Goal: Task Accomplishment & Management: Manage account settings

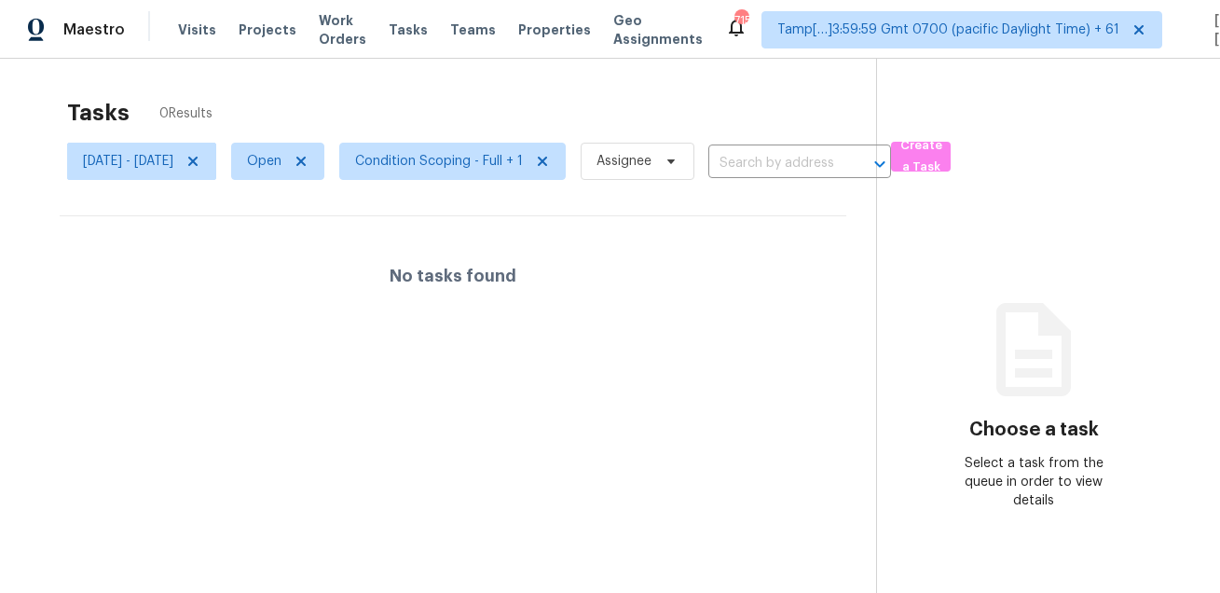
click at [173, 165] on span "[DATE] - [DATE]" at bounding box center [128, 161] width 90 height 19
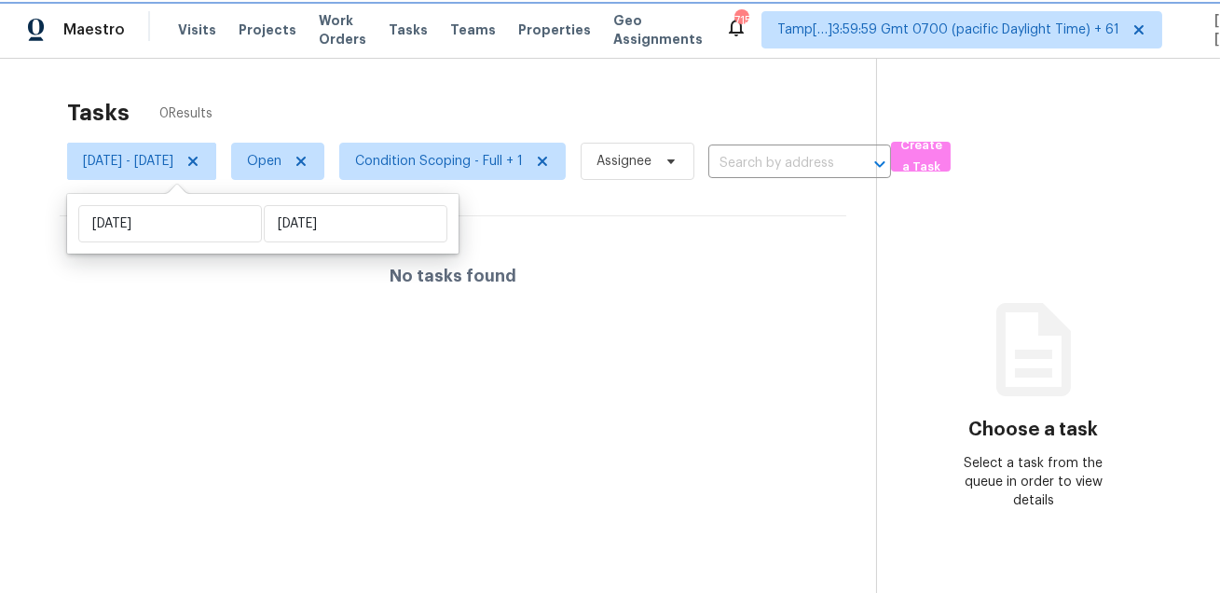
click at [173, 162] on span "Mon, Aug 18 - Mon, Aug 18" at bounding box center [128, 161] width 90 height 19
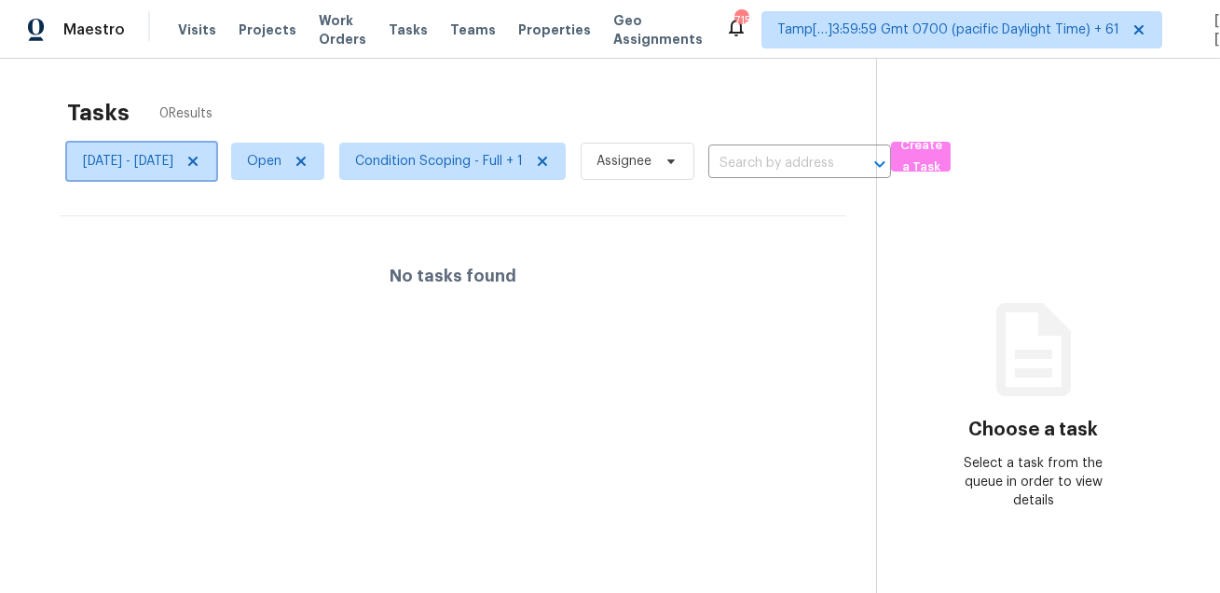
click at [173, 162] on span "Mon, Aug 18 - Mon, Aug 18" at bounding box center [128, 161] width 90 height 19
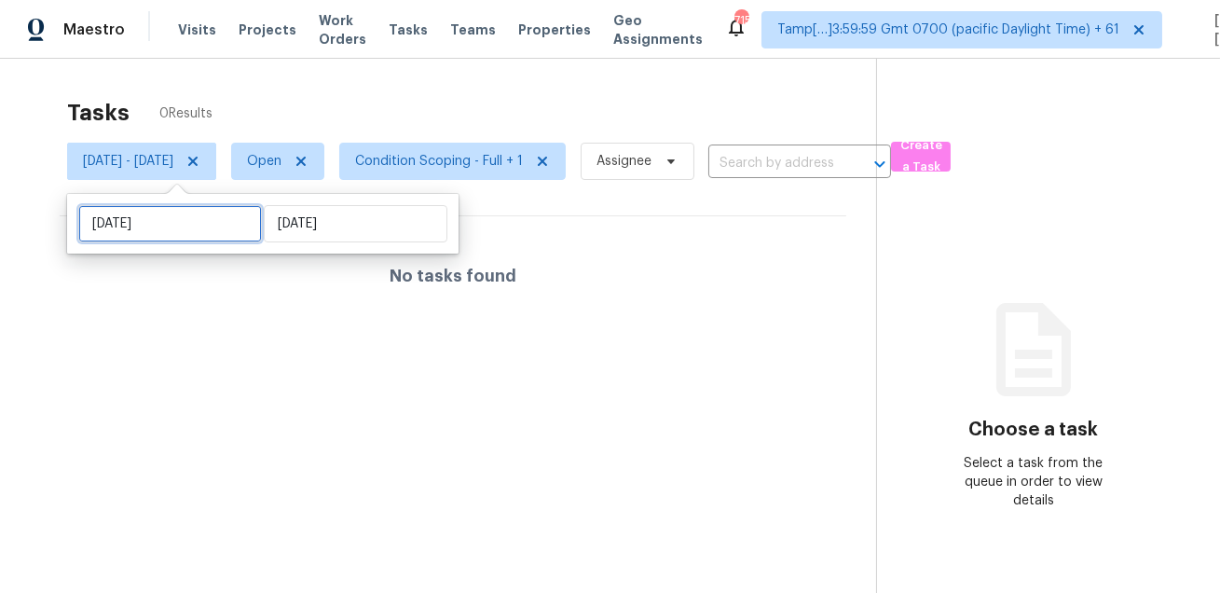
click at [171, 230] on input "[DATE]" at bounding box center [170, 223] width 184 height 37
select select "7"
select select "2025"
select select "8"
select select "2025"
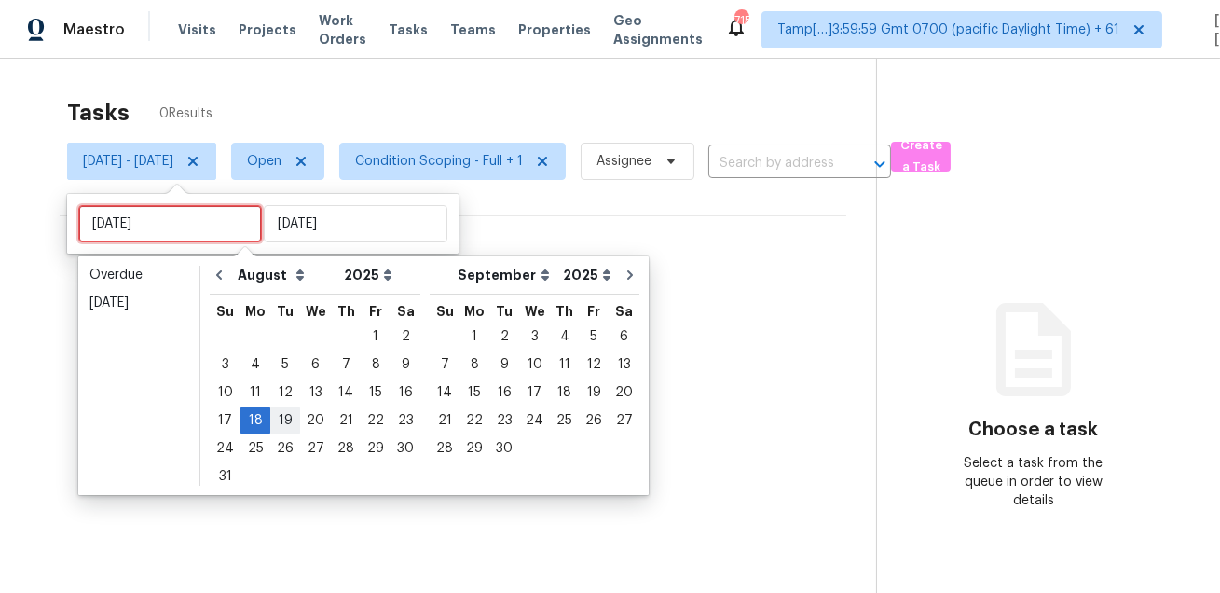
type input "Tue, Aug 19"
click at [285, 417] on div "19" at bounding box center [285, 420] width 30 height 26
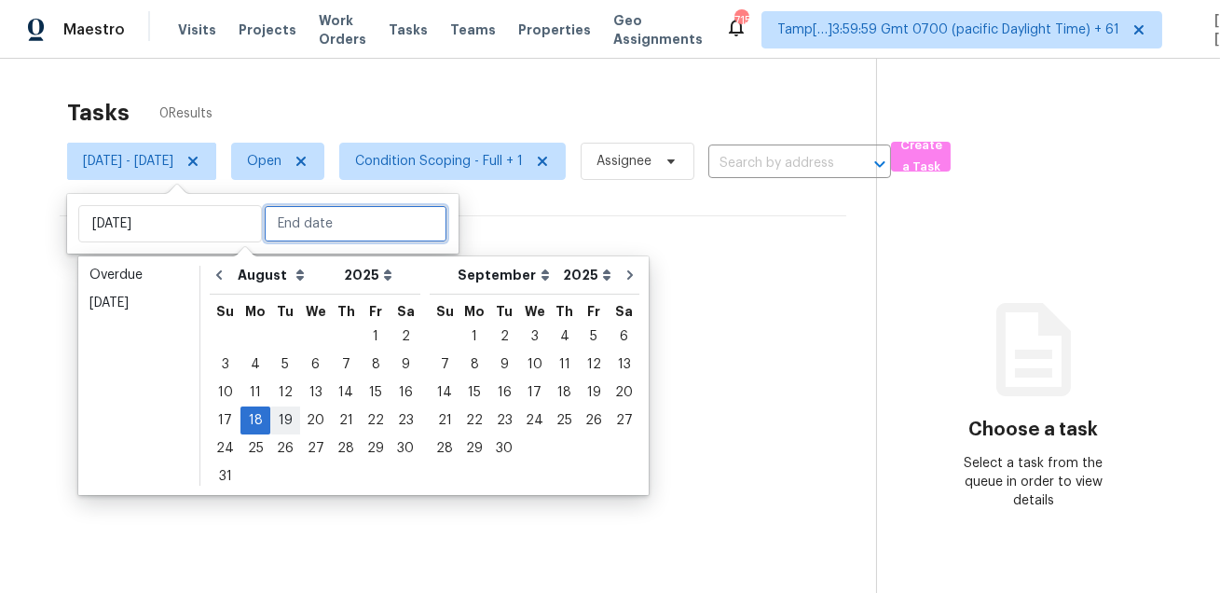
type input "Tue, Aug 19"
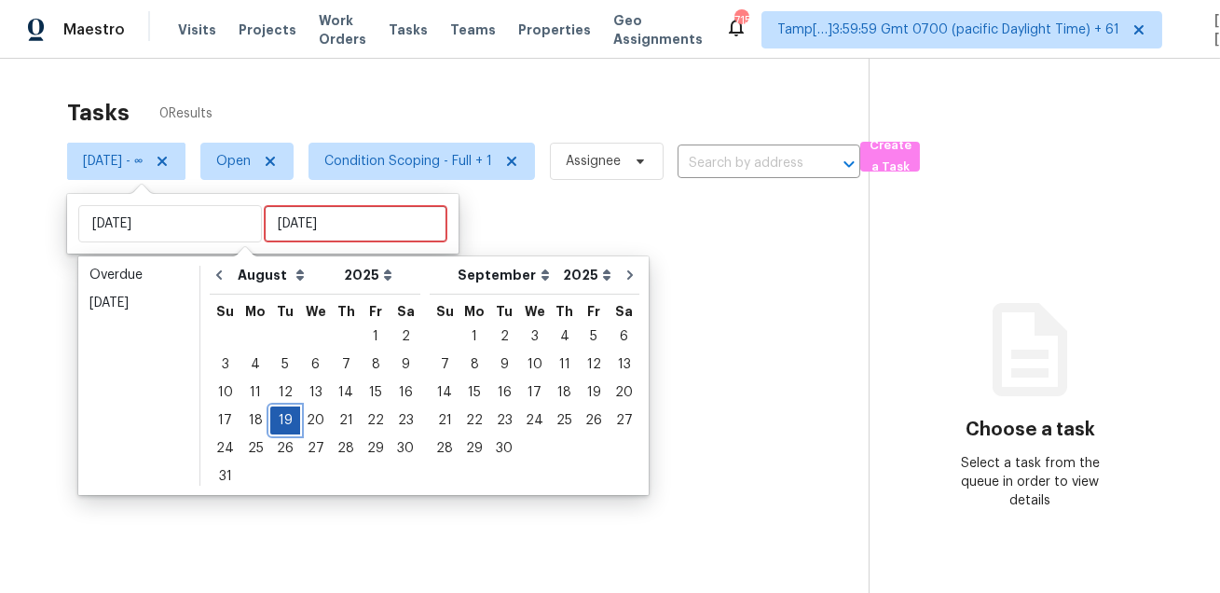
click at [285, 417] on div "19" at bounding box center [285, 420] width 30 height 26
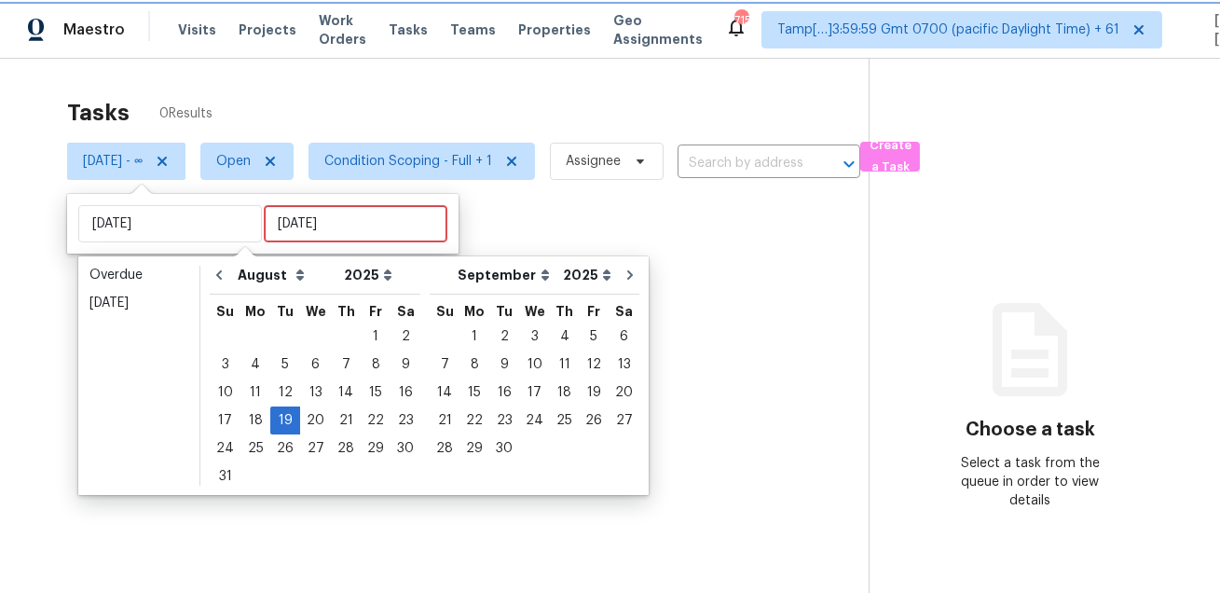
type input "Tue, Aug 19"
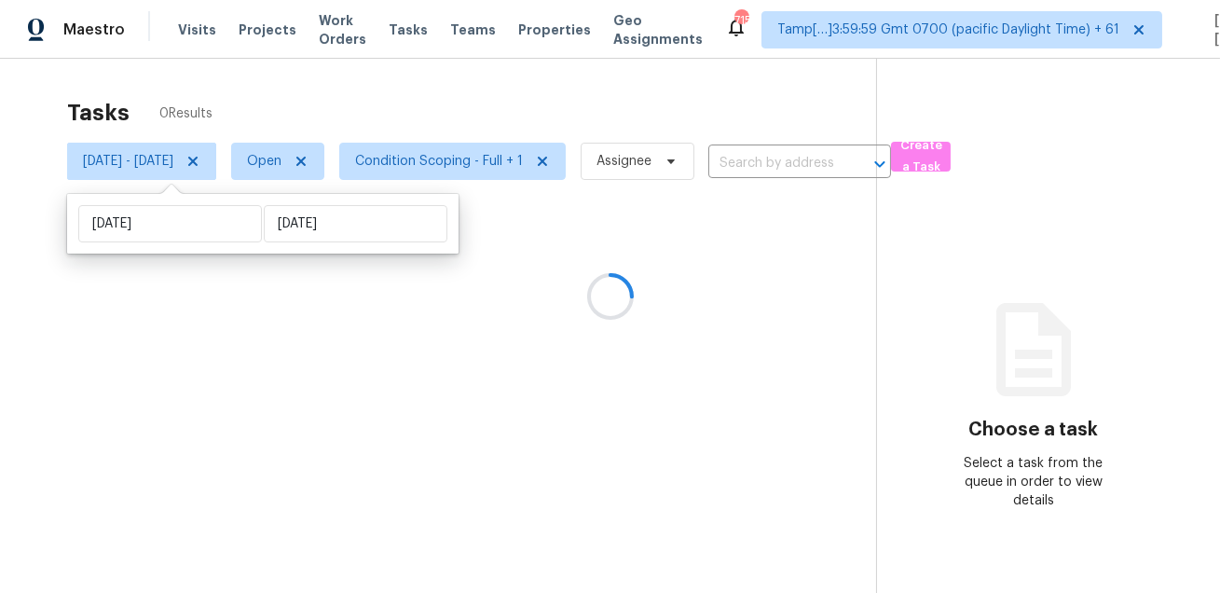
click at [481, 92] on div at bounding box center [610, 296] width 1220 height 593
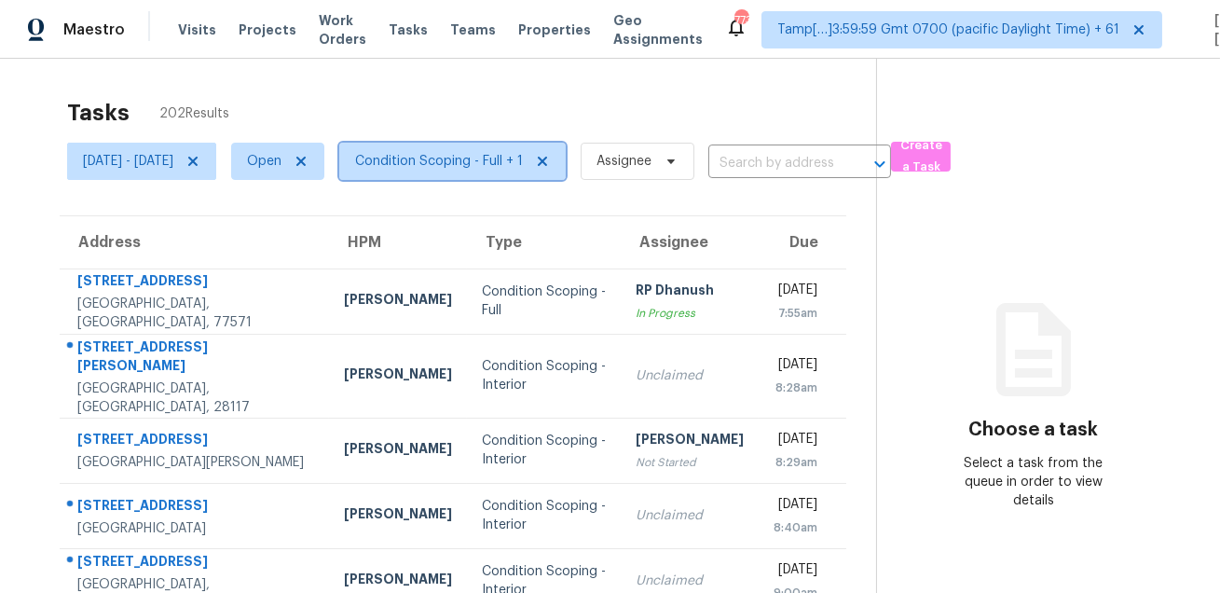
click at [481, 168] on span "Condition Scoping - Full + 1" at bounding box center [439, 161] width 168 height 19
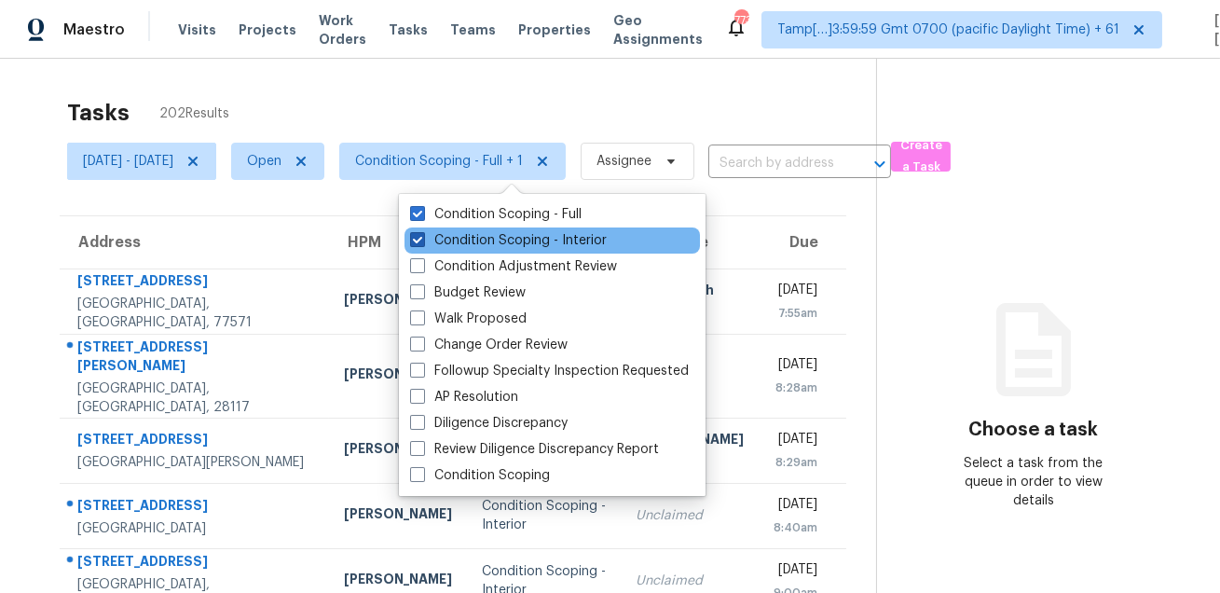
click at [464, 242] on label "Condition Scoping - Interior" at bounding box center [508, 240] width 197 height 19
click at [422, 242] on input "Condition Scoping - Interior" at bounding box center [416, 237] width 12 height 12
checkbox input "false"
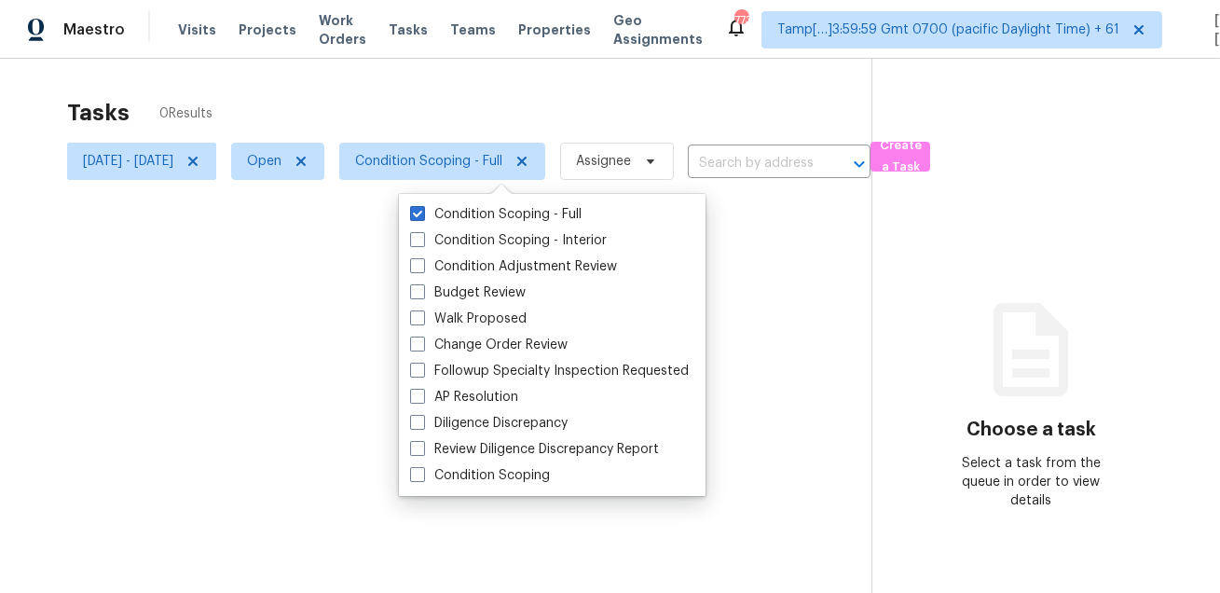
click at [541, 116] on div at bounding box center [610, 296] width 1220 height 593
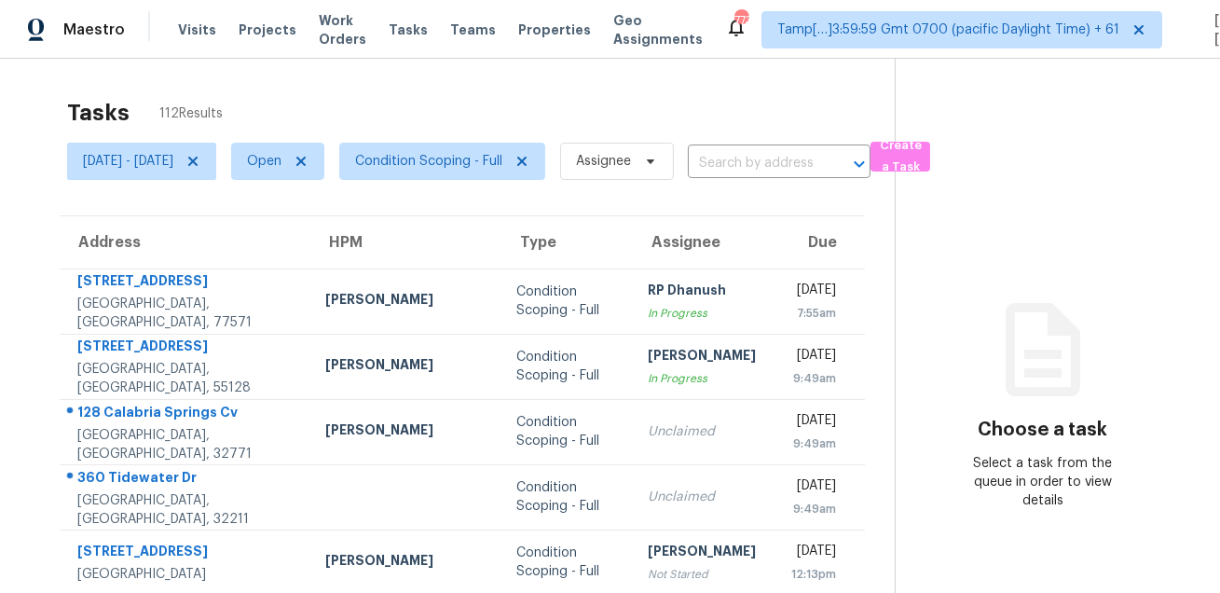
click at [591, 99] on div "Tasks 112 Results" at bounding box center [480, 113] width 827 height 48
click at [484, 83] on div "Tasks 112 Results Tue, Aug 19 - Tue, Aug 19 Open Condition Scoping - Full Assig…" at bounding box center [610, 515] width 1220 height 912
click at [465, 167] on span "Condition Scoping - Full" at bounding box center [428, 161] width 147 height 19
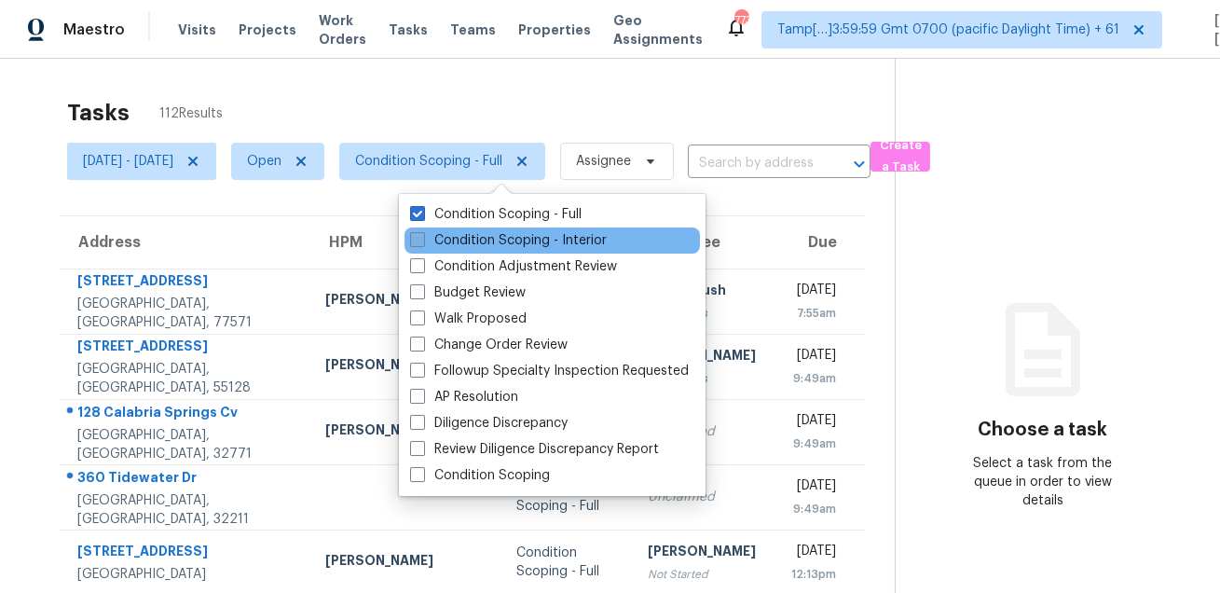
click at [453, 244] on label "Condition Scoping - Interior" at bounding box center [508, 240] width 197 height 19
click at [422, 243] on input "Condition Scoping - Interior" at bounding box center [416, 237] width 12 height 12
checkbox input "true"
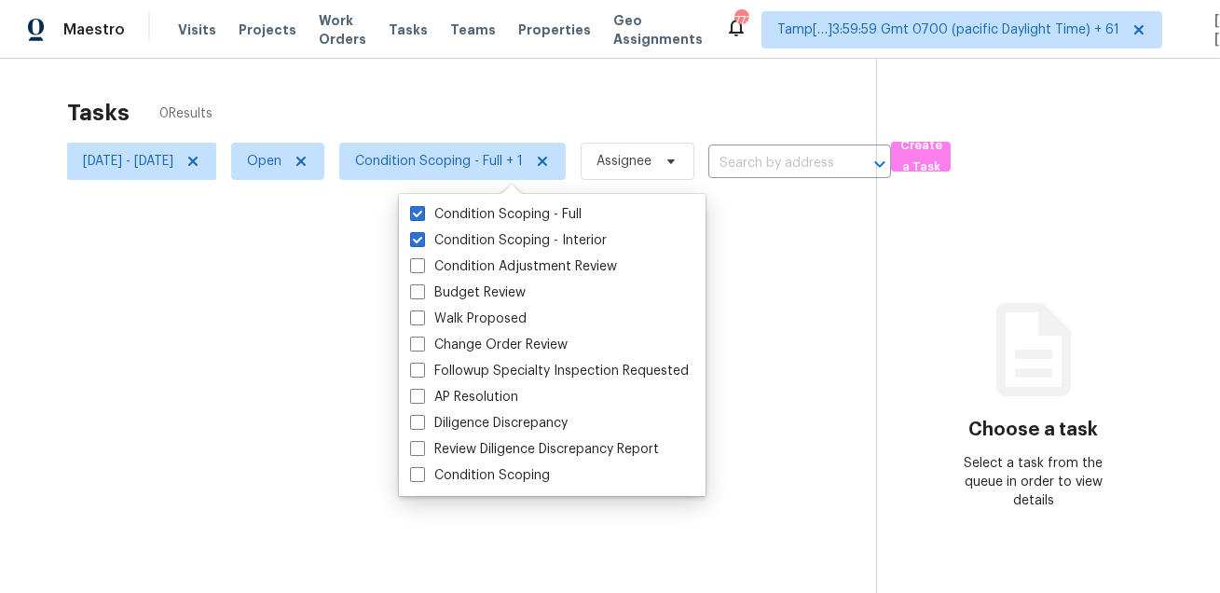
click at [475, 119] on div at bounding box center [610, 296] width 1220 height 593
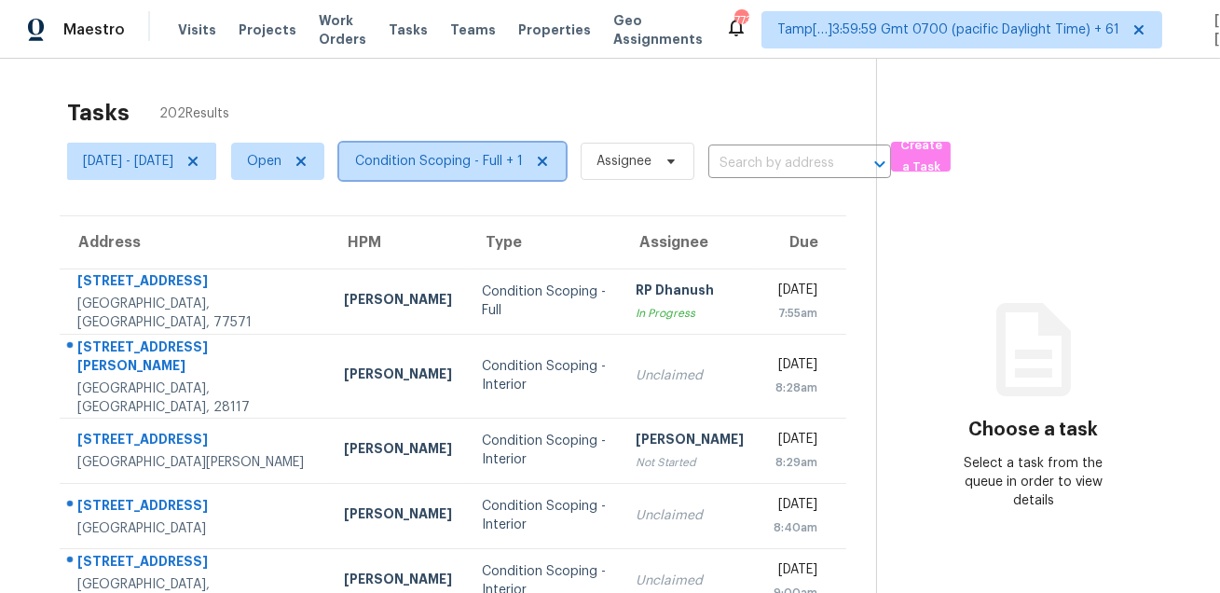
click at [467, 170] on span "Condition Scoping - Full + 1" at bounding box center [452, 161] width 226 height 37
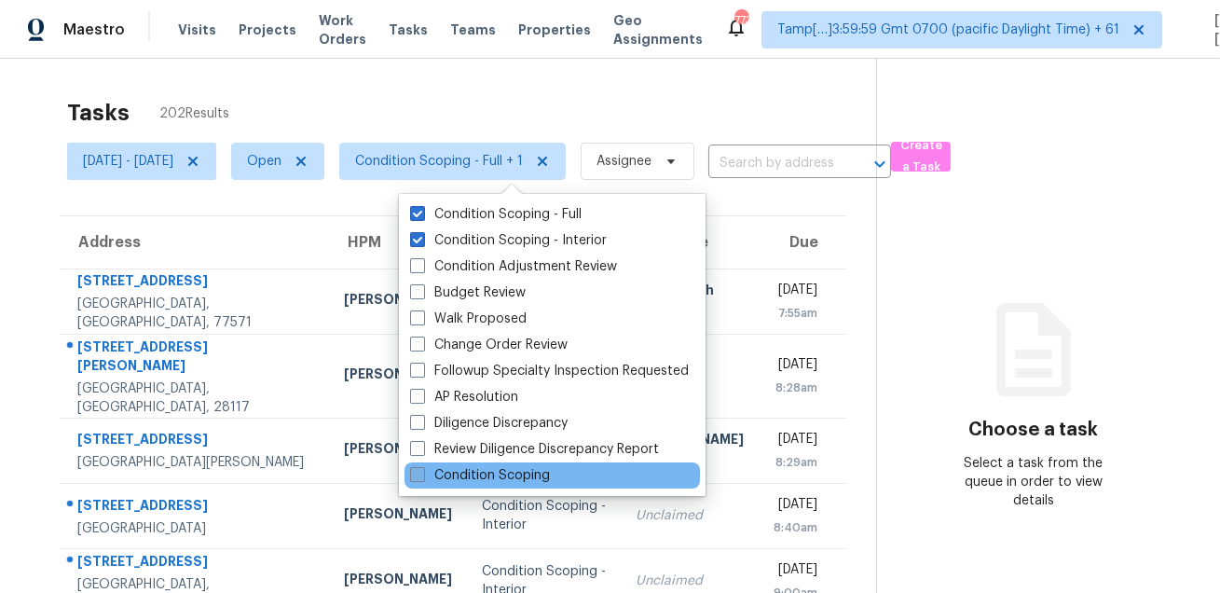
click at [455, 476] on label "Condition Scoping" at bounding box center [480, 475] width 140 height 19
click at [422, 476] on input "Condition Scoping" at bounding box center [416, 472] width 12 height 12
checkbox input "true"
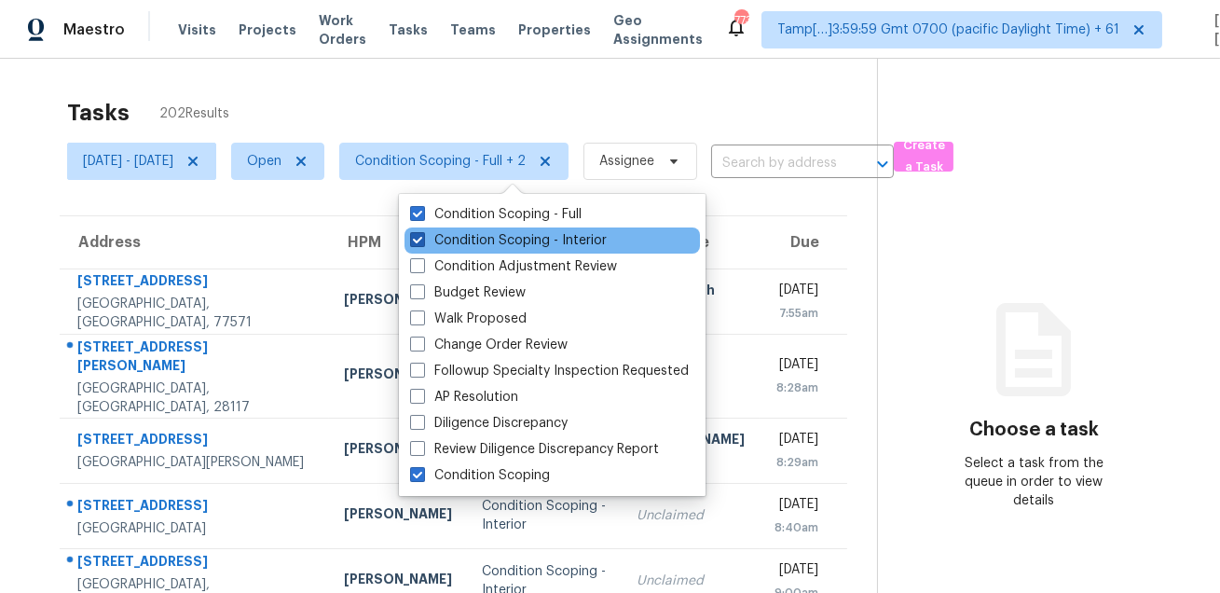
click at [497, 239] on label "Condition Scoping - Interior" at bounding box center [508, 240] width 197 height 19
click at [422, 239] on input "Condition Scoping - Interior" at bounding box center [416, 237] width 12 height 12
checkbox input "false"
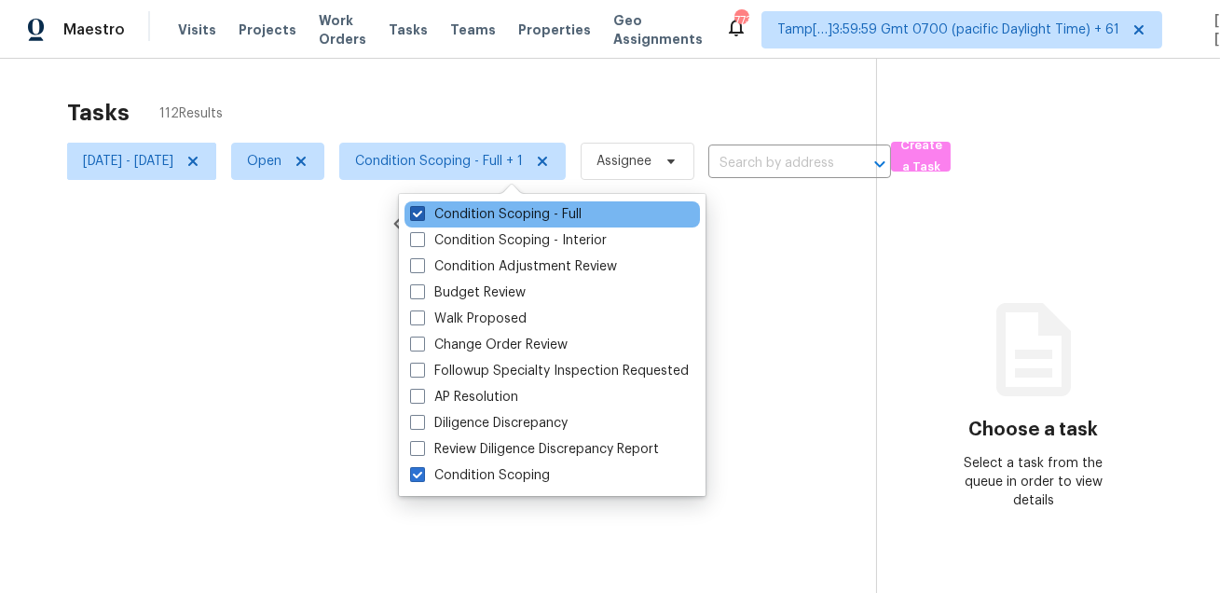
click at [509, 208] on label "Condition Scoping - Full" at bounding box center [495, 214] width 171 height 19
click at [422, 208] on input "Condition Scoping - Full" at bounding box center [416, 211] width 12 height 12
checkbox input "false"
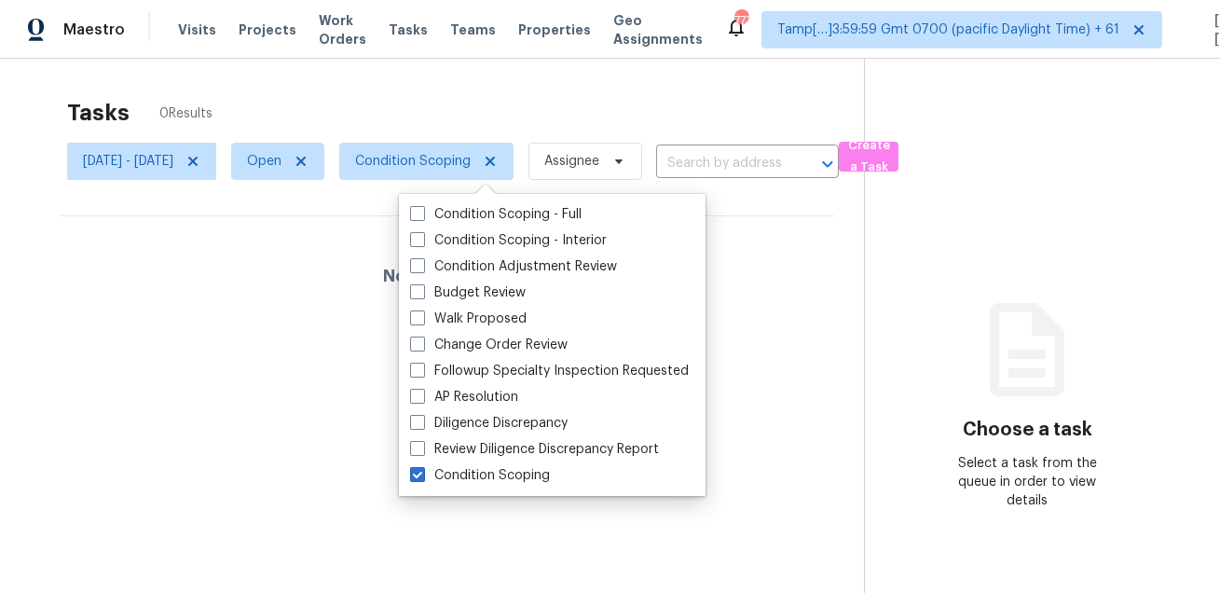
click at [496, 114] on div "Tasks 0 Results" at bounding box center [465, 113] width 797 height 48
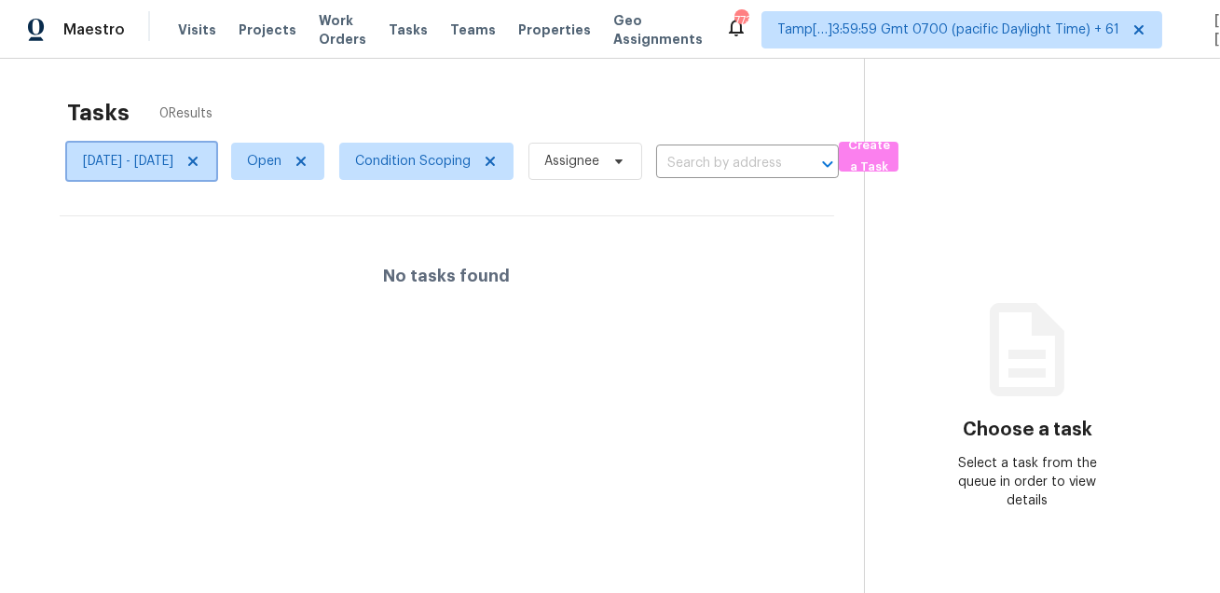
click at [198, 161] on icon at bounding box center [192, 161] width 9 height 9
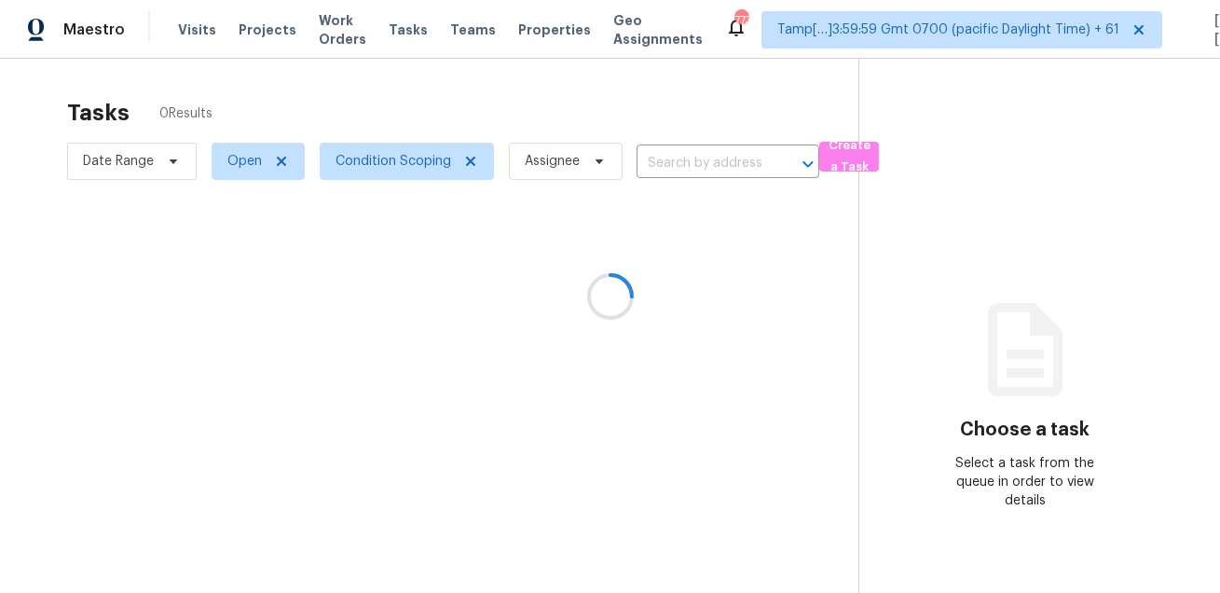
click at [443, 100] on div "Tasks 0 Results" at bounding box center [462, 113] width 791 height 48
click at [388, 158] on span "Condition Scoping" at bounding box center [393, 161] width 116 height 19
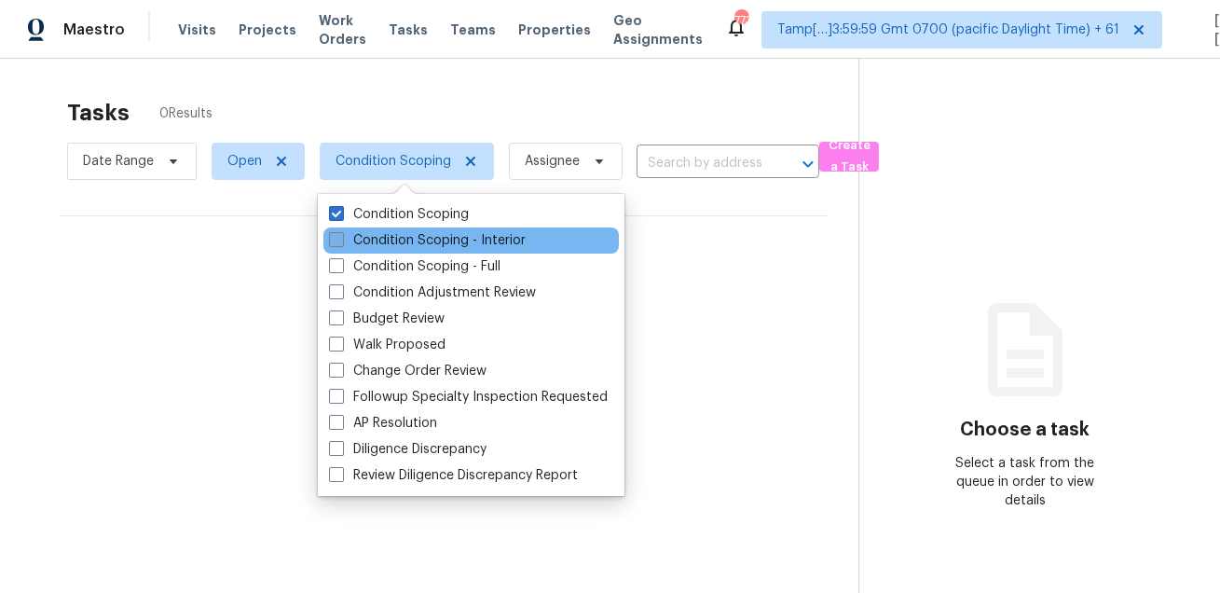
click at [379, 239] on label "Condition Scoping - Interior" at bounding box center [427, 240] width 197 height 19
click at [341, 239] on input "Condition Scoping - Interior" at bounding box center [335, 237] width 12 height 12
checkbox input "true"
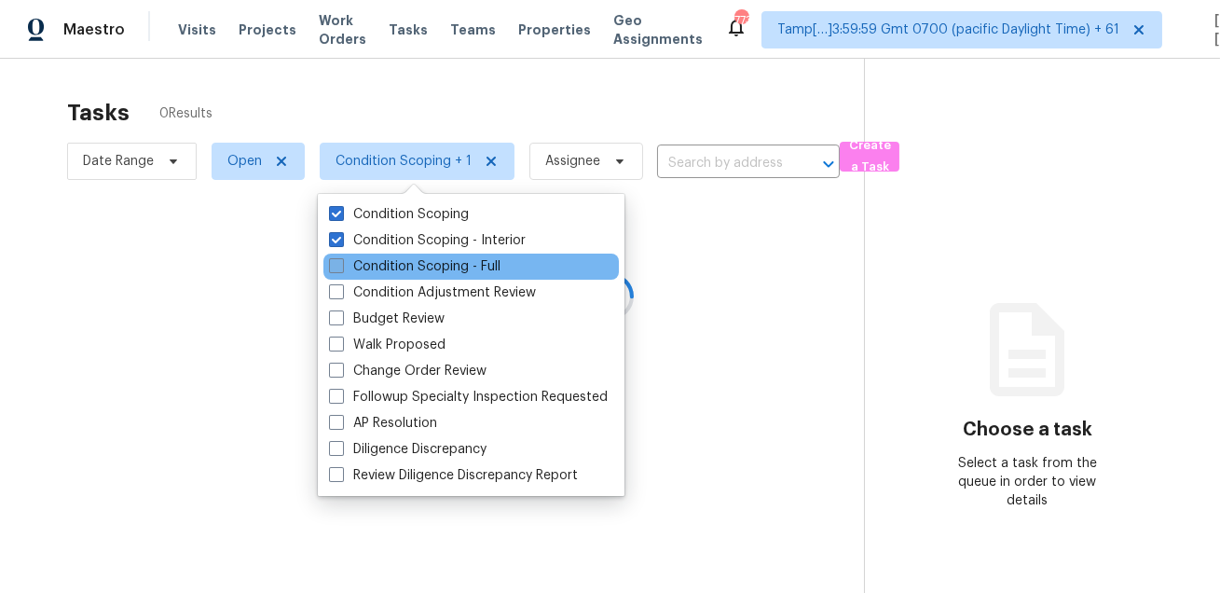
click at [366, 269] on label "Condition Scoping - Full" at bounding box center [414, 266] width 171 height 19
click at [341, 269] on input "Condition Scoping - Full" at bounding box center [335, 263] width 12 height 12
checkbox input "true"
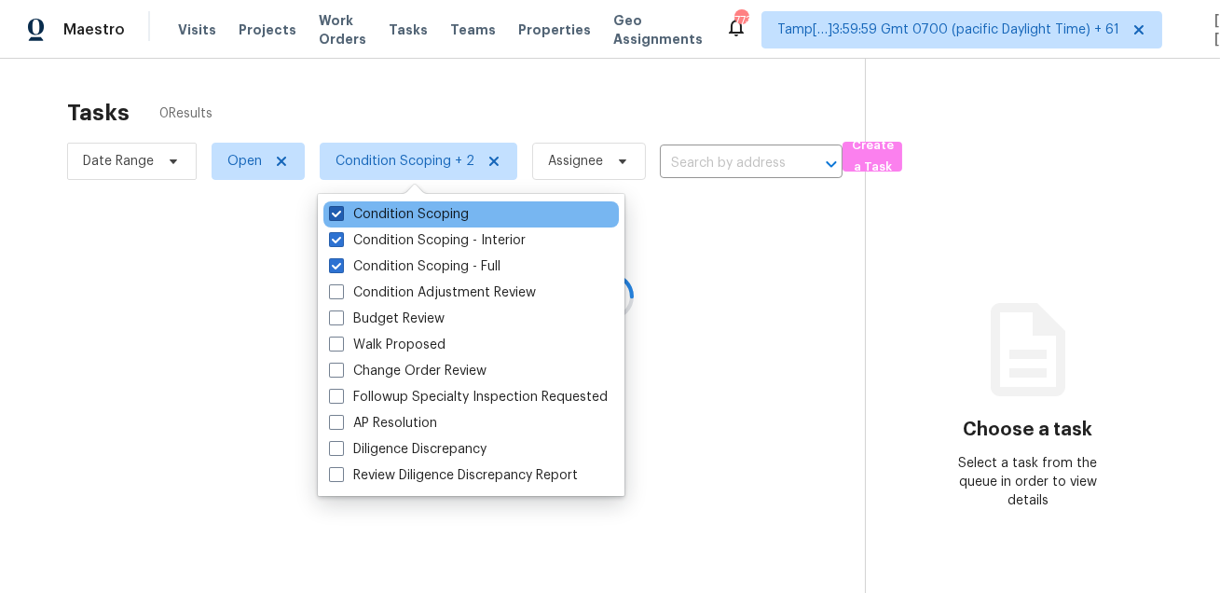
click at [391, 212] on label "Condition Scoping" at bounding box center [399, 214] width 140 height 19
click at [341, 212] on input "Condition Scoping" at bounding box center [335, 211] width 12 height 12
checkbox input "false"
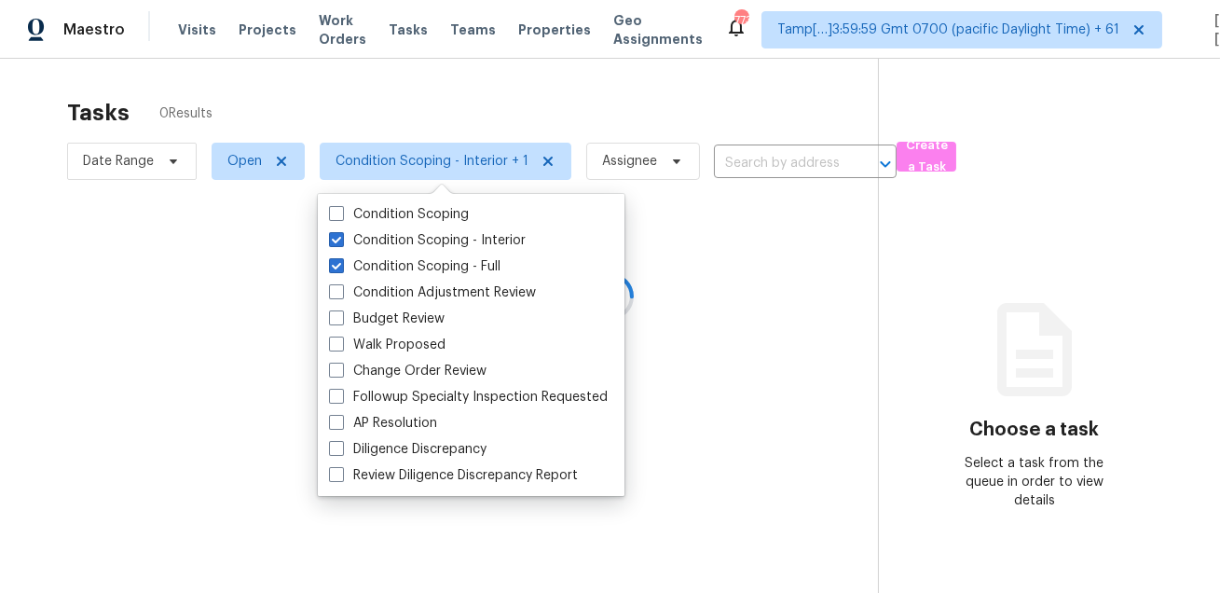
click at [437, 89] on div at bounding box center [610, 296] width 1220 height 593
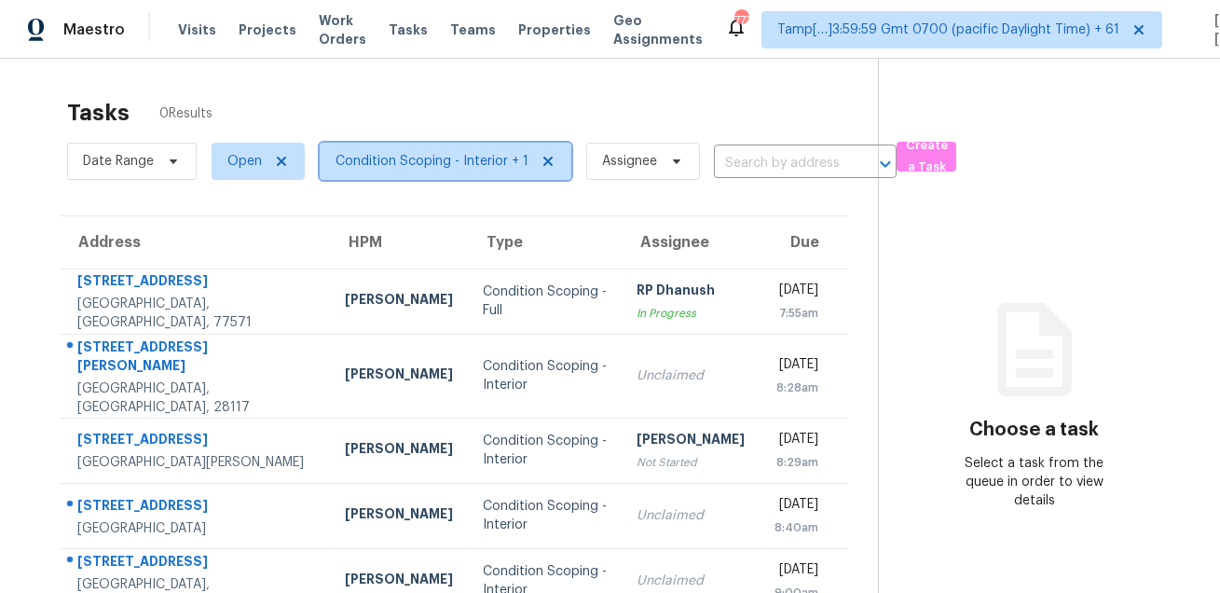
click at [415, 157] on span "Condition Scoping - Interior + 1" at bounding box center [431, 161] width 193 height 19
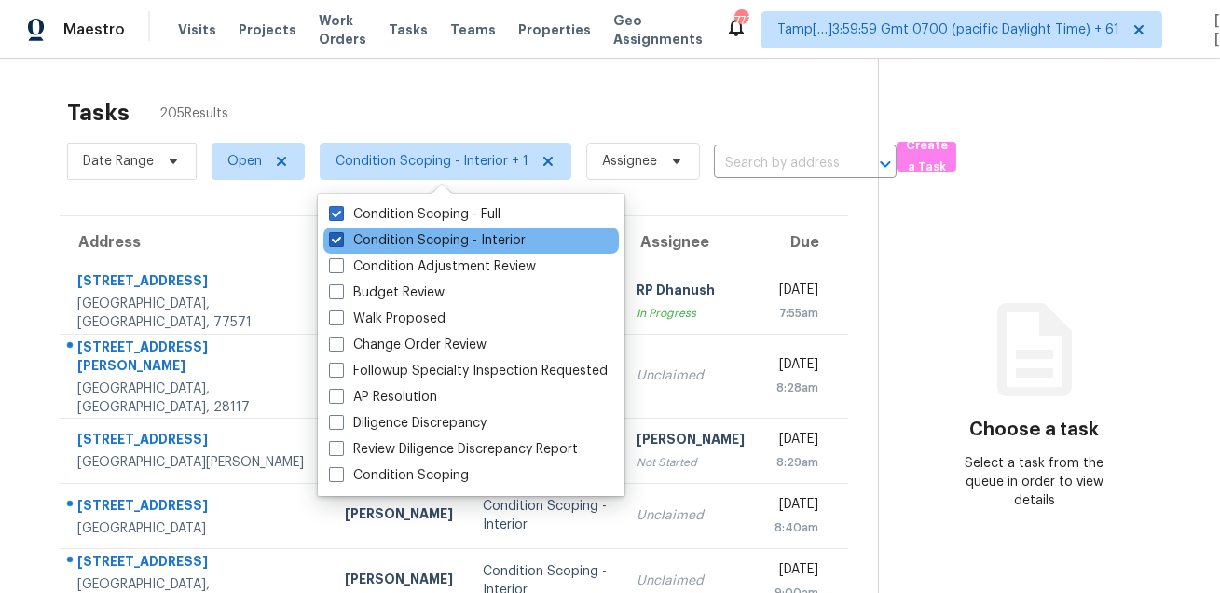
click at [400, 234] on label "Condition Scoping - Interior" at bounding box center [427, 240] width 197 height 19
click at [341, 234] on input "Condition Scoping - Interior" at bounding box center [335, 237] width 12 height 12
checkbox input "false"
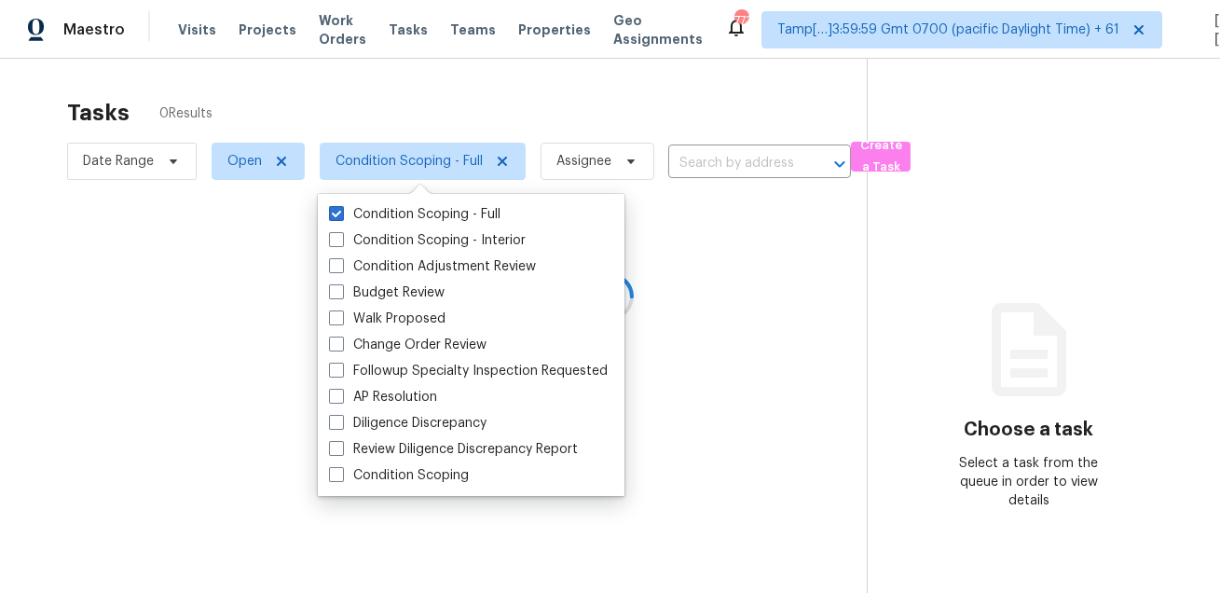
click at [474, 105] on div at bounding box center [610, 296] width 1220 height 593
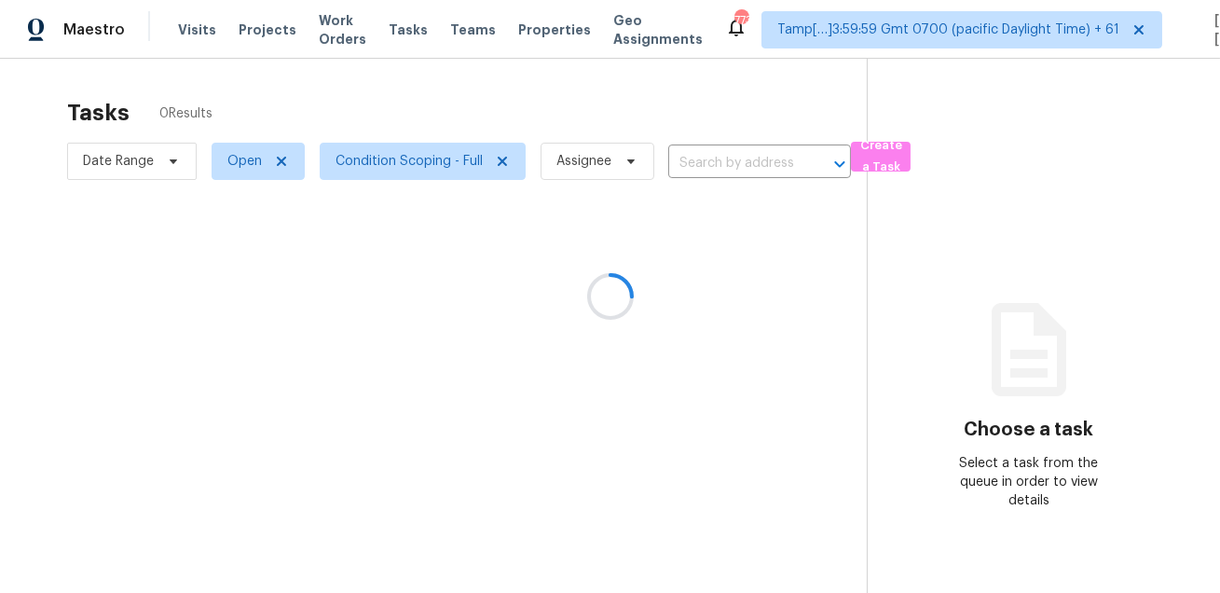
click at [474, 105] on div at bounding box center [610, 296] width 1220 height 593
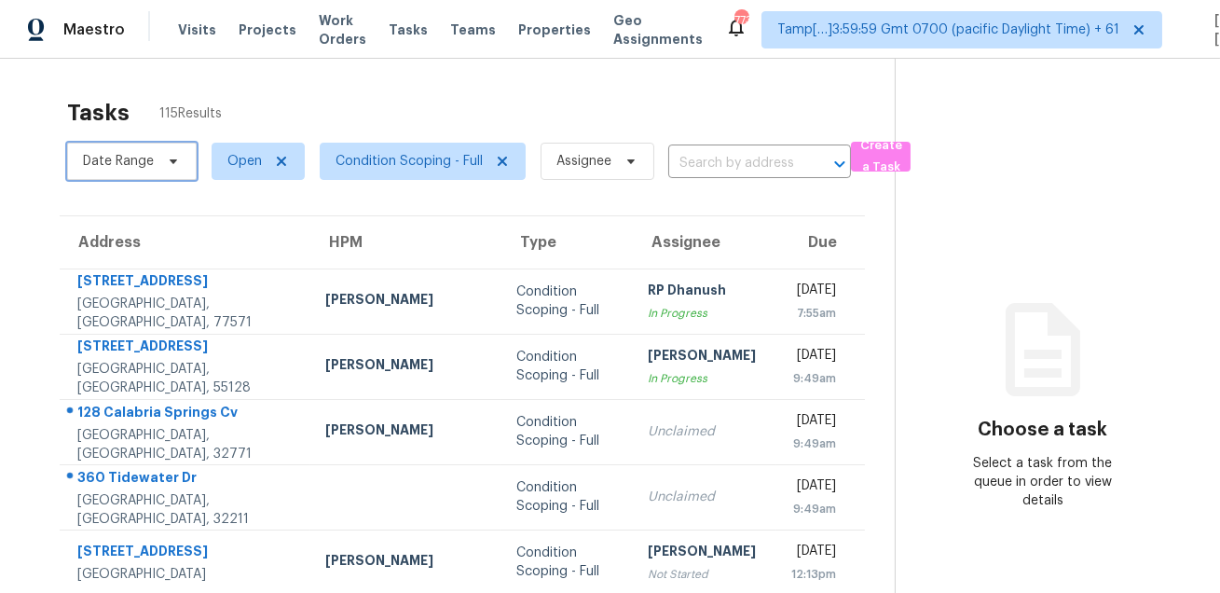
click at [160, 156] on span at bounding box center [170, 161] width 20 height 15
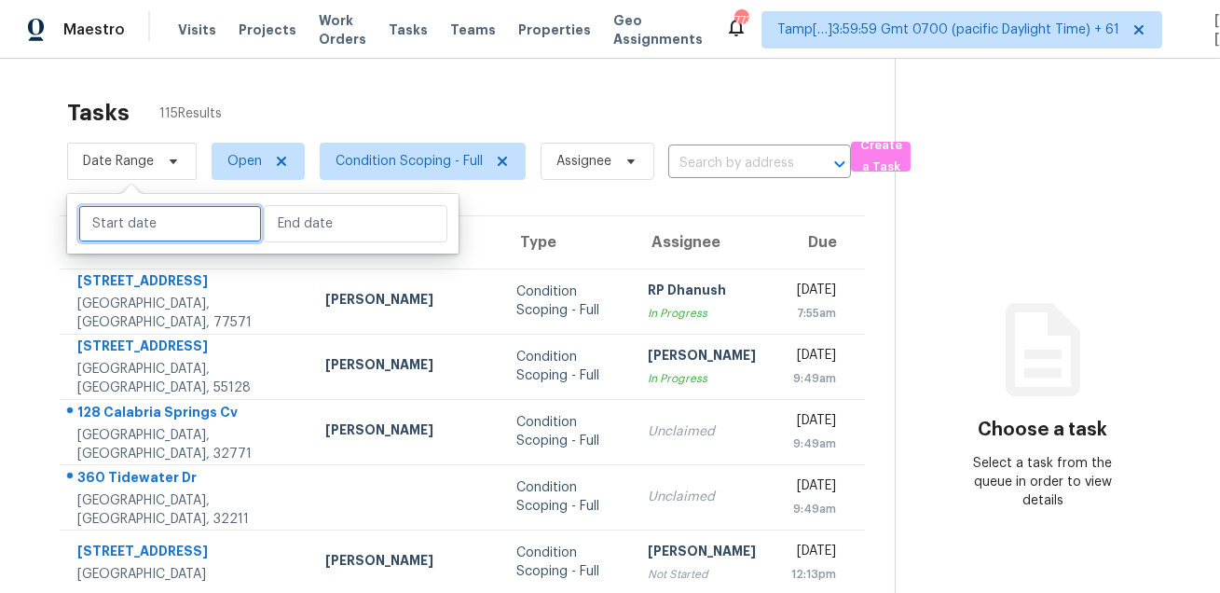
select select "7"
select select "2025"
select select "8"
select select "2025"
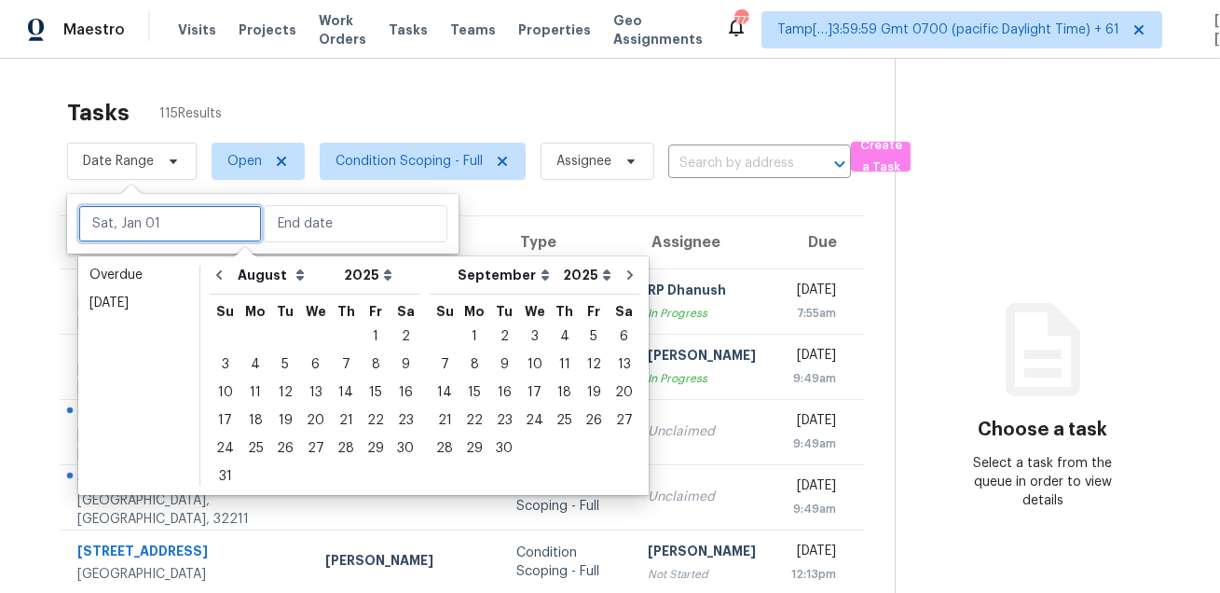
click at [177, 221] on input "text" at bounding box center [170, 223] width 184 height 37
type input "Wed, Aug 06"
type input "Tue, Aug 05"
click at [349, 109] on div "Tasks 115 Results" at bounding box center [480, 113] width 827 height 48
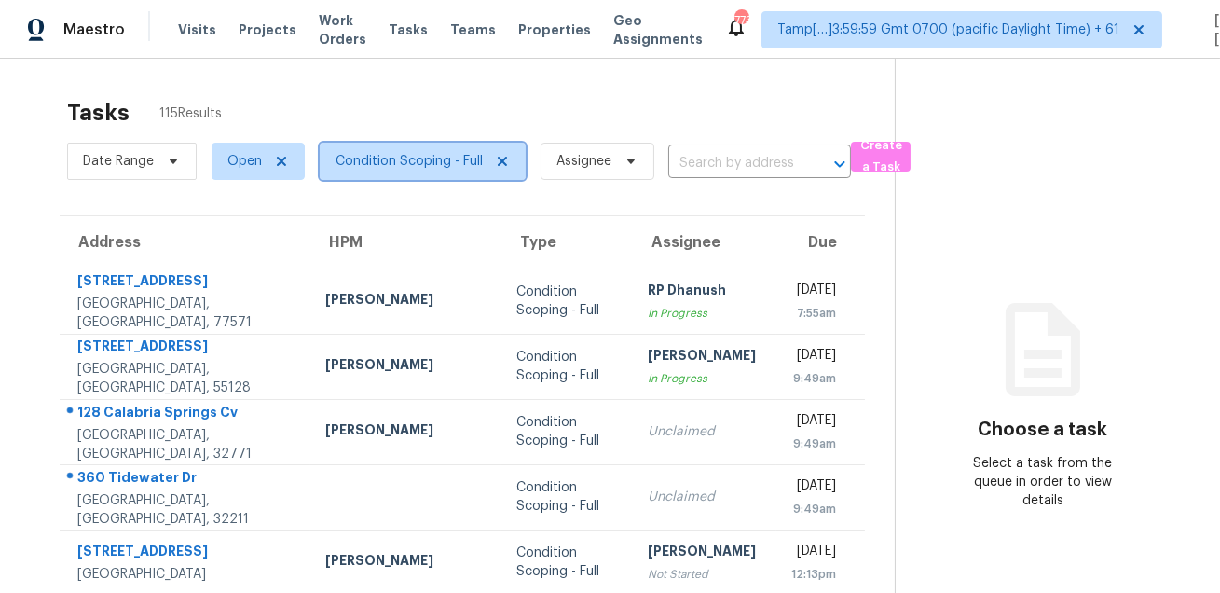
click at [329, 164] on span "Condition Scoping - Full" at bounding box center [423, 161] width 206 height 37
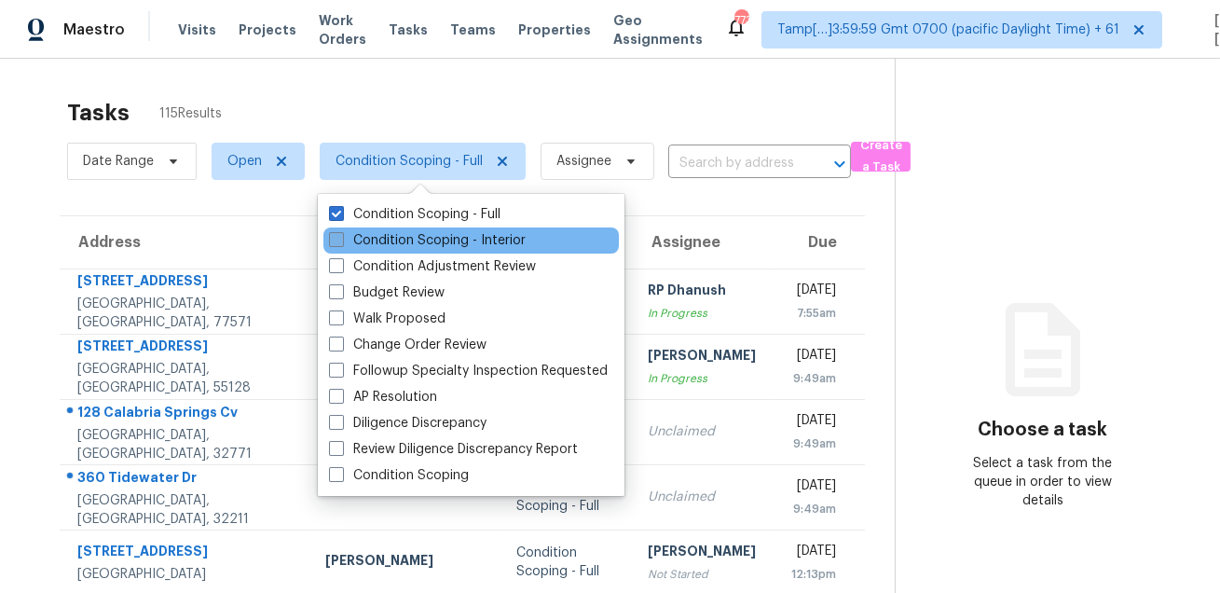
click at [357, 244] on label "Condition Scoping - Interior" at bounding box center [427, 240] width 197 height 19
click at [341, 243] on input "Condition Scoping - Interior" at bounding box center [335, 237] width 12 height 12
checkbox input "true"
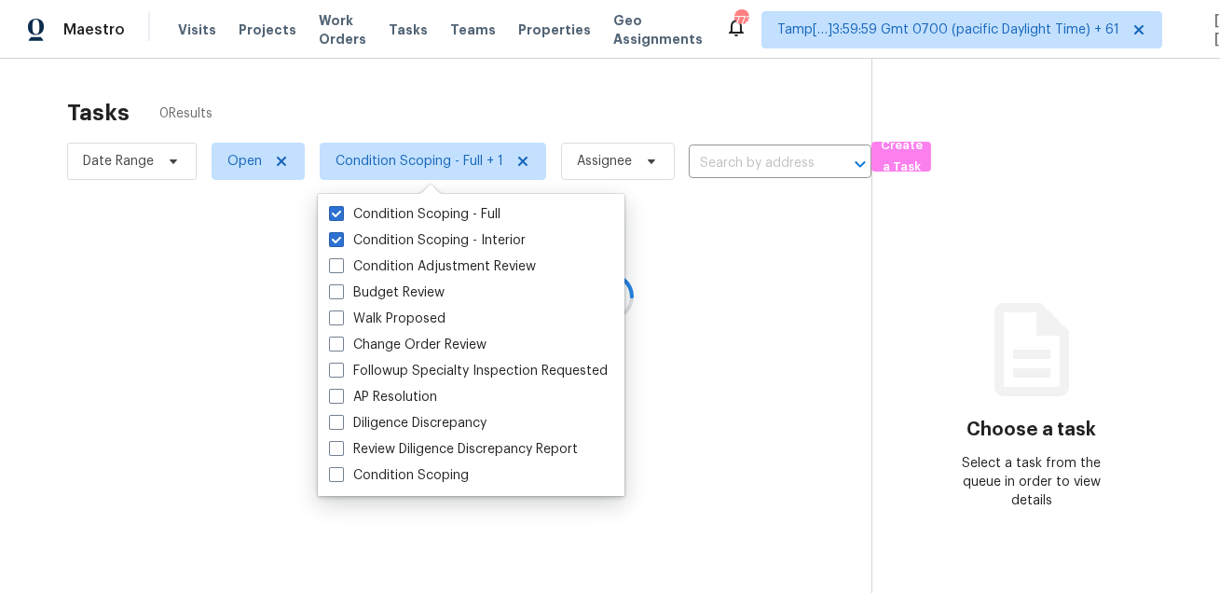
click at [248, 169] on div at bounding box center [610, 296] width 1220 height 593
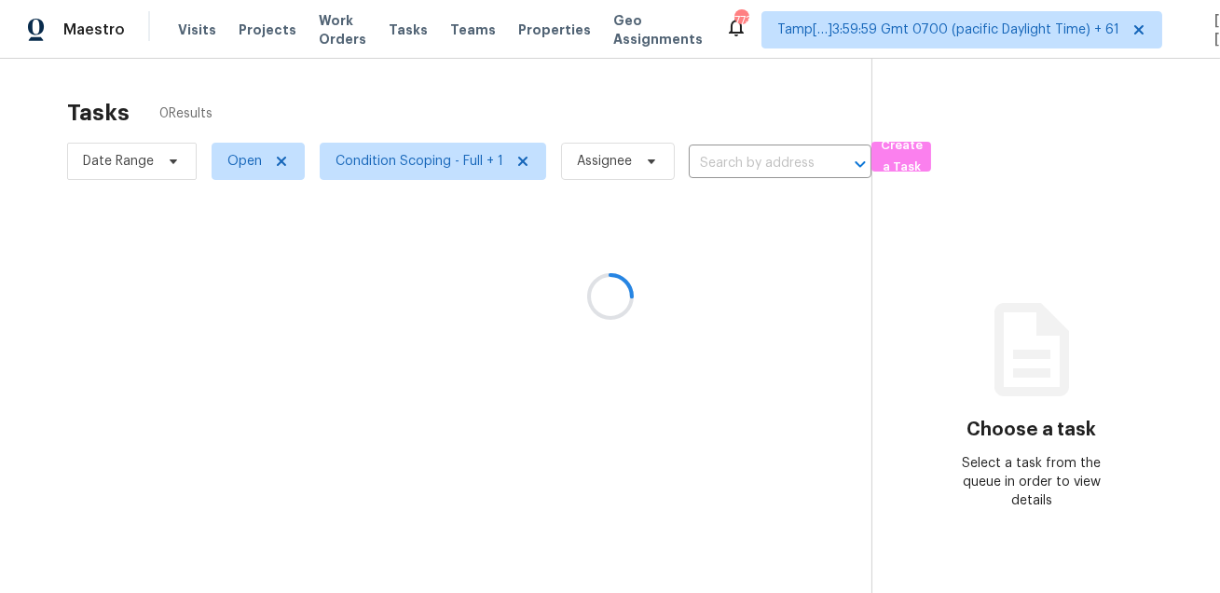
click at [248, 169] on div at bounding box center [610, 296] width 1220 height 593
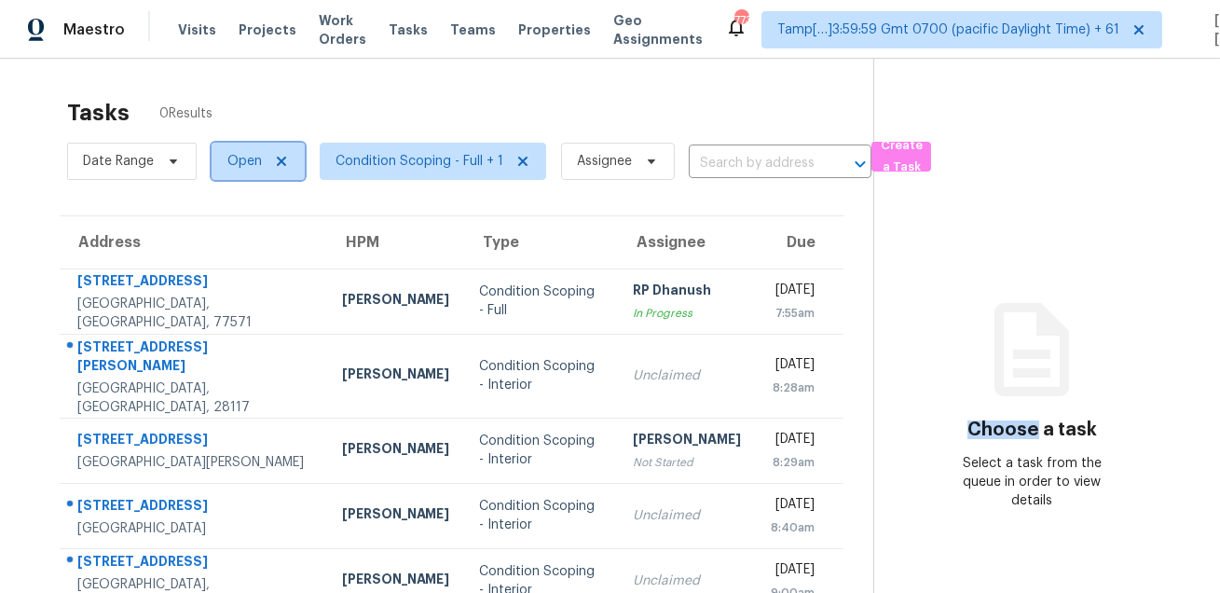
click at [248, 169] on span "Open" at bounding box center [244, 161] width 34 height 19
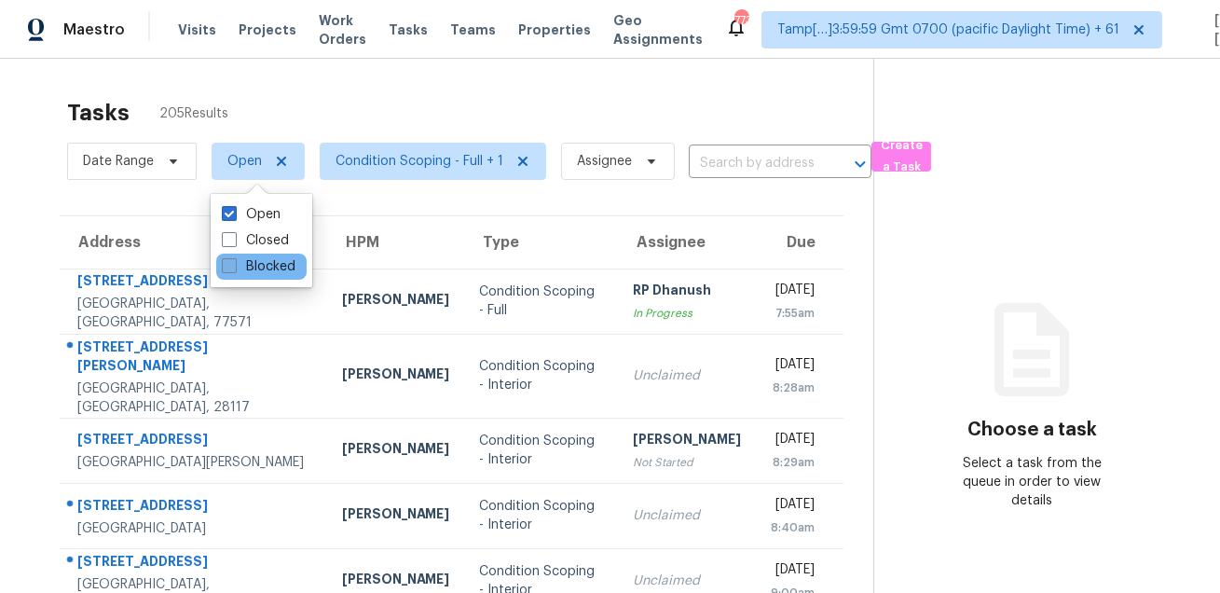
click at [247, 258] on label "Blocked" at bounding box center [259, 266] width 74 height 19
click at [234, 258] on input "Blocked" at bounding box center [228, 263] width 12 height 12
checkbox input "true"
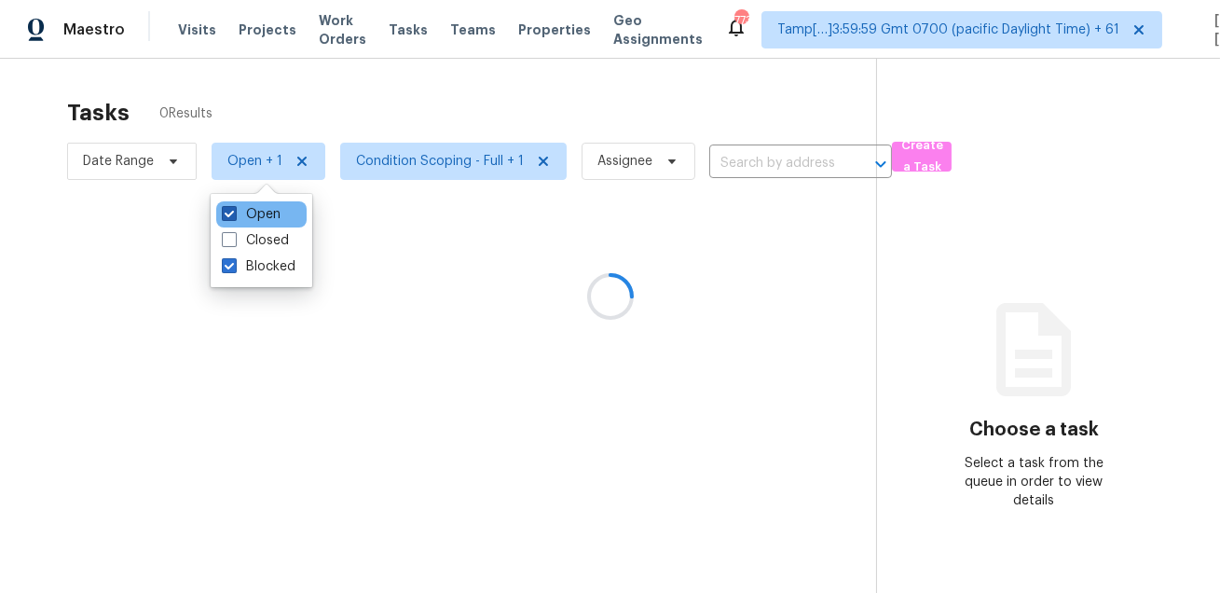
click at [256, 215] on label "Open" at bounding box center [251, 214] width 59 height 19
click at [234, 215] on input "Open" at bounding box center [228, 211] width 12 height 12
checkbox input "false"
click at [396, 97] on div at bounding box center [610, 296] width 1220 height 593
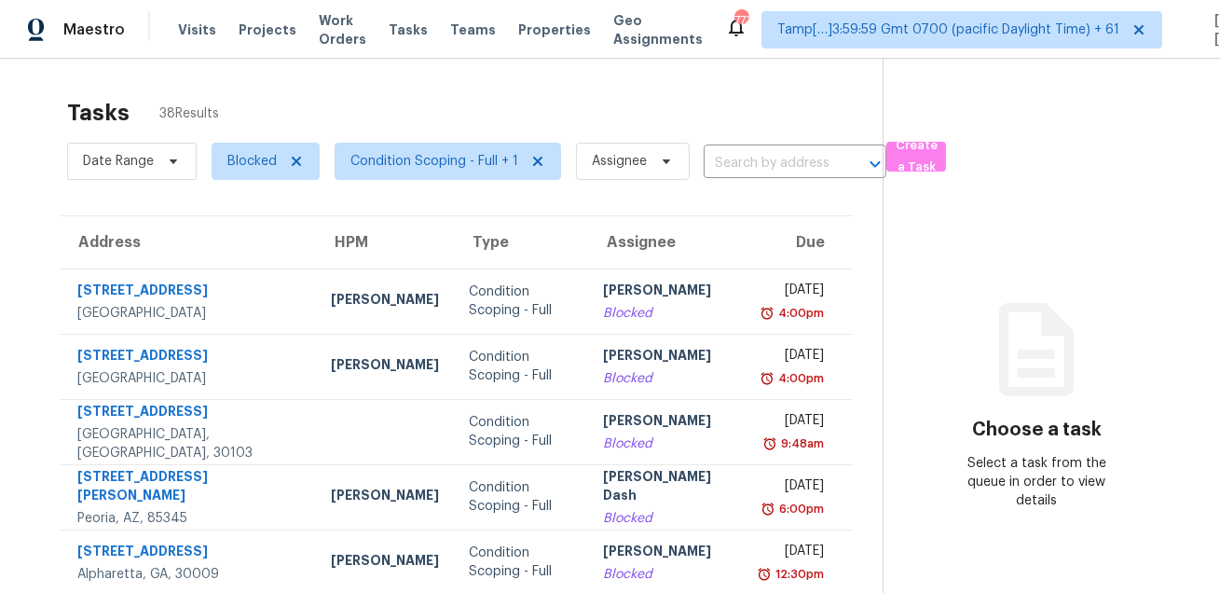
click at [442, 93] on div "Tasks 38 Results" at bounding box center [474, 113] width 815 height 48
click at [252, 160] on span "Blocked" at bounding box center [251, 161] width 49 height 19
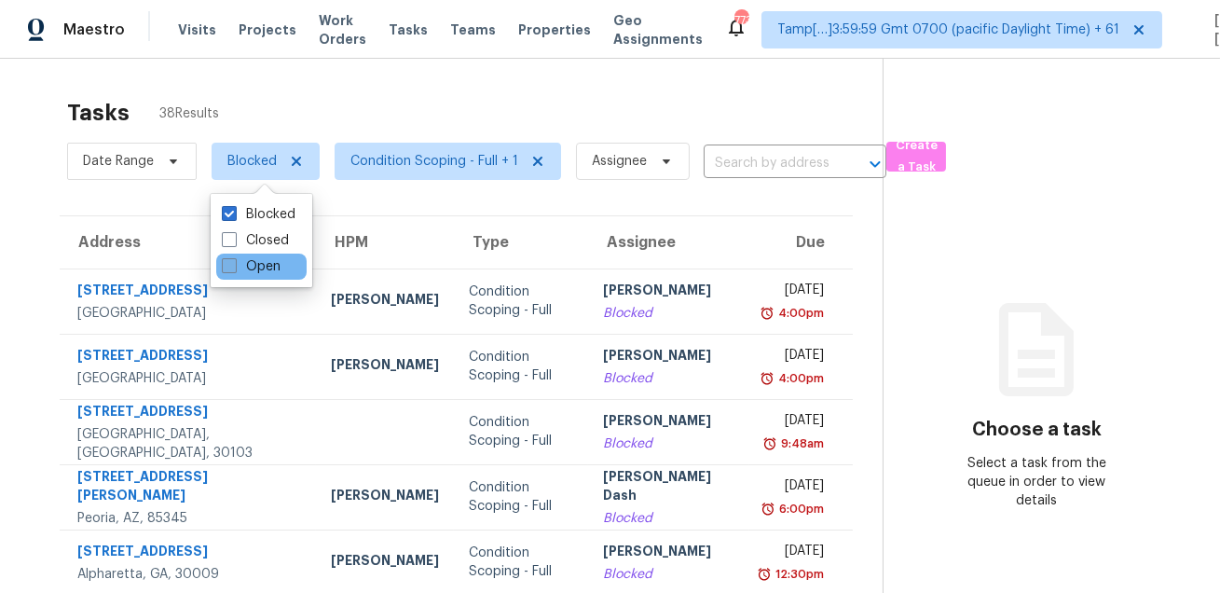
click at [234, 264] on span at bounding box center [229, 265] width 15 height 15
click at [234, 264] on input "Open" at bounding box center [228, 263] width 12 height 12
checkbox input "true"
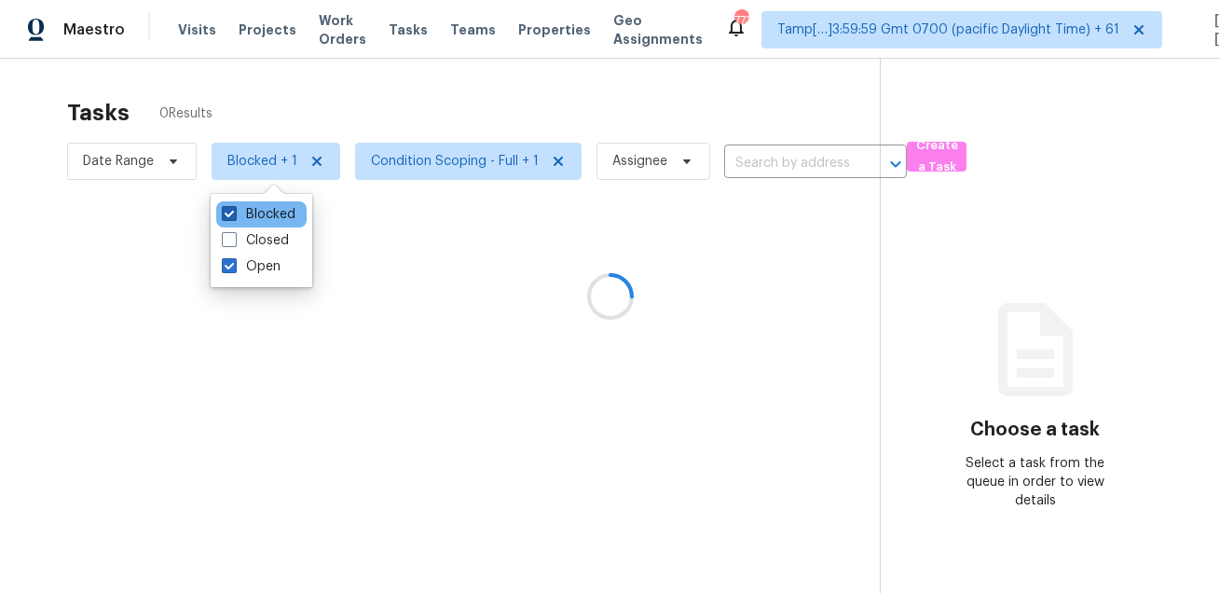
click at [255, 211] on label "Blocked" at bounding box center [259, 214] width 74 height 19
click at [234, 211] on input "Blocked" at bounding box center [228, 211] width 12 height 12
checkbox input "false"
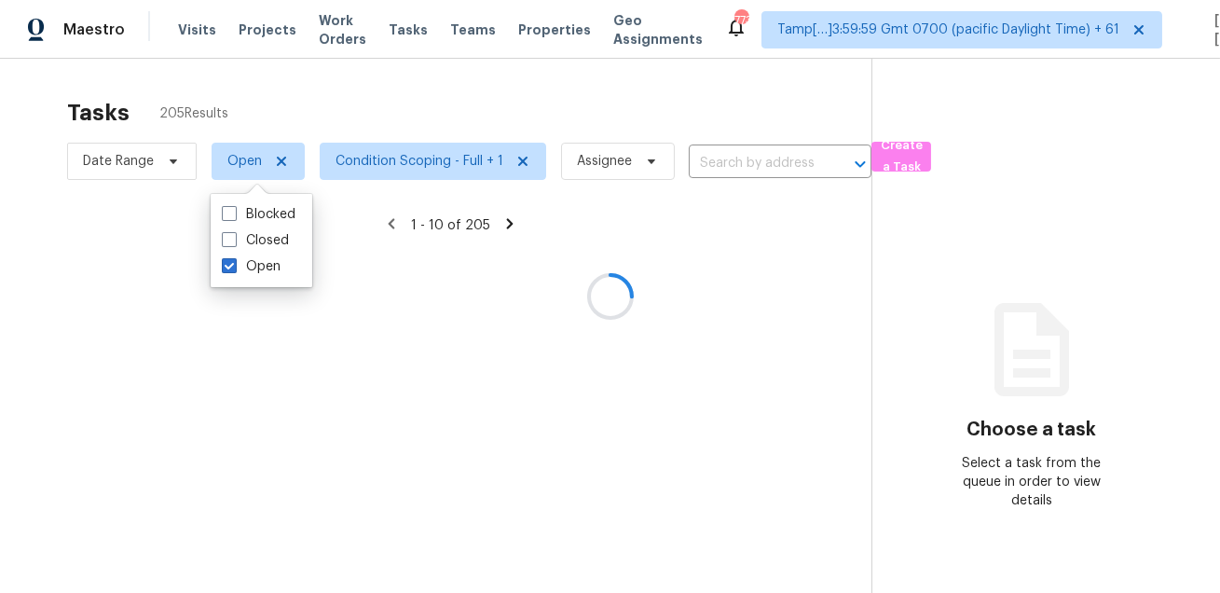
click at [366, 123] on div at bounding box center [610, 296] width 1220 height 593
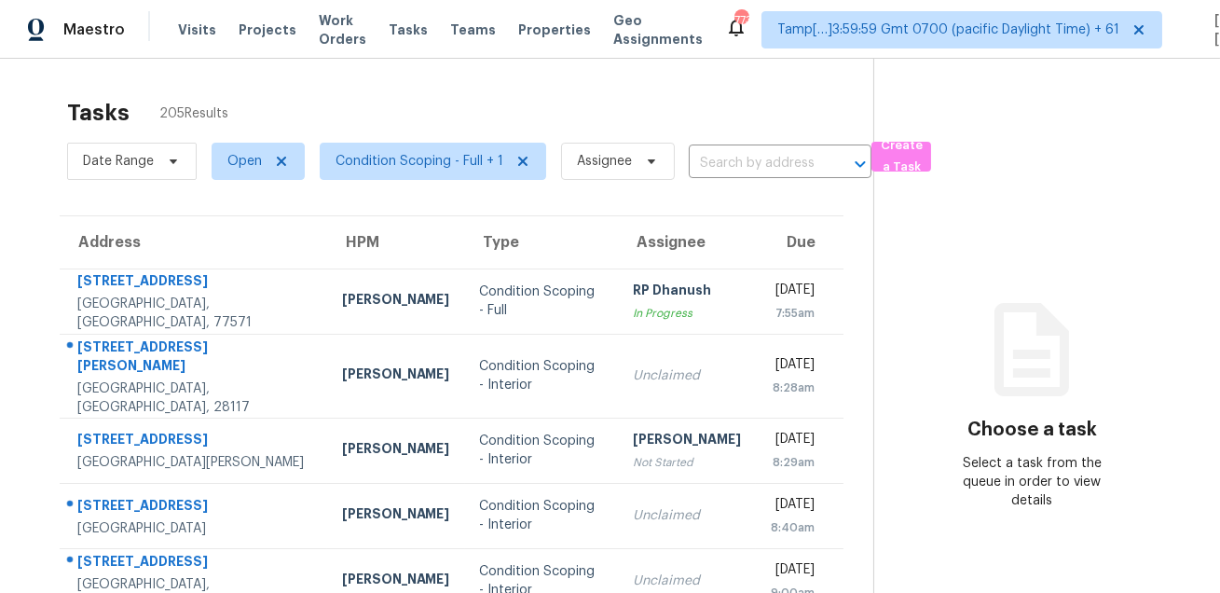
click at [366, 123] on div "Tasks 205 Results" at bounding box center [470, 113] width 806 height 48
click at [372, 171] on span "Condition Scoping - Full + 1" at bounding box center [433, 161] width 226 height 37
click at [411, 116] on div "Tasks 205 Results" at bounding box center [470, 113] width 806 height 48
click at [155, 173] on span "Date Range" at bounding box center [132, 161] width 130 height 37
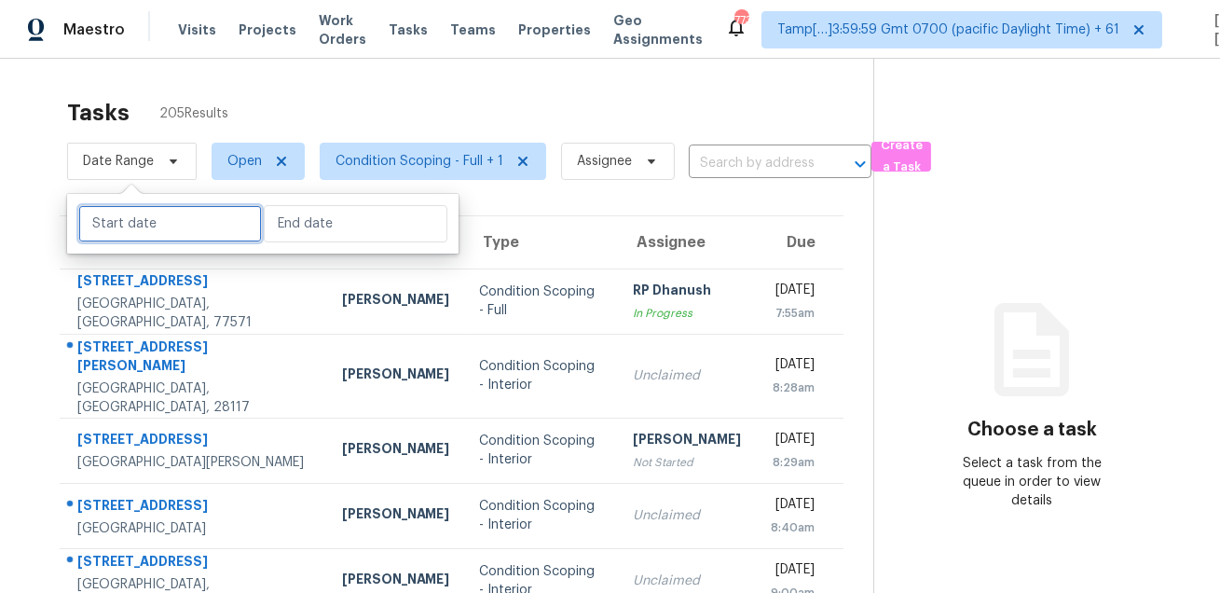
select select "7"
select select "2025"
select select "8"
select select "2025"
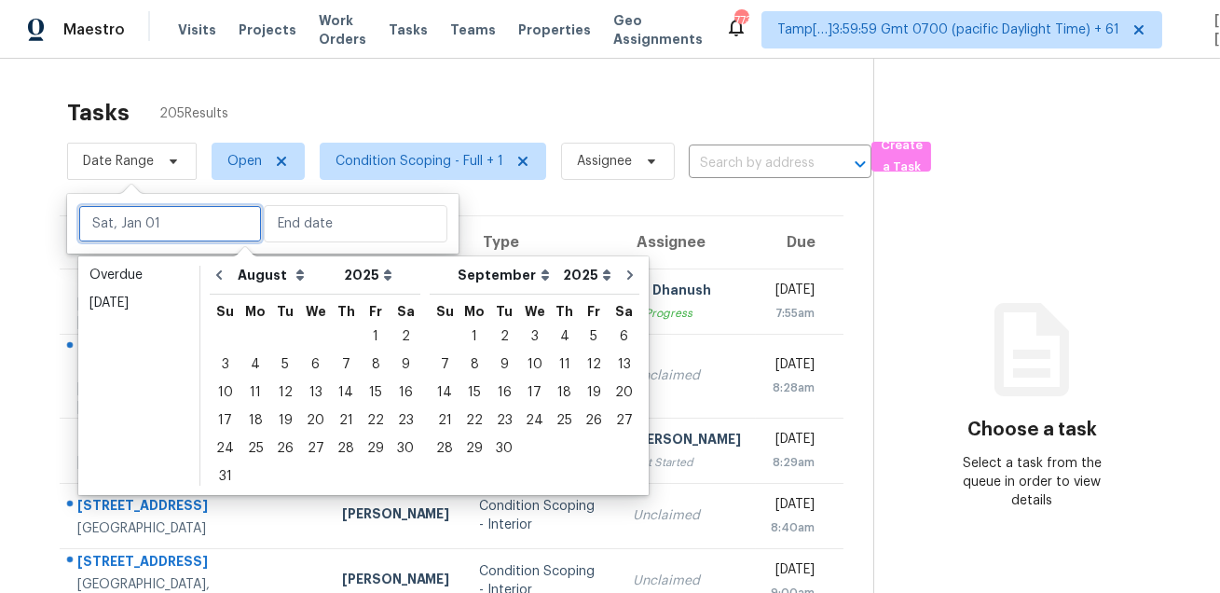
click at [171, 233] on input "text" at bounding box center [170, 223] width 184 height 37
click at [276, 423] on div "19" at bounding box center [285, 420] width 30 height 26
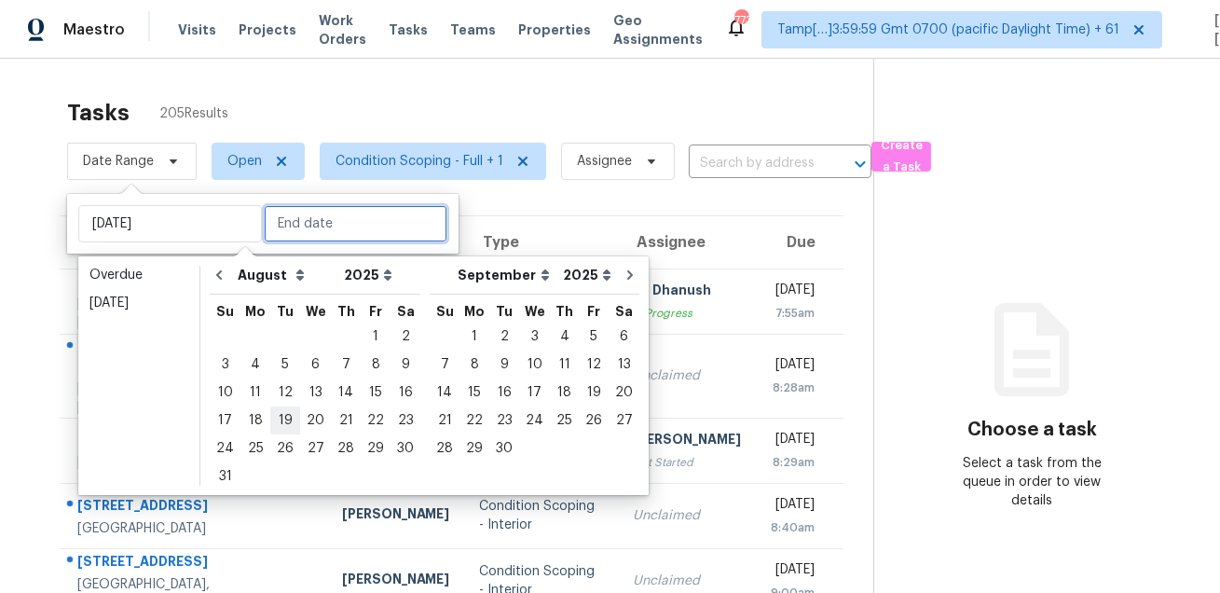
type input "Tue, Aug 19"
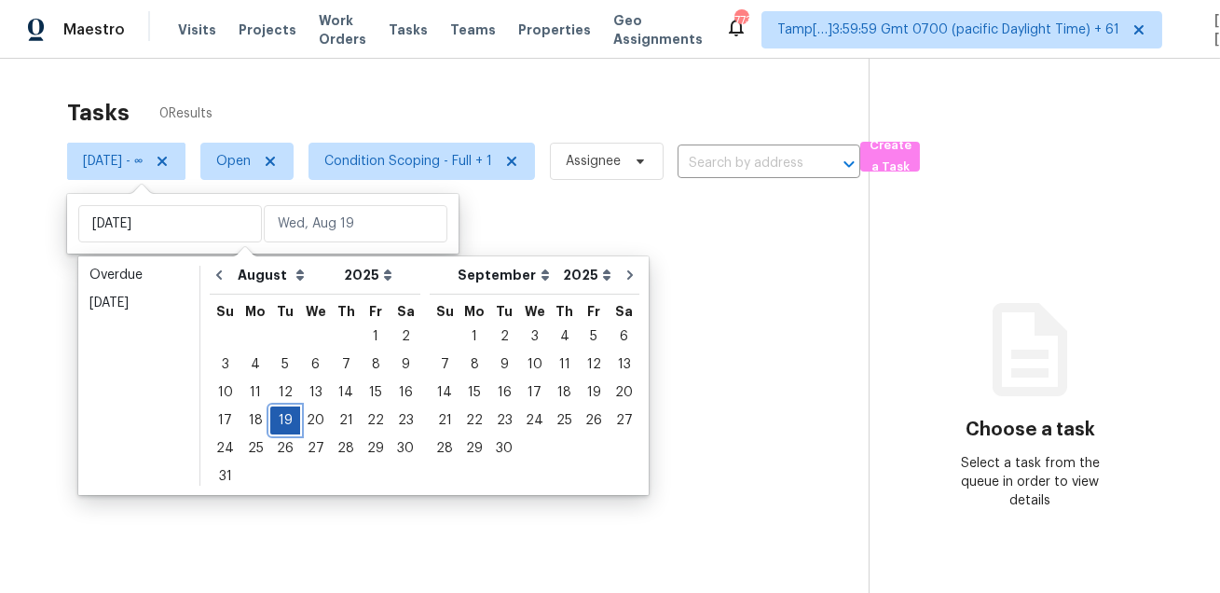
click at [276, 423] on div "19" at bounding box center [285, 420] width 30 height 26
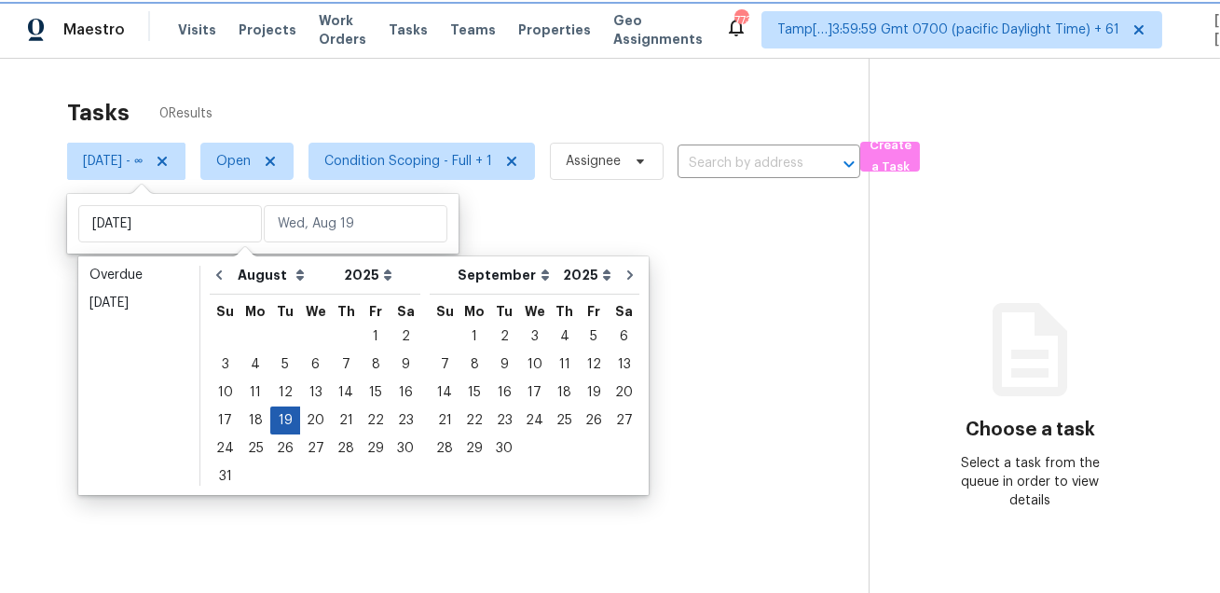
type input "Tue, Aug 19"
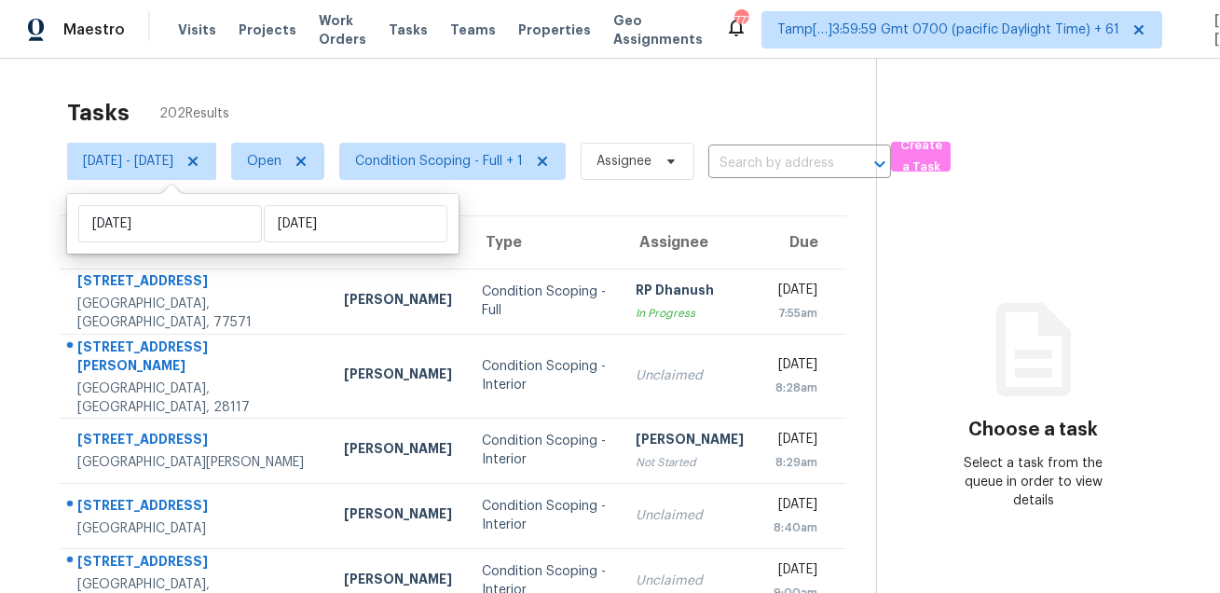
click at [433, 121] on div "Tasks 202 Results" at bounding box center [471, 113] width 809 height 48
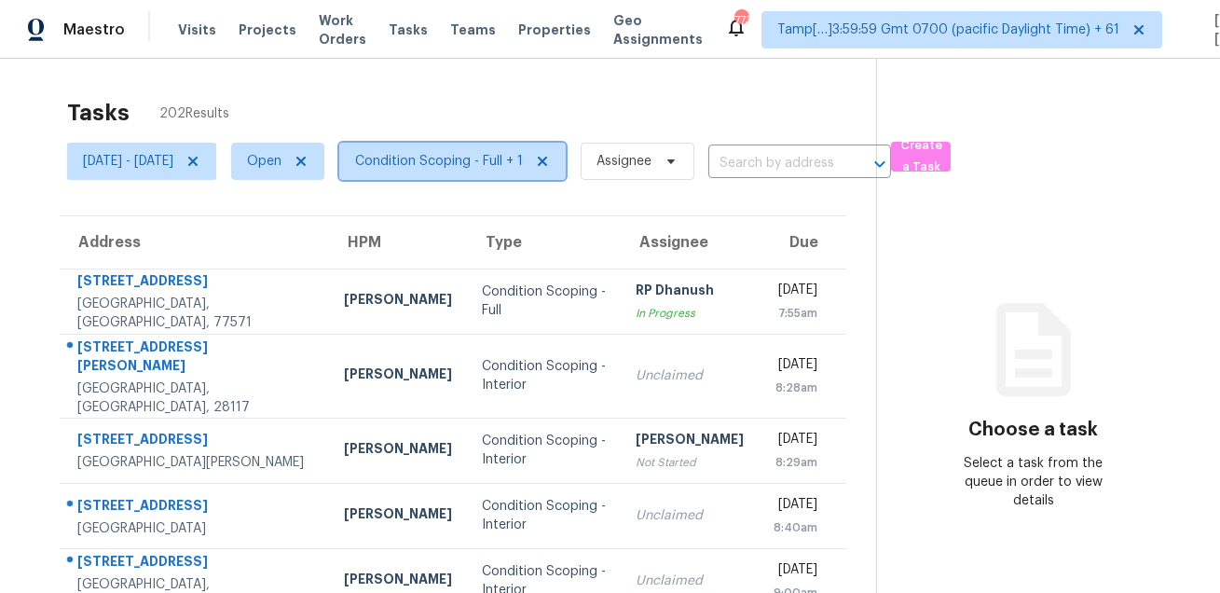
click at [466, 163] on span "Condition Scoping - Full + 1" at bounding box center [439, 161] width 168 height 19
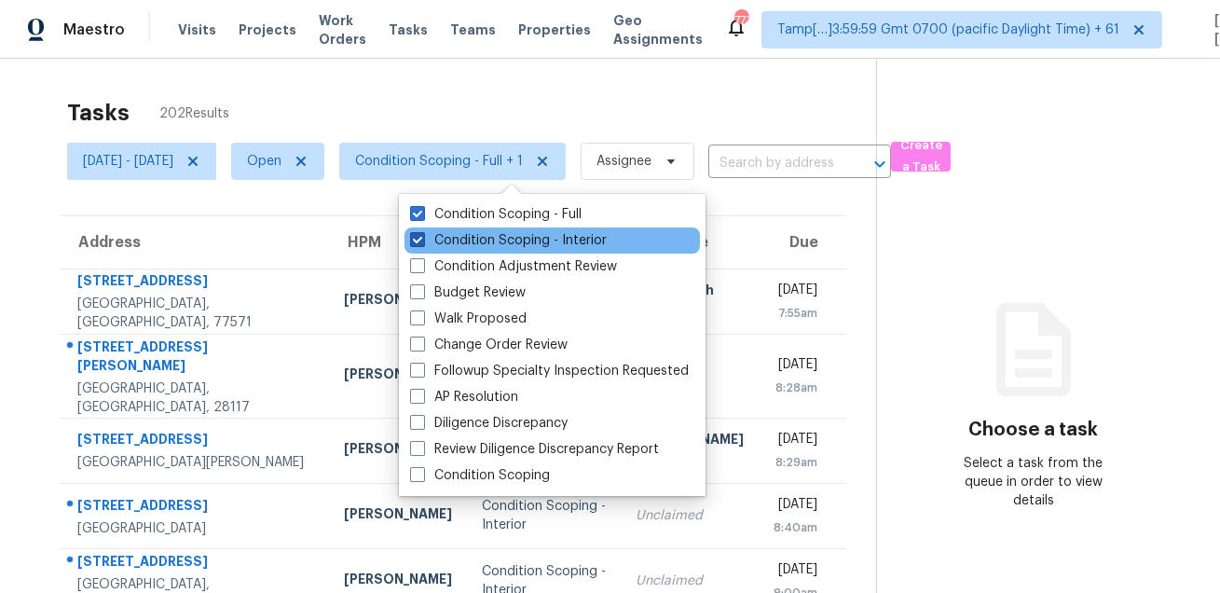
click at [472, 241] on label "Condition Scoping - Interior" at bounding box center [508, 240] width 197 height 19
click at [422, 241] on input "Condition Scoping - Interior" at bounding box center [416, 237] width 12 height 12
checkbox input "false"
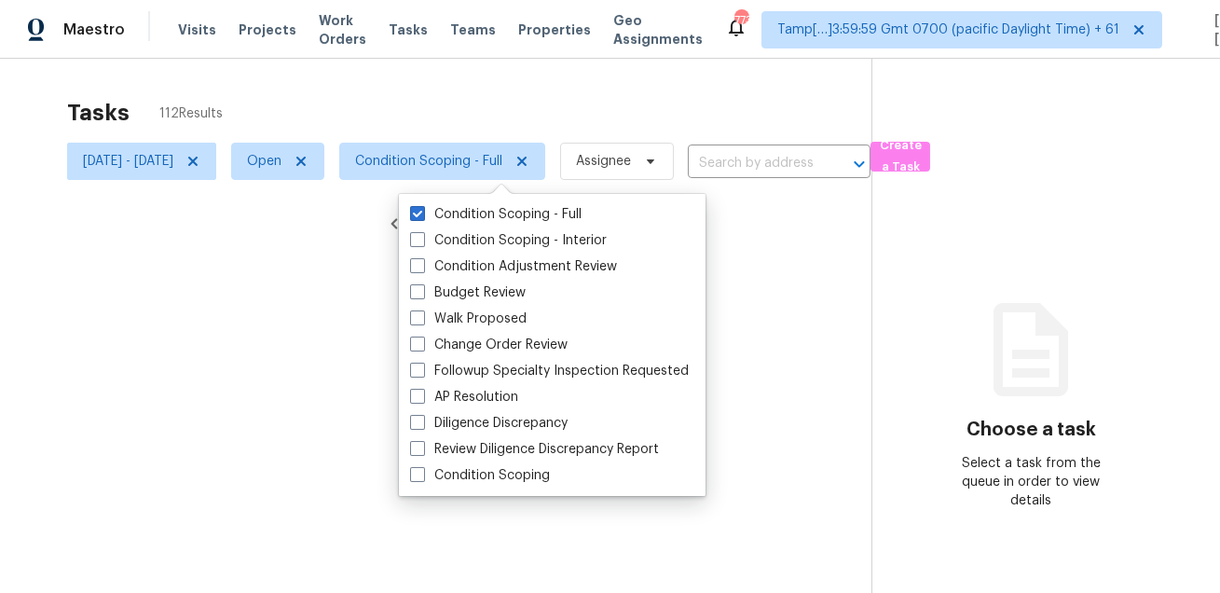
click at [540, 82] on div at bounding box center [610, 296] width 1220 height 593
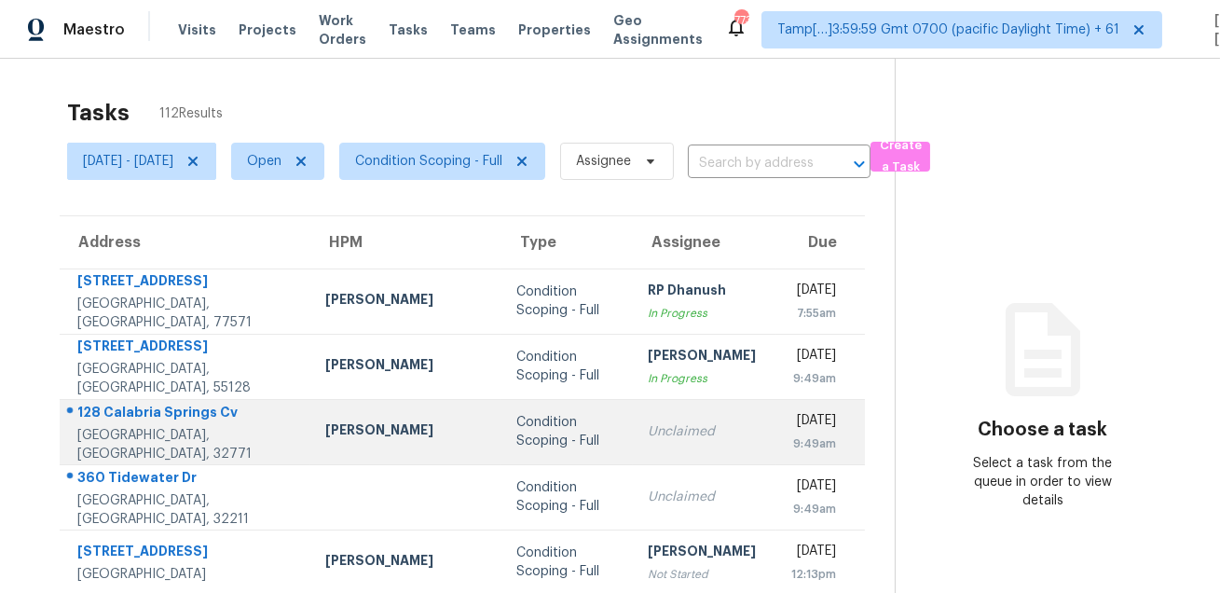
click at [176, 414] on div "128 Calabria Springs Cv" at bounding box center [186, 413] width 218 height 23
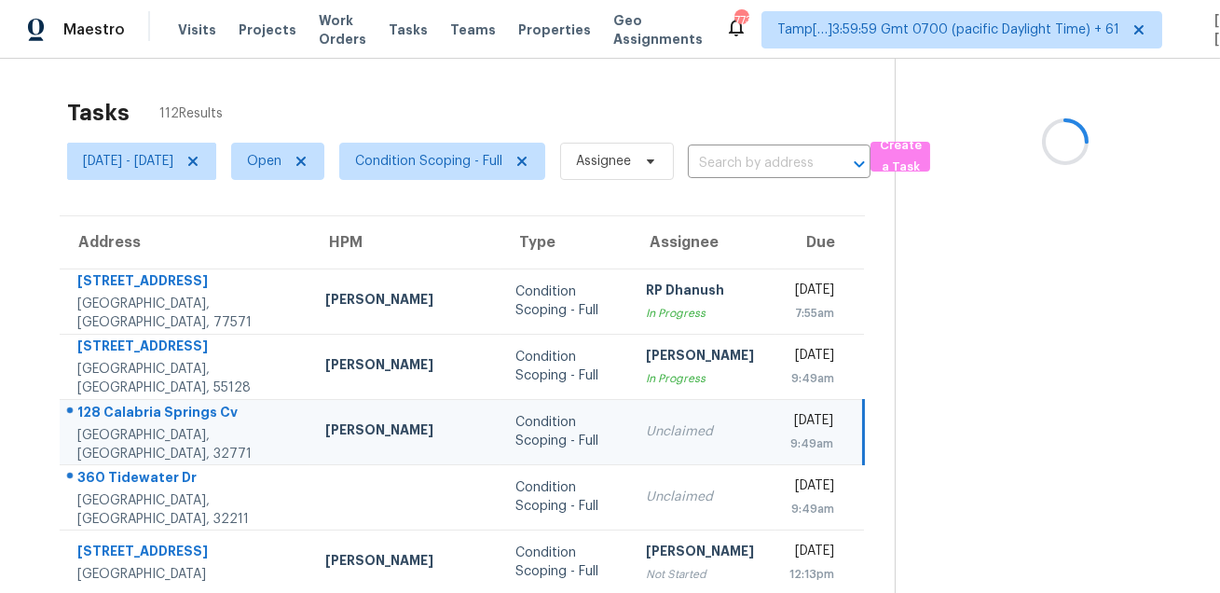
click at [176, 414] on div "128 Calabria Springs Cv" at bounding box center [186, 413] width 218 height 23
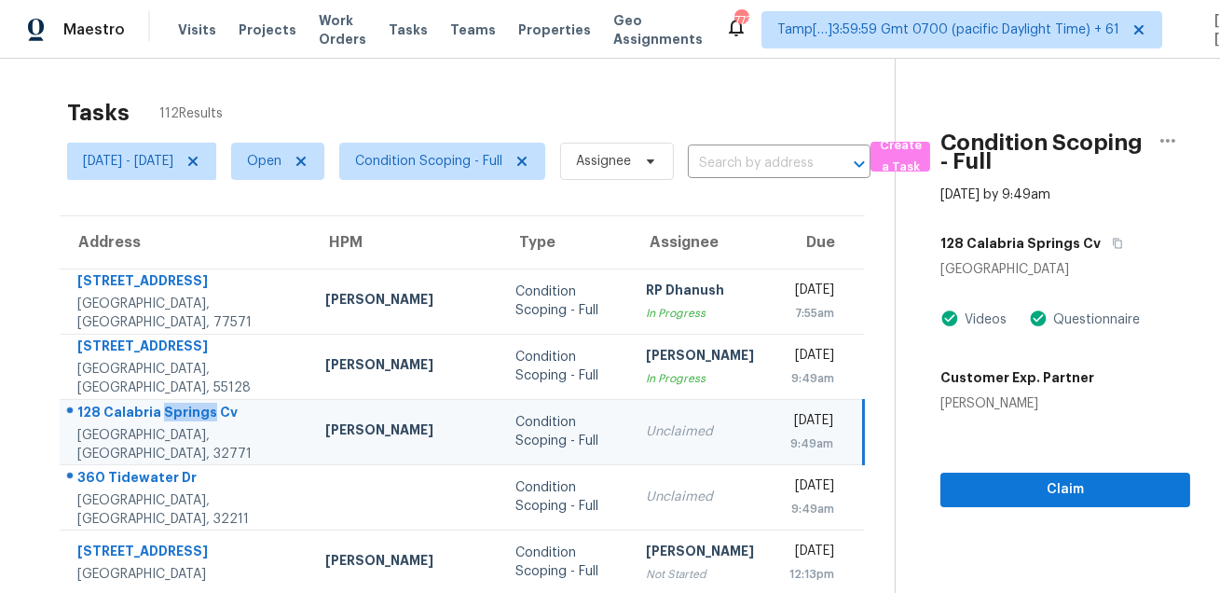
click at [176, 414] on div "128 Calabria Springs Cv" at bounding box center [186, 413] width 218 height 23
copy div "128 Calabria Springs Cv"
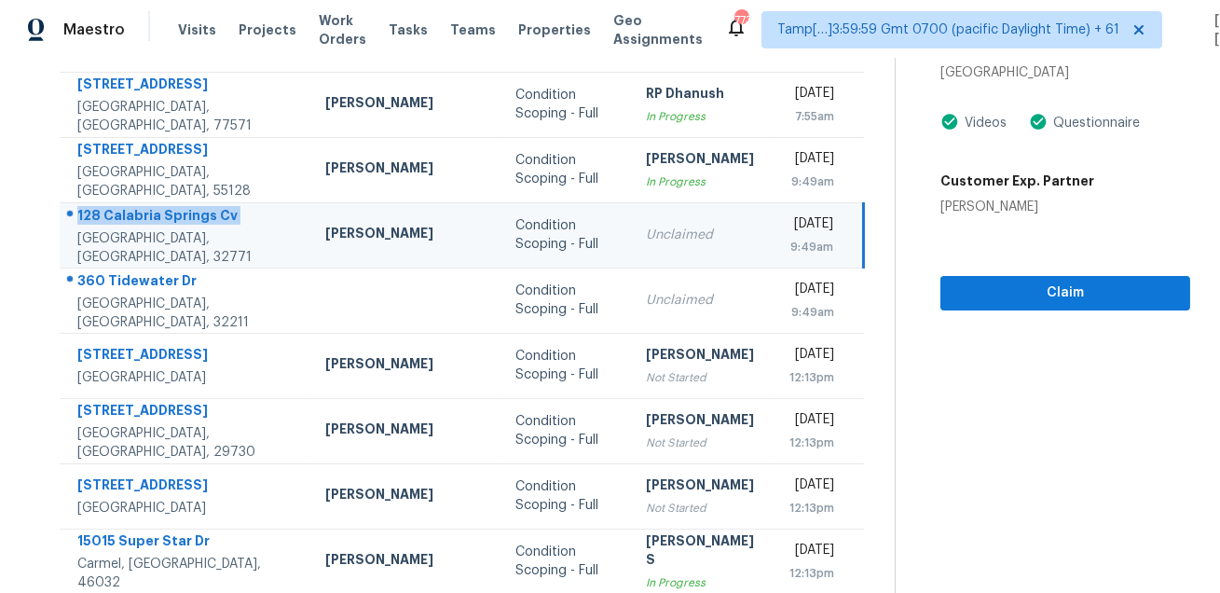
scroll to position [218, 0]
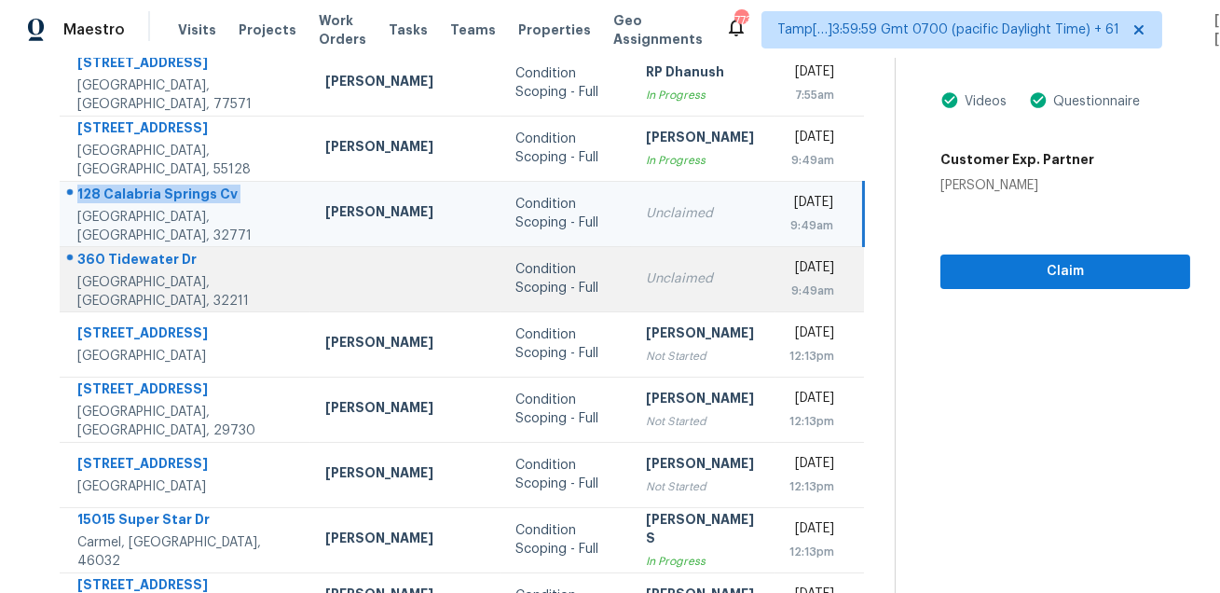
click at [161, 263] on div "360 Tidewater Dr" at bounding box center [186, 261] width 218 height 23
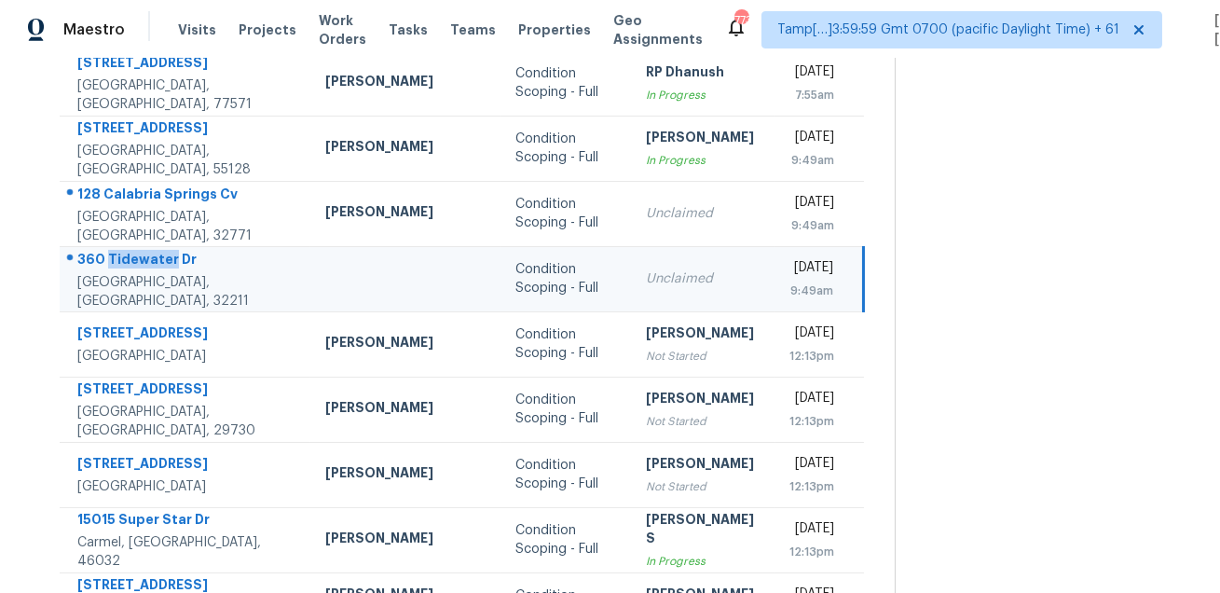
click at [161, 263] on div "360 Tidewater Dr" at bounding box center [186, 261] width 218 height 23
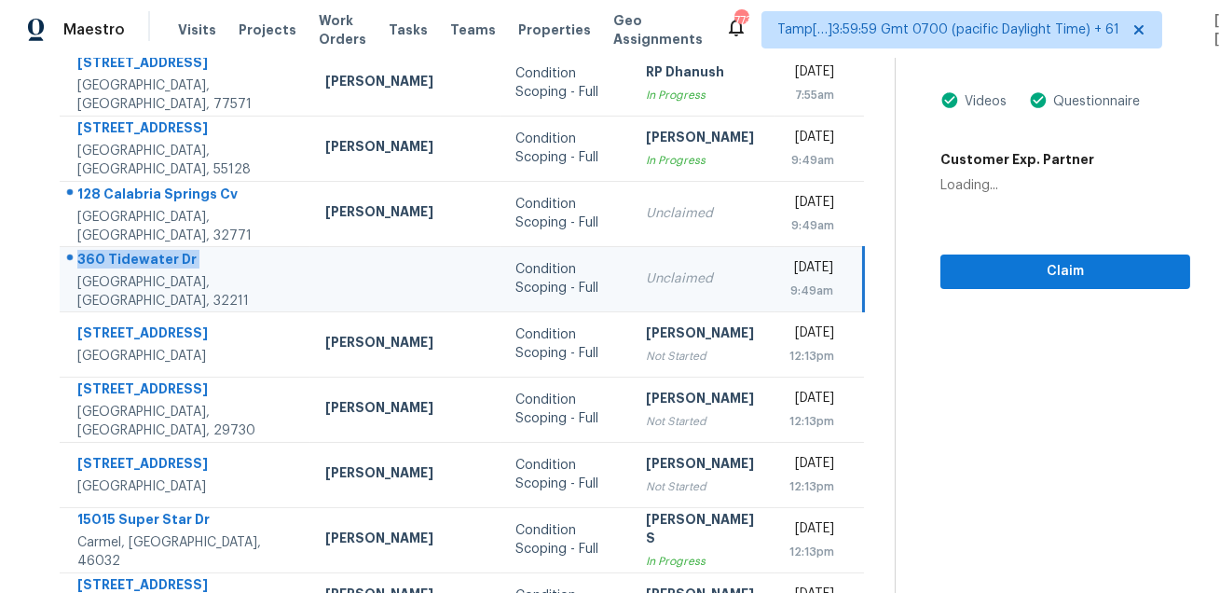
copy div "360 Tidewater Dr"
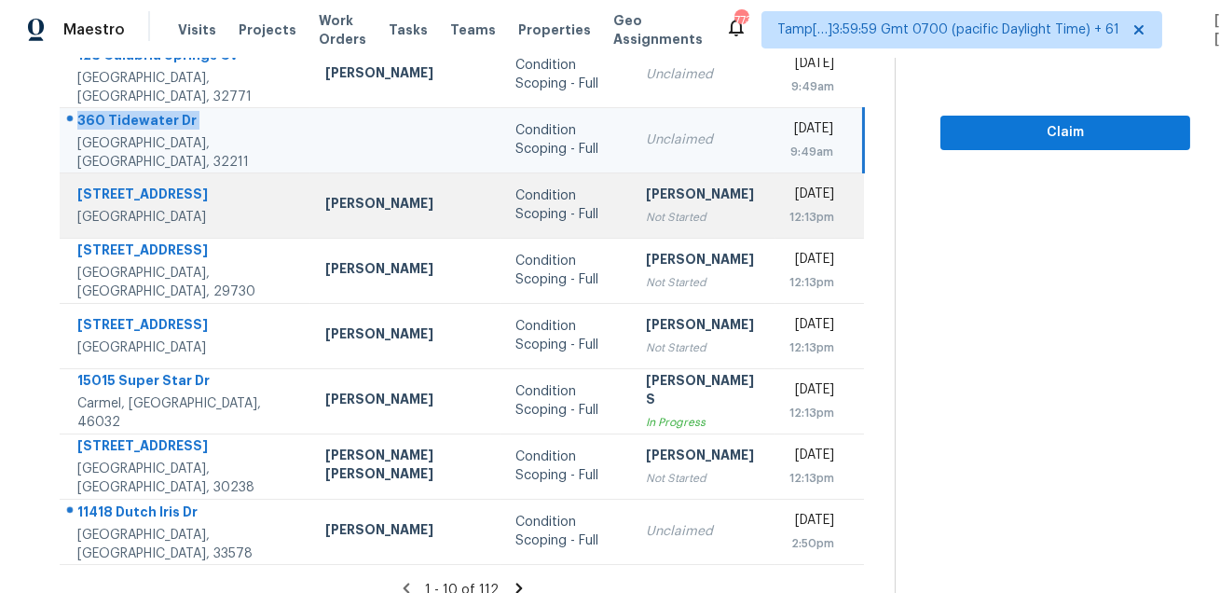
scroll to position [377, 0]
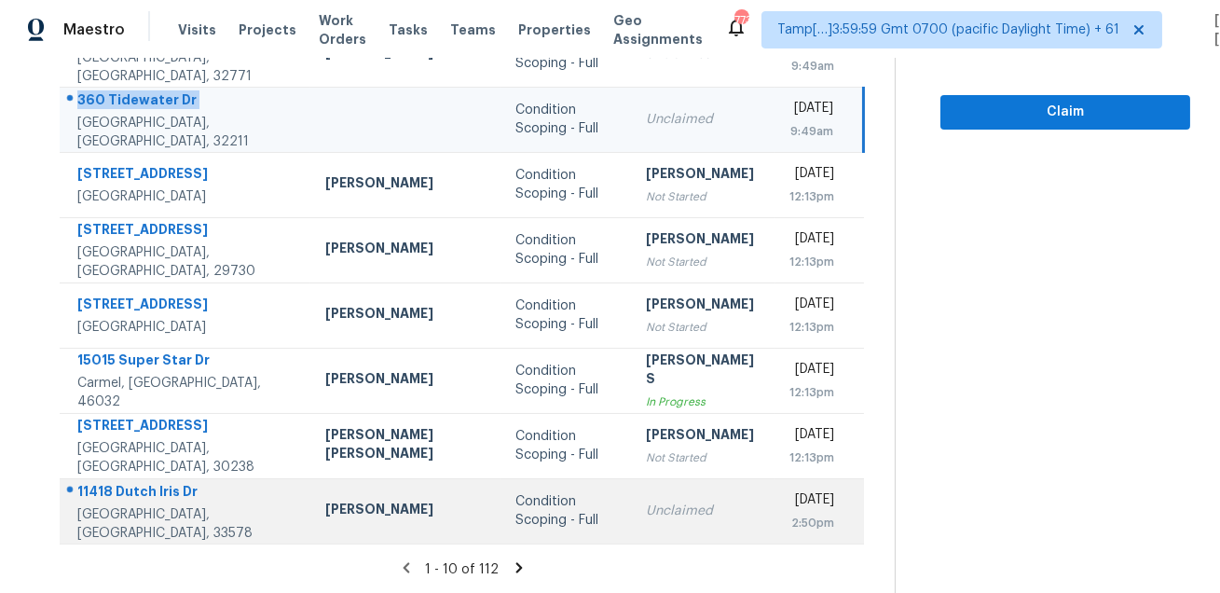
click at [151, 498] on div "11418 Dutch Iris Dr" at bounding box center [186, 493] width 218 height 23
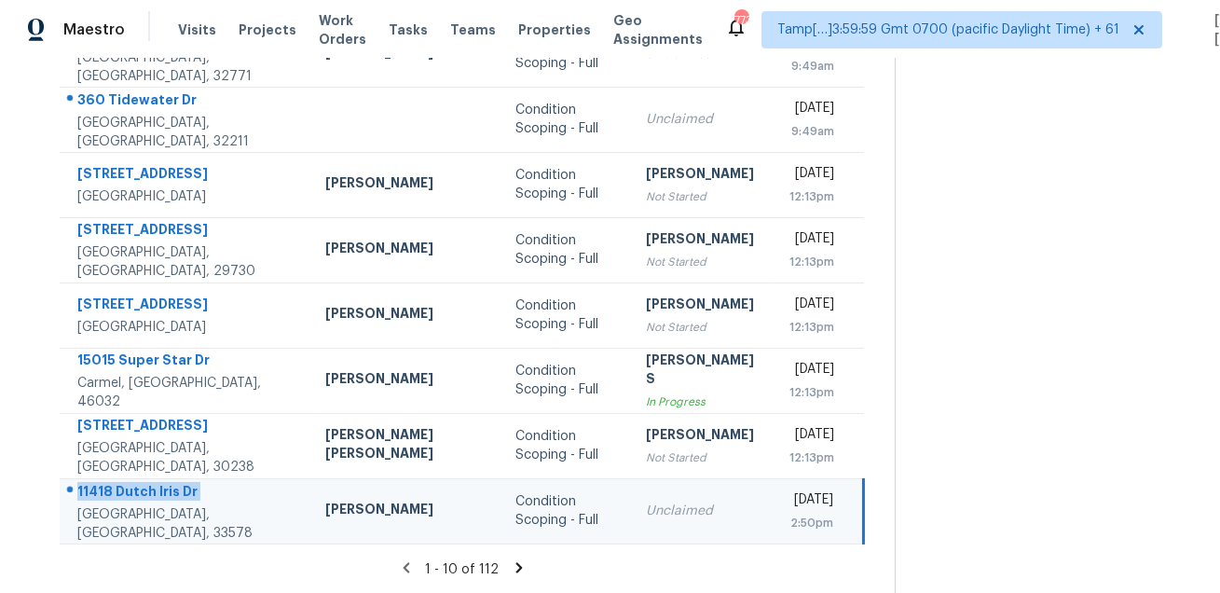
click at [151, 498] on div "11418 Dutch Iris Dr" at bounding box center [186, 493] width 218 height 23
copy div "11418 Dutch Iris Dr"
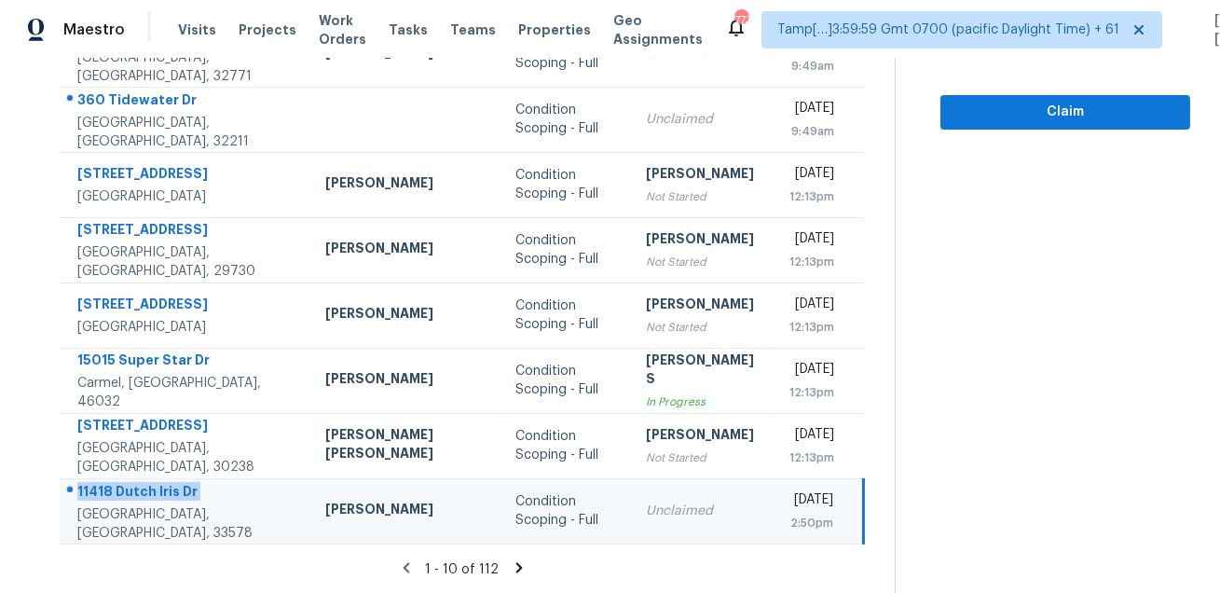
click at [515, 565] on icon at bounding box center [518, 567] width 7 height 10
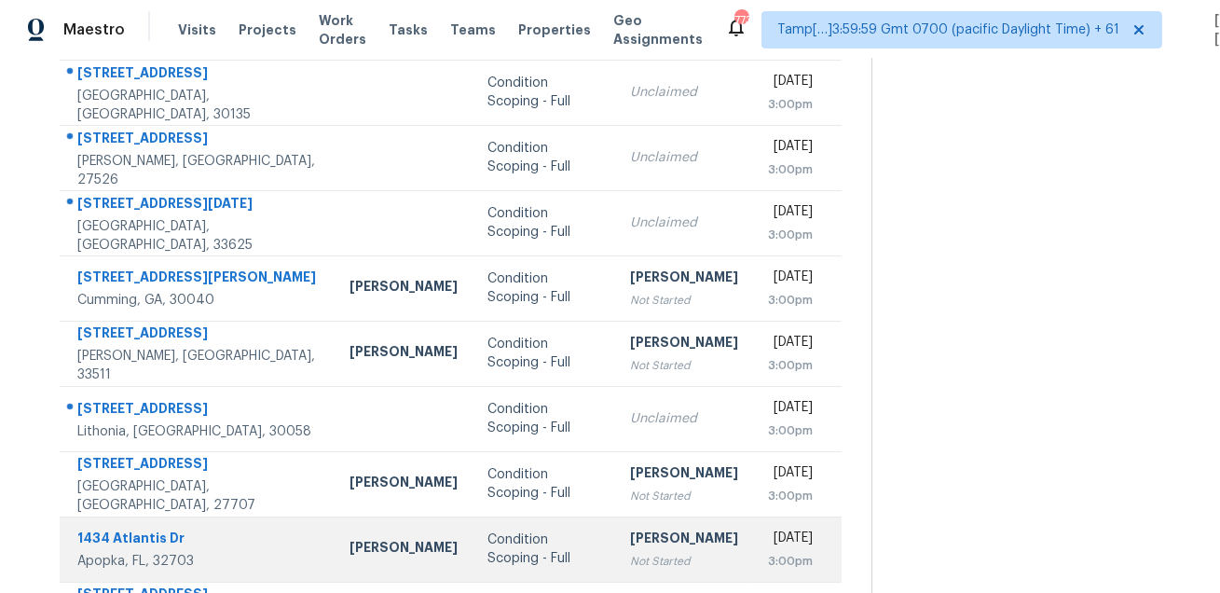
scroll to position [0, 0]
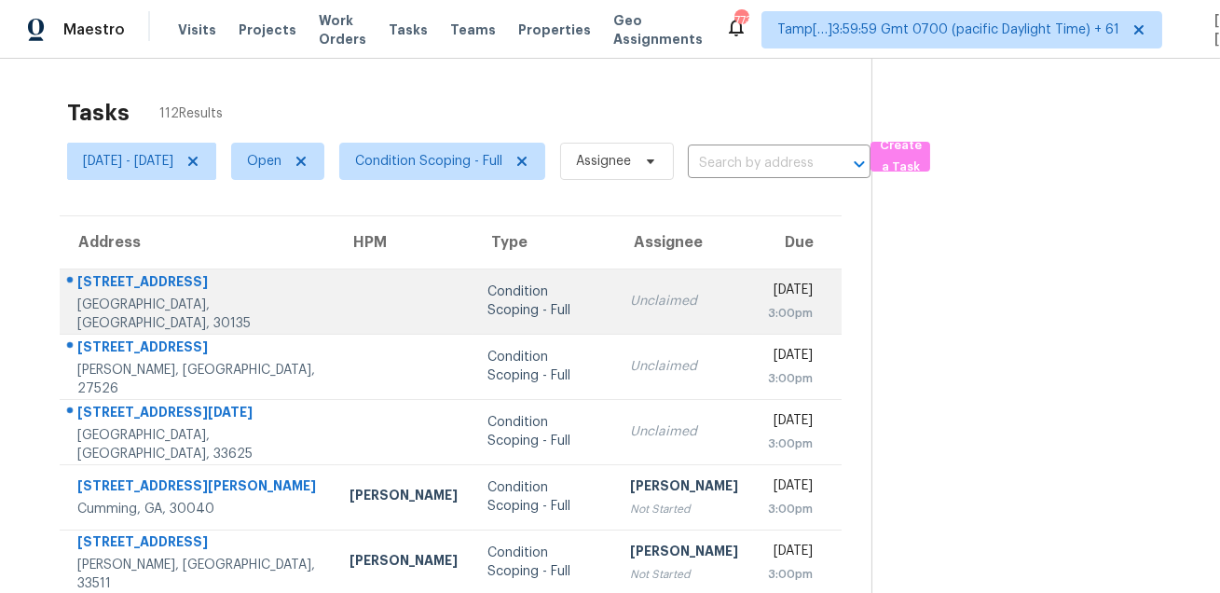
click at [167, 293] on div "5845 Pecan Grove Pl" at bounding box center [198, 283] width 242 height 23
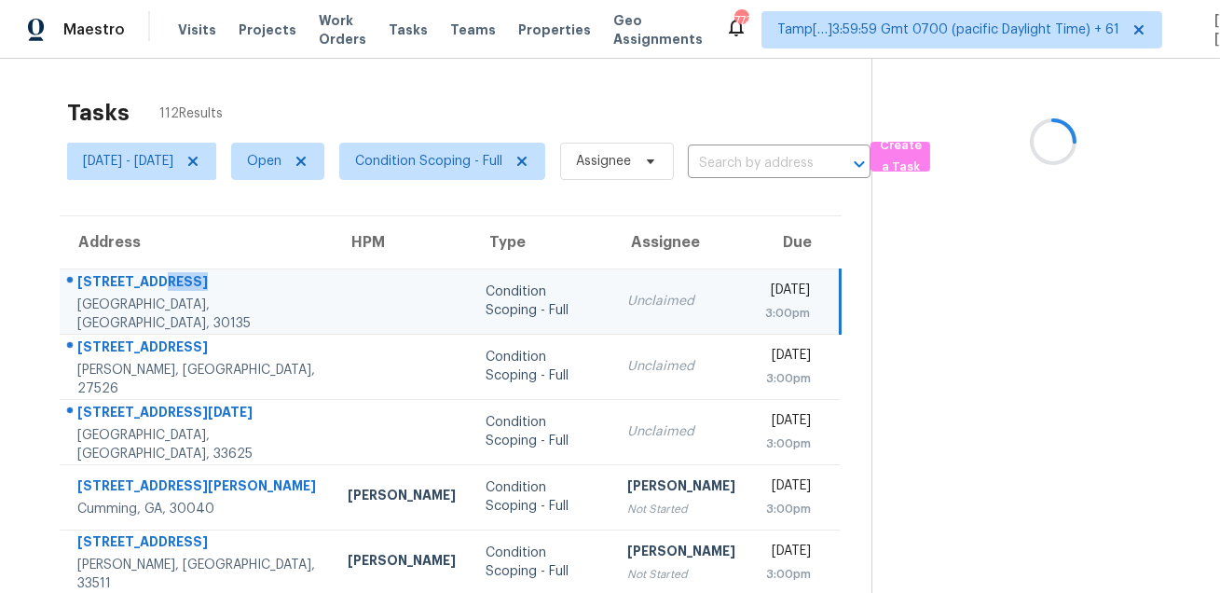
click at [167, 293] on div "5845 Pecan Grove Pl" at bounding box center [197, 283] width 240 height 23
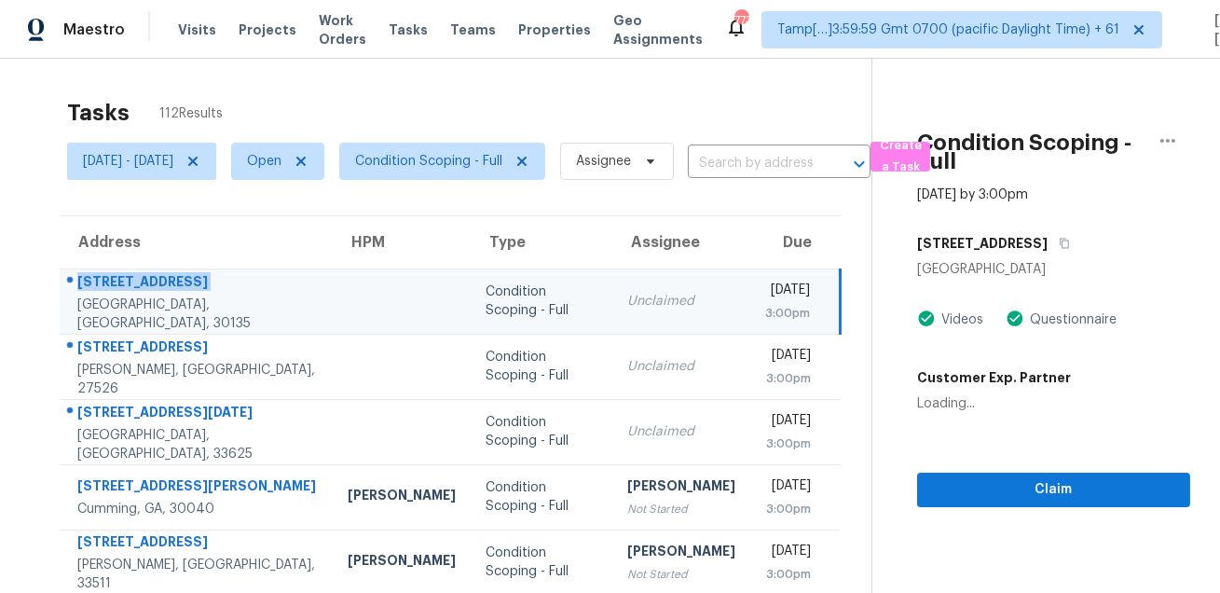
copy div "5845 Pecan Grove Pl"
click at [1070, 242] on icon "button" at bounding box center [1063, 243] width 11 height 11
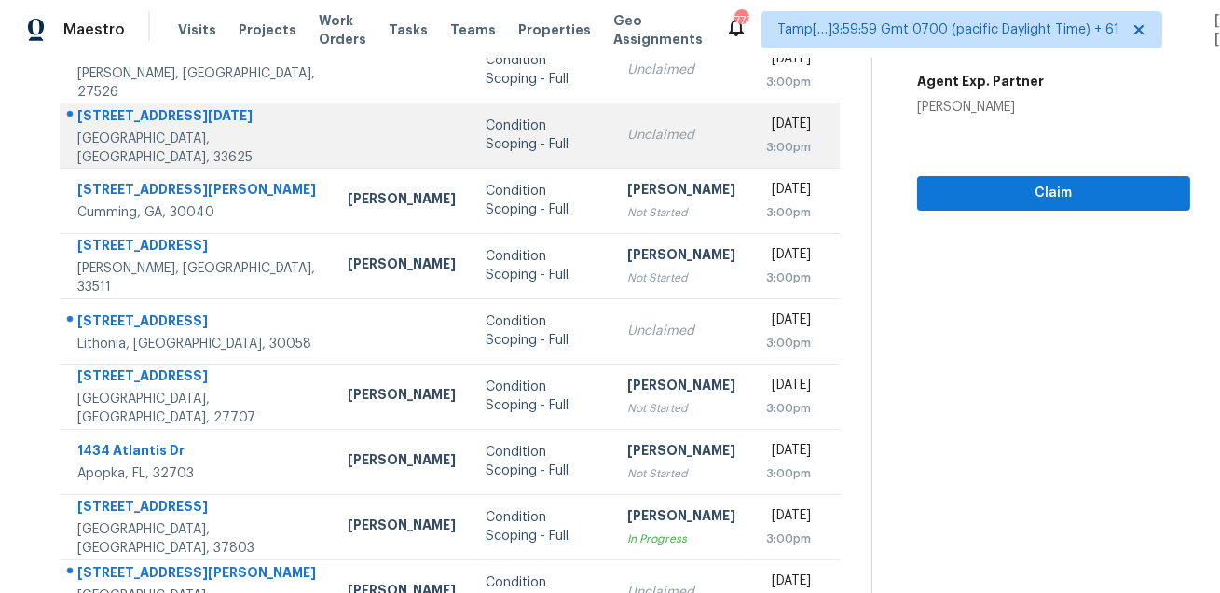
scroll to position [176, 0]
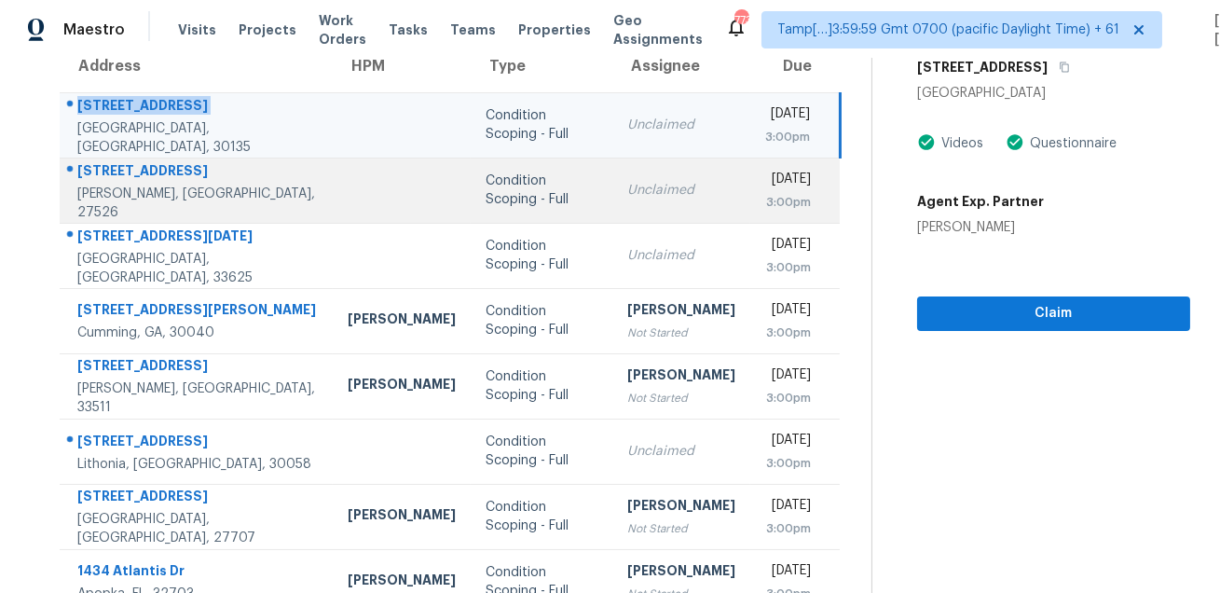
click at [178, 173] on div "6533 Vintage Ridge Ln" at bounding box center [197, 172] width 240 height 23
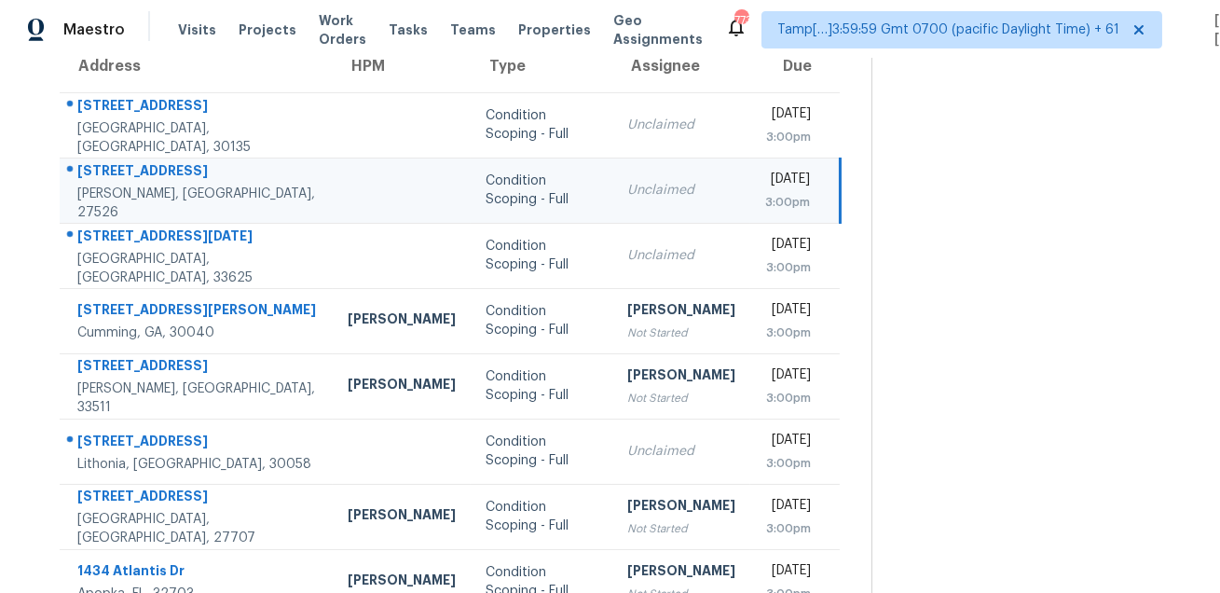
click at [178, 173] on div "6533 Vintage Ridge Ln" at bounding box center [197, 172] width 240 height 23
copy div "6533 Vintage Ridge Ln"
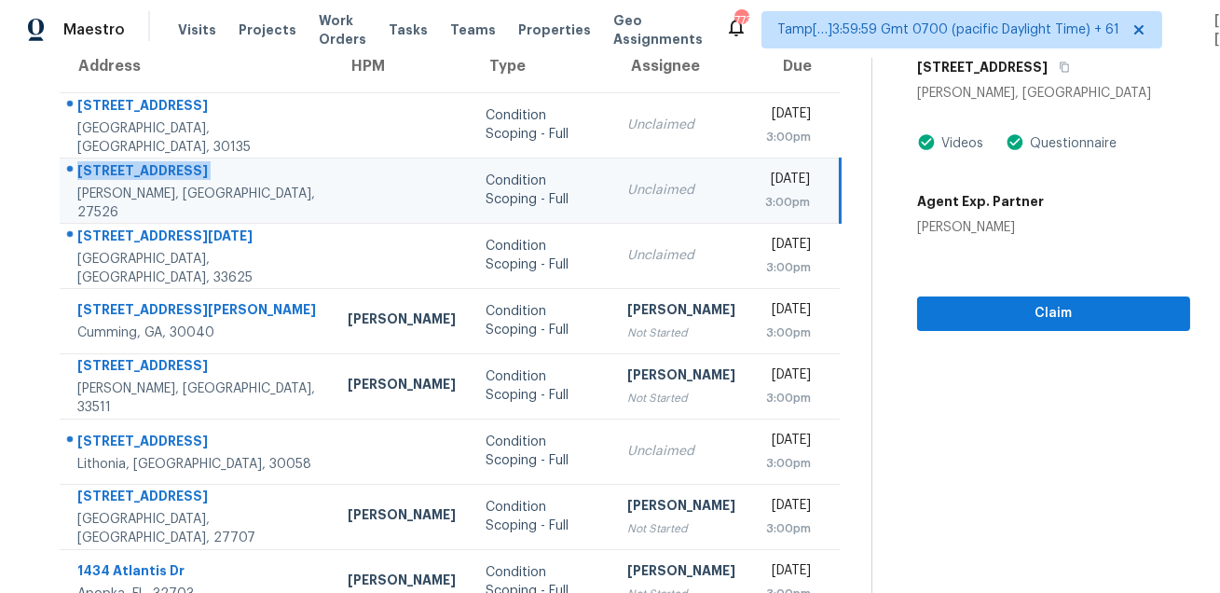
scroll to position [121, 0]
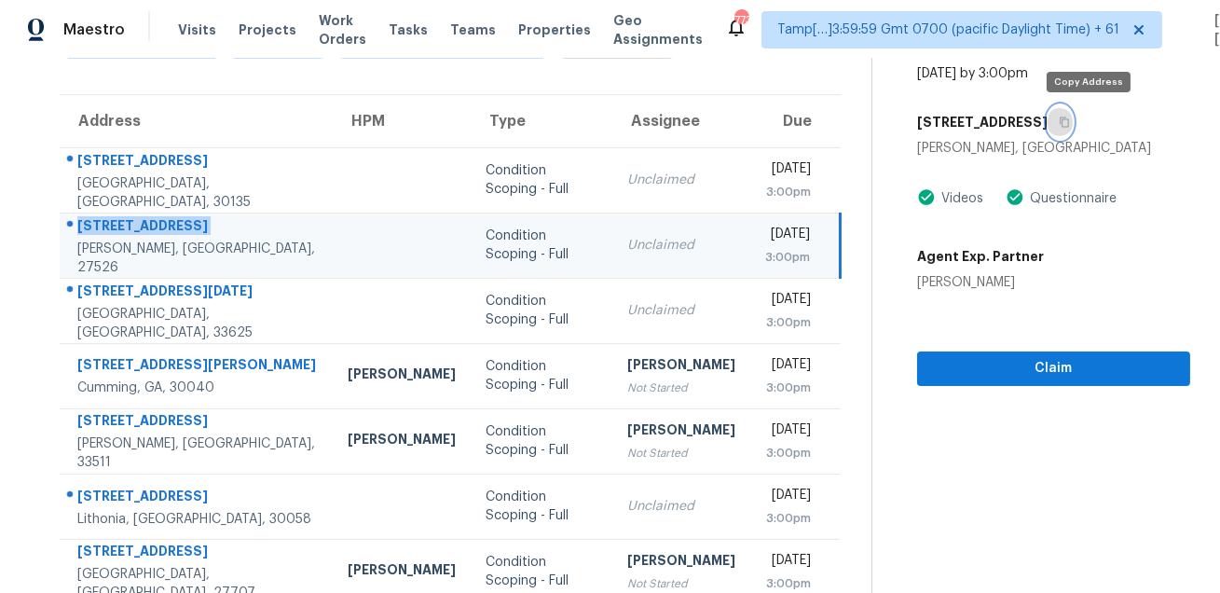
click at [1070, 116] on icon "button" at bounding box center [1063, 121] width 11 height 11
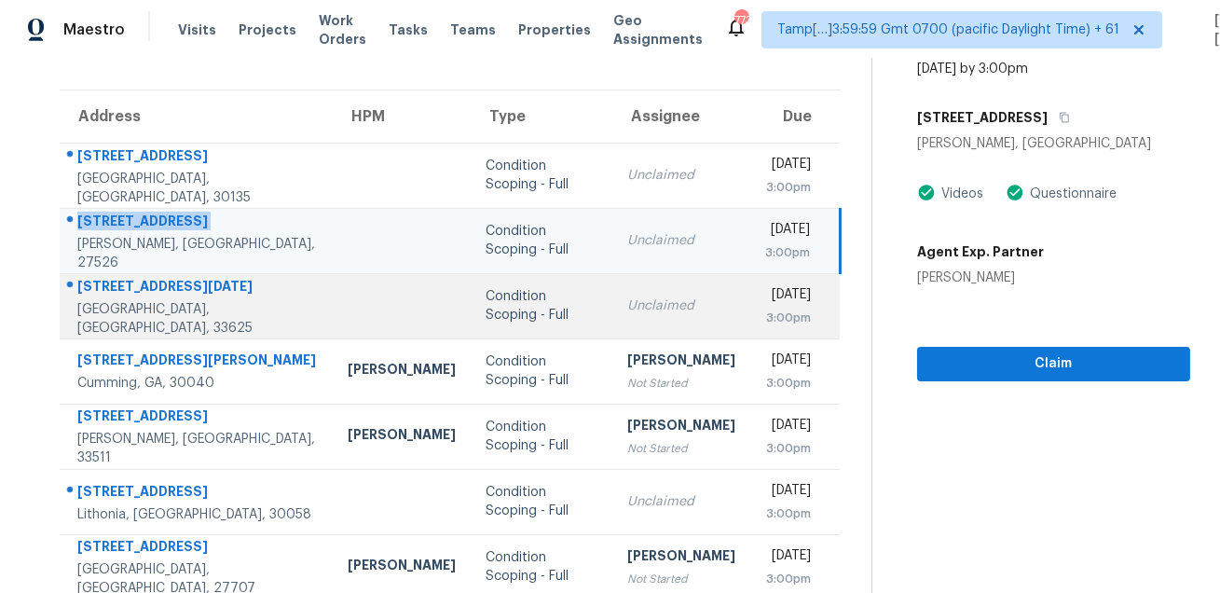
click at [165, 281] on td "16409 Lucia Gardens Ln Tampa, FL, 33625" at bounding box center [196, 305] width 273 height 65
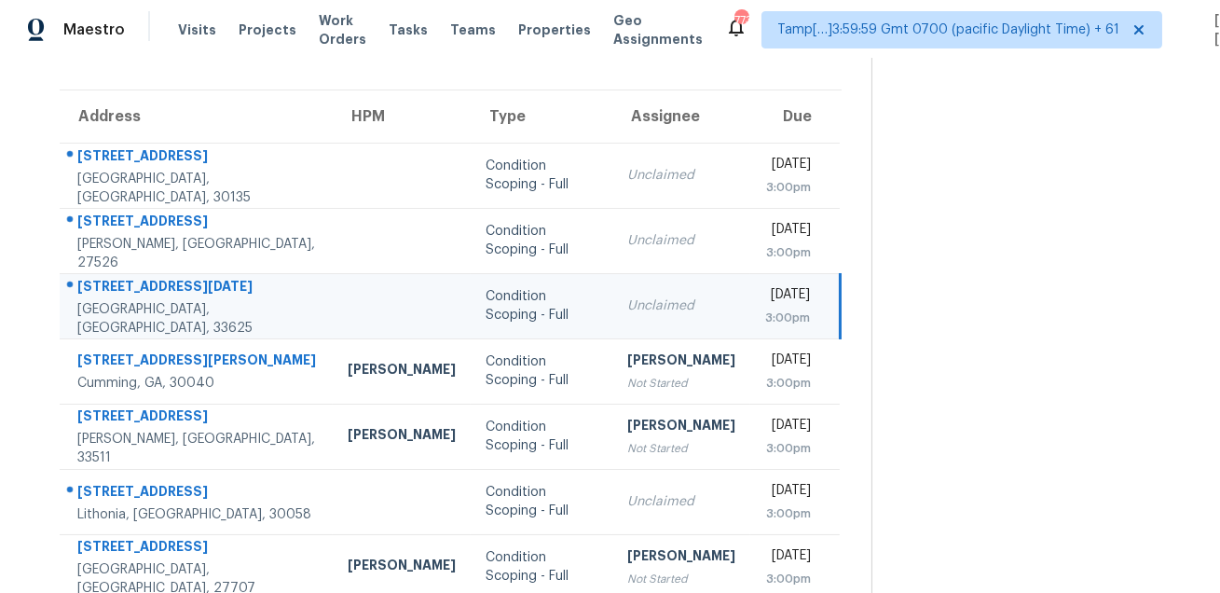
click at [165, 281] on td "16409 Lucia Gardens Ln Tampa, FL, 33625" at bounding box center [196, 305] width 273 height 65
copy div "16409 Lucia Gardens Ln"
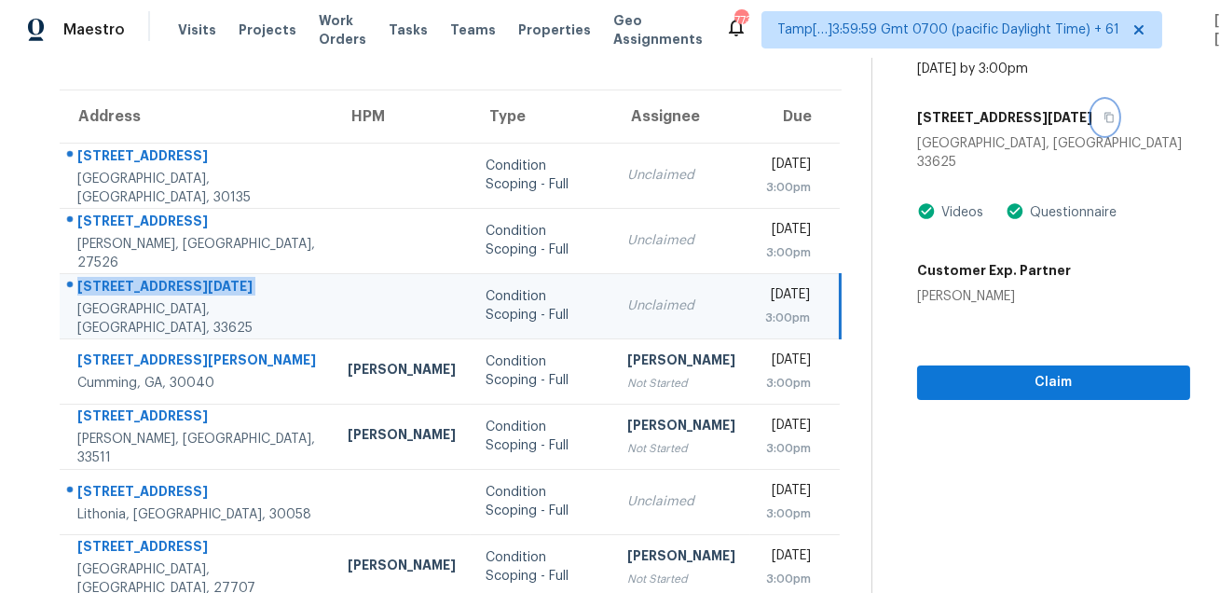
click at [1103, 120] on icon "button" at bounding box center [1108, 117] width 11 height 11
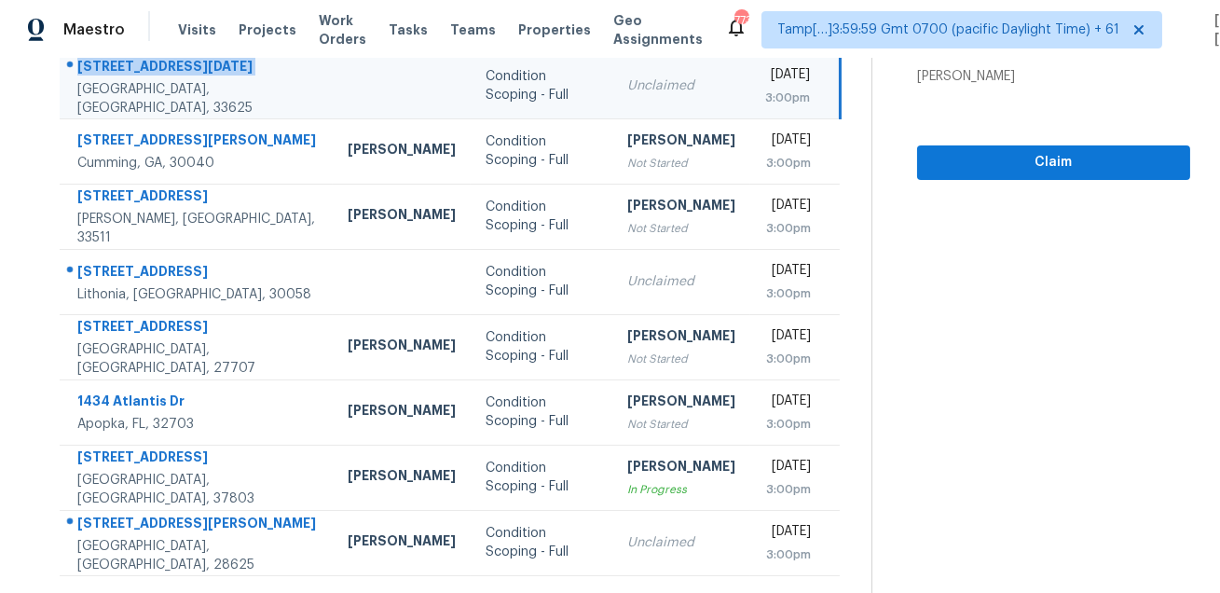
scroll to position [377, 0]
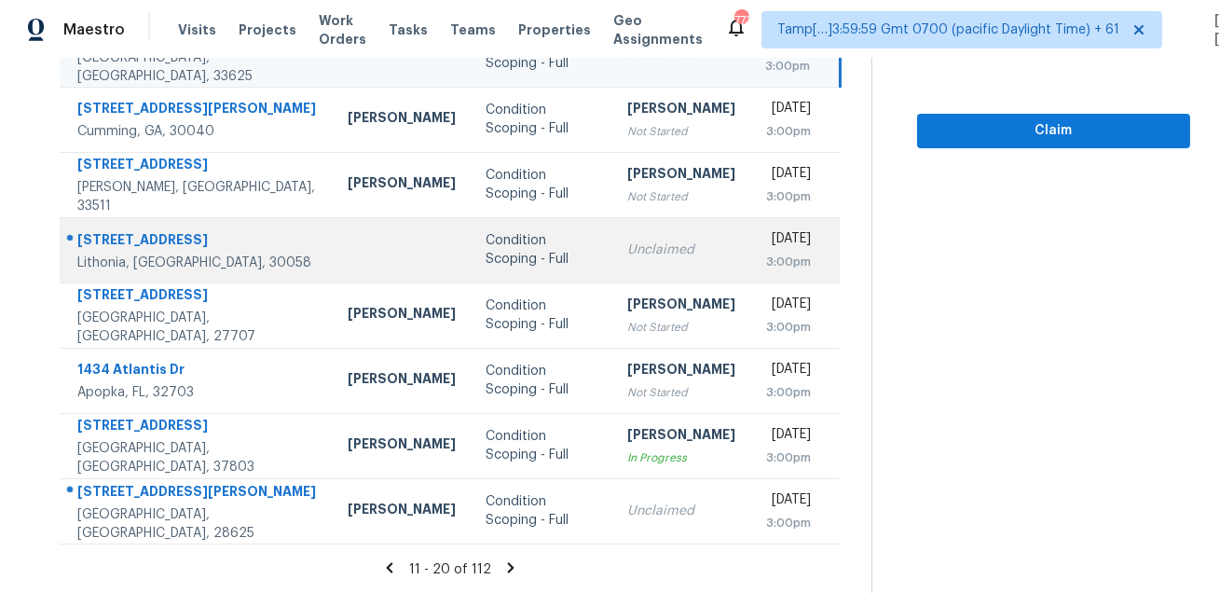
click at [168, 232] on div "5690 Cedar Croft Ln" at bounding box center [197, 241] width 240 height 23
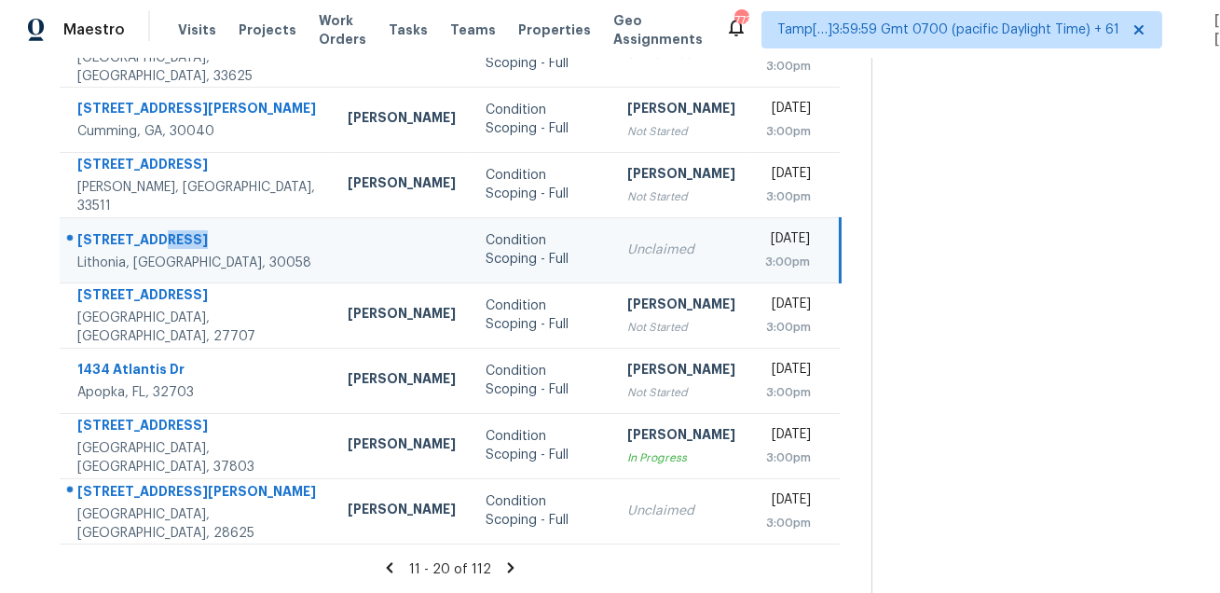
click at [168, 232] on div "5690 Cedar Croft Ln" at bounding box center [197, 241] width 240 height 23
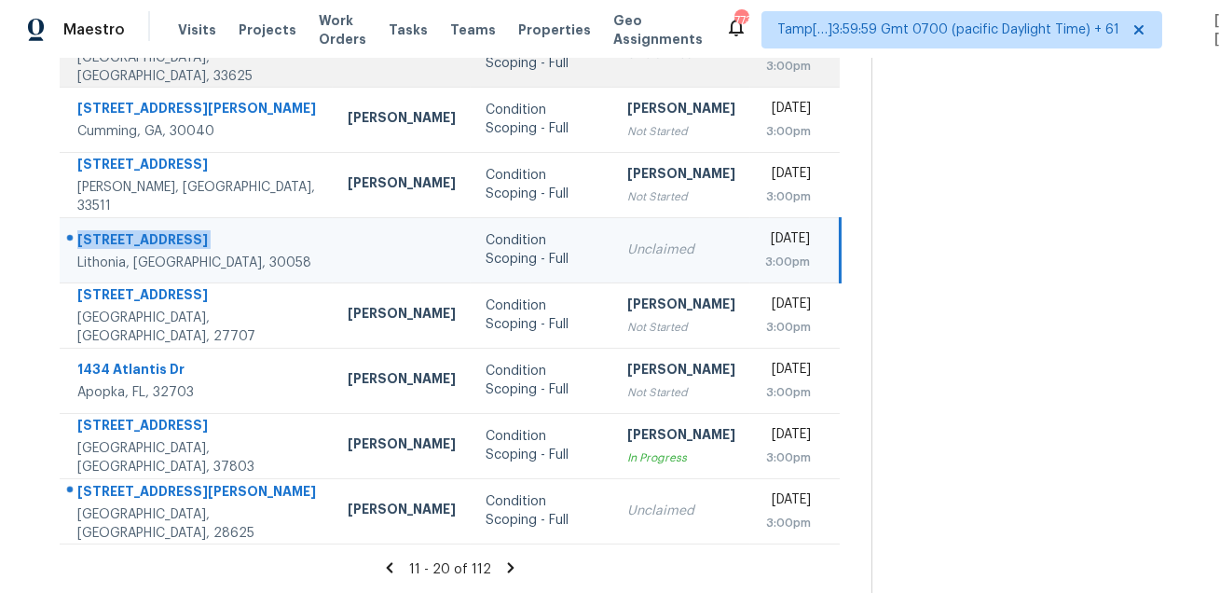
copy div "5690 Cedar Croft Ln"
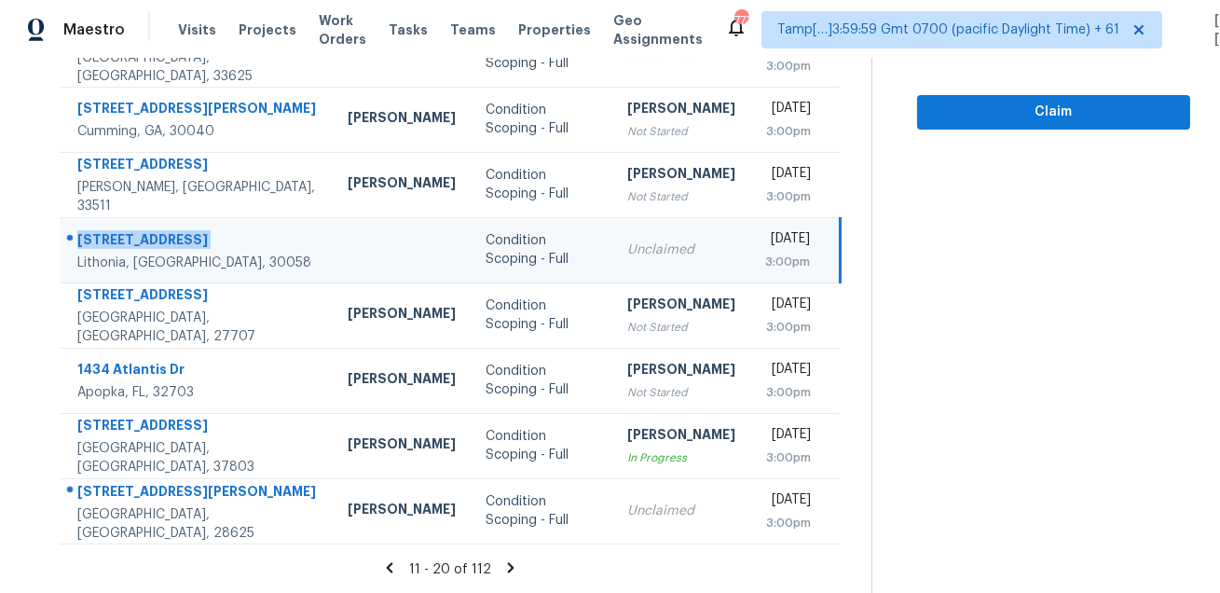
click at [858, 240] on div "Address HPM Type Assignee Due 5845 Pecan Grove Pl Douglasville, GA, 30135 Condi…" at bounding box center [450, 191] width 841 height 706
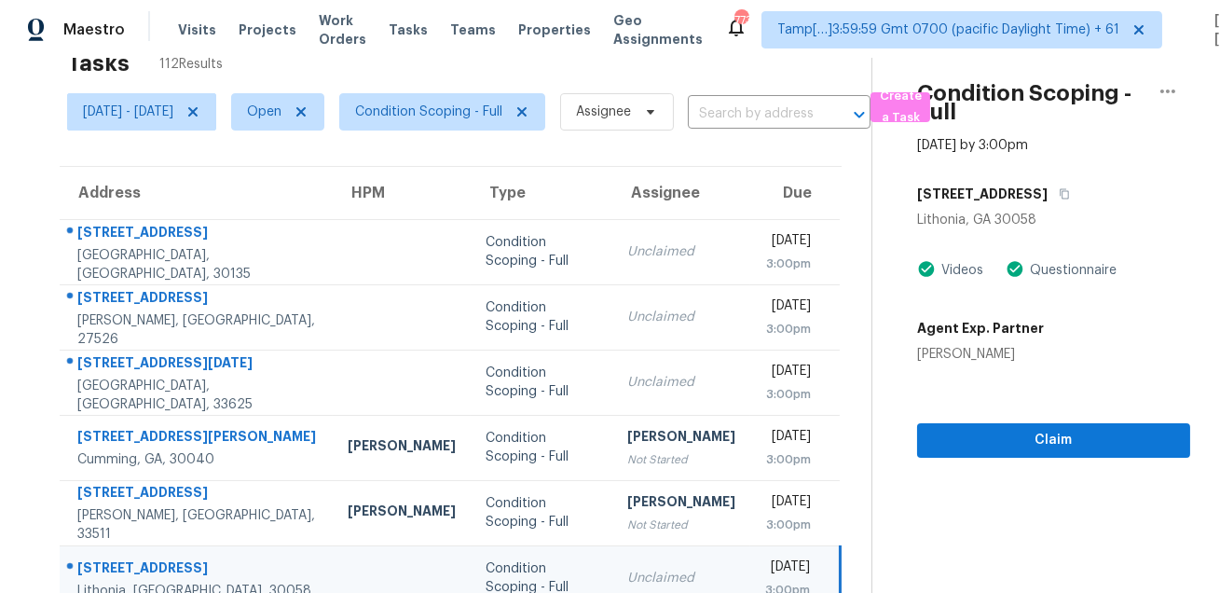
scroll to position [0, 0]
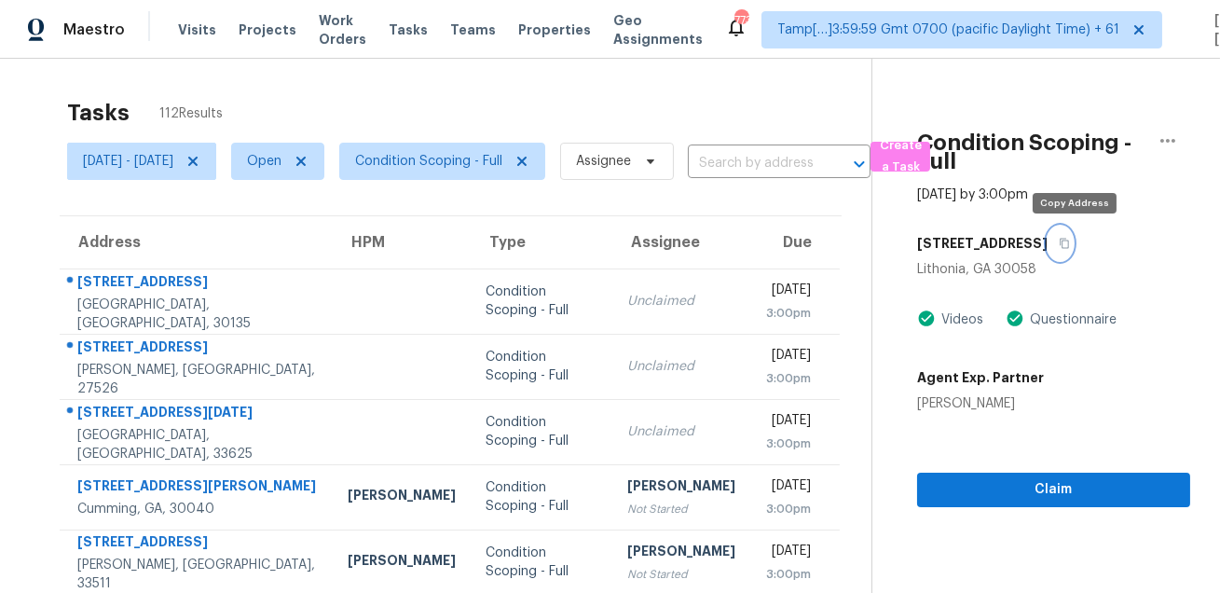
click at [1069, 242] on icon "button" at bounding box center [1063, 244] width 9 height 10
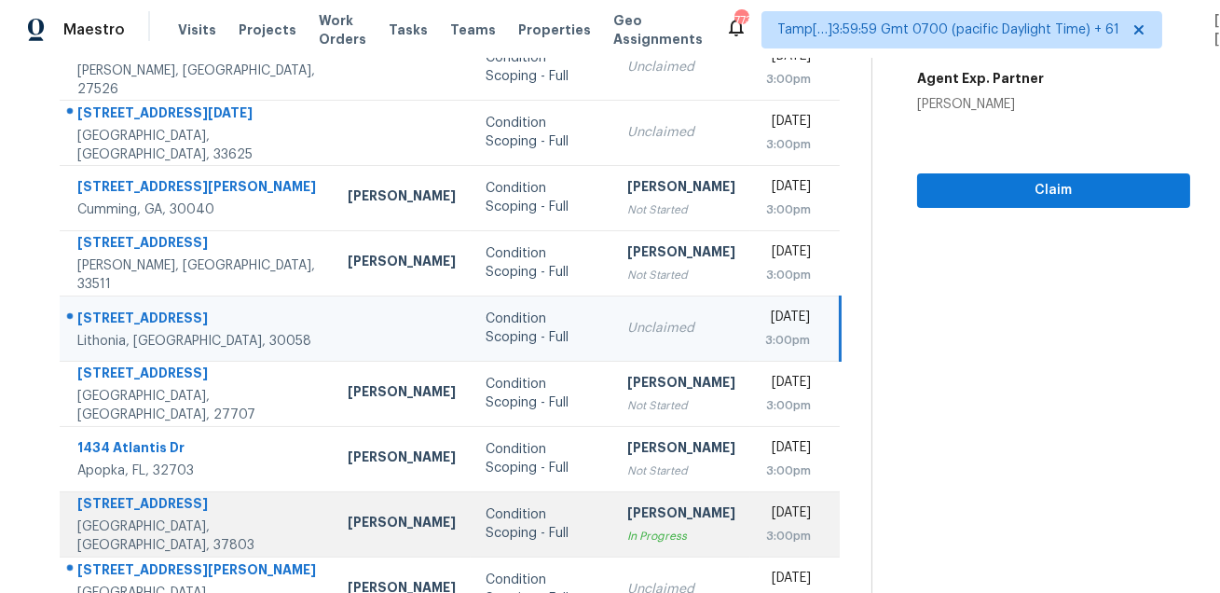
scroll to position [377, 0]
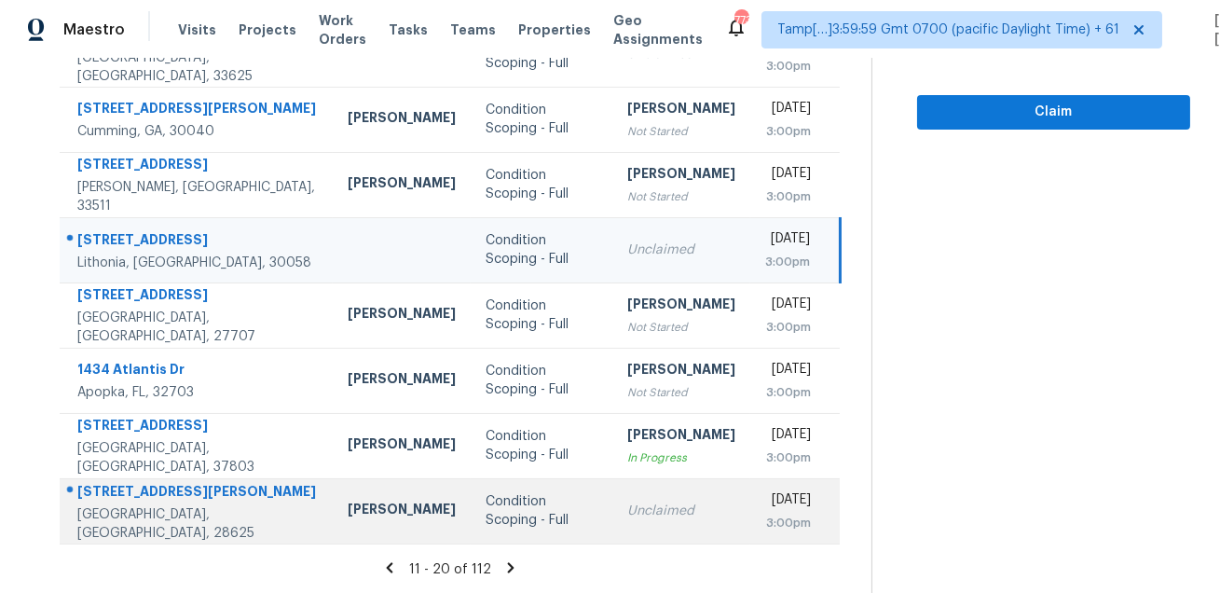
click at [182, 501] on div "450 Jane Sowers Rd" at bounding box center [197, 493] width 240 height 23
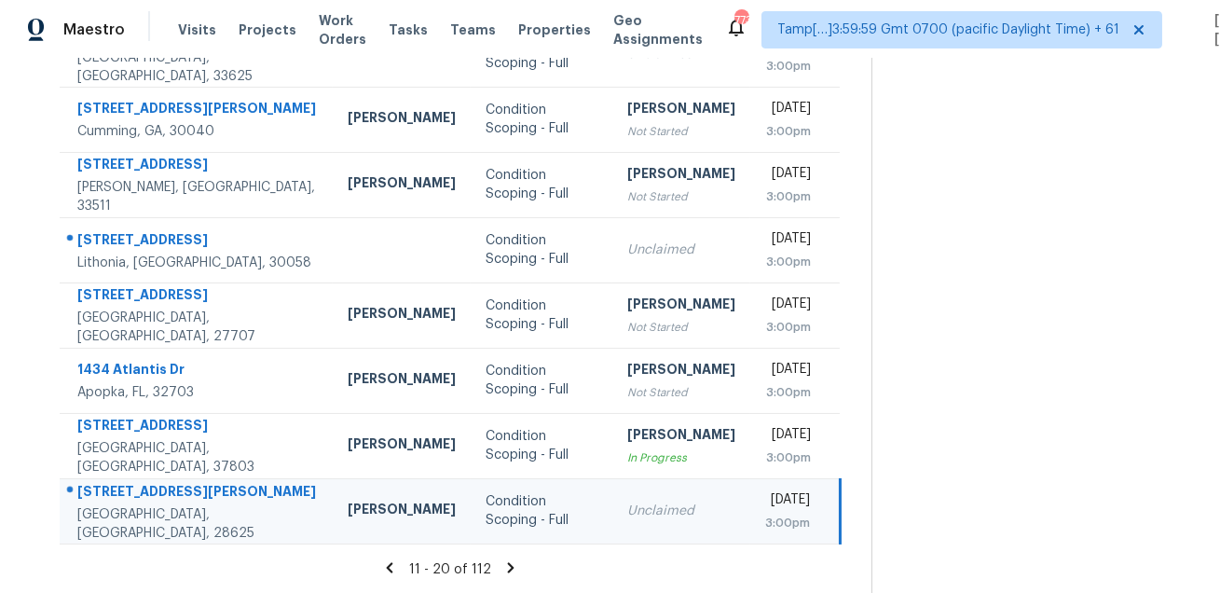
click at [182, 501] on div "450 Jane Sowers Rd" at bounding box center [197, 493] width 240 height 23
copy div "450 Jane Sowers Rd"
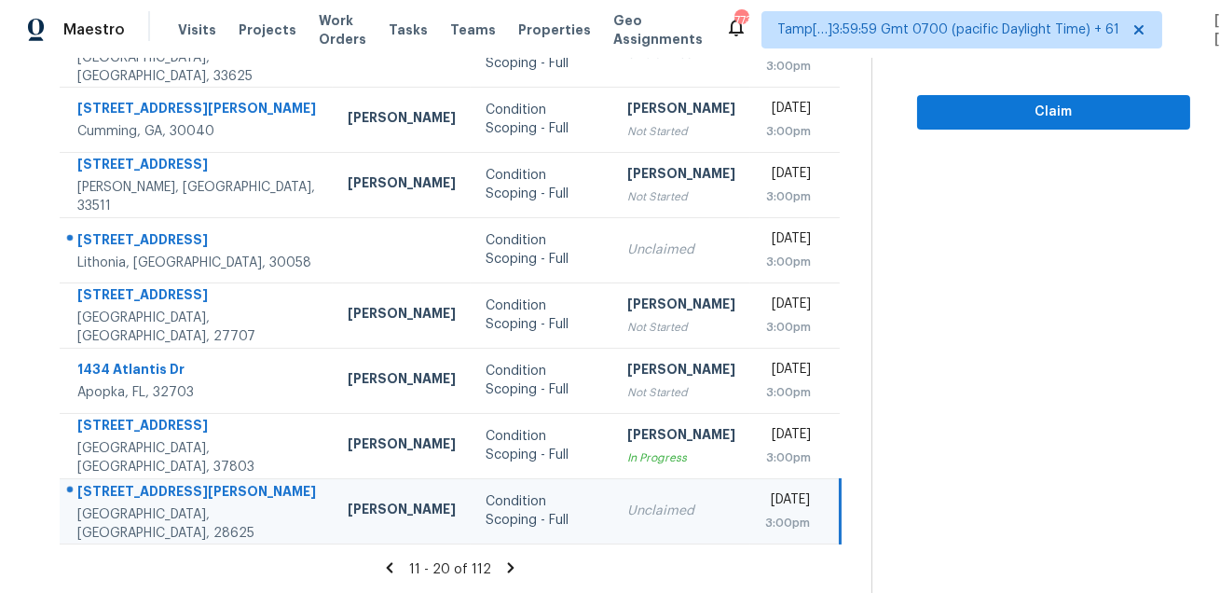
click at [514, 568] on icon at bounding box center [511, 567] width 7 height 10
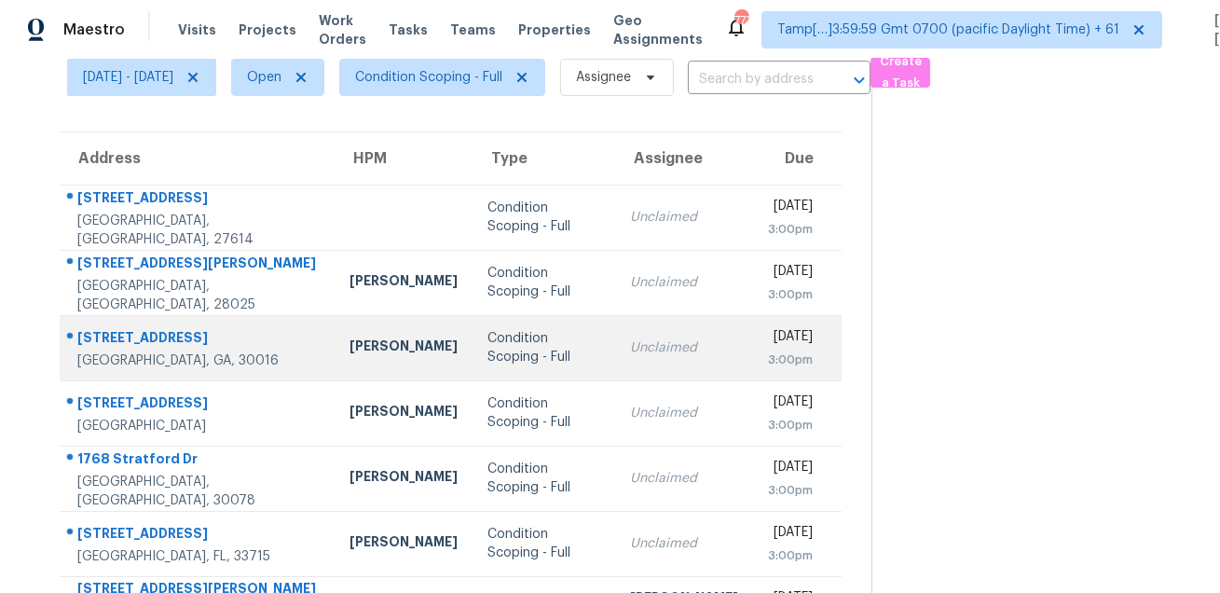
scroll to position [0, 0]
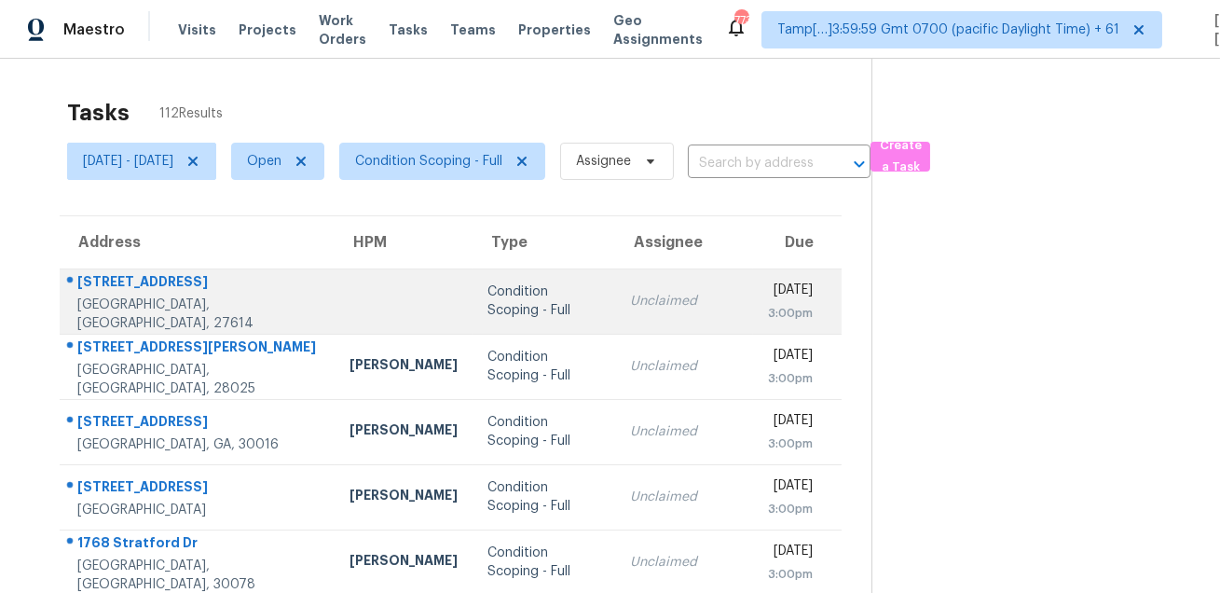
click at [133, 288] on div "2220 Raven Rd Unit 104" at bounding box center [198, 283] width 242 height 23
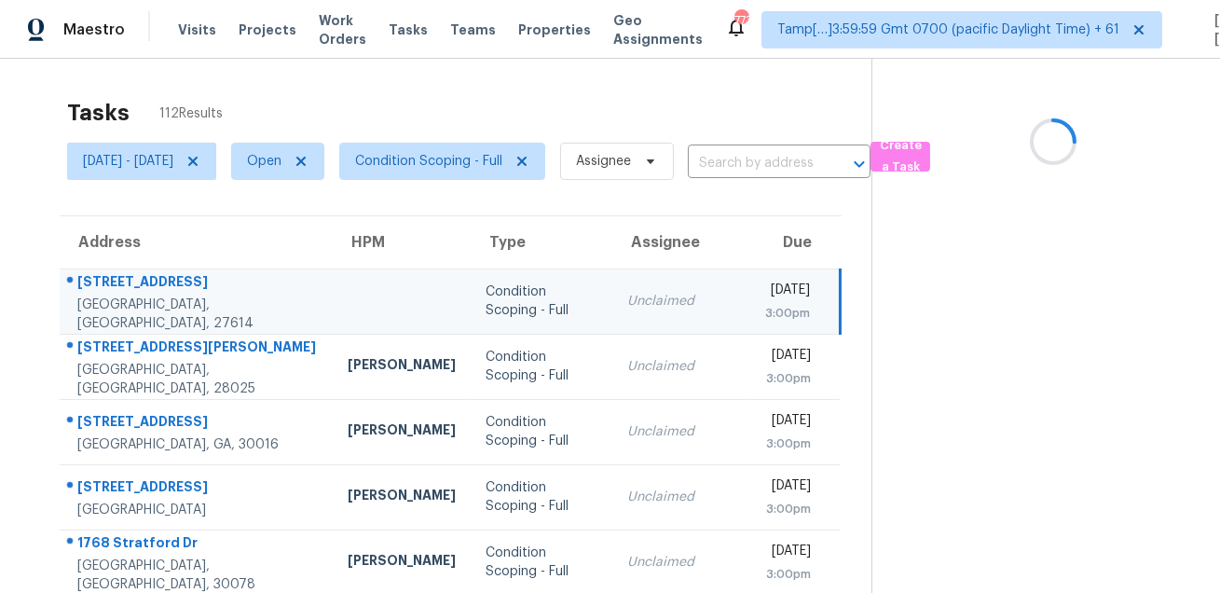
click at [133, 288] on div "2220 Raven Rd Unit 104" at bounding box center [197, 283] width 240 height 23
copy div "2220 Raven Rd Unit 104"
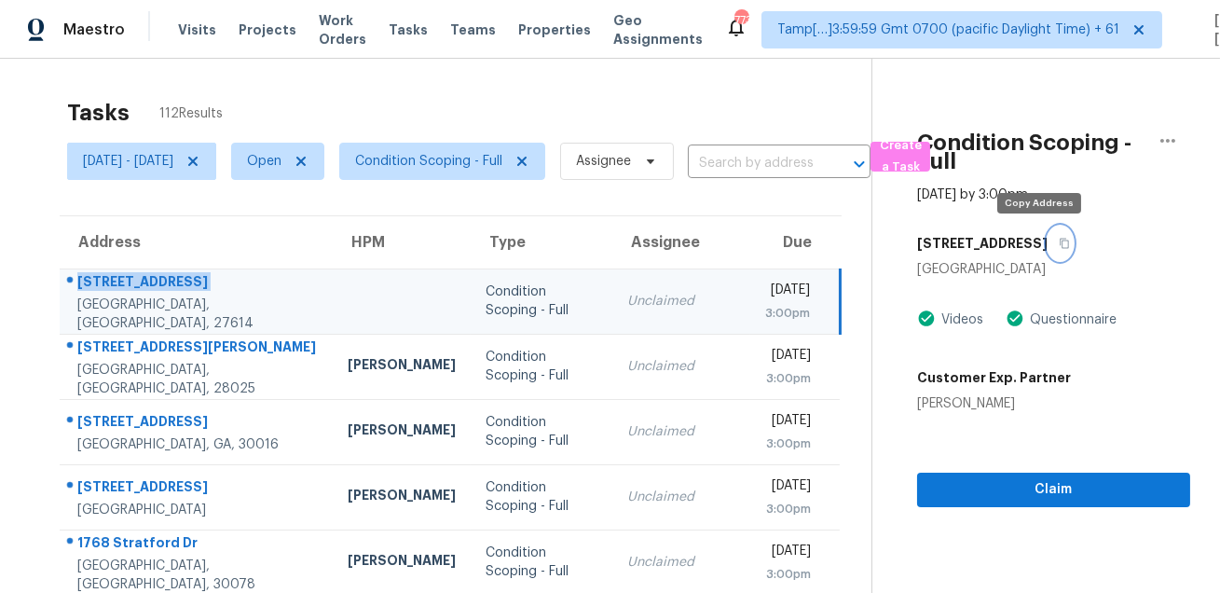
click at [1058, 241] on icon "button" at bounding box center [1063, 243] width 11 height 11
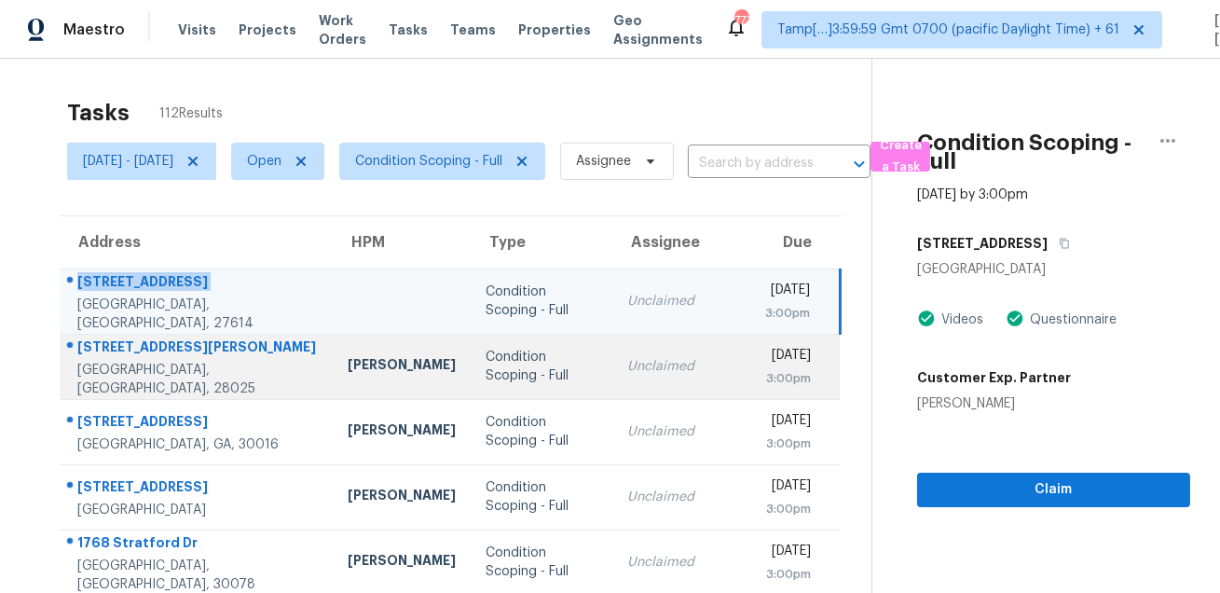
click at [173, 355] on div "815 Oak Embers Dr SE" at bounding box center [197, 348] width 240 height 23
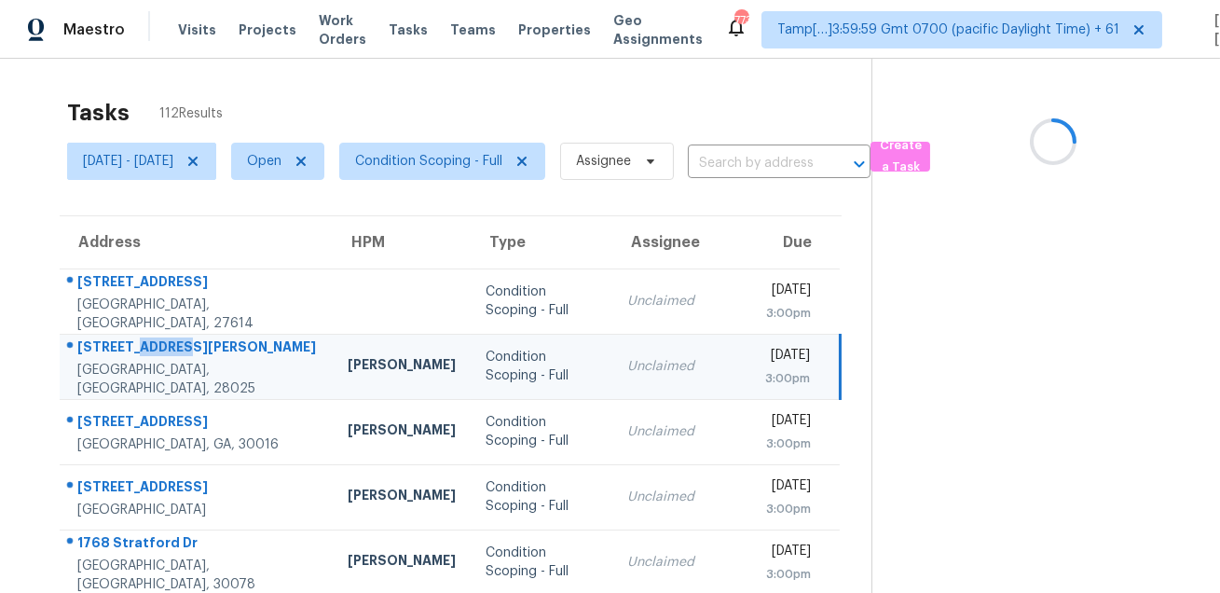
click at [173, 355] on div "815 Oak Embers Dr SE" at bounding box center [197, 348] width 240 height 23
copy div "815 Oak Embers Dr SE"
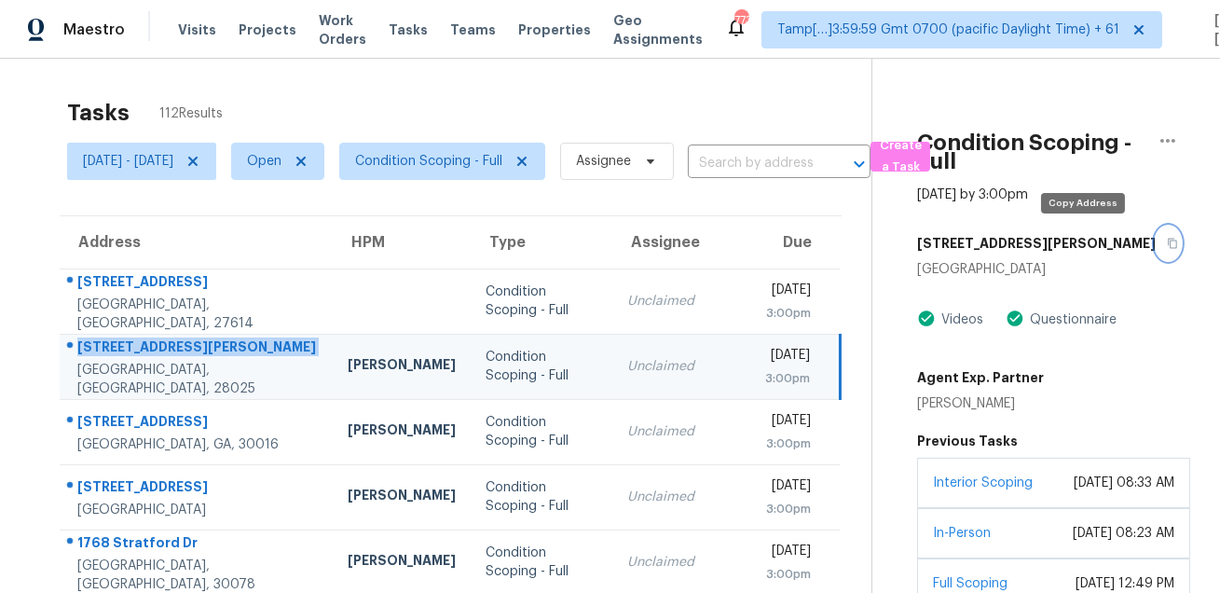
click at [1155, 238] on button "button" at bounding box center [1167, 243] width 25 height 34
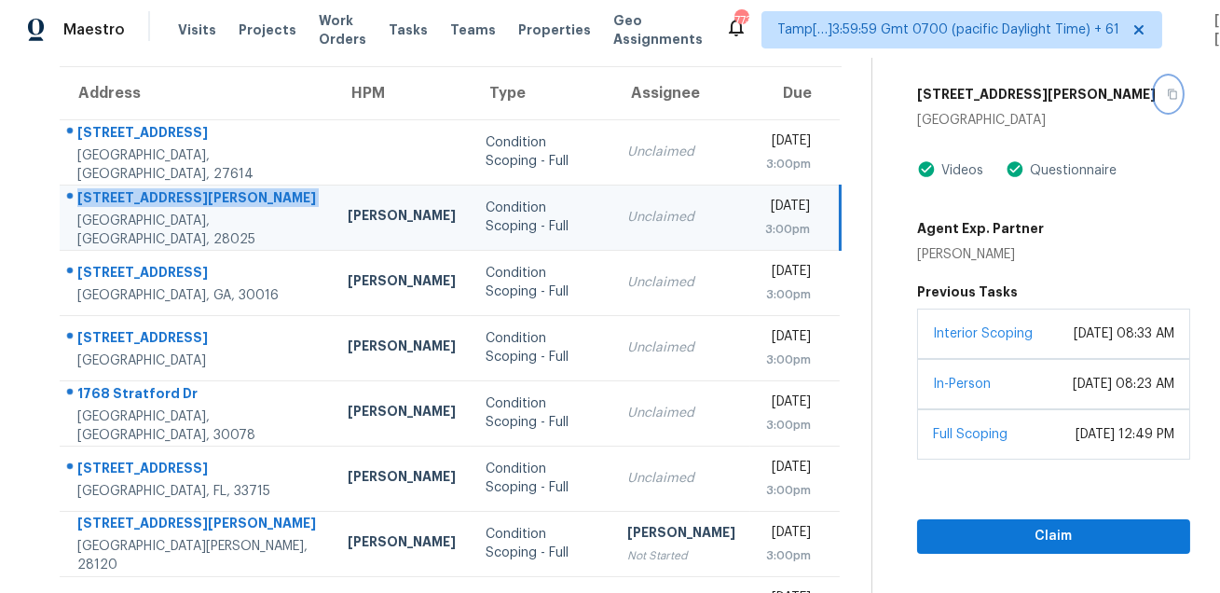
scroll to position [158, 0]
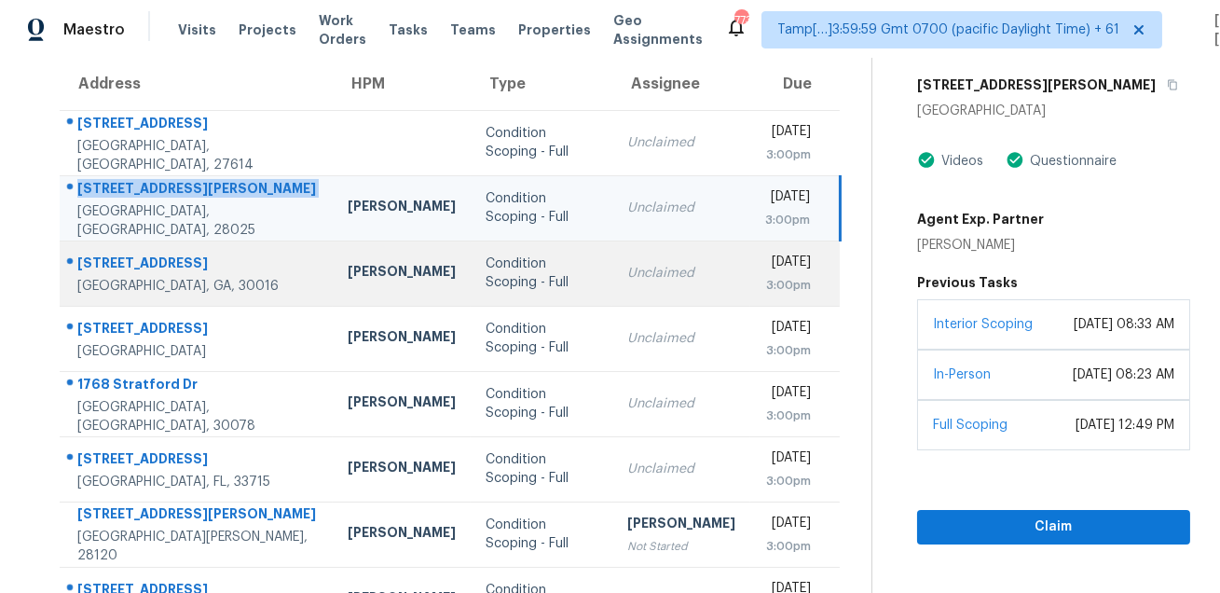
click at [131, 255] on div "275 Greenfield Way" at bounding box center [197, 264] width 240 height 23
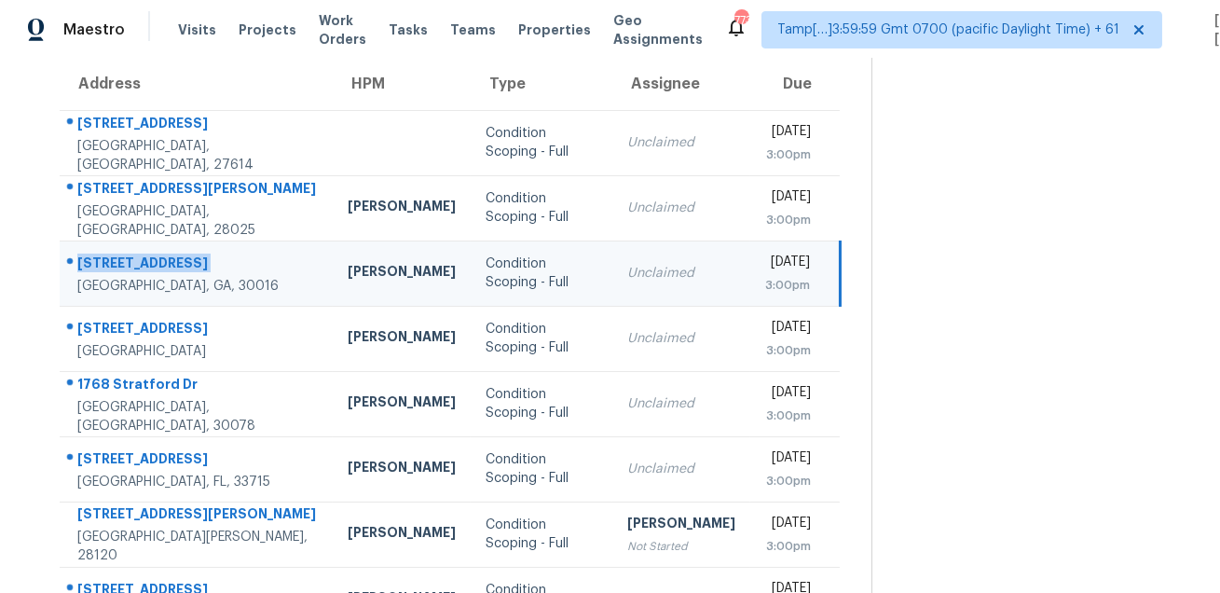
click at [131, 255] on div "275 Greenfield Way" at bounding box center [197, 264] width 240 height 23
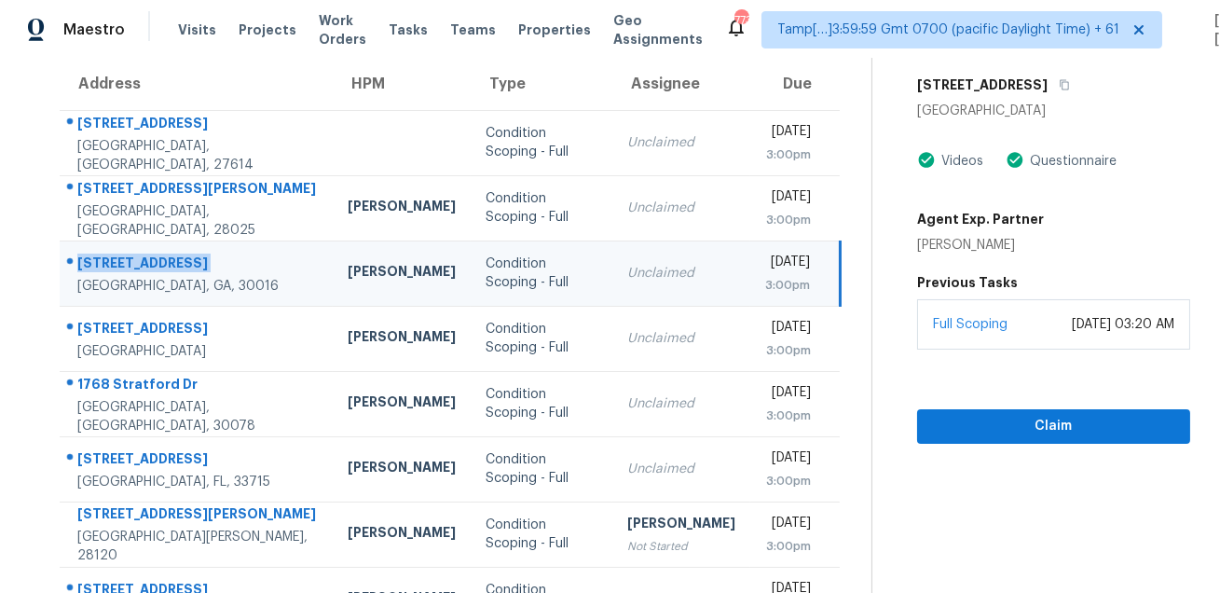
scroll to position [93, 0]
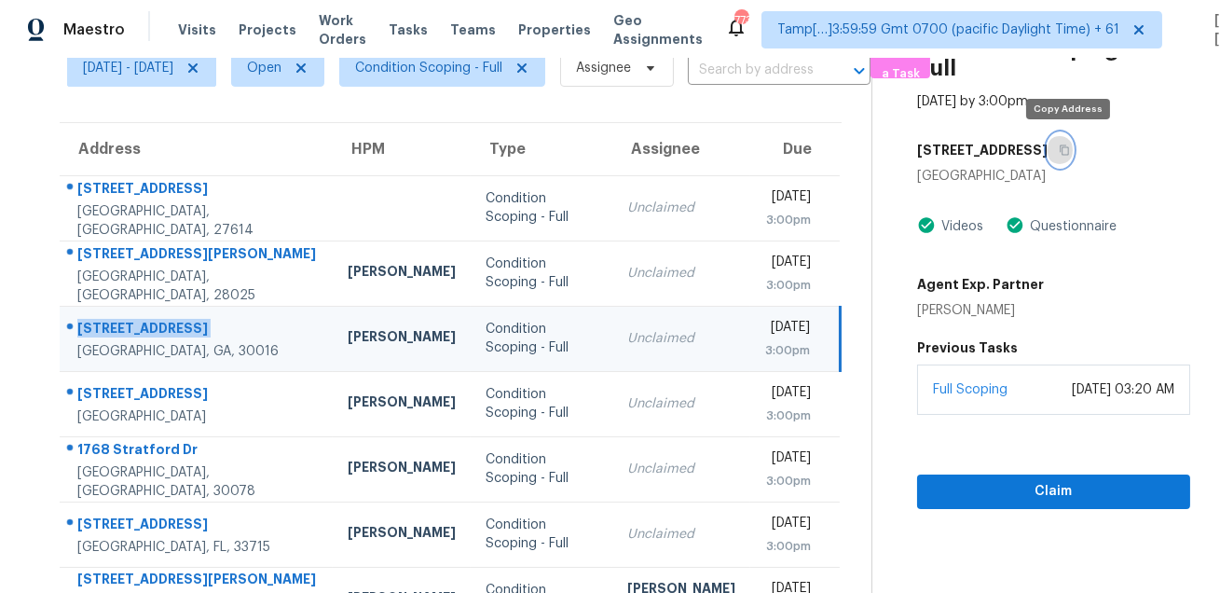
click at [1064, 157] on button "button" at bounding box center [1059, 150] width 25 height 34
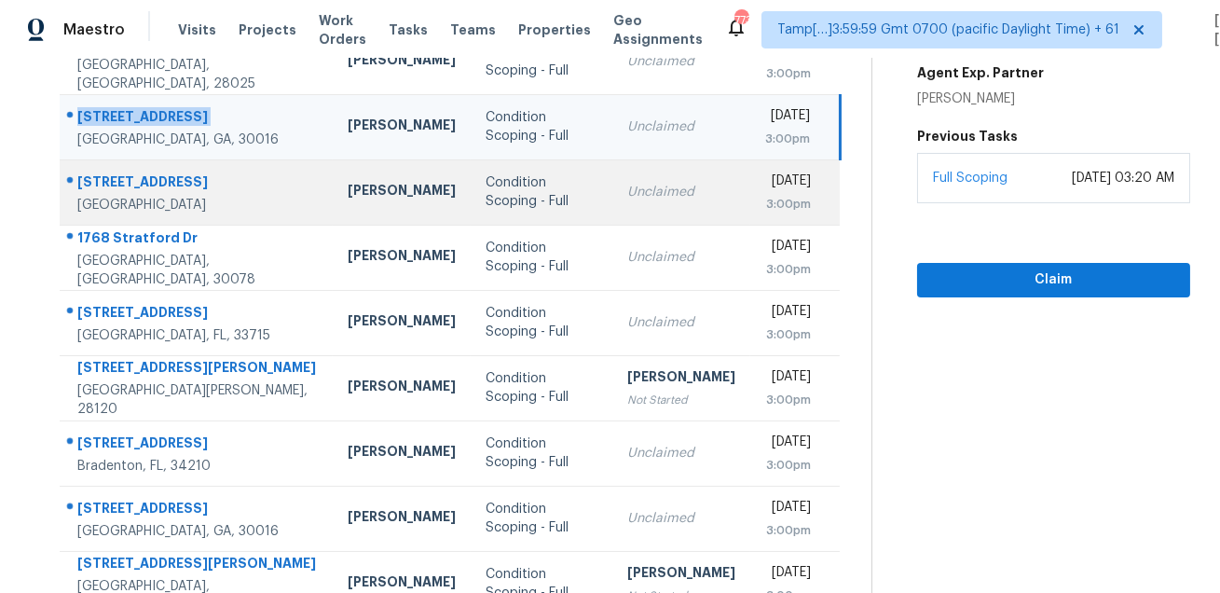
scroll to position [319, 0]
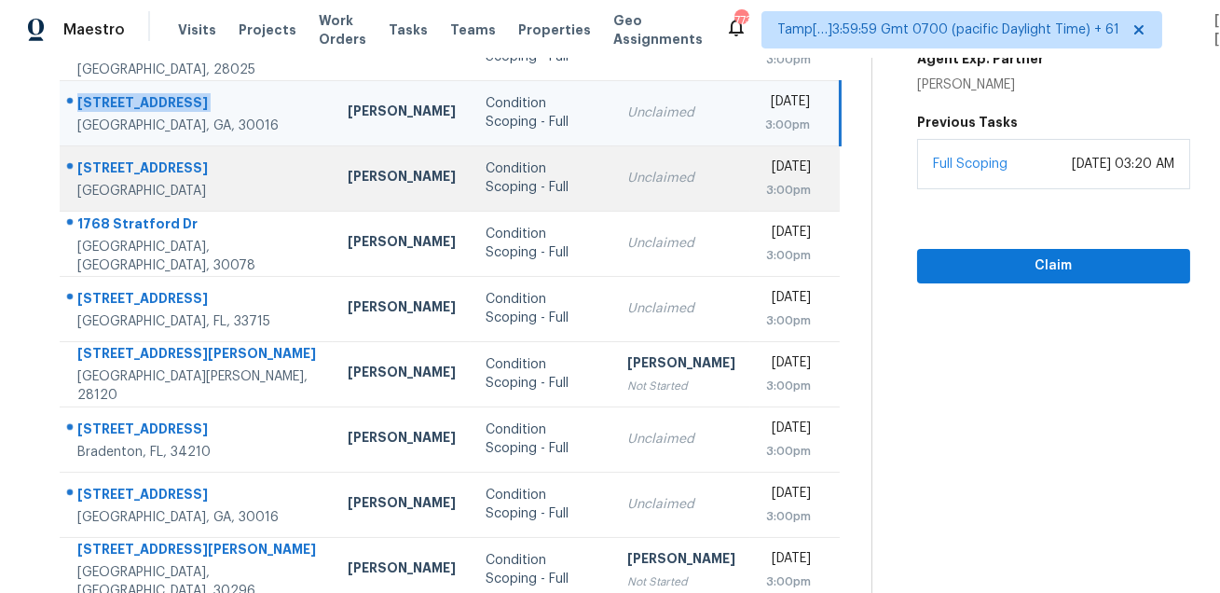
click at [179, 162] on div "36751 Palm St" at bounding box center [197, 169] width 240 height 23
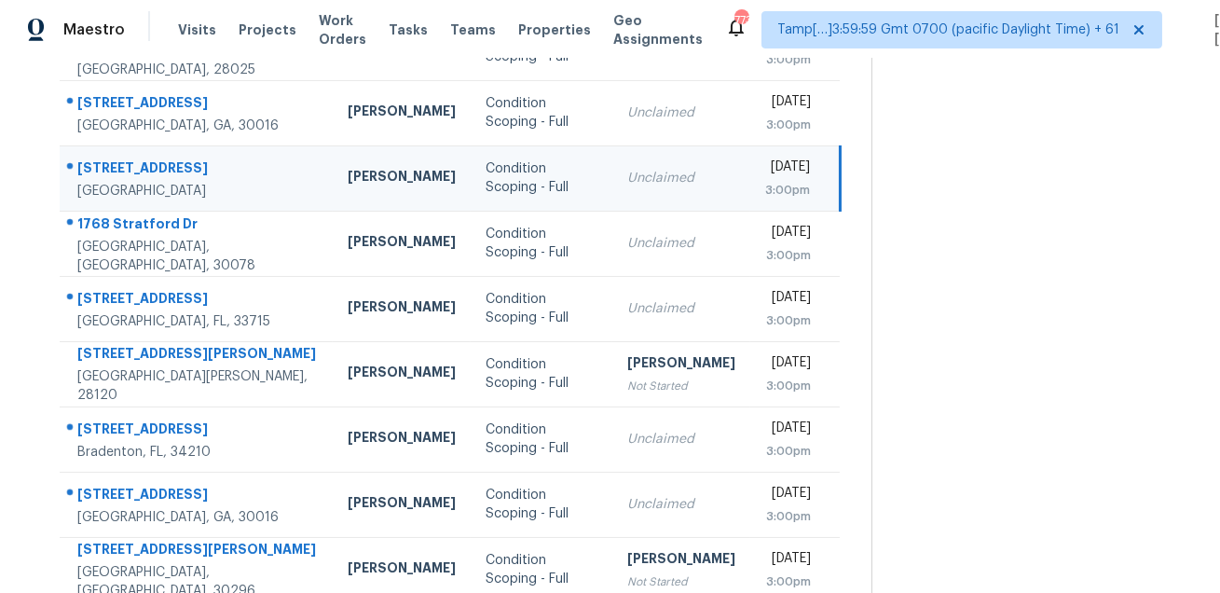
click at [179, 162] on div "36751 Palm St" at bounding box center [197, 169] width 240 height 23
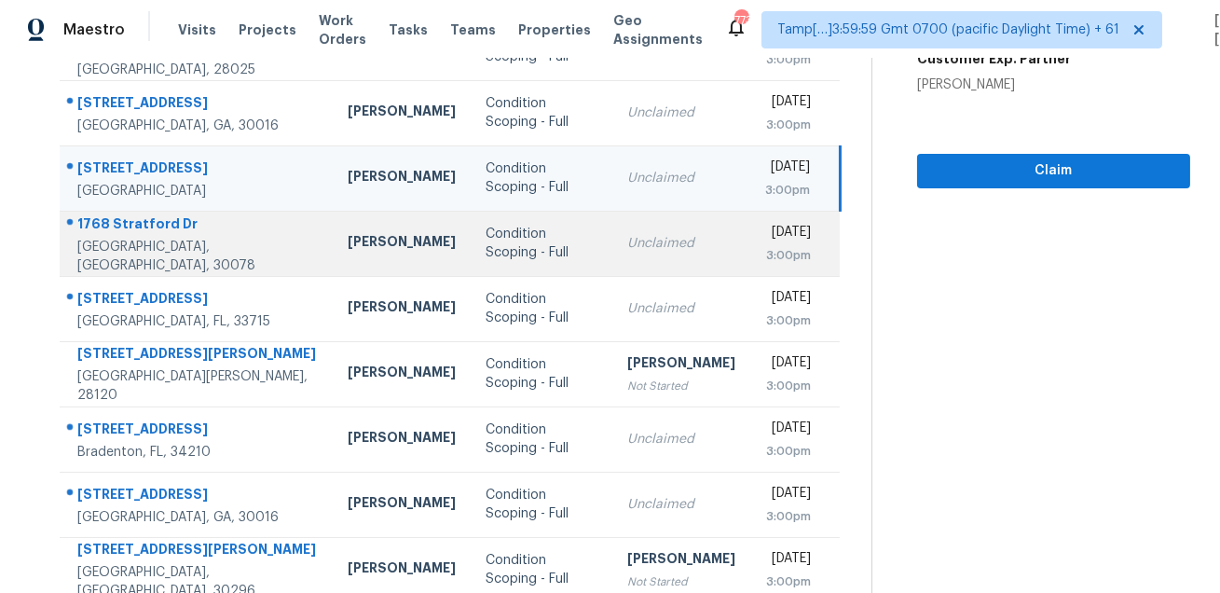
click at [164, 225] on div "1768 Stratford Dr" at bounding box center [197, 225] width 240 height 23
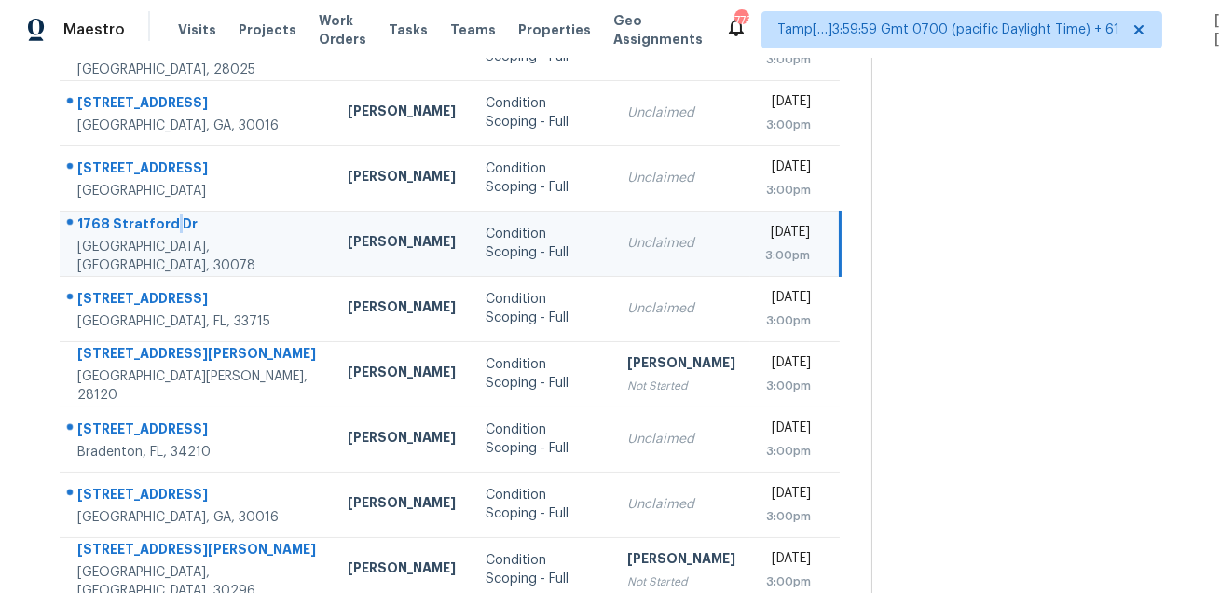
click at [164, 225] on div "1768 Stratford Dr" at bounding box center [197, 225] width 240 height 23
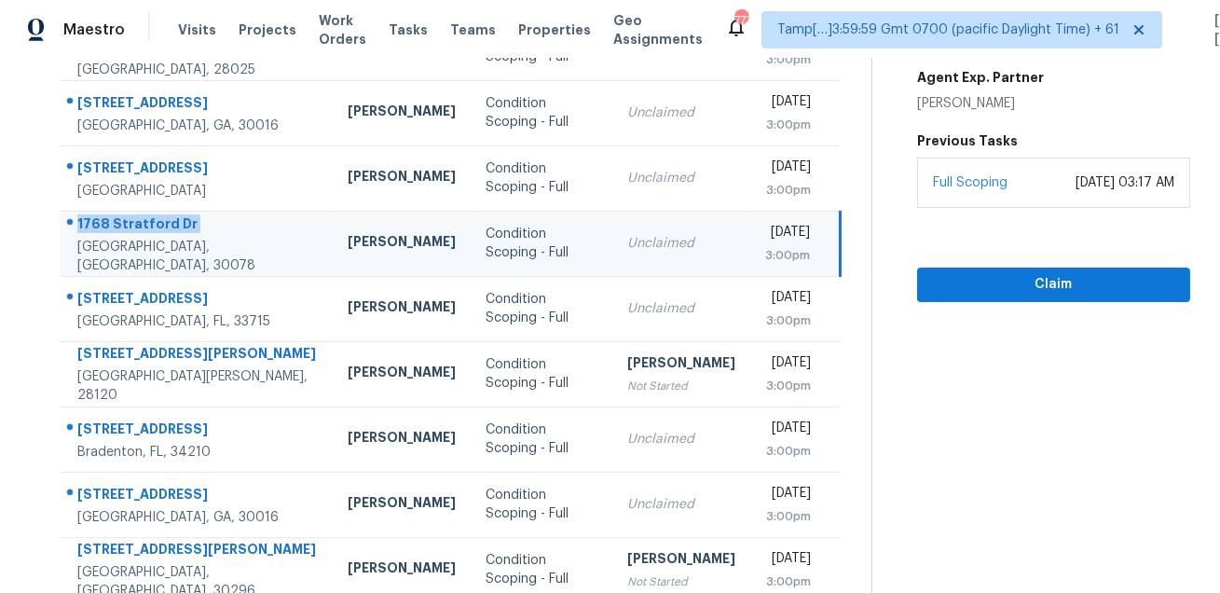
scroll to position [182, 0]
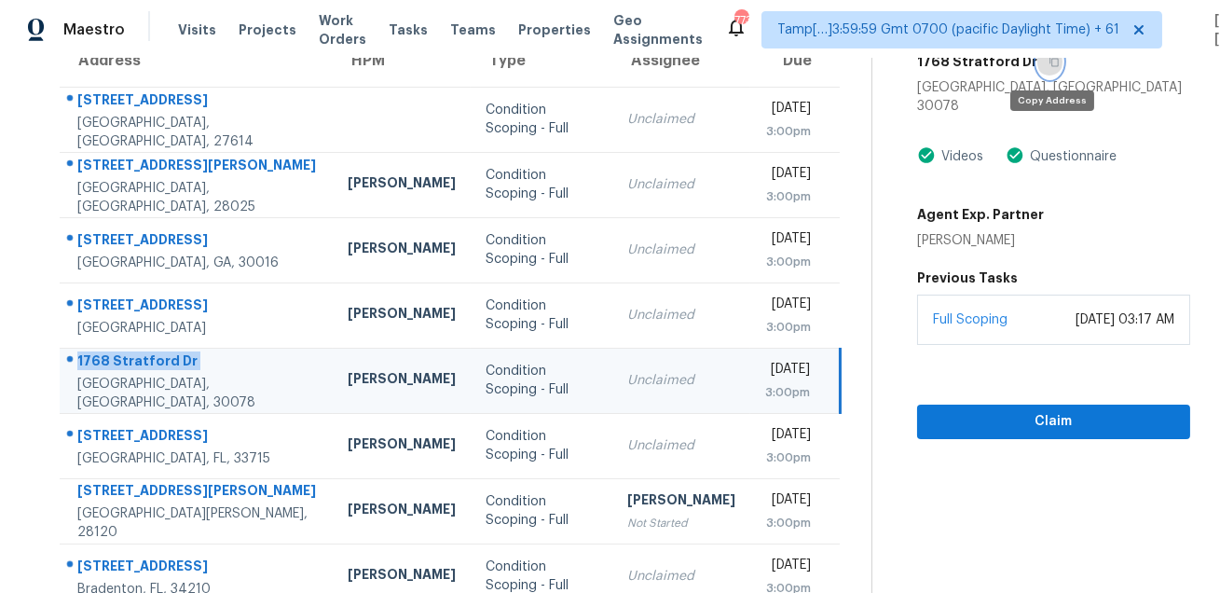
click at [1054, 72] on button "button" at bounding box center [1049, 62] width 25 height 34
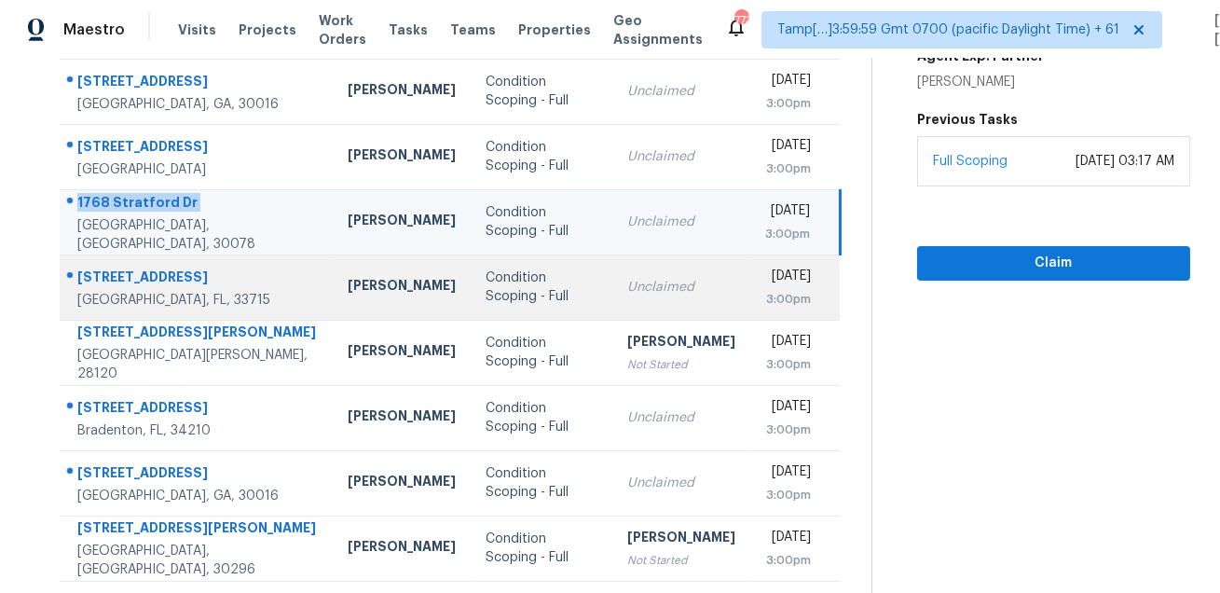
scroll to position [350, 0]
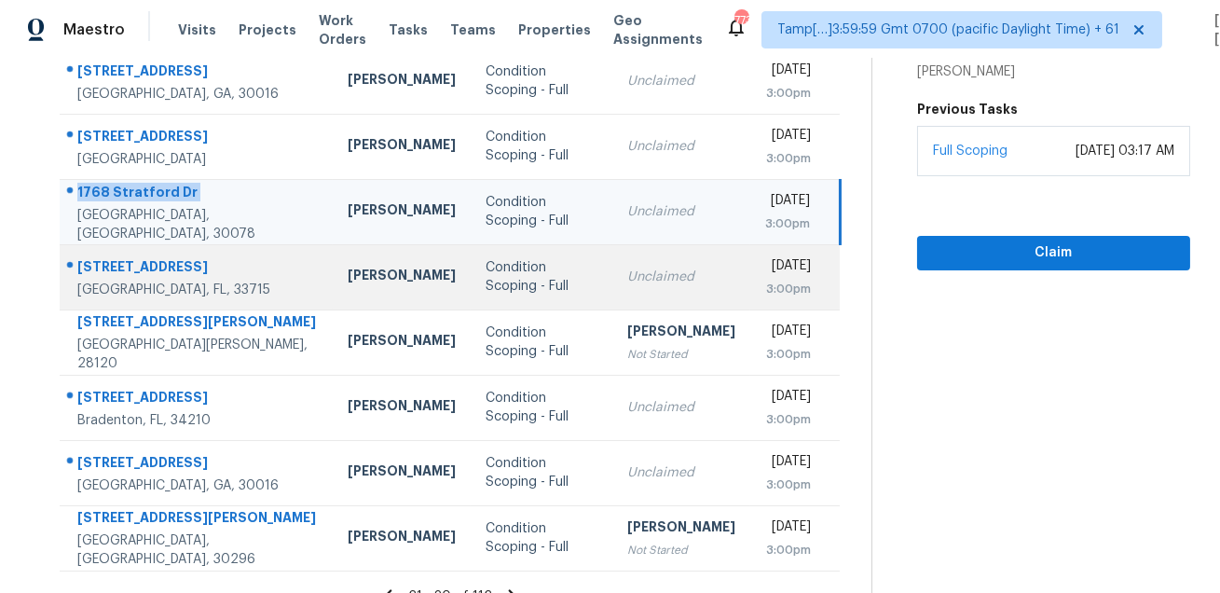
click at [129, 249] on td "337 7th Ave N Tierra Verde, FL, 33715" at bounding box center [196, 276] width 273 height 65
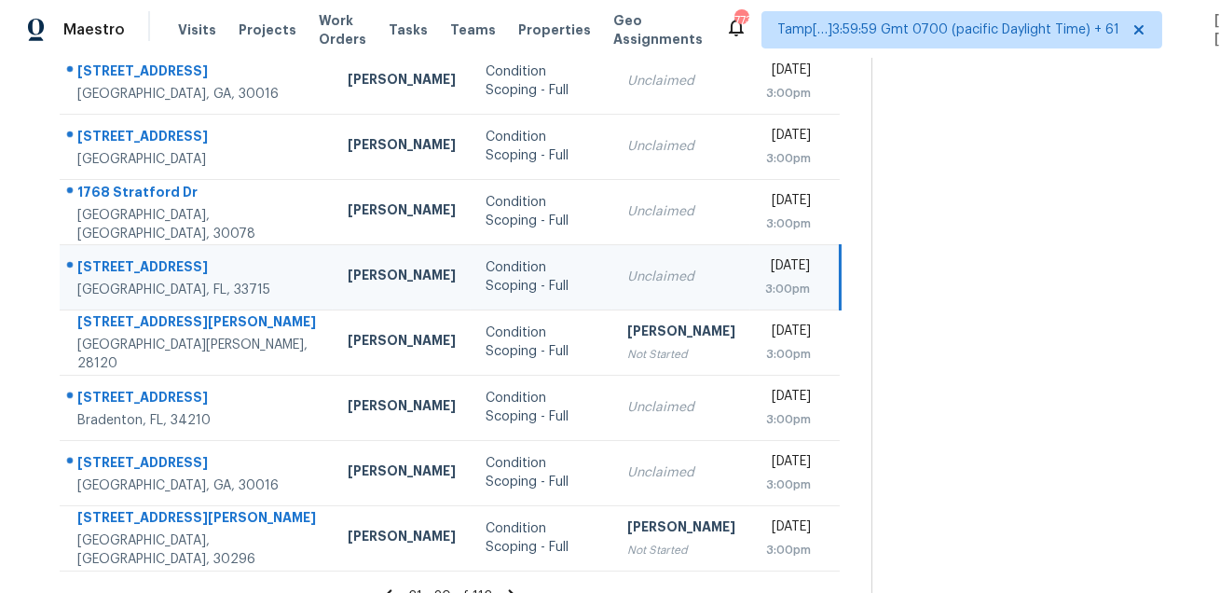
click at [129, 249] on td "337 7th Ave N Tierra Verde, FL, 33715" at bounding box center [196, 276] width 273 height 65
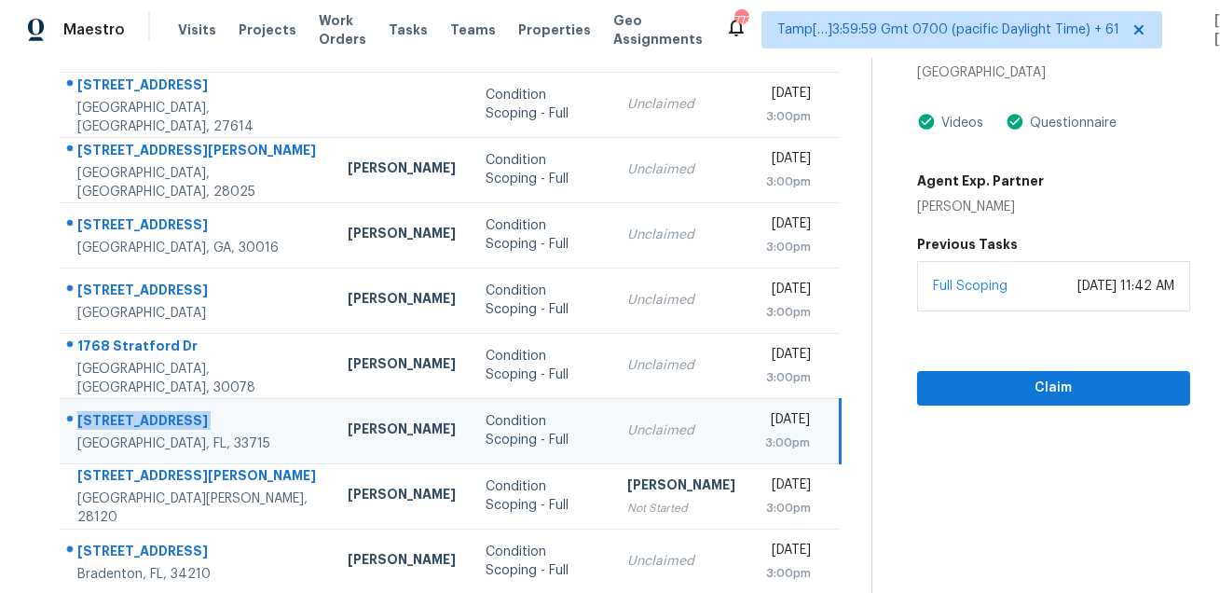
scroll to position [0, 0]
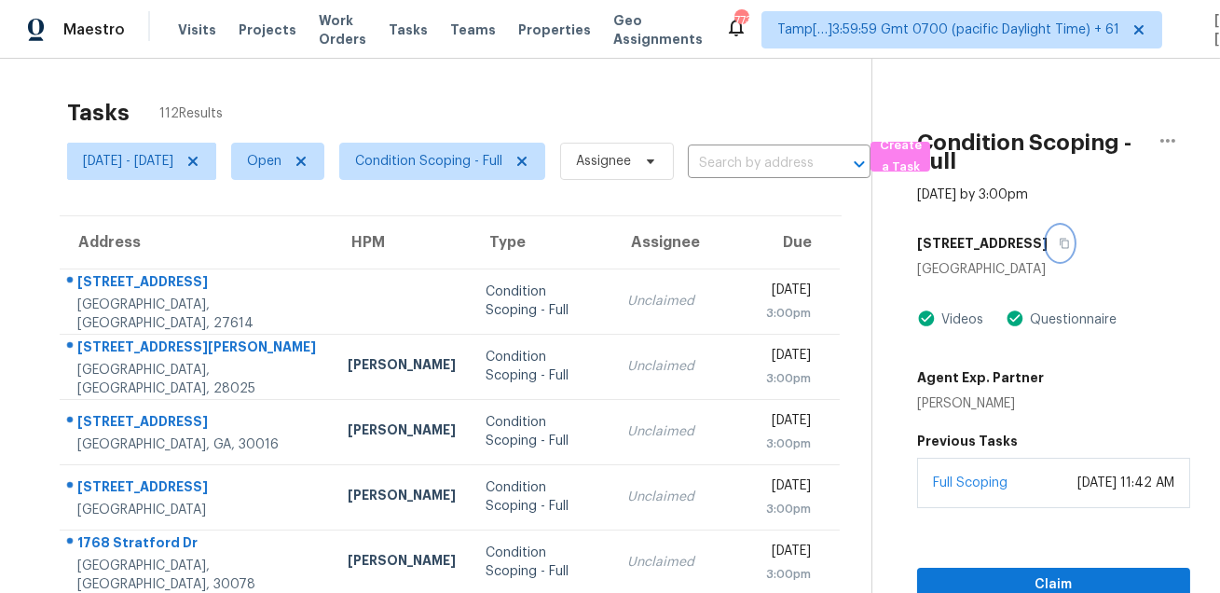
click at [1047, 241] on button "button" at bounding box center [1059, 243] width 25 height 34
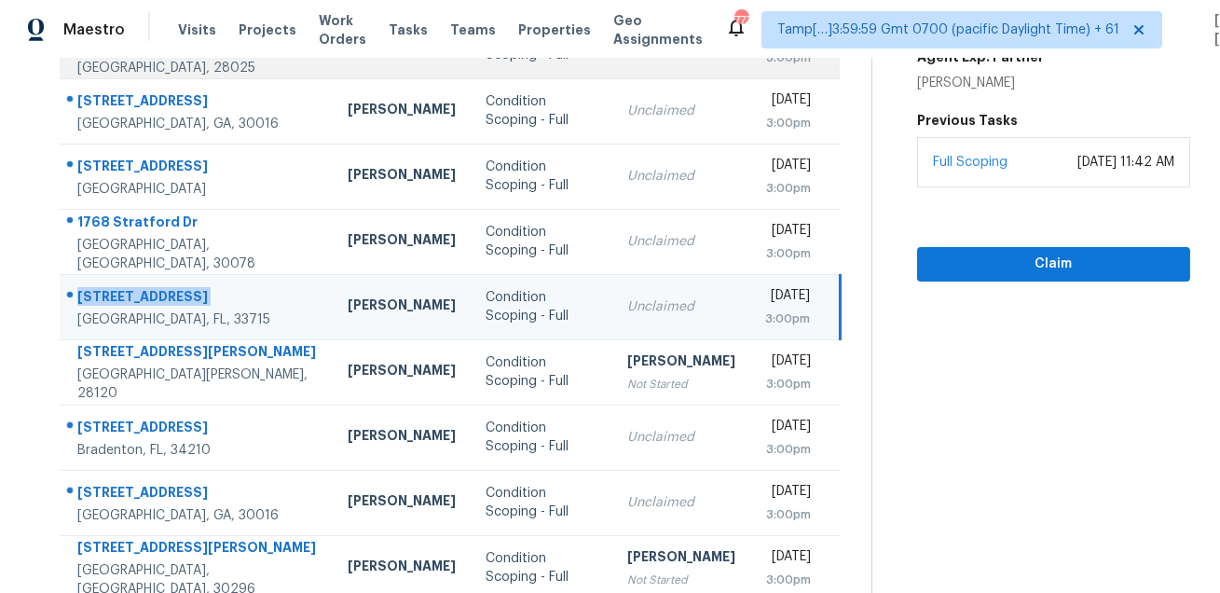
scroll to position [377, 0]
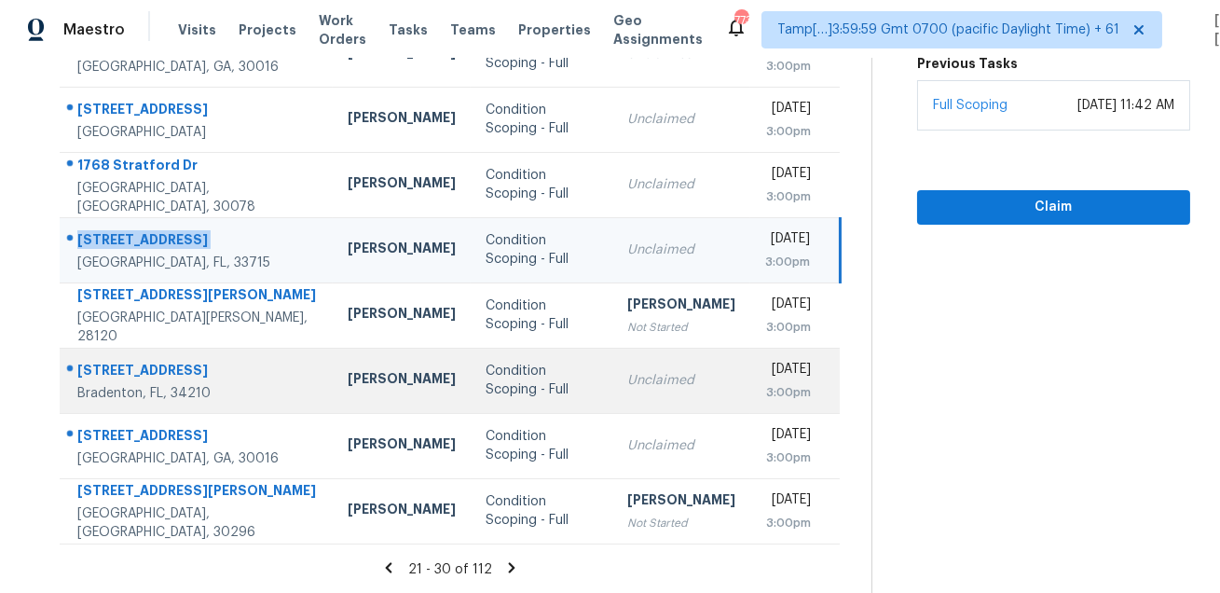
click at [193, 372] on div "3607 57th Avenue Dr W" at bounding box center [197, 372] width 240 height 23
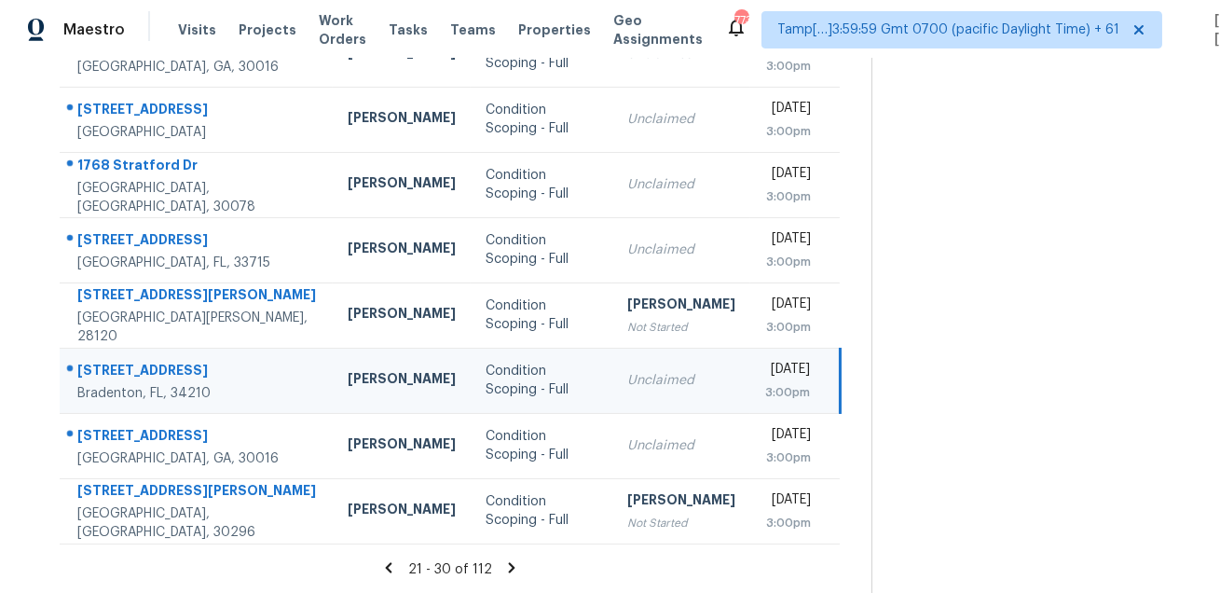
click at [193, 372] on div "3607 57th Avenue Dr W" at bounding box center [197, 372] width 240 height 23
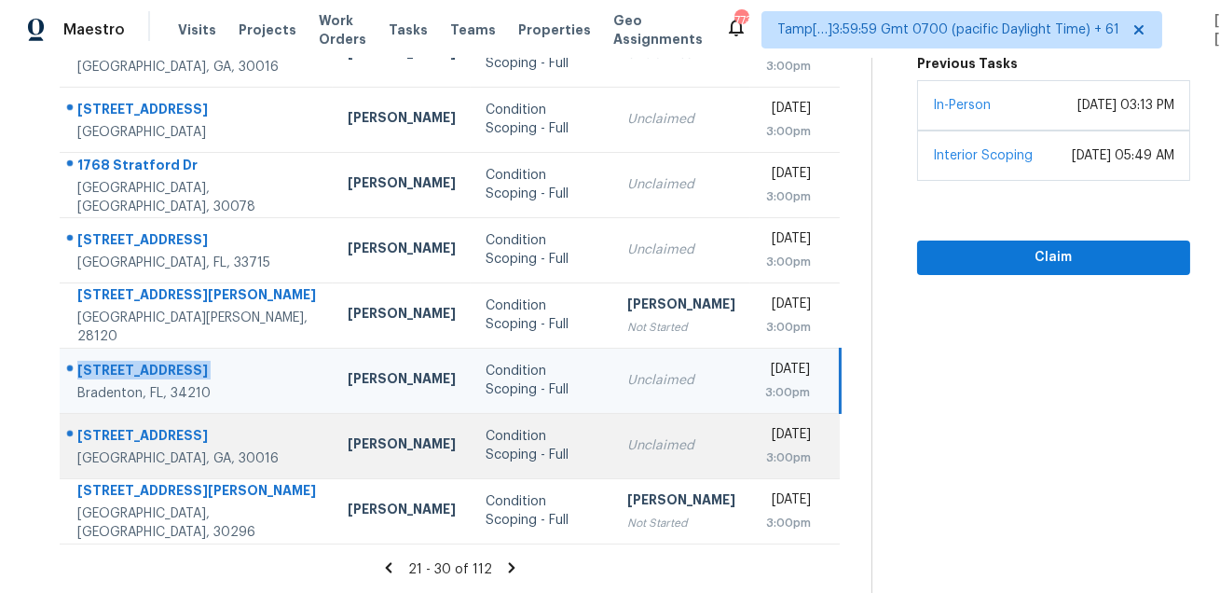
click at [163, 427] on div "525 Wisteria Blvd" at bounding box center [197, 437] width 240 height 23
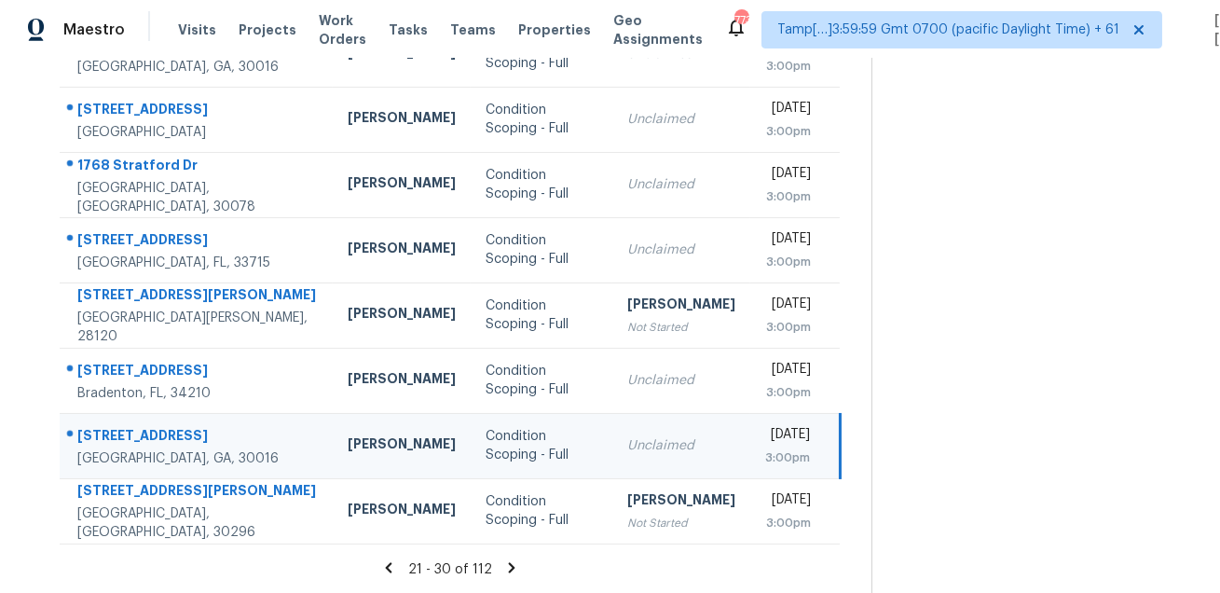
click at [163, 427] on div "525 Wisteria Blvd" at bounding box center [197, 437] width 240 height 23
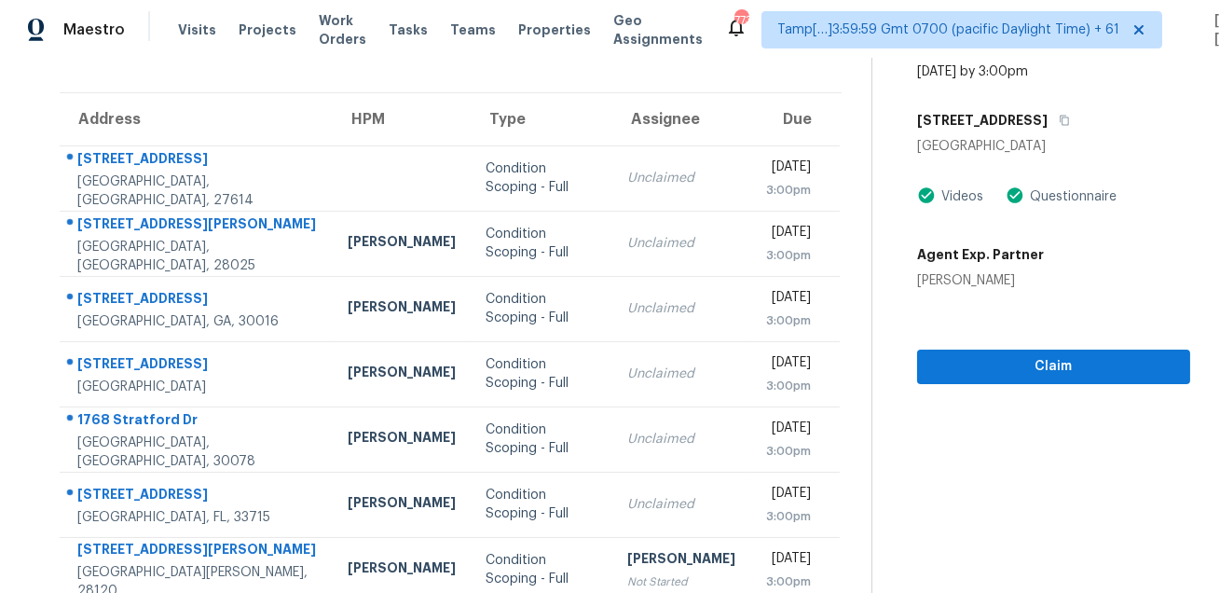
scroll to position [0, 0]
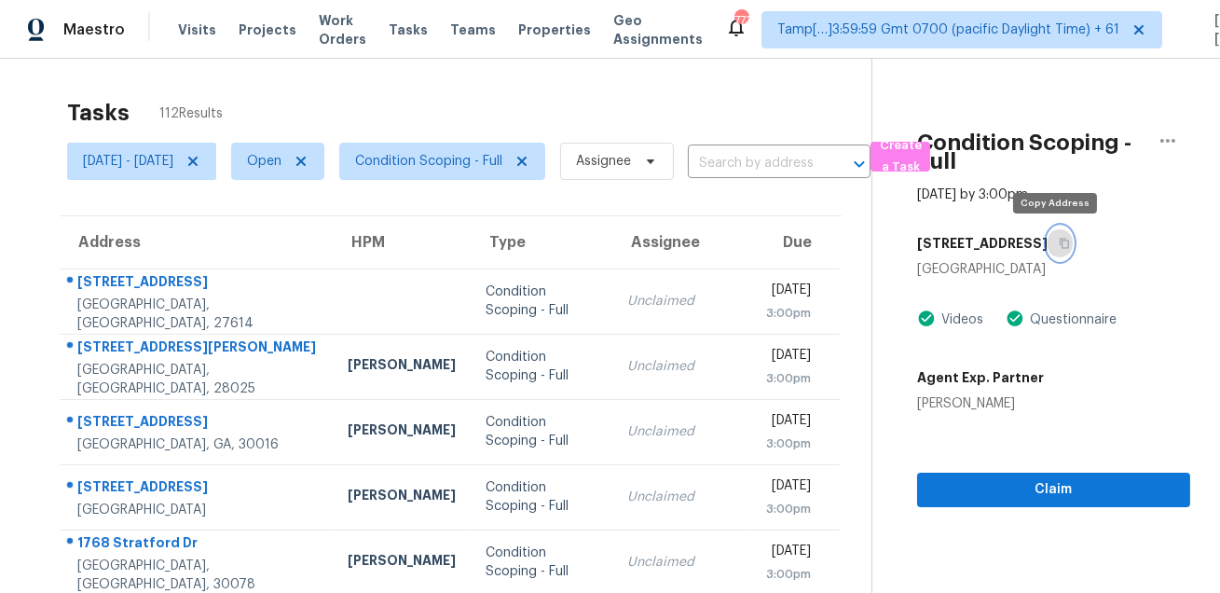
click at [1056, 252] on button "button" at bounding box center [1059, 243] width 25 height 34
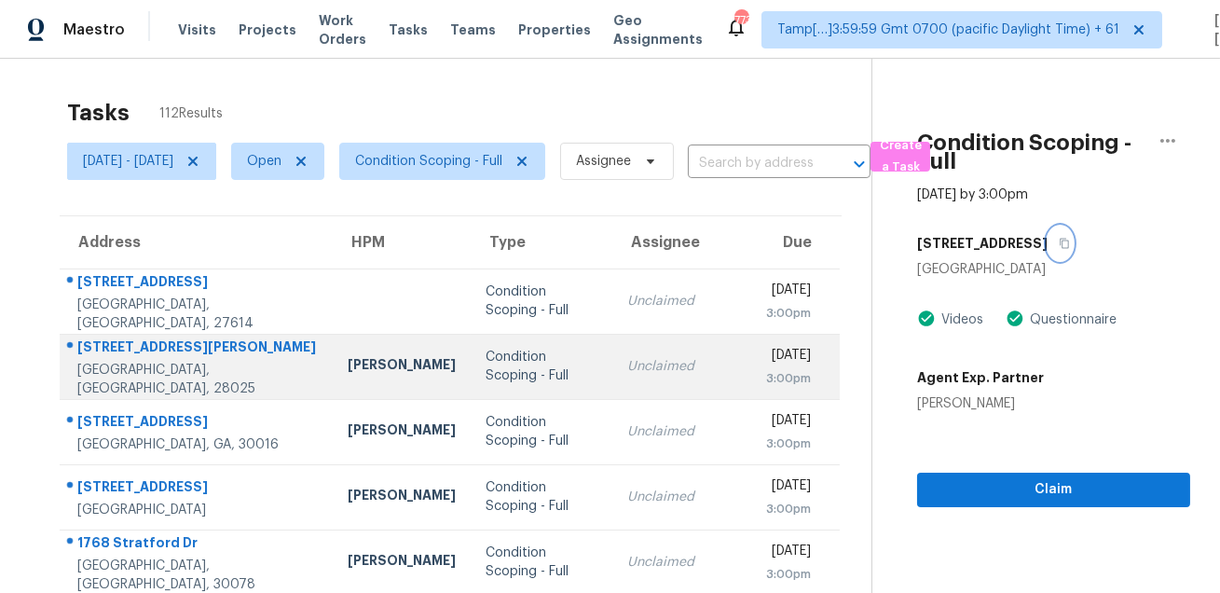
scroll to position [377, 0]
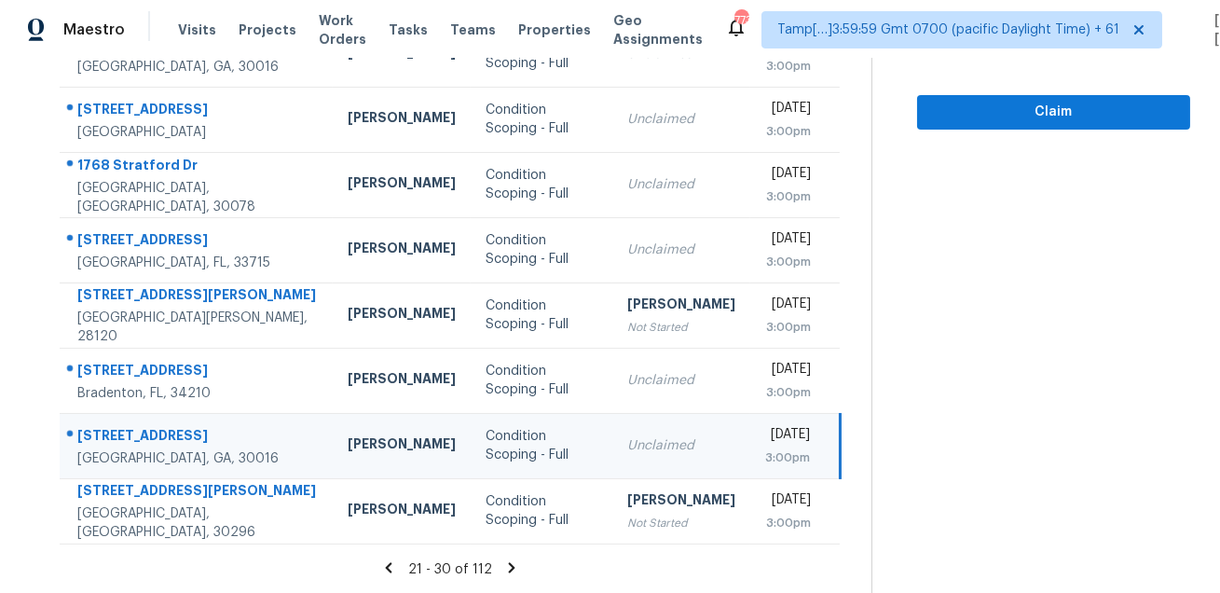
click at [513, 567] on icon at bounding box center [511, 567] width 17 height 17
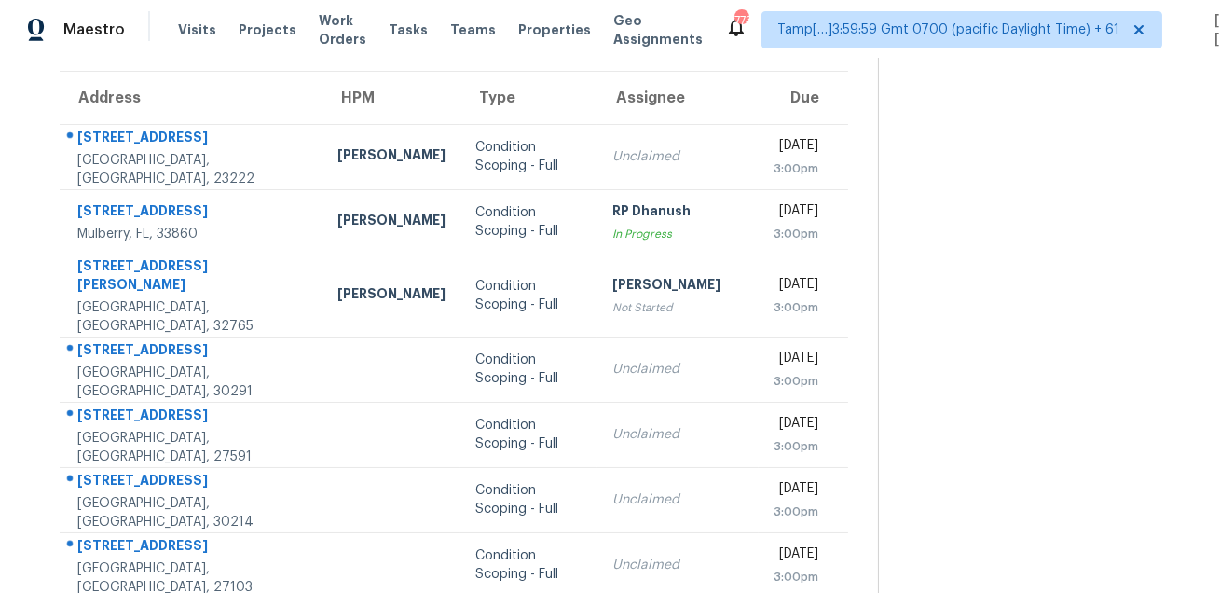
scroll to position [19, 0]
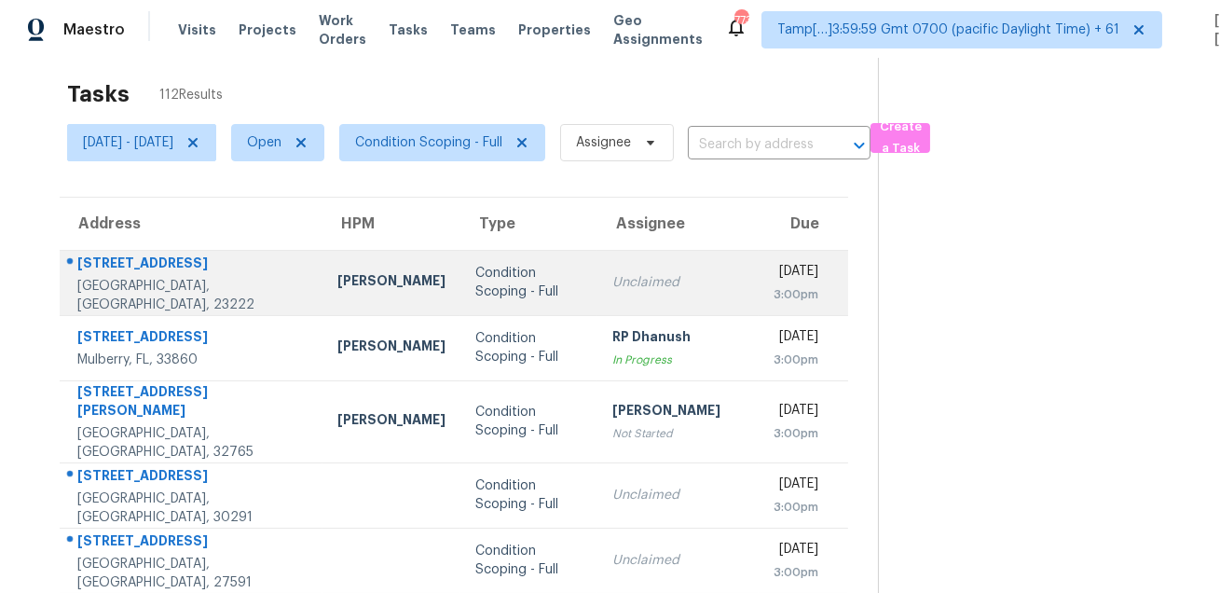
click at [163, 273] on div "1201 Willow St" at bounding box center [192, 264] width 230 height 23
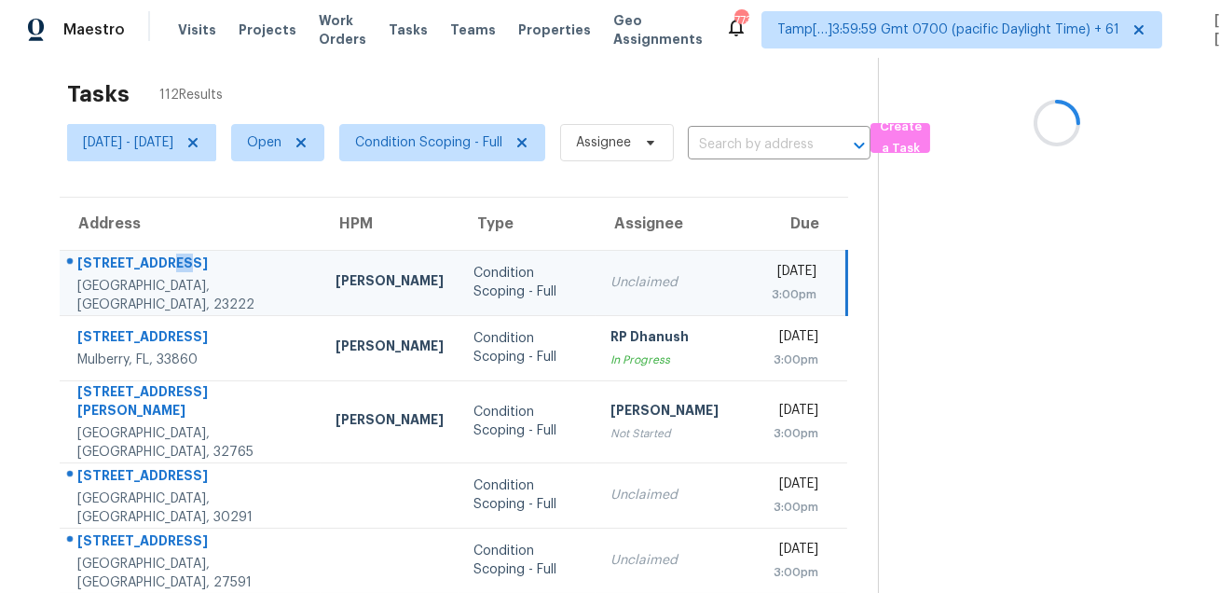
click at [163, 273] on div "1201 Willow St" at bounding box center [191, 264] width 228 height 23
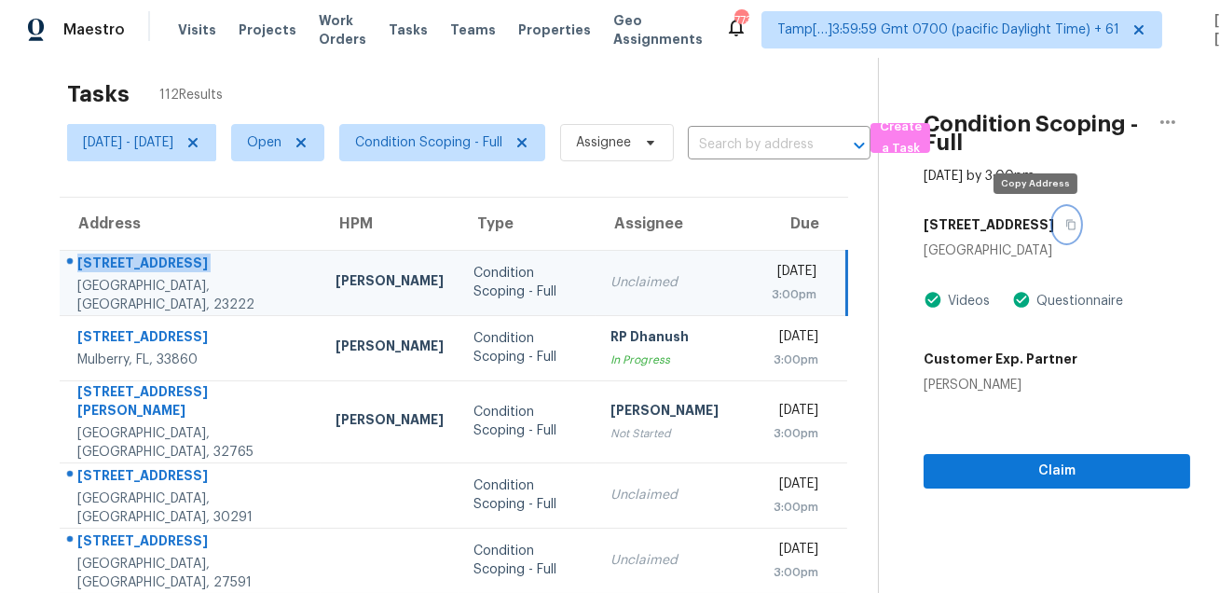
click at [1066, 221] on icon "button" at bounding box center [1070, 225] width 9 height 10
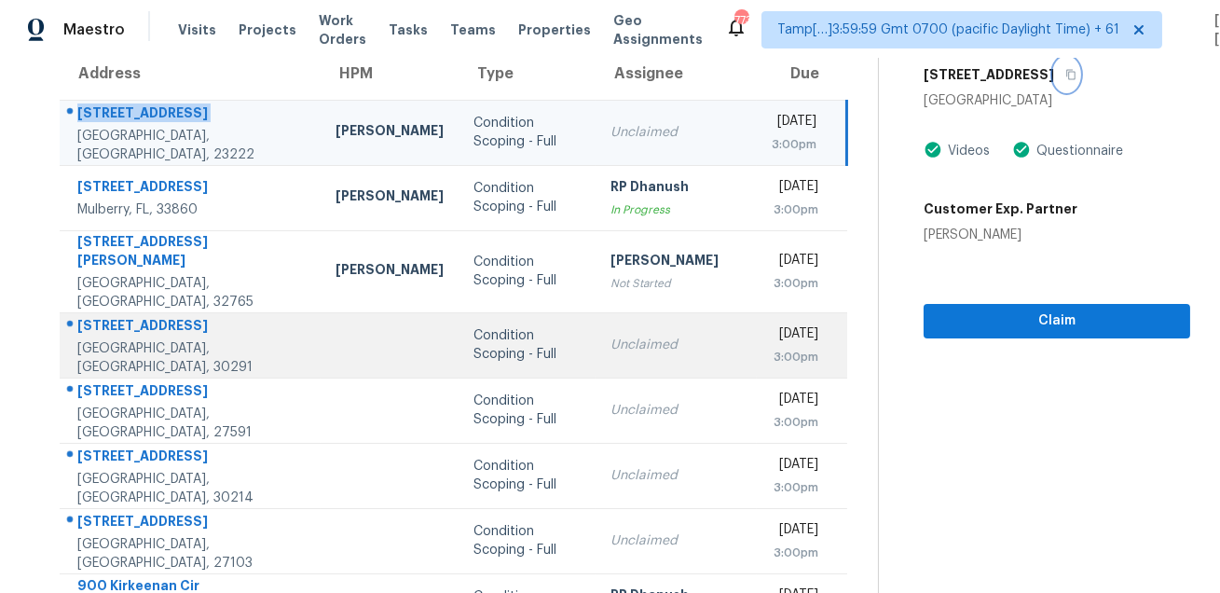
scroll to position [197, 0]
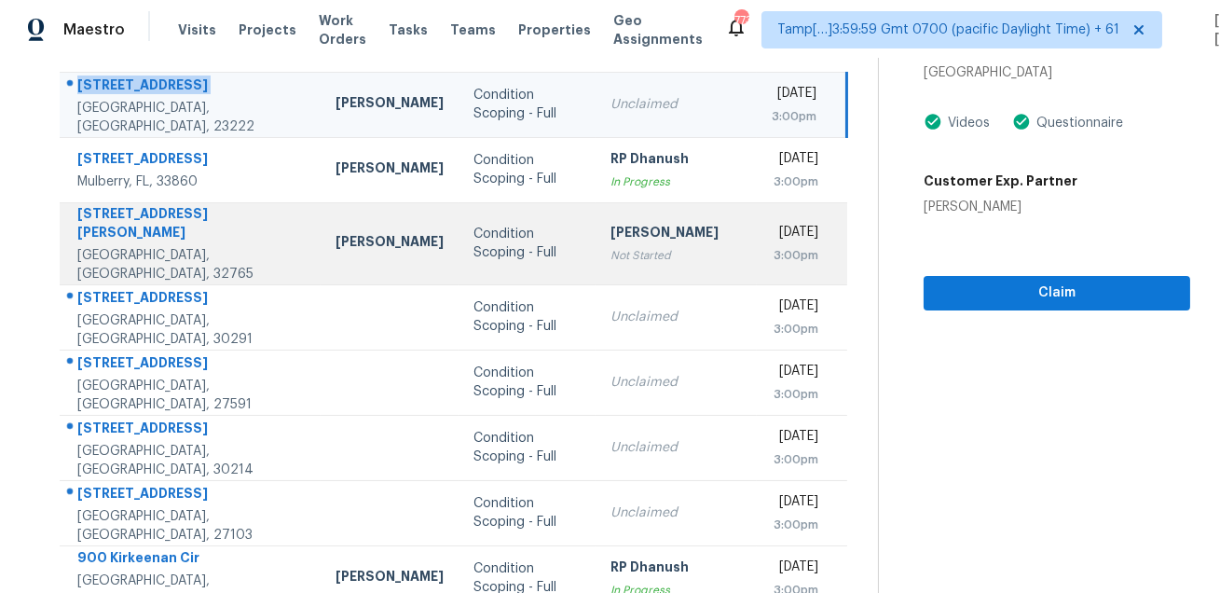
click at [144, 266] on td "2902 Joseph Cir Oviedo, FL, 32765" at bounding box center [190, 243] width 261 height 82
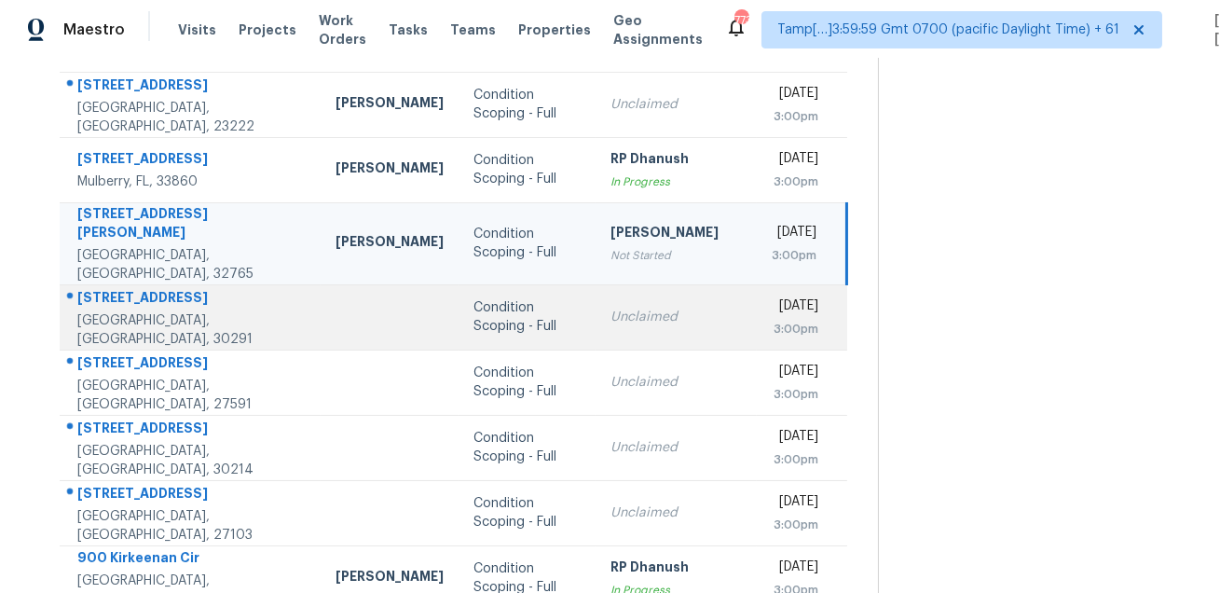
click at [135, 294] on div "3402 Summer Brooke Way" at bounding box center [191, 299] width 228 height 23
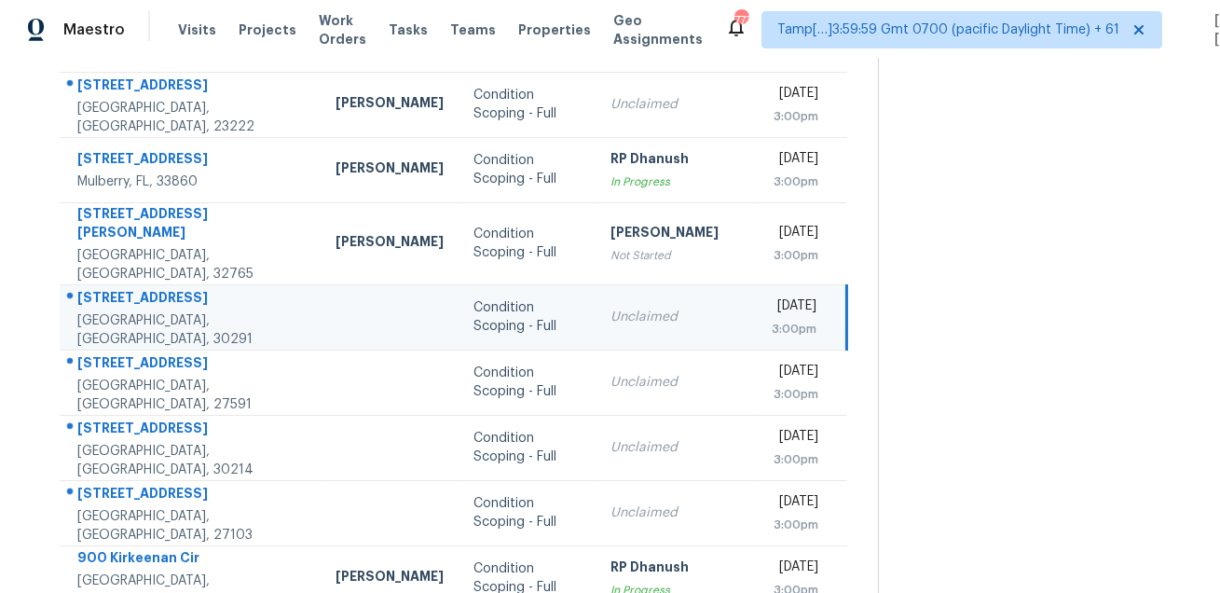
click at [135, 294] on div "3402 Summer Brooke Way" at bounding box center [191, 299] width 228 height 23
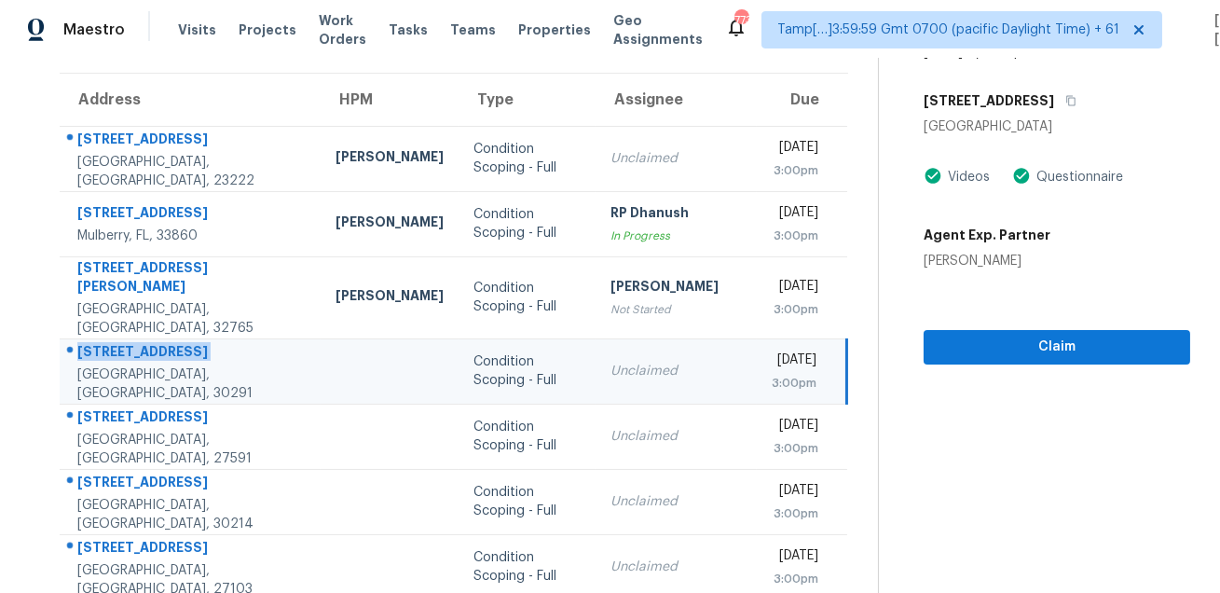
scroll to position [101, 0]
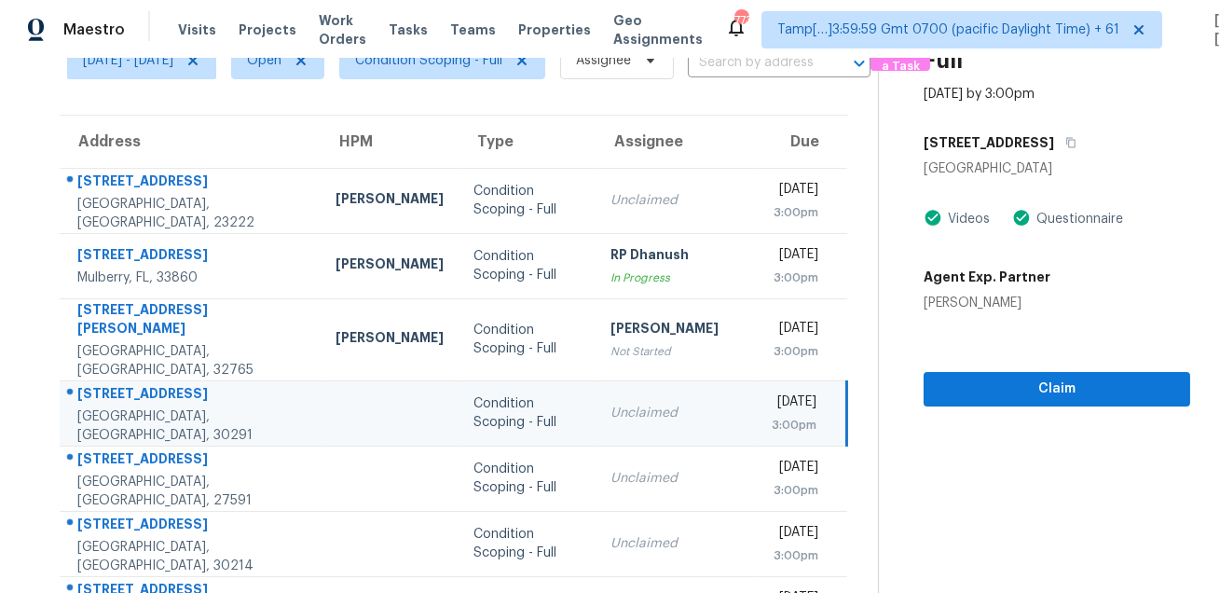
click at [1100, 156] on div "3402 Summer Brooke Way" at bounding box center [1056, 143] width 266 height 34
click at [1079, 152] on button "button" at bounding box center [1066, 143] width 25 height 34
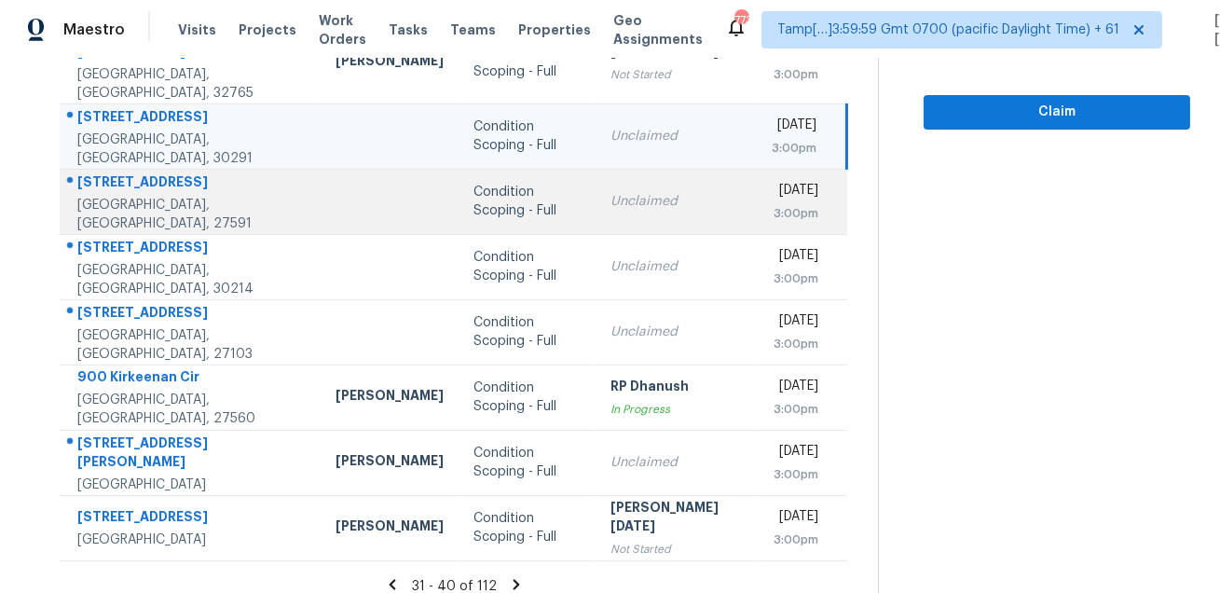
click at [168, 176] on div "812 Mill Station Ln" at bounding box center [191, 183] width 228 height 23
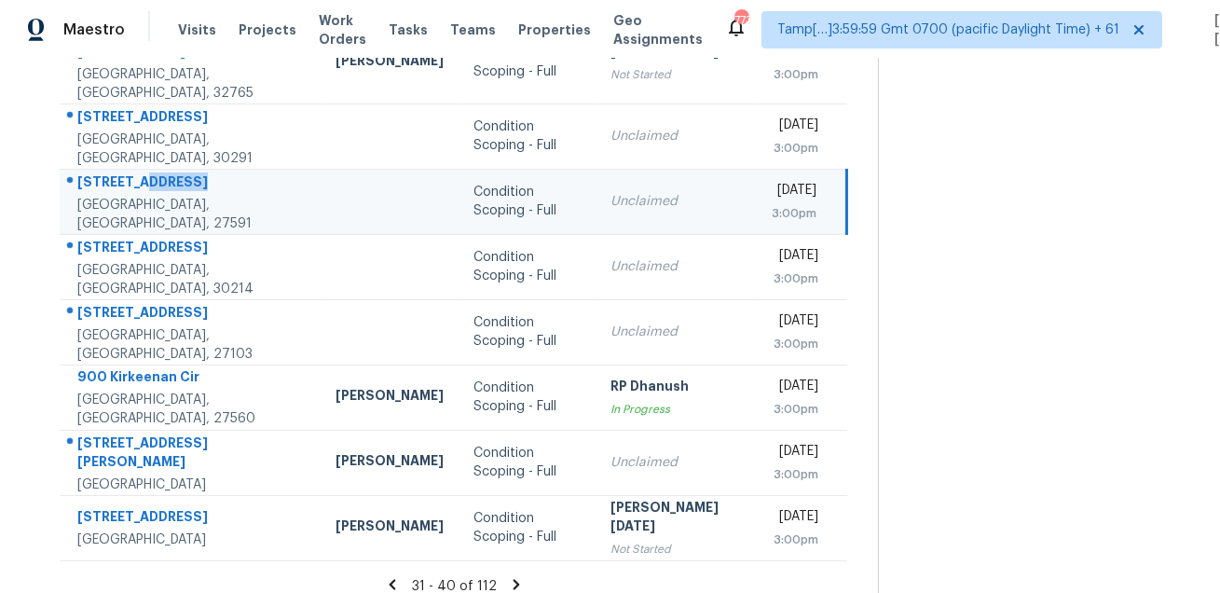
click at [168, 176] on div "812 Mill Station Ln" at bounding box center [191, 183] width 228 height 23
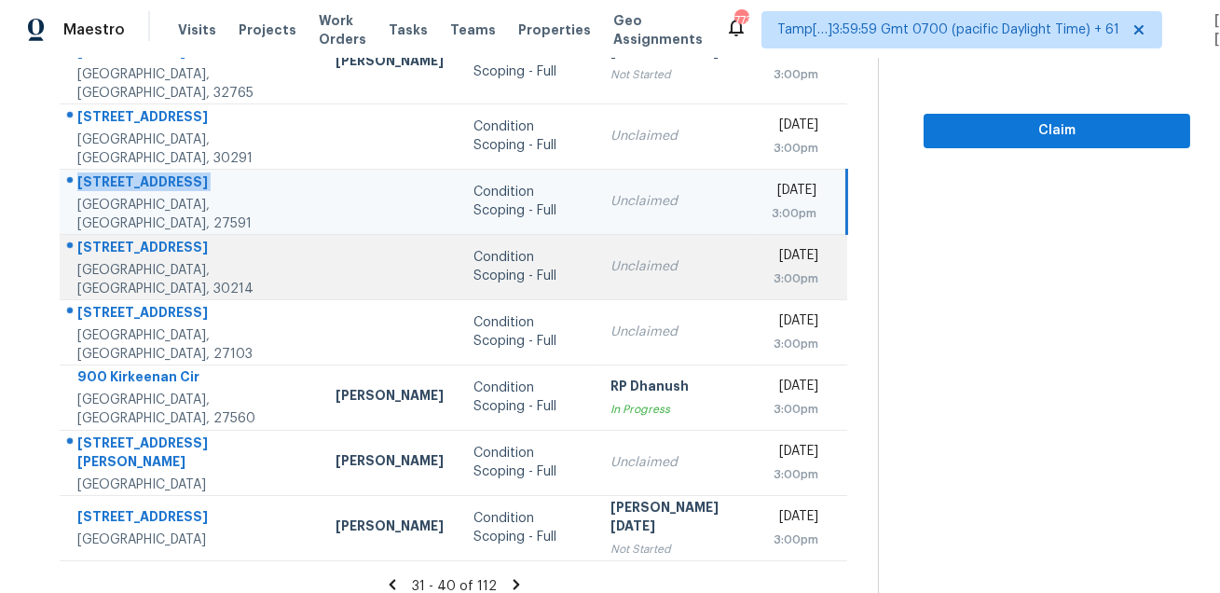
click at [135, 238] on div "155 Hampton Way" at bounding box center [191, 249] width 228 height 23
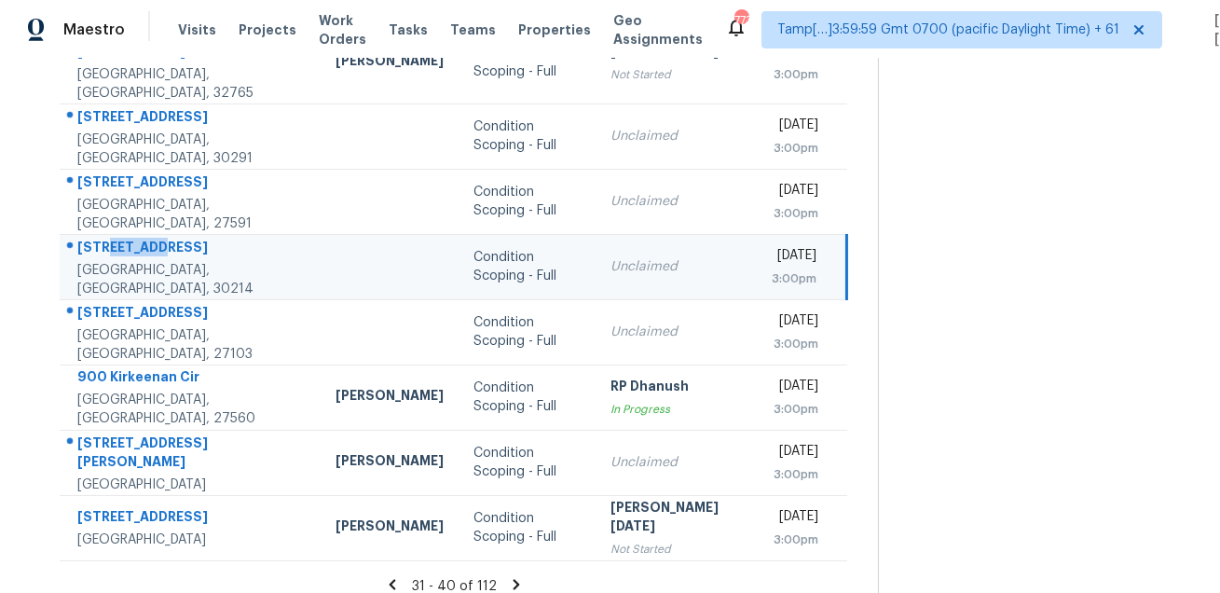
click at [135, 238] on div "155 Hampton Way" at bounding box center [191, 249] width 228 height 23
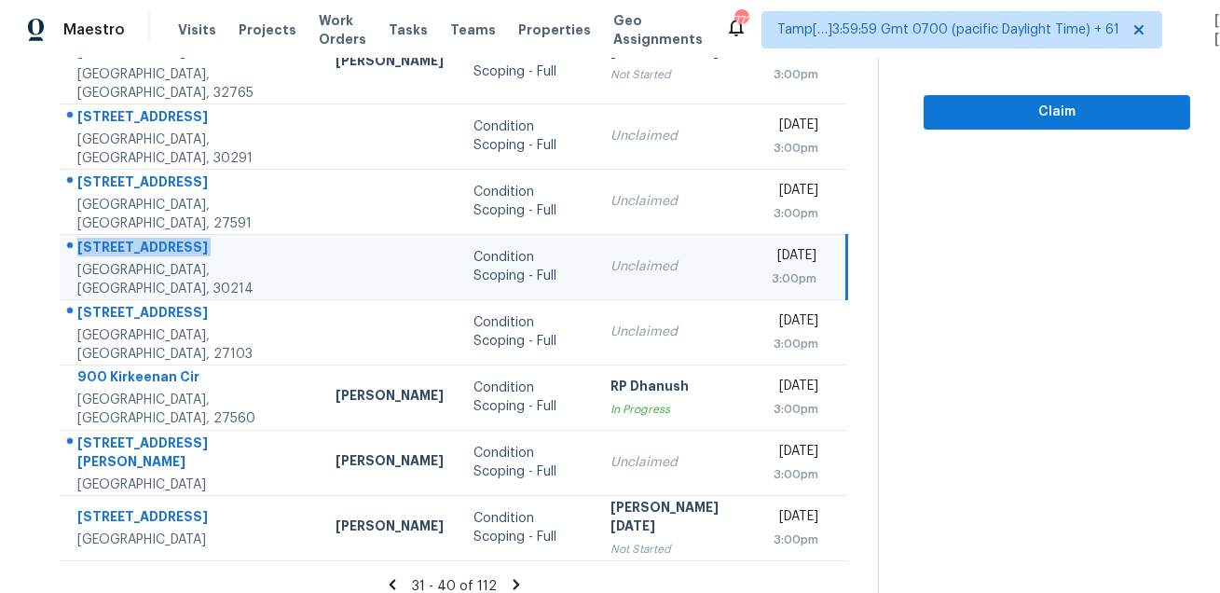
scroll to position [120, 0]
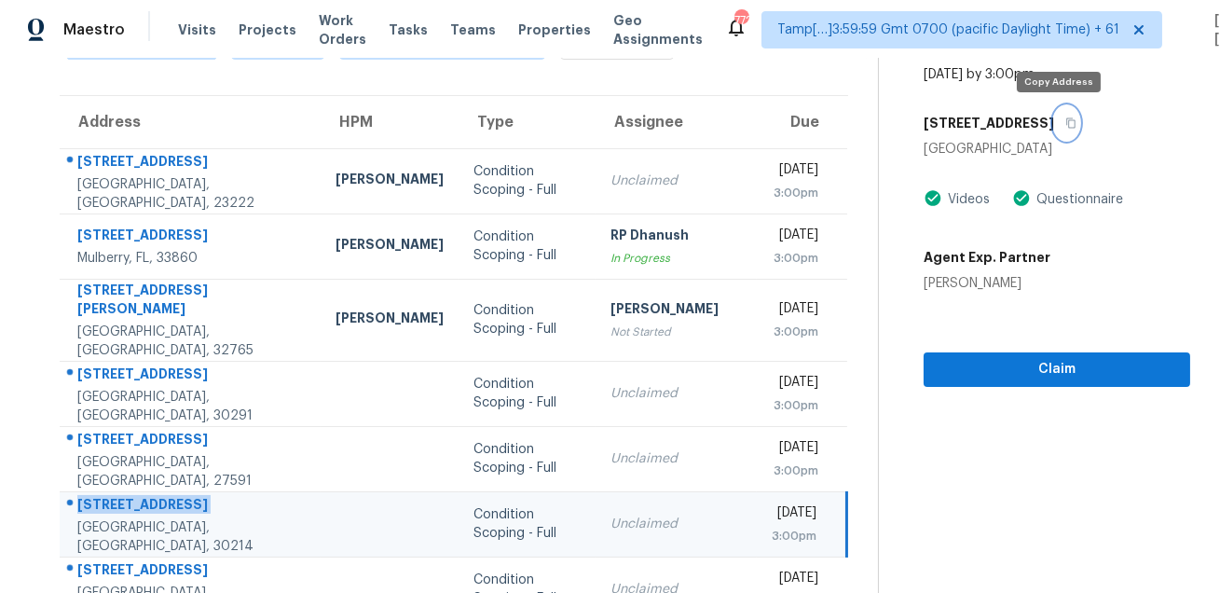
click at [1061, 130] on button "button" at bounding box center [1066, 123] width 25 height 34
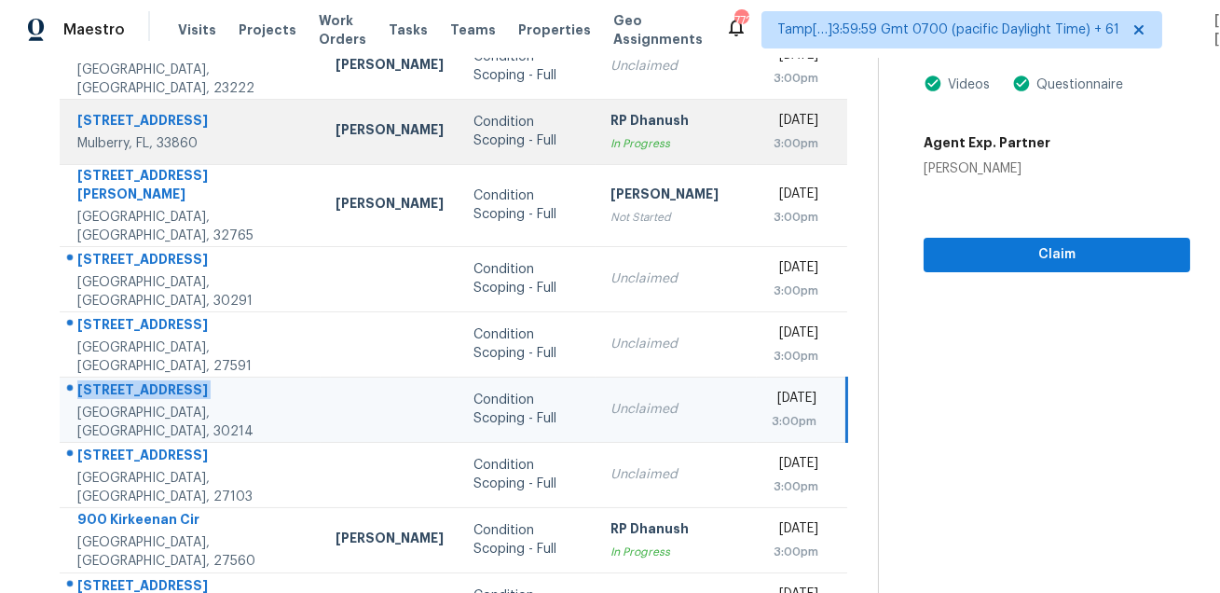
scroll to position [377, 0]
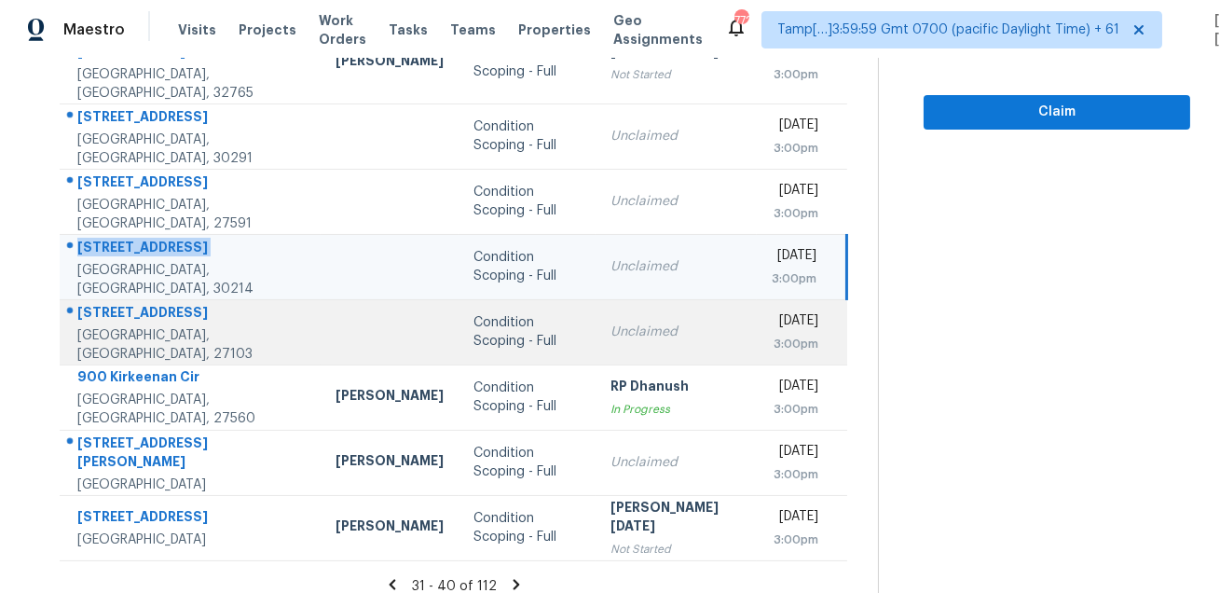
click at [145, 314] on div "2751 Bridgeport Dr" at bounding box center [191, 314] width 228 height 23
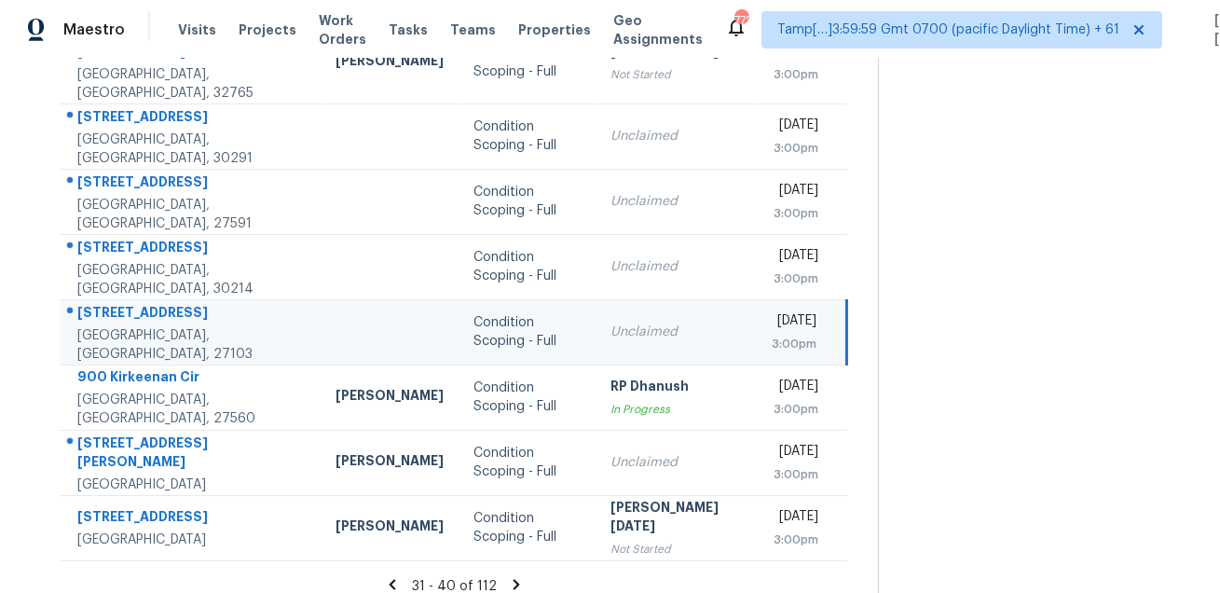
click at [145, 314] on div "2751 Bridgeport Dr" at bounding box center [191, 314] width 228 height 23
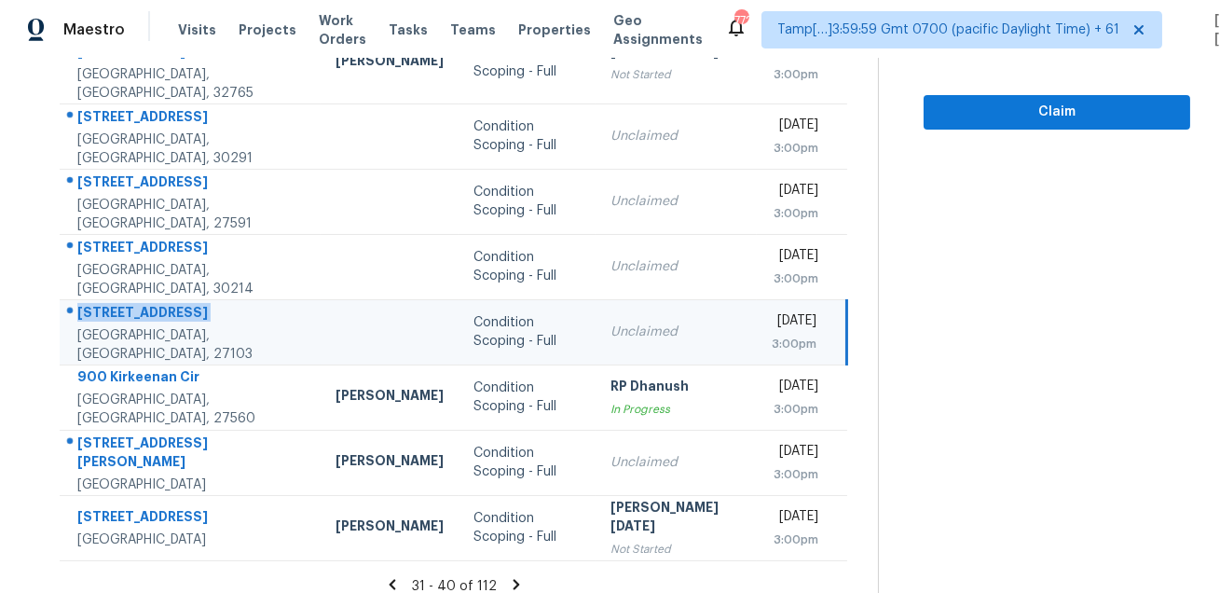
scroll to position [0, 0]
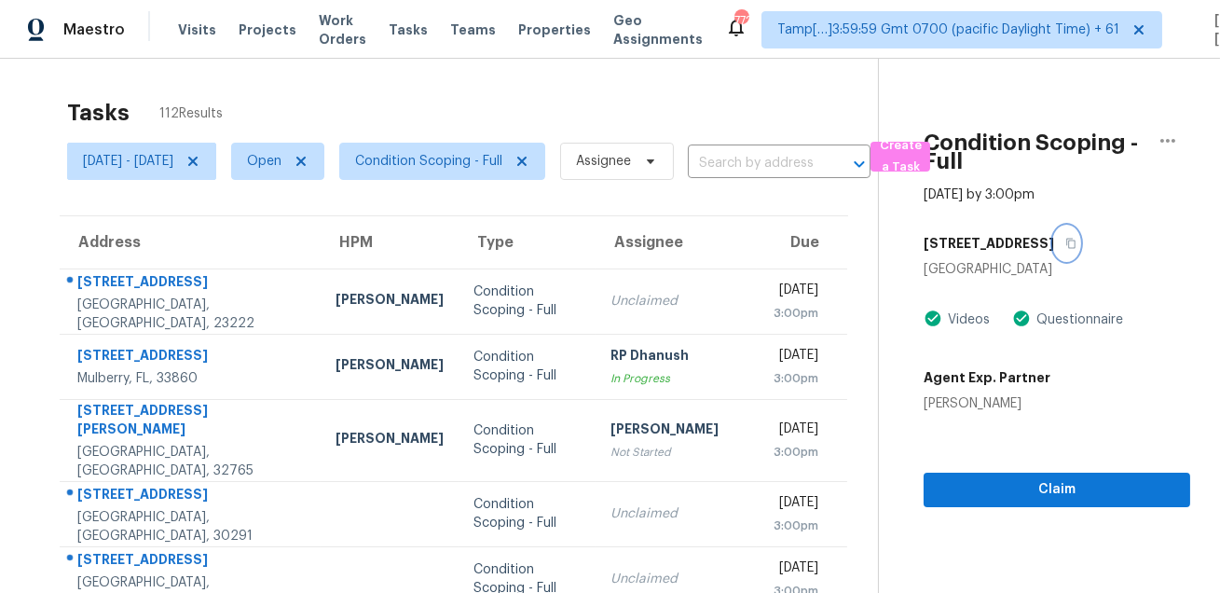
click at [1071, 242] on button "button" at bounding box center [1066, 243] width 25 height 34
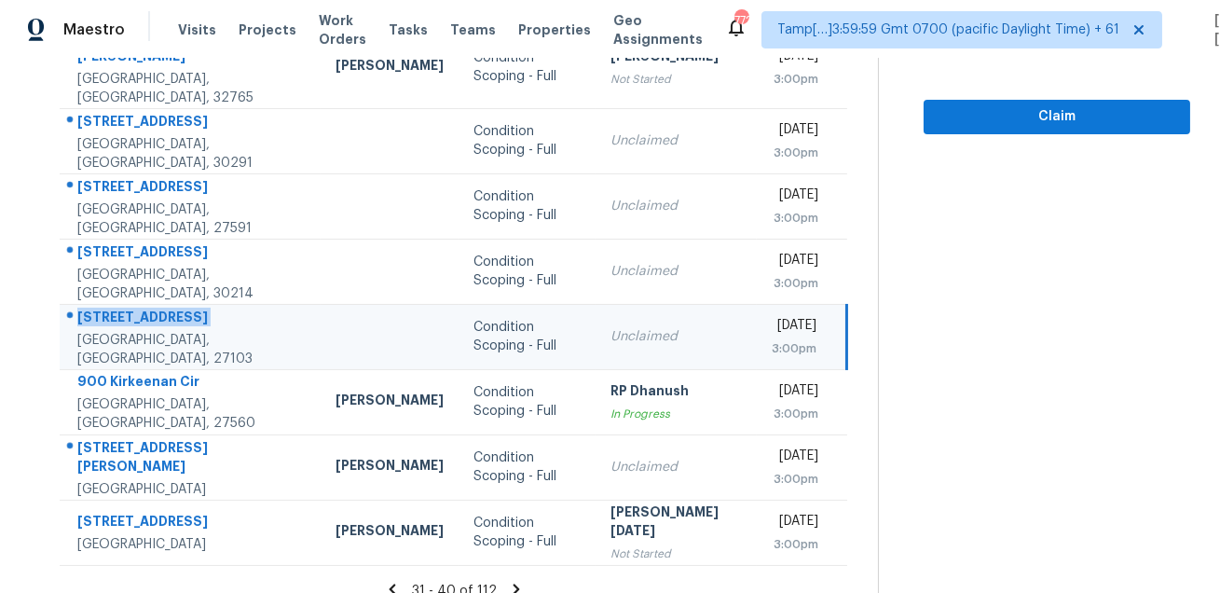
scroll to position [377, 0]
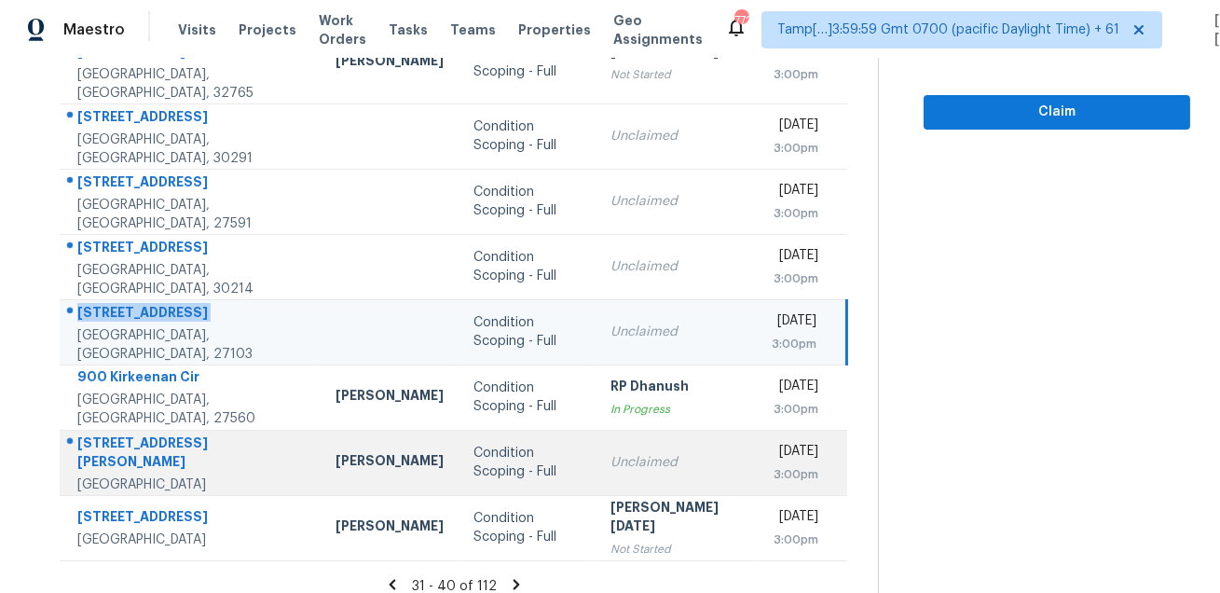
click at [159, 437] on div "4051 Gordon Ct" at bounding box center [191, 454] width 228 height 42
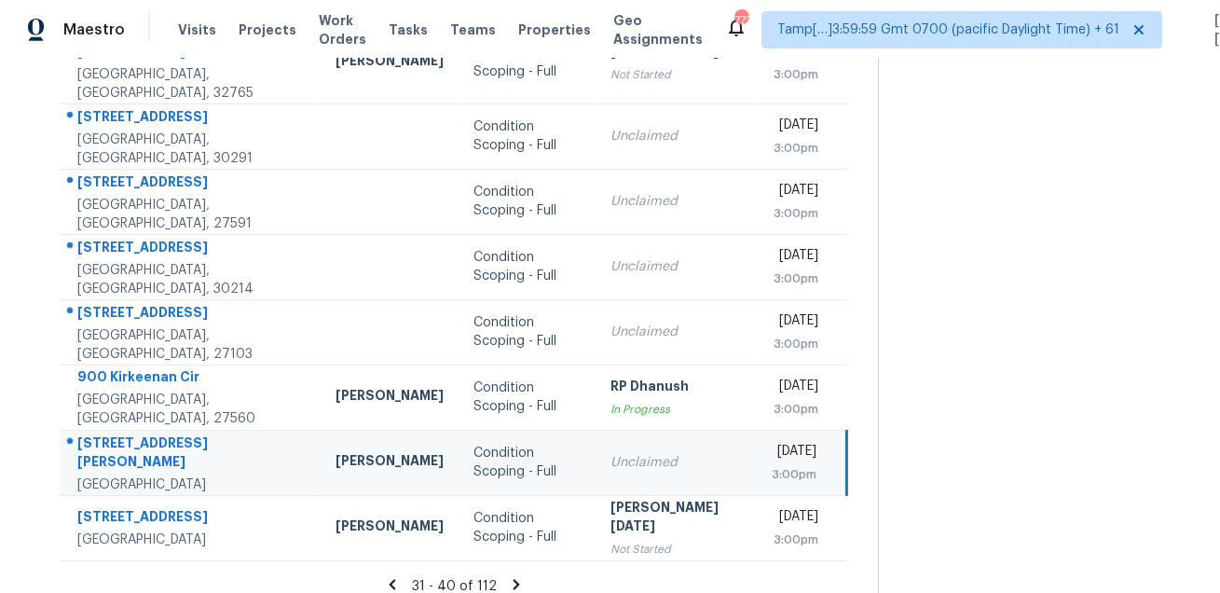
click at [159, 437] on div "4051 Gordon Ct" at bounding box center [191, 454] width 228 height 42
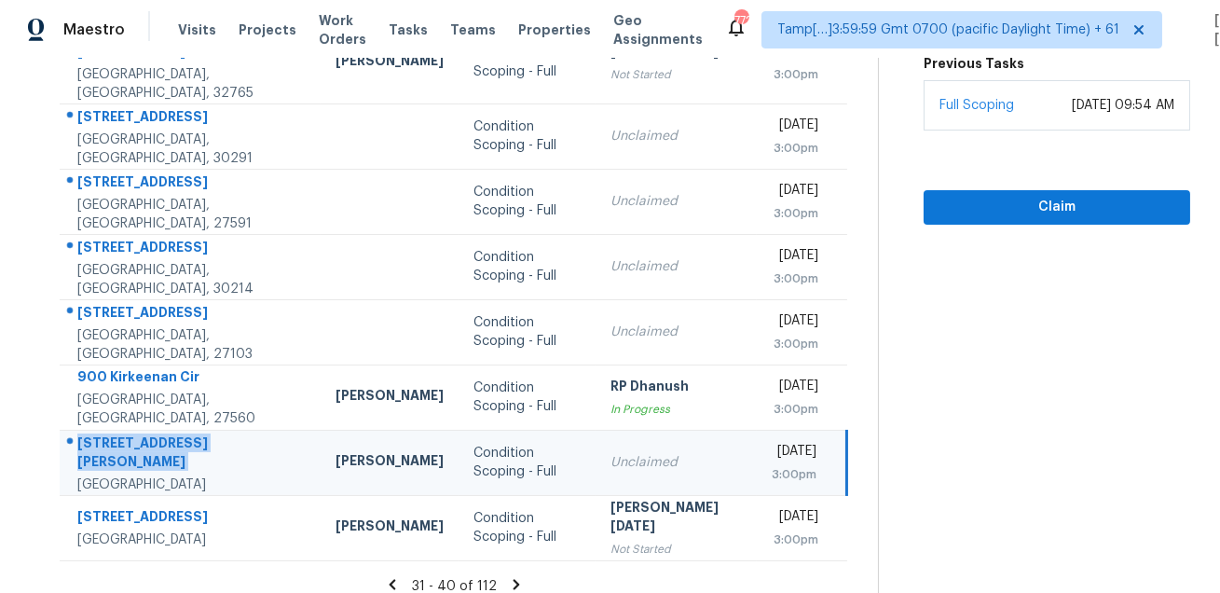
scroll to position [0, 0]
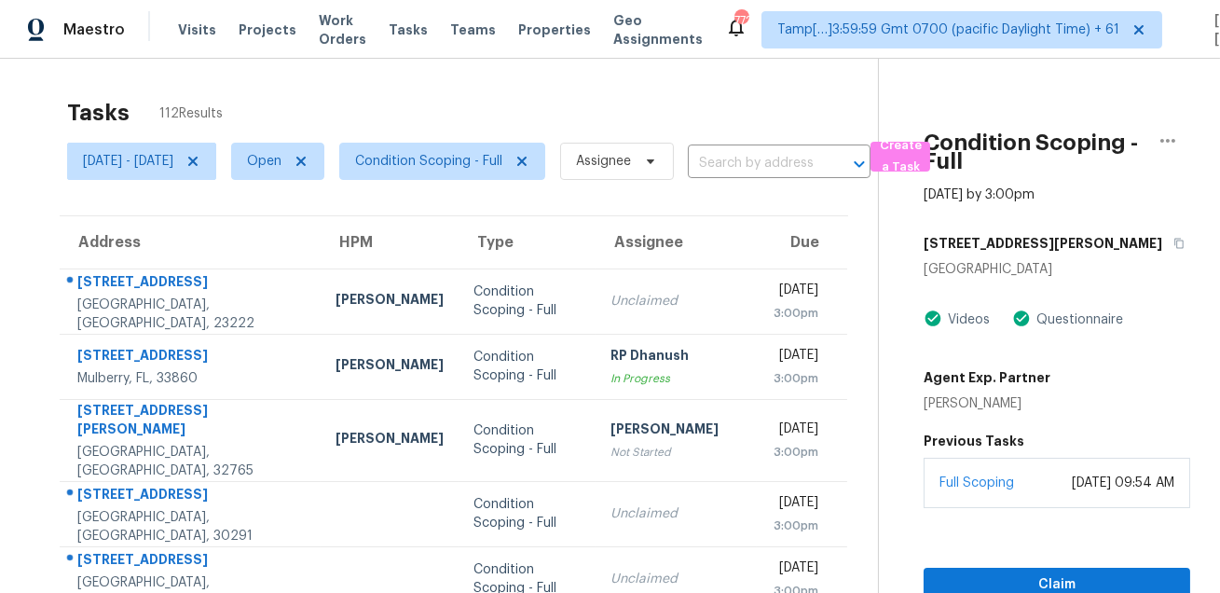
click at [1058, 247] on div "4051 Gordon Ct" at bounding box center [1056, 243] width 266 height 34
click at [1173, 247] on icon "button" at bounding box center [1178, 243] width 11 height 11
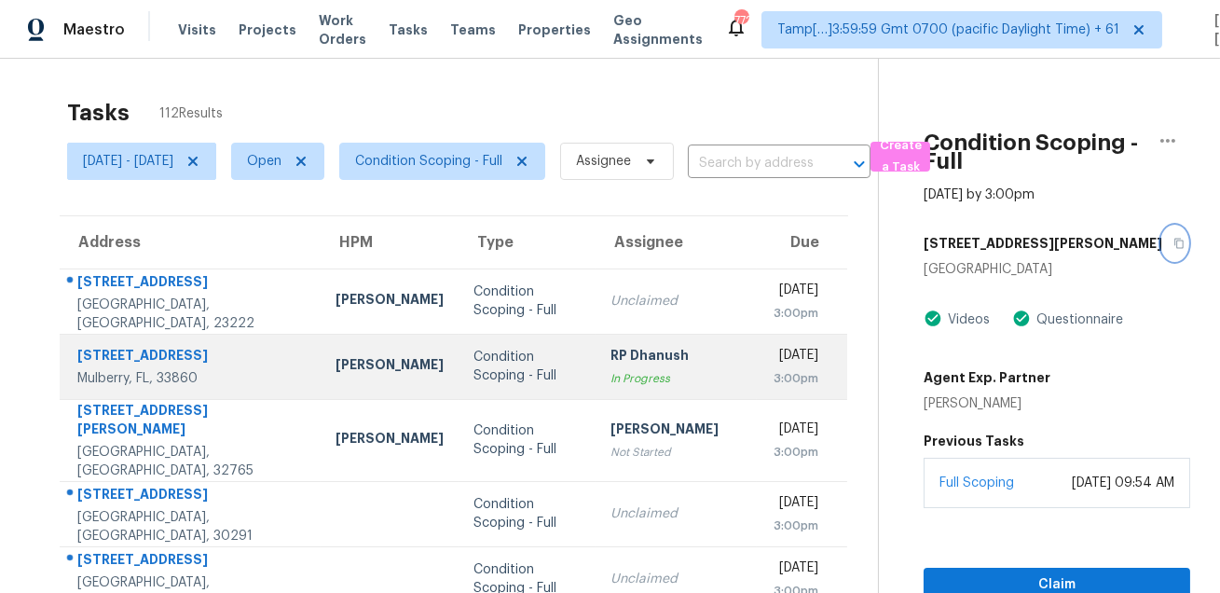
scroll to position [377, 0]
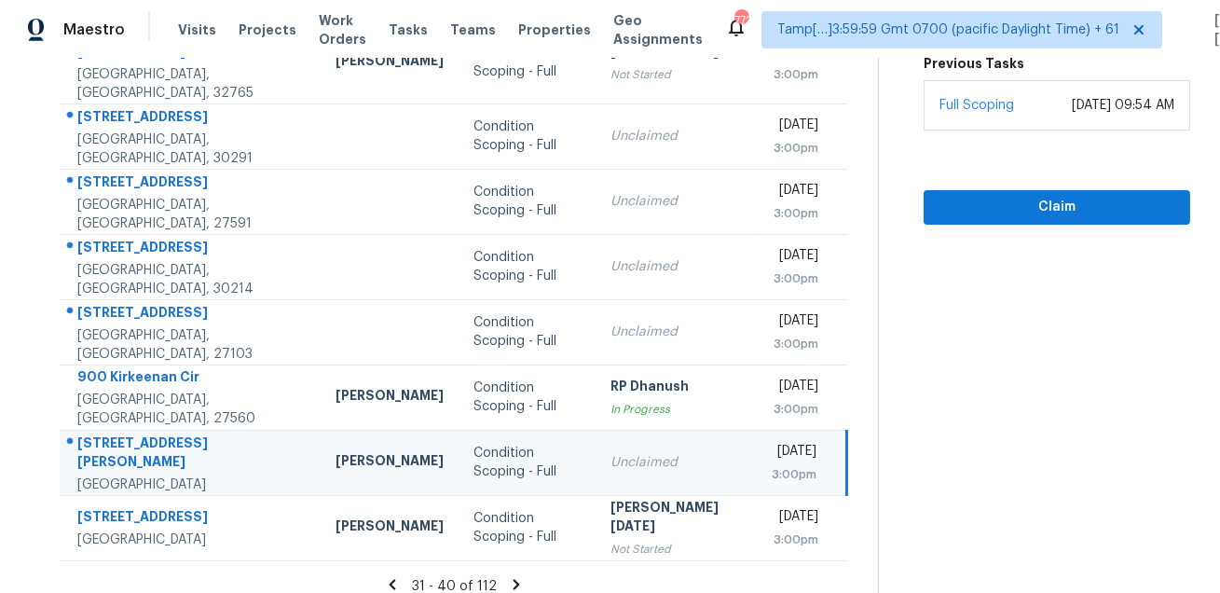
click at [516, 579] on icon at bounding box center [515, 584] width 7 height 10
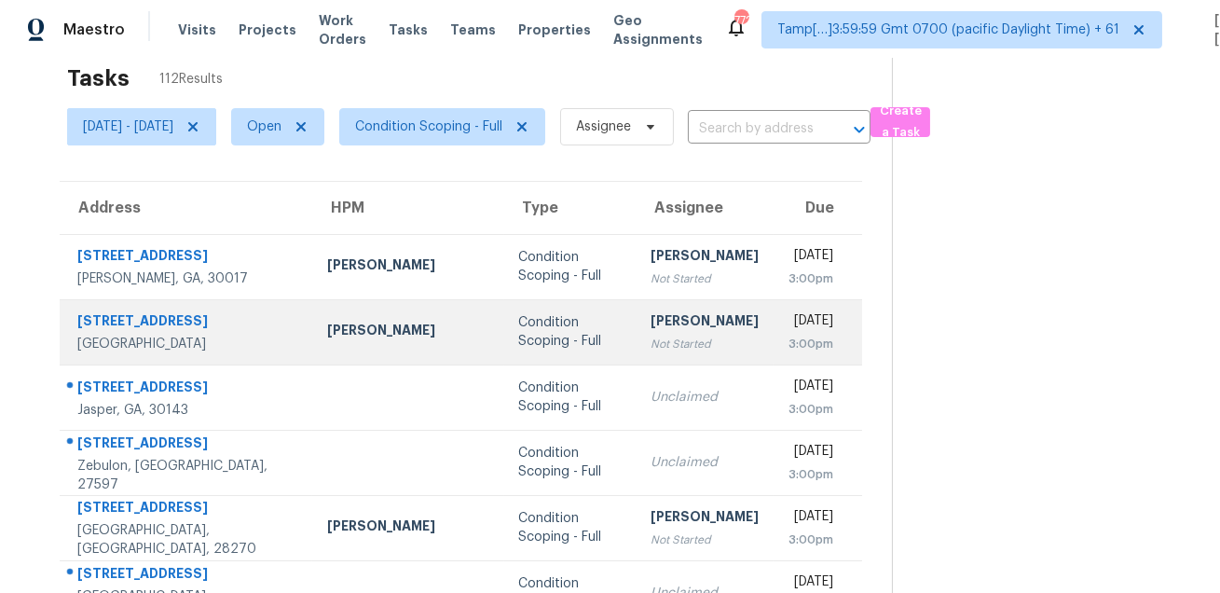
scroll to position [146, 0]
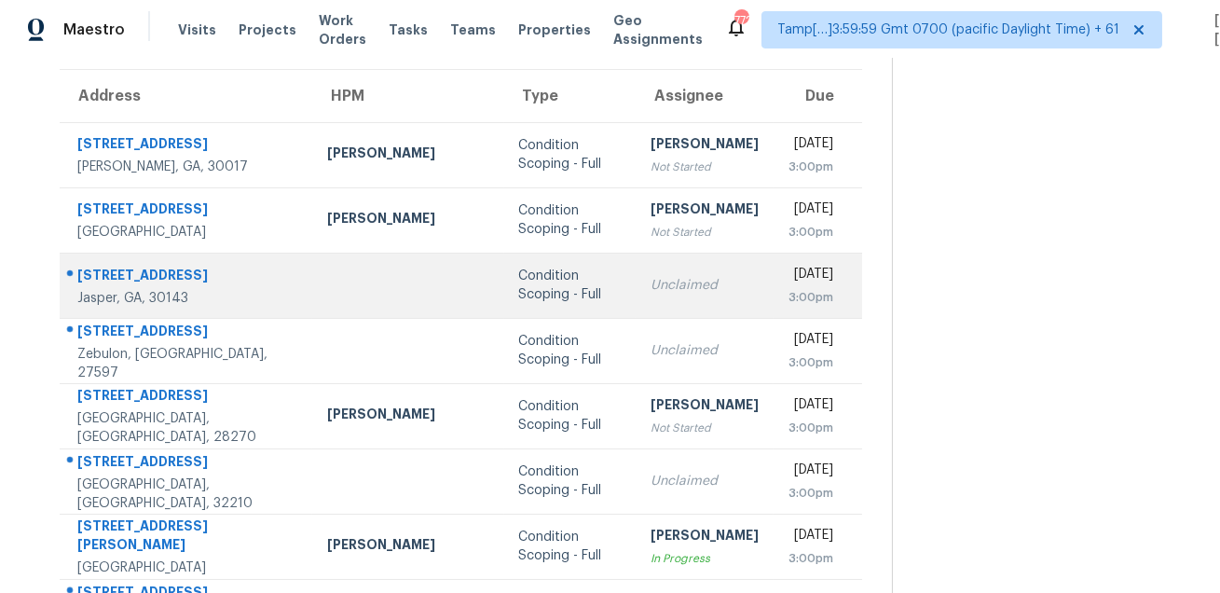
click at [147, 271] on div "79 Strawberry Way" at bounding box center [187, 277] width 220 height 23
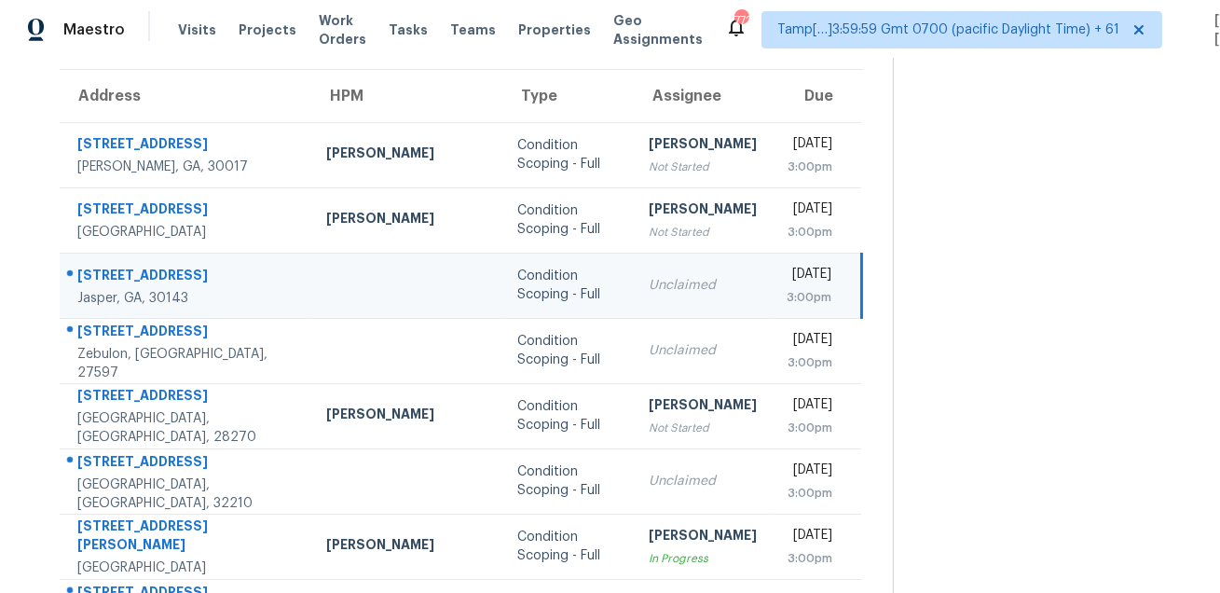
click at [147, 271] on div "79 Strawberry Way" at bounding box center [186, 277] width 219 height 23
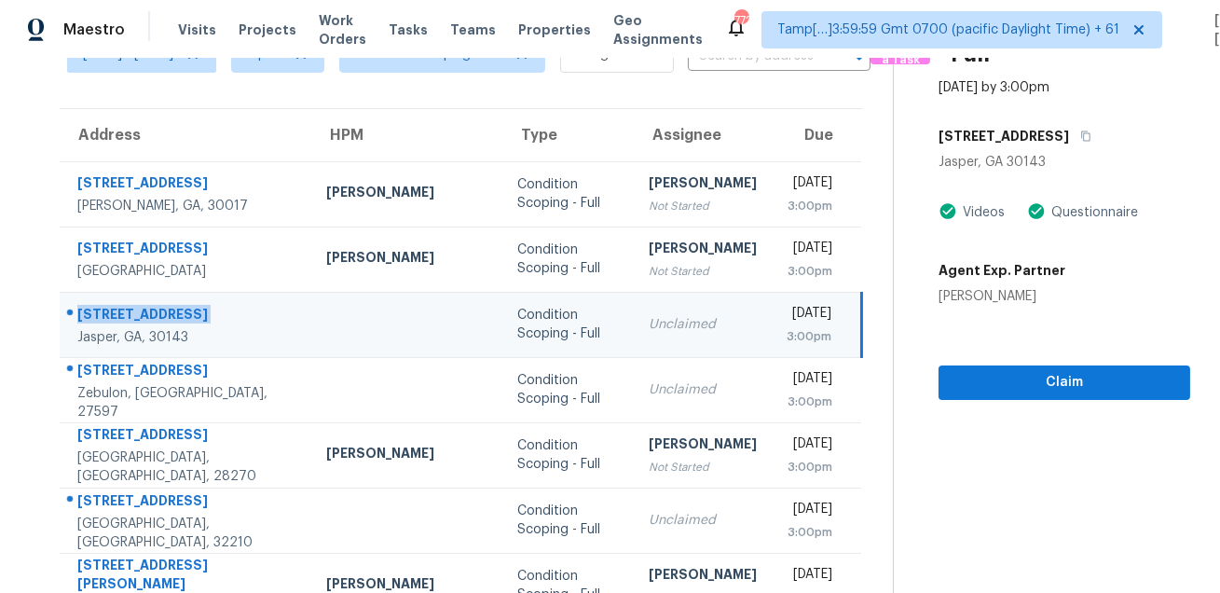
scroll to position [66, 0]
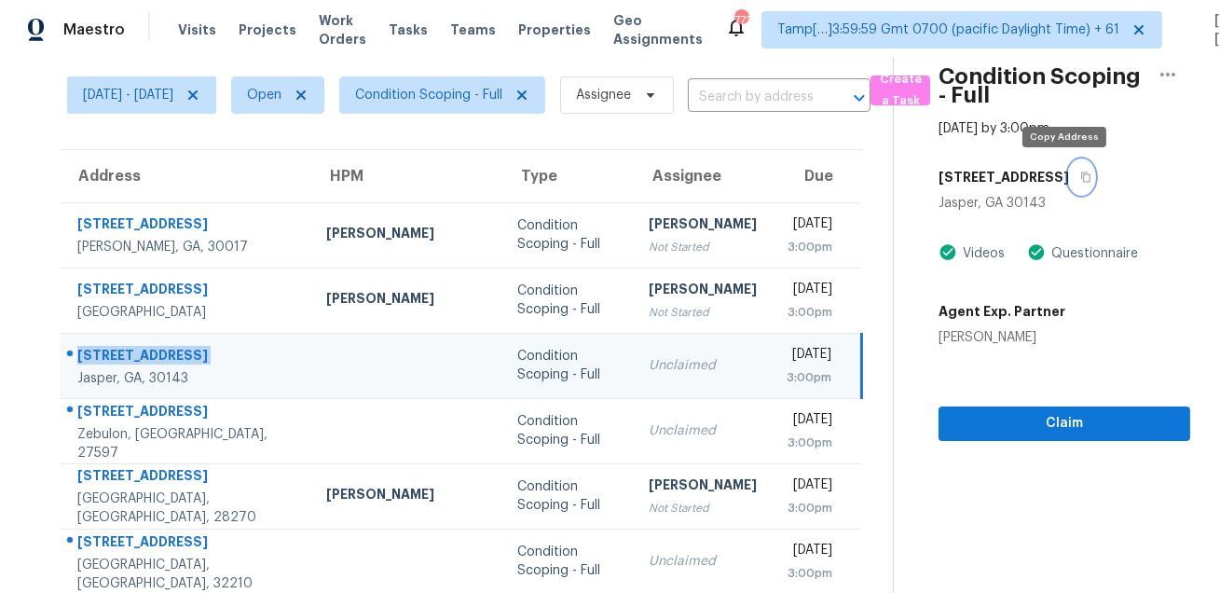
click at [1081, 172] on icon "button" at bounding box center [1085, 177] width 9 height 10
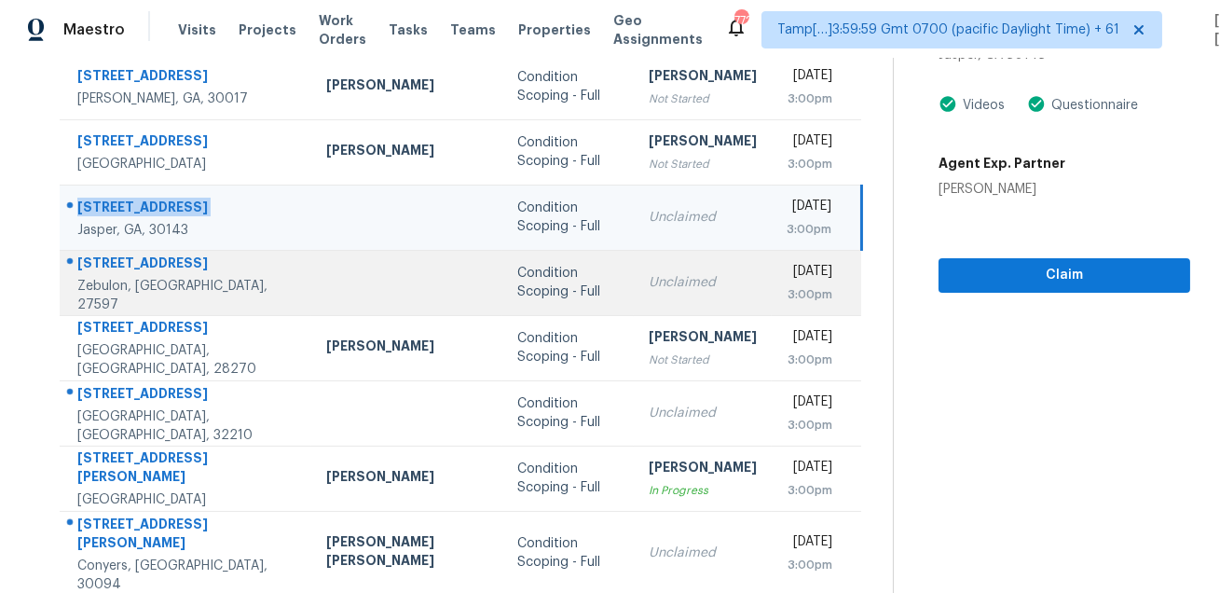
scroll to position [250, 0]
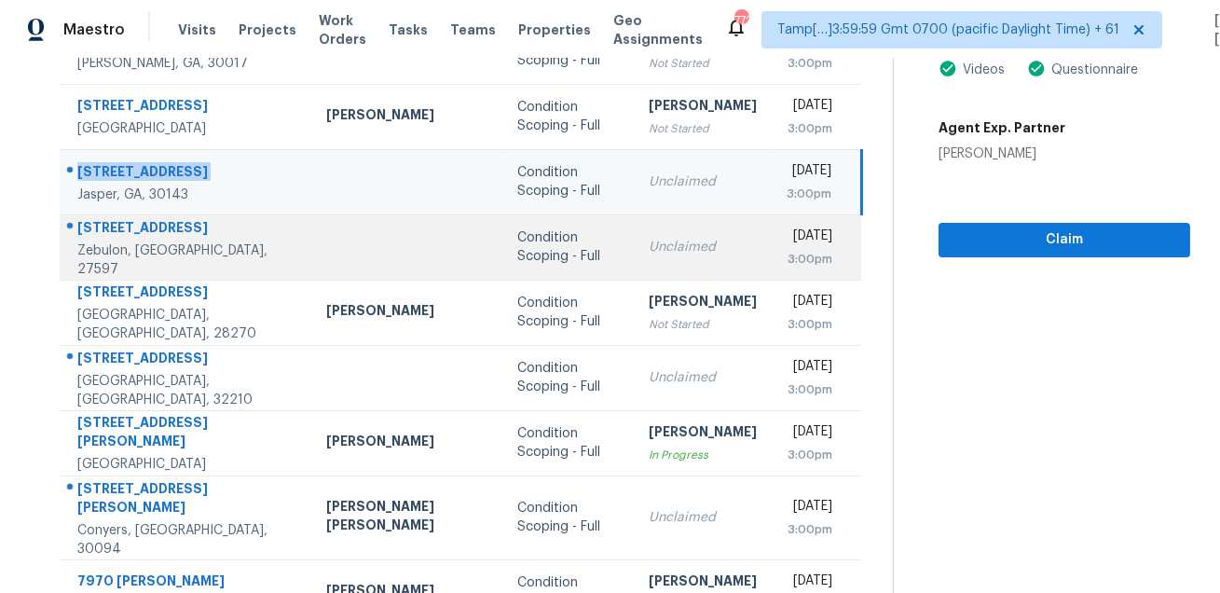
click at [124, 227] on div "248 Rustling Way" at bounding box center [186, 229] width 219 height 23
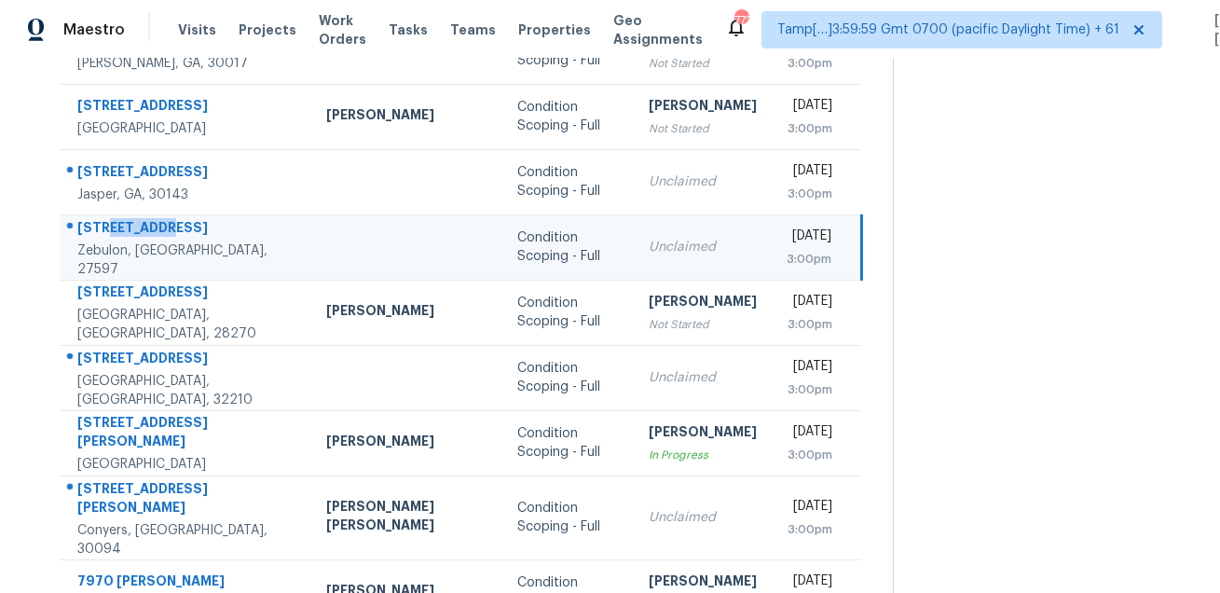
click at [124, 227] on div "248 Rustling Way" at bounding box center [186, 229] width 219 height 23
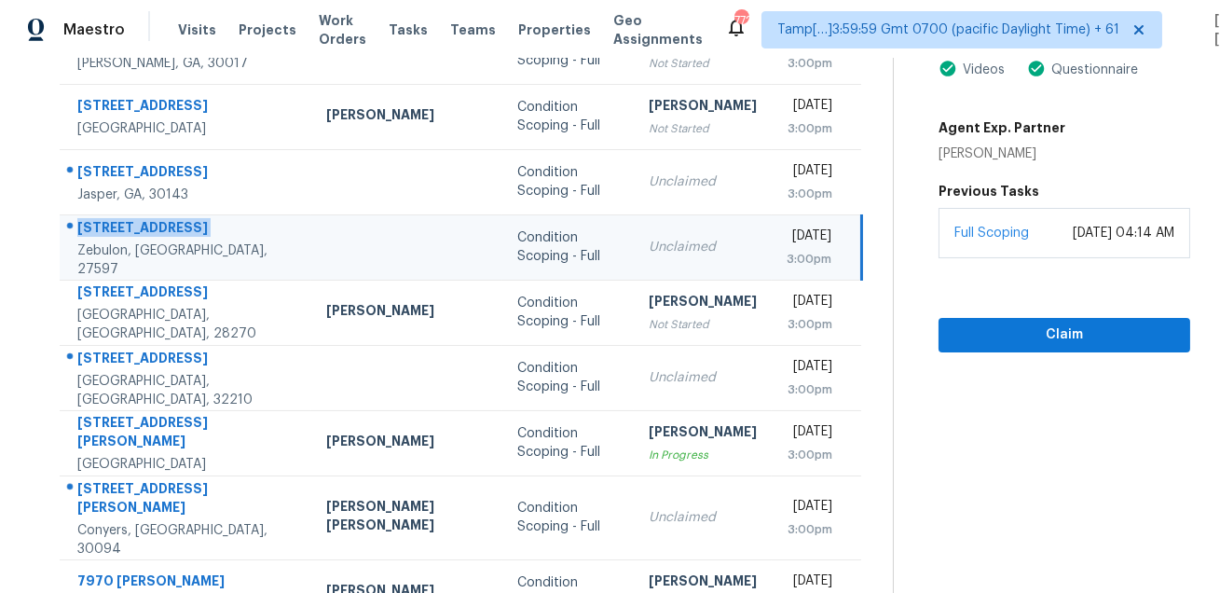
scroll to position [51, 0]
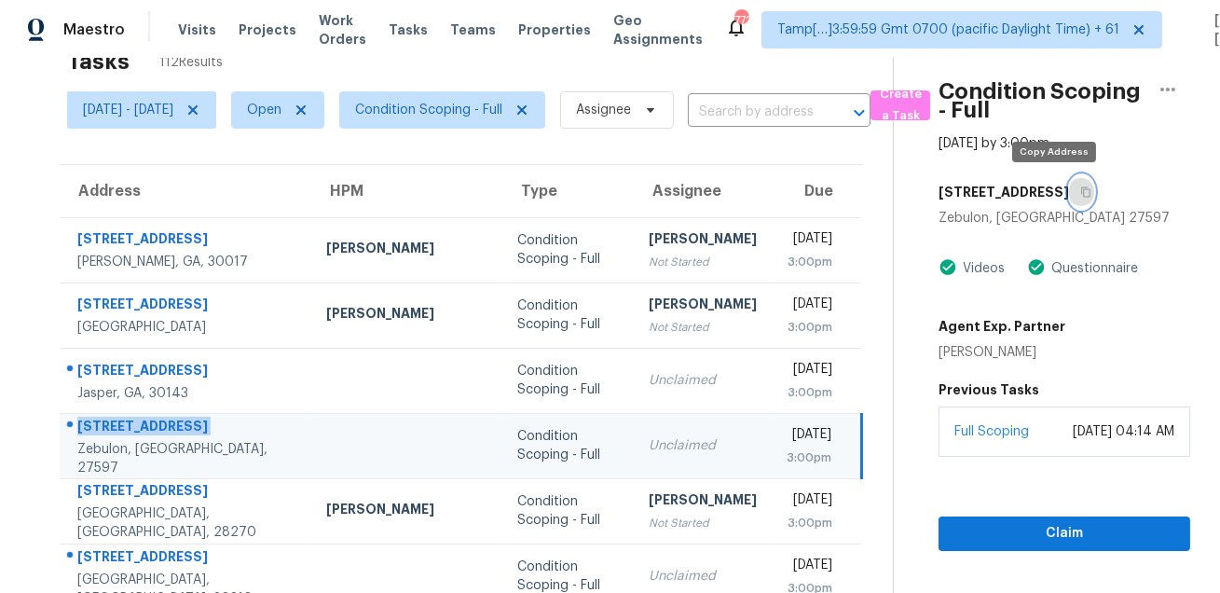
click at [1069, 184] on button "button" at bounding box center [1081, 192] width 25 height 34
click at [1080, 193] on icon "button" at bounding box center [1085, 191] width 11 height 11
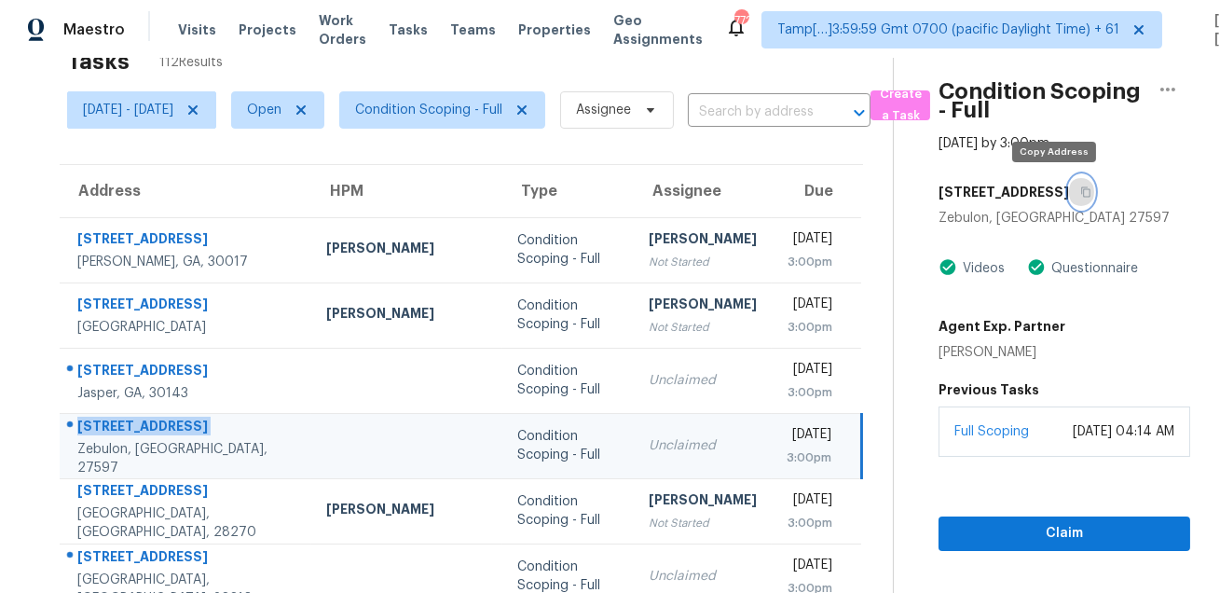
click at [1080, 193] on icon "button" at bounding box center [1085, 191] width 11 height 11
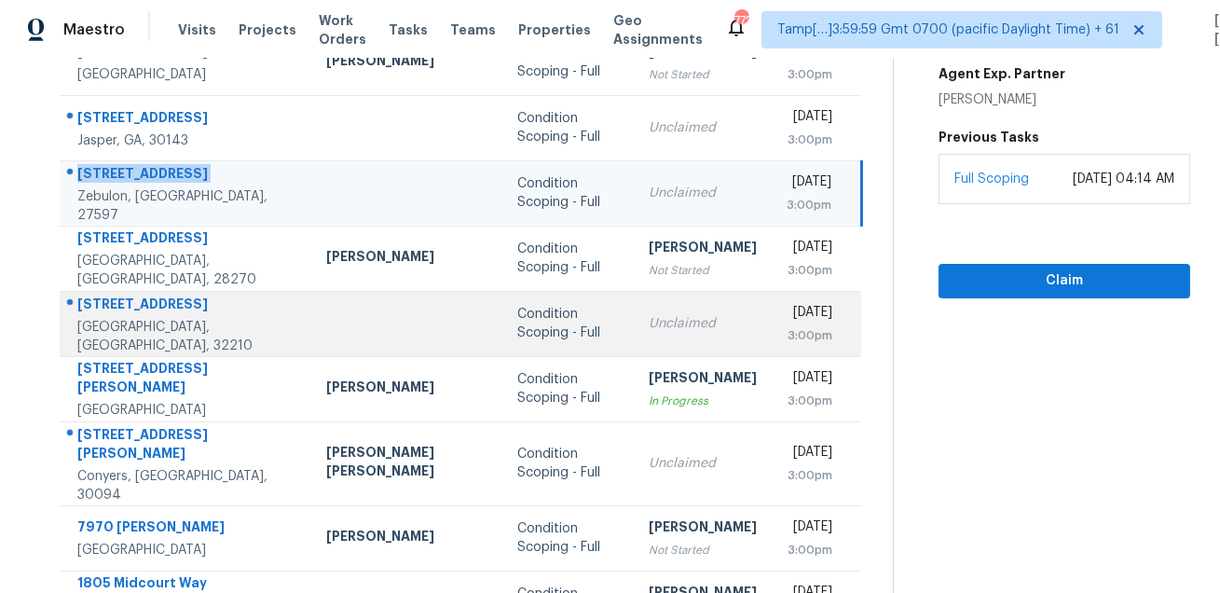
scroll to position [318, 0]
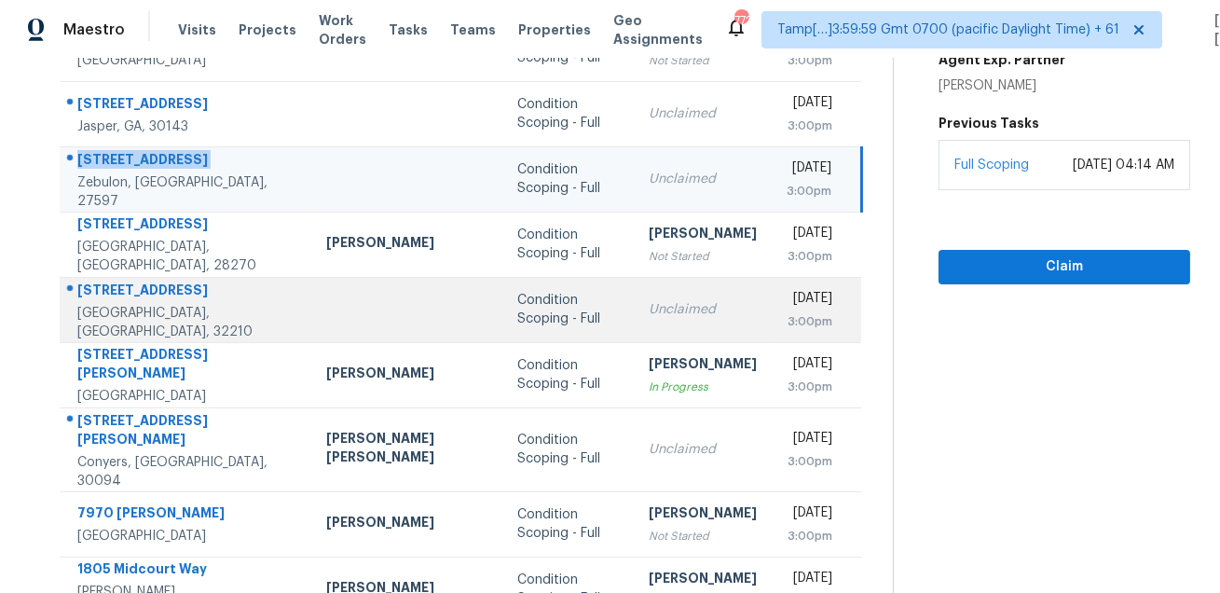
click at [145, 296] on div "3930 Cobalt Ave E" at bounding box center [186, 291] width 219 height 23
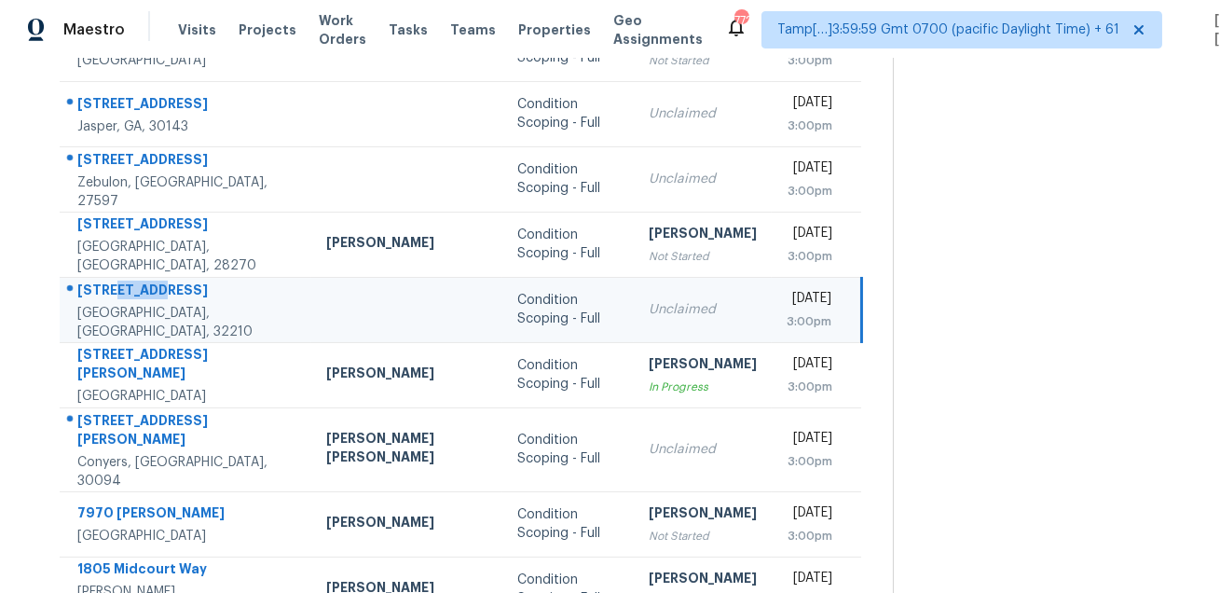
click at [145, 296] on div "3930 Cobalt Ave E" at bounding box center [186, 291] width 219 height 23
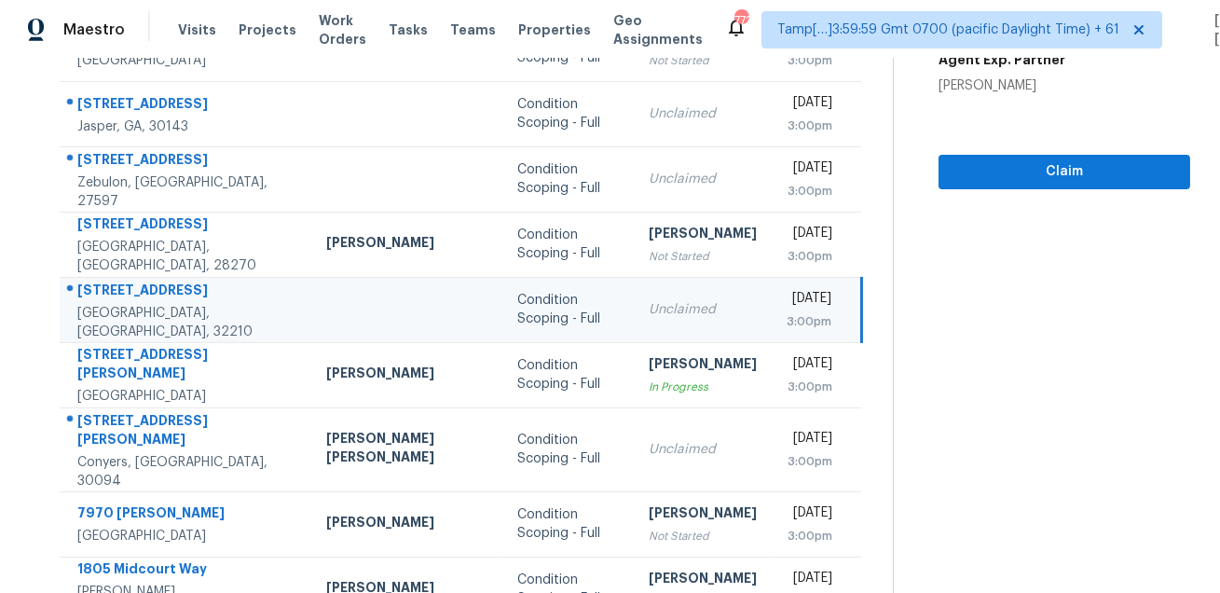
click at [145, 296] on div "3930 Cobalt Ave E" at bounding box center [186, 291] width 219 height 23
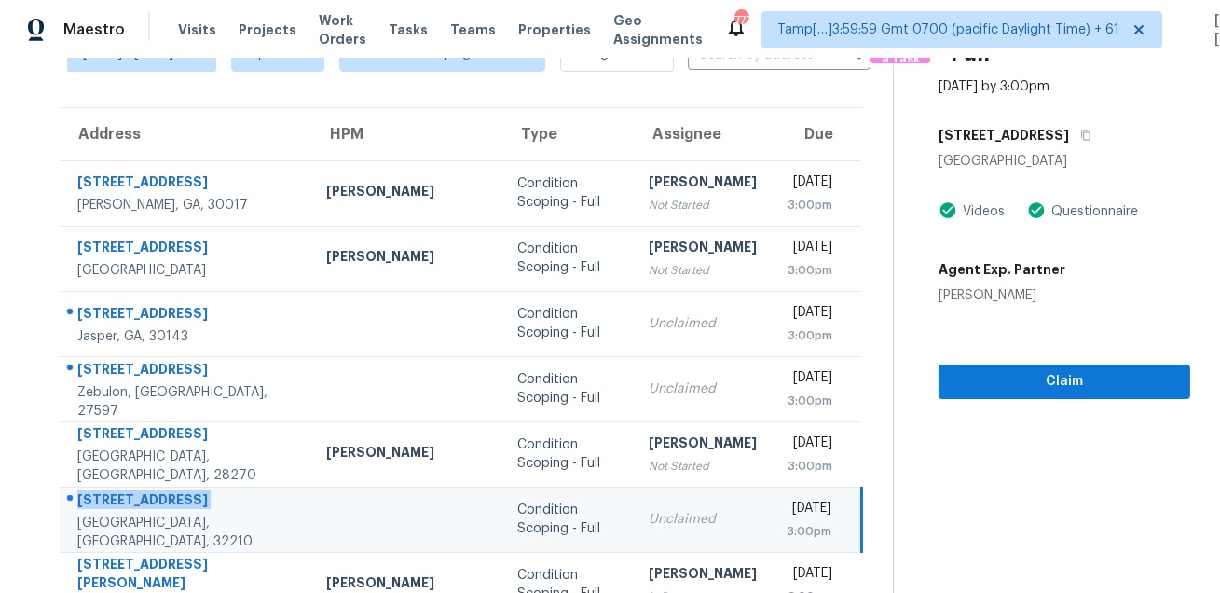
scroll to position [80, 0]
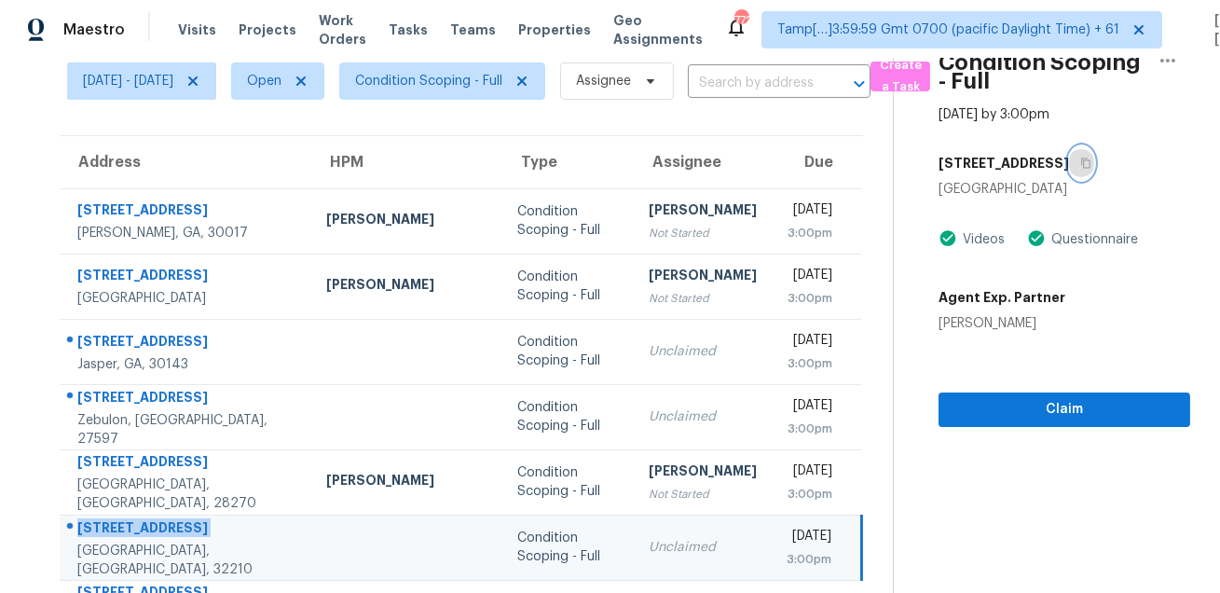
click at [1069, 170] on button "button" at bounding box center [1081, 163] width 25 height 34
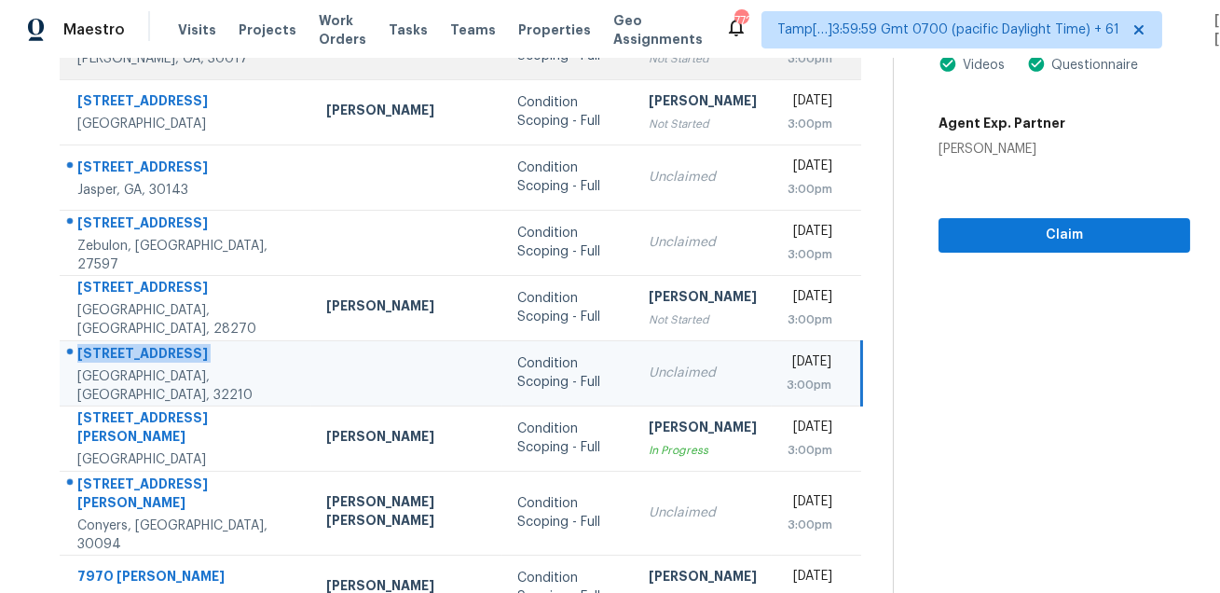
scroll to position [377, 0]
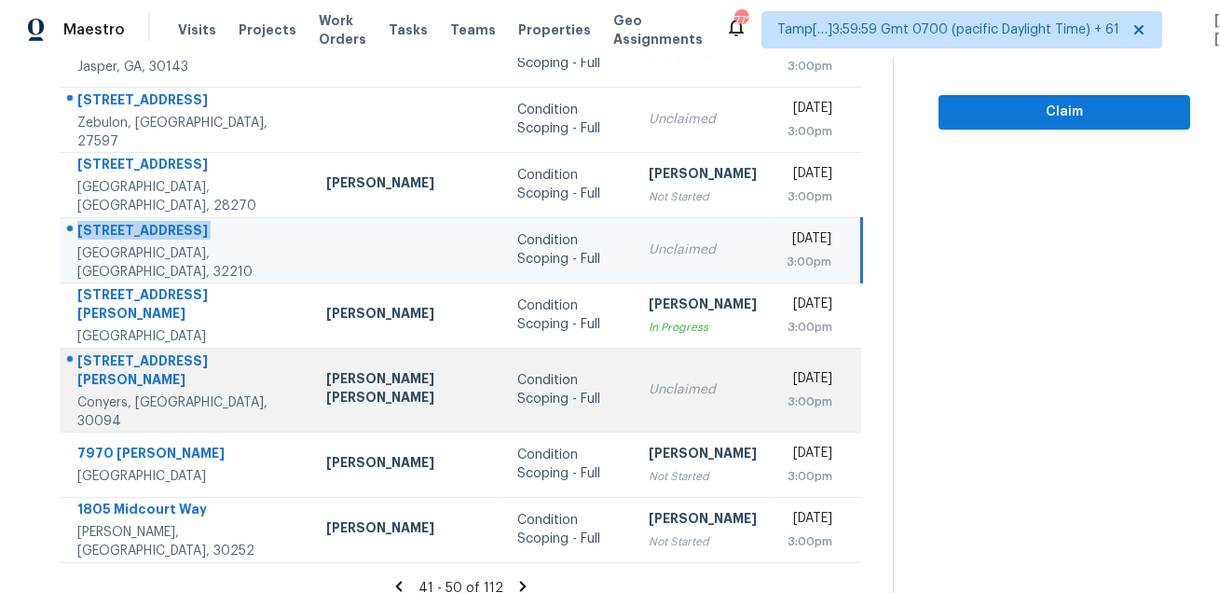
click at [125, 366] on div "4740 Hull Rd SE" at bounding box center [186, 372] width 219 height 42
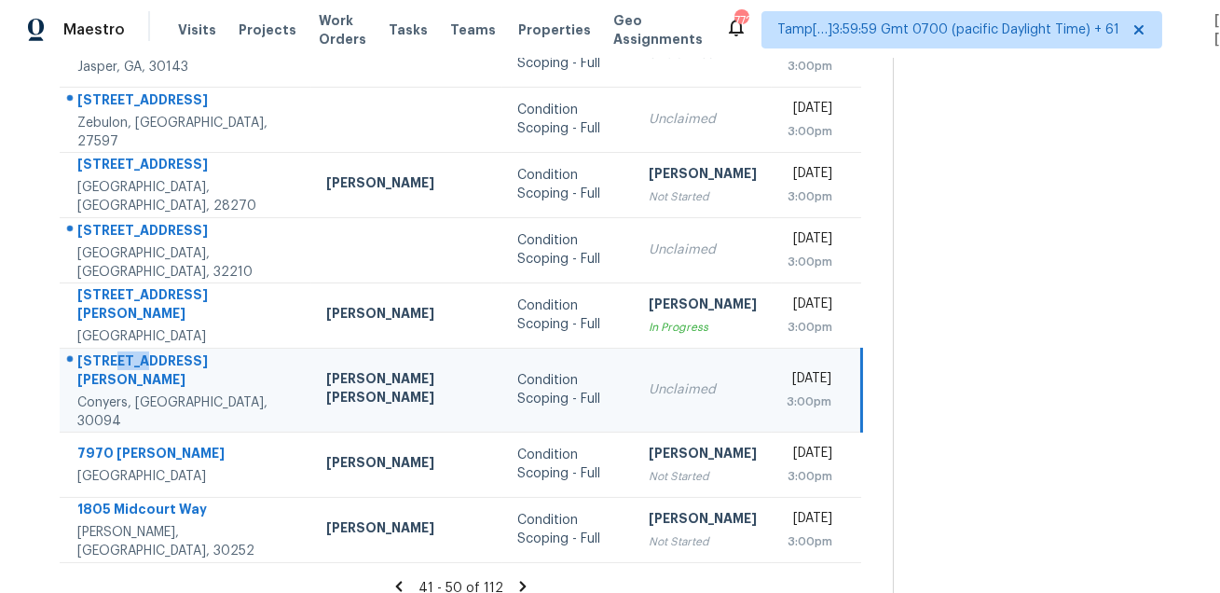
click at [125, 366] on div "4740 Hull Rd SE" at bounding box center [186, 372] width 219 height 42
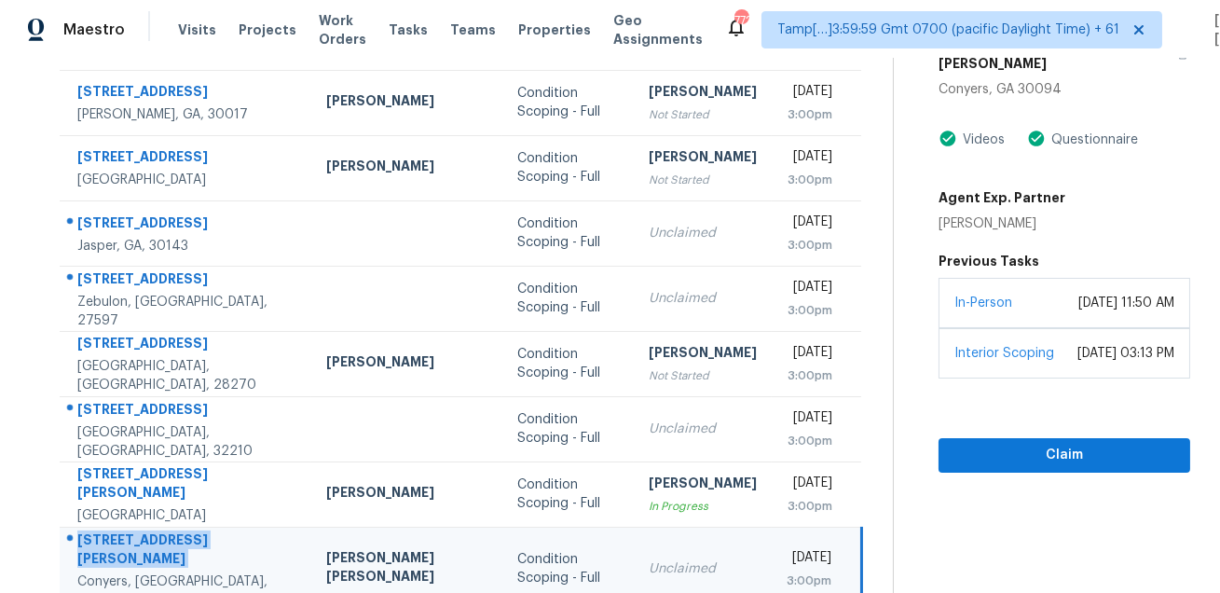
scroll to position [0, 0]
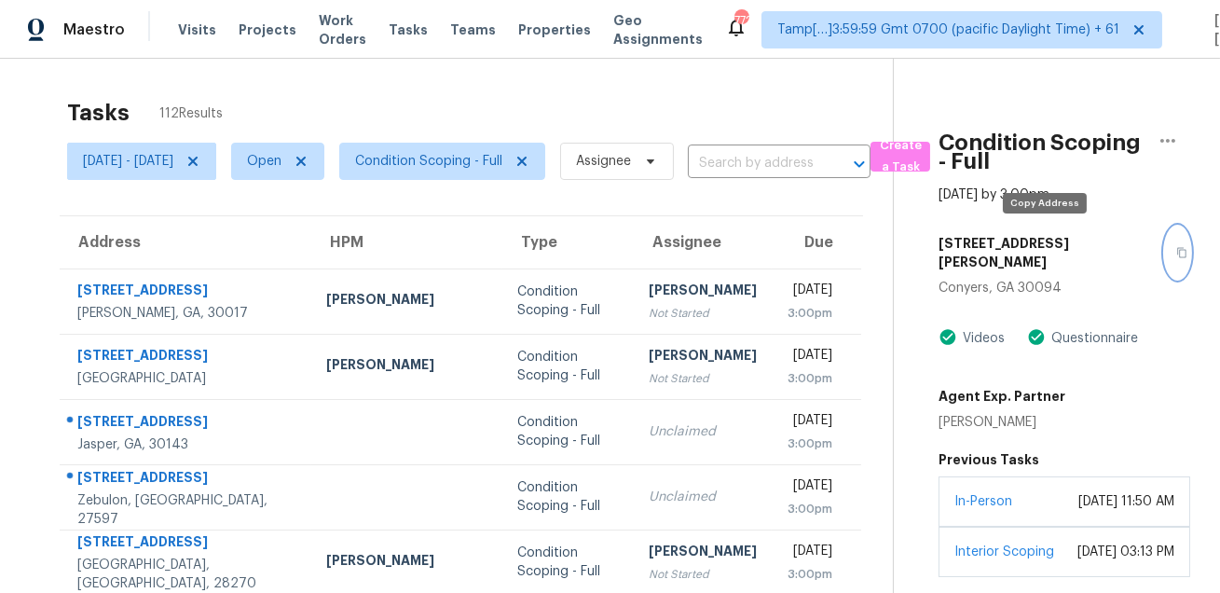
click at [1165, 236] on button "button" at bounding box center [1177, 252] width 25 height 52
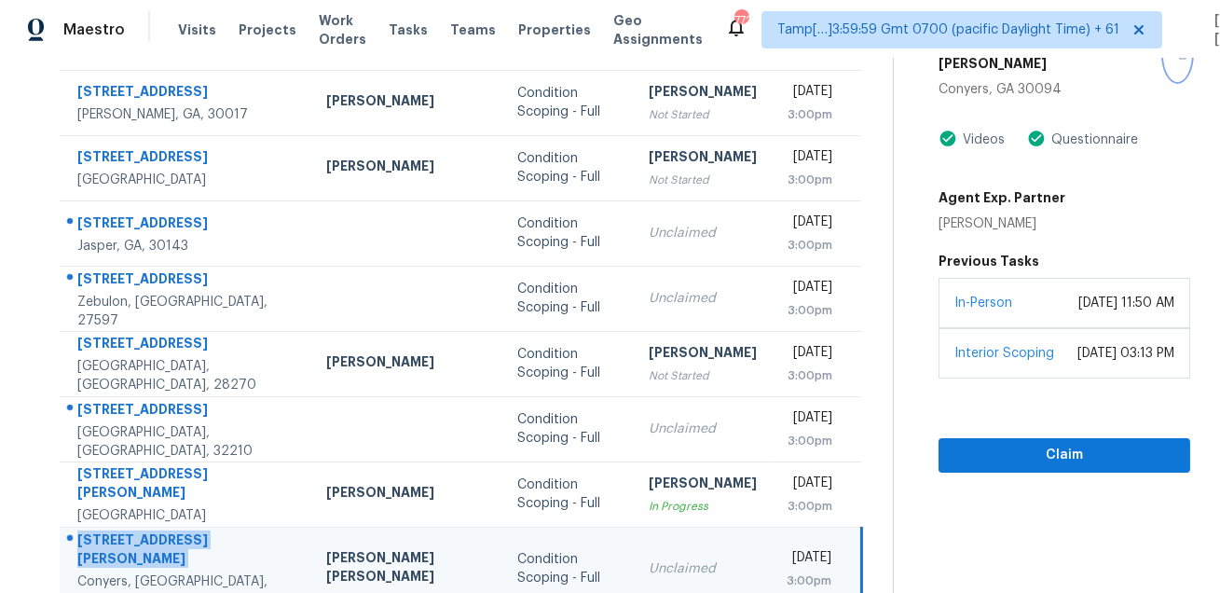
scroll to position [377, 0]
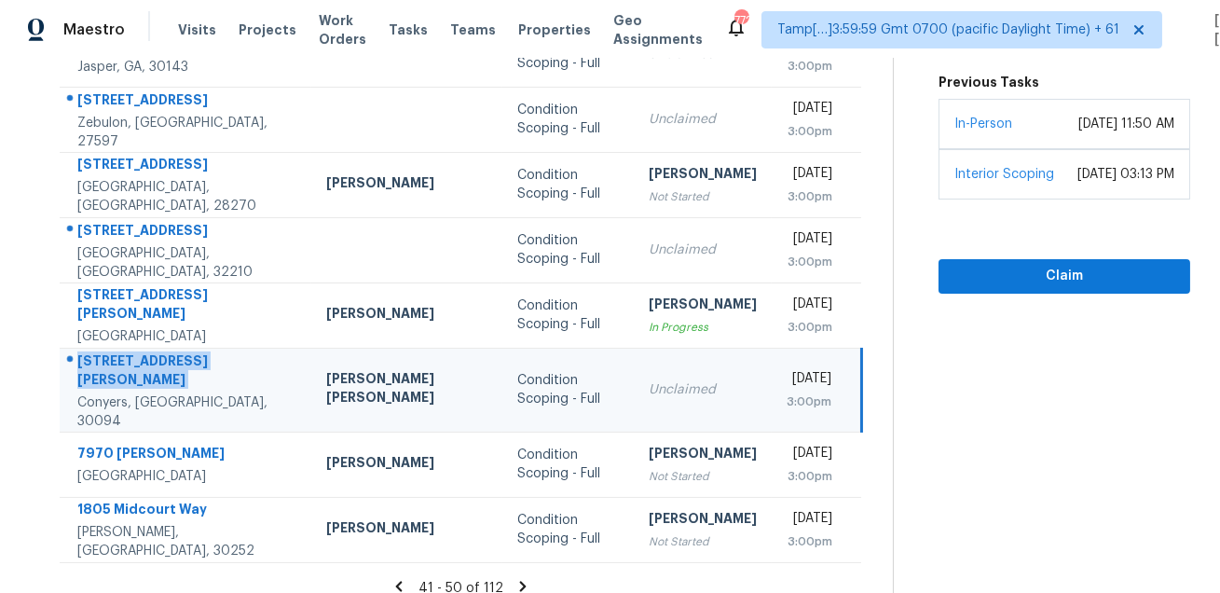
click at [520, 580] on icon at bounding box center [523, 585] width 7 height 10
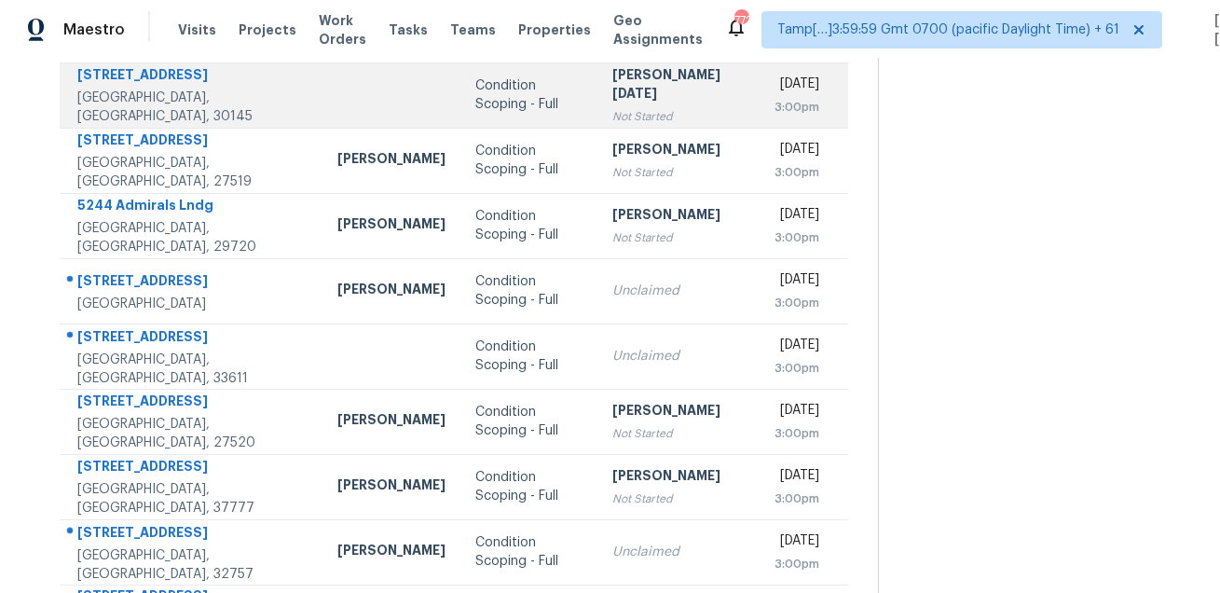
scroll to position [358, 0]
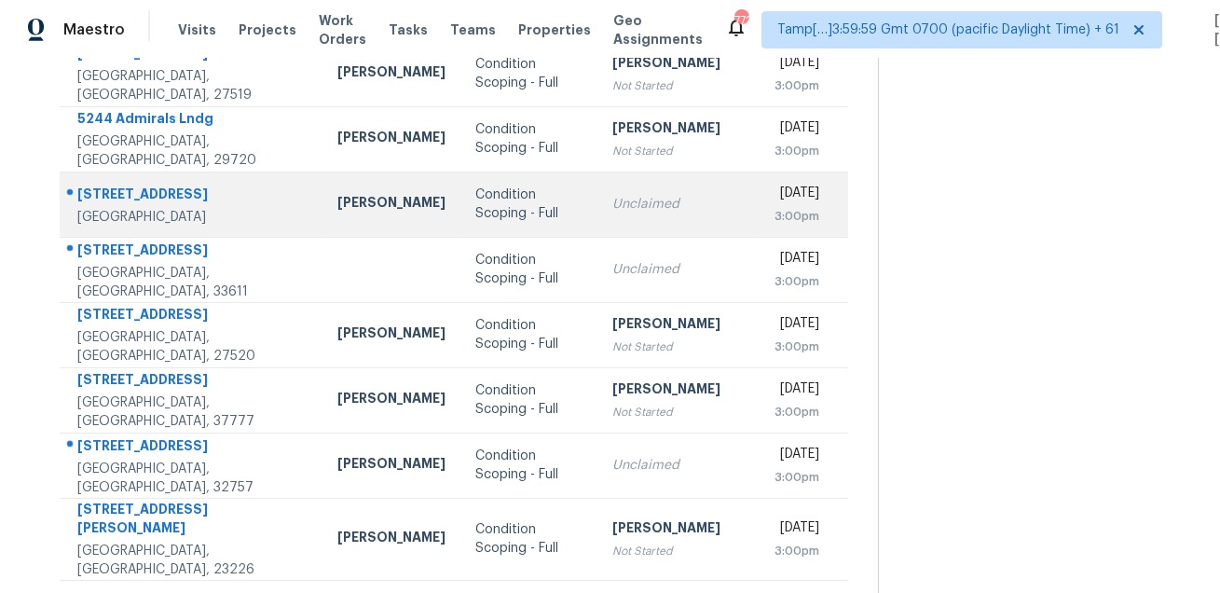
click at [126, 184] on div "253 Villa Grande Dr" at bounding box center [192, 195] width 230 height 23
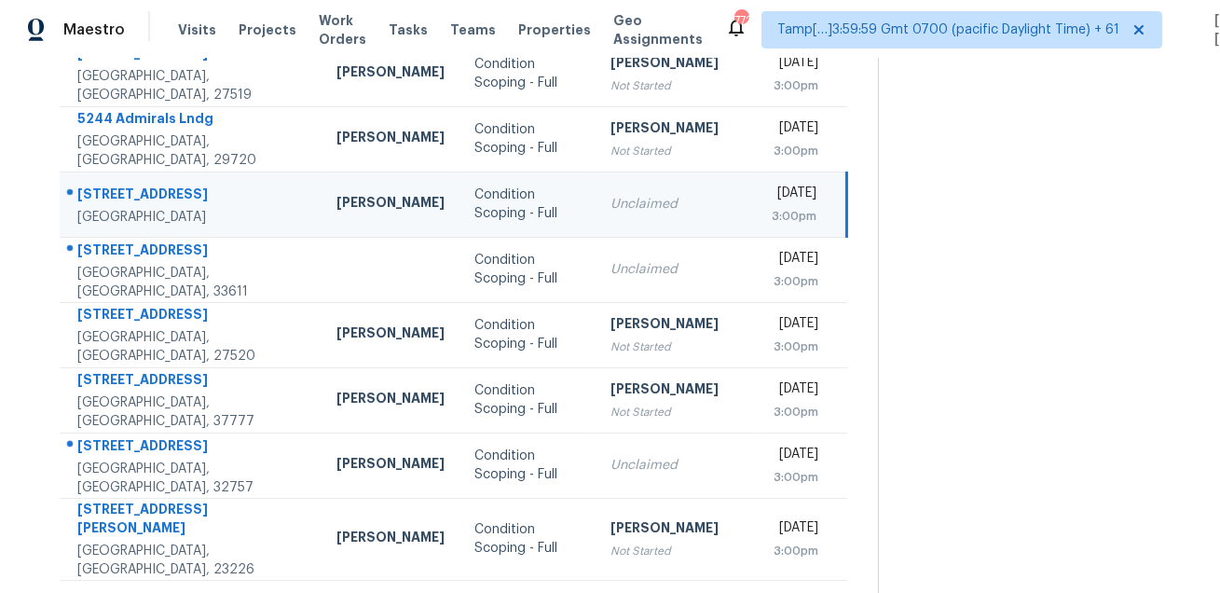
click at [126, 184] on div "253 Villa Grande Dr" at bounding box center [191, 195] width 229 height 23
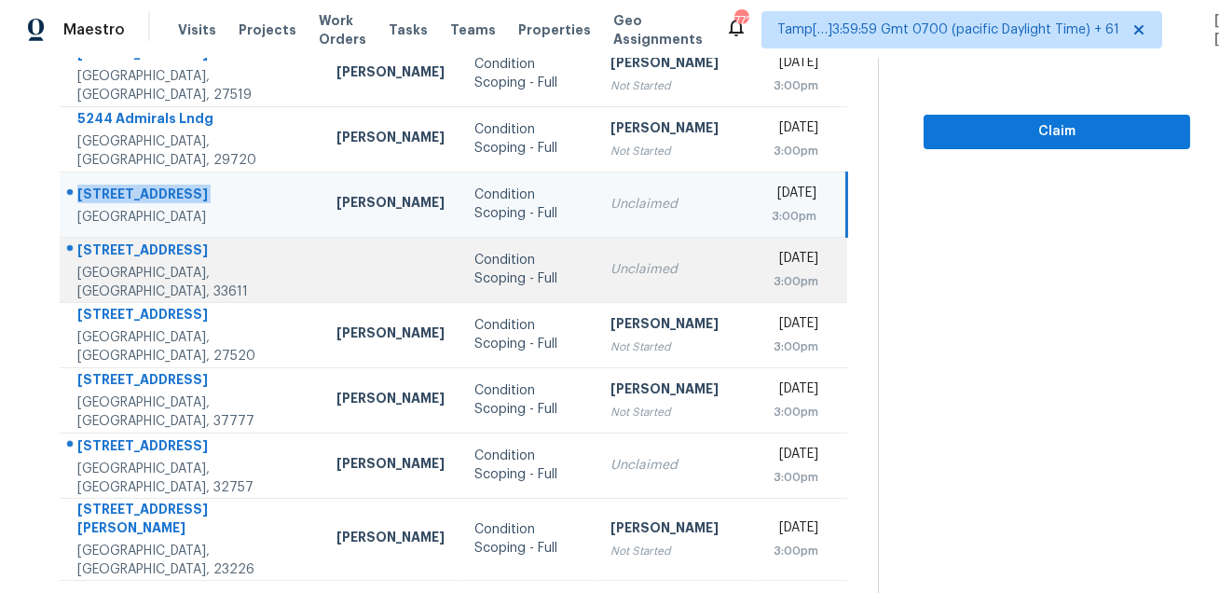
scroll to position [377, 0]
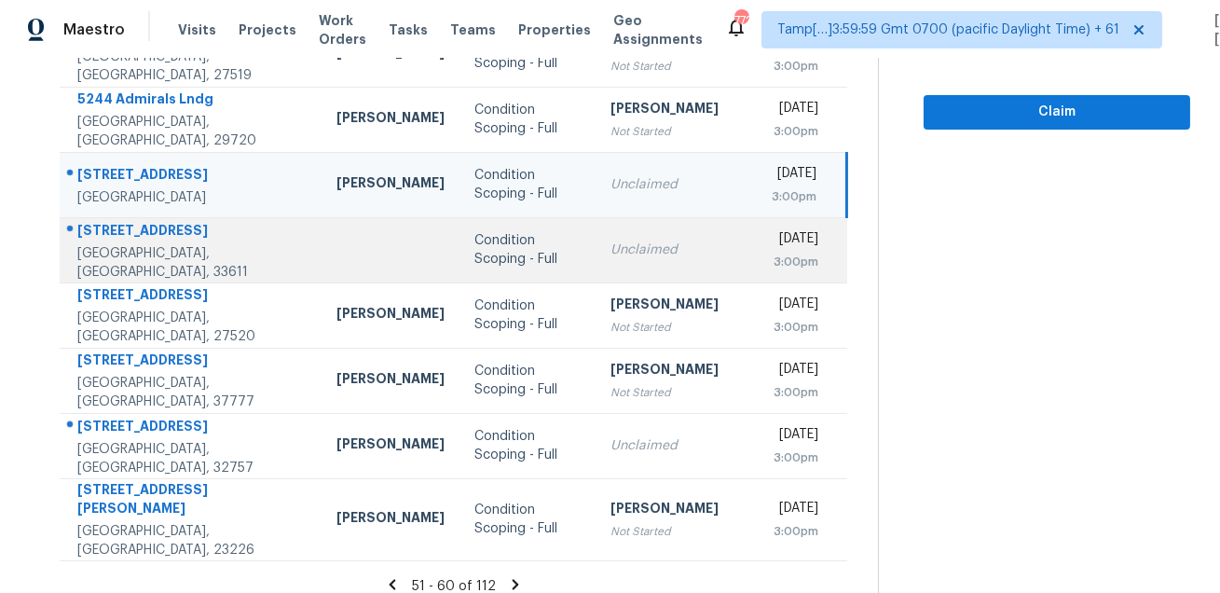
click at [130, 226] on td "3017 Pointeview Dr Tampa, FL, 33611" at bounding box center [191, 249] width 262 height 65
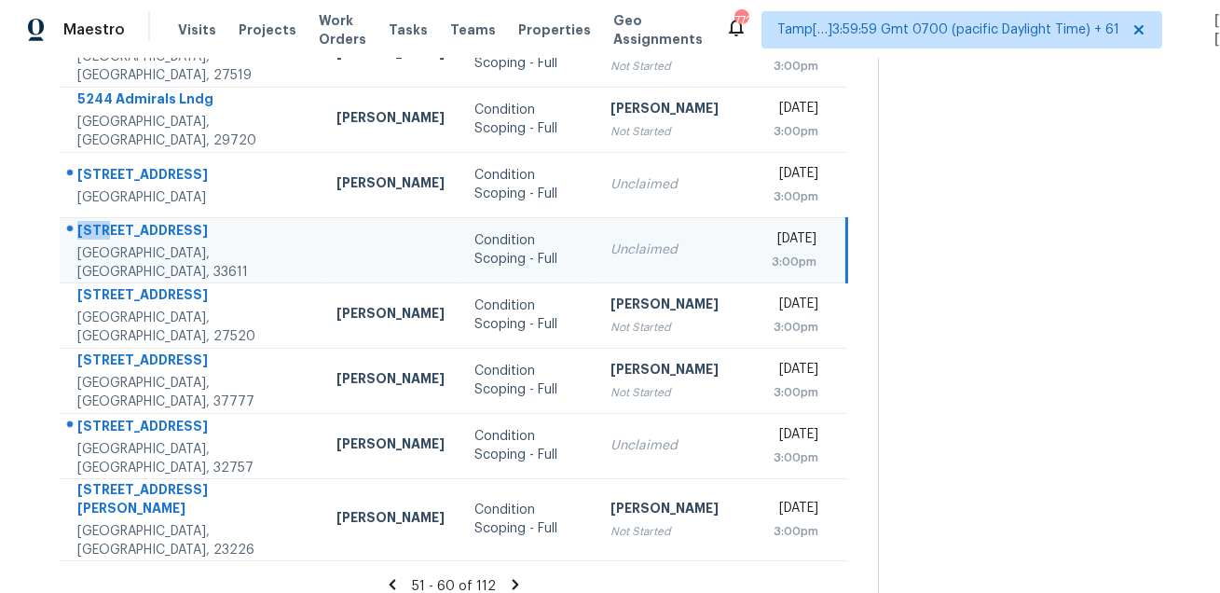
click at [130, 226] on td "3017 Pointeview Dr Tampa, FL, 33611" at bounding box center [191, 249] width 262 height 65
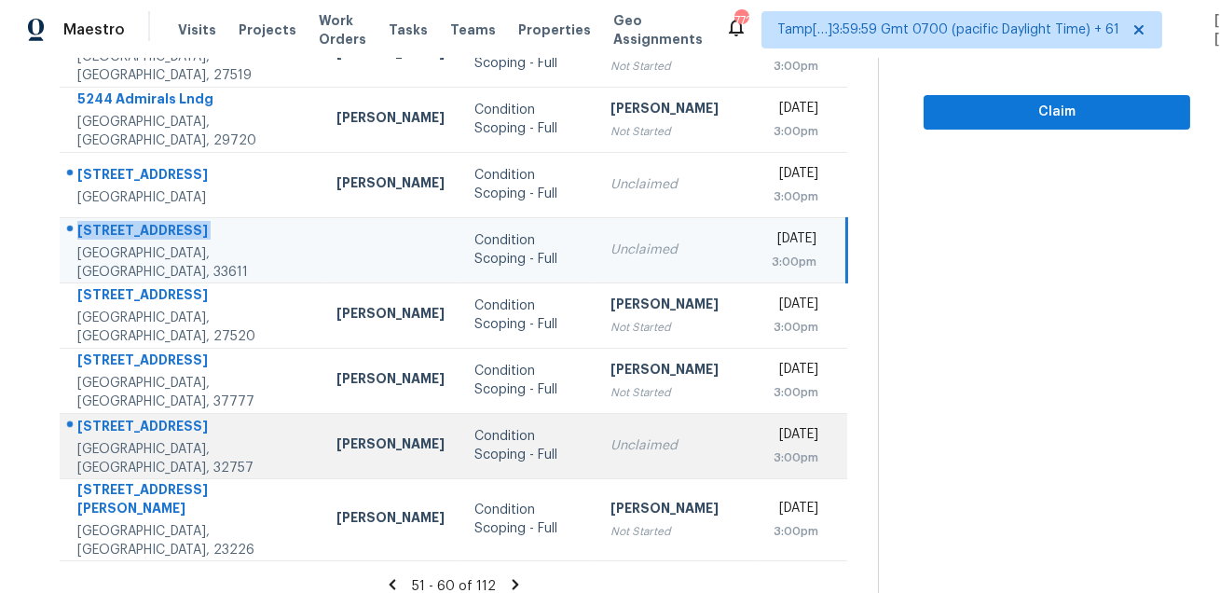
click at [151, 430] on div "1122 E 2nd Ave" at bounding box center [191, 427] width 229 height 23
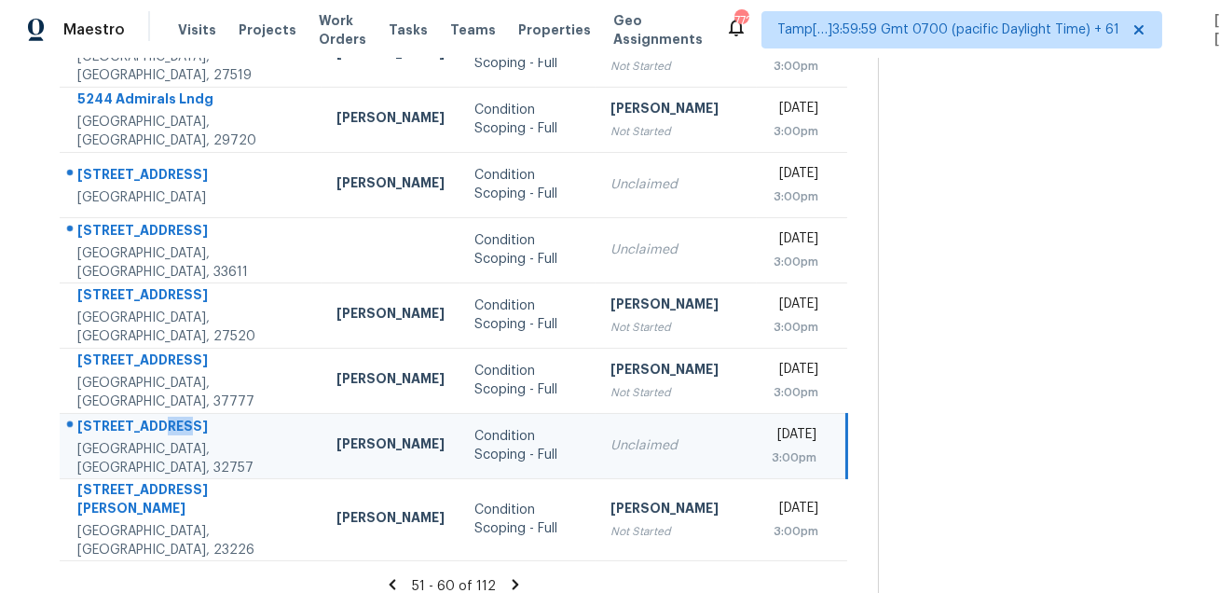
click at [151, 430] on div "1122 E 2nd Ave" at bounding box center [191, 427] width 229 height 23
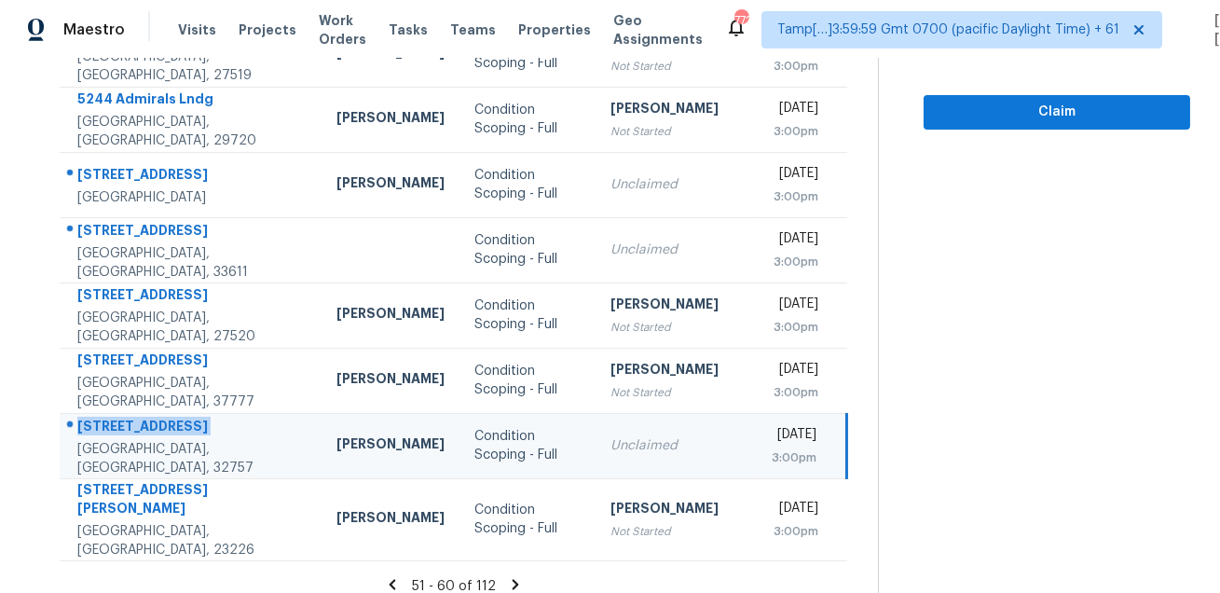
click at [516, 579] on icon at bounding box center [515, 584] width 7 height 10
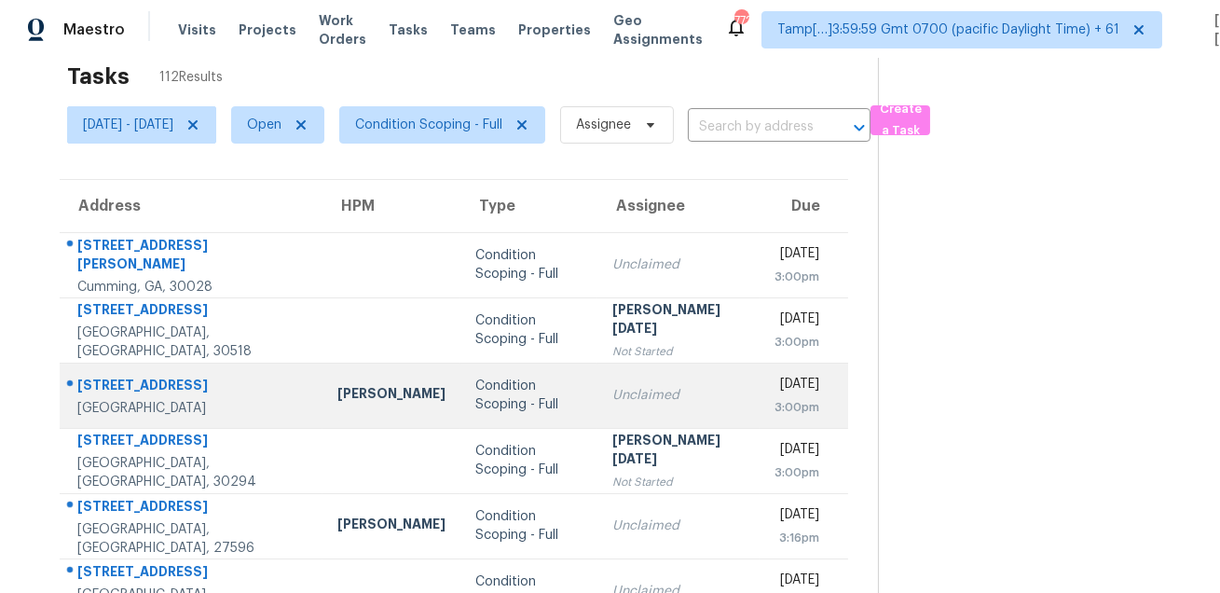
scroll to position [27, 0]
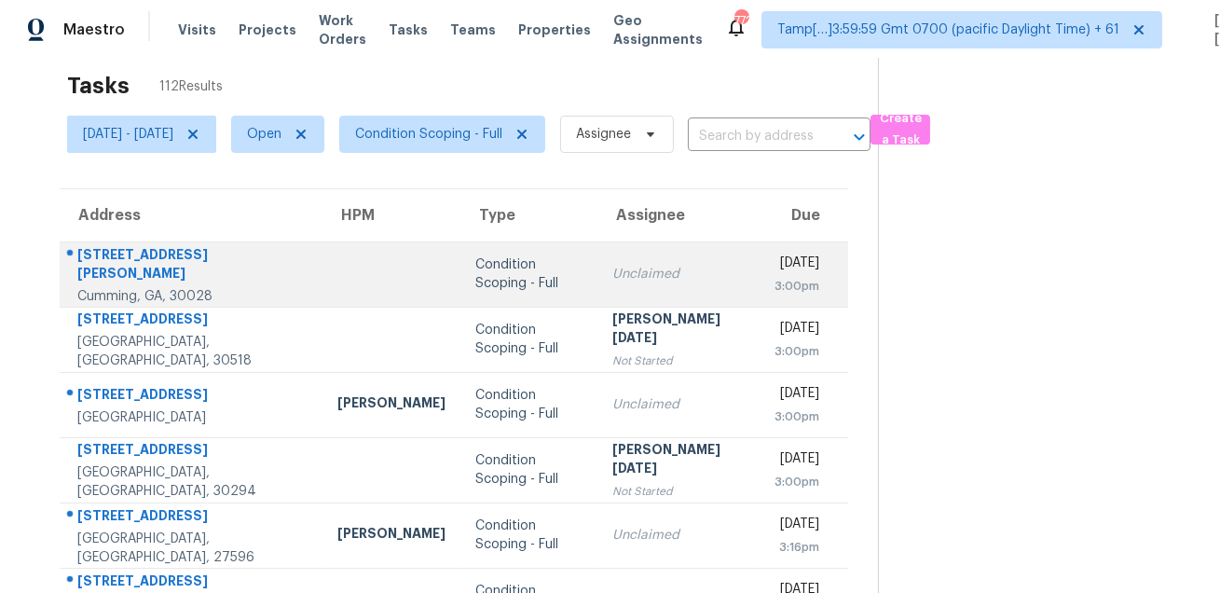
click at [130, 263] on div "7380 Olivia View Ct" at bounding box center [192, 266] width 230 height 42
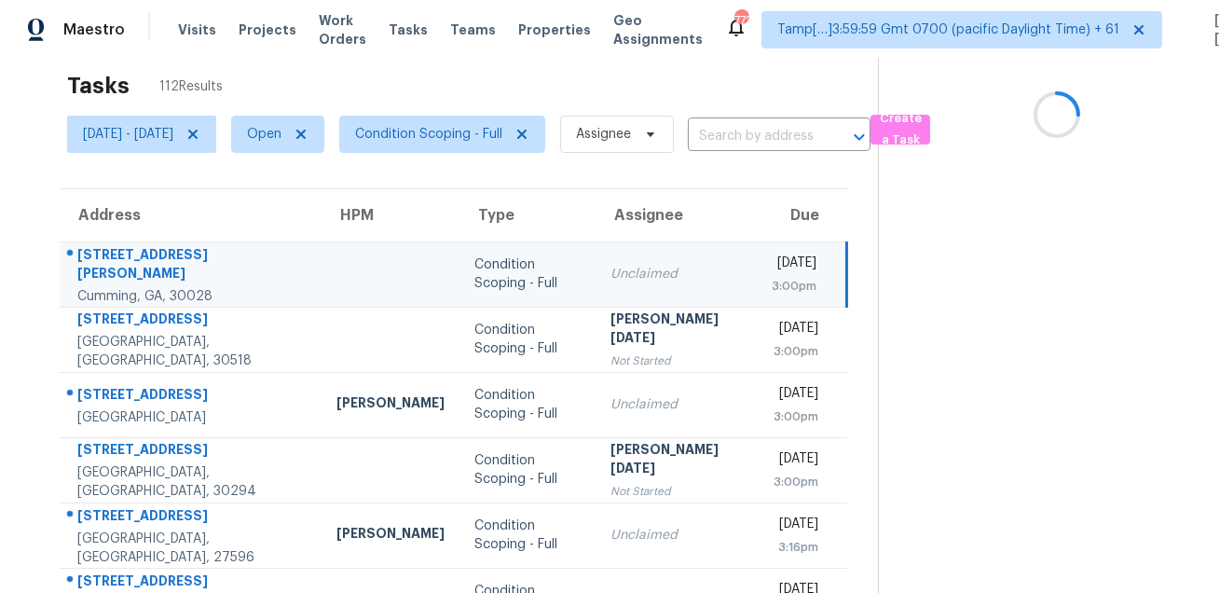
click at [130, 263] on div "7380 Olivia View Ct" at bounding box center [191, 266] width 229 height 42
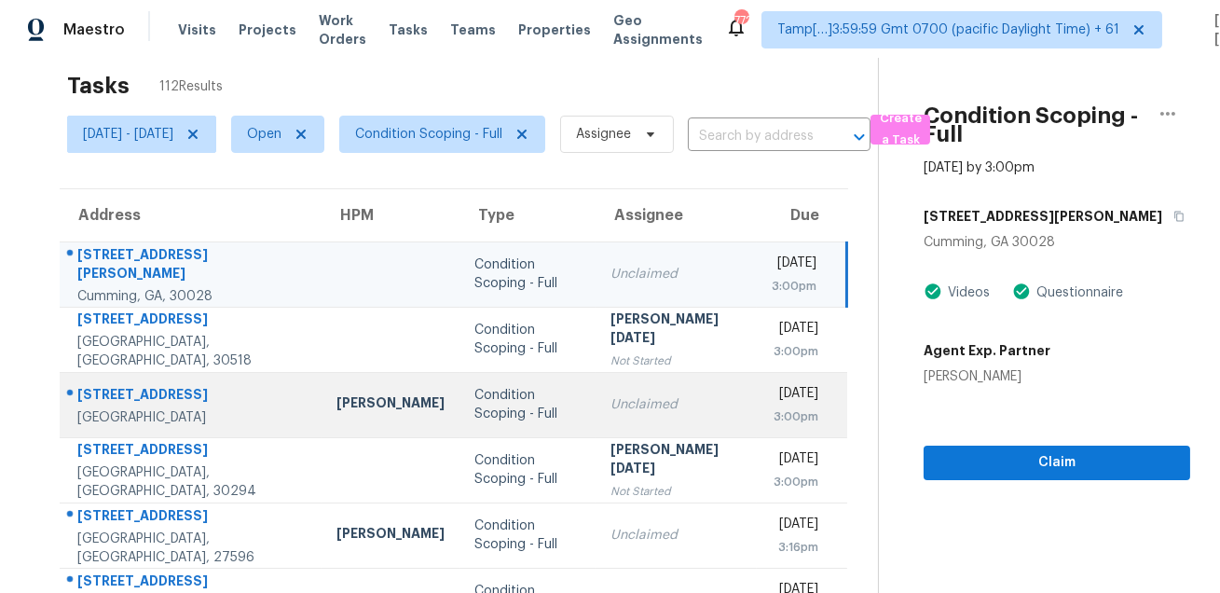
click at [165, 408] on div "New Smyrna Beach, FL, 32169" at bounding box center [191, 417] width 229 height 19
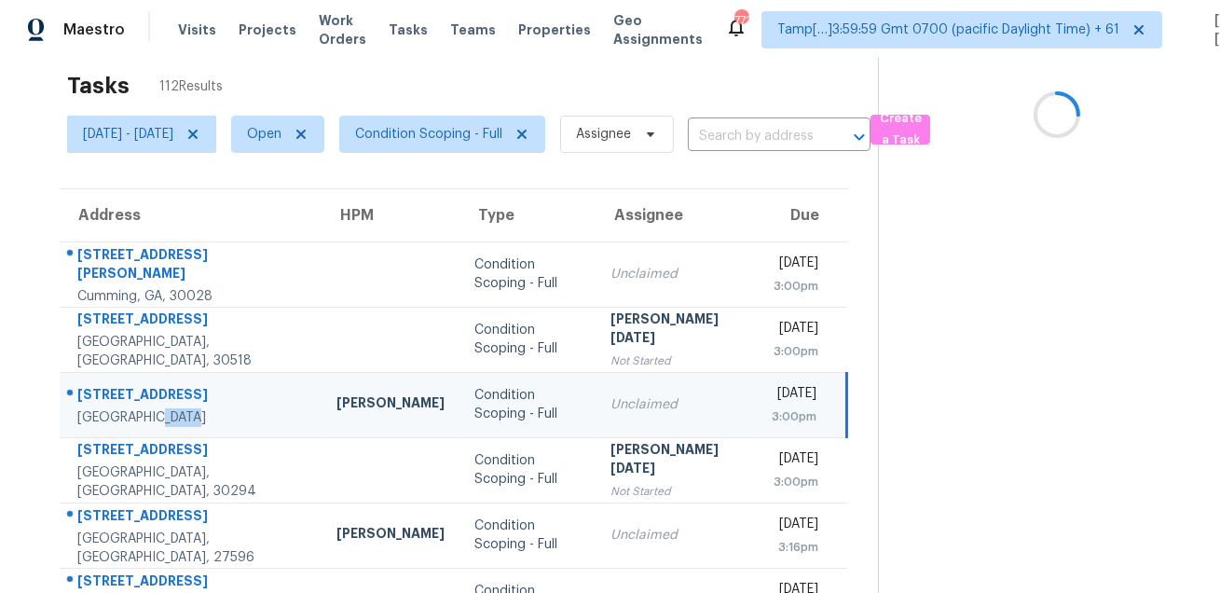
click at [150, 386] on div "472 N Causeway" at bounding box center [191, 396] width 229 height 23
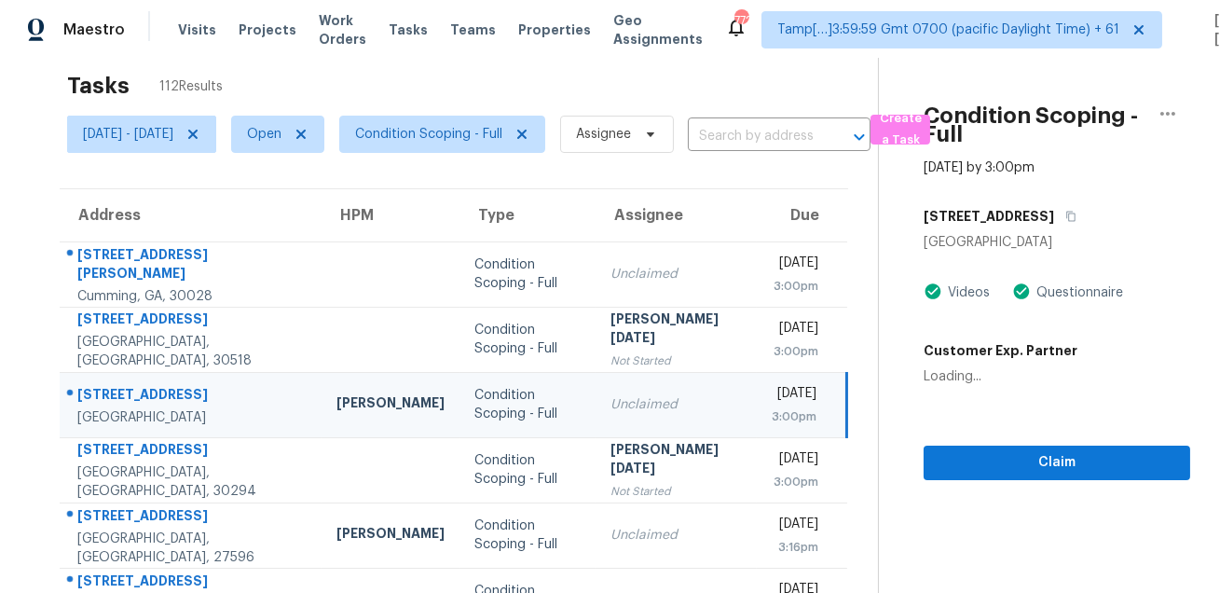
click at [150, 386] on div "472 N Causeway" at bounding box center [191, 396] width 229 height 23
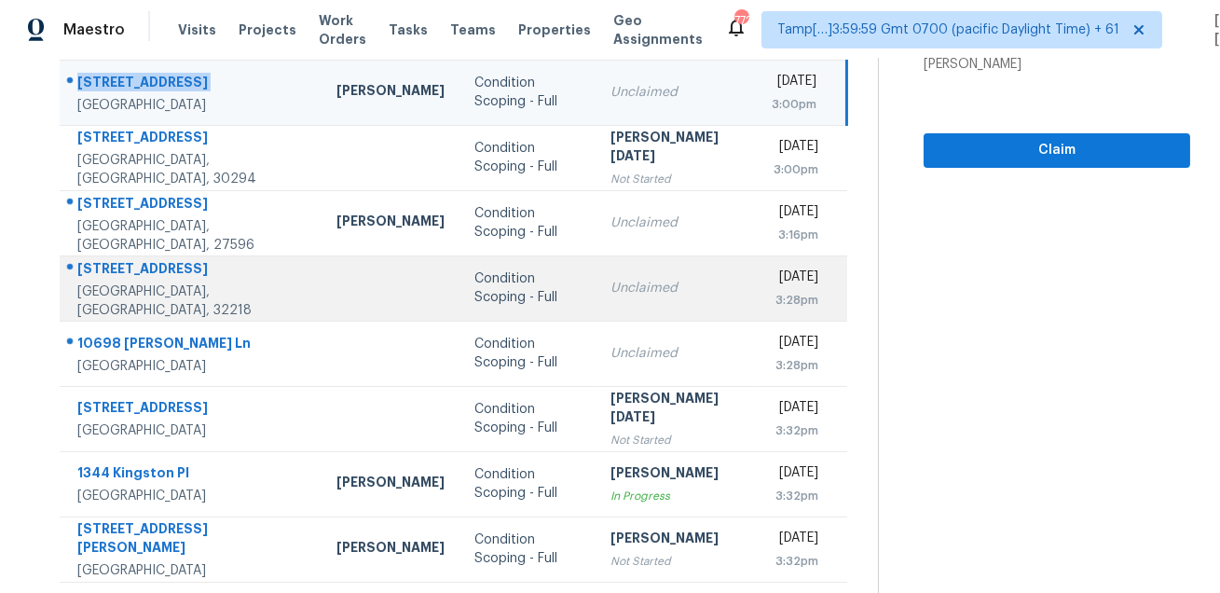
scroll to position [338, 0]
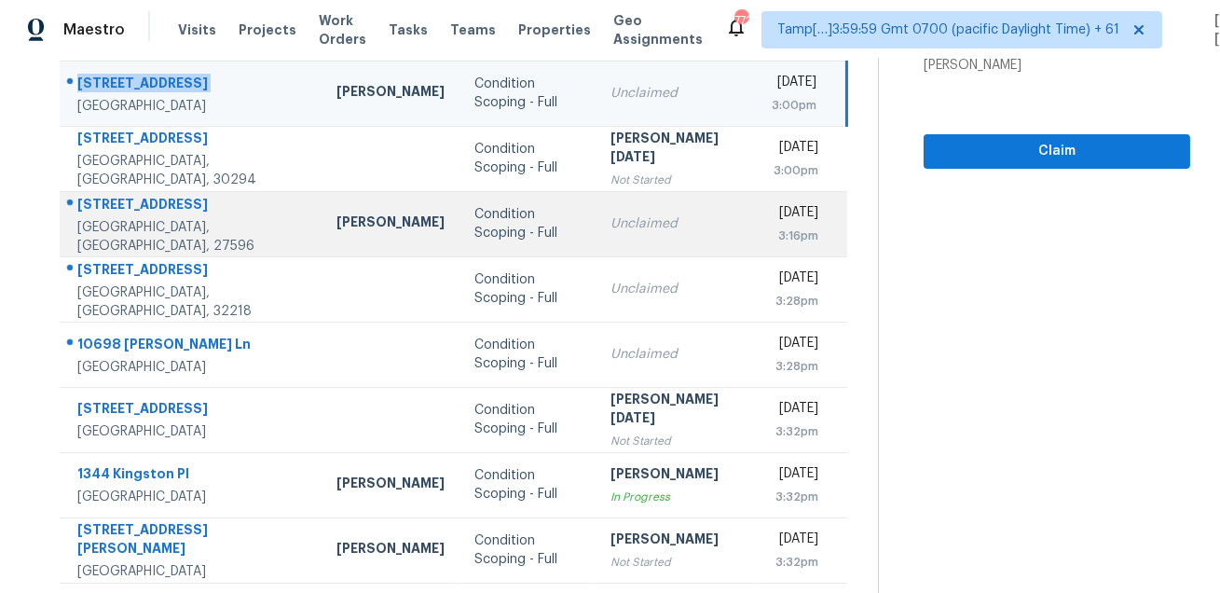
click at [157, 198] on td "7704 Zebulon Rd Youngsville, NC, 27596" at bounding box center [191, 223] width 262 height 65
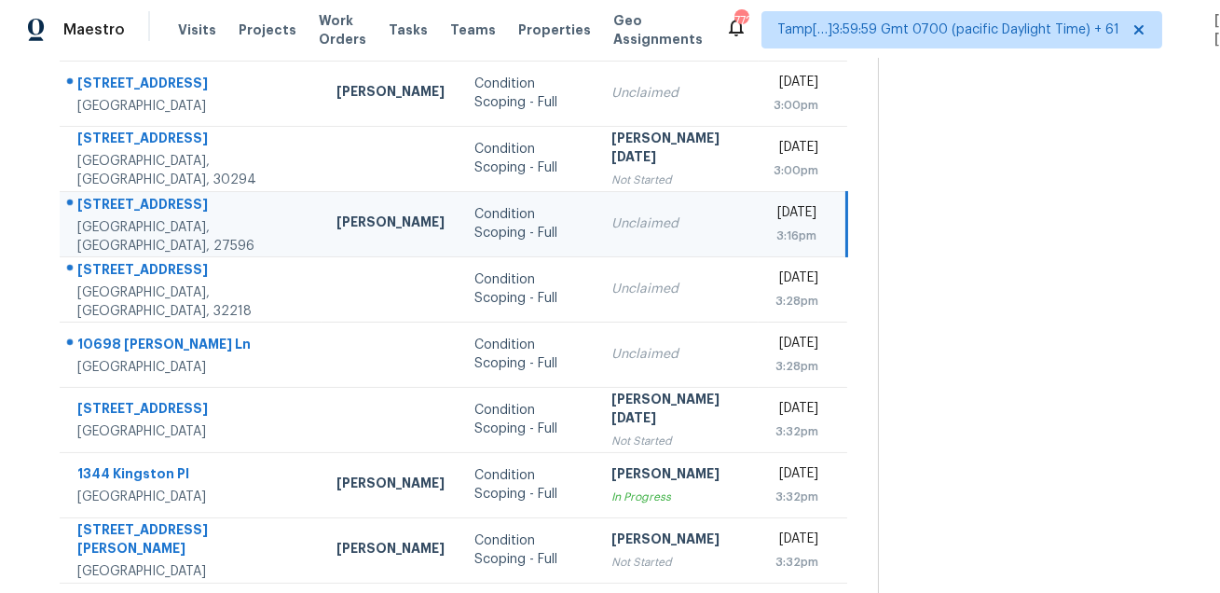
click at [157, 198] on td "7704 Zebulon Rd Youngsville, NC, 27596" at bounding box center [191, 223] width 262 height 65
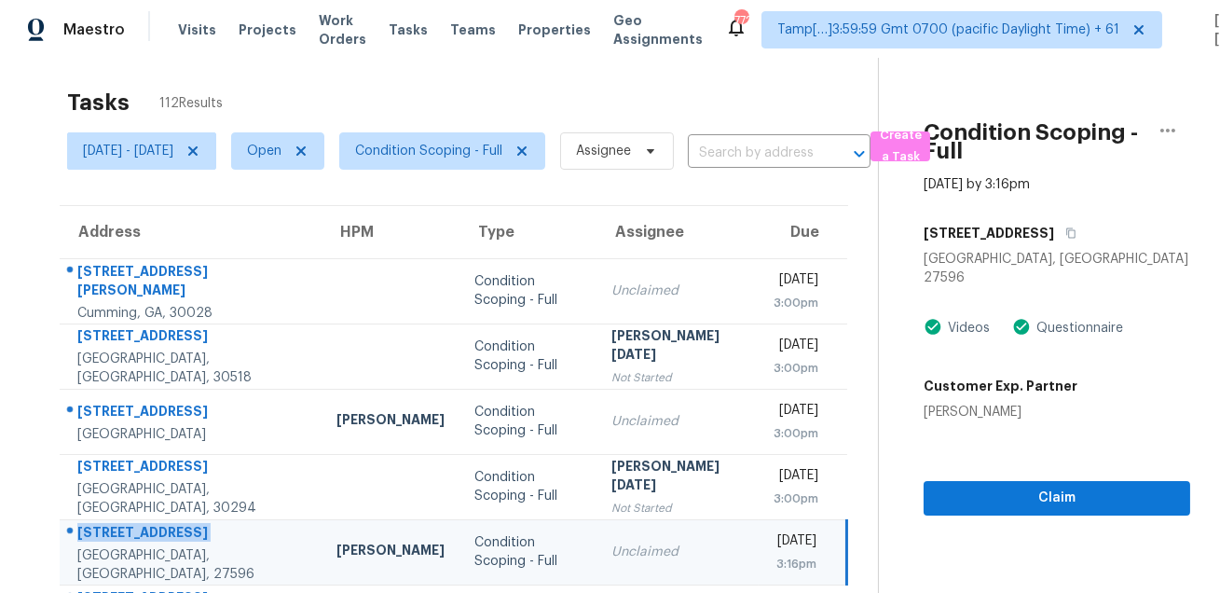
scroll to position [0, 0]
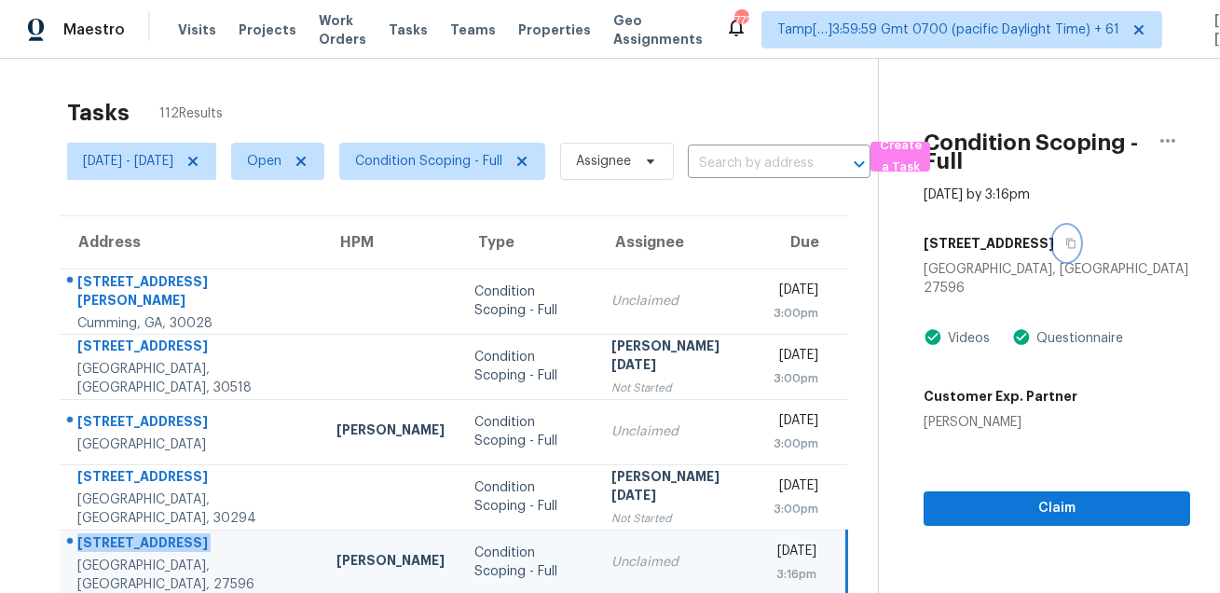
click at [1065, 247] on icon "button" at bounding box center [1070, 243] width 11 height 11
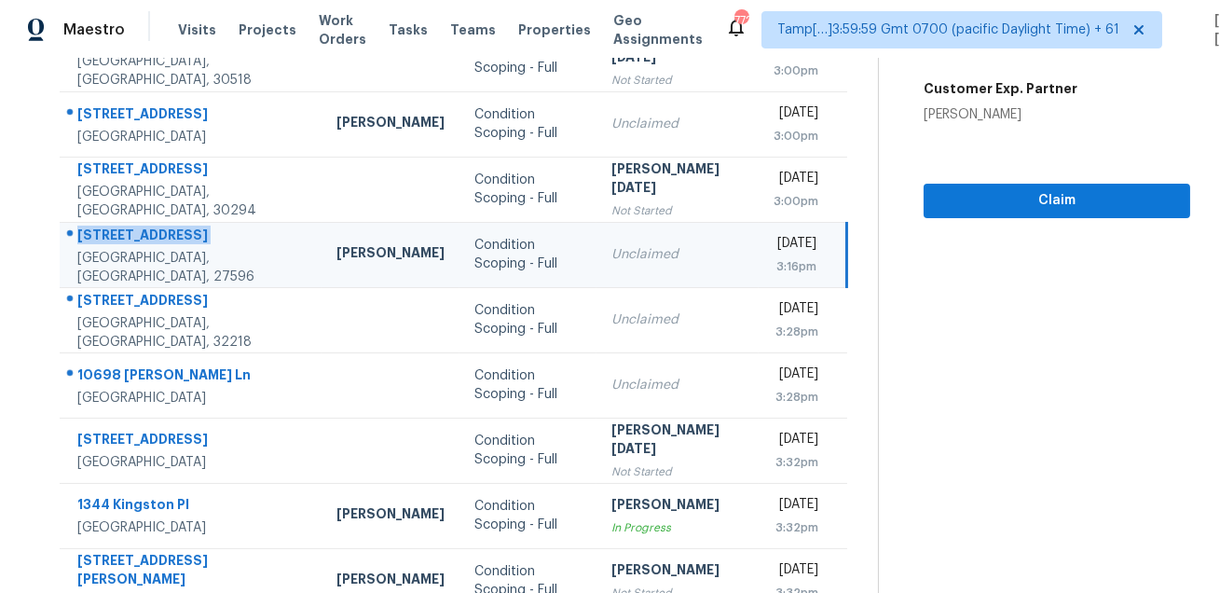
scroll to position [331, 0]
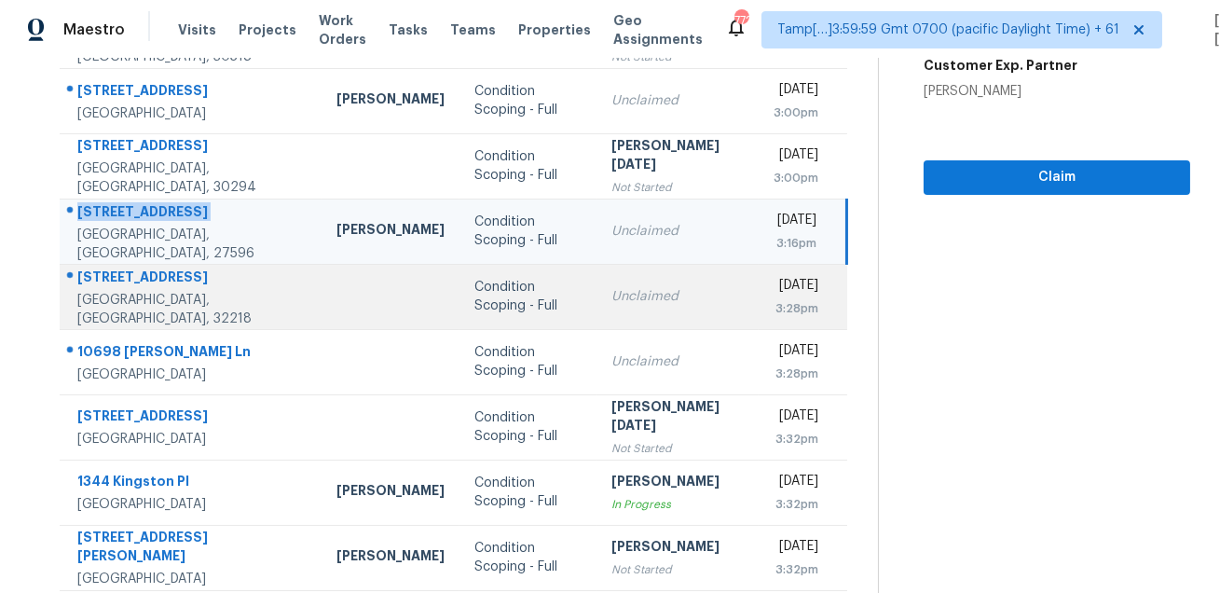
click at [157, 281] on div "16240 Blossom Lake Dr" at bounding box center [191, 278] width 229 height 23
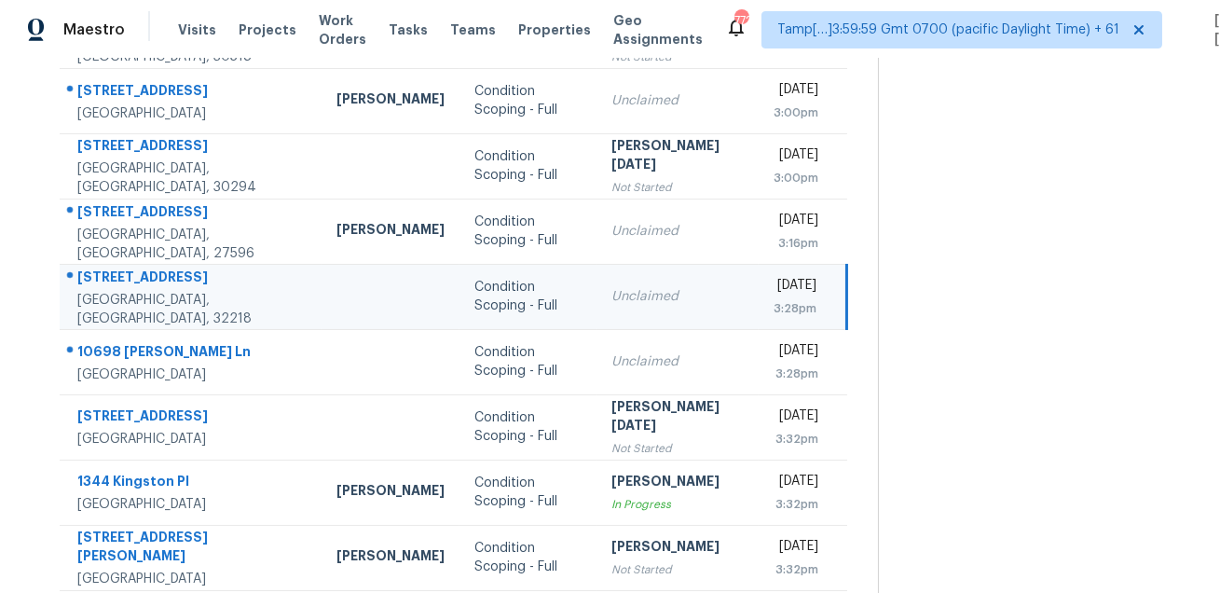
click at [157, 281] on div "16240 Blossom Lake Dr" at bounding box center [191, 278] width 229 height 23
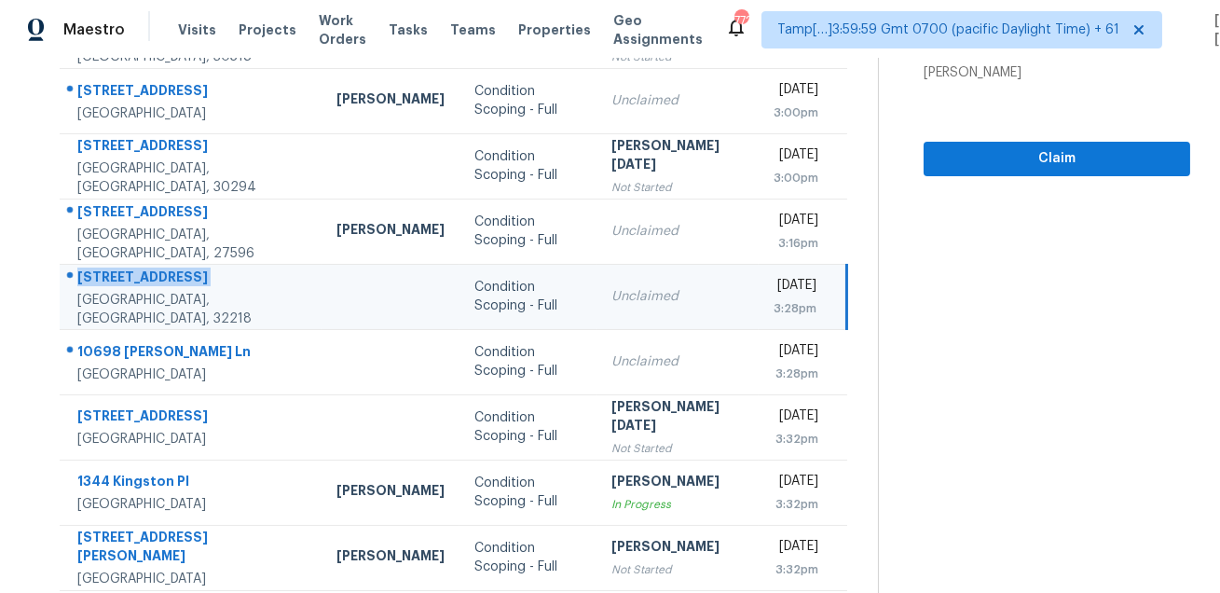
scroll to position [10, 0]
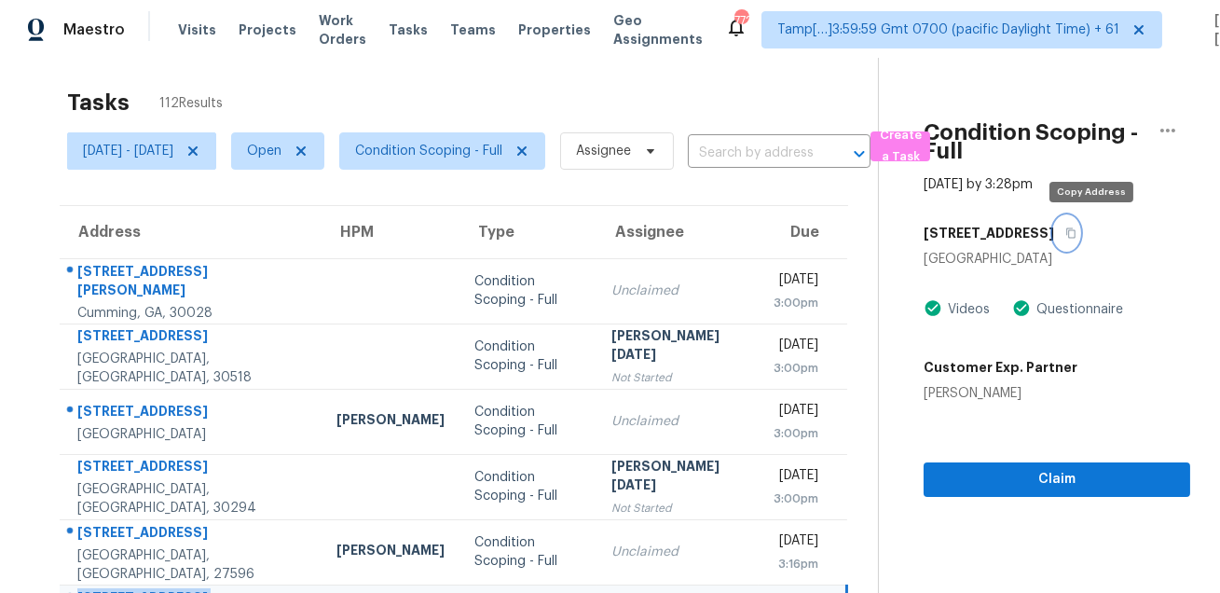
click at [1079, 239] on button "button" at bounding box center [1066, 233] width 25 height 34
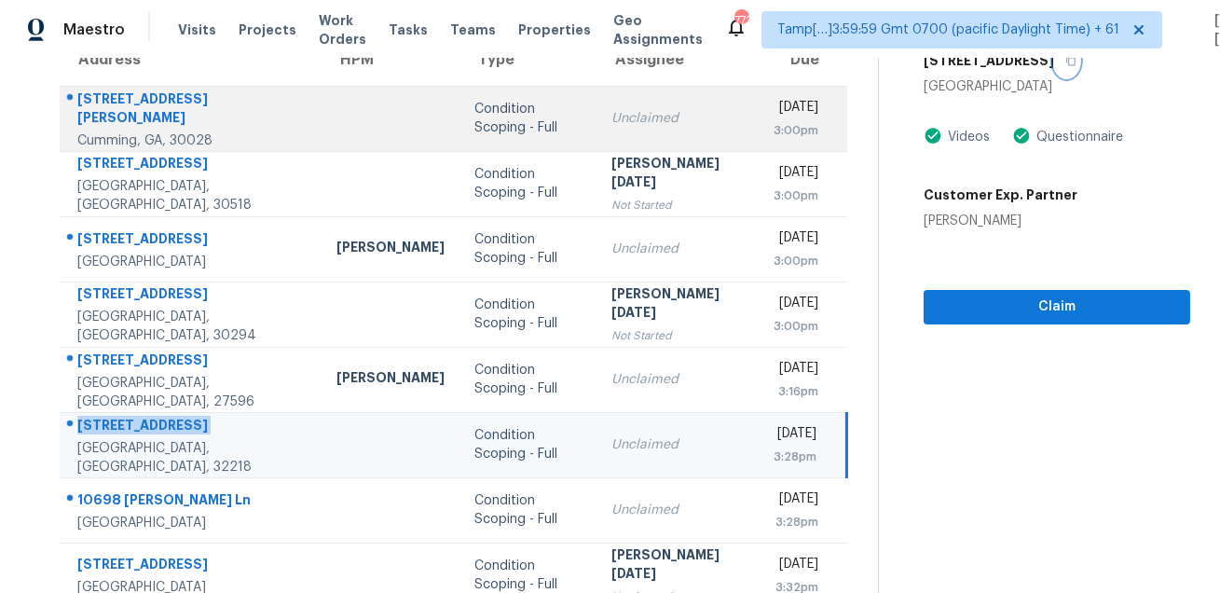
scroll to position [377, 0]
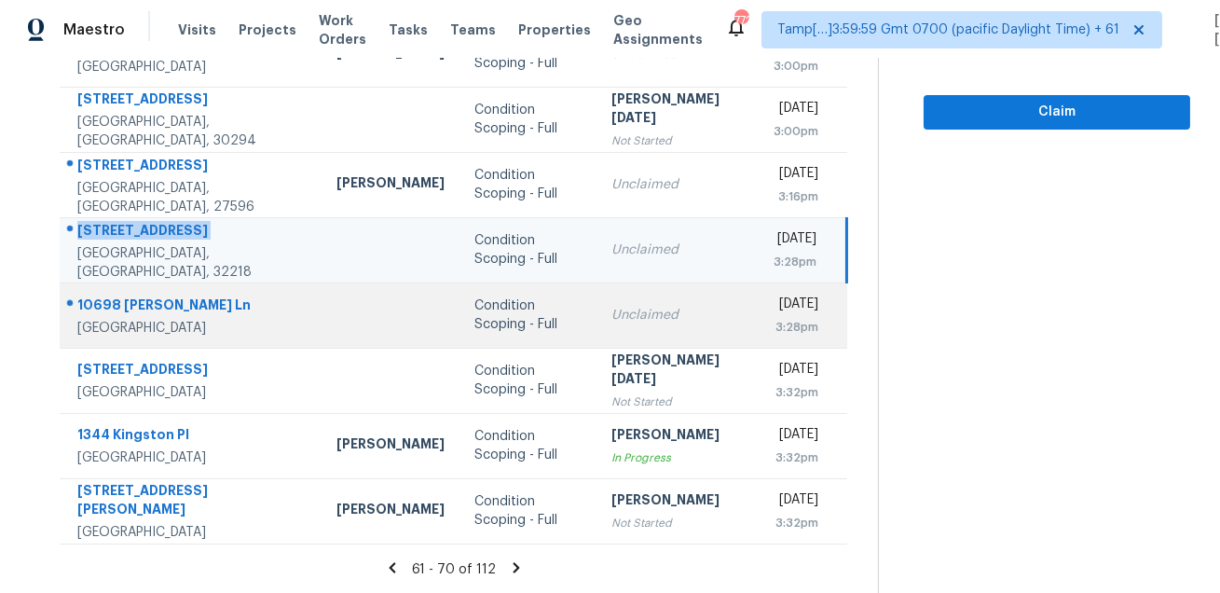
click at [151, 285] on td "10698 Misty Ln Royal Palm Beach, FL, 33411" at bounding box center [191, 314] width 262 height 65
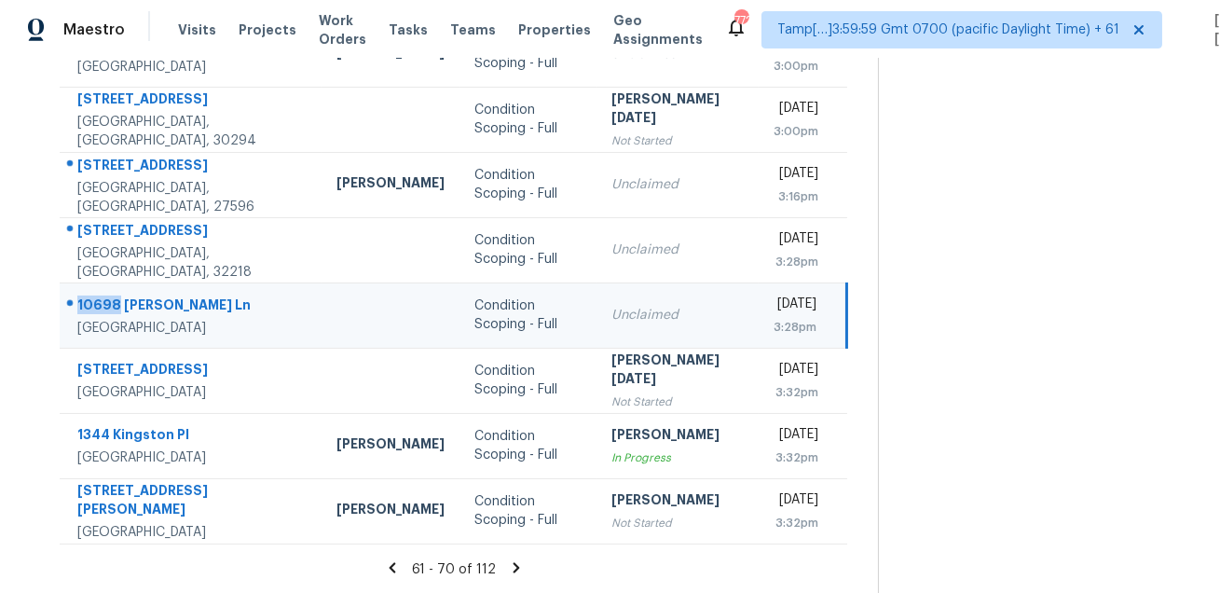
click at [151, 285] on td "10698 Misty Ln Royal Palm Beach, FL, 33411" at bounding box center [191, 314] width 262 height 65
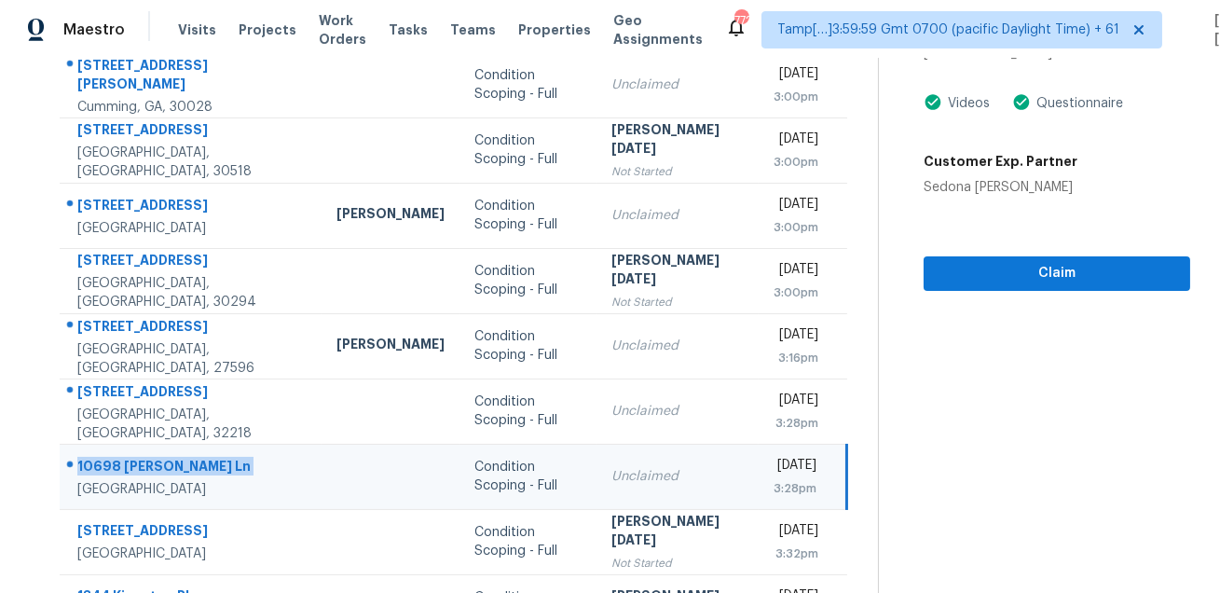
scroll to position [126, 0]
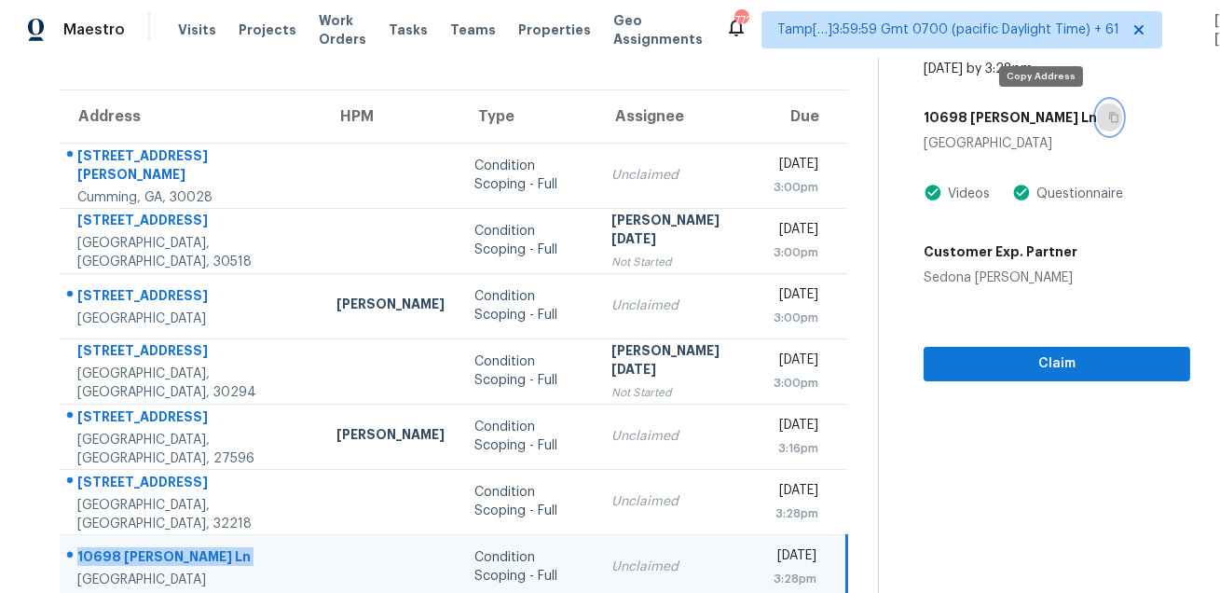
click at [1109, 116] on icon "button" at bounding box center [1113, 118] width 9 height 10
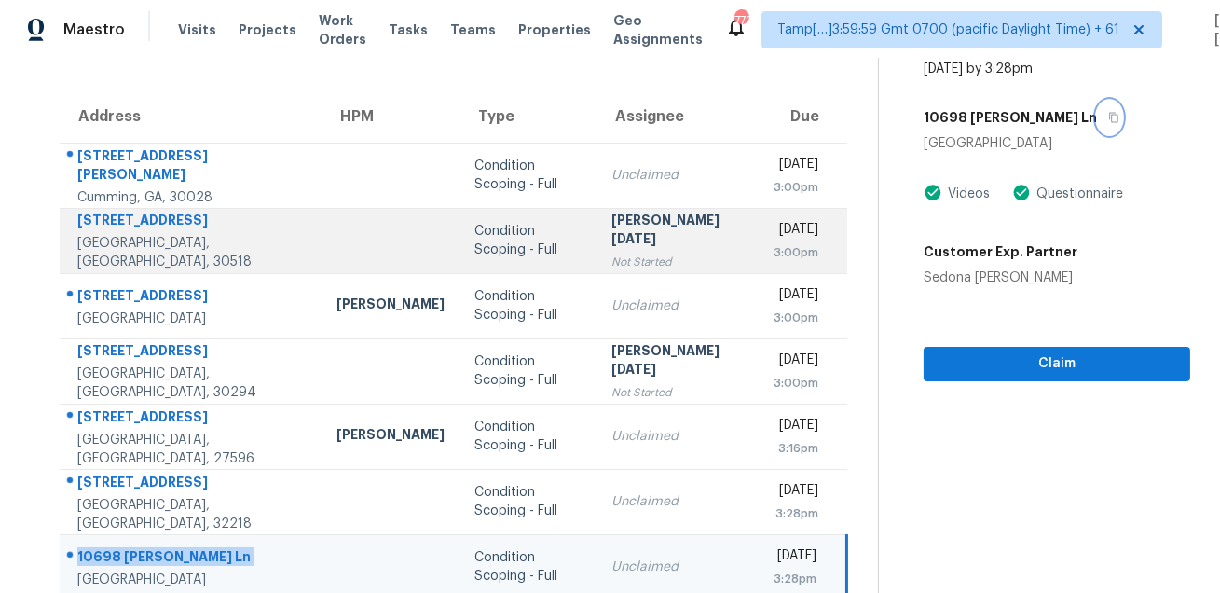
scroll to position [377, 0]
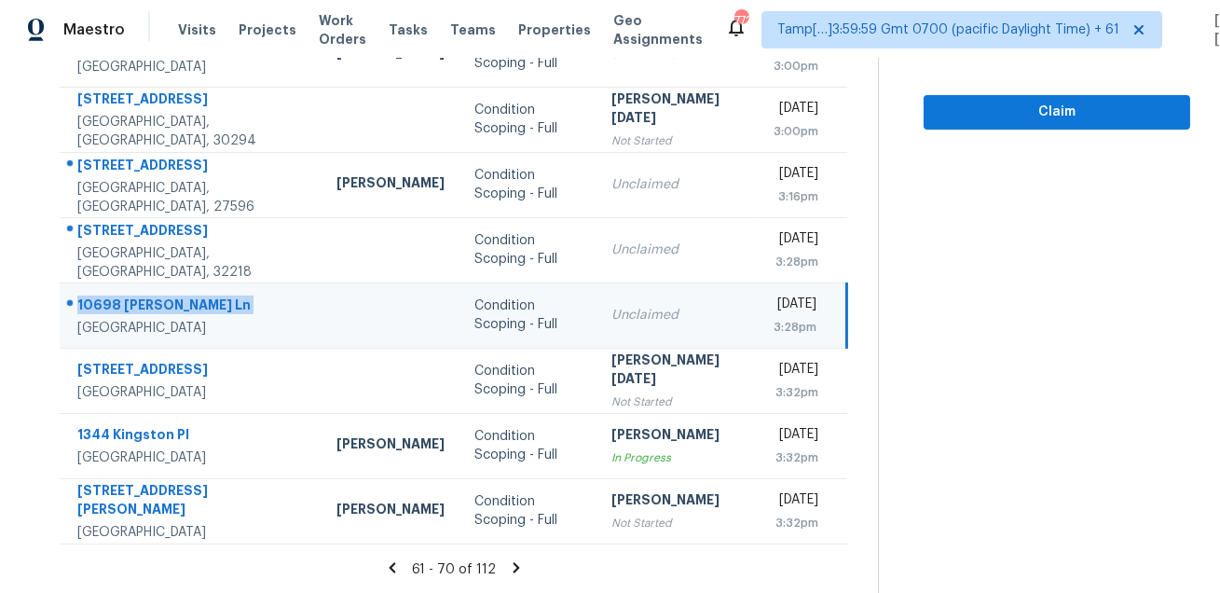
click at [515, 569] on icon at bounding box center [515, 567] width 7 height 10
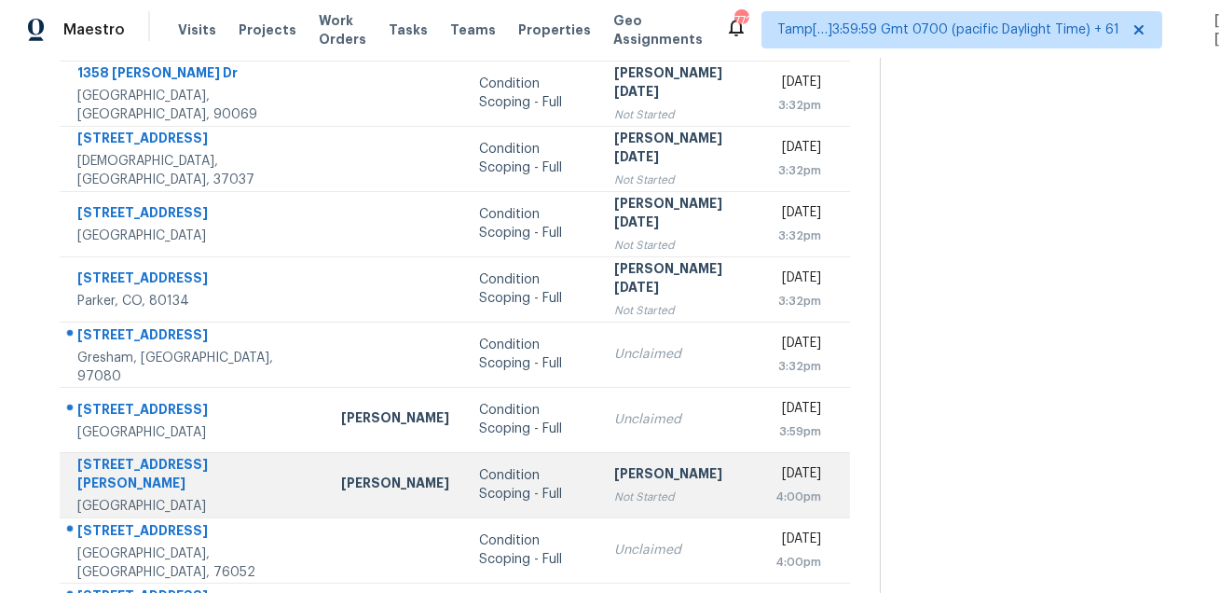
scroll to position [264, 0]
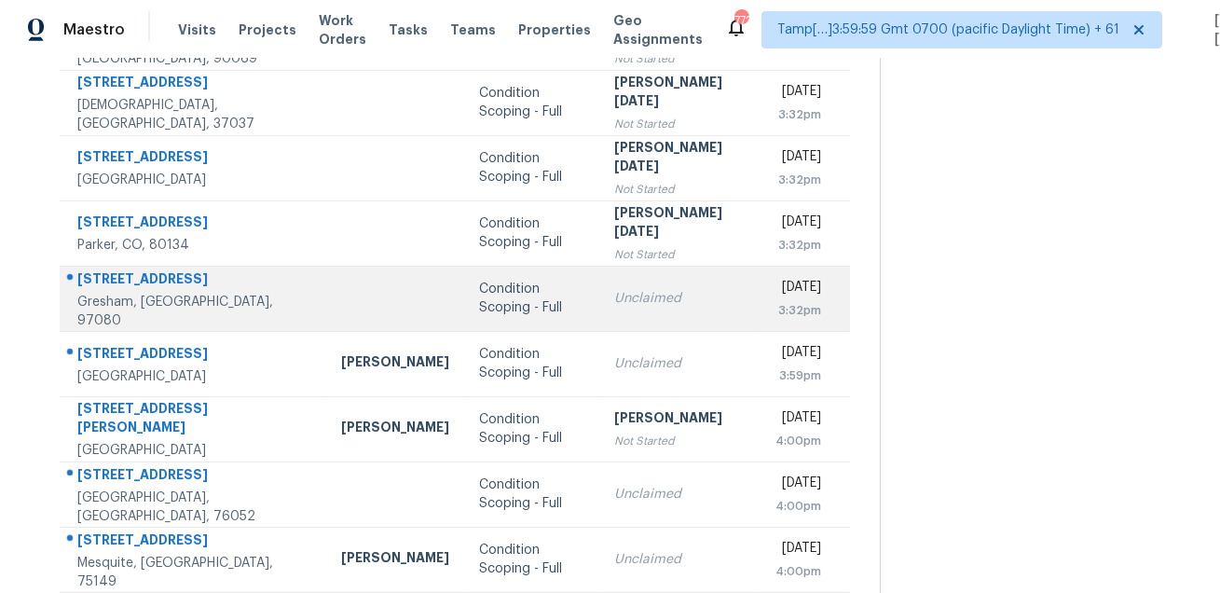
click at [187, 293] on div "1797 SW Pleasant View Dr" at bounding box center [194, 280] width 234 height 23
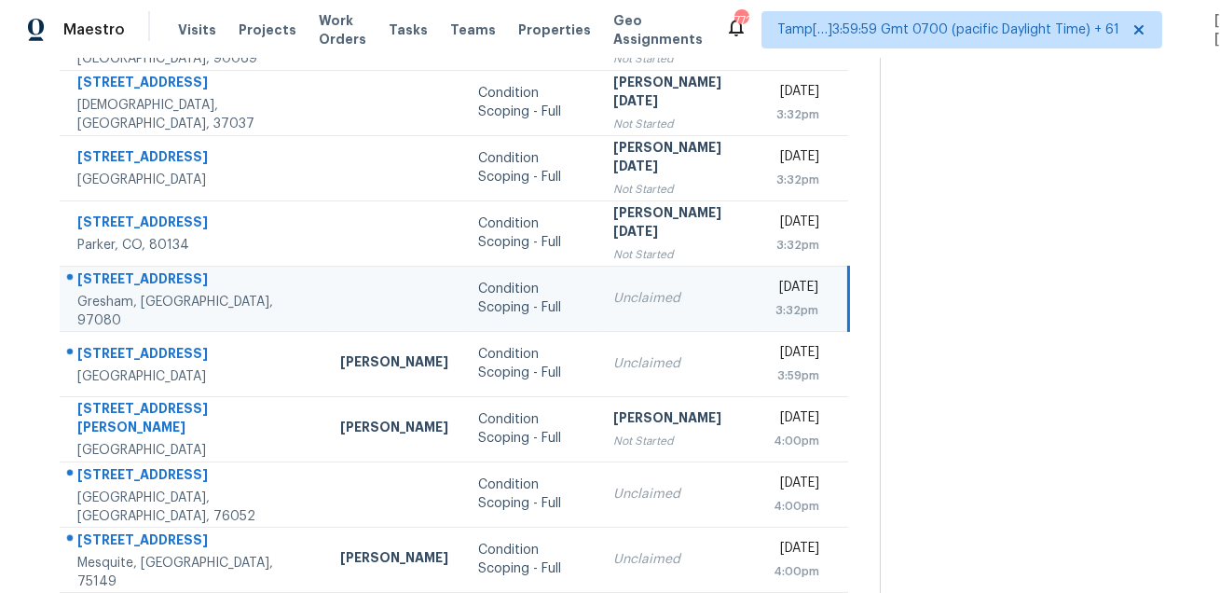
click at [187, 293] on div "1797 SW Pleasant View Dr" at bounding box center [193, 280] width 233 height 23
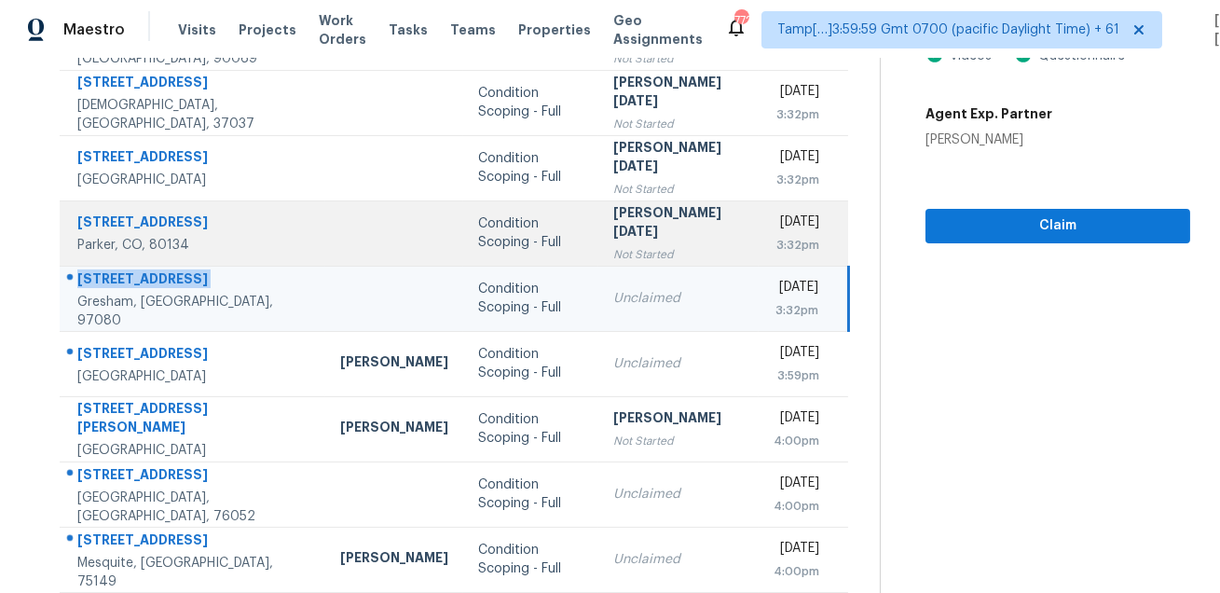
scroll to position [349, 0]
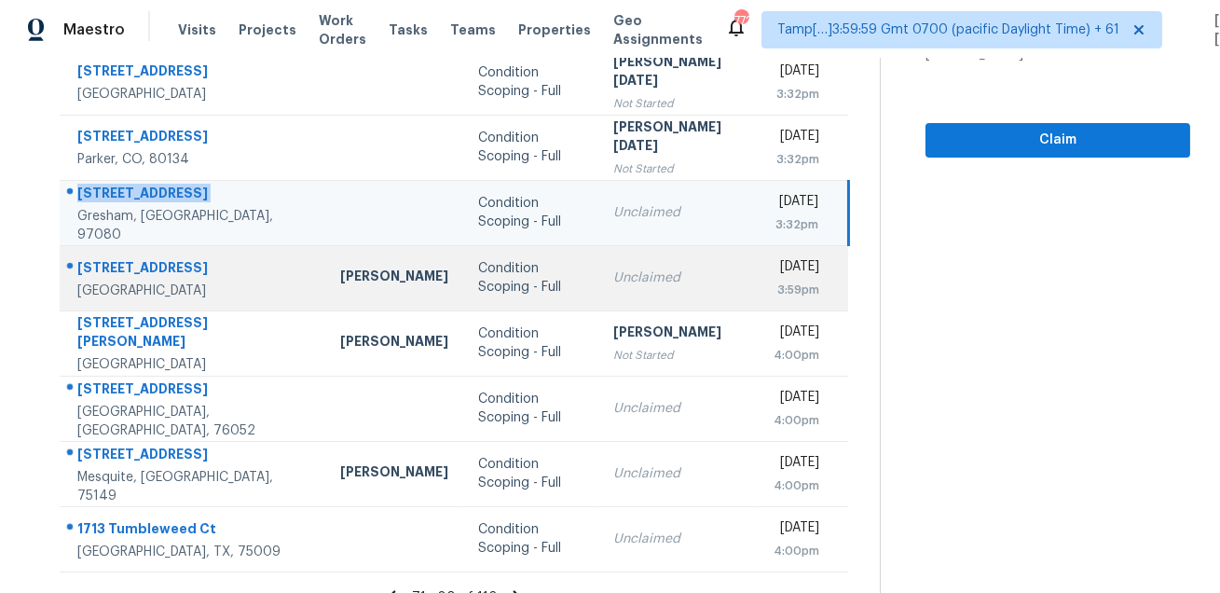
click at [164, 270] on div "234 Maybrook Dr" at bounding box center [193, 269] width 233 height 23
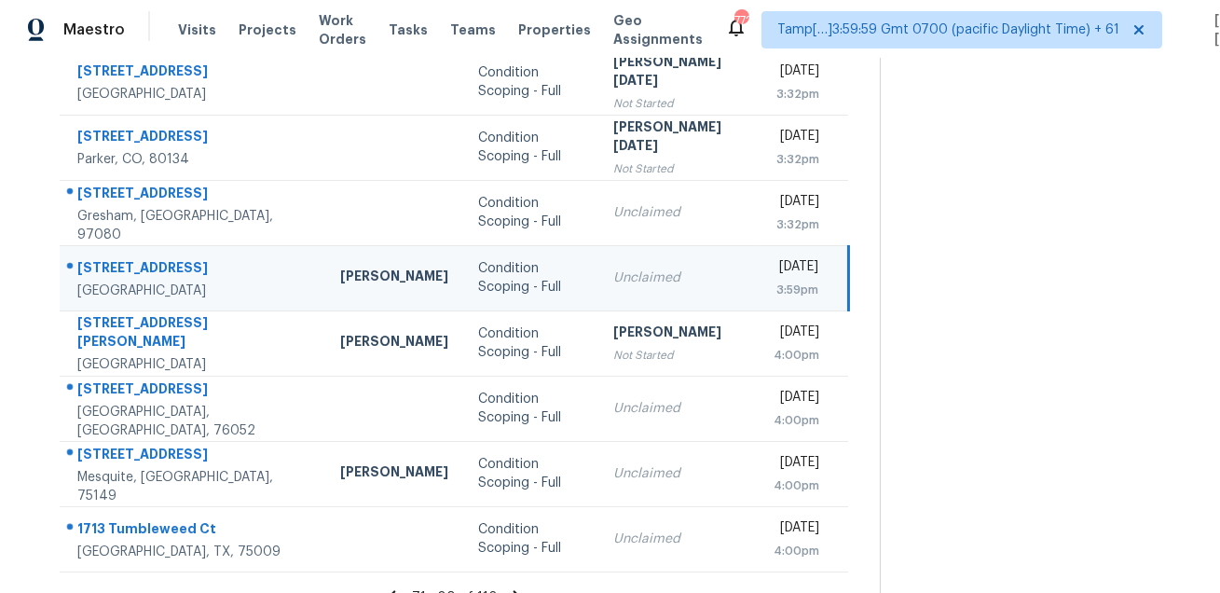
click at [164, 270] on div "234 Maybrook Dr" at bounding box center [193, 269] width 233 height 23
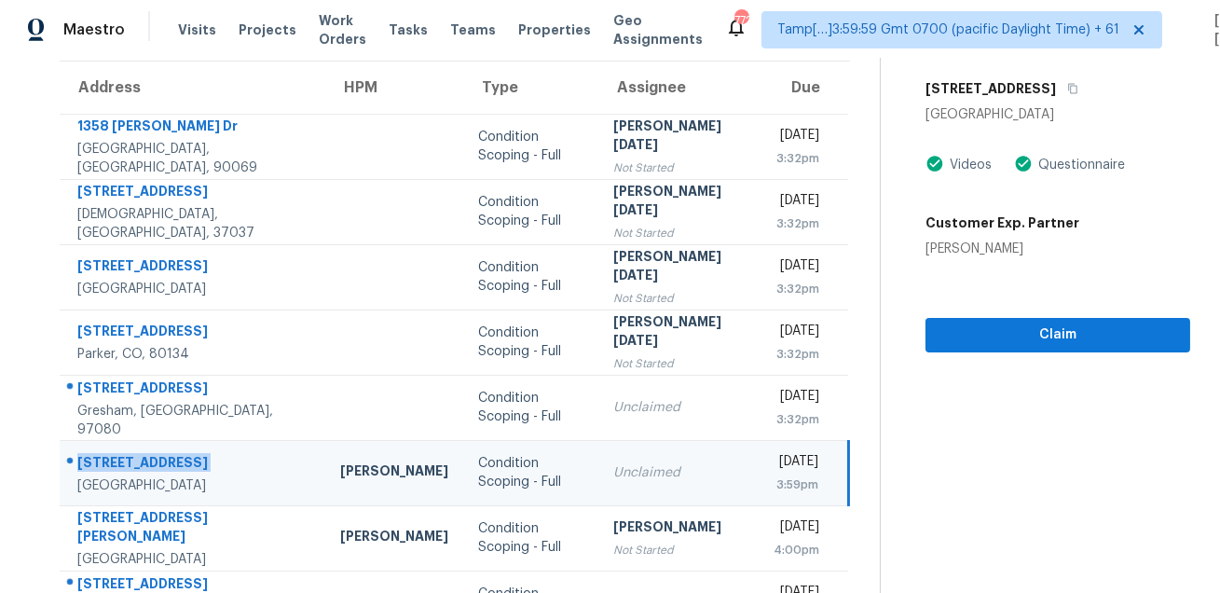
scroll to position [119, 0]
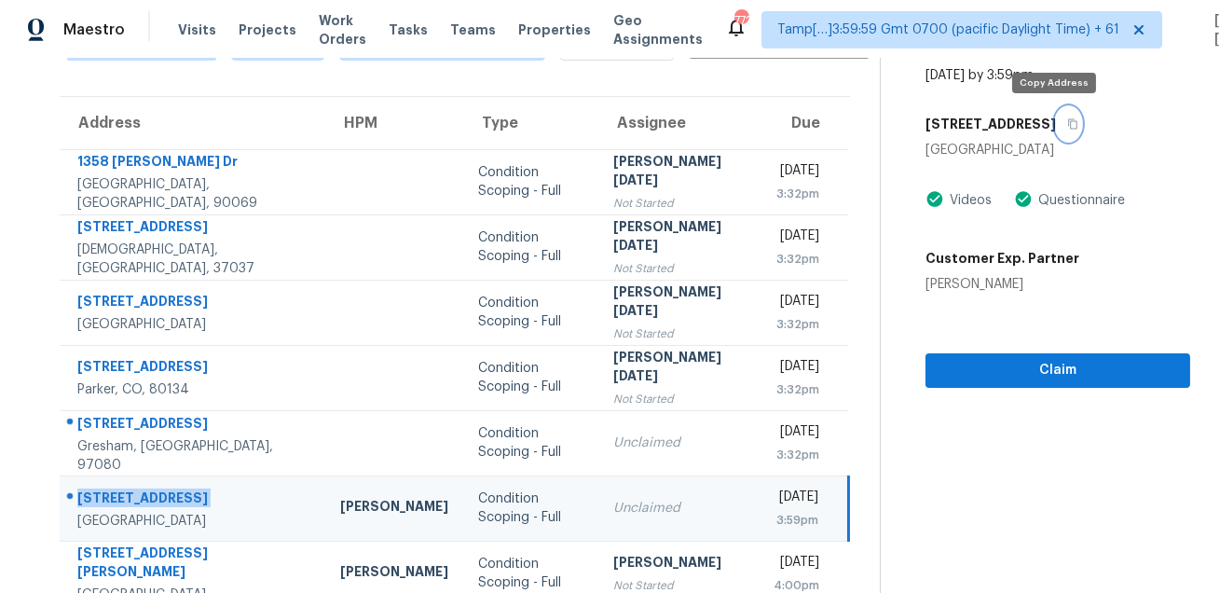
click at [1058, 129] on button "button" at bounding box center [1068, 124] width 25 height 34
click at [1067, 125] on icon "button" at bounding box center [1072, 123] width 11 height 11
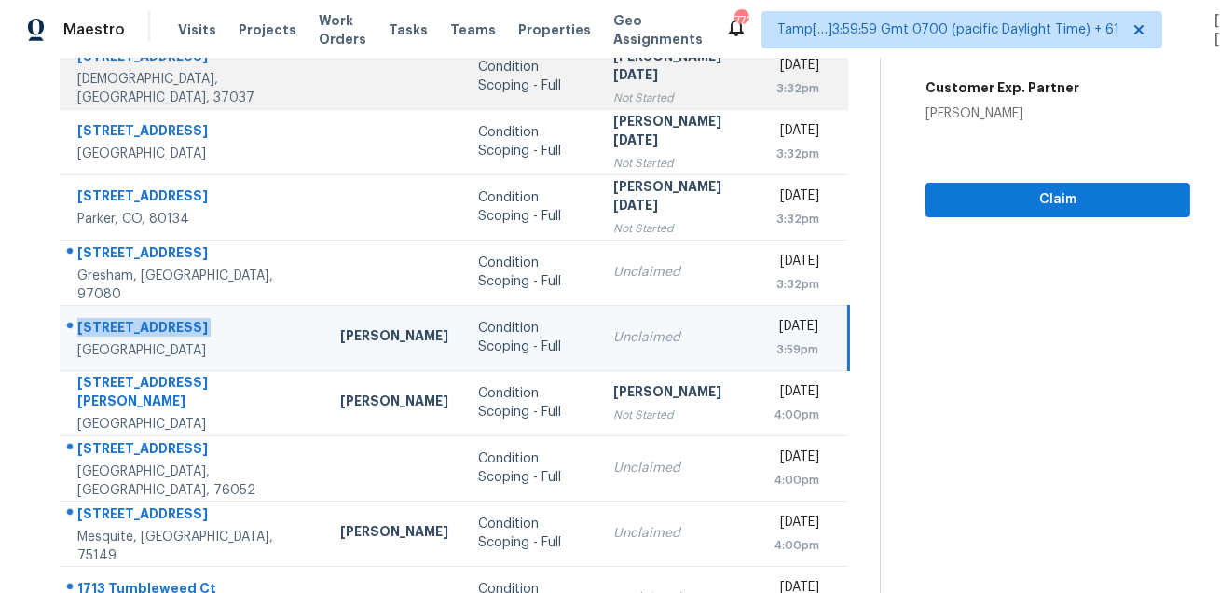
scroll to position [377, 0]
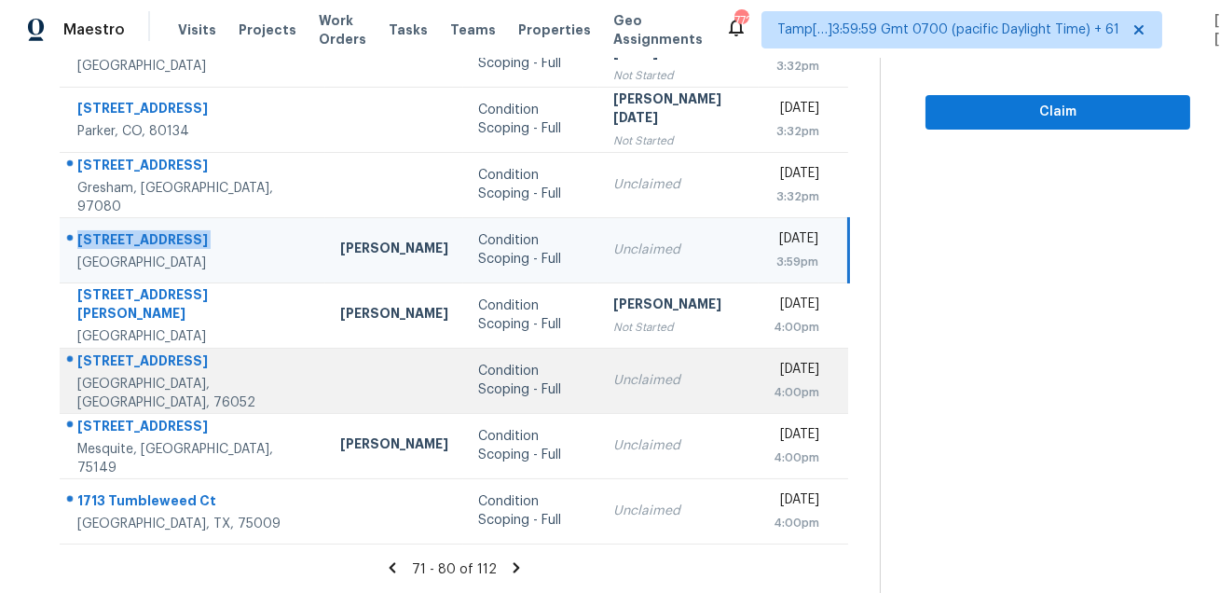
click at [169, 369] on div "240 Drumcliffe Dr" at bounding box center [193, 362] width 233 height 23
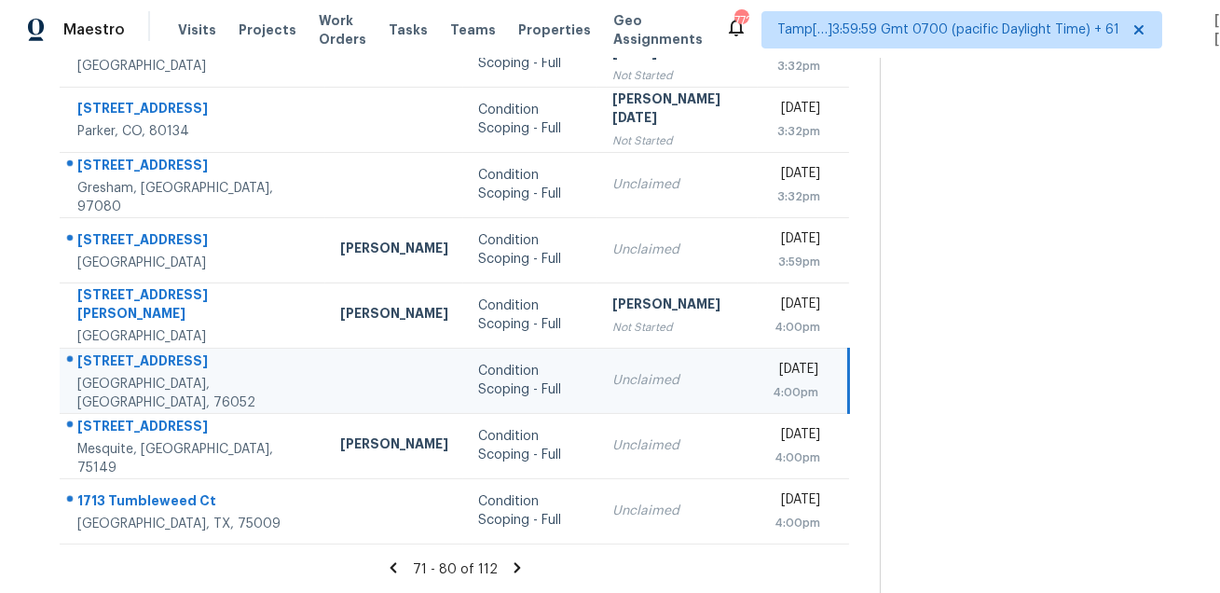
click at [169, 369] on div "240 Drumcliffe Dr" at bounding box center [193, 362] width 233 height 23
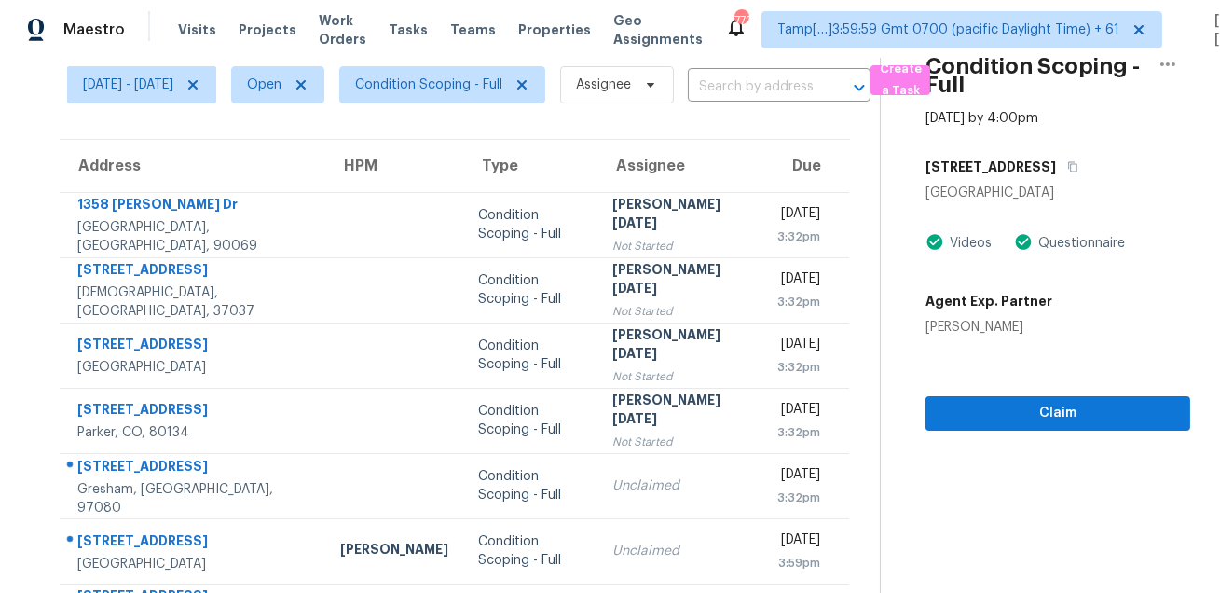
scroll to position [37, 0]
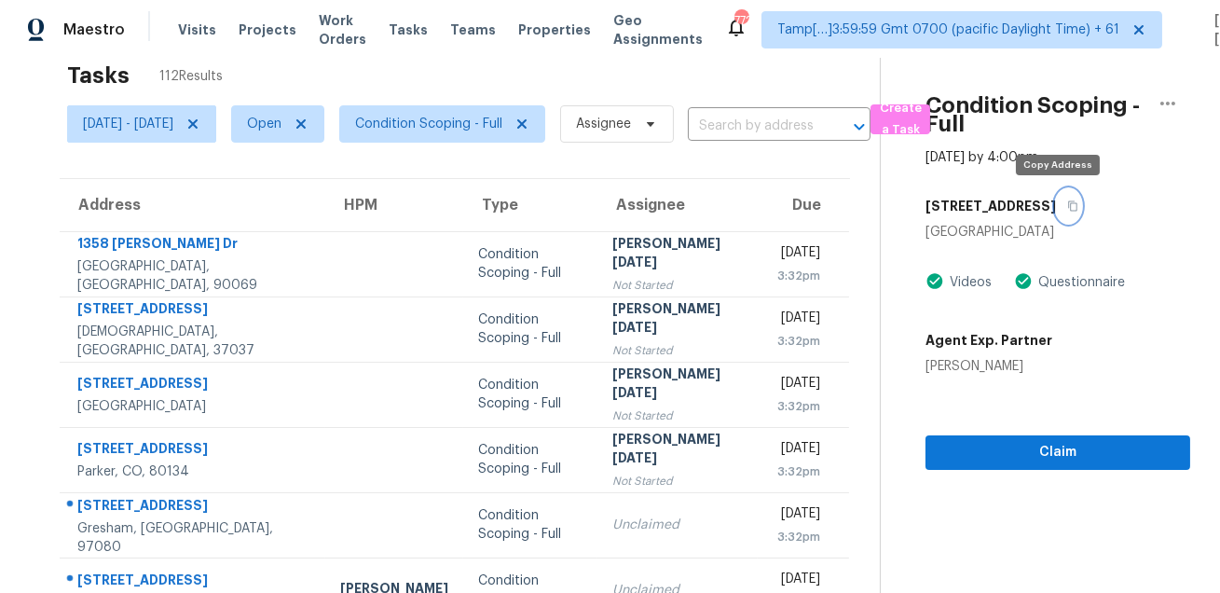
click at [1056, 212] on button "button" at bounding box center [1068, 206] width 25 height 34
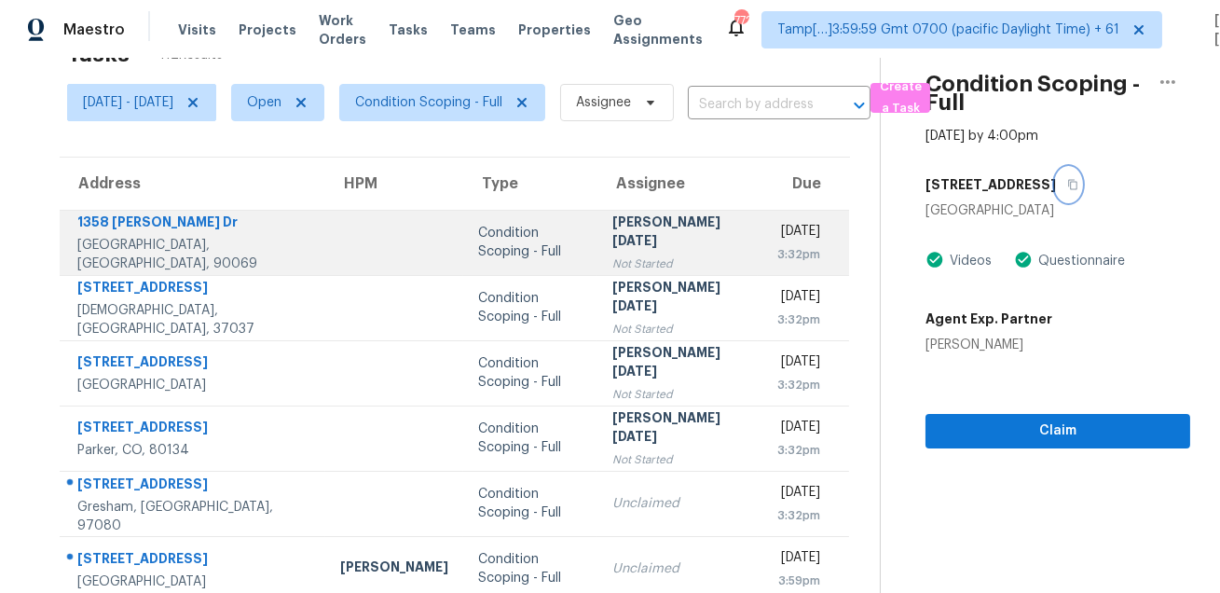
scroll to position [377, 0]
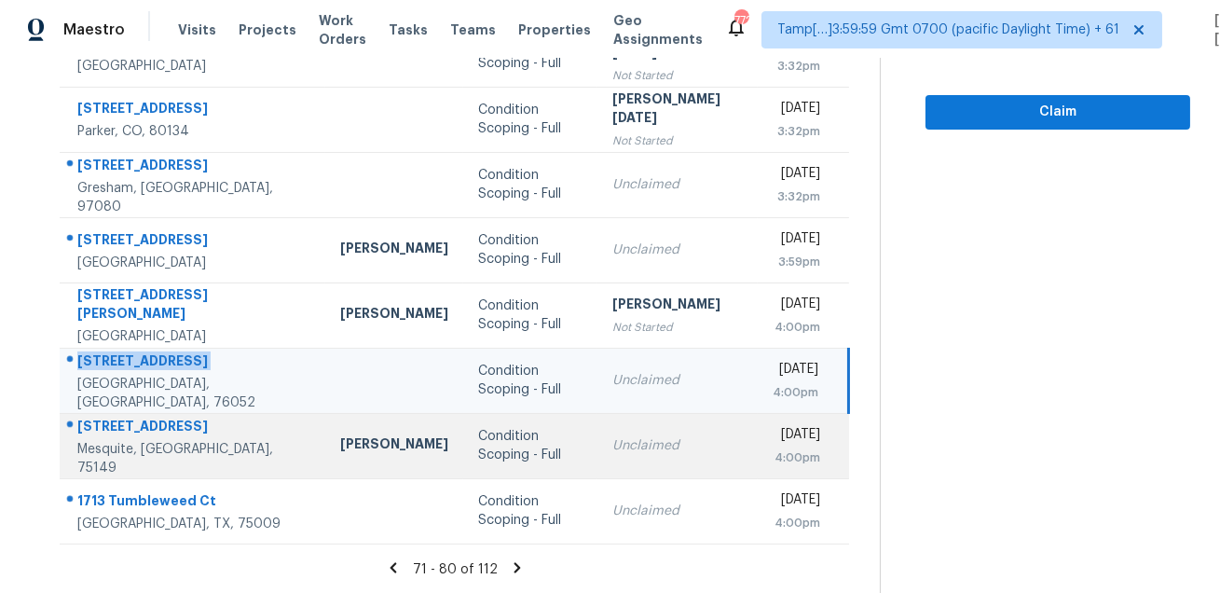
click at [149, 430] on div "212 Crystalwood Dr" at bounding box center [193, 427] width 233 height 23
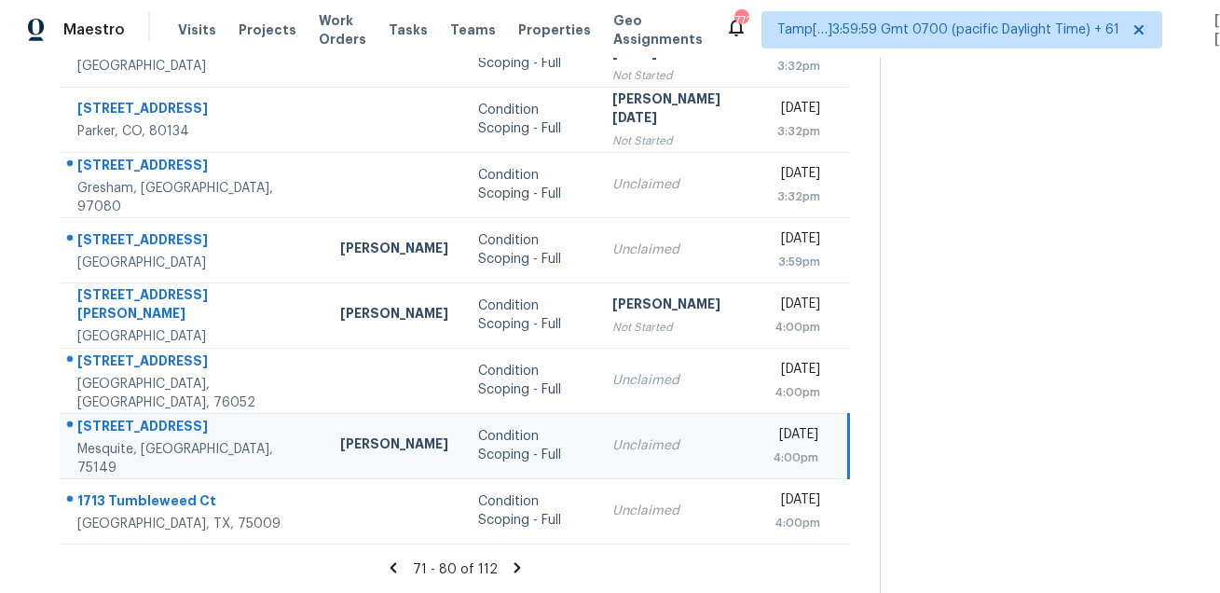
click at [149, 430] on div "212 Crystalwood Dr" at bounding box center [193, 427] width 233 height 23
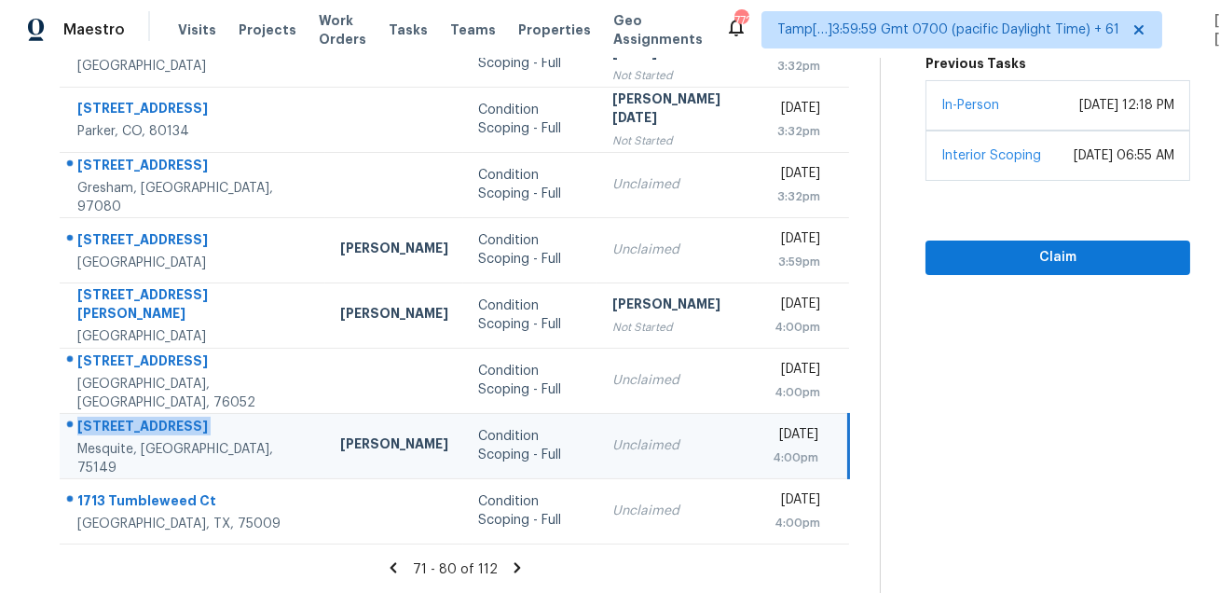
scroll to position [0, 0]
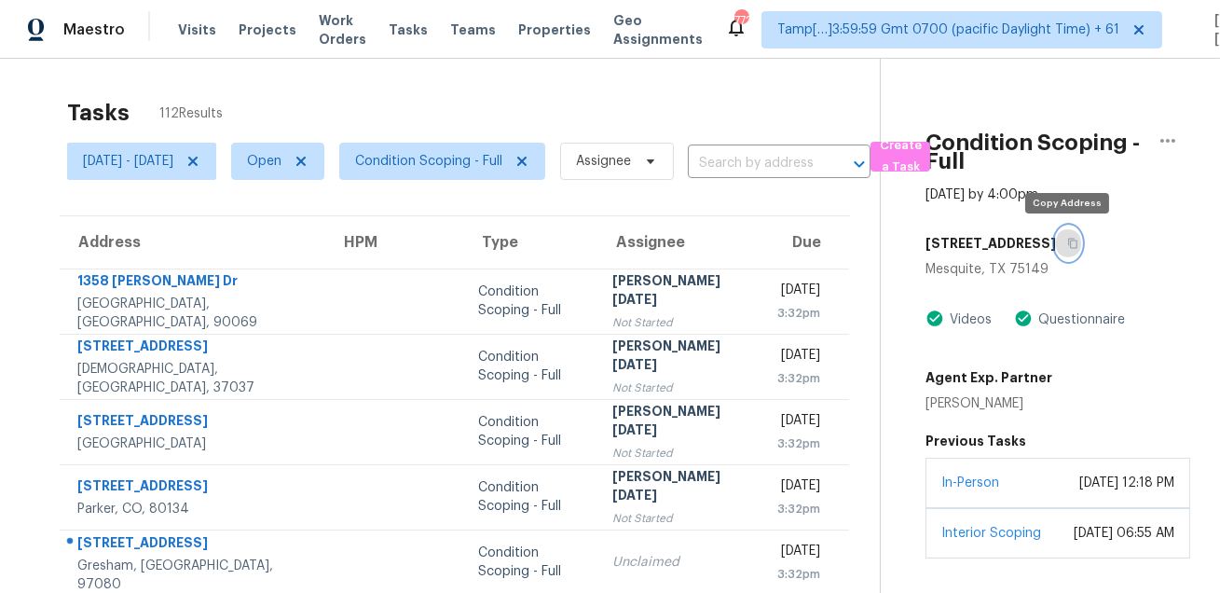
click at [1073, 245] on icon "button" at bounding box center [1072, 243] width 11 height 11
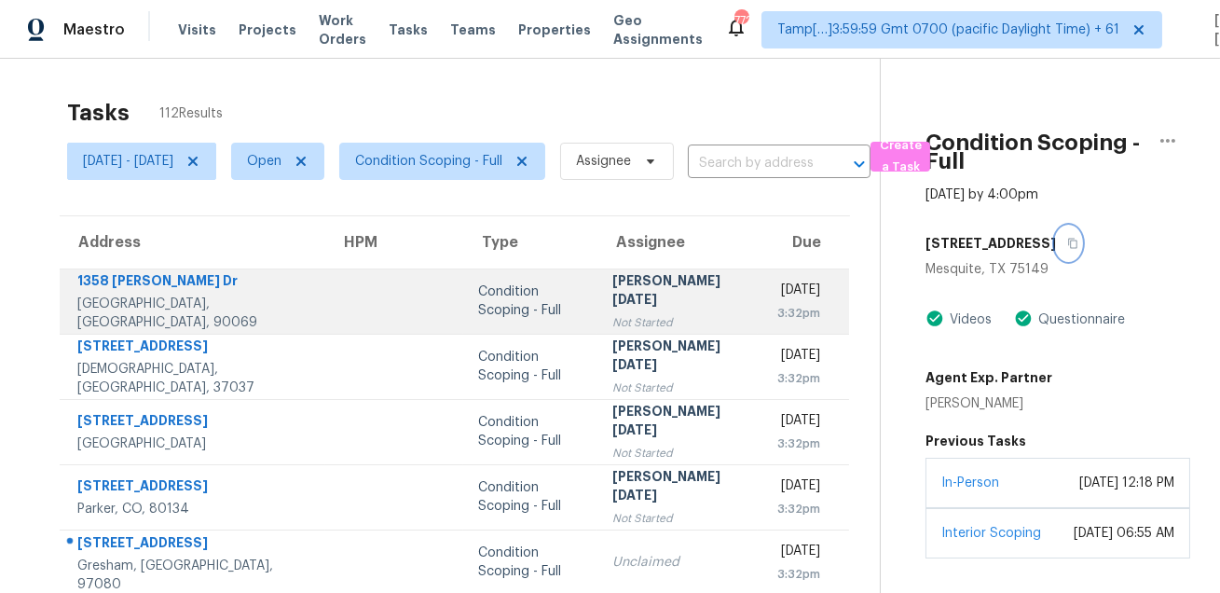
scroll to position [377, 0]
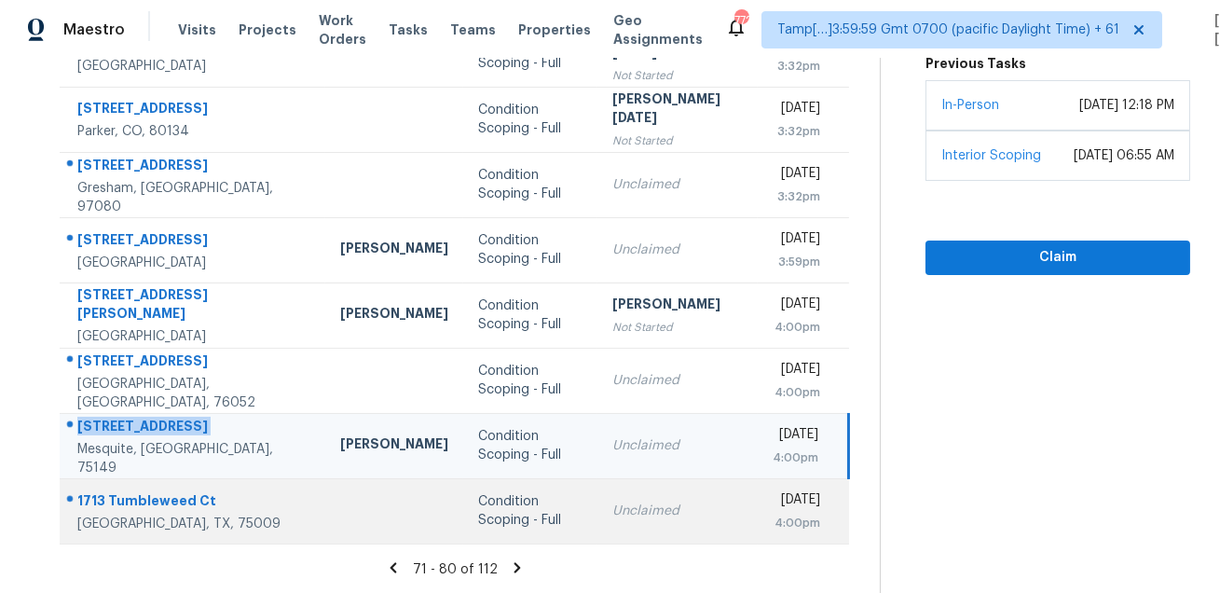
click at [172, 503] on div "1713 Tumbleweed Ct" at bounding box center [193, 502] width 233 height 23
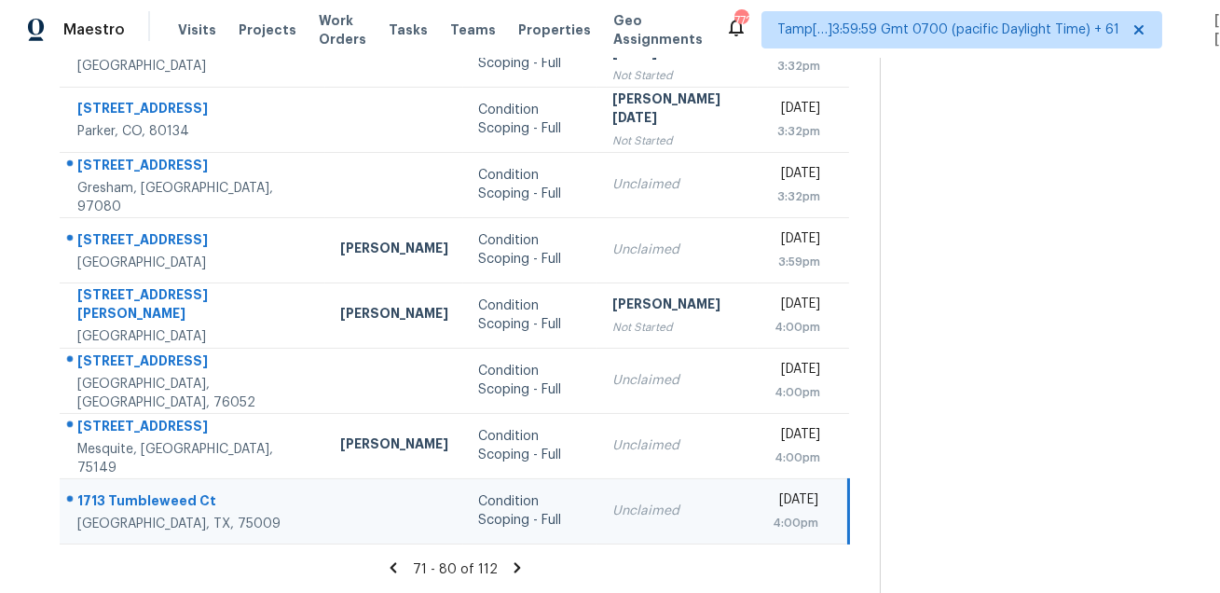
click at [172, 503] on div "1713 Tumbleweed Ct" at bounding box center [193, 502] width 233 height 23
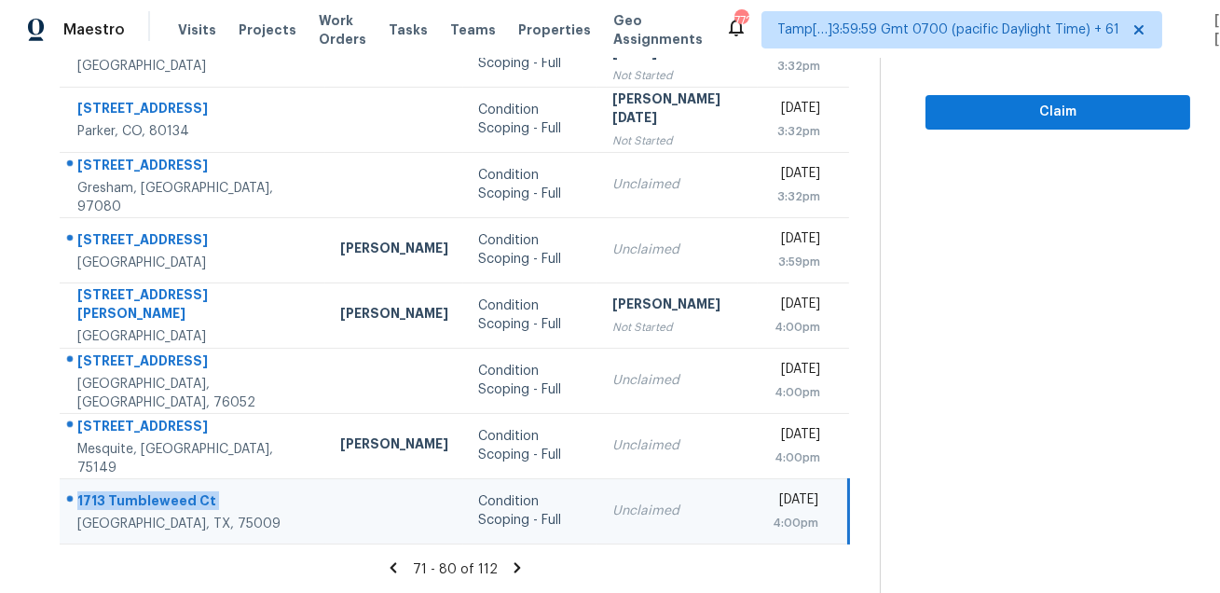
scroll to position [0, 0]
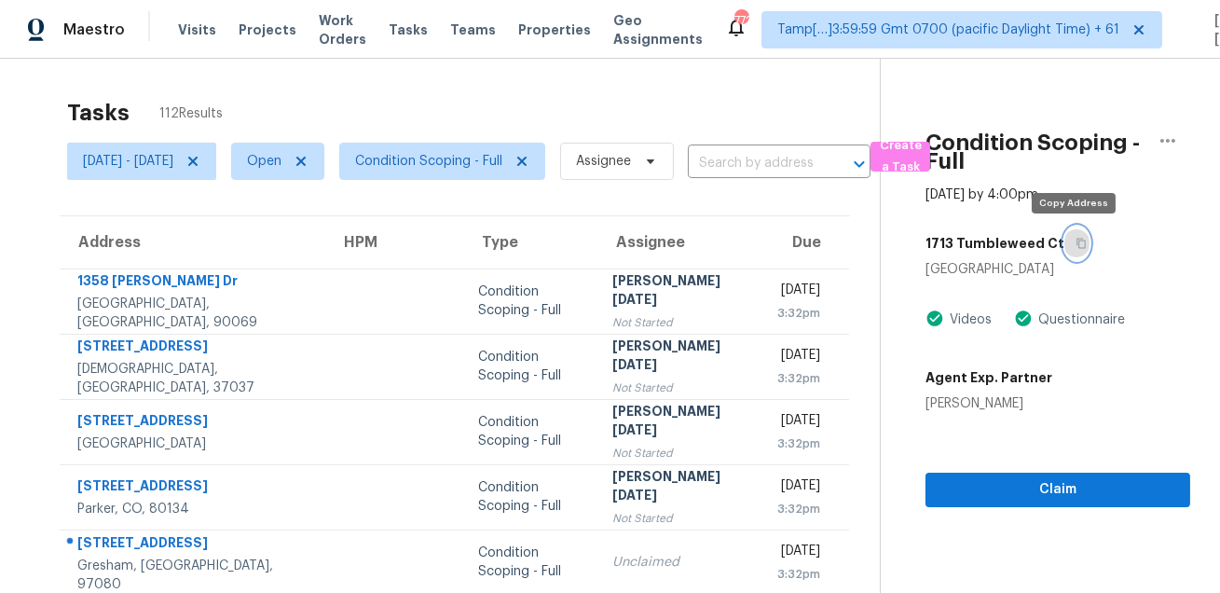
click at [1075, 241] on icon "button" at bounding box center [1080, 243] width 11 height 11
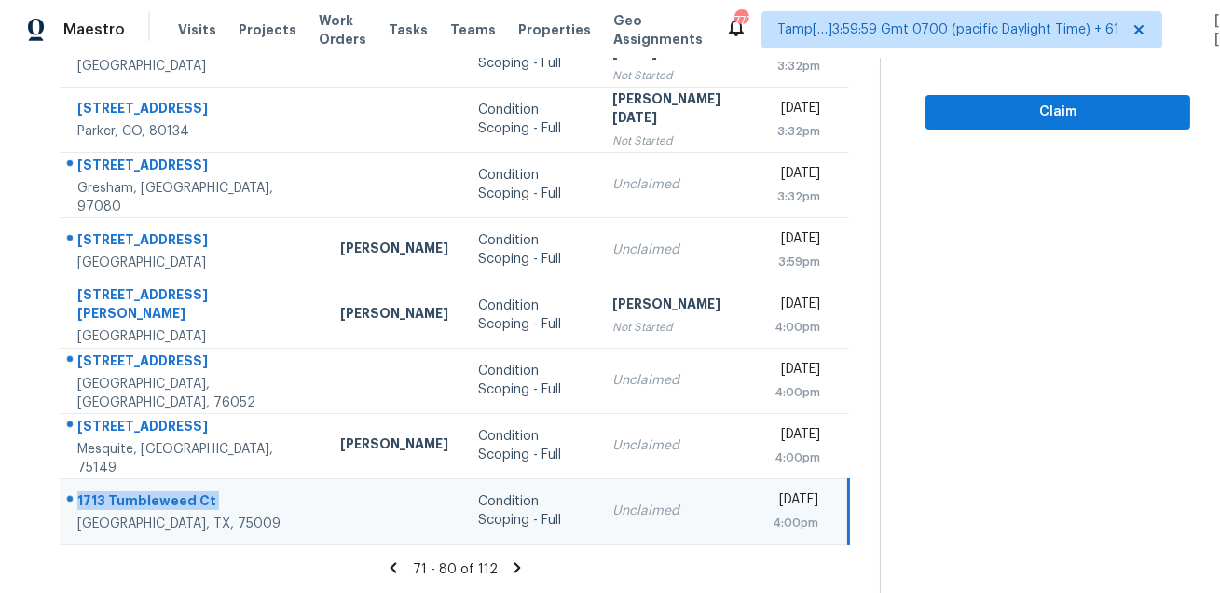
click at [516, 566] on icon at bounding box center [516, 567] width 7 height 10
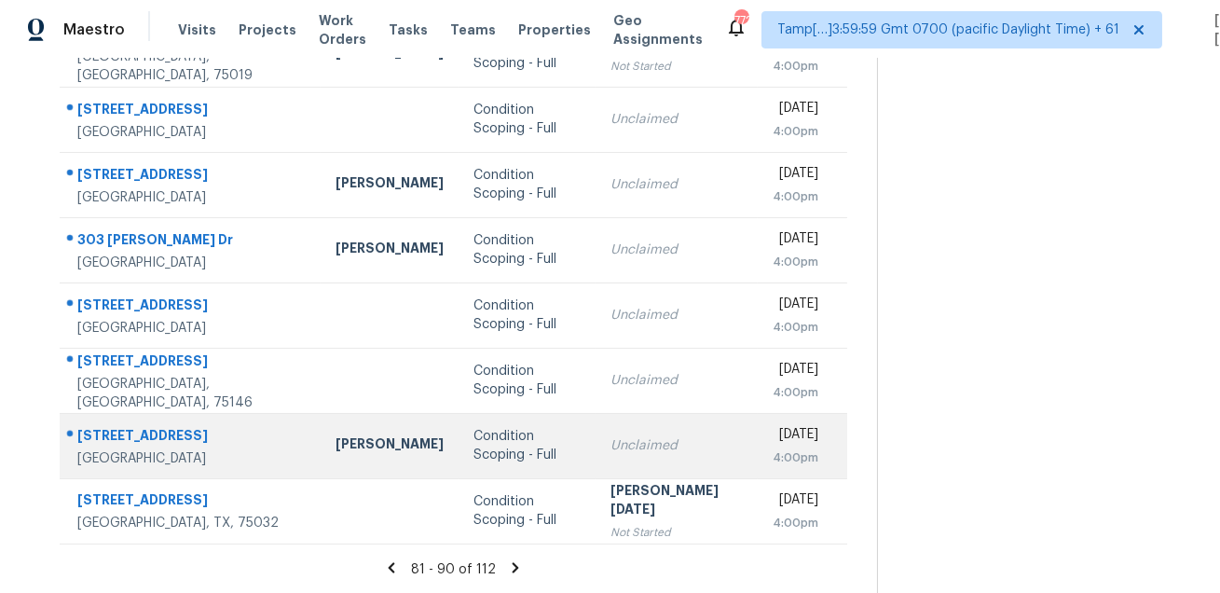
scroll to position [0, 0]
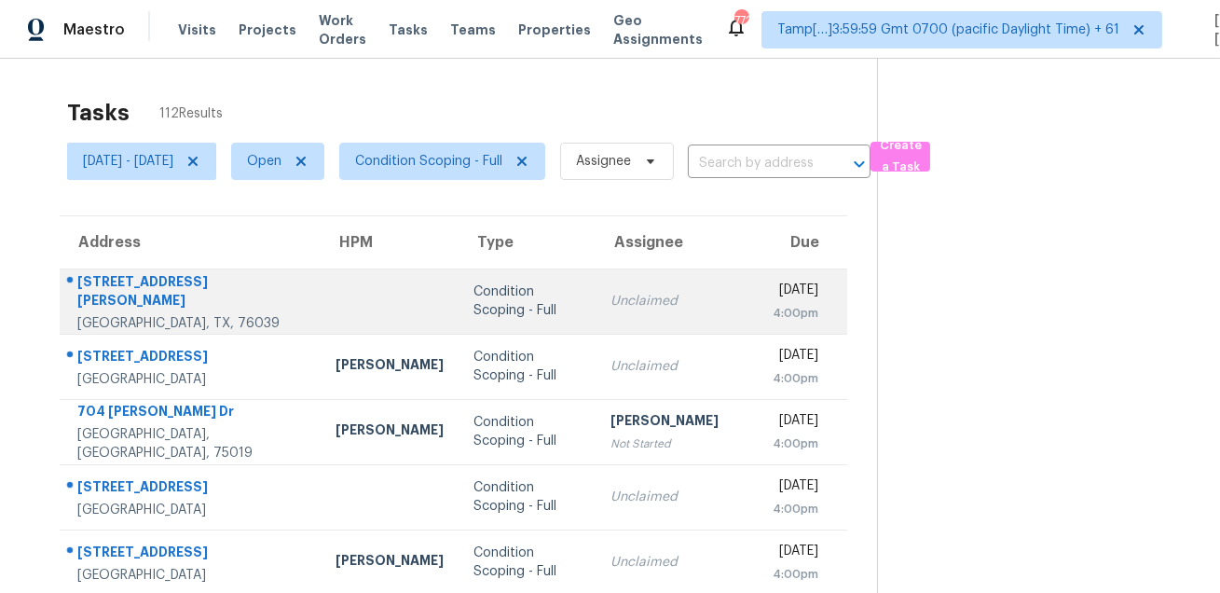
click at [141, 282] on div "402 Emerson Dr" at bounding box center [191, 293] width 228 height 42
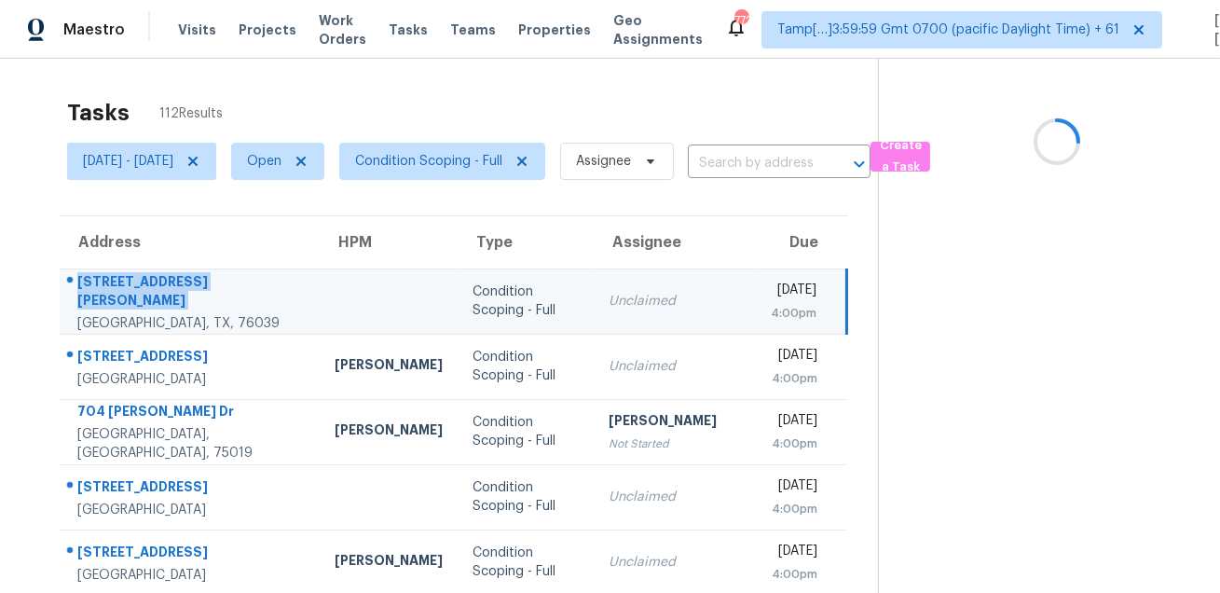
click at [141, 282] on div "402 Emerson Dr" at bounding box center [190, 293] width 227 height 42
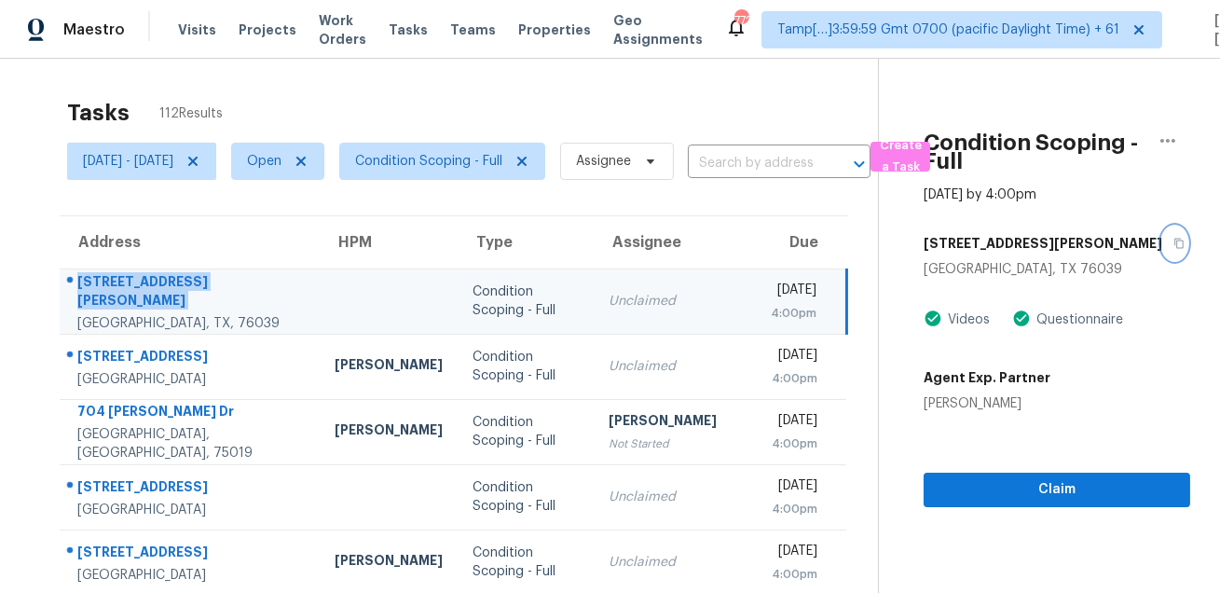
click at [1173, 240] on icon "button" at bounding box center [1178, 243] width 11 height 11
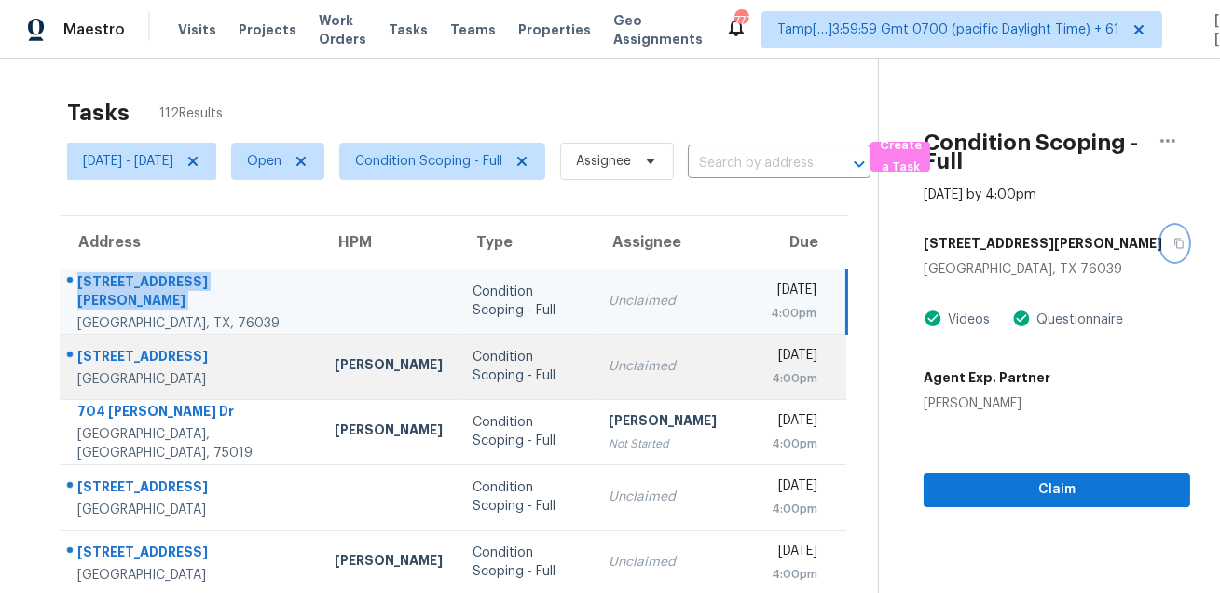
scroll to position [3, 0]
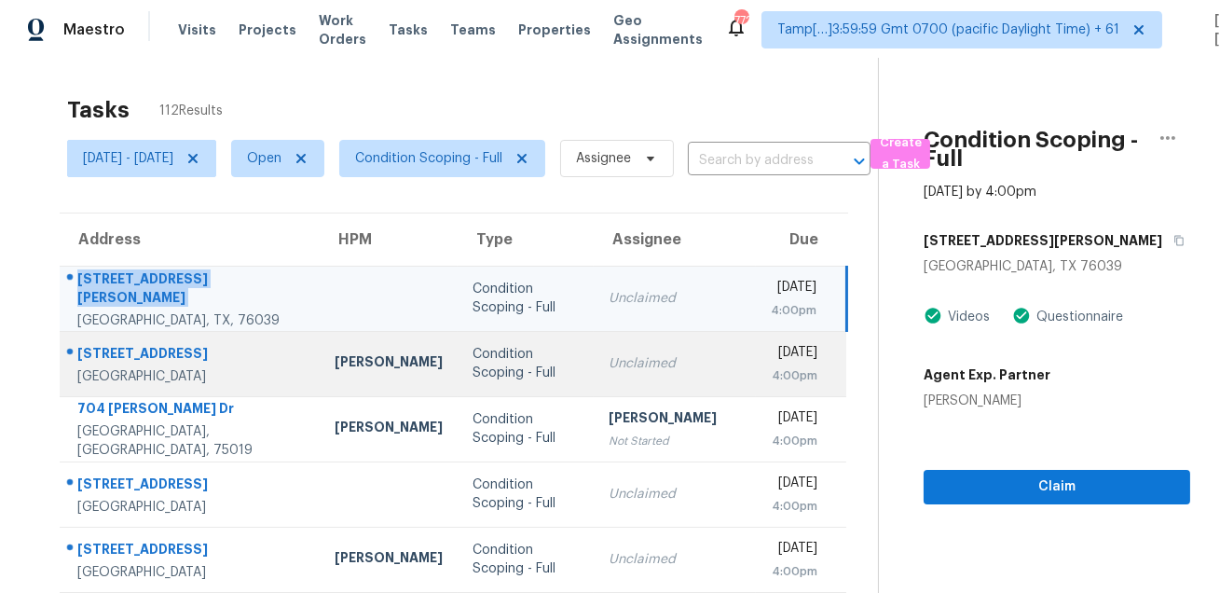
click at [154, 350] on div "925 Granny White Rd" at bounding box center [190, 355] width 227 height 23
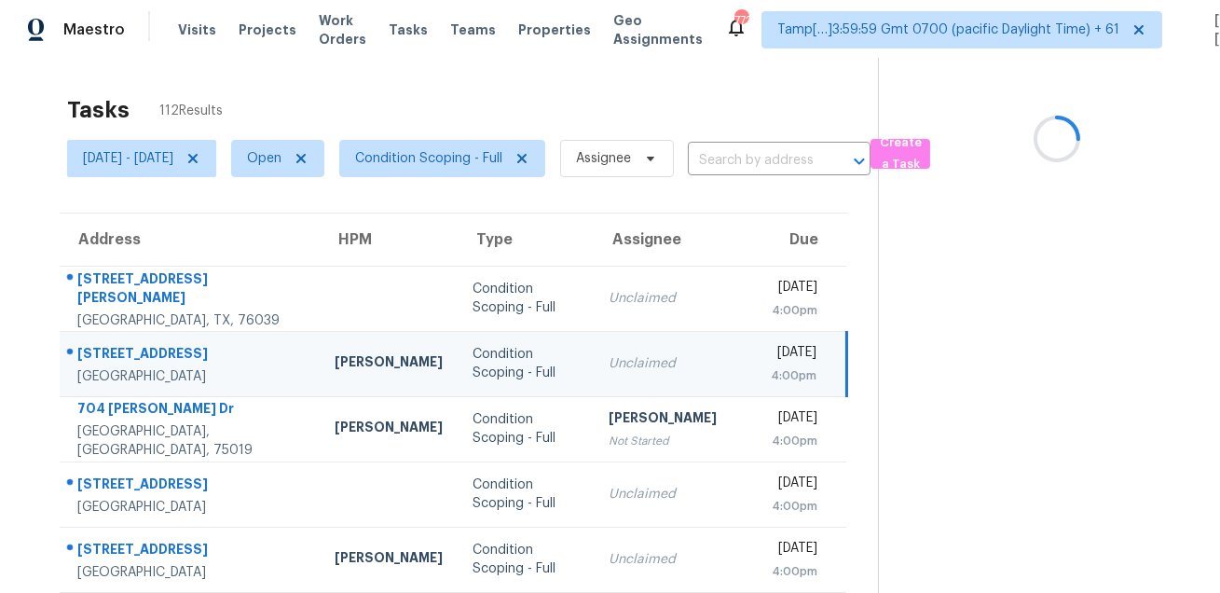
click at [154, 350] on div "925 Granny White Rd" at bounding box center [190, 355] width 227 height 23
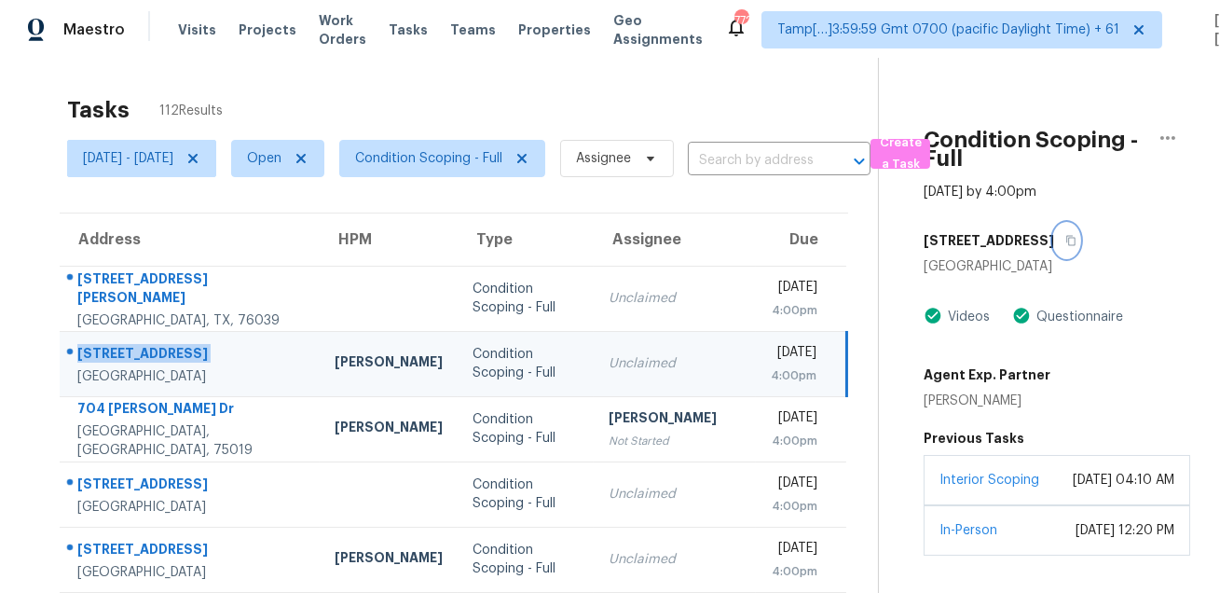
click at [1076, 238] on icon "button" at bounding box center [1070, 240] width 11 height 11
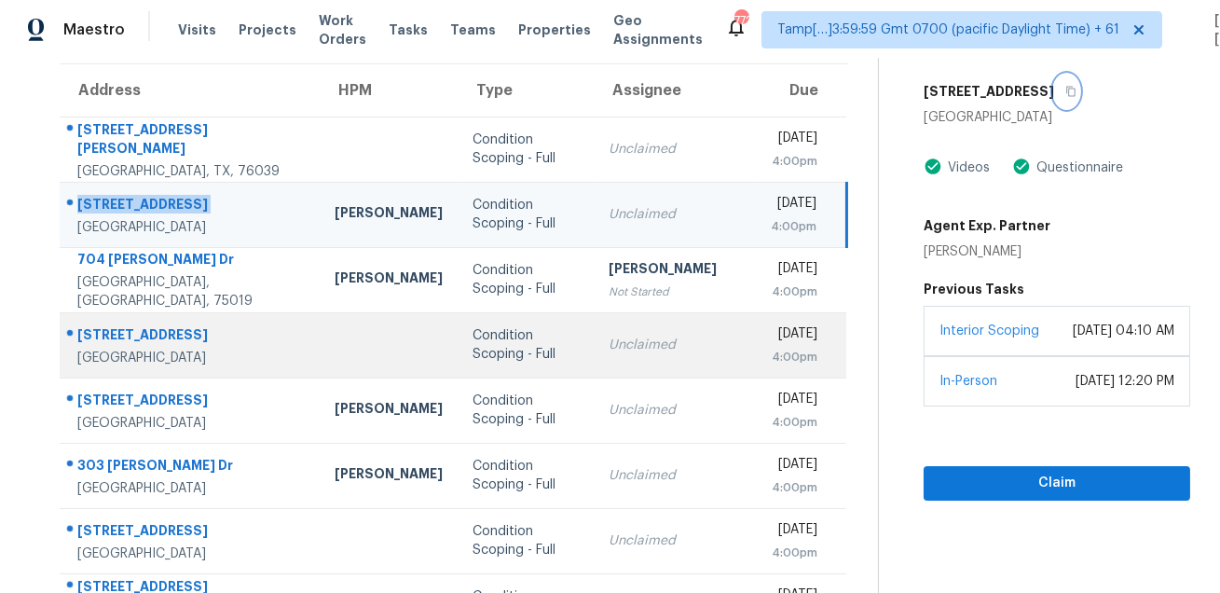
scroll to position [167, 0]
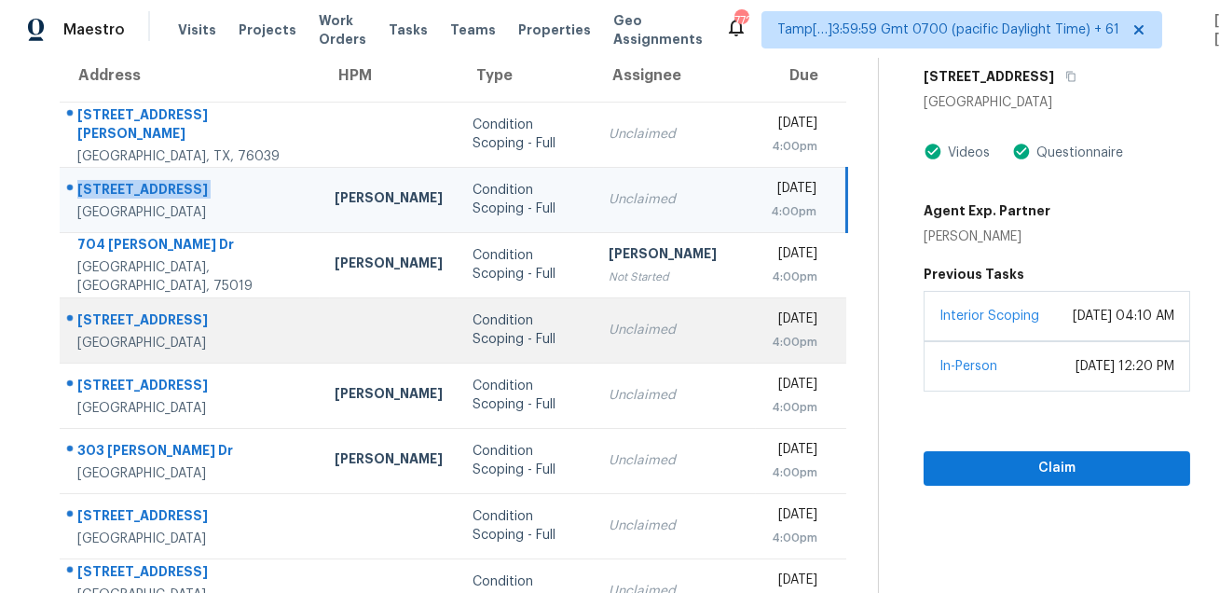
click at [128, 326] on div "3918 Royal Palms Ct" at bounding box center [190, 321] width 227 height 23
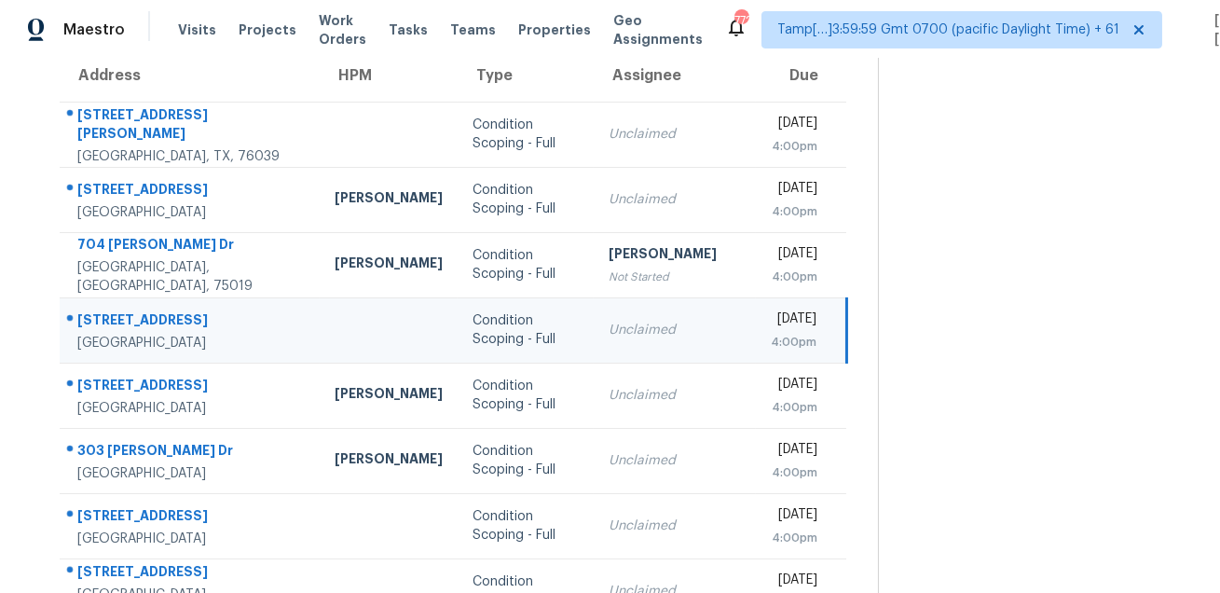
click at [128, 326] on div "3918 Royal Palms Ct" at bounding box center [190, 321] width 227 height 23
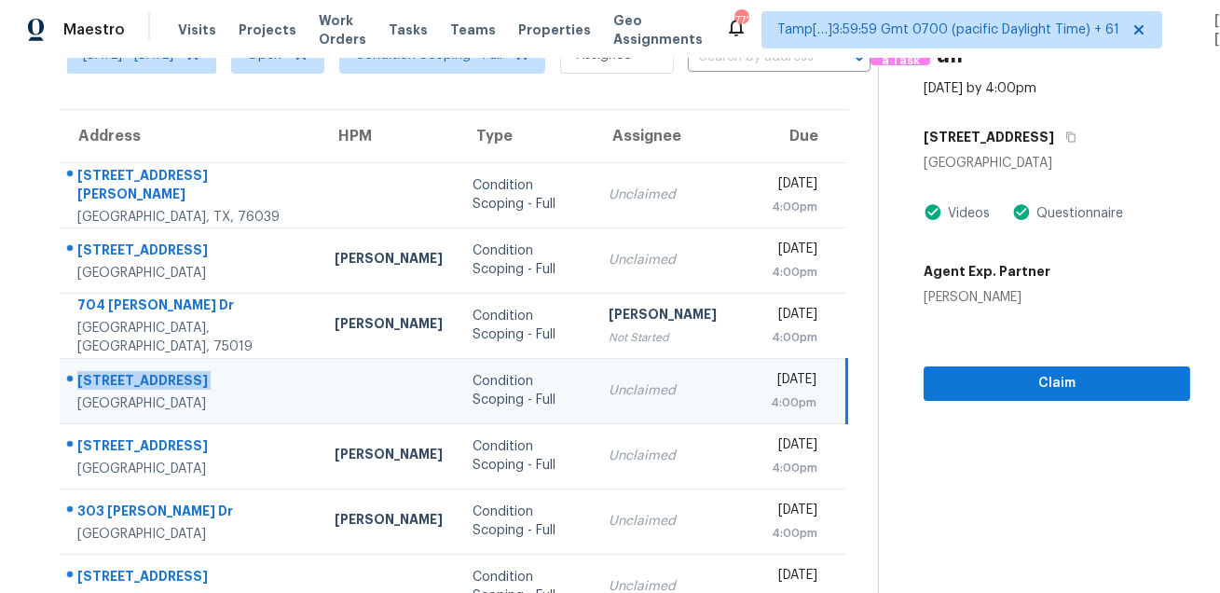
scroll to position [102, 0]
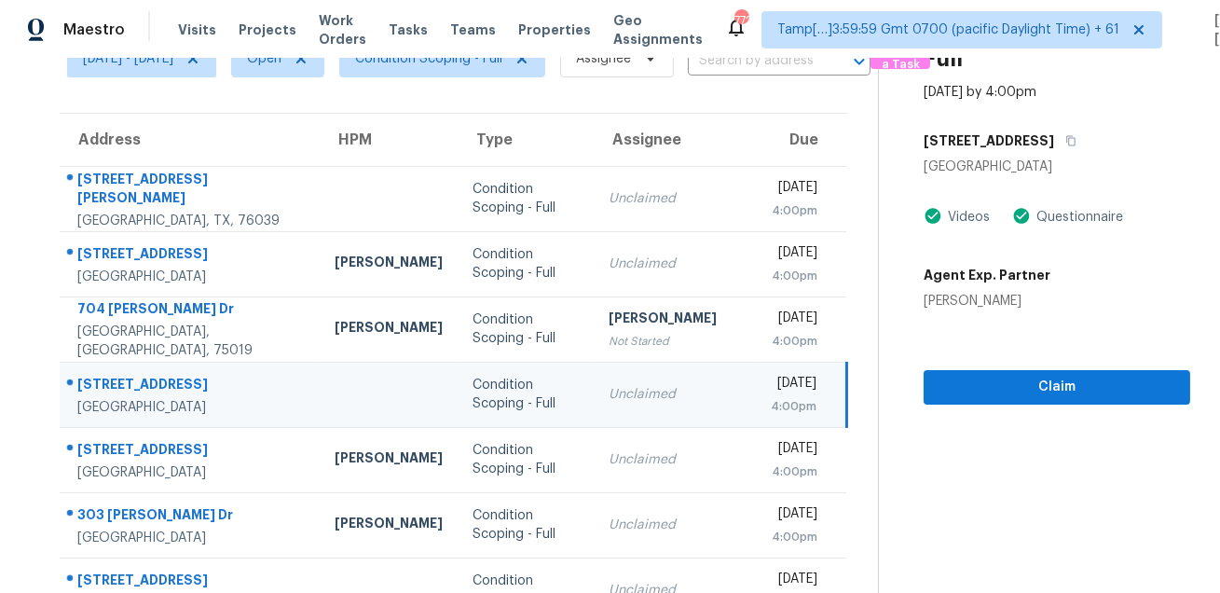
click at [1086, 142] on div "3918 Royal Palms Ct" at bounding box center [1056, 141] width 266 height 34
click at [1079, 142] on button "button" at bounding box center [1066, 141] width 25 height 34
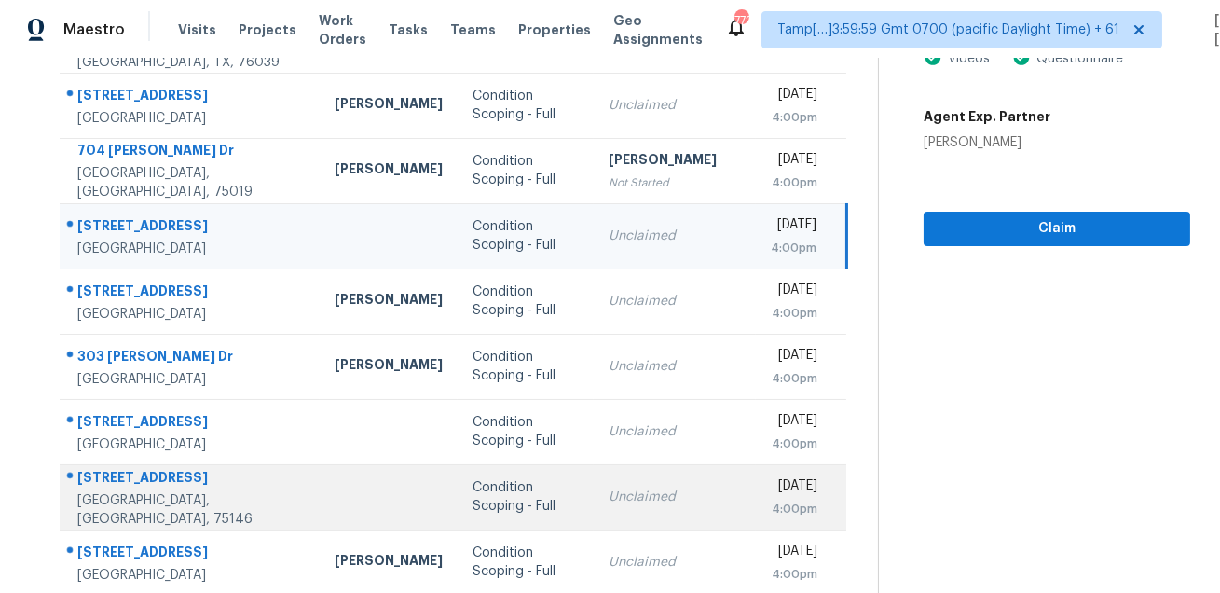
scroll to position [240, 0]
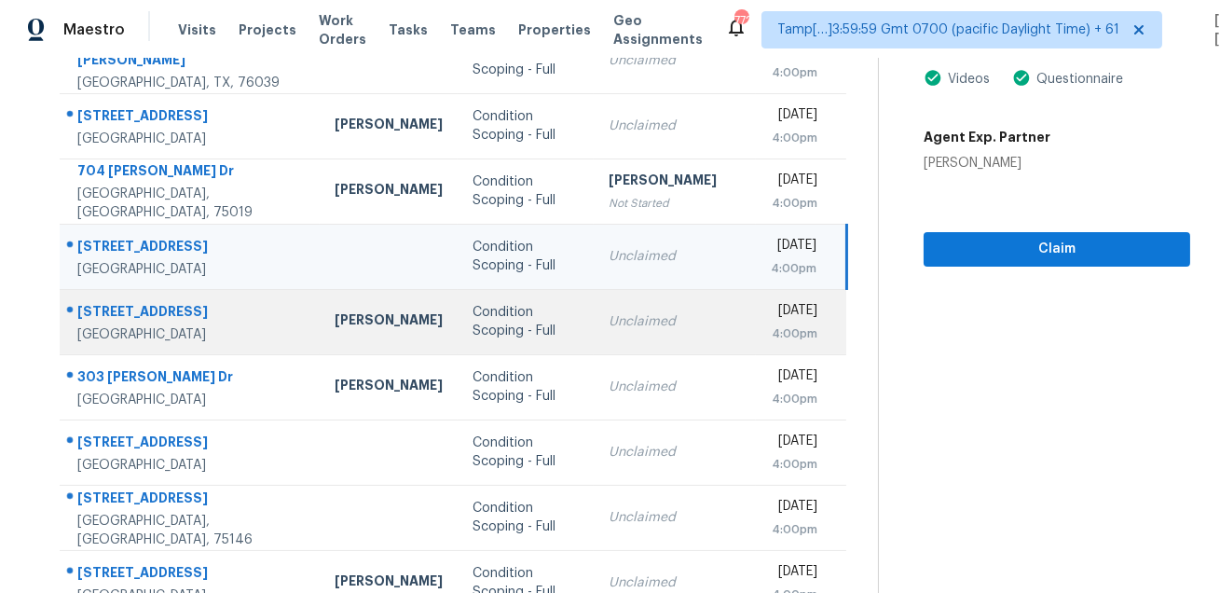
click at [134, 307] on div "2719 NW 25th St" at bounding box center [190, 313] width 227 height 23
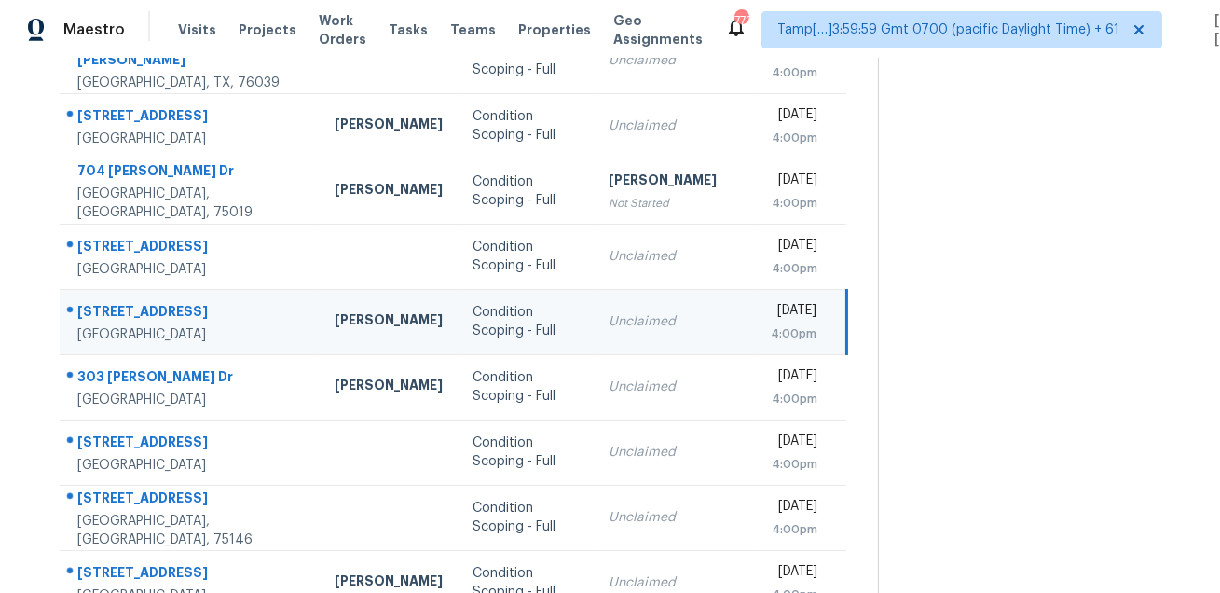
click at [134, 307] on div "2719 NW 25th St" at bounding box center [190, 313] width 227 height 23
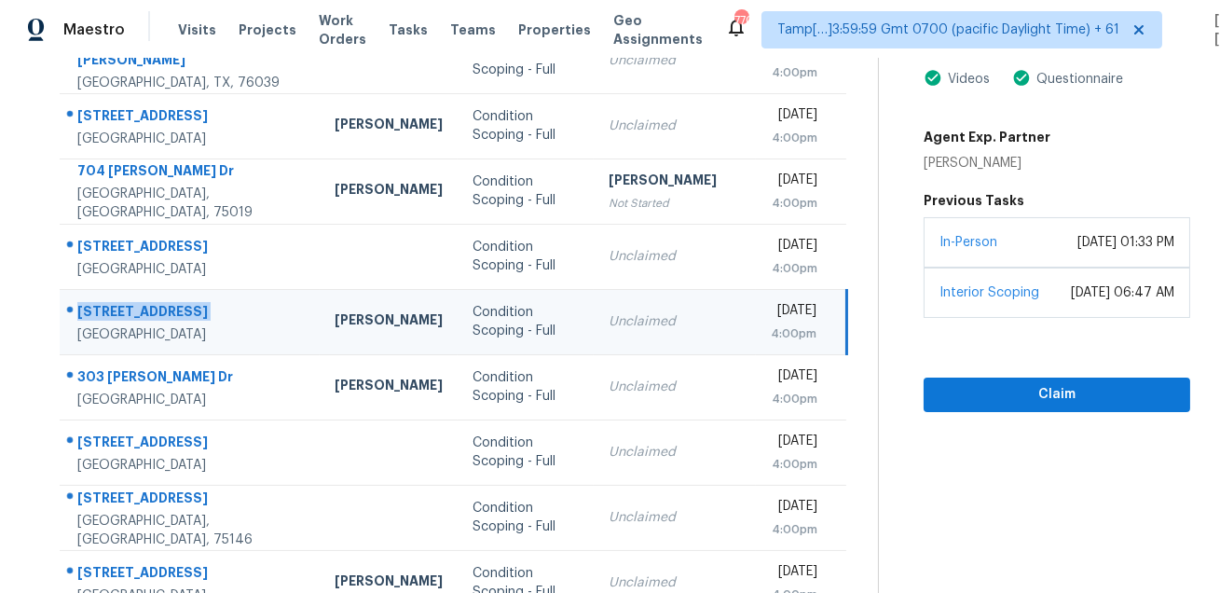
scroll to position [55, 0]
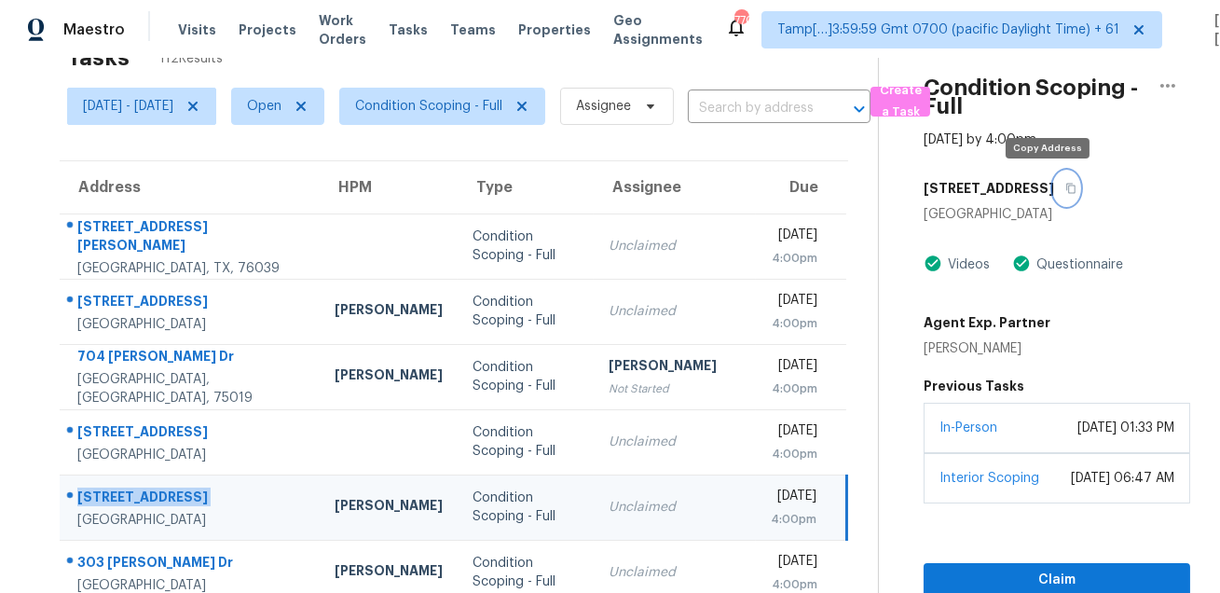
click at [1065, 185] on icon "button" at bounding box center [1070, 188] width 11 height 11
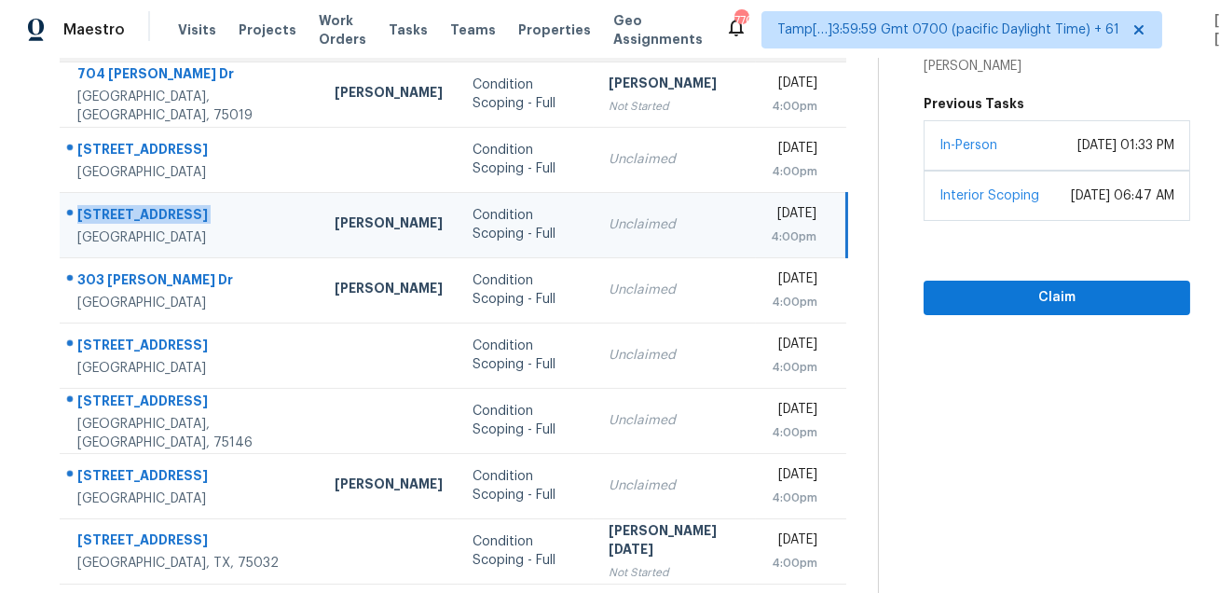
scroll to position [377, 0]
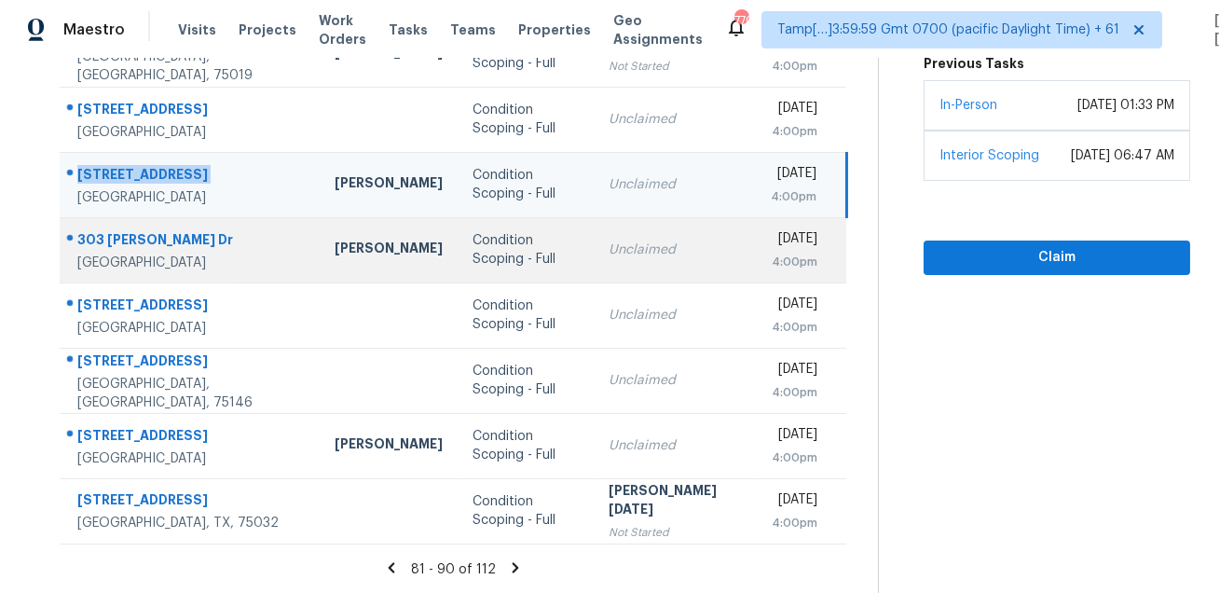
click at [112, 236] on div "303 David Dr" at bounding box center [190, 241] width 227 height 23
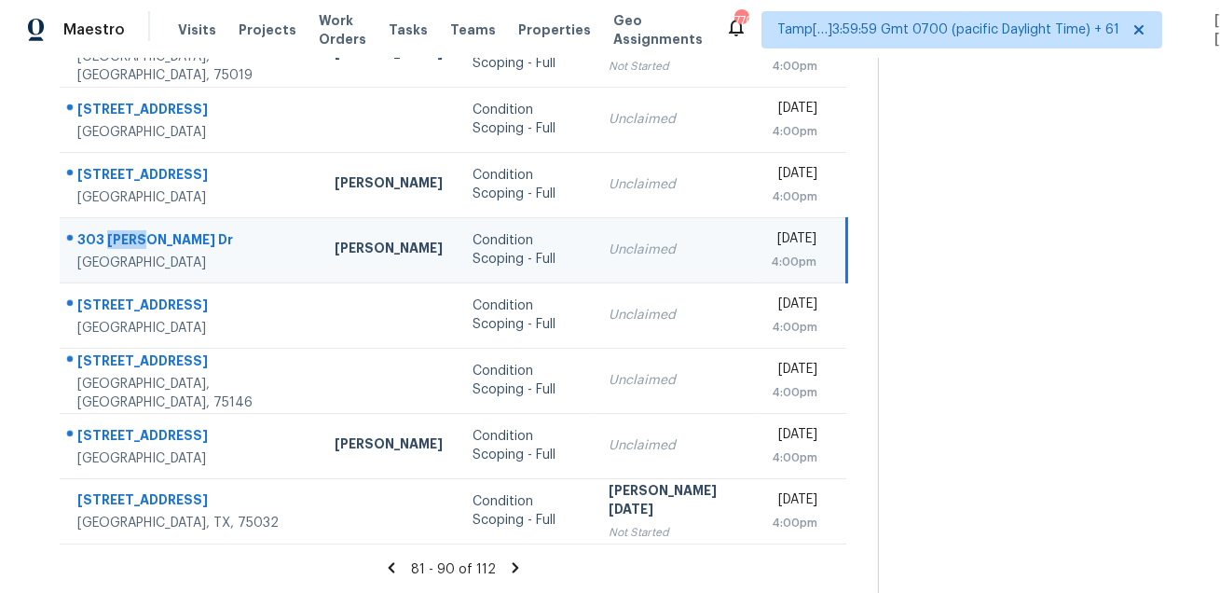
click at [112, 236] on div "303 David Dr" at bounding box center [190, 241] width 227 height 23
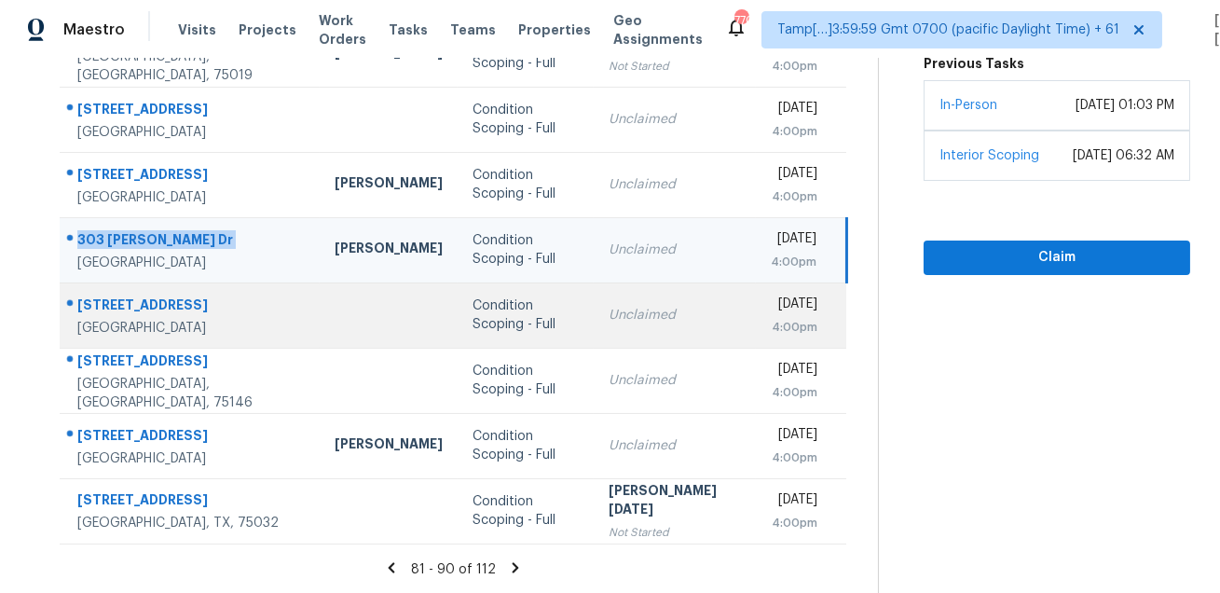
click at [145, 295] on div "1207 Auber Dr" at bounding box center [190, 306] width 227 height 23
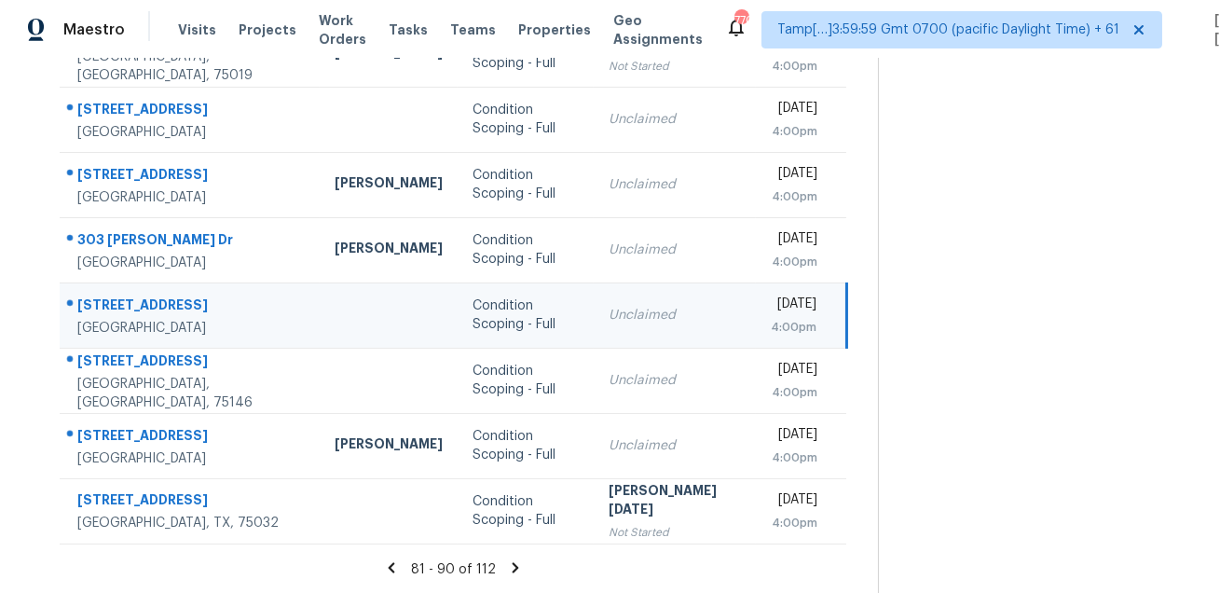
click at [145, 295] on div "1207 Auber Dr" at bounding box center [190, 306] width 227 height 23
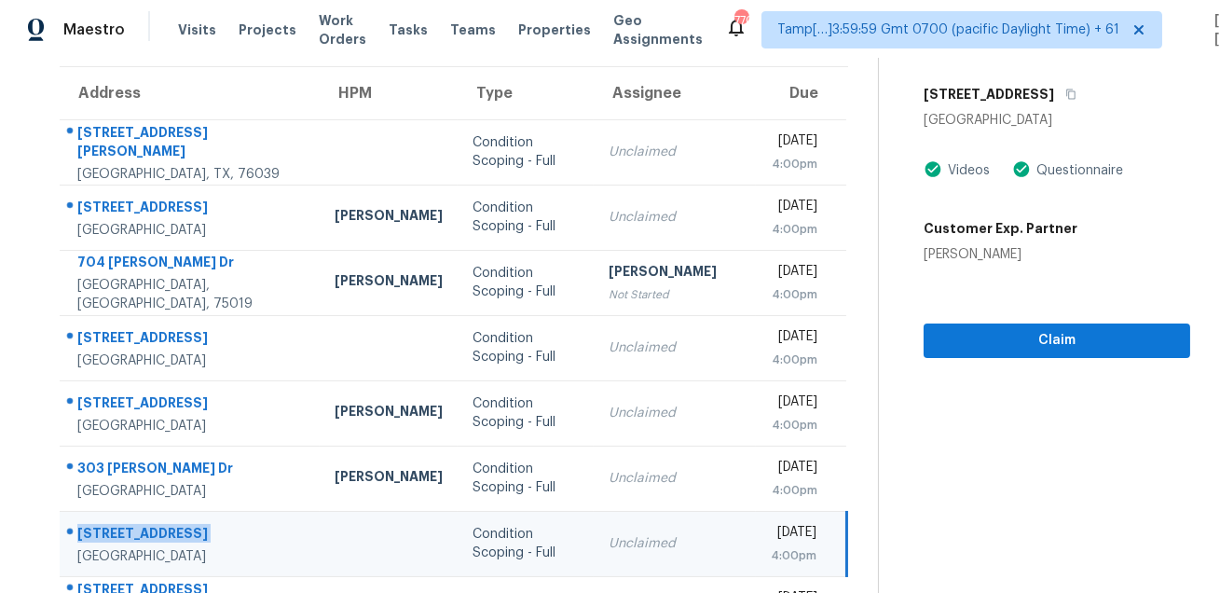
scroll to position [93, 0]
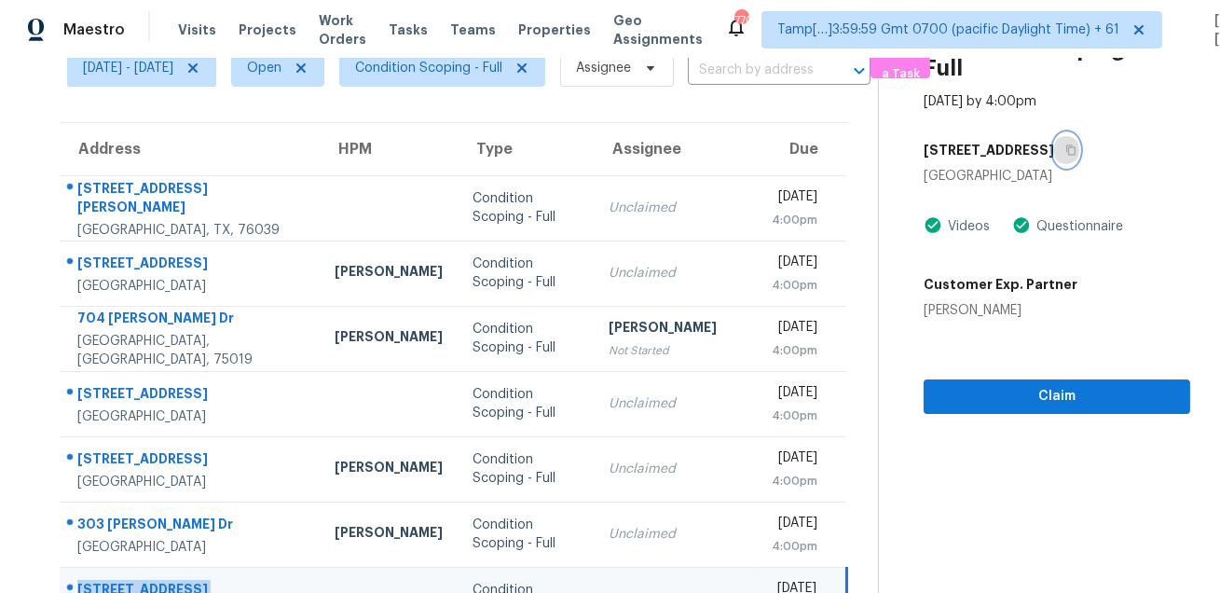
click at [1066, 148] on icon "button" at bounding box center [1070, 150] width 9 height 10
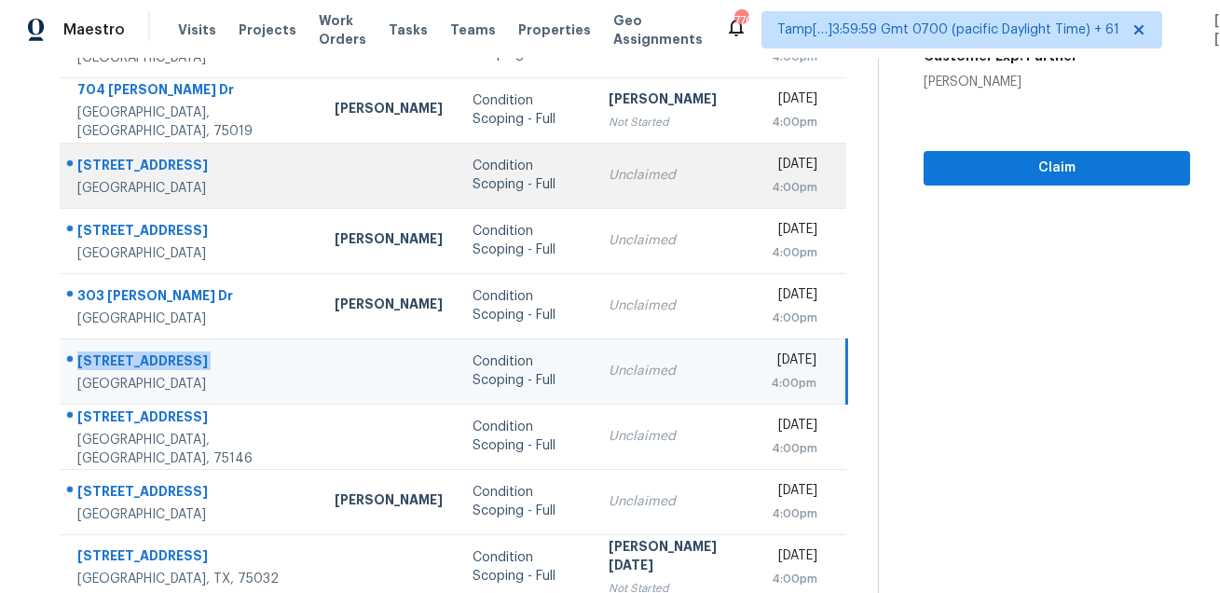
scroll to position [377, 0]
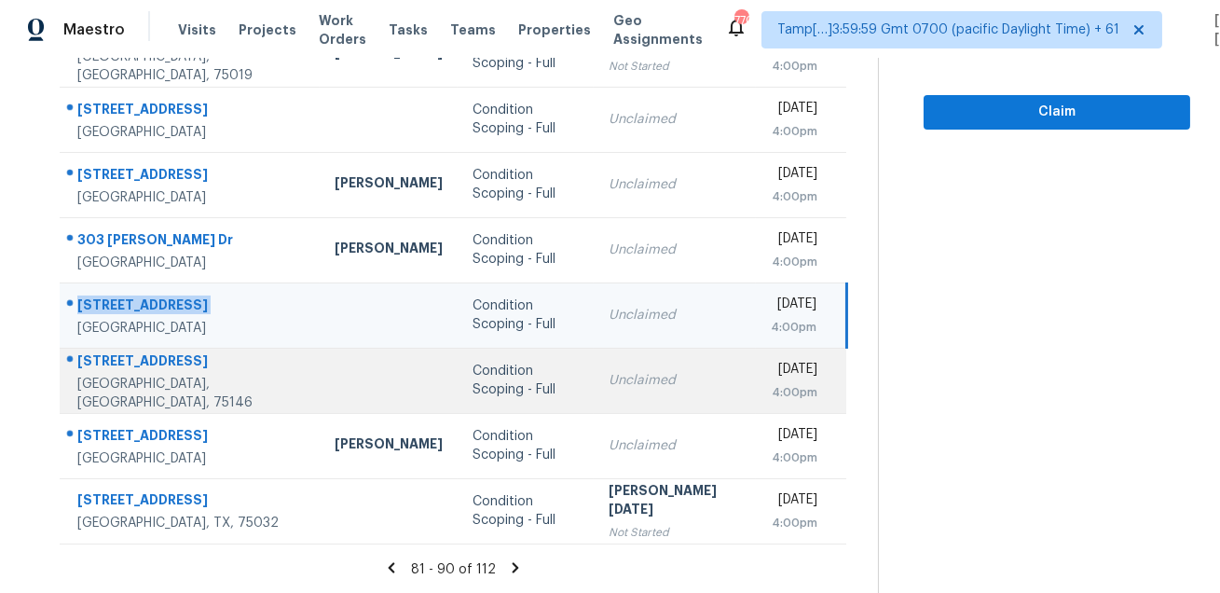
click at [143, 362] on div "1362 Rosewood Ln" at bounding box center [190, 362] width 227 height 23
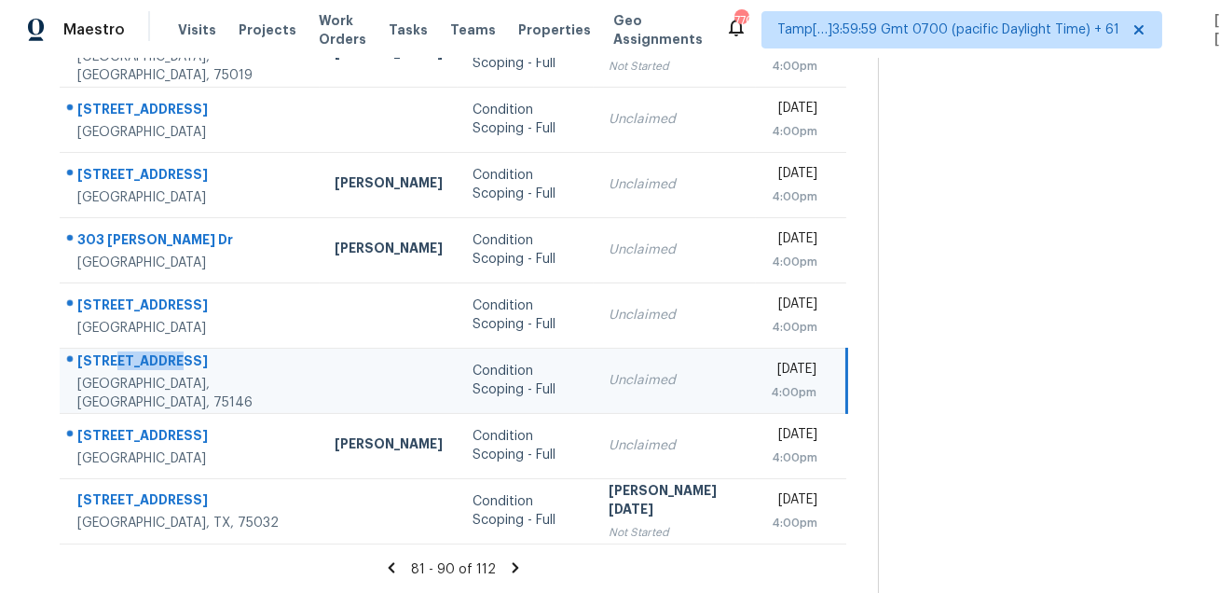
click at [143, 362] on div "1362 Rosewood Ln" at bounding box center [190, 362] width 227 height 23
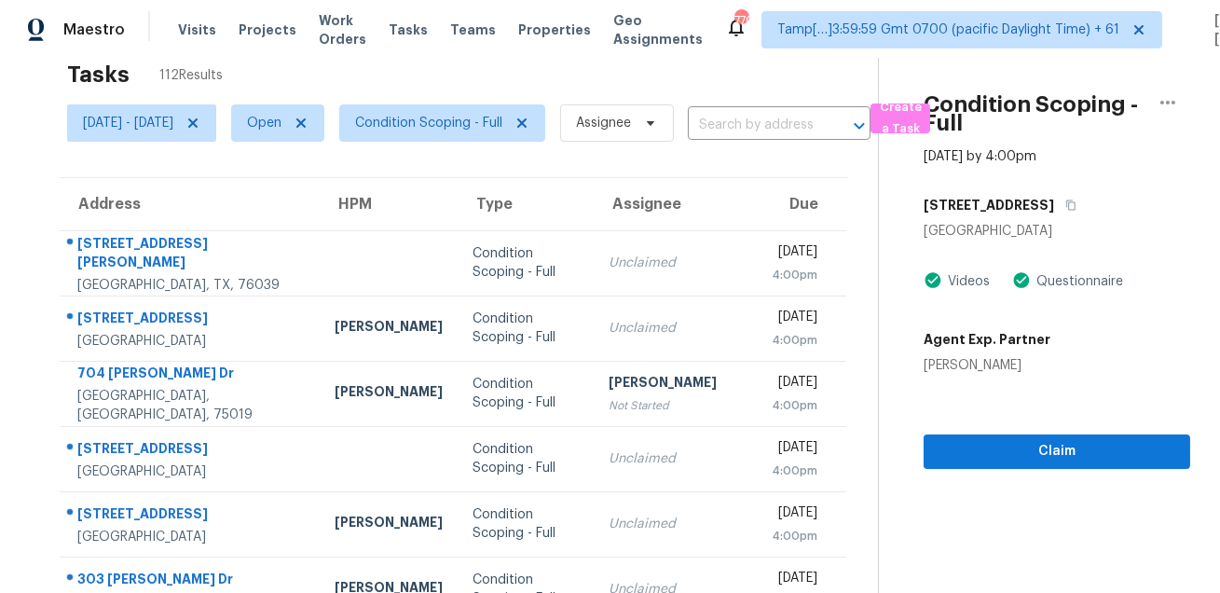
scroll to position [0, 0]
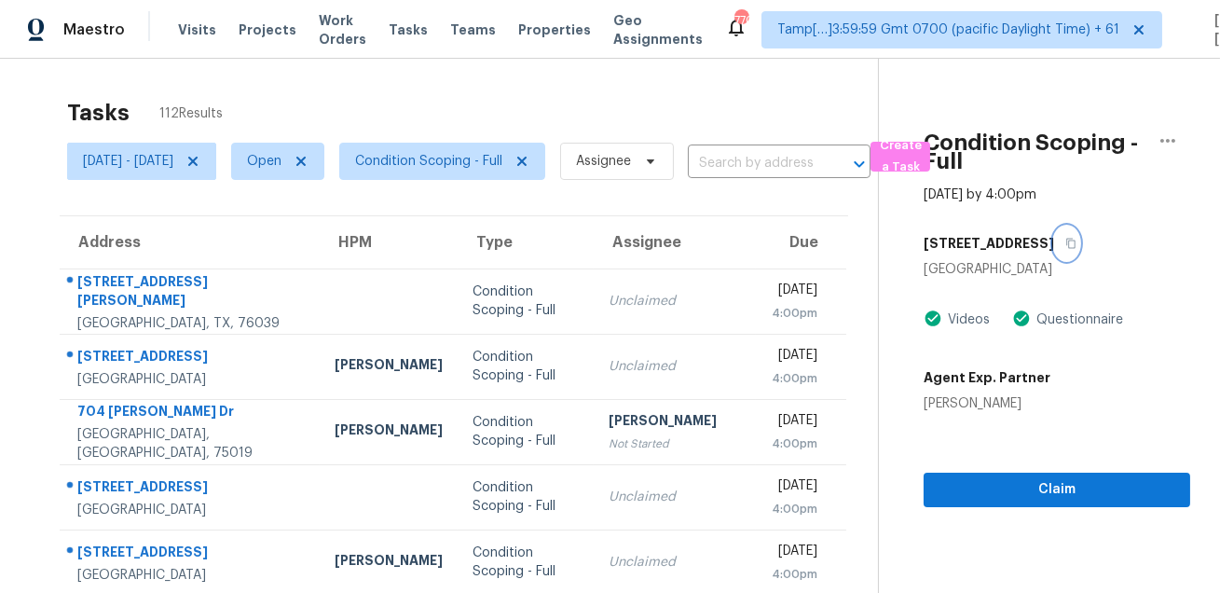
click at [1066, 239] on icon "button" at bounding box center [1070, 244] width 9 height 10
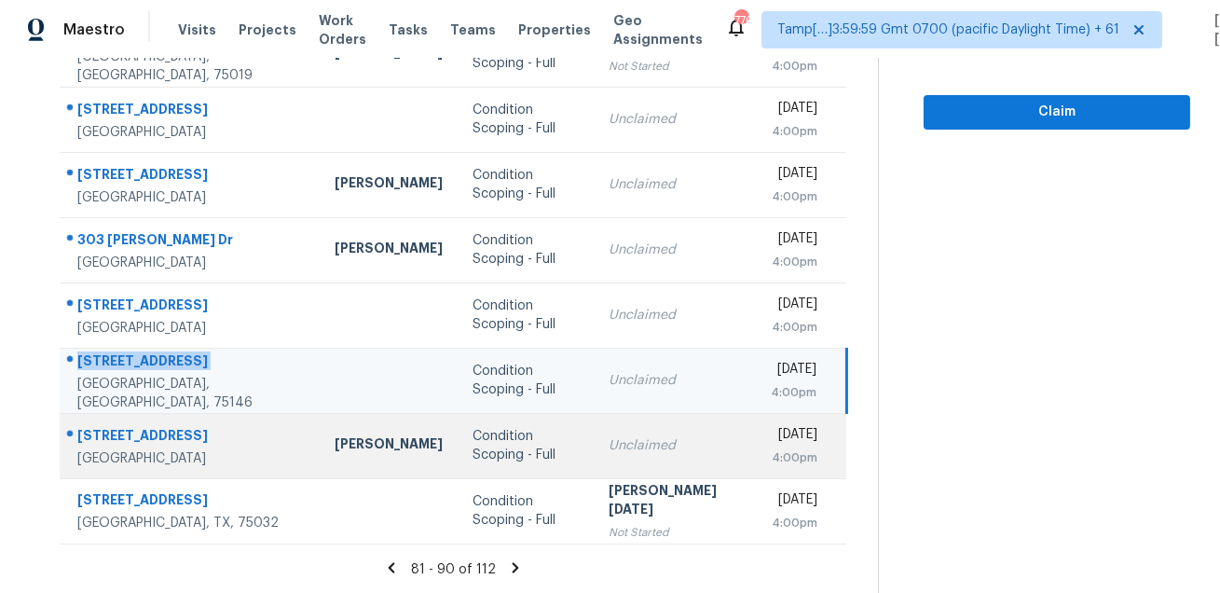
click at [182, 424] on div at bounding box center [183, 436] width 244 height 24
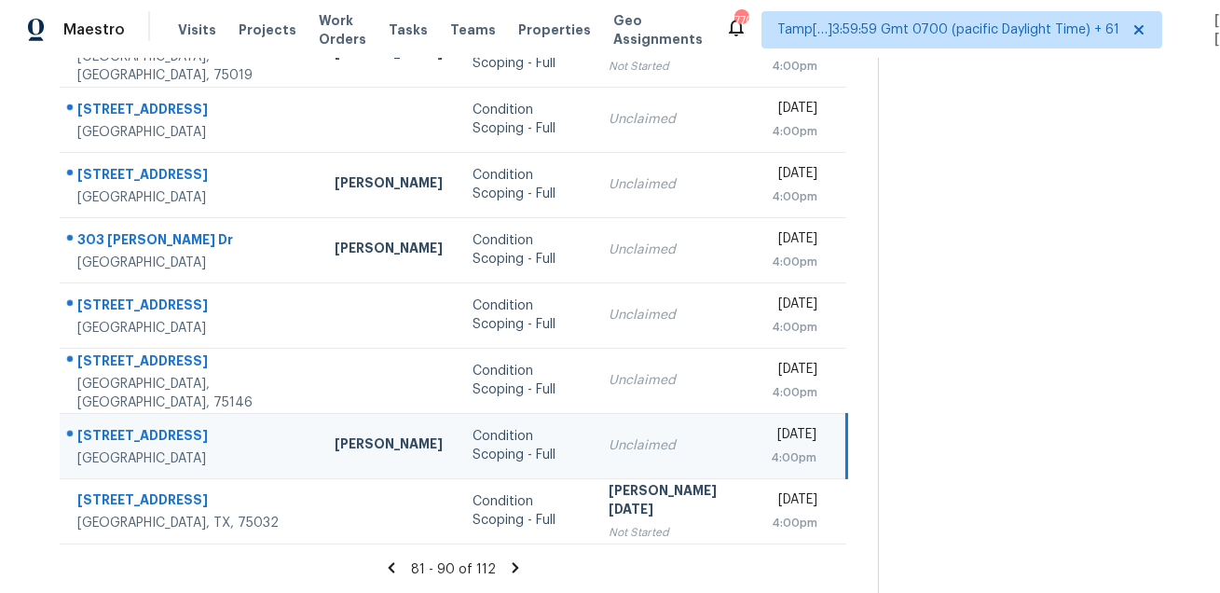
click at [182, 424] on div at bounding box center [183, 436] width 244 height 24
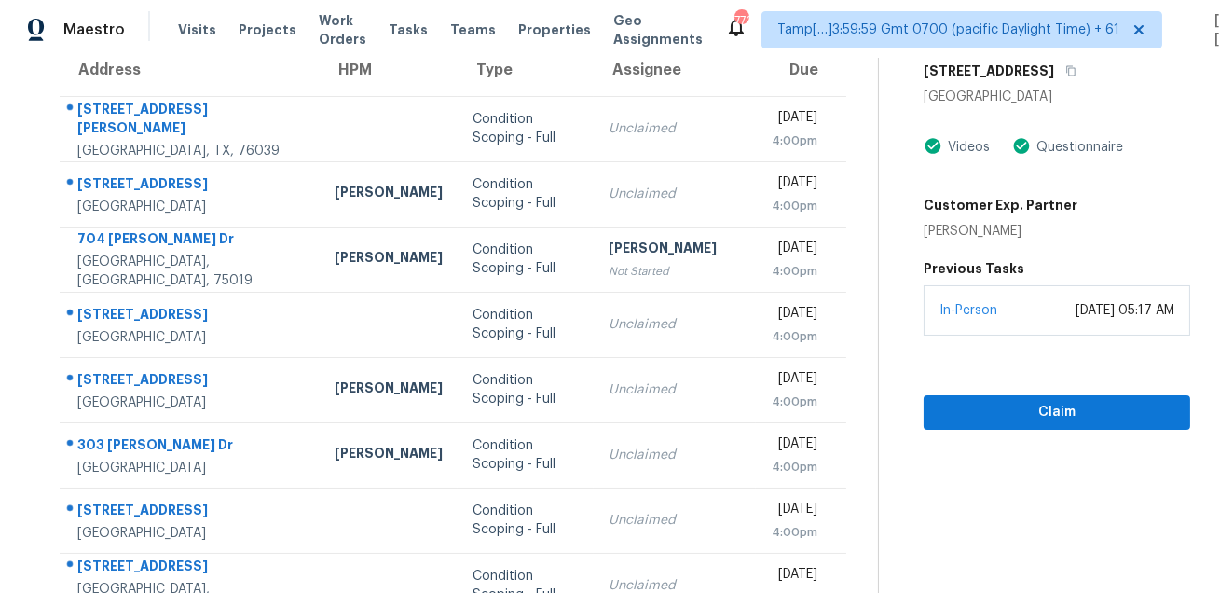
scroll to position [0, 0]
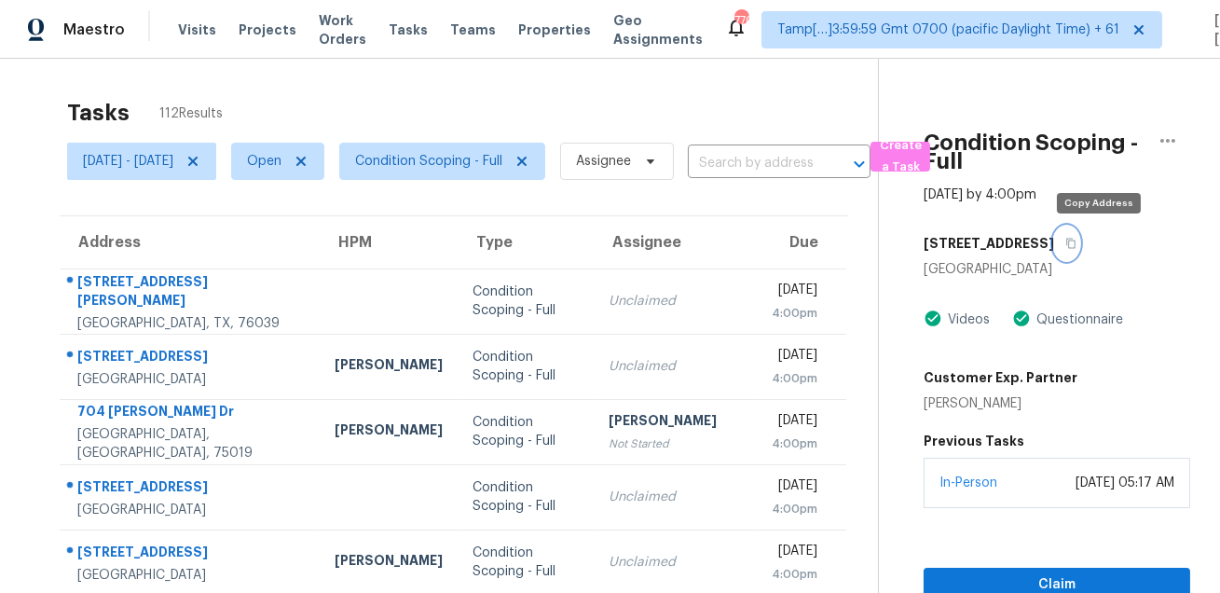
click at [1076, 246] on icon "button" at bounding box center [1070, 243] width 11 height 11
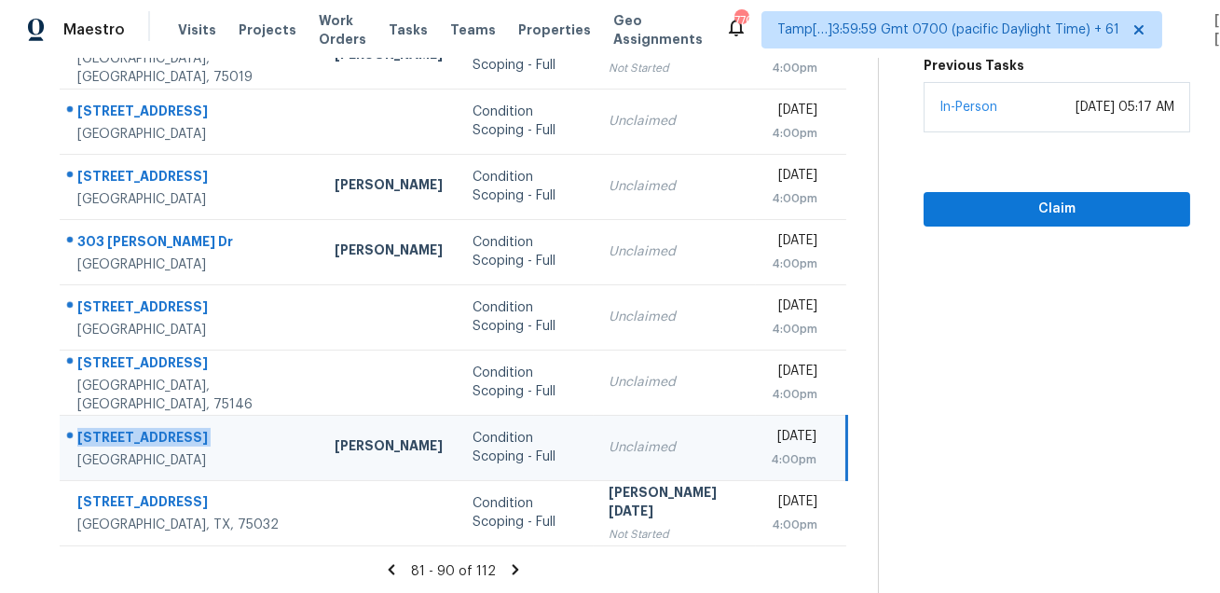
scroll to position [377, 0]
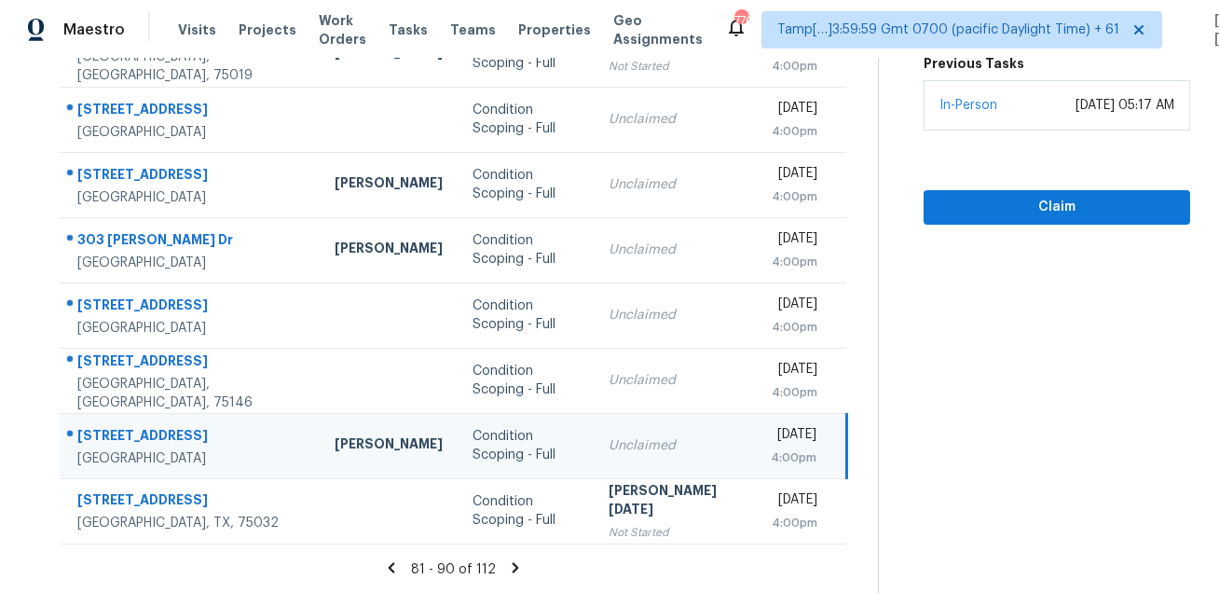
click at [517, 569] on icon at bounding box center [515, 567] width 17 height 17
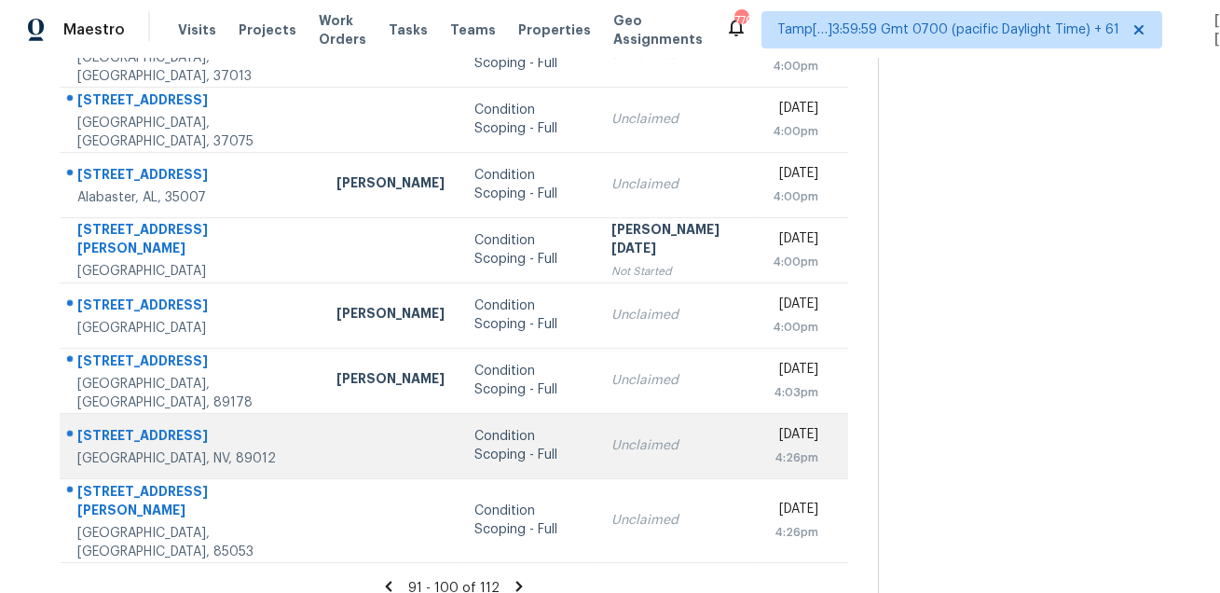
scroll to position [0, 0]
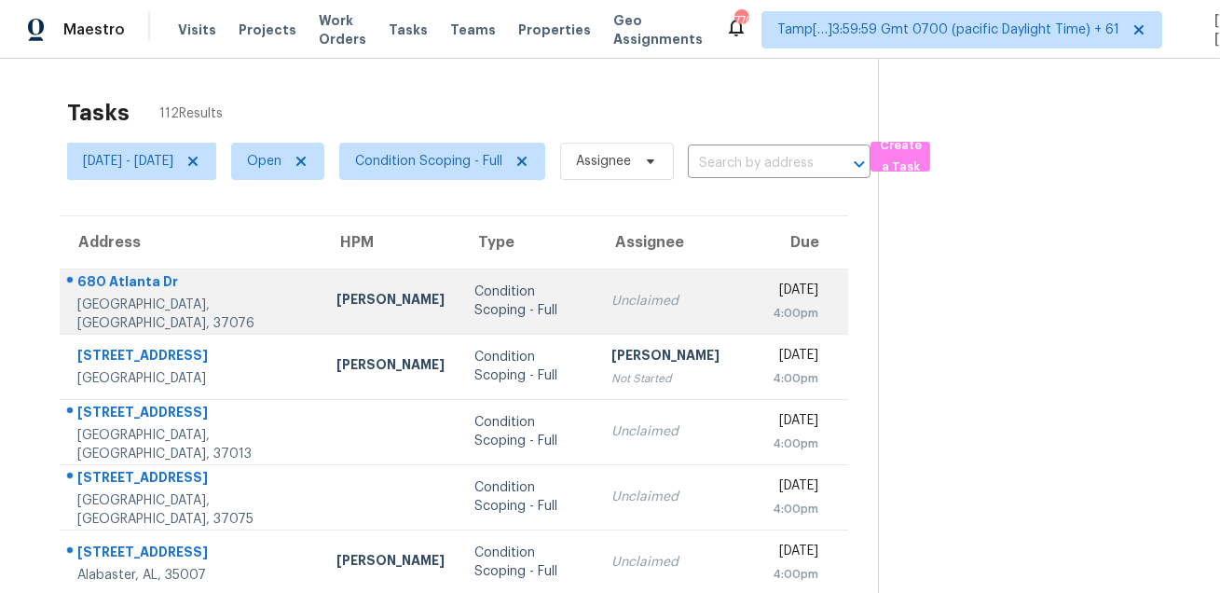
click at [130, 283] on div "680 Atlanta Dr" at bounding box center [191, 283] width 229 height 23
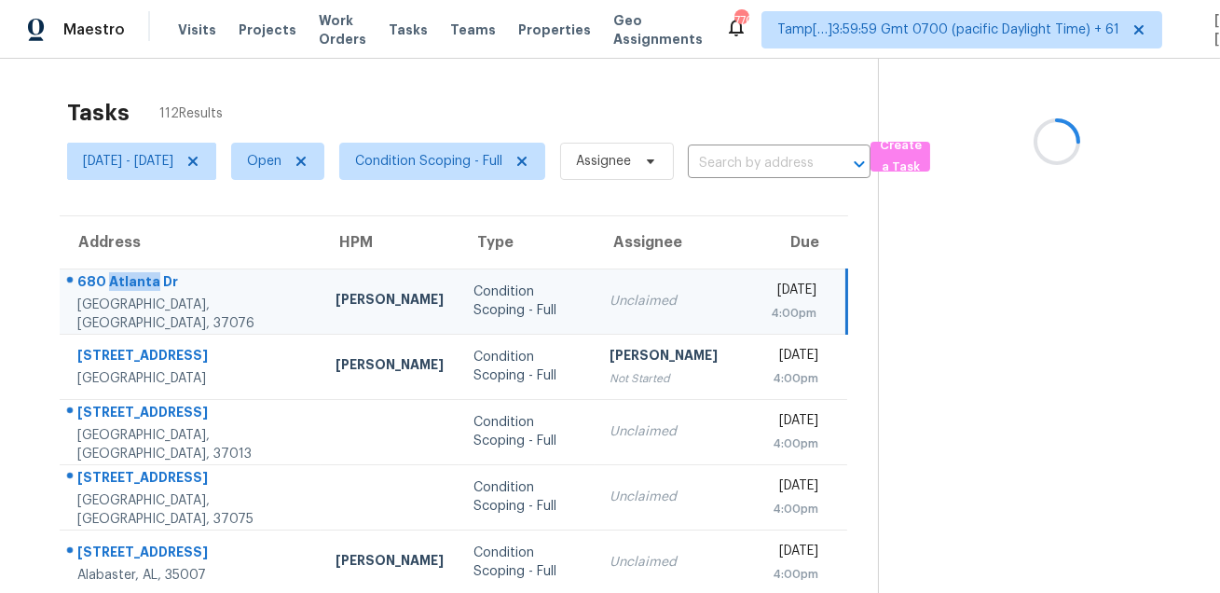
click at [130, 283] on div "680 Atlanta Dr" at bounding box center [191, 283] width 228 height 23
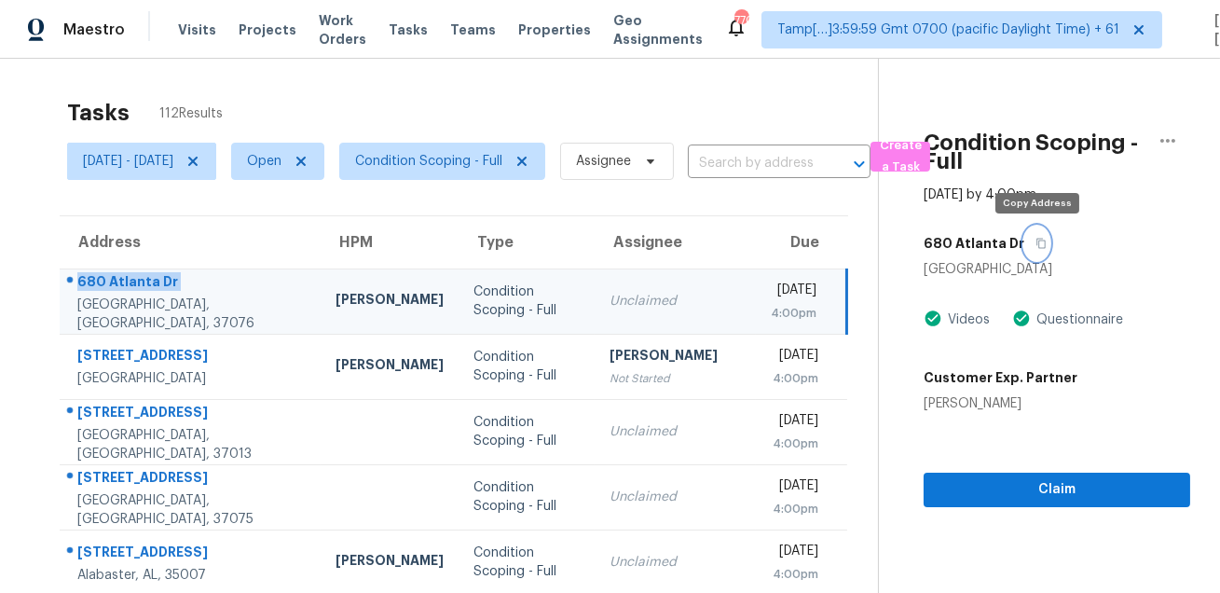
click at [1038, 239] on icon "button" at bounding box center [1040, 244] width 9 height 10
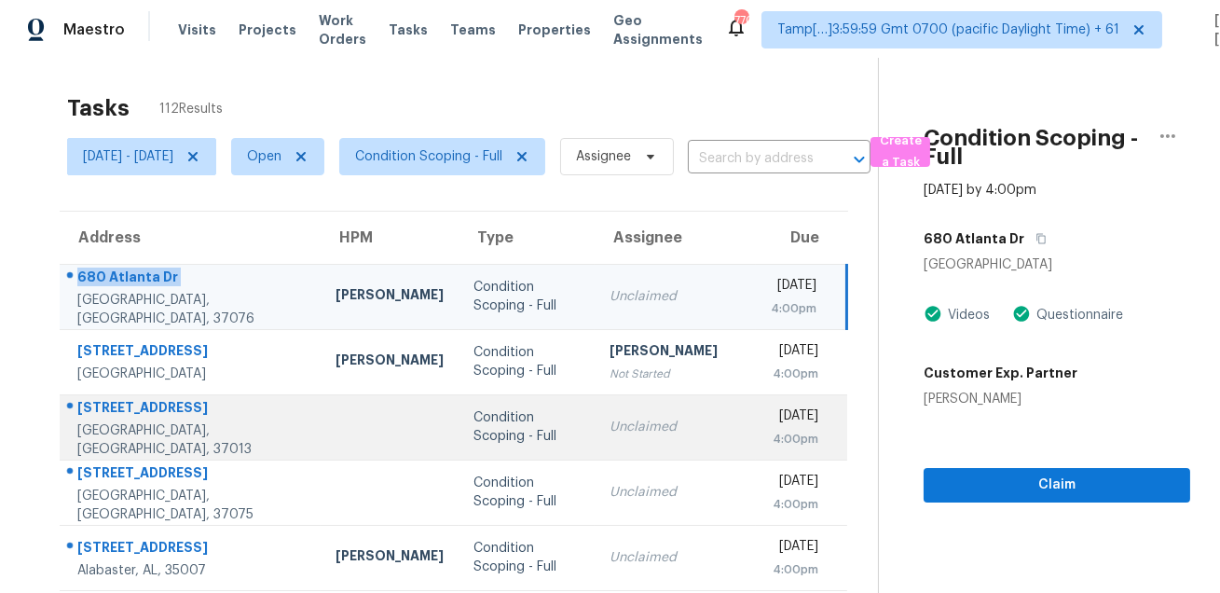
click at [156, 419] on div "6309 Paddington Way" at bounding box center [191, 409] width 228 height 23
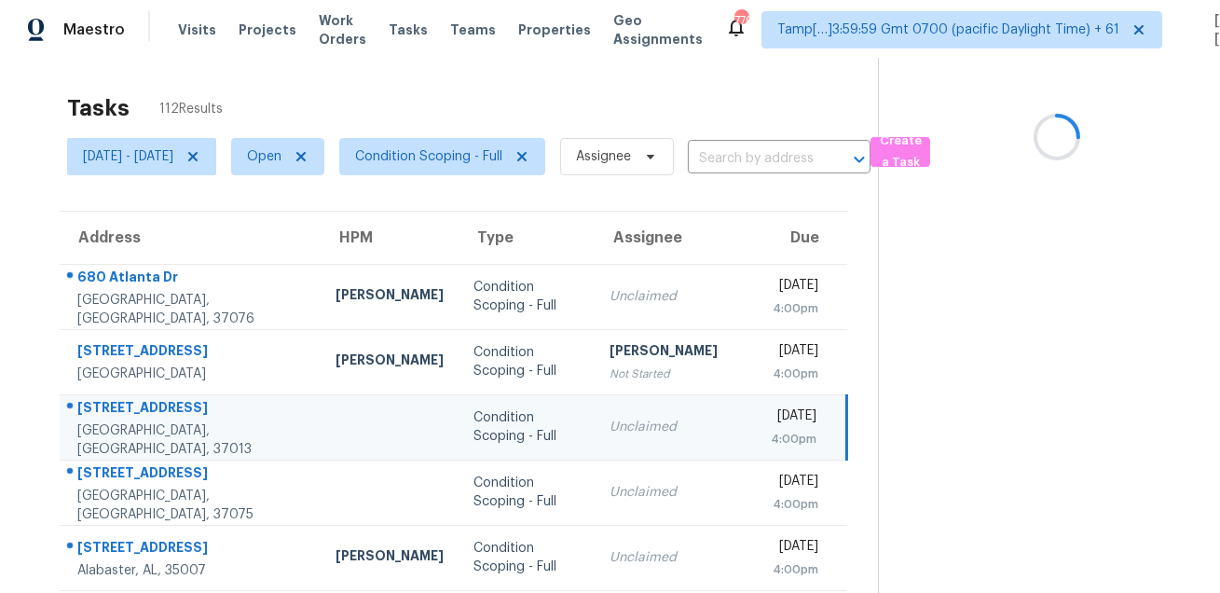
click at [156, 419] on div "6309 Paddington Way" at bounding box center [191, 409] width 228 height 23
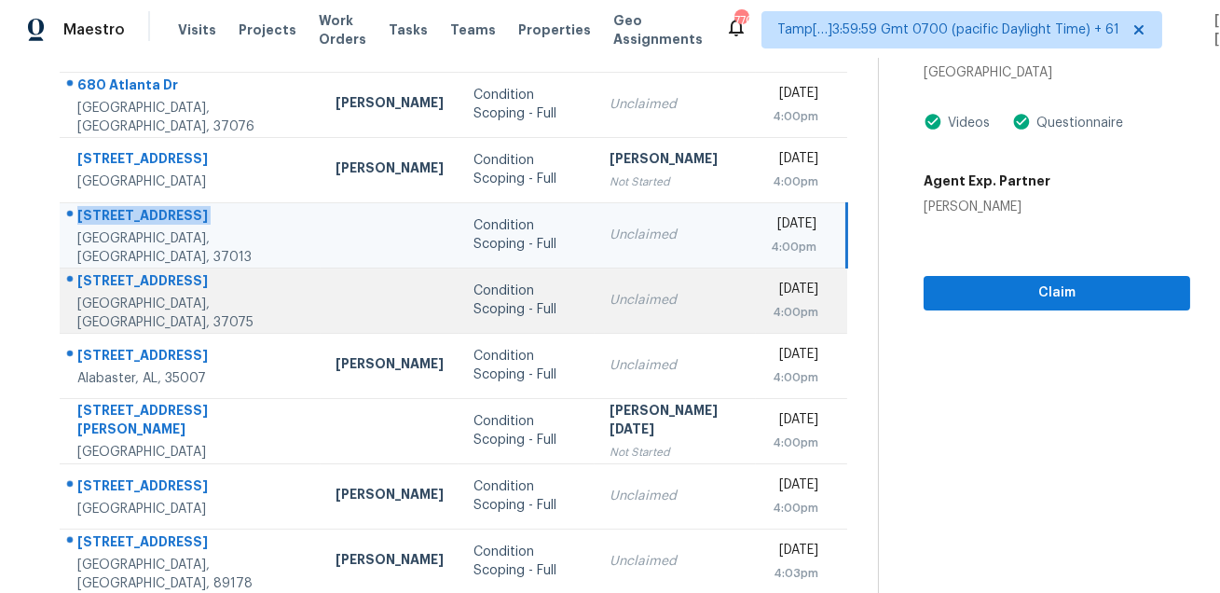
scroll to position [232, 0]
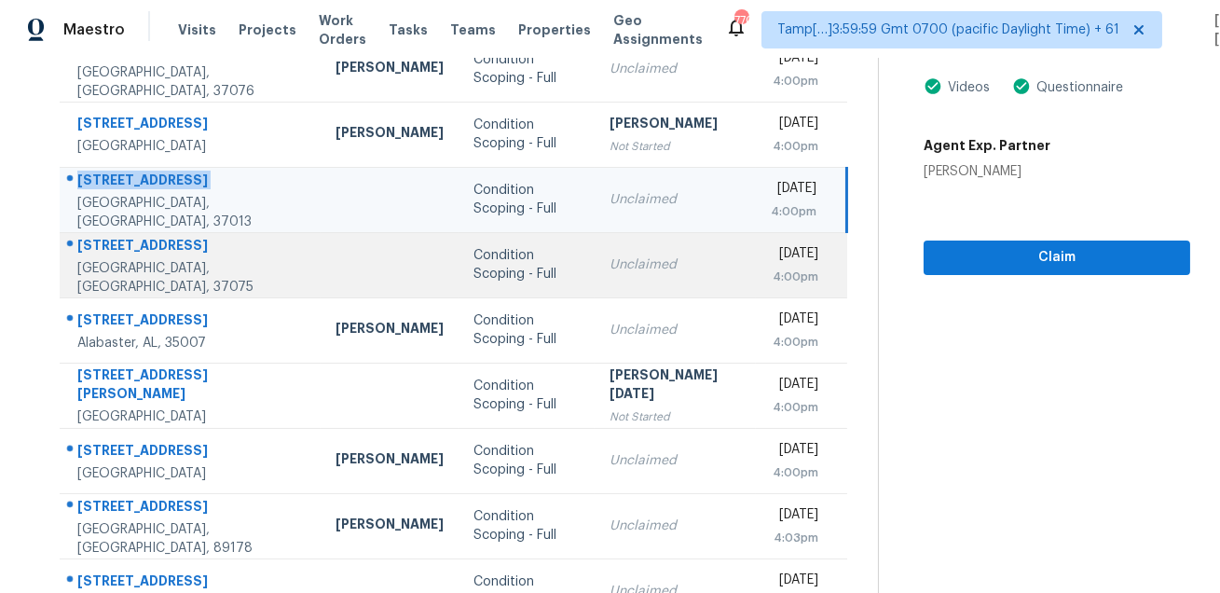
click at [117, 246] on div "104 Edgewater Pl" at bounding box center [191, 247] width 228 height 23
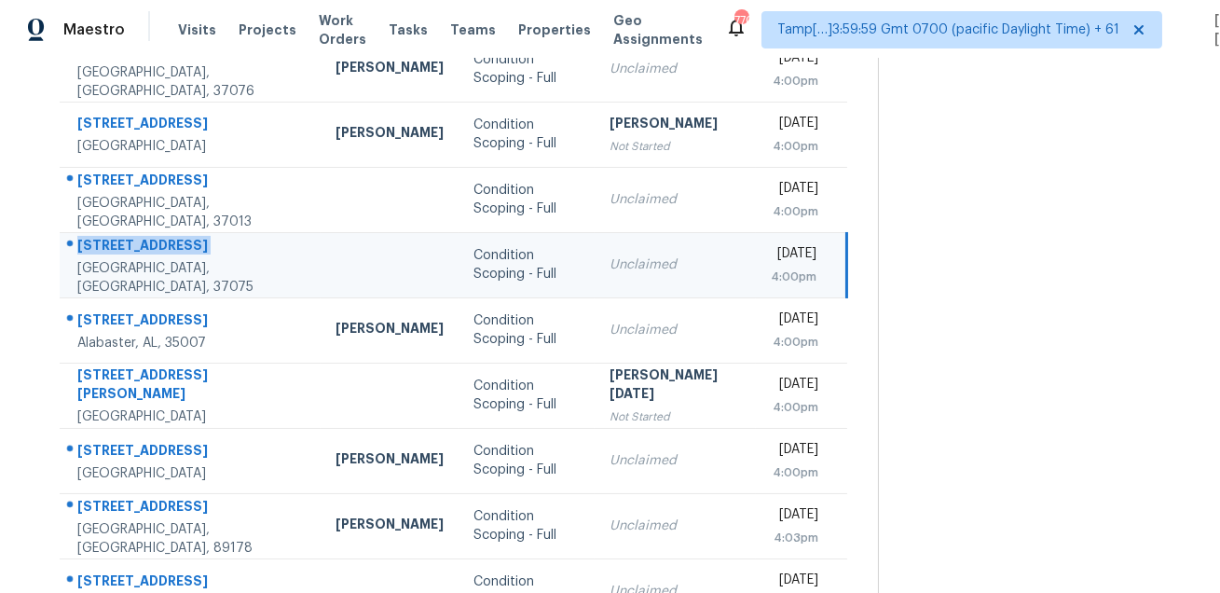
click at [117, 246] on div "104 Edgewater Pl" at bounding box center [191, 247] width 228 height 23
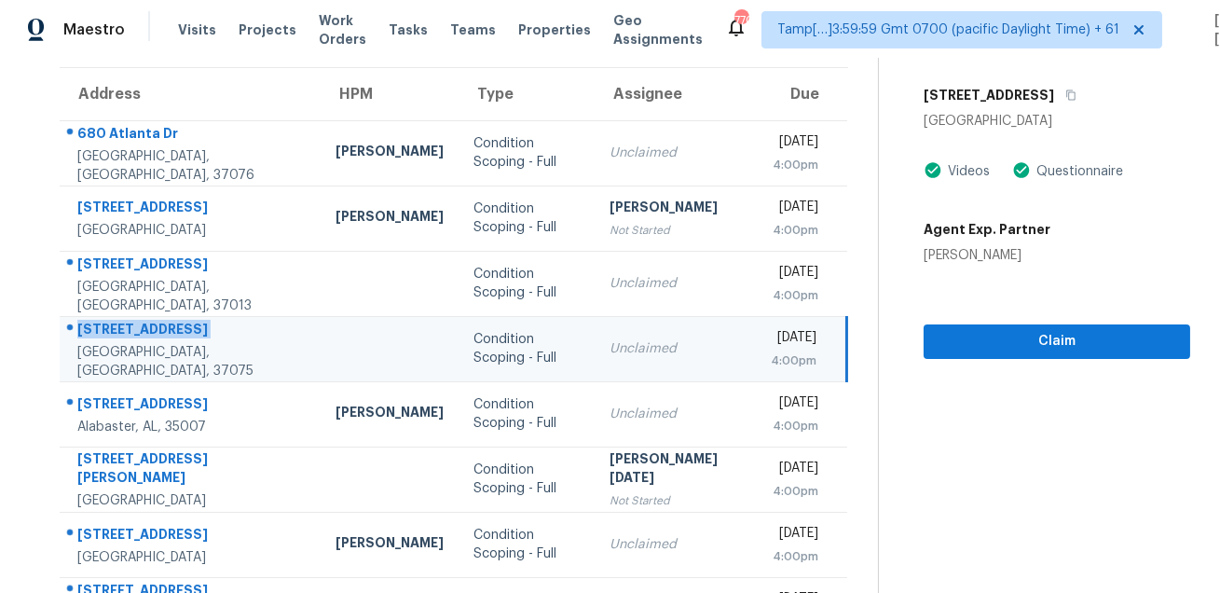
scroll to position [62, 0]
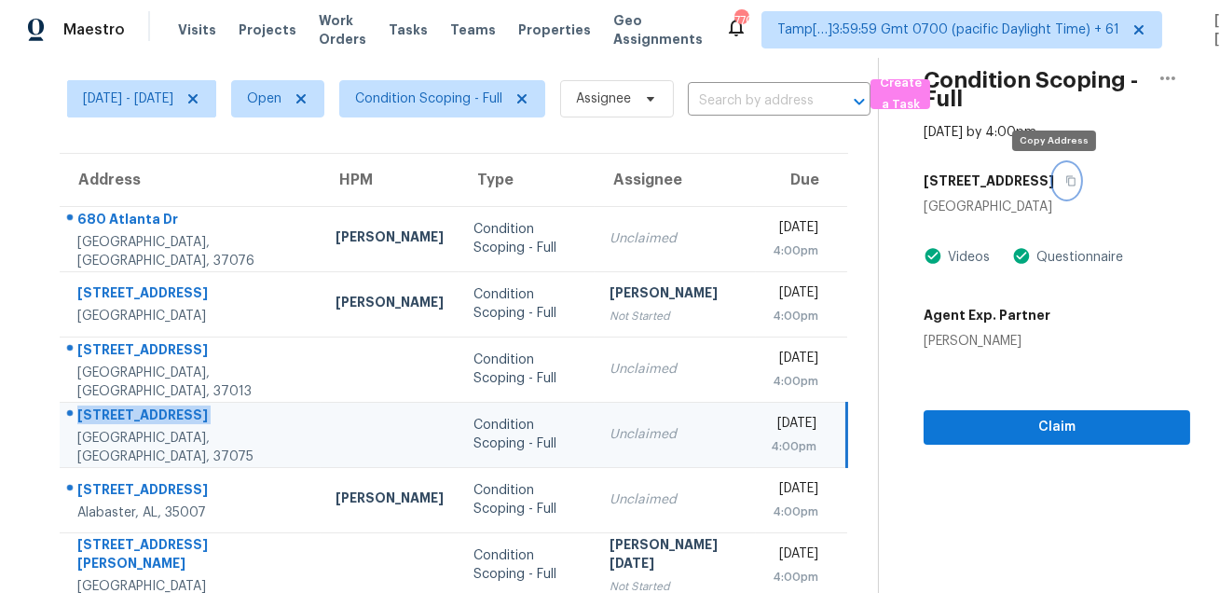
click at [1061, 187] on button "button" at bounding box center [1066, 181] width 25 height 34
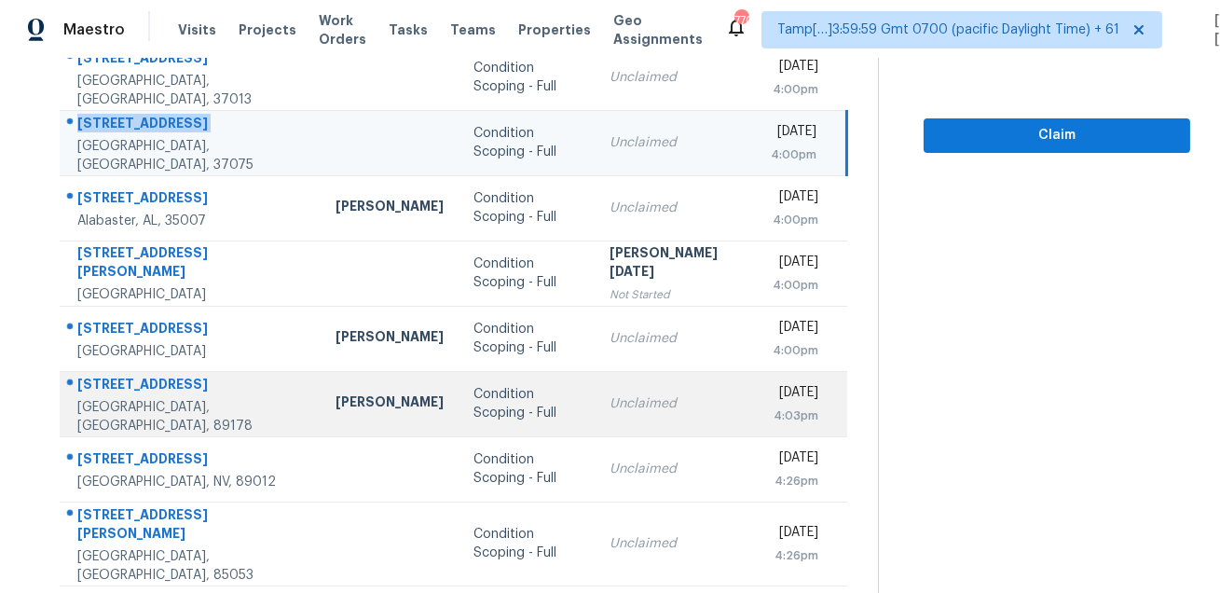
scroll to position [377, 0]
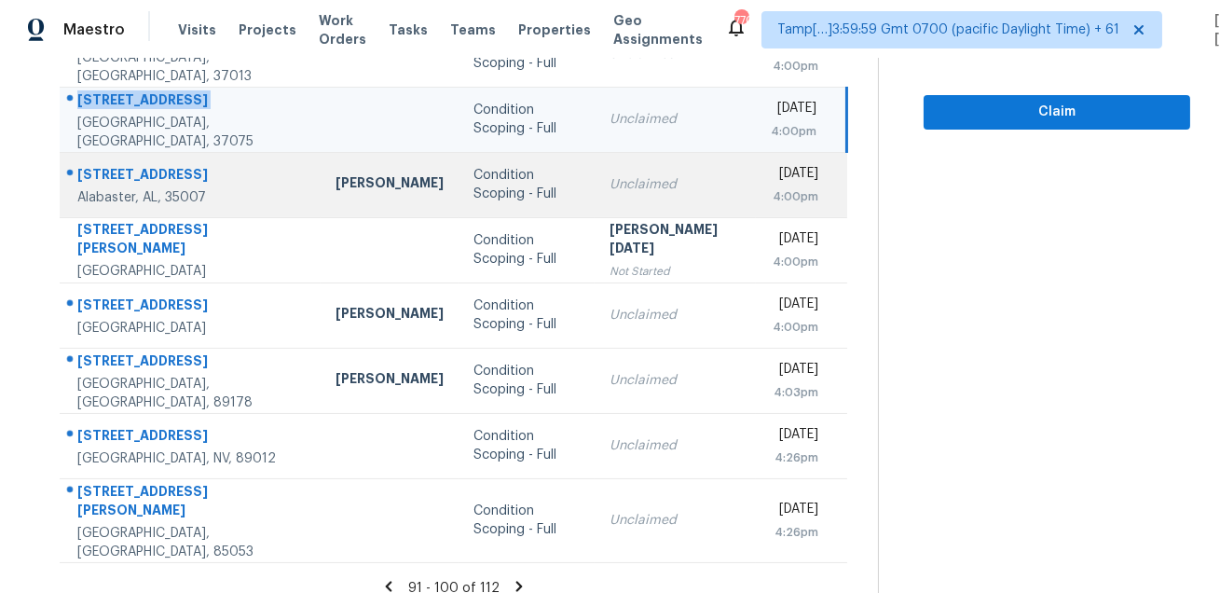
click at [174, 169] on div "3001 Specklebelly Way" at bounding box center [191, 176] width 228 height 23
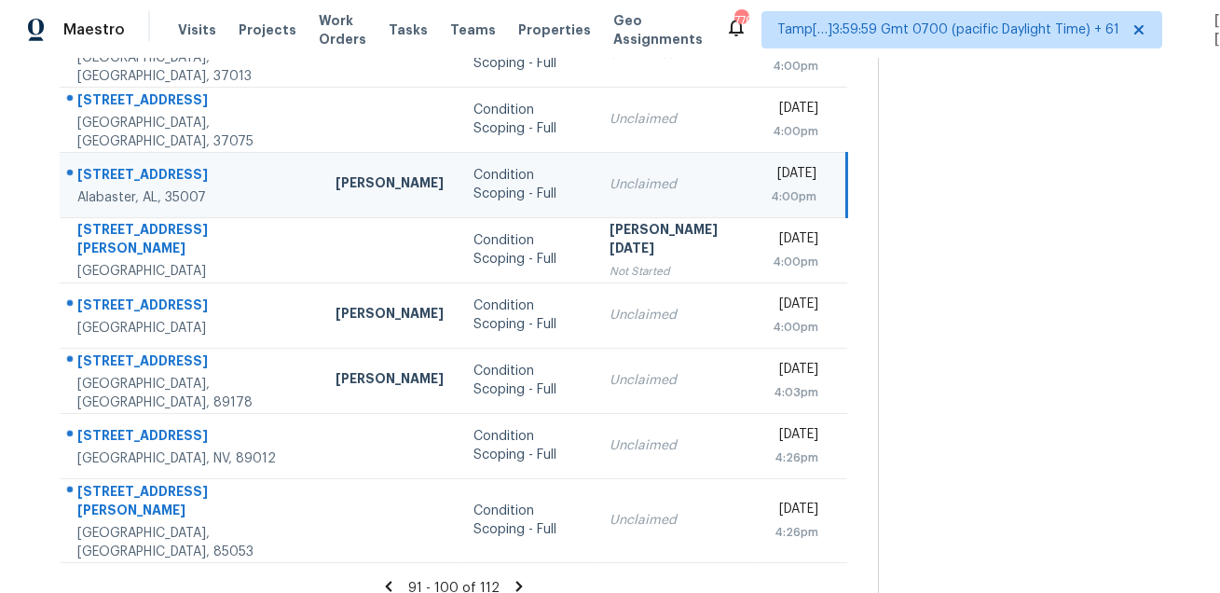
click at [174, 169] on div "3001 Specklebelly Way" at bounding box center [191, 176] width 228 height 23
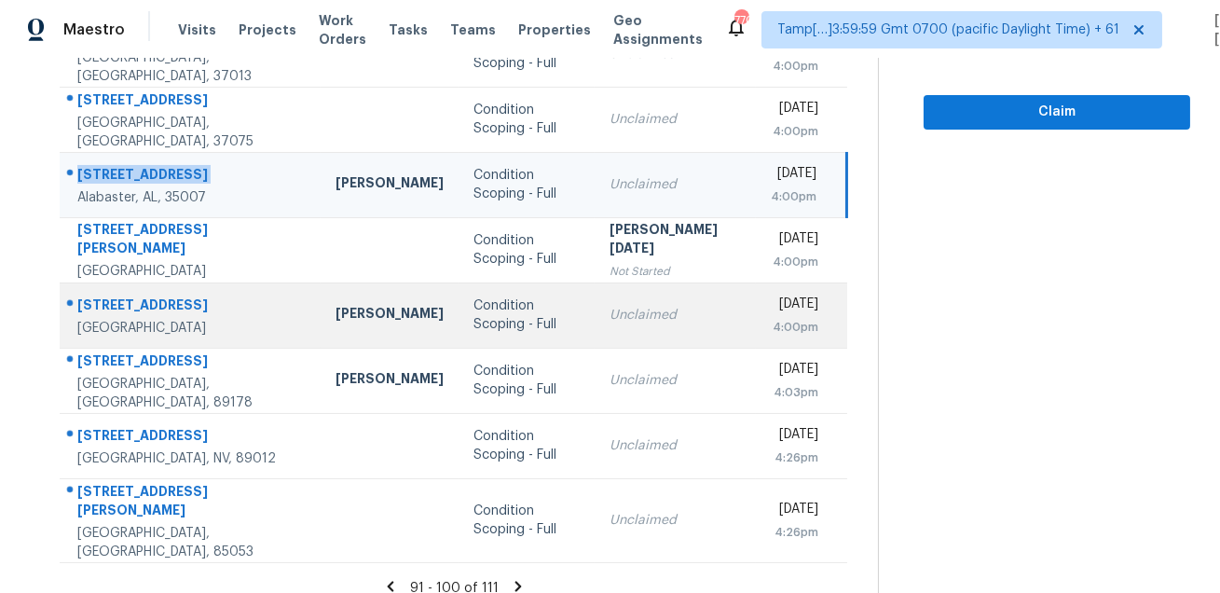
click at [154, 296] on div "2804 Gainesborough Dr" at bounding box center [191, 306] width 228 height 23
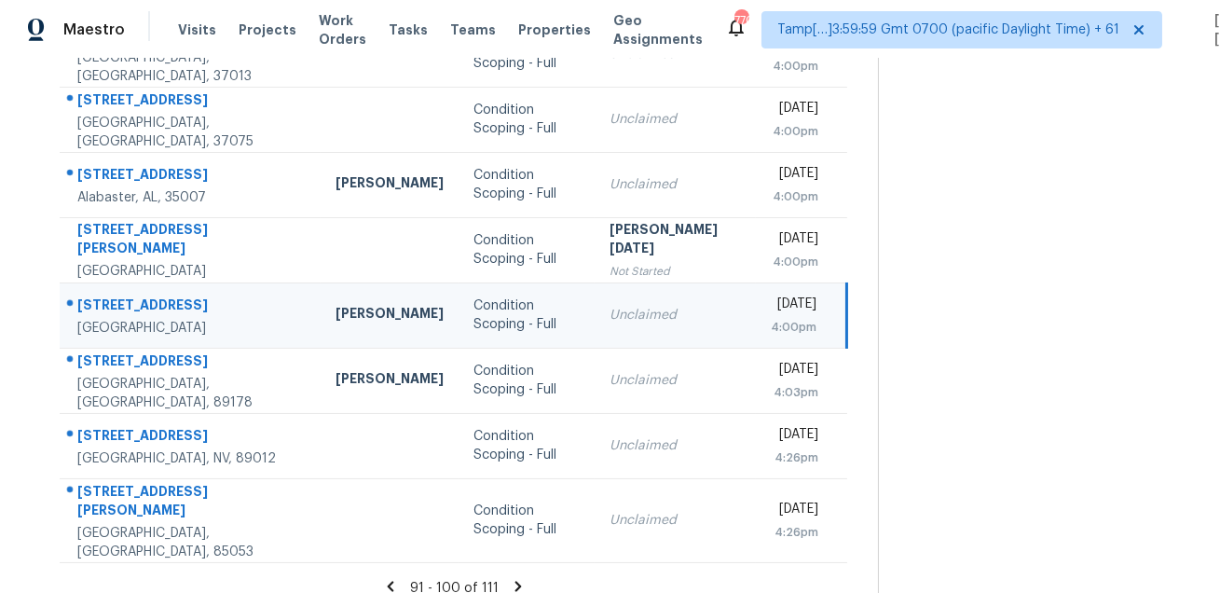
click at [154, 296] on div "2804 Gainesborough Dr" at bounding box center [191, 306] width 228 height 23
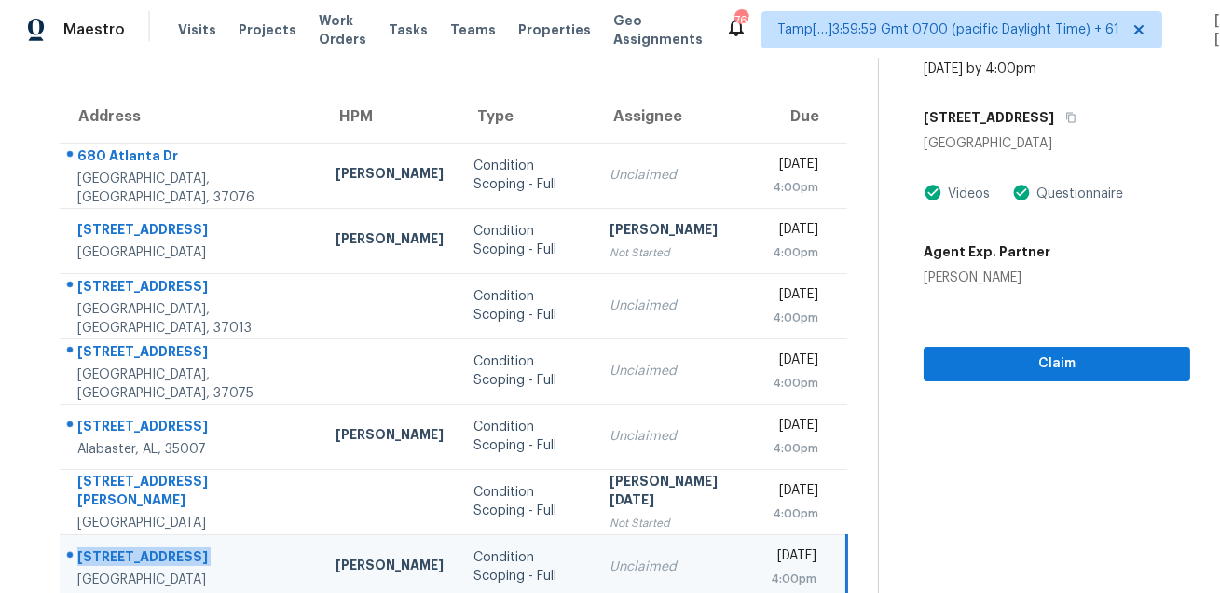
scroll to position [39, 0]
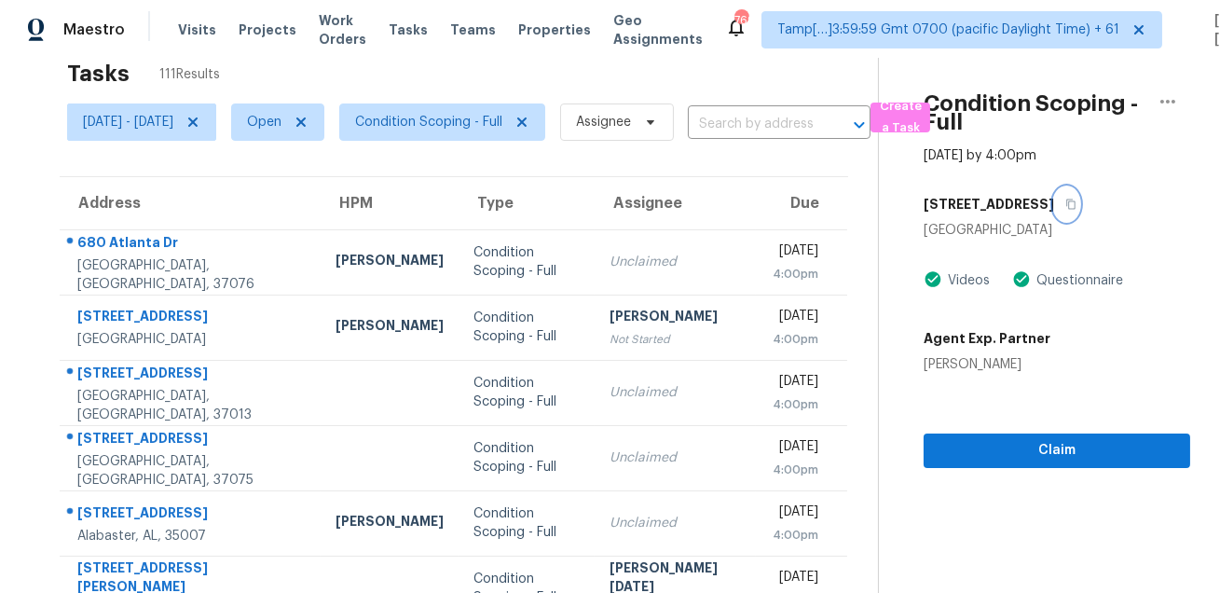
click at [1079, 211] on button "button" at bounding box center [1066, 204] width 25 height 34
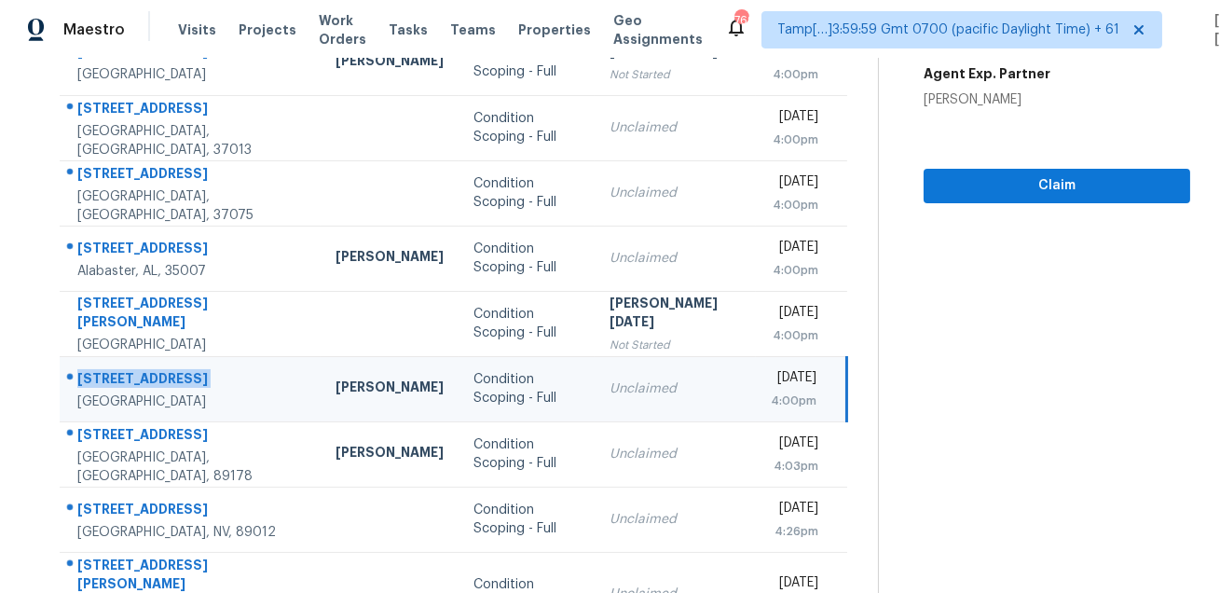
scroll to position [377, 0]
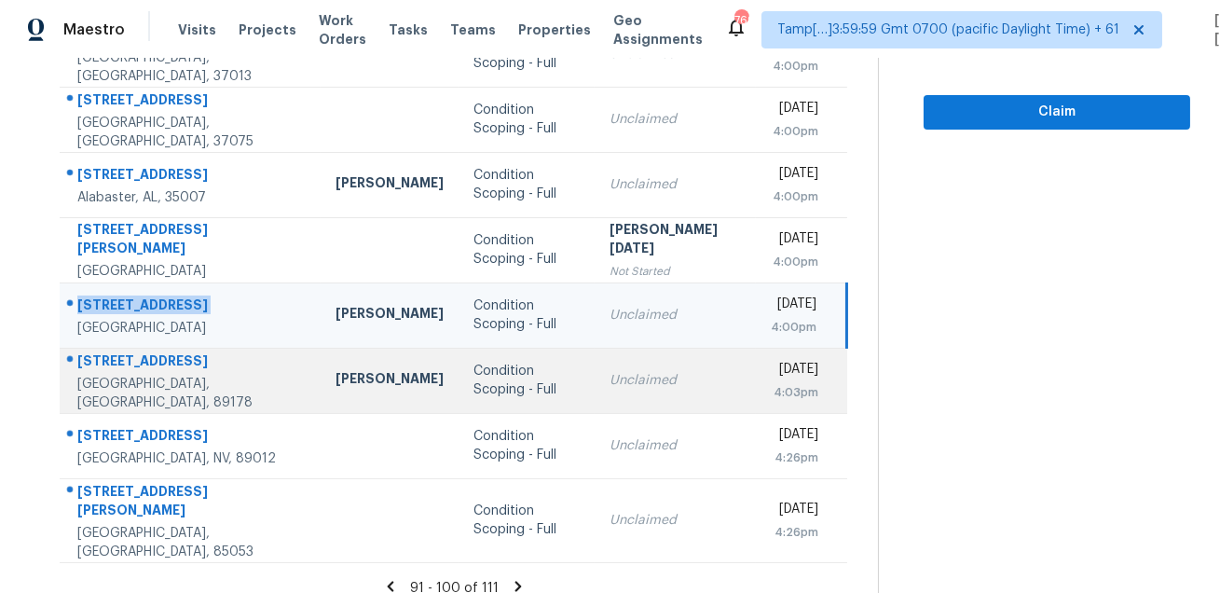
click at [107, 363] on div "8792 Charm Canyon Ave" at bounding box center [191, 362] width 228 height 23
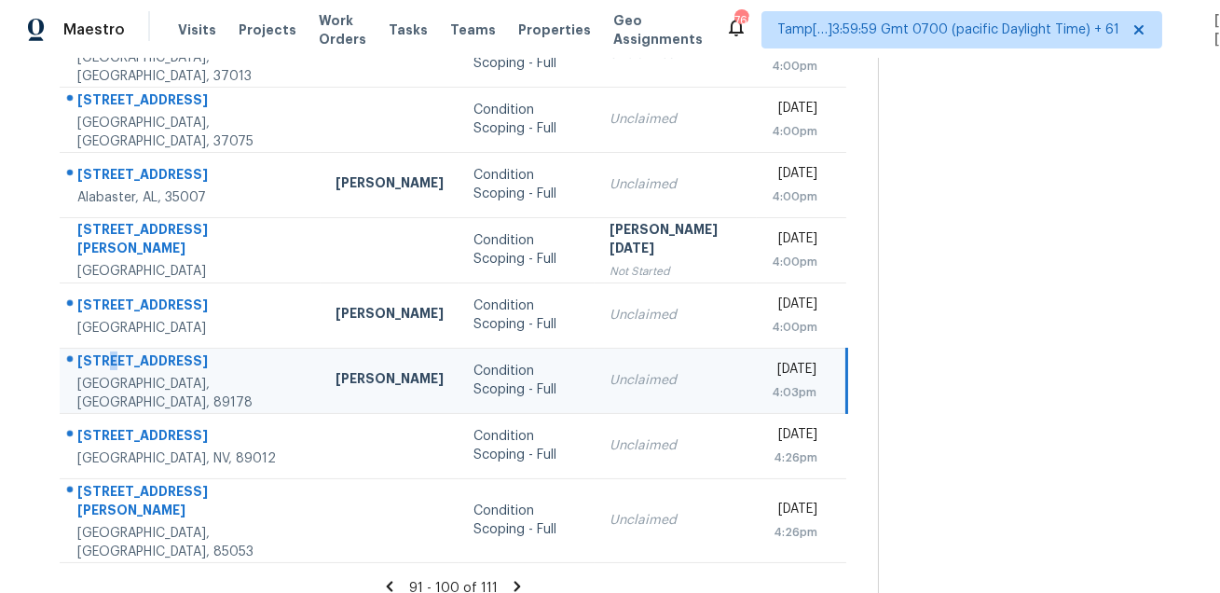
click at [107, 363] on div "8792 Charm Canyon Ave" at bounding box center [191, 362] width 228 height 23
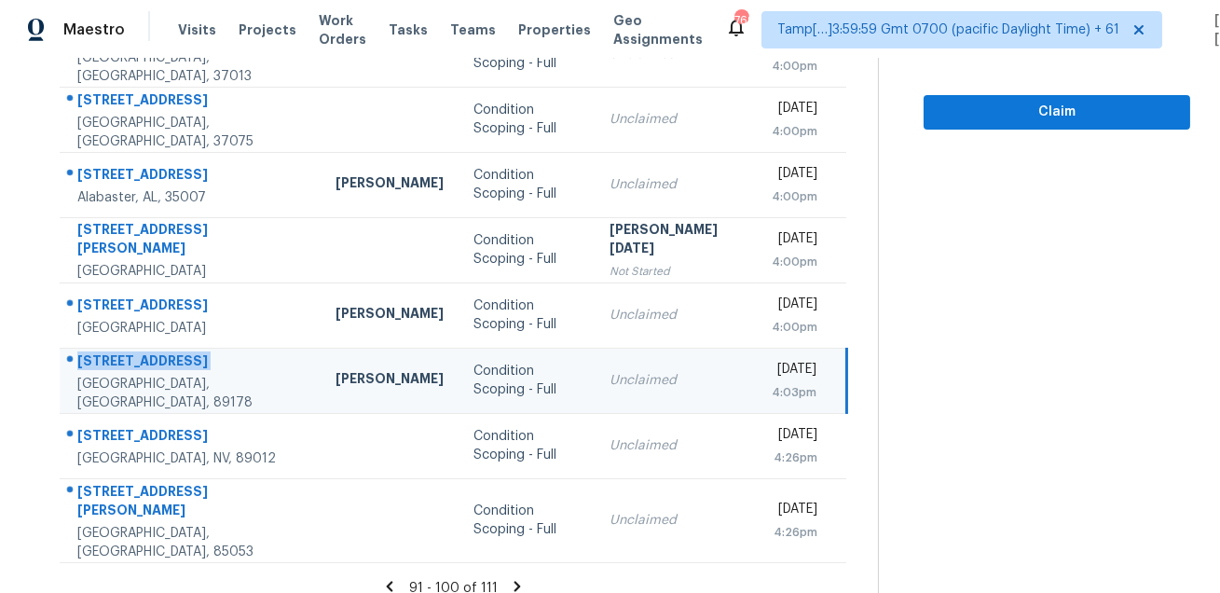
scroll to position [0, 0]
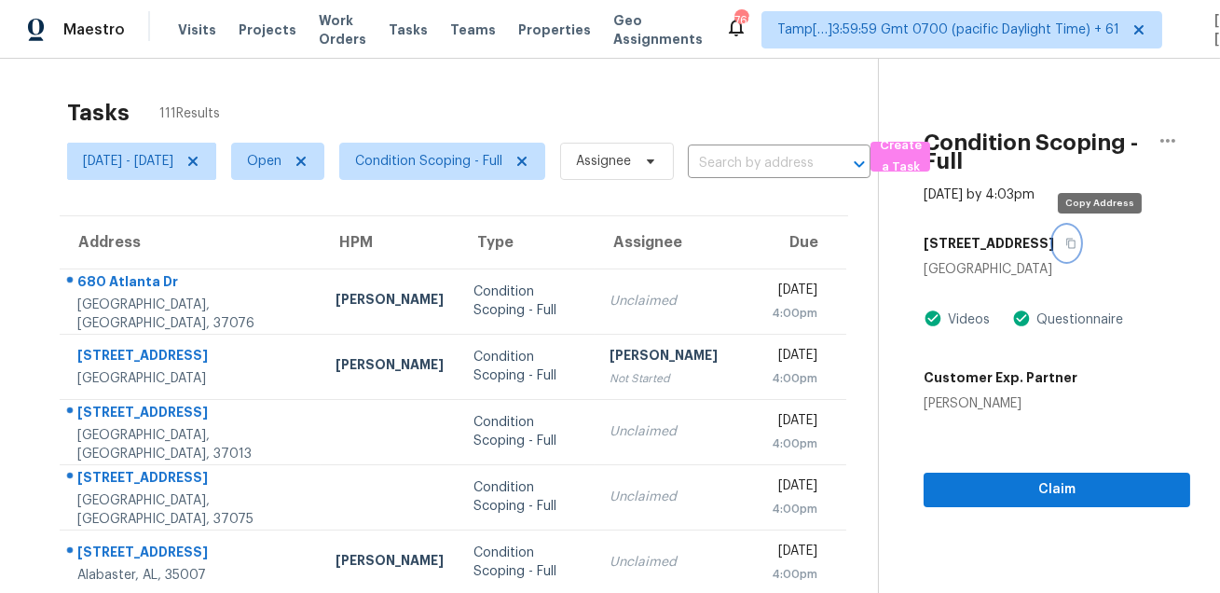
click at [1079, 250] on button "button" at bounding box center [1066, 243] width 25 height 34
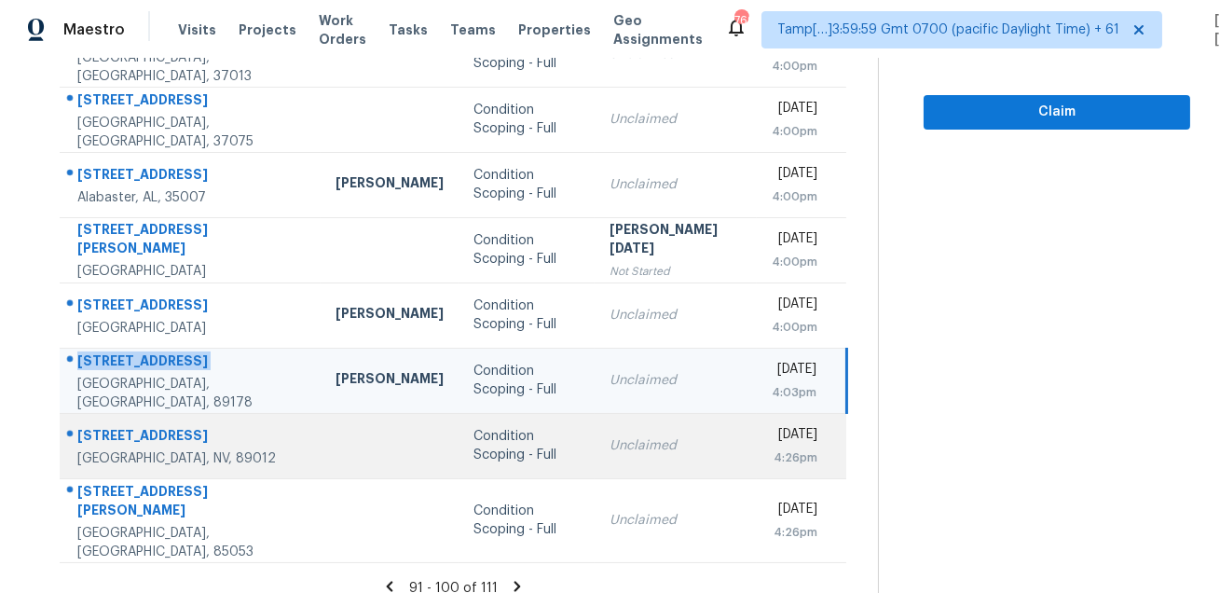
click at [89, 430] on div "29 Amber Rock St" at bounding box center [191, 437] width 228 height 23
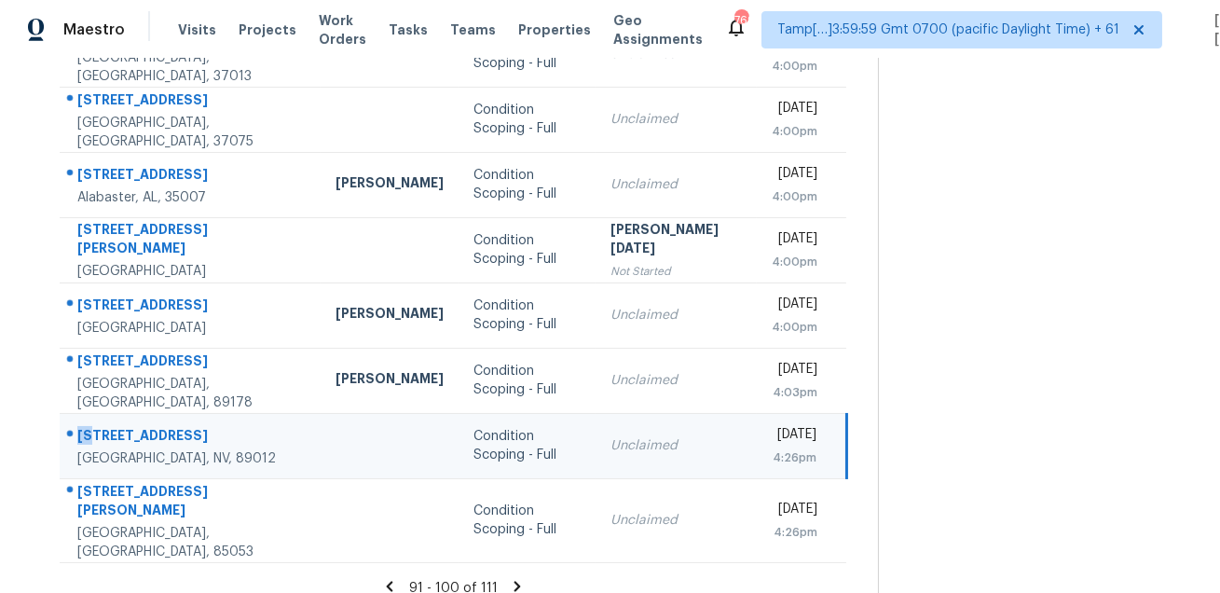
click at [89, 430] on div "29 Amber Rock St" at bounding box center [191, 437] width 228 height 23
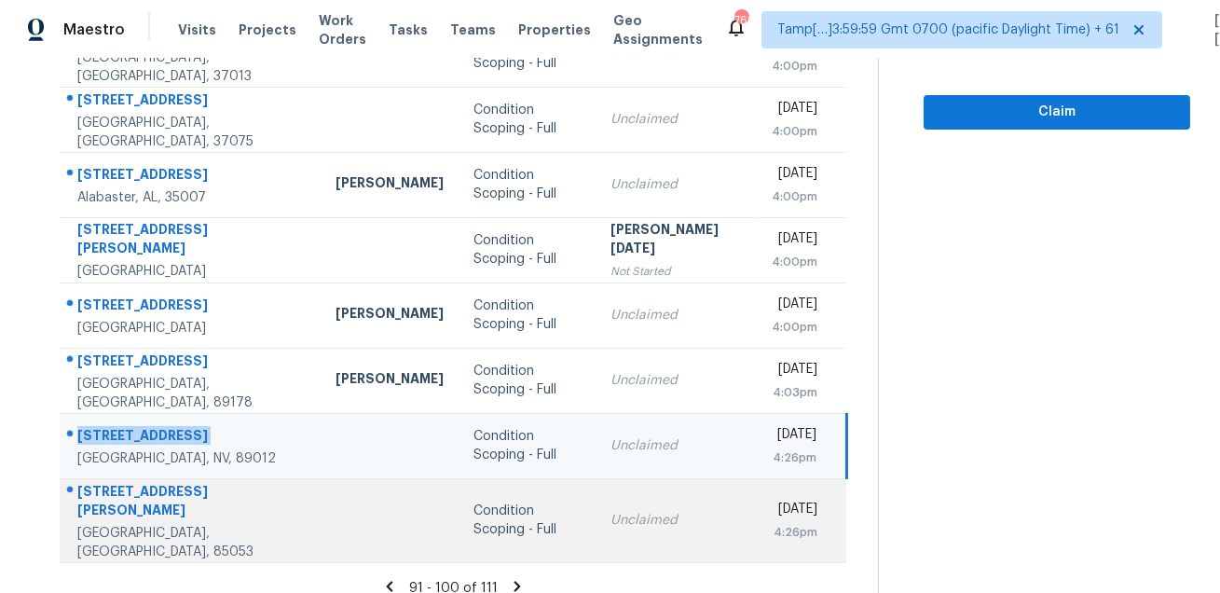
click at [124, 494] on div "3453 W Hearn Rd" at bounding box center [191, 503] width 228 height 42
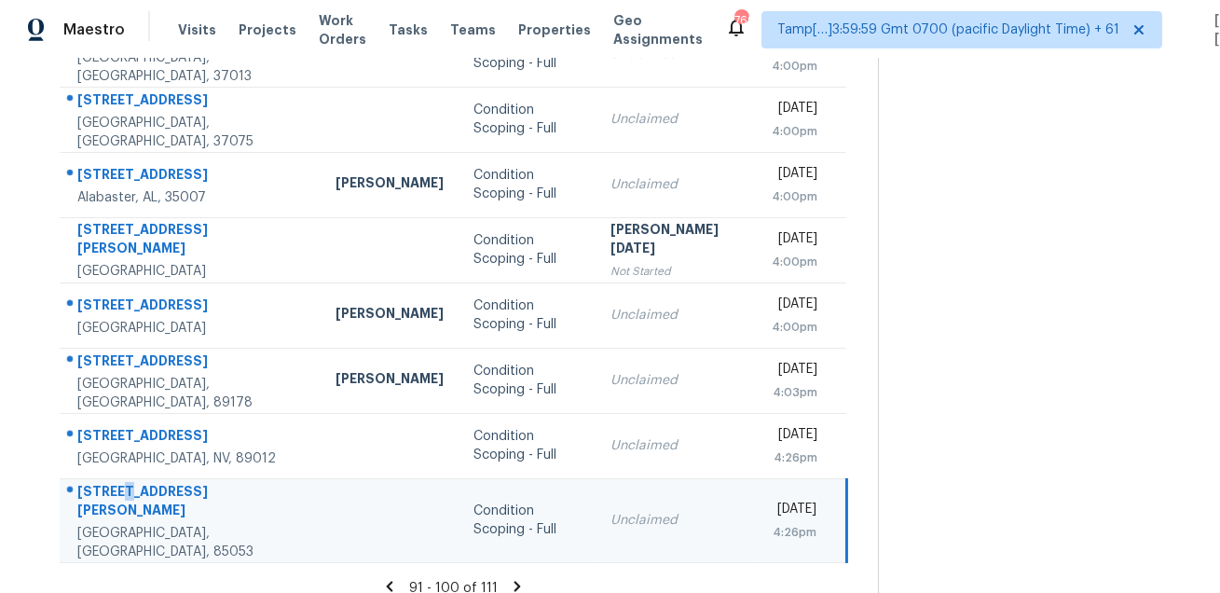
click at [124, 494] on div "3453 W Hearn Rd" at bounding box center [191, 503] width 228 height 42
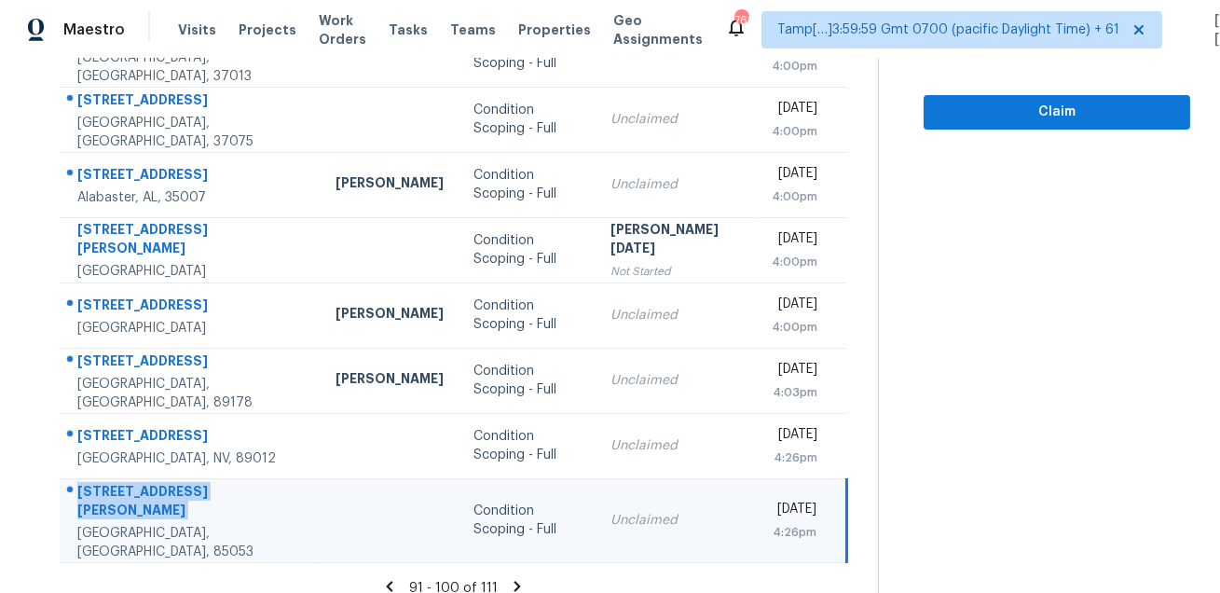
click at [515, 580] on icon at bounding box center [517, 585] width 7 height 10
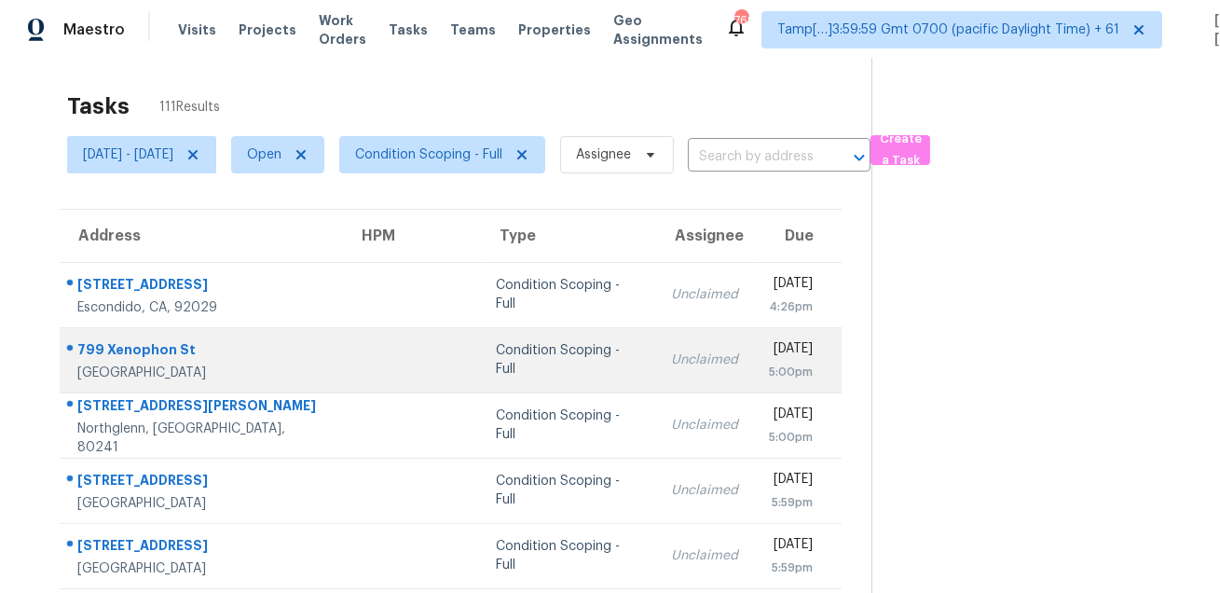
scroll to position [0, 0]
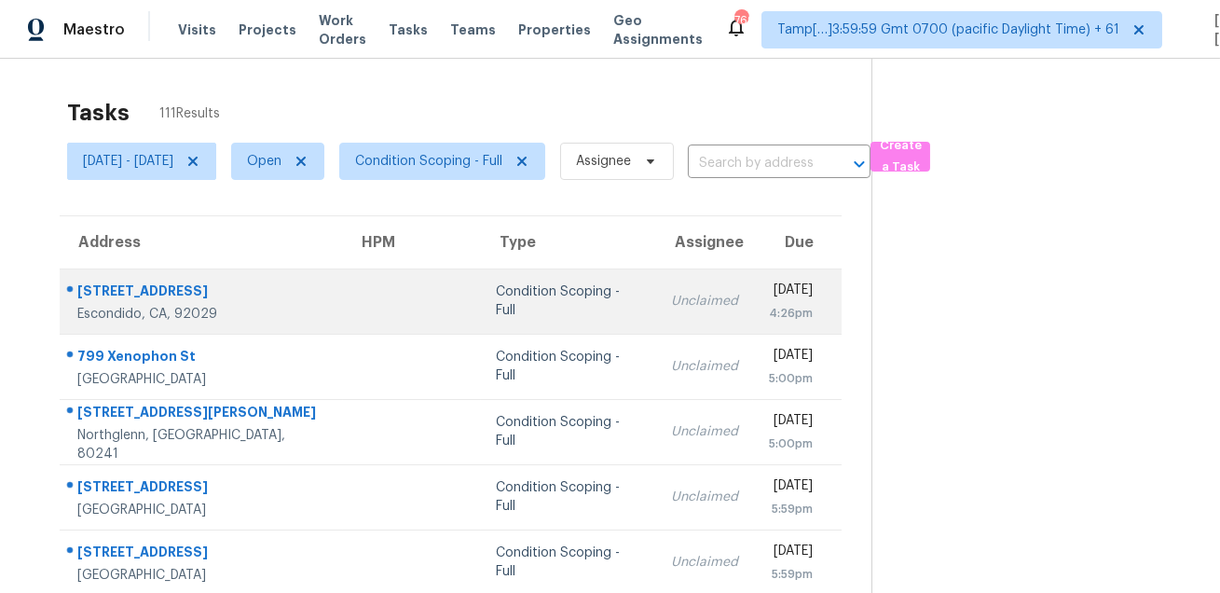
click at [141, 288] on div "2964 Hayloft Pl" at bounding box center [202, 292] width 251 height 23
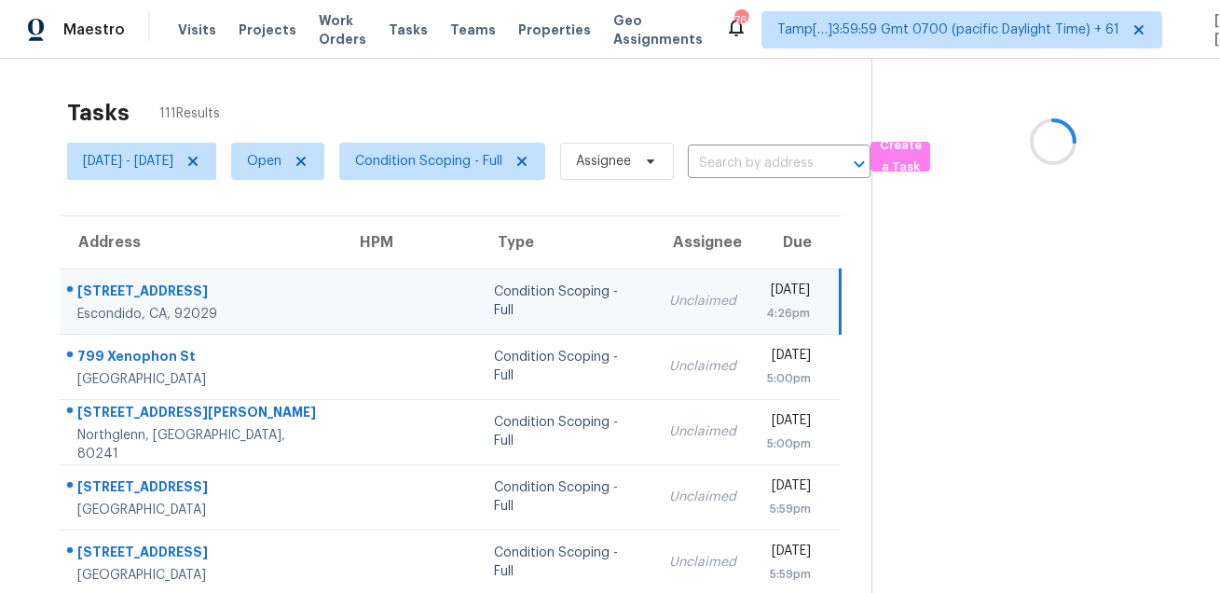
click at [141, 288] on div "2964 Hayloft Pl" at bounding box center [201, 292] width 249 height 23
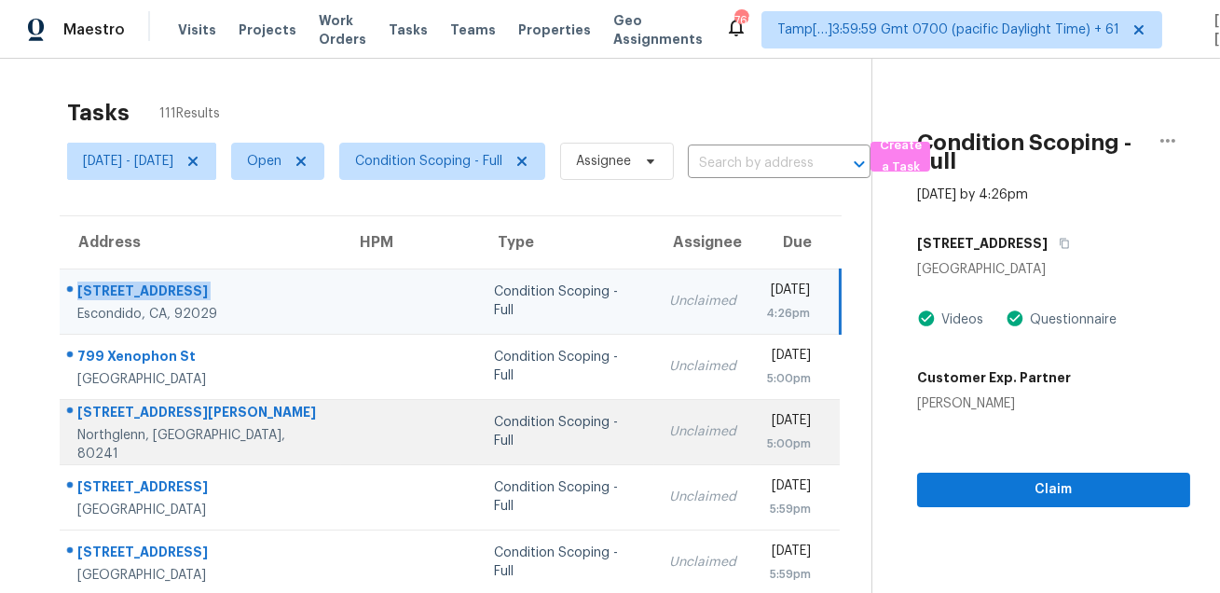
scroll to position [143, 0]
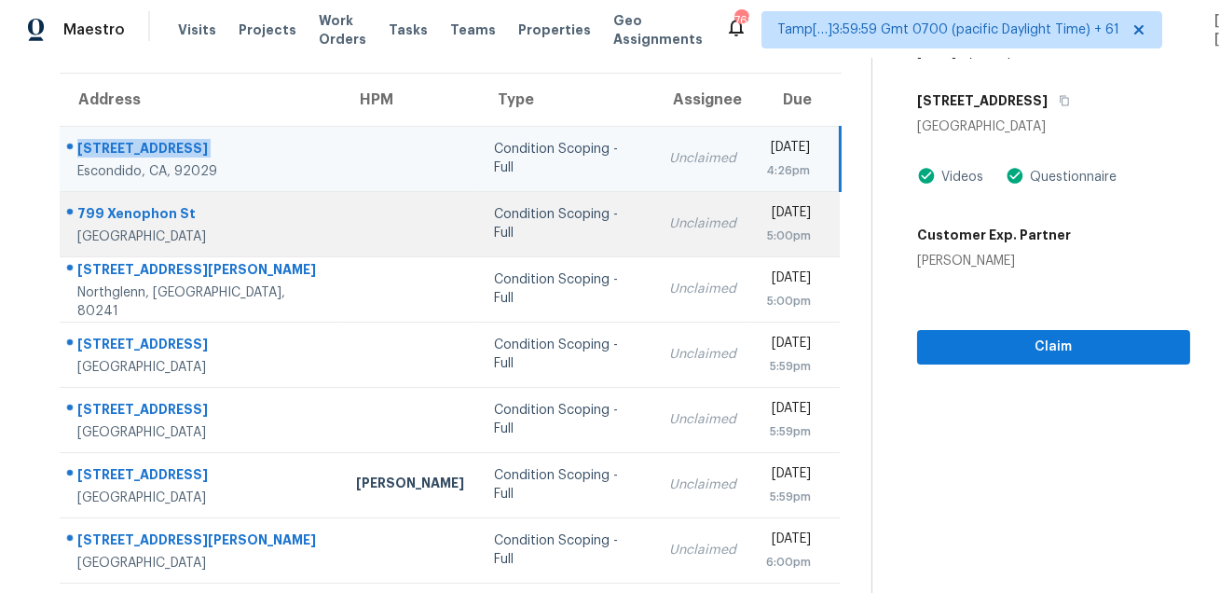
click at [144, 206] on div "799 Xenophon St" at bounding box center [201, 215] width 249 height 23
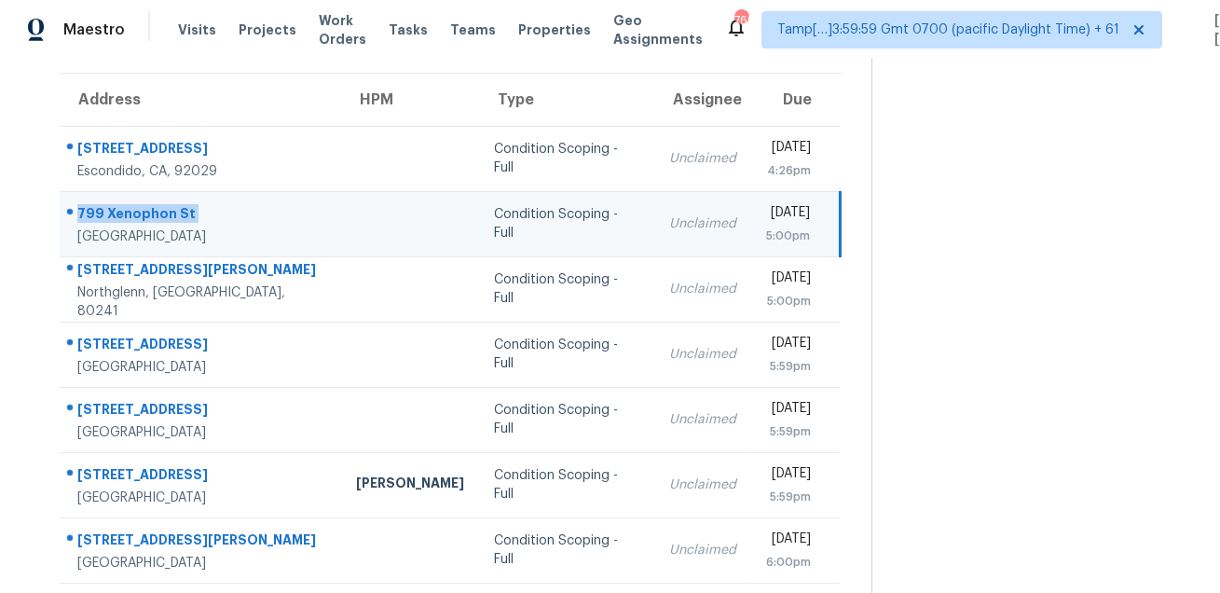
click at [144, 206] on div "799 Xenophon St" at bounding box center [201, 215] width 249 height 23
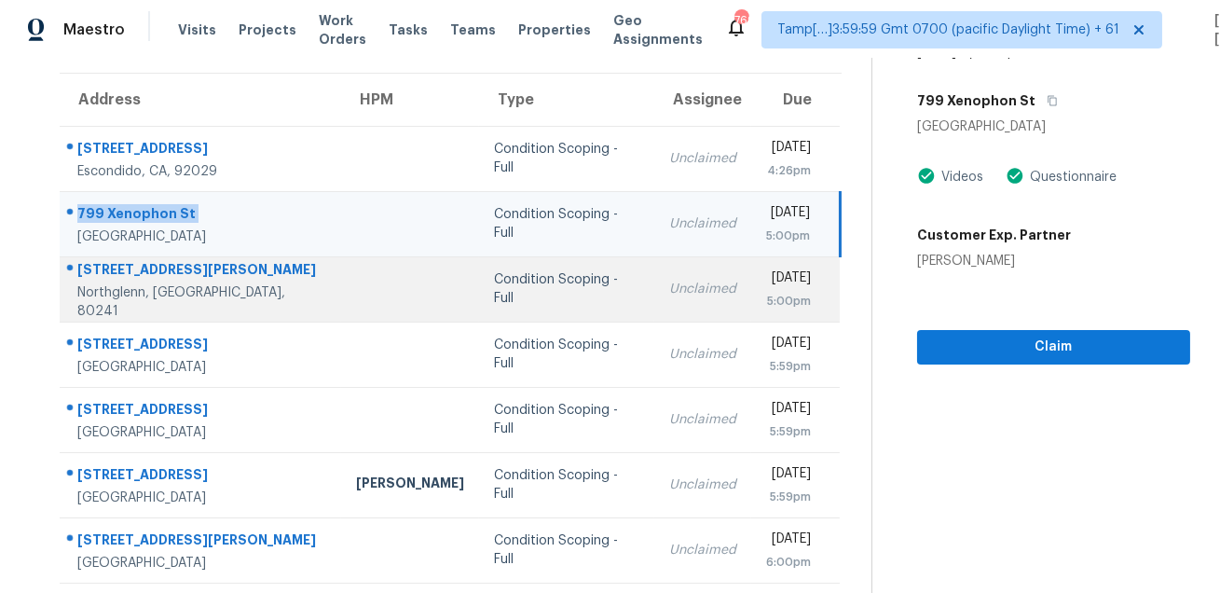
click at [144, 270] on div "12237 Karls Ln" at bounding box center [201, 271] width 249 height 23
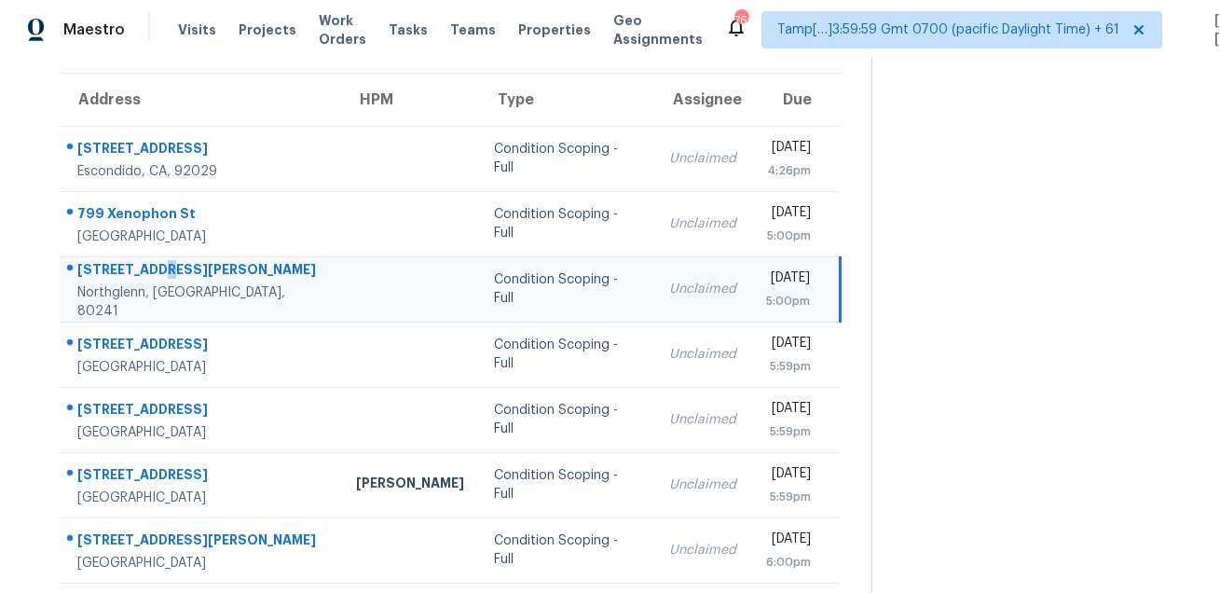
click at [144, 270] on div "12237 Karls Ln" at bounding box center [201, 271] width 249 height 23
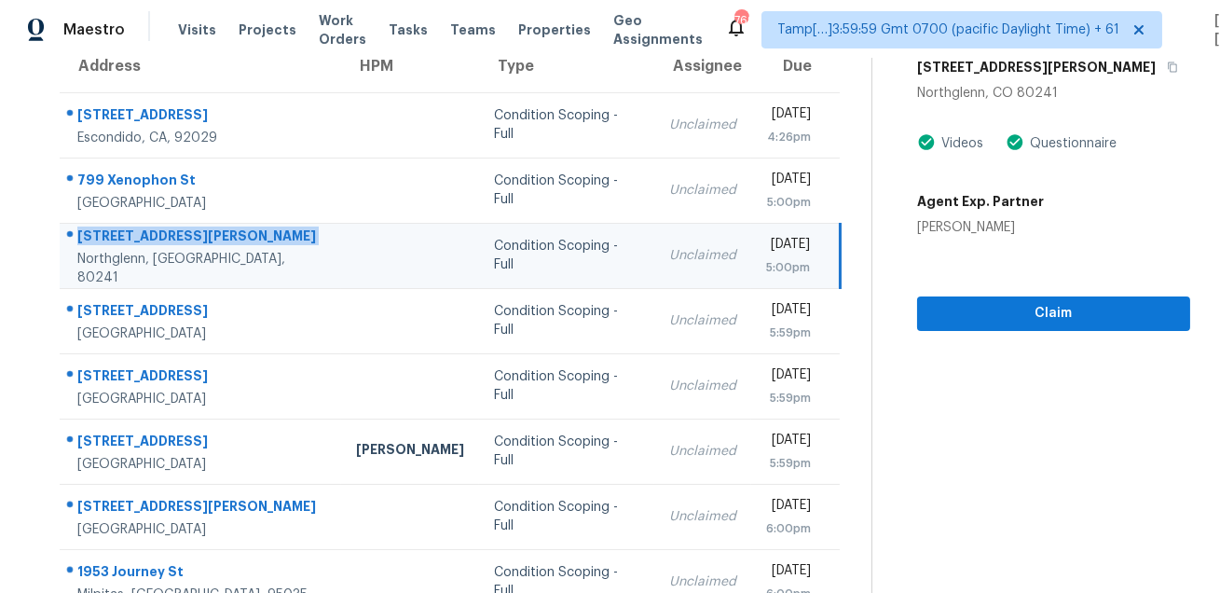
scroll to position [216, 0]
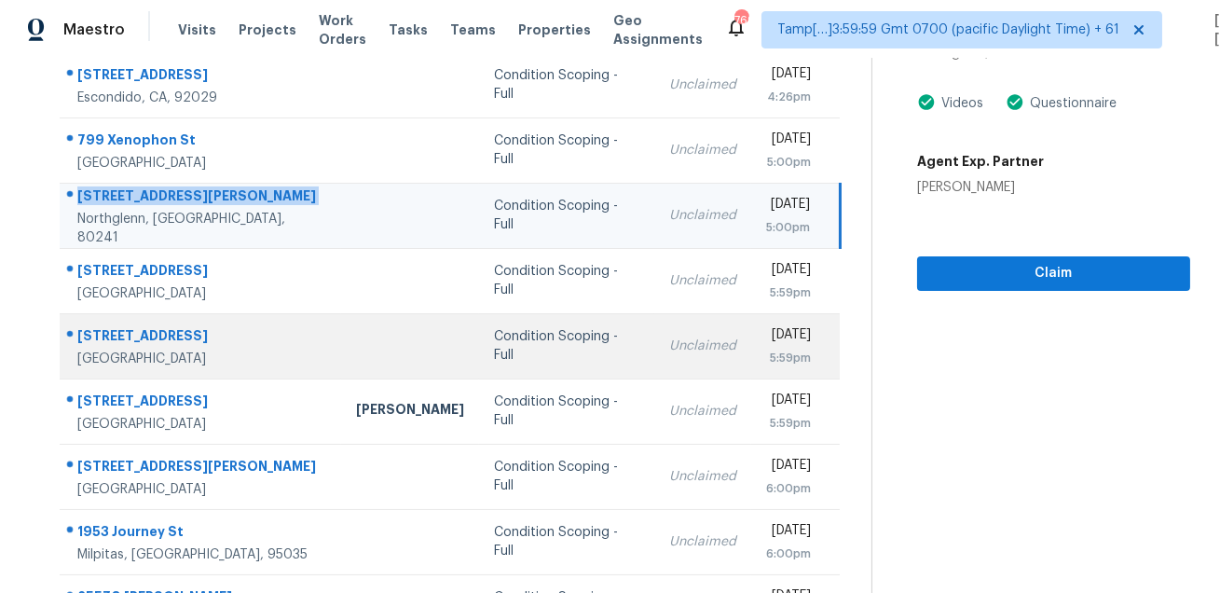
click at [210, 318] on td "23351 Park Sorrento Unit 71 Calabasas, CA, 91302" at bounding box center [200, 345] width 281 height 65
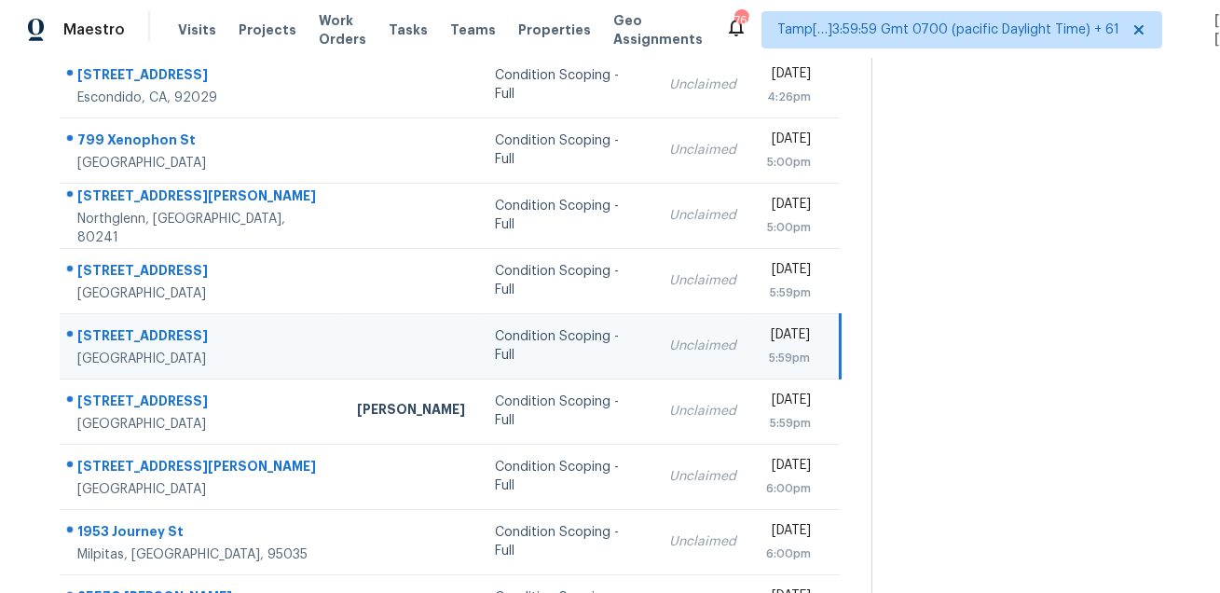
click at [210, 318] on td "23351 Park Sorrento Unit 71 Calabasas, CA, 91302" at bounding box center [201, 345] width 282 height 65
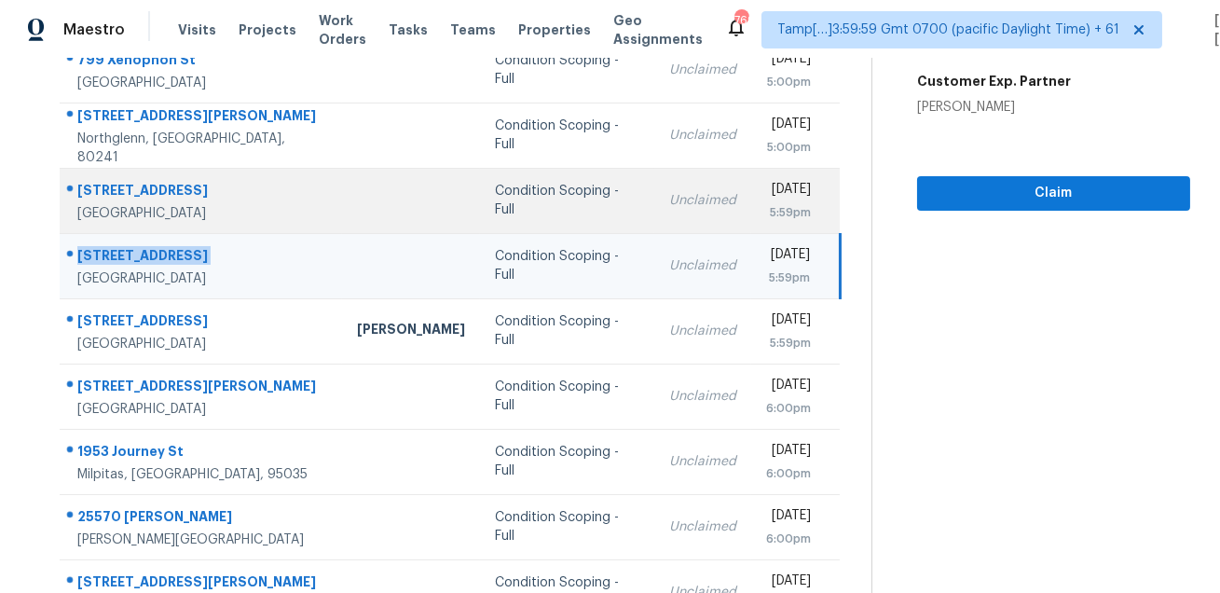
scroll to position [323, 0]
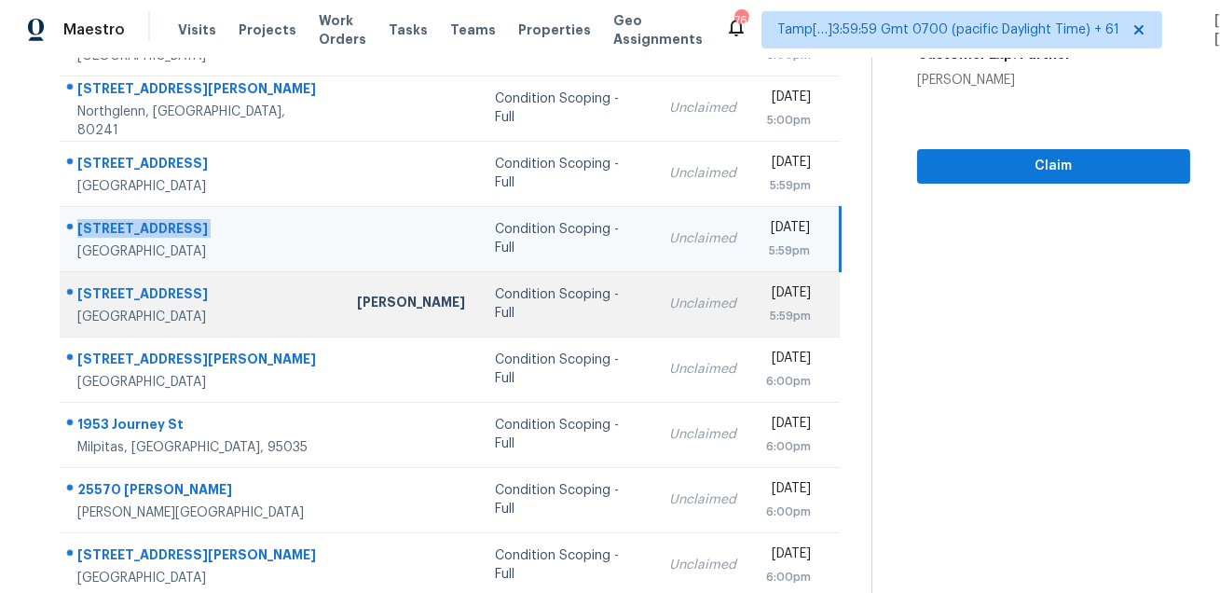
click at [217, 333] on td "1645 W Baseline Rd Unit 1058 Mesa, AZ, 85202" at bounding box center [201, 303] width 282 height 65
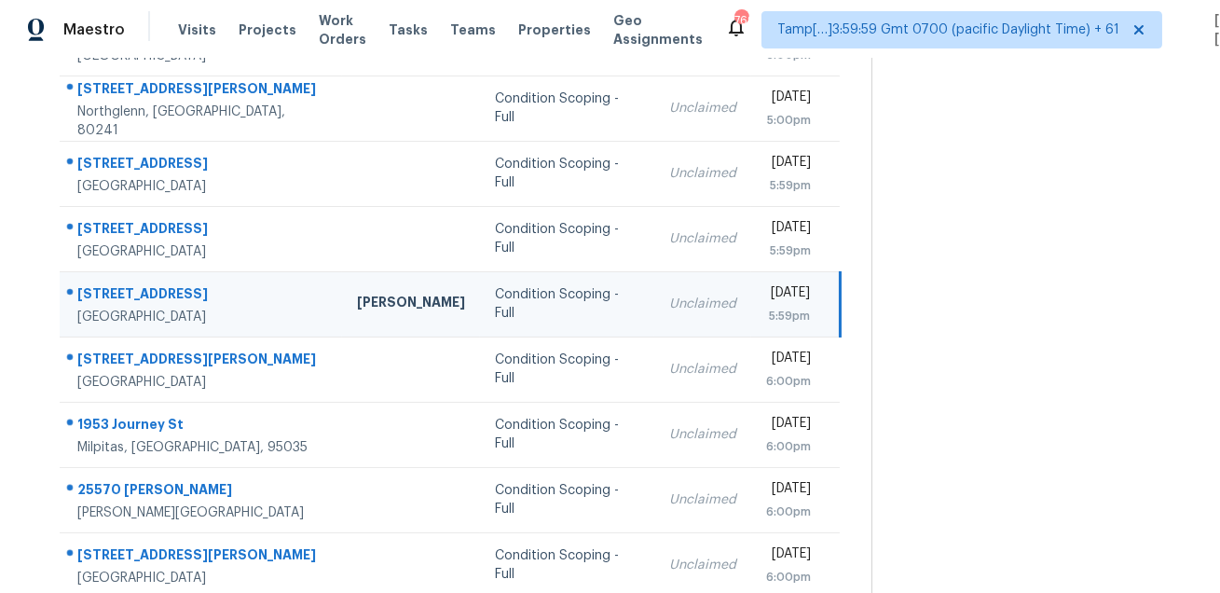
click at [217, 333] on td "1645 W Baseline Rd Unit 1058 Mesa, AZ, 85202" at bounding box center [201, 303] width 282 height 65
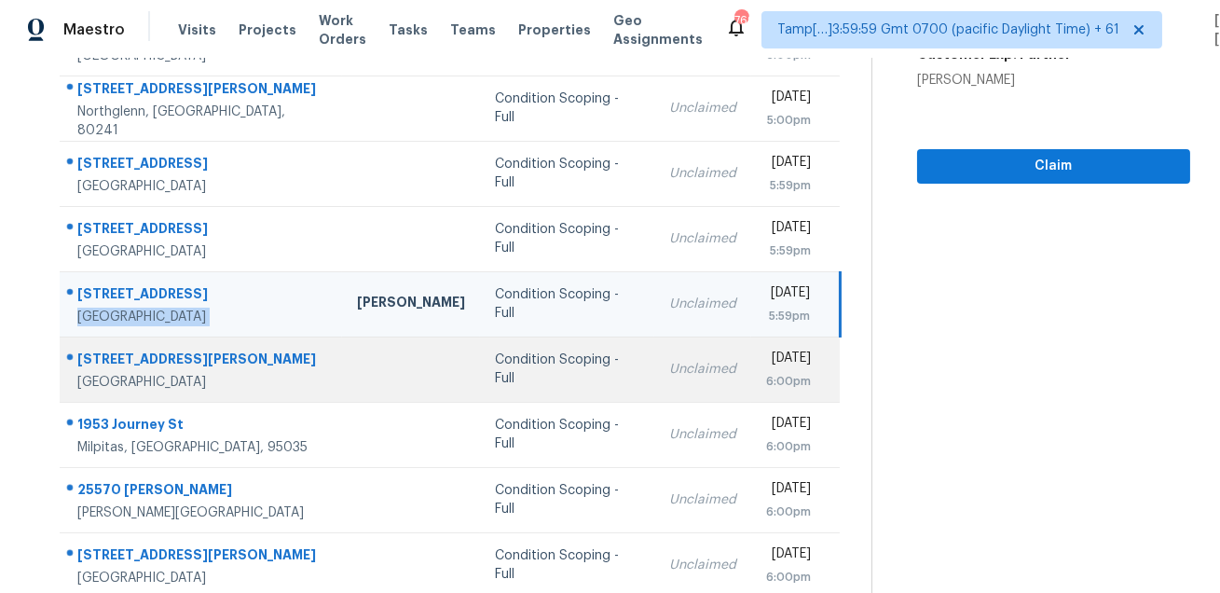
click at [159, 350] on div "4288 Macedo Pl" at bounding box center [202, 360] width 250 height 23
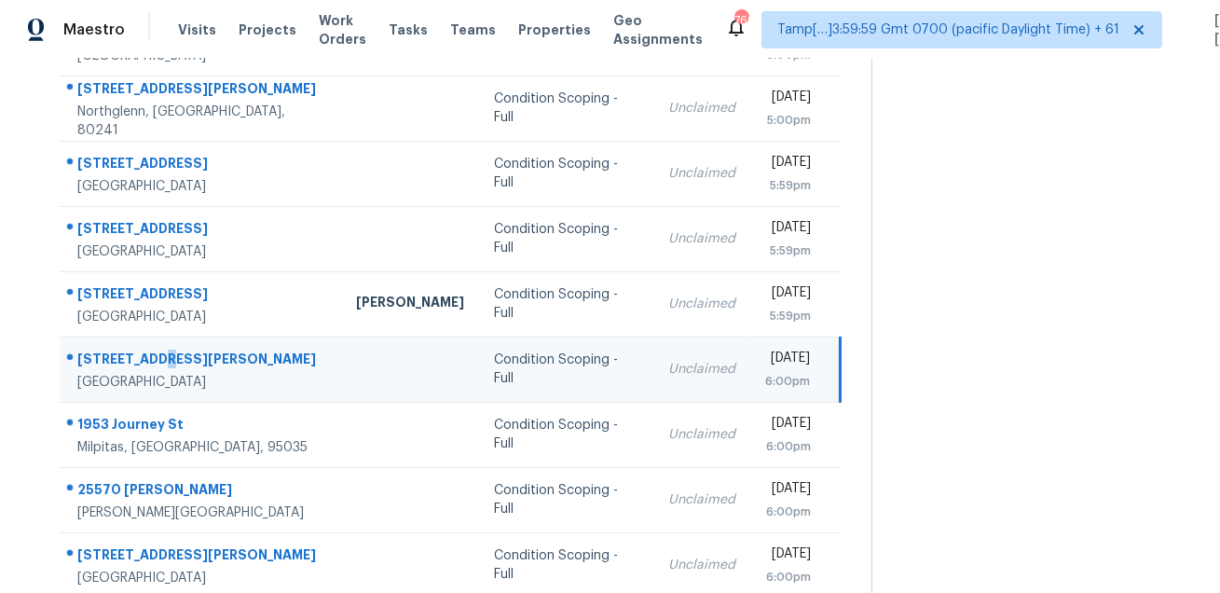
click at [159, 350] on div "4288 Macedo Pl" at bounding box center [201, 360] width 249 height 23
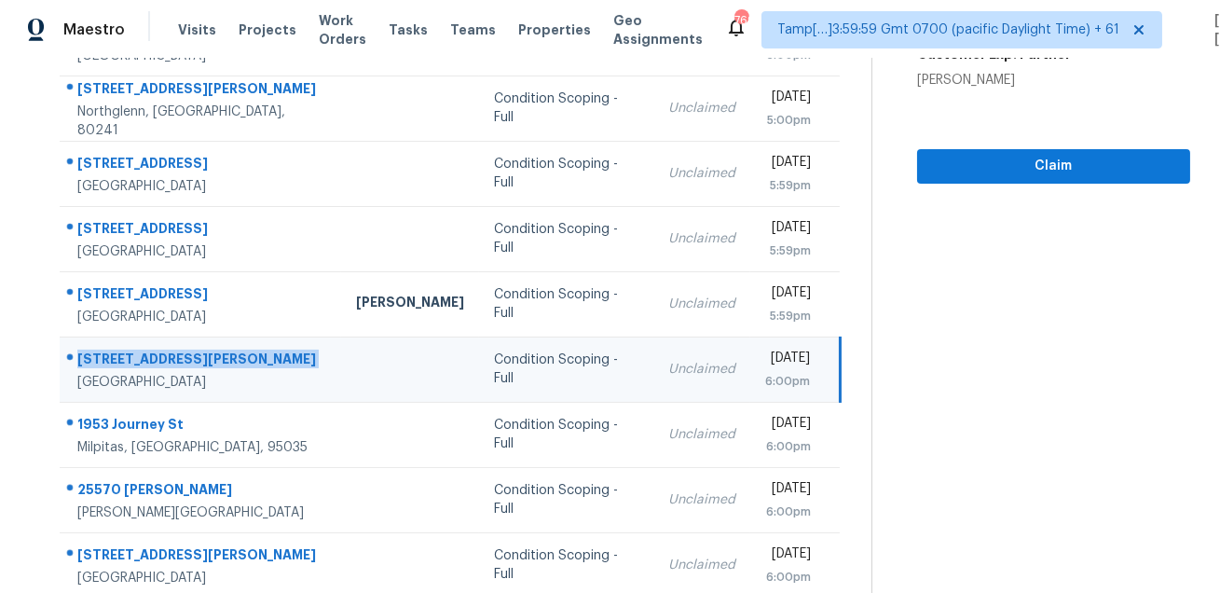
scroll to position [0, 0]
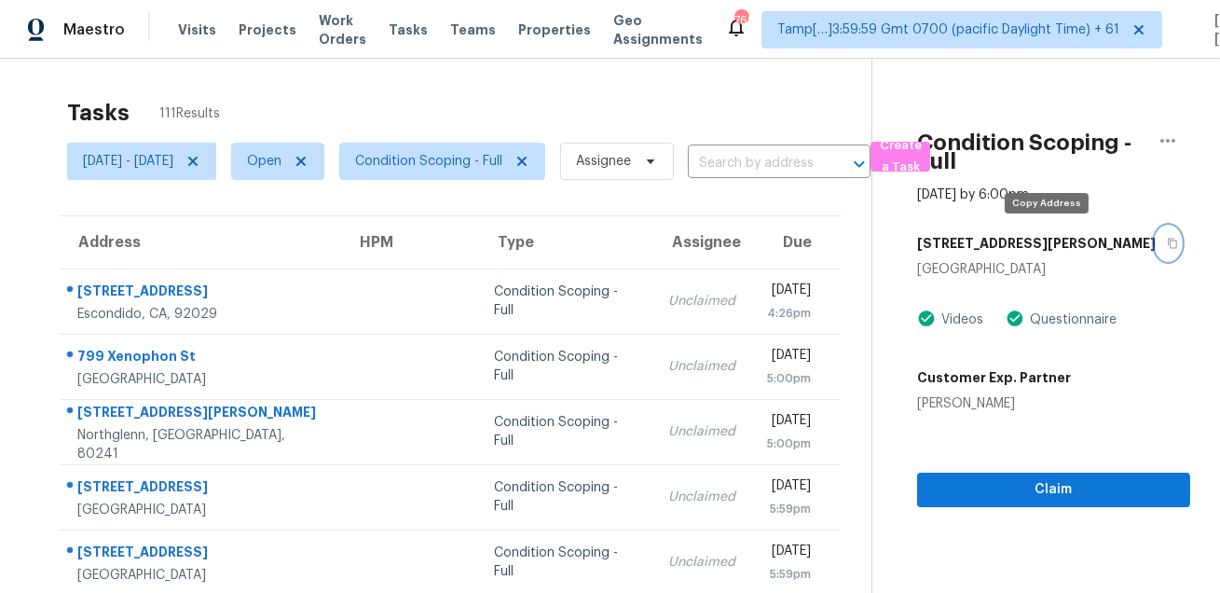
click at [1155, 256] on button "button" at bounding box center [1167, 243] width 25 height 34
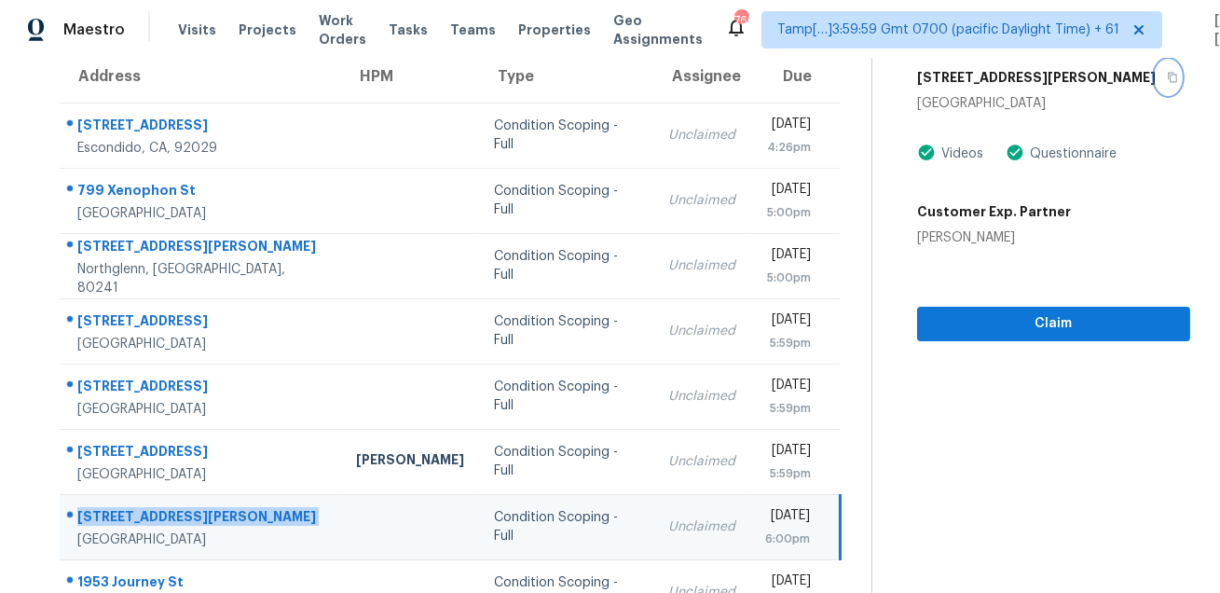
scroll to position [377, 0]
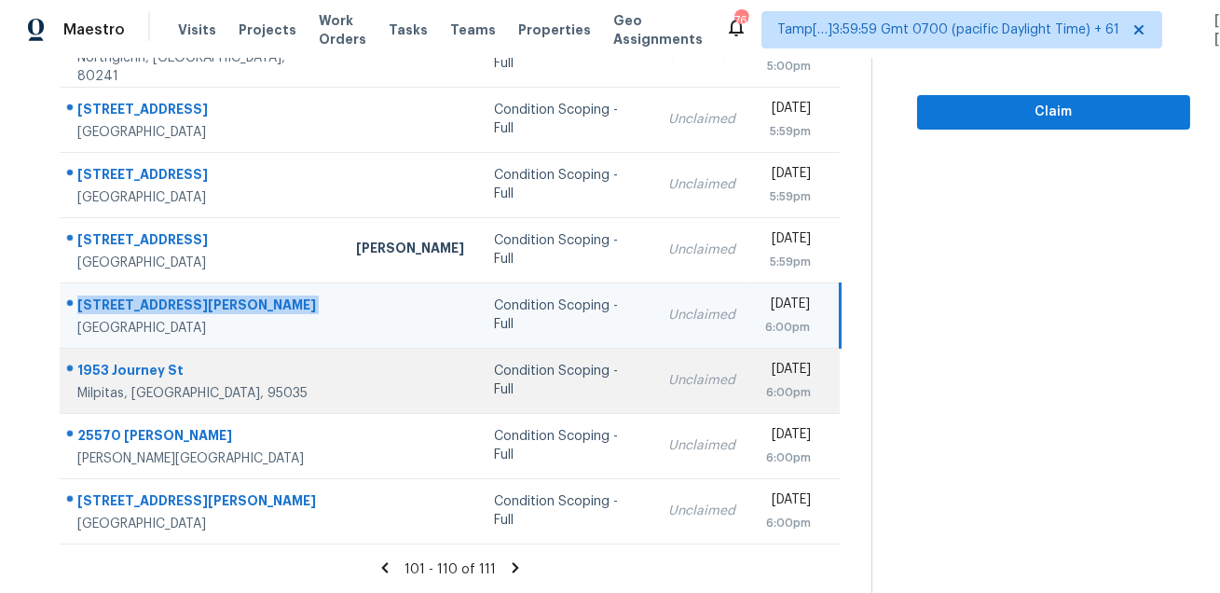
click at [156, 368] on div "1953 Journey St" at bounding box center [201, 372] width 249 height 23
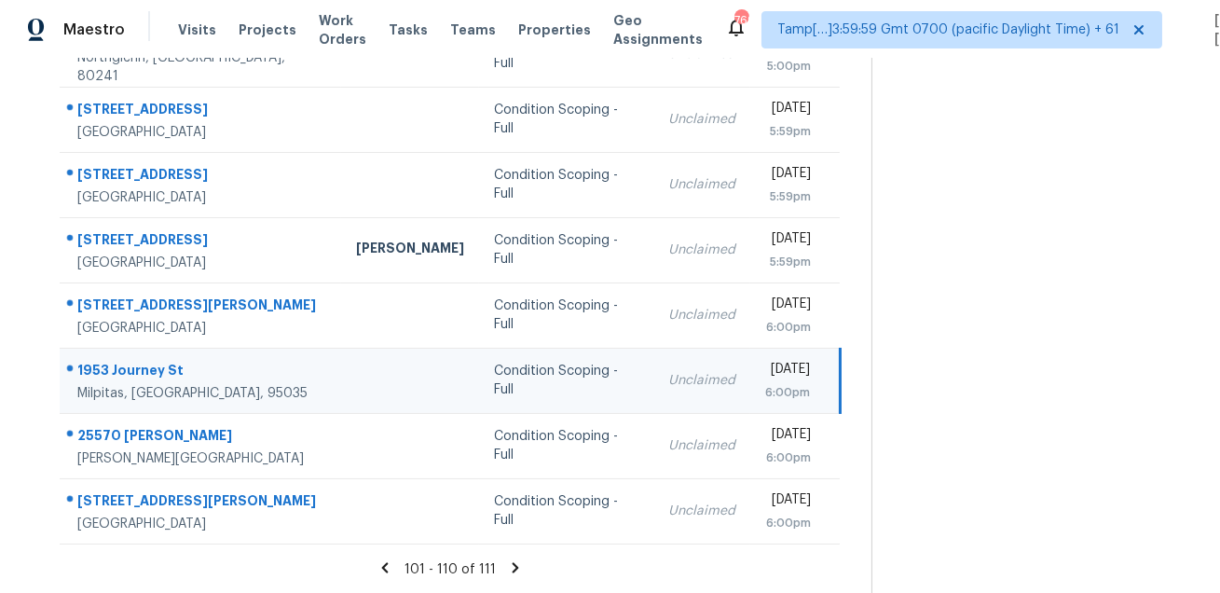
click at [156, 368] on div "1953 Journey St" at bounding box center [201, 372] width 249 height 23
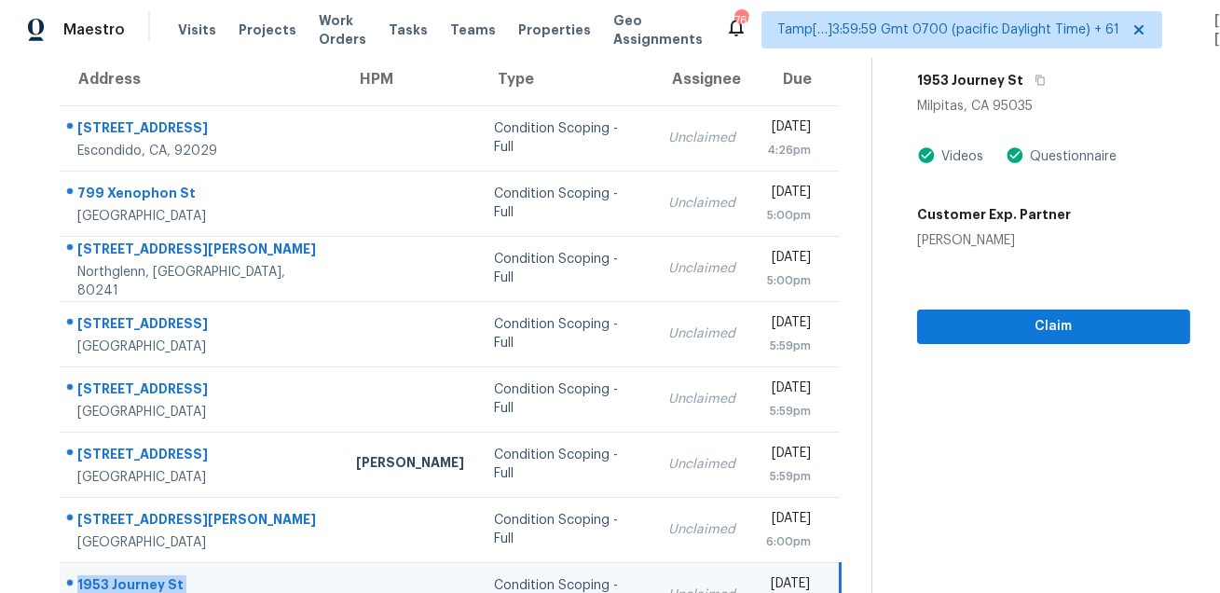
scroll to position [149, 0]
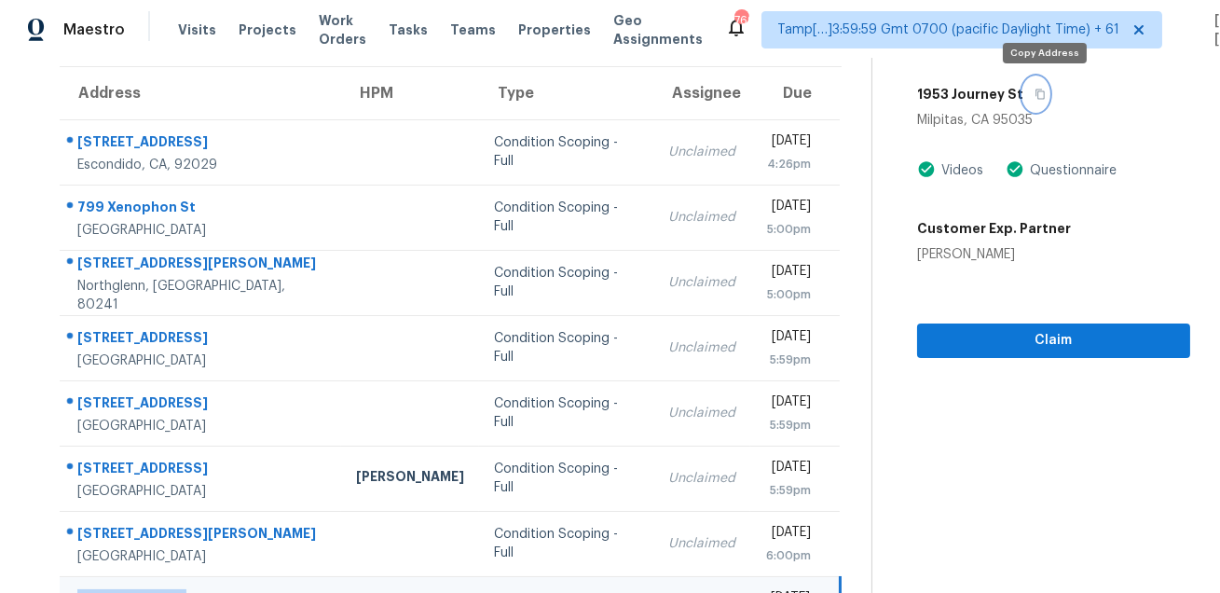
click at [1044, 97] on icon "button" at bounding box center [1039, 94] width 9 height 10
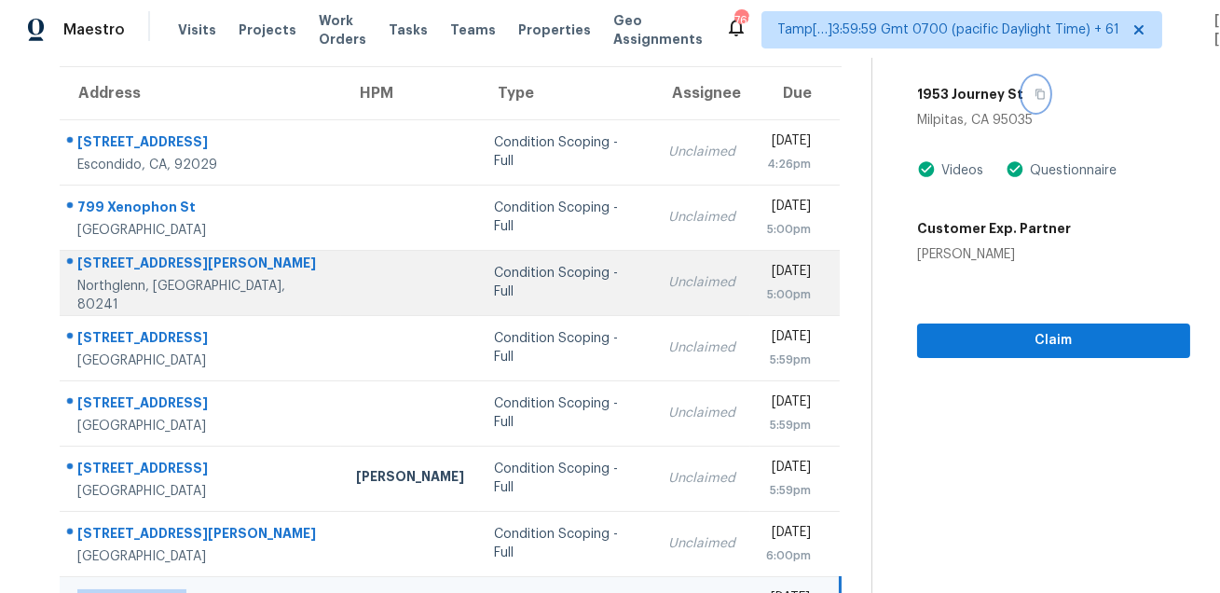
scroll to position [377, 0]
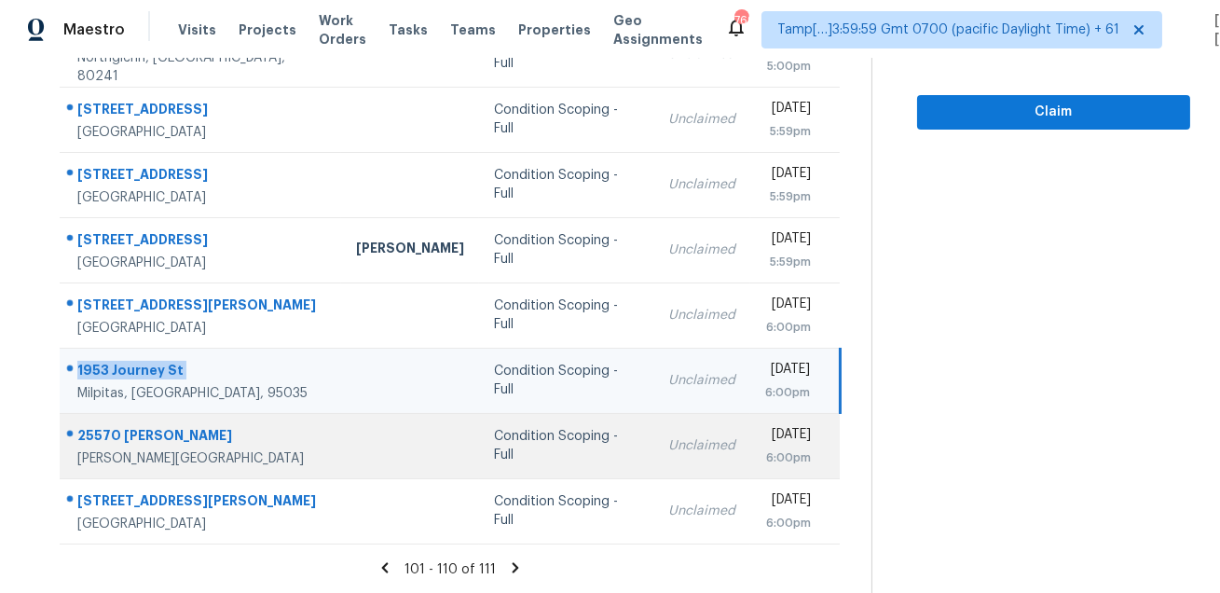
click at [145, 437] on div "25570 Housman Pl" at bounding box center [201, 437] width 249 height 23
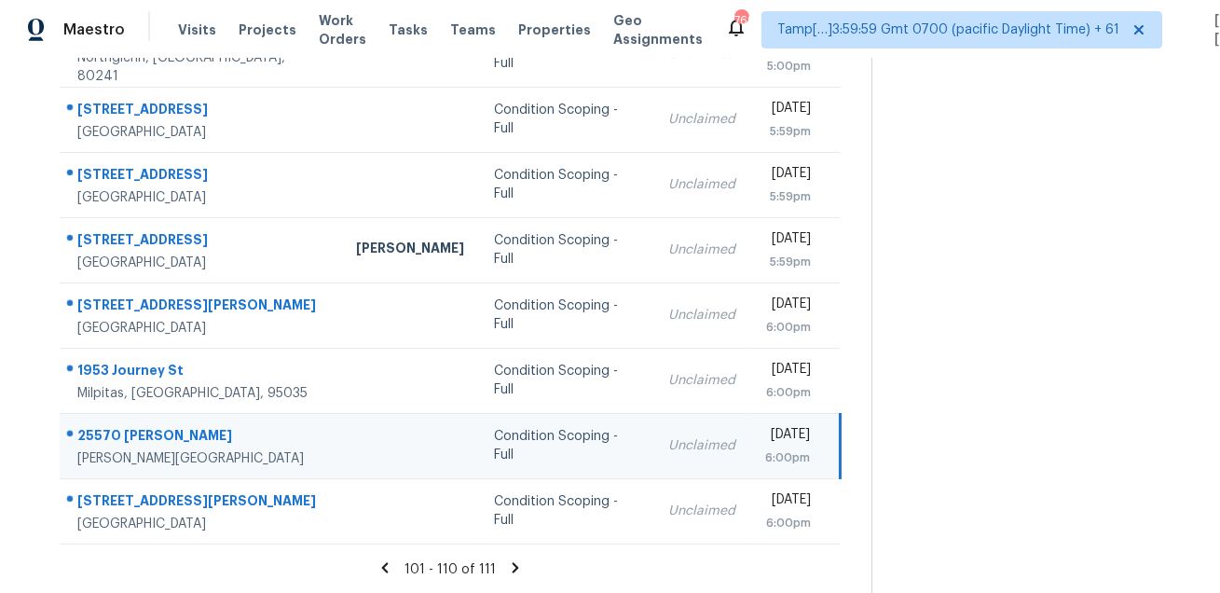
click at [145, 437] on div "25570 Housman Pl" at bounding box center [201, 437] width 249 height 23
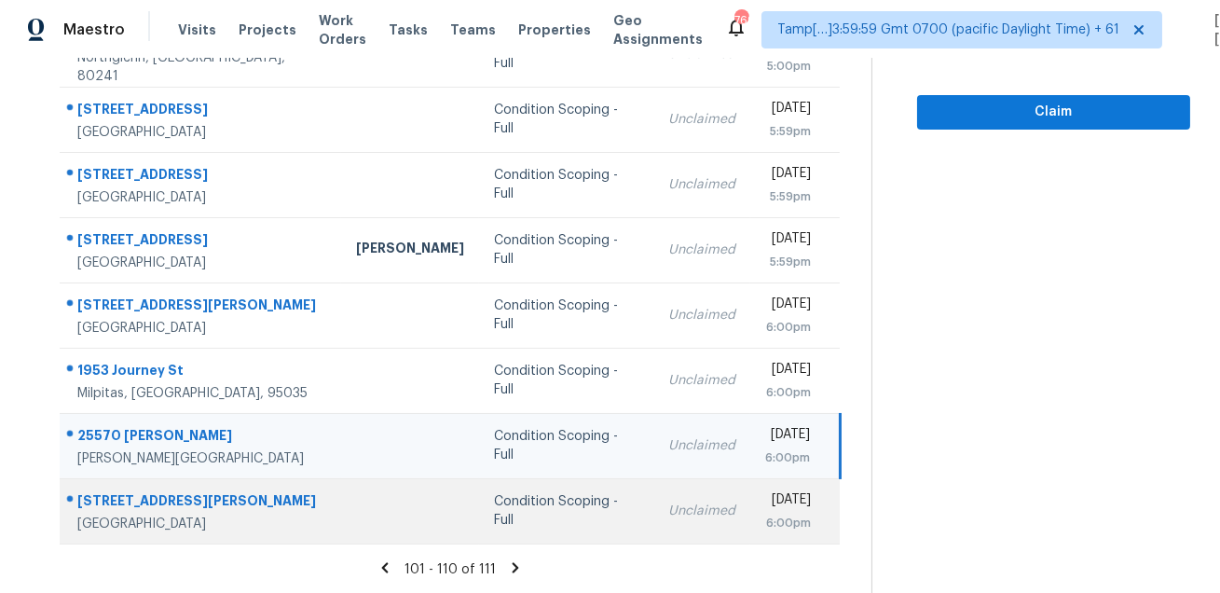
click at [140, 489] on div at bounding box center [194, 501] width 266 height 24
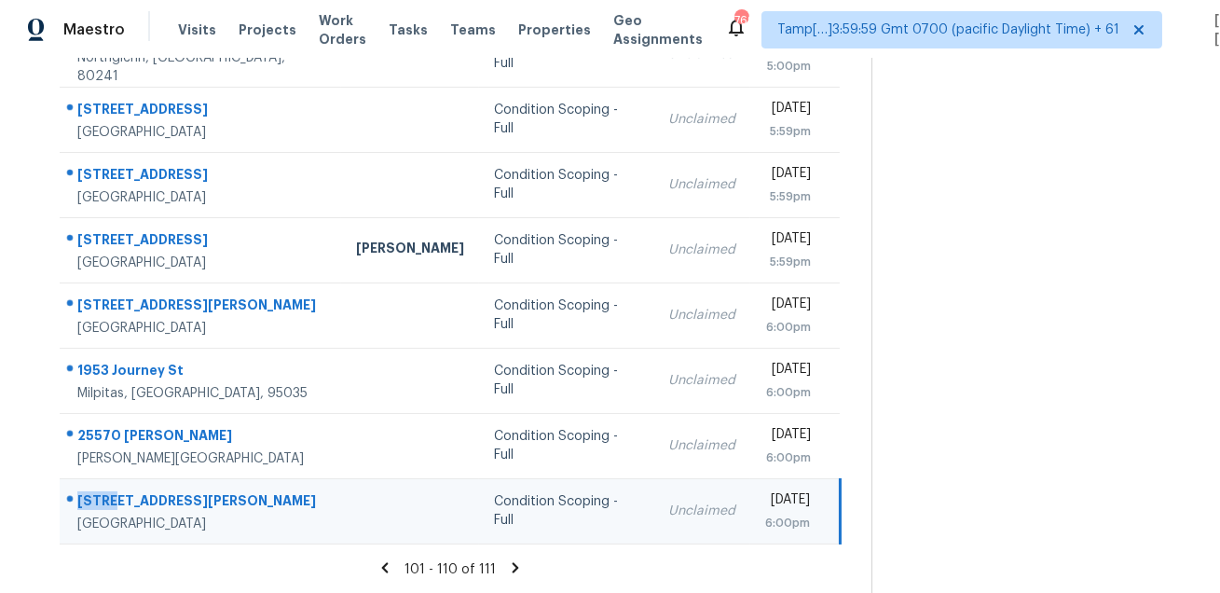
click at [140, 489] on div at bounding box center [194, 501] width 266 height 24
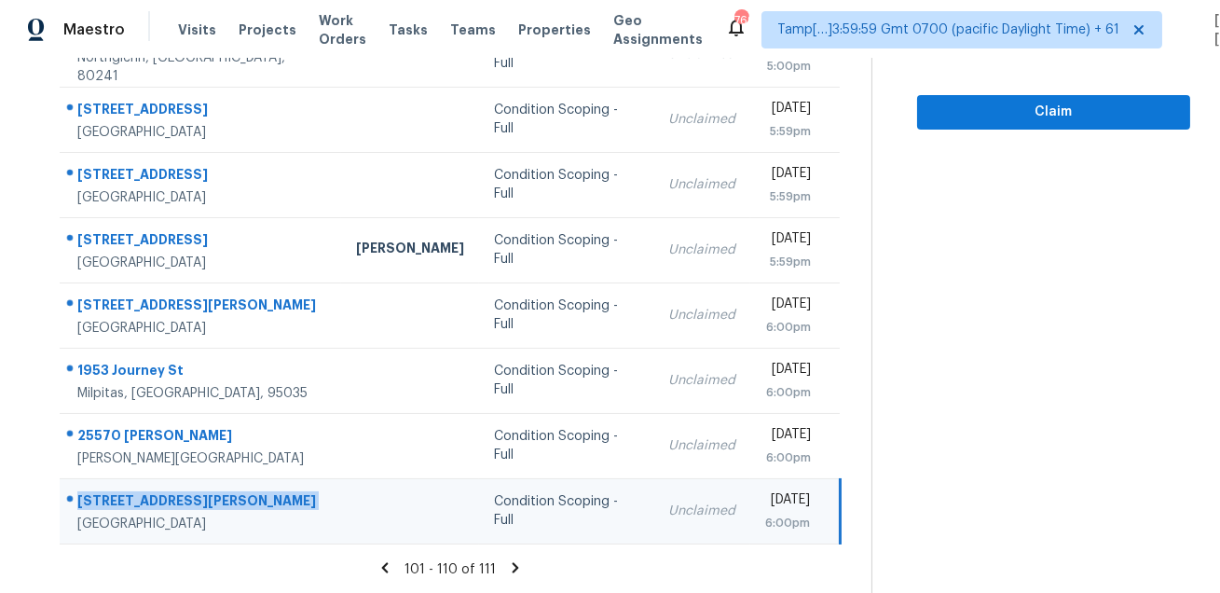
scroll to position [0, 0]
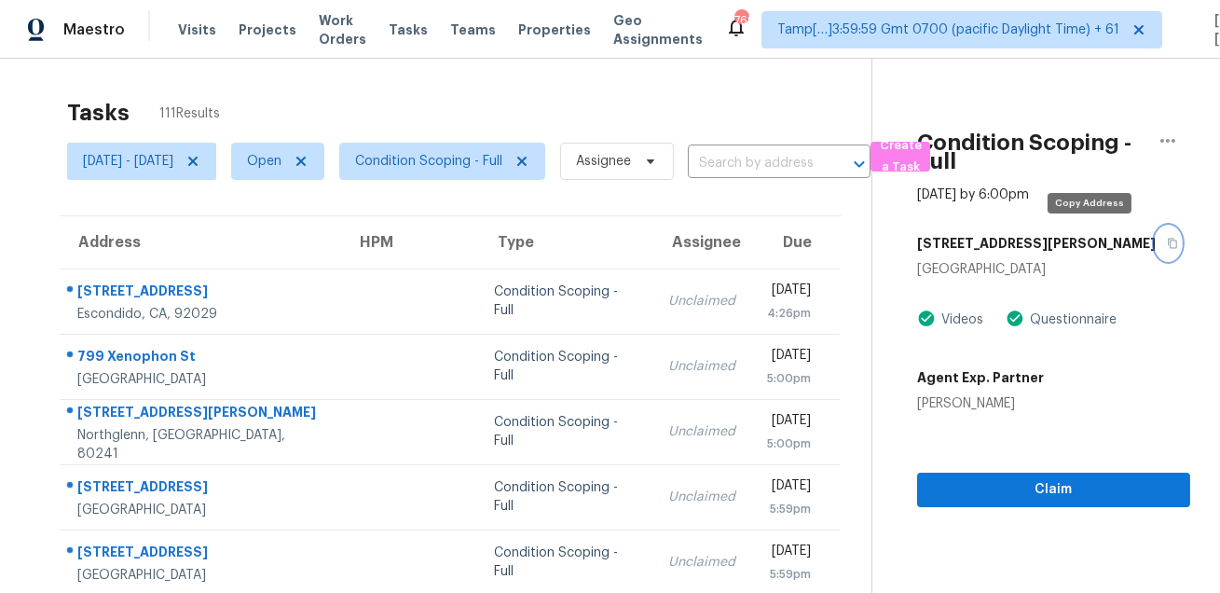
click at [1155, 251] on button "button" at bounding box center [1167, 243] width 25 height 34
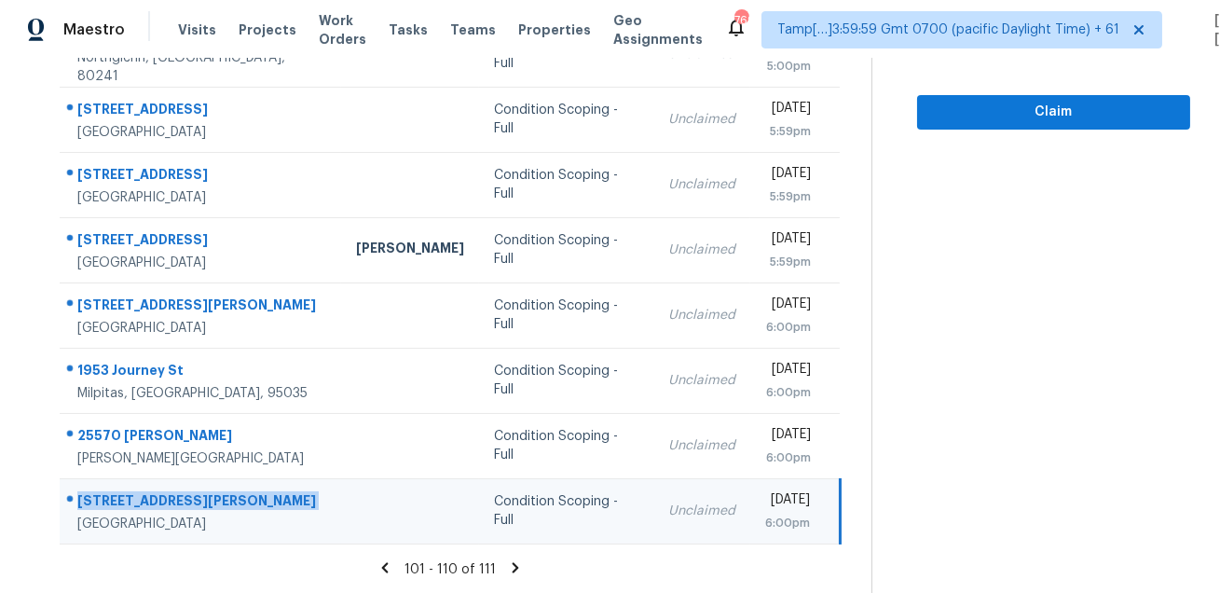
click at [518, 566] on icon at bounding box center [515, 567] width 17 height 17
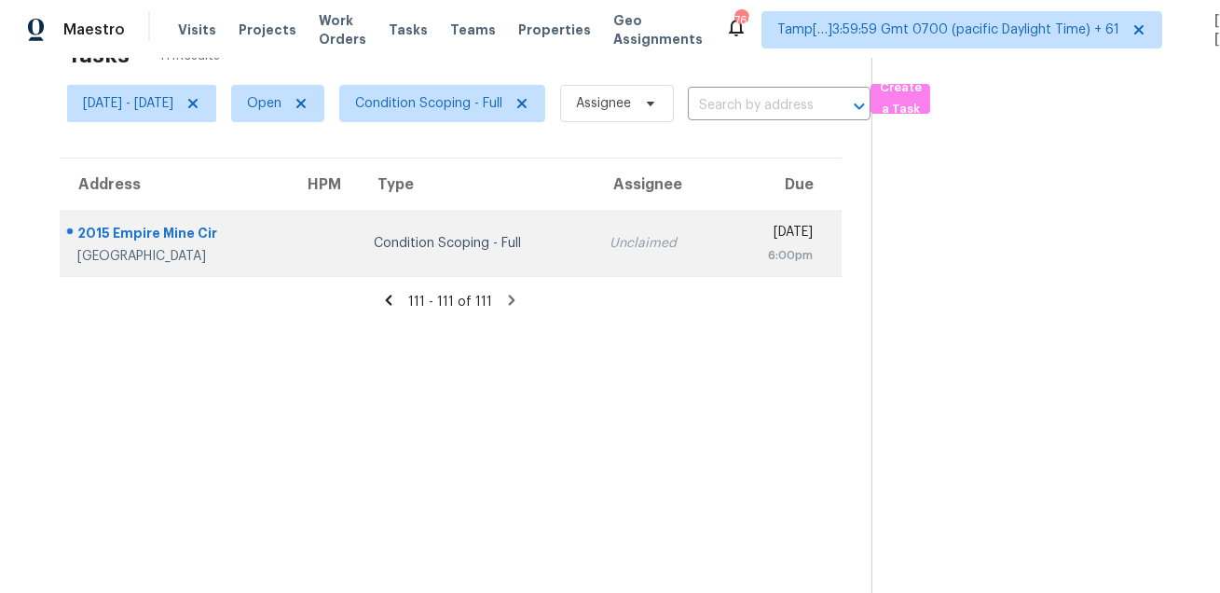
click at [140, 224] on div "2015 Empire Mine Cir" at bounding box center [175, 235] width 197 height 23
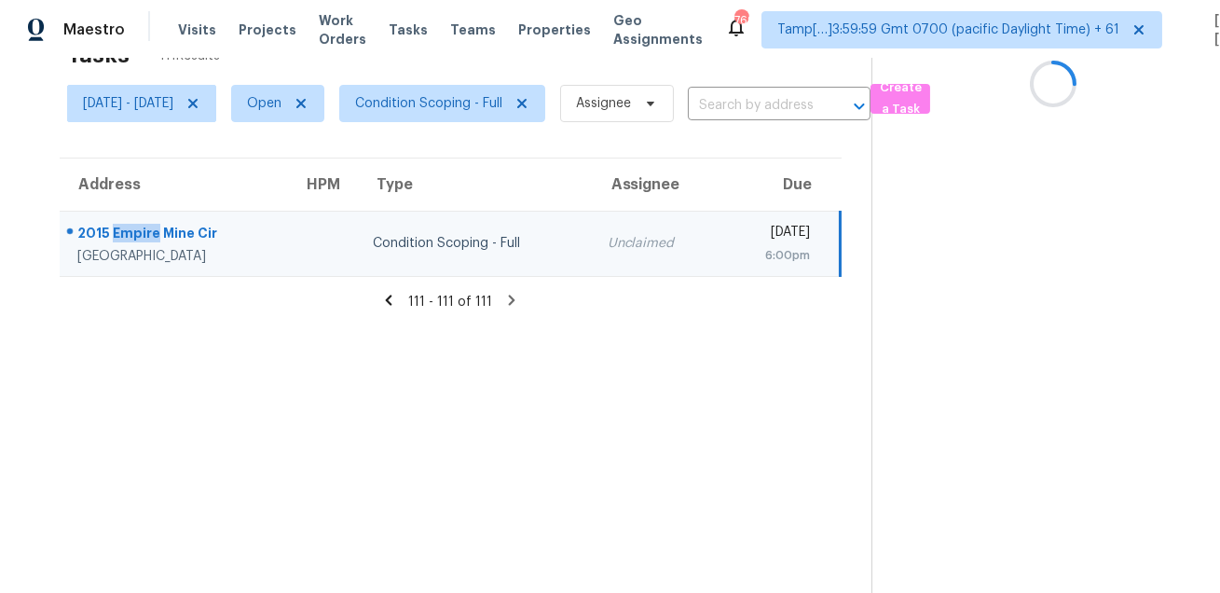
click at [140, 224] on div "2015 Empire Mine Cir" at bounding box center [175, 235] width 196 height 23
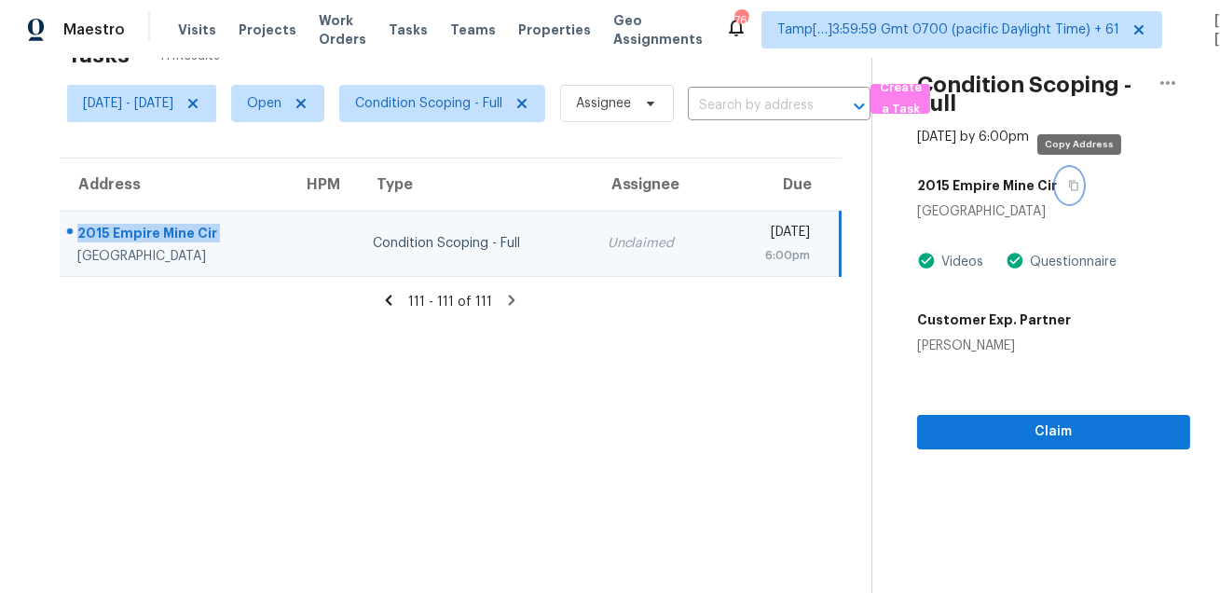
click at [1082, 194] on button "button" at bounding box center [1069, 186] width 25 height 34
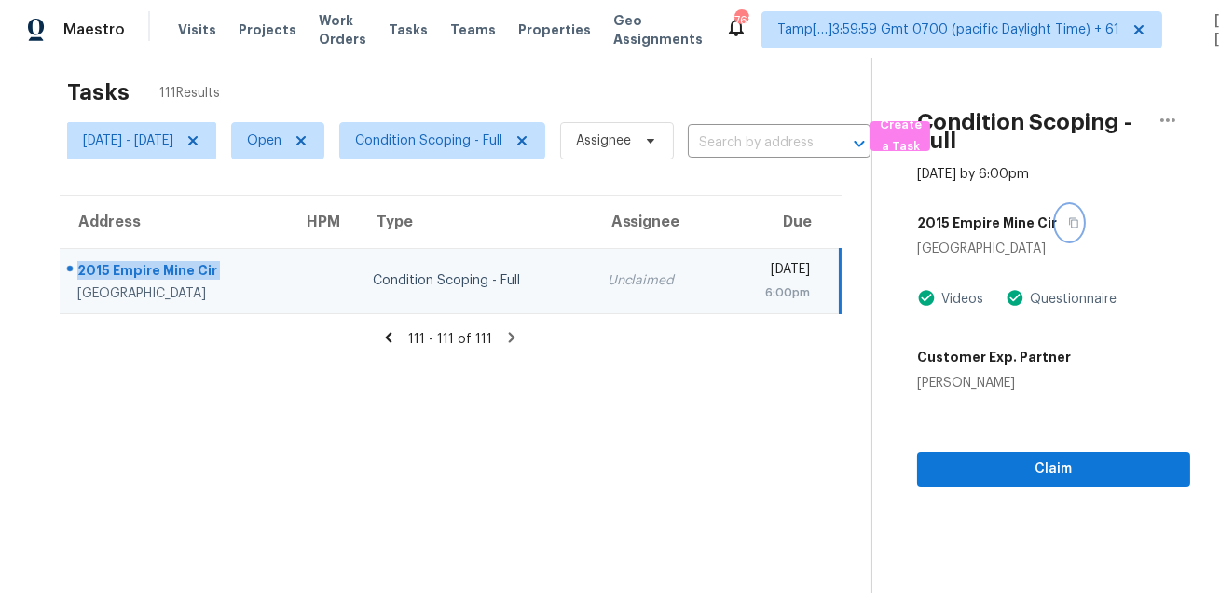
scroll to position [0, 0]
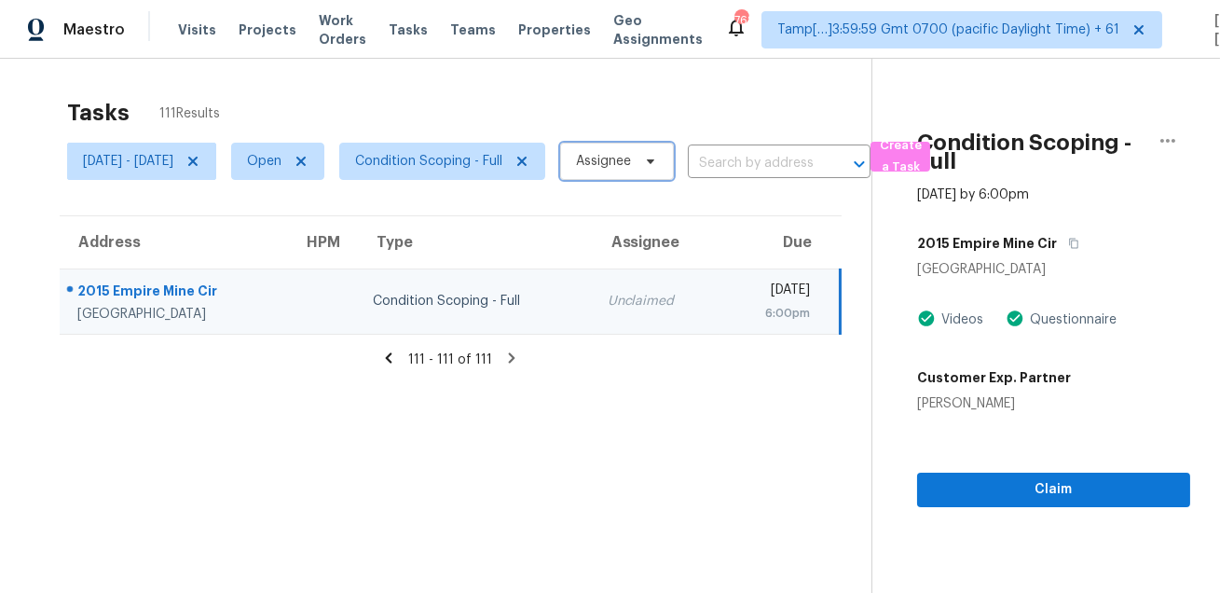
click at [631, 163] on span "Assignee" at bounding box center [603, 161] width 55 height 19
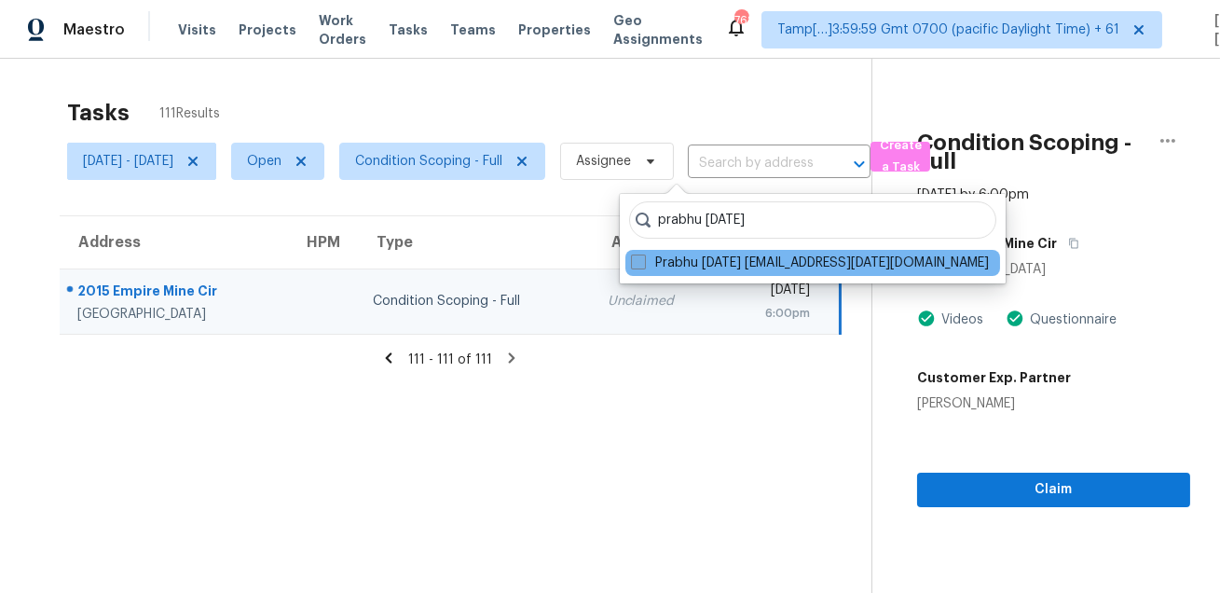
type input "prabhu raja"
click at [641, 267] on span at bounding box center [638, 261] width 15 height 15
click at [641, 266] on input "Prabhu Raja prabhu.raja@opendoor.com" at bounding box center [637, 259] width 12 height 12
checkbox input "true"
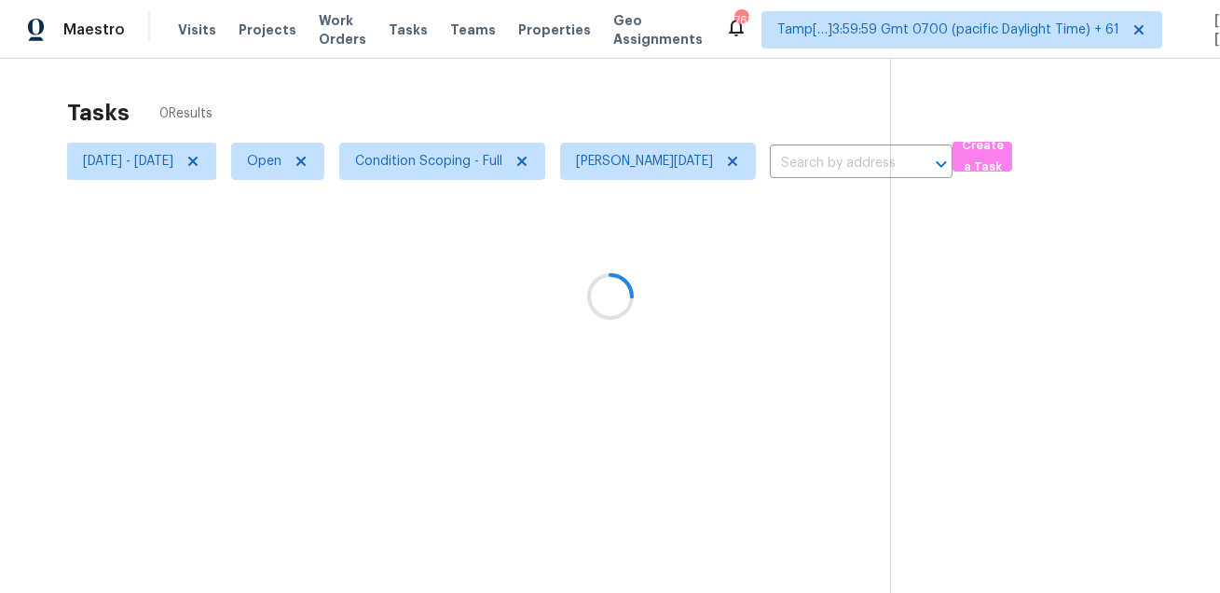
click at [656, 113] on div at bounding box center [610, 296] width 1220 height 593
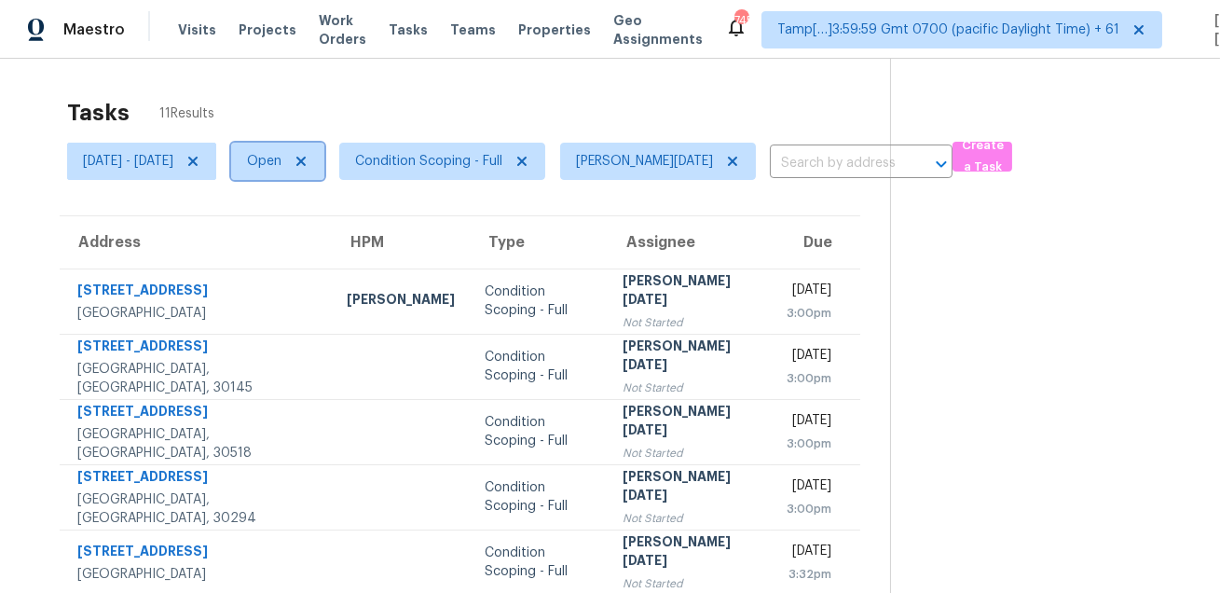
click at [281, 159] on span "Open" at bounding box center [264, 161] width 34 height 19
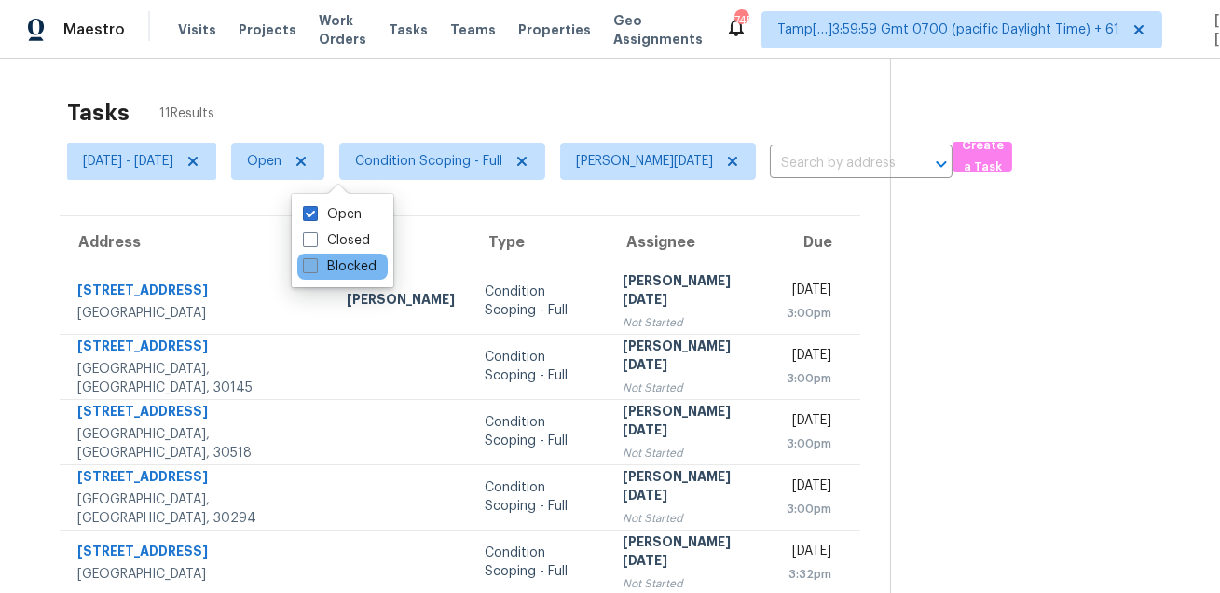
click at [334, 266] on label "Blocked" at bounding box center [340, 266] width 74 height 19
click at [315, 266] on input "Blocked" at bounding box center [309, 263] width 12 height 12
checkbox input "true"
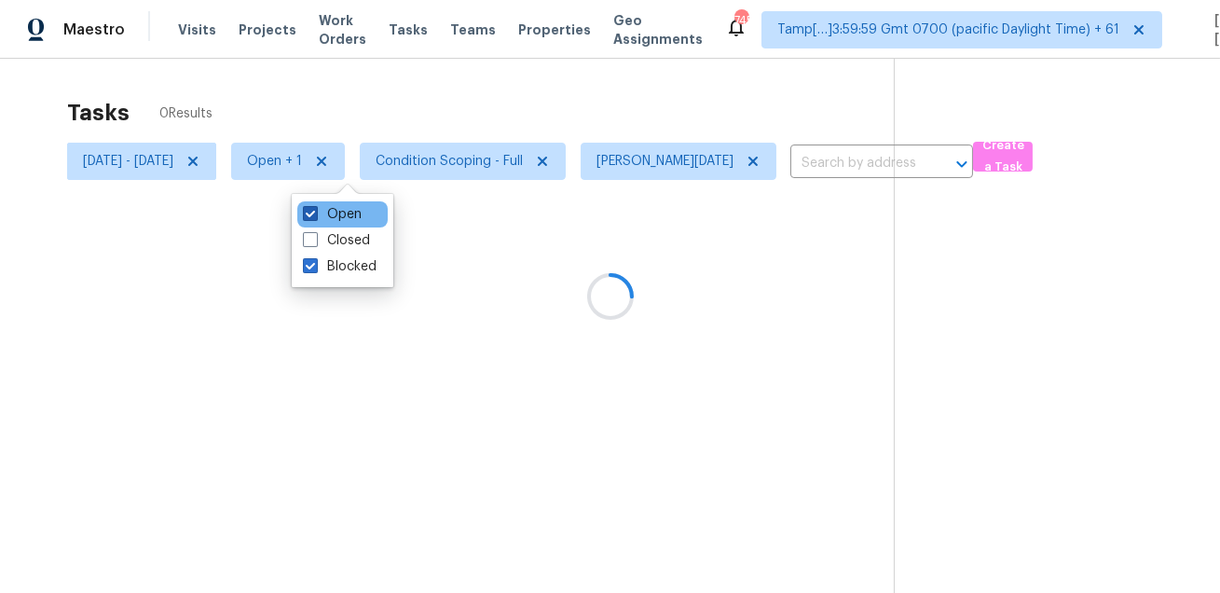
click at [338, 214] on label "Open" at bounding box center [332, 214] width 59 height 19
click at [315, 214] on input "Open" at bounding box center [309, 211] width 12 height 12
checkbox input "false"
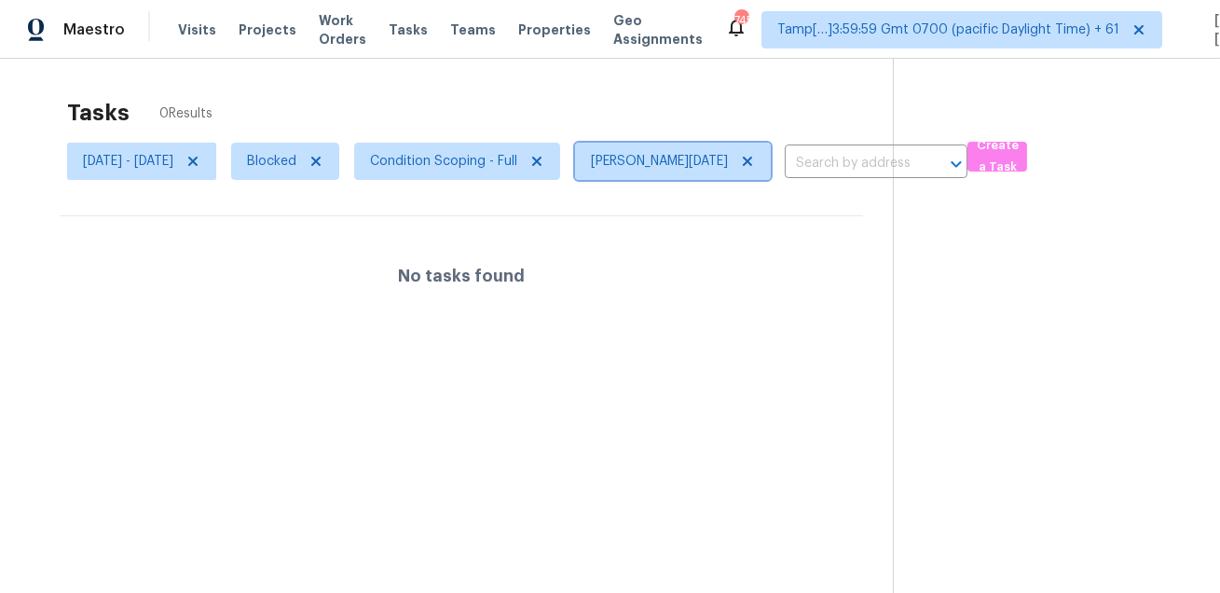
click at [754, 154] on span "Prabhu Raja" at bounding box center [673, 161] width 196 height 37
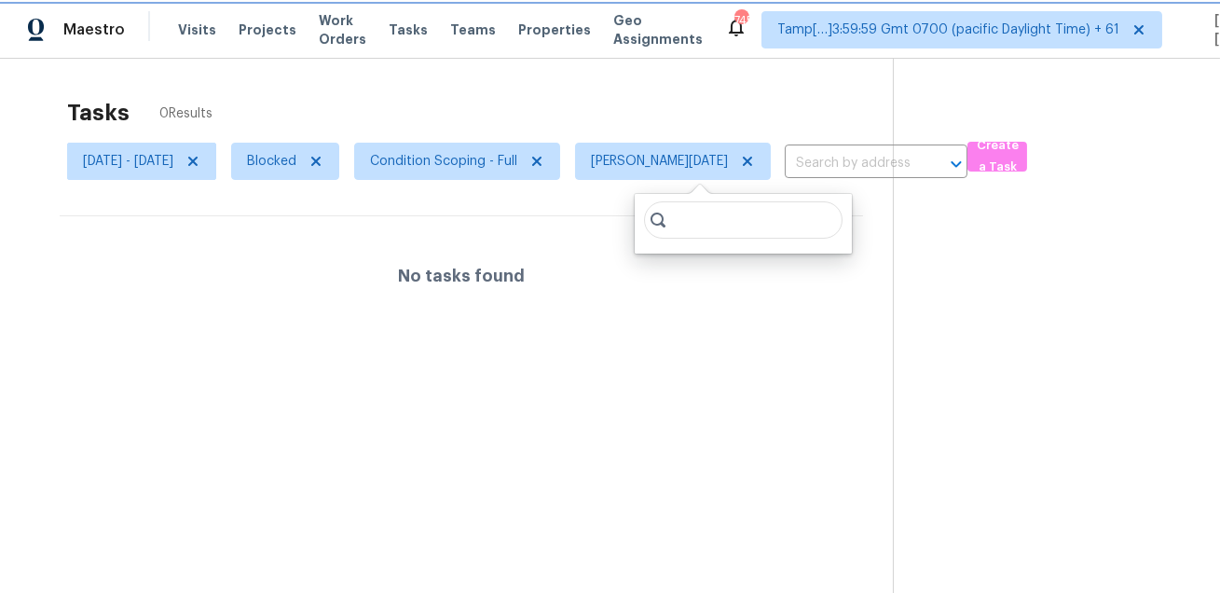
click at [740, 156] on icon at bounding box center [747, 161] width 15 height 15
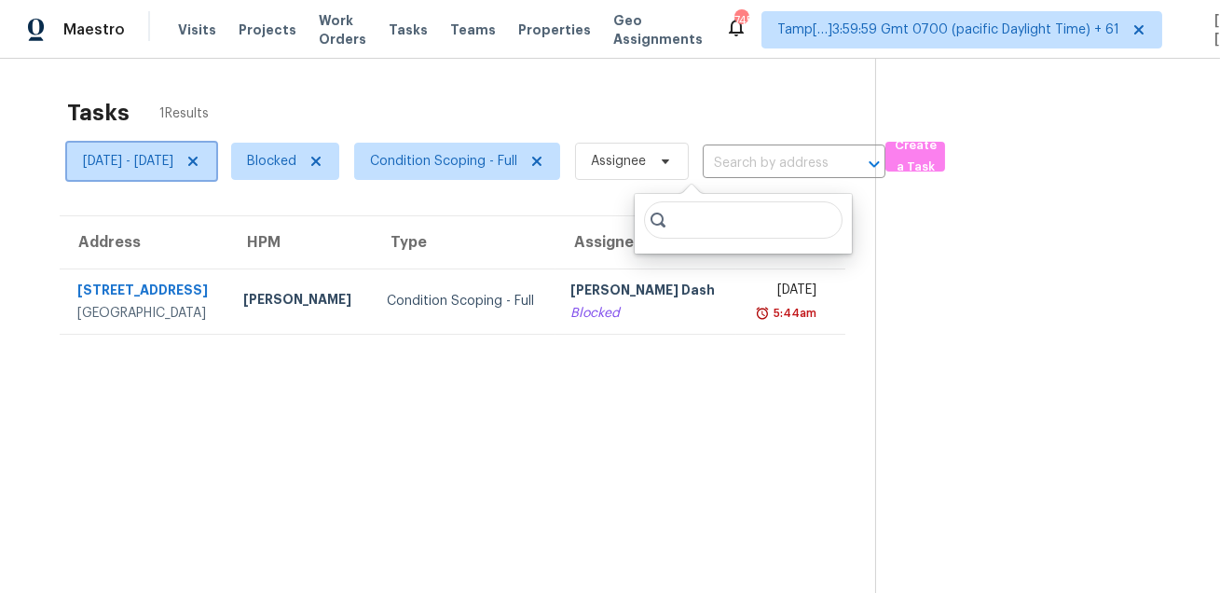
click at [198, 162] on icon at bounding box center [192, 161] width 9 height 9
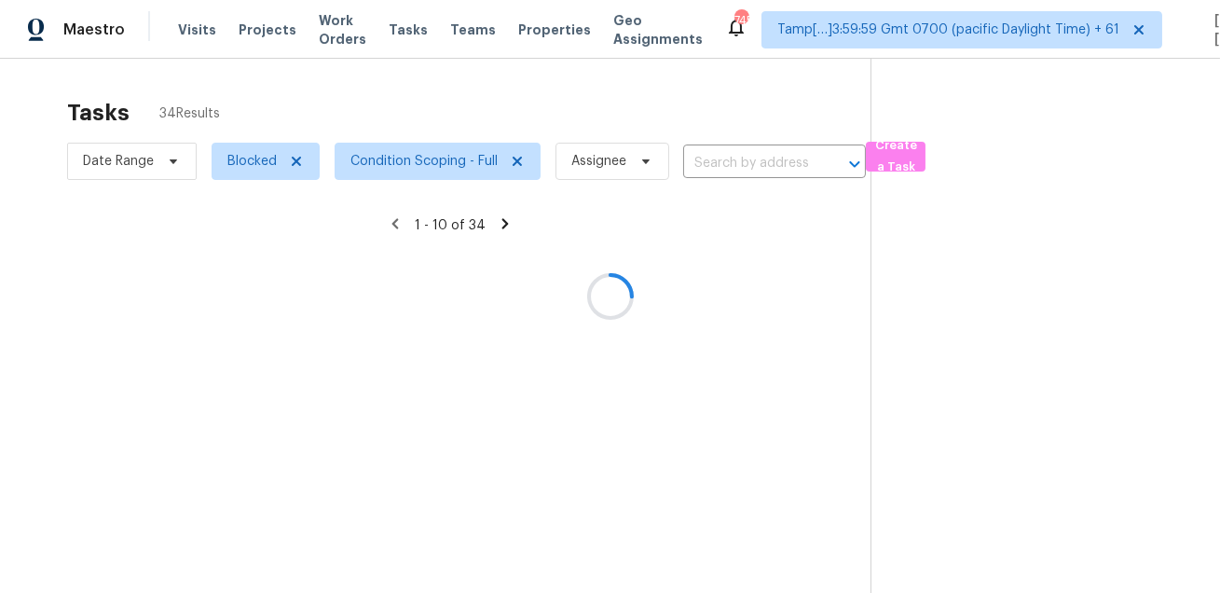
click at [389, 89] on div at bounding box center [610, 296] width 1220 height 593
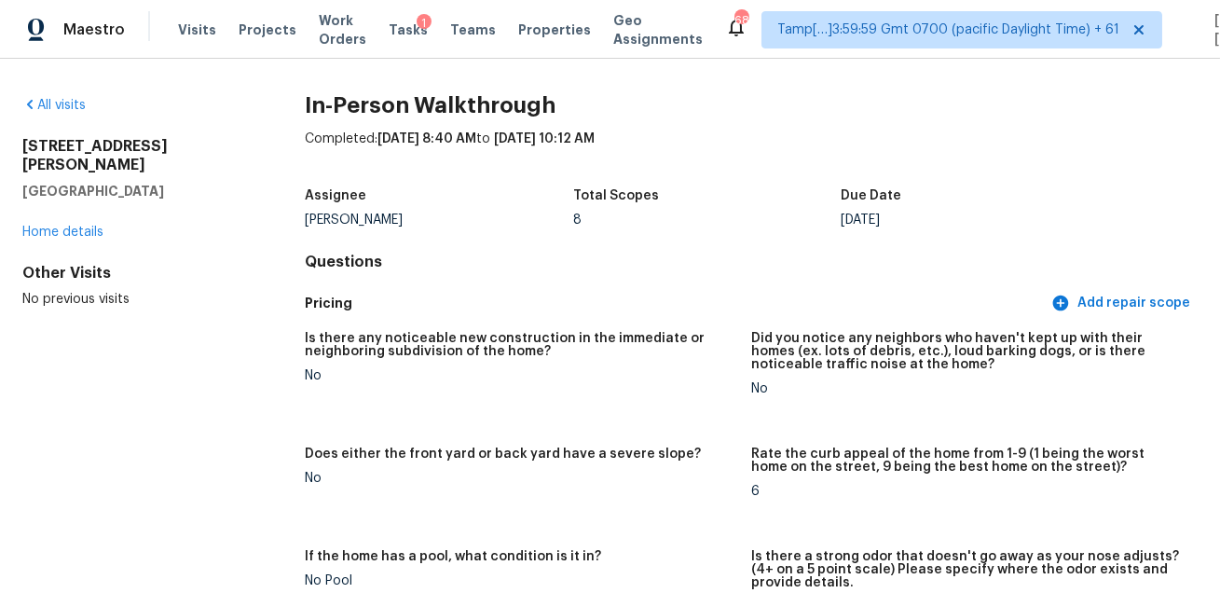
scroll to position [1152, 0]
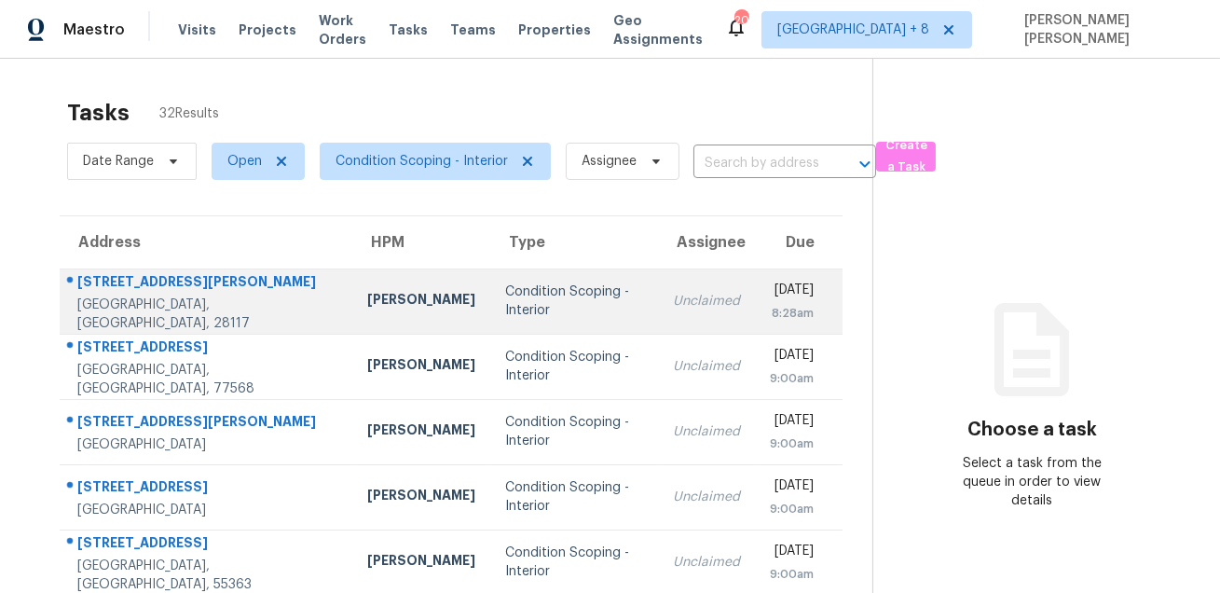
click at [505, 287] on div "Condition Scoping - Interior" at bounding box center [574, 300] width 138 height 37
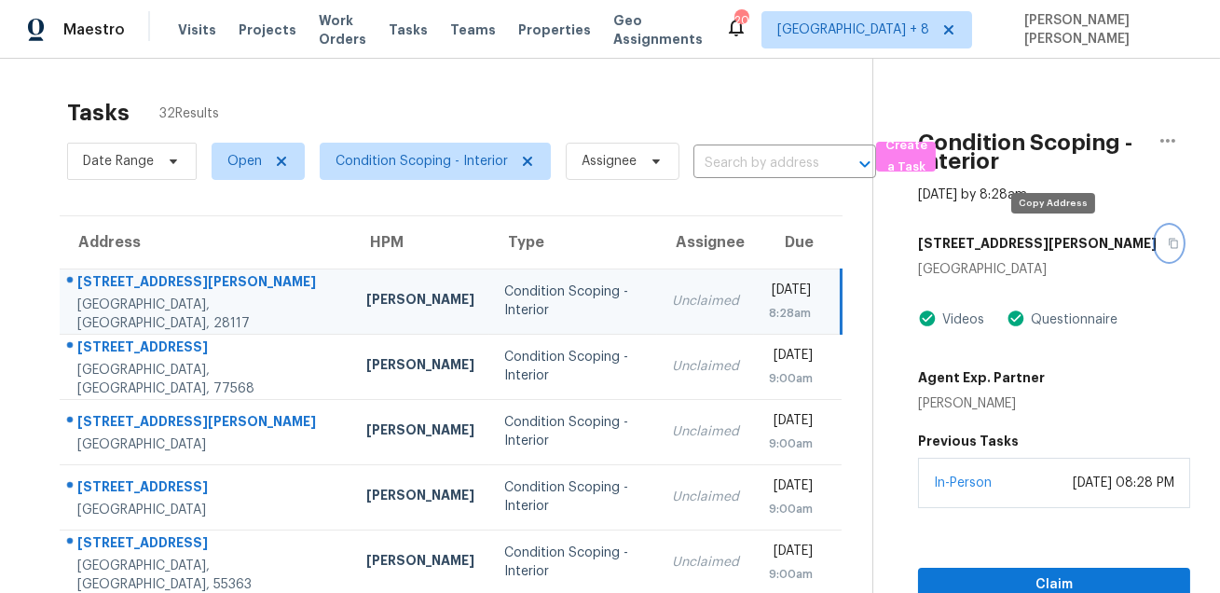
click at [1167, 246] on icon "button" at bounding box center [1172, 243] width 11 height 11
click at [412, 93] on div "Tasks 32 Results" at bounding box center [469, 113] width 805 height 48
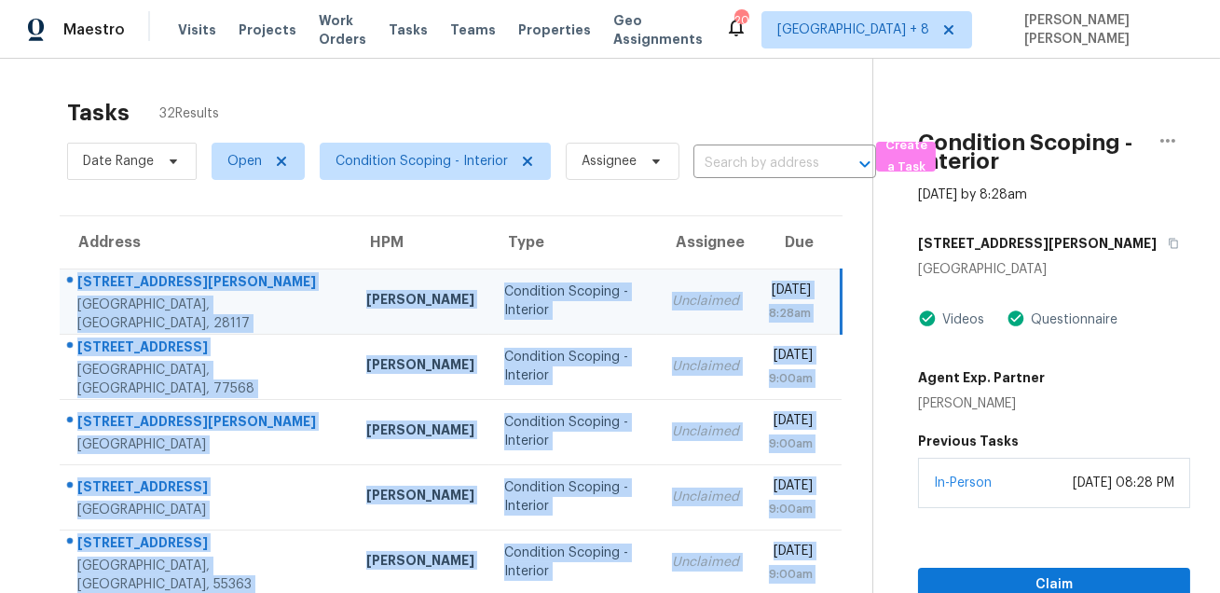
scroll to position [377, 0]
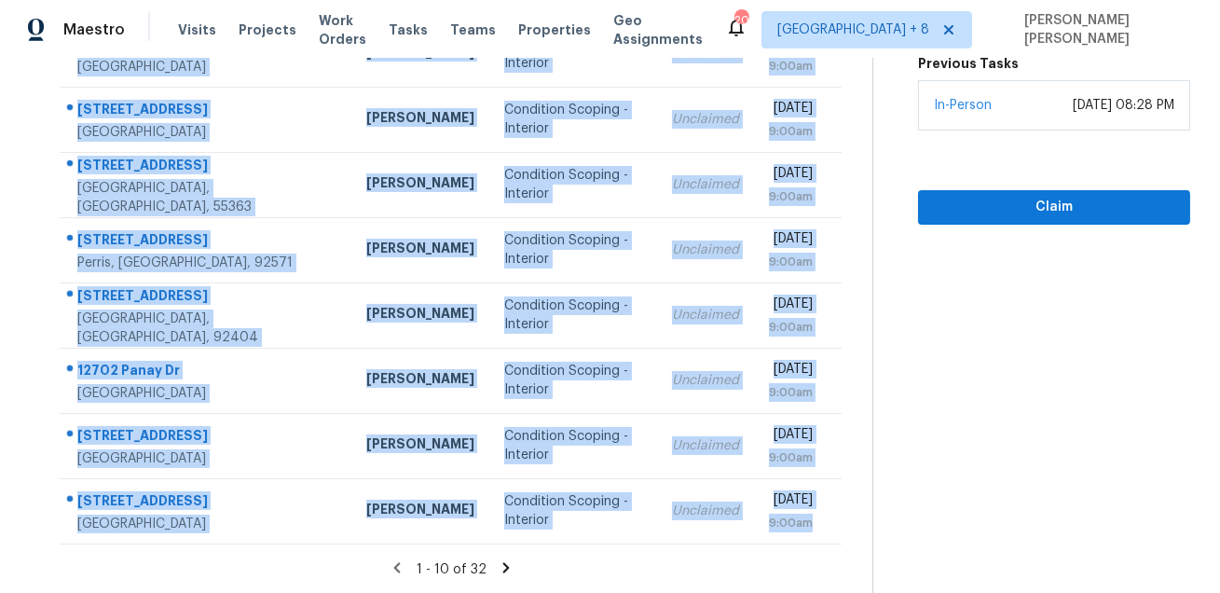
drag, startPoint x: 76, startPoint y: 278, endPoint x: 696, endPoint y: 547, distance: 675.5
click at [697, 547] on section "Tasks 32 Results Date Range Open Condition Scoping - Interior Assignee ​ Create…" at bounding box center [451, 152] width 842 height 882
copy tbody "184 Cherry Birch St Mooresville, NC, 28117 Greg Janiak Condition Scoping - Inte…"
click at [502, 562] on icon at bounding box center [506, 567] width 17 height 17
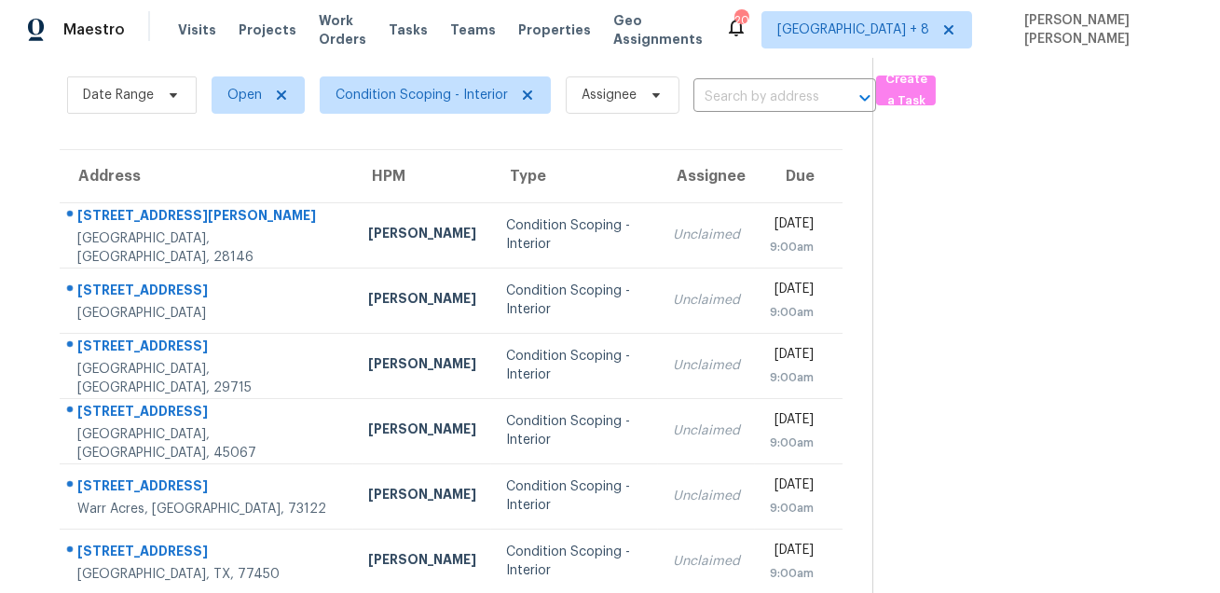
scroll to position [0, 0]
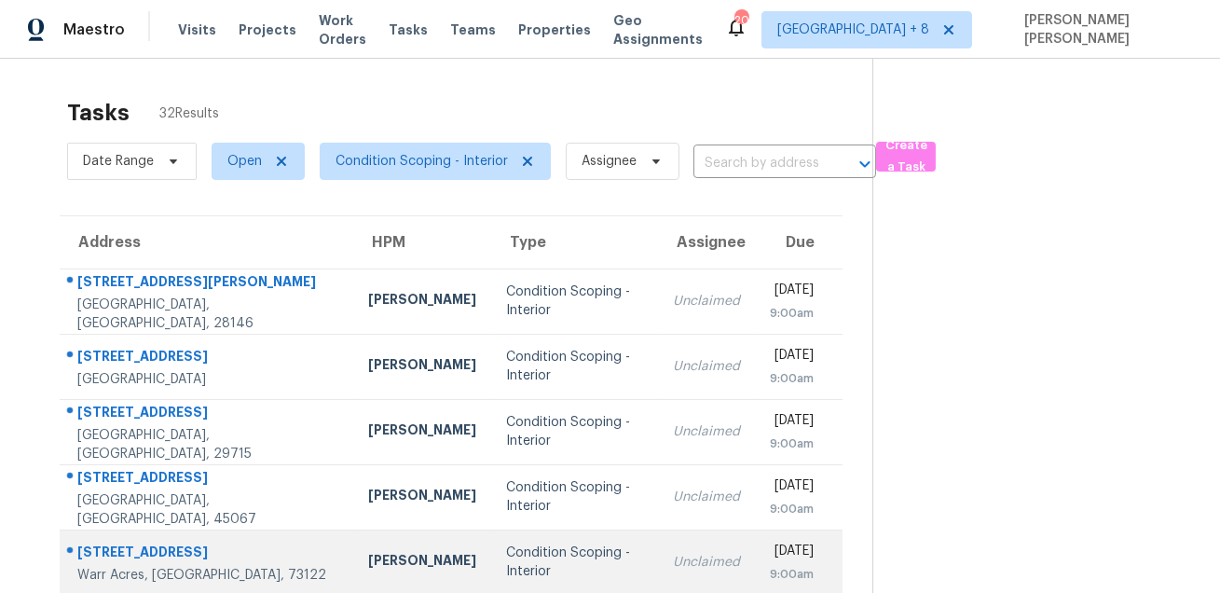
drag, startPoint x: 70, startPoint y: 283, endPoint x: 478, endPoint y: 542, distance: 483.3
click at [478, 542] on tbody "121 Coley Rd Salisbury, NC, 28146 Chip Hunter Condition Scoping - Interior Uncl…" at bounding box center [451, 594] width 783 height 652
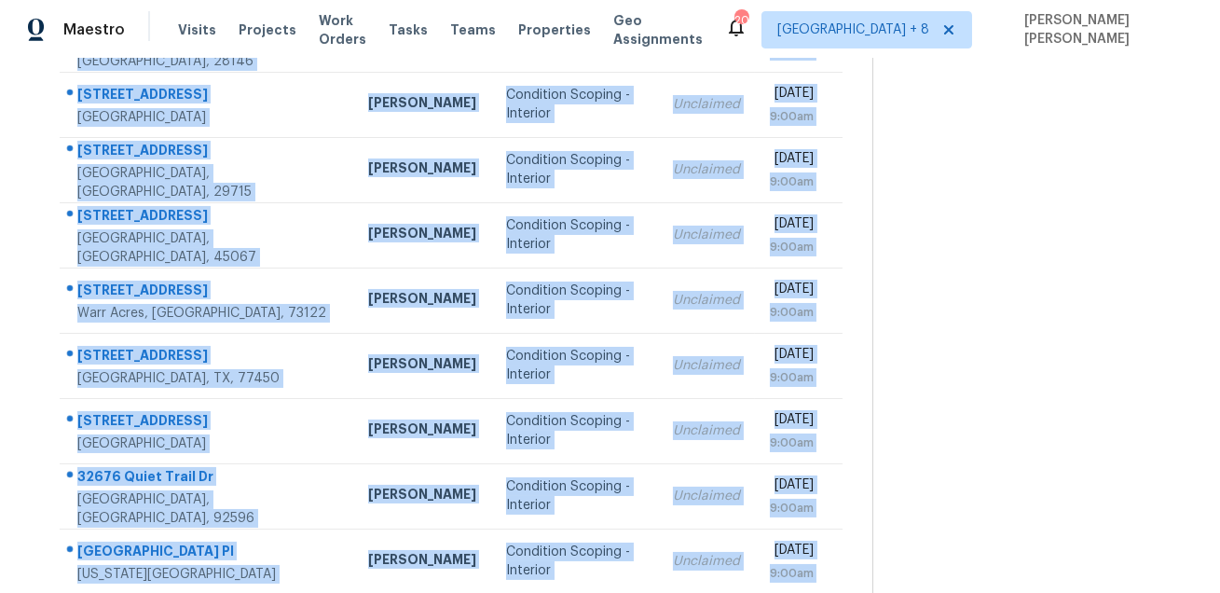
scroll to position [377, 0]
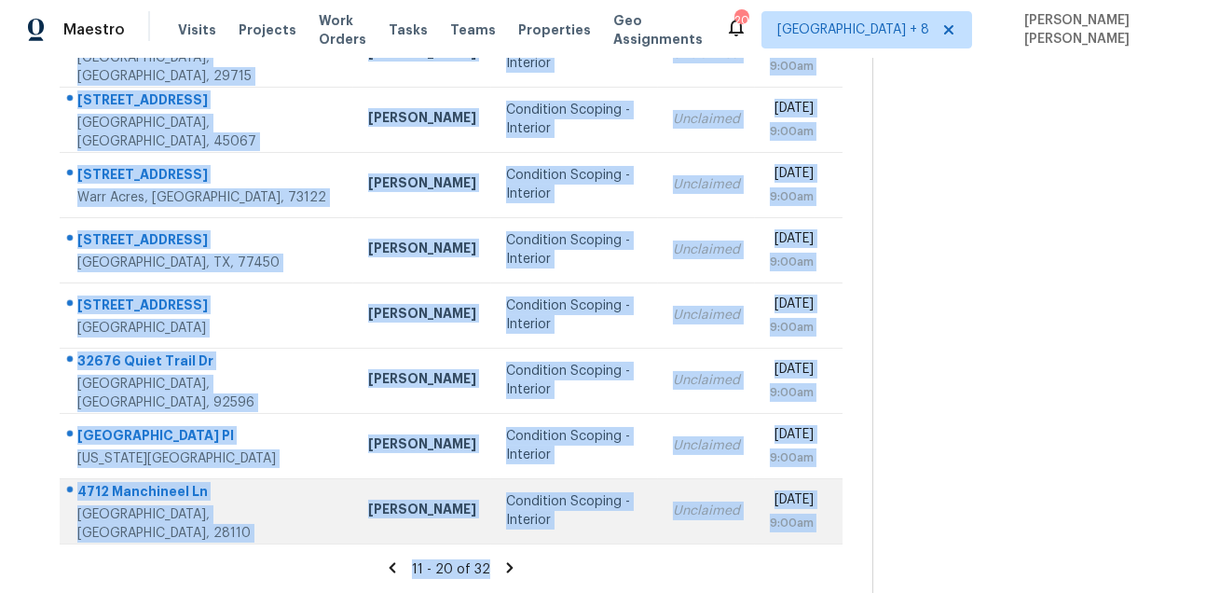
drag, startPoint x: 75, startPoint y: 282, endPoint x: 706, endPoint y: 519, distance: 673.7
click at [706, 519] on tbody "121 Coley Rd Salisbury, NC, 28146 Chip Hunter Condition Scoping - Interior Uncl…" at bounding box center [451, 217] width 783 height 652
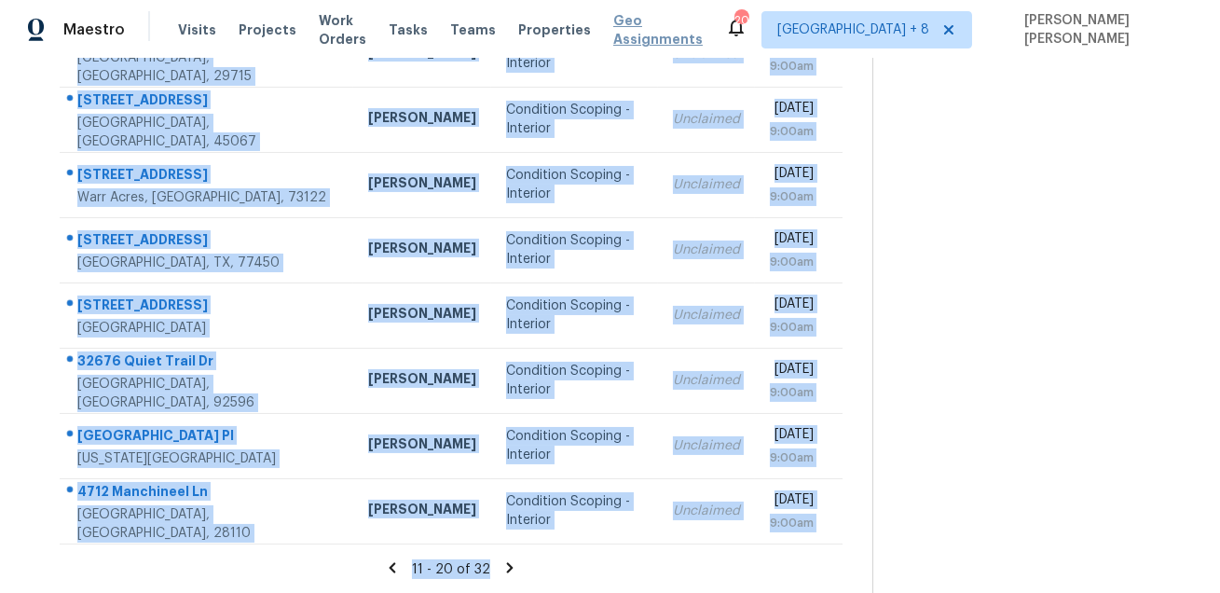
copy tbody "121 Coley Rd Salisbury, NC, 28146 Chip Hunter Condition Scoping - Interior Uncl…"
click at [510, 566] on icon at bounding box center [509, 567] width 17 height 17
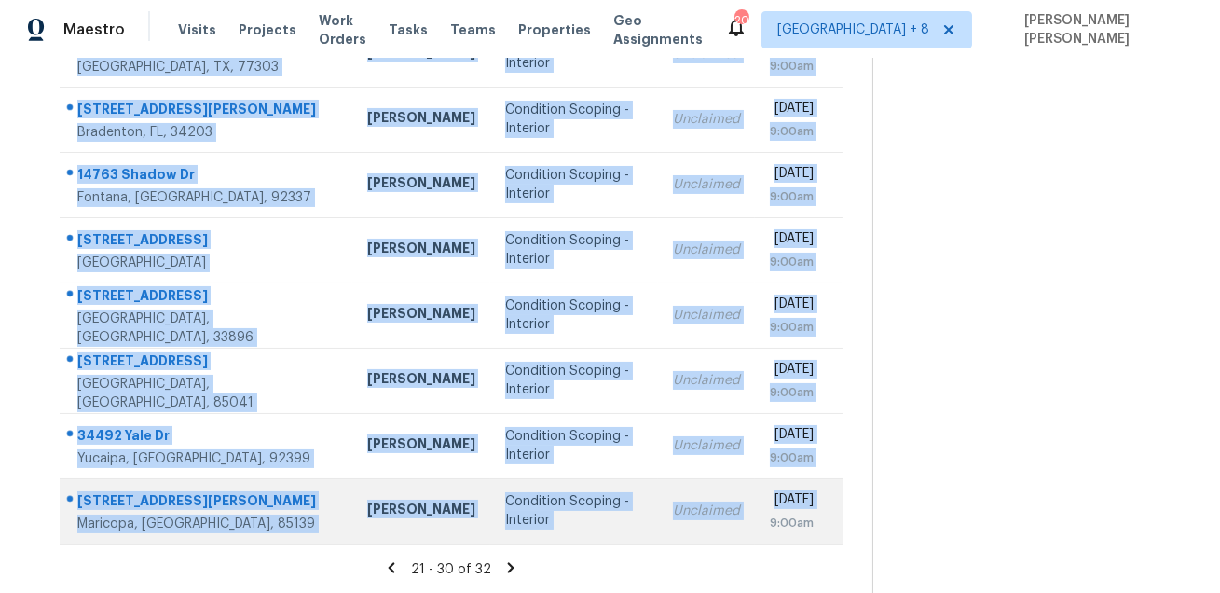
drag, startPoint x: 74, startPoint y: 275, endPoint x: 764, endPoint y: 529, distance: 735.7
click at [764, 529] on tbody "649 Verona St Port Charlotte, FL, 33948 Naomi Ferreira Condition Scoping - Inte…" at bounding box center [451, 217] width 783 height 652
copy tbody "649 Verona St Port Charlotte, FL, 33948 Naomi Ferreira Condition Scoping - Inte…"
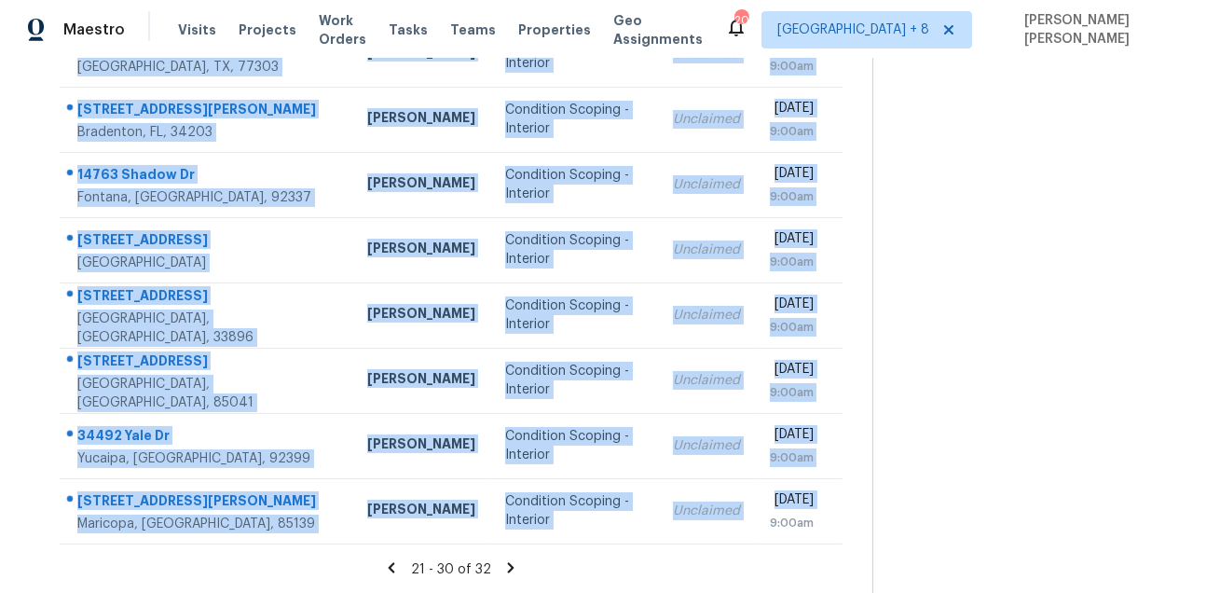
click at [507, 566] on icon at bounding box center [510, 567] width 17 height 17
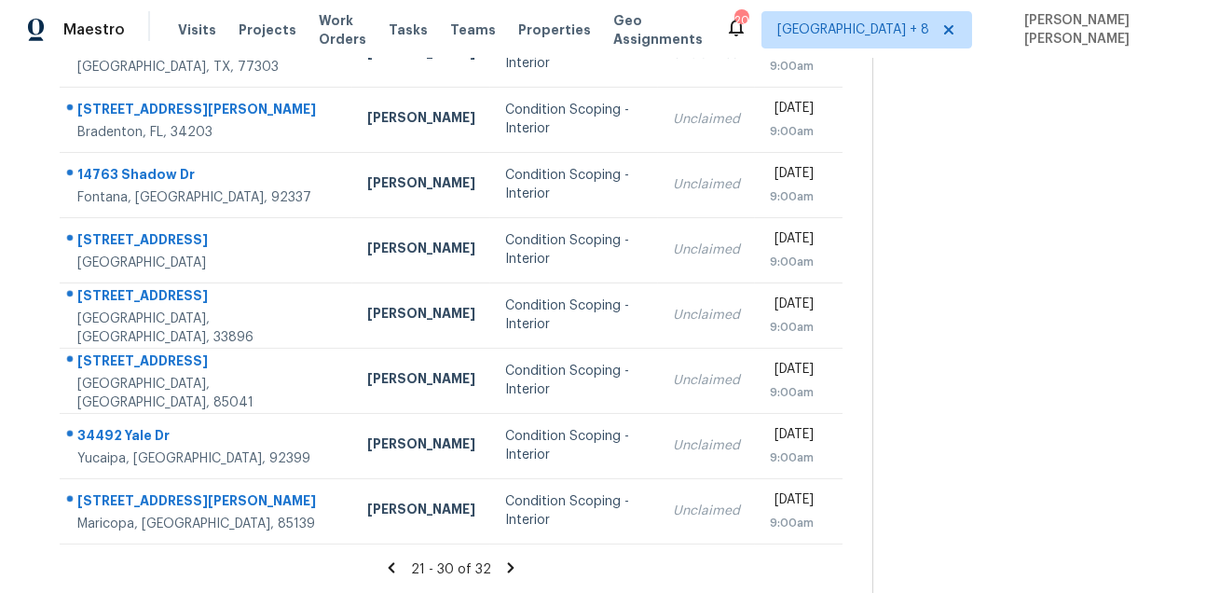
scroll to position [58, 0]
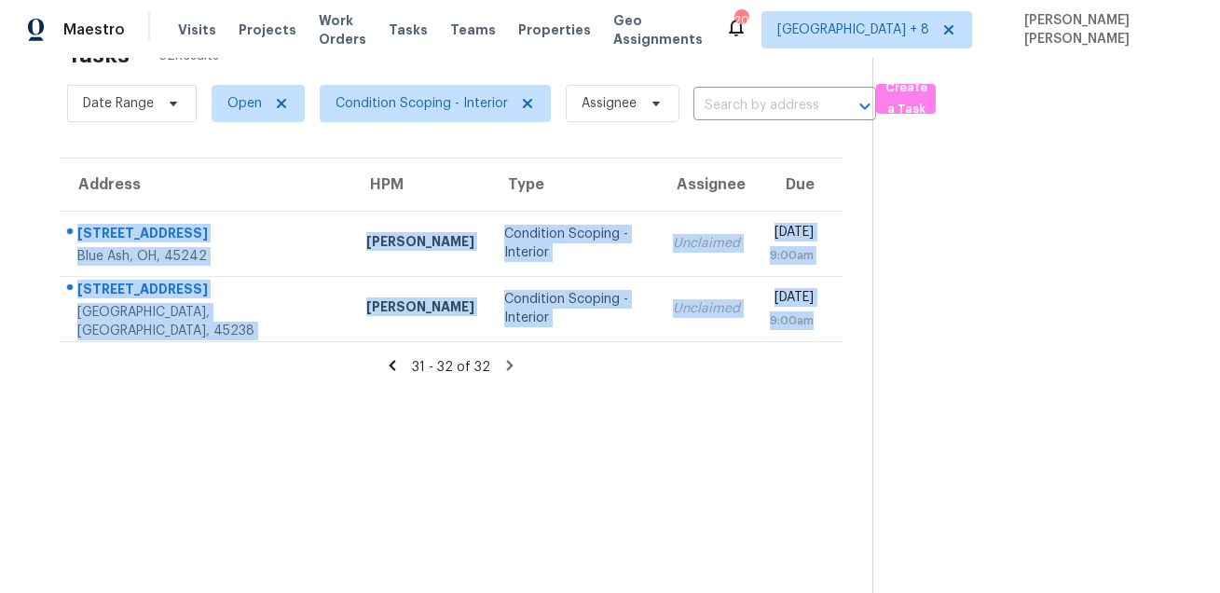
drag, startPoint x: 73, startPoint y: 220, endPoint x: 416, endPoint y: 359, distance: 370.8
click at [416, 359] on section "Tasks 32 Results Date Range Open Condition Scoping - Interior Assignee ​ Create…" at bounding box center [451, 312] width 842 height 563
copy tbody "9525 Linfield Dr Blue Ash, OH, 45242 Robert Carl Condition Scoping - Interior U…"
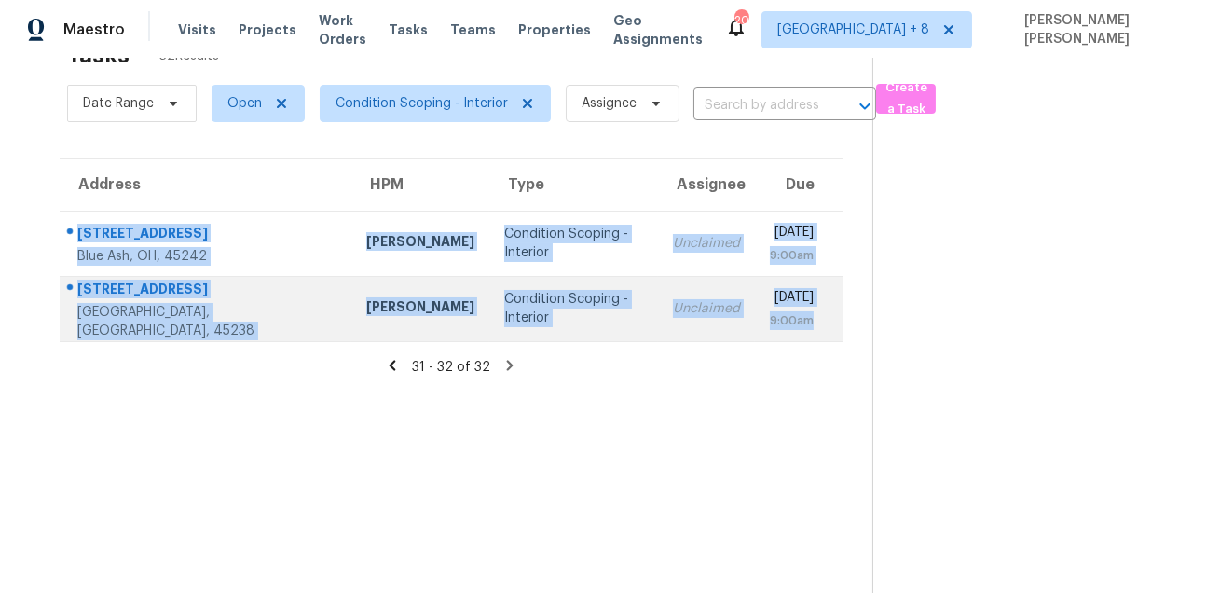
scroll to position [0, 0]
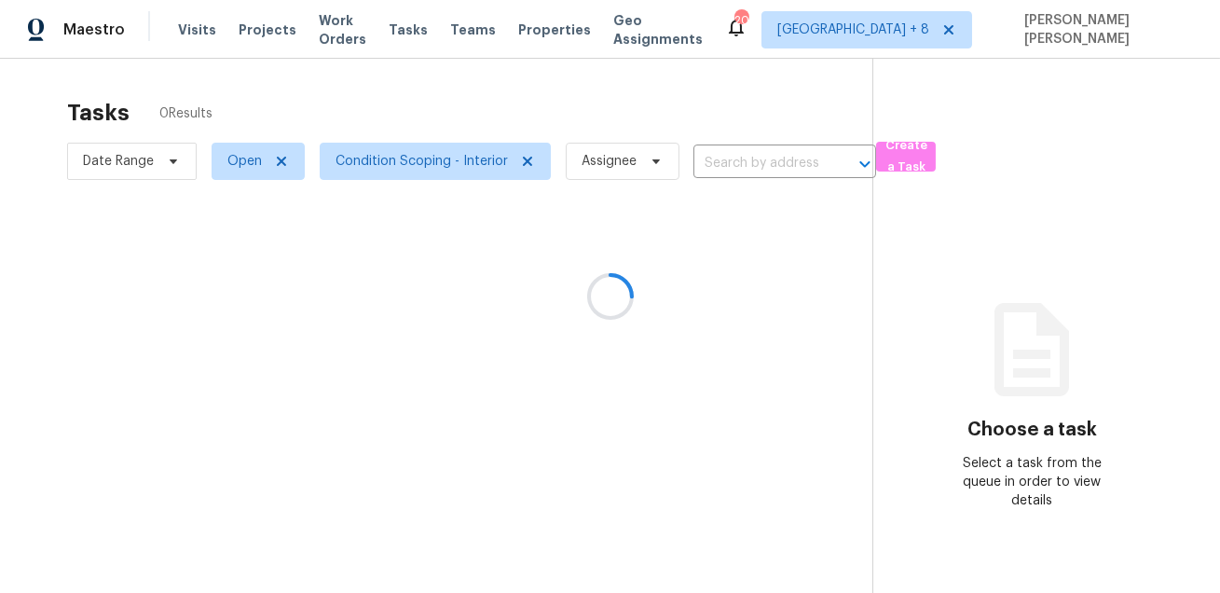
click at [204, 29] on div at bounding box center [610, 296] width 1220 height 593
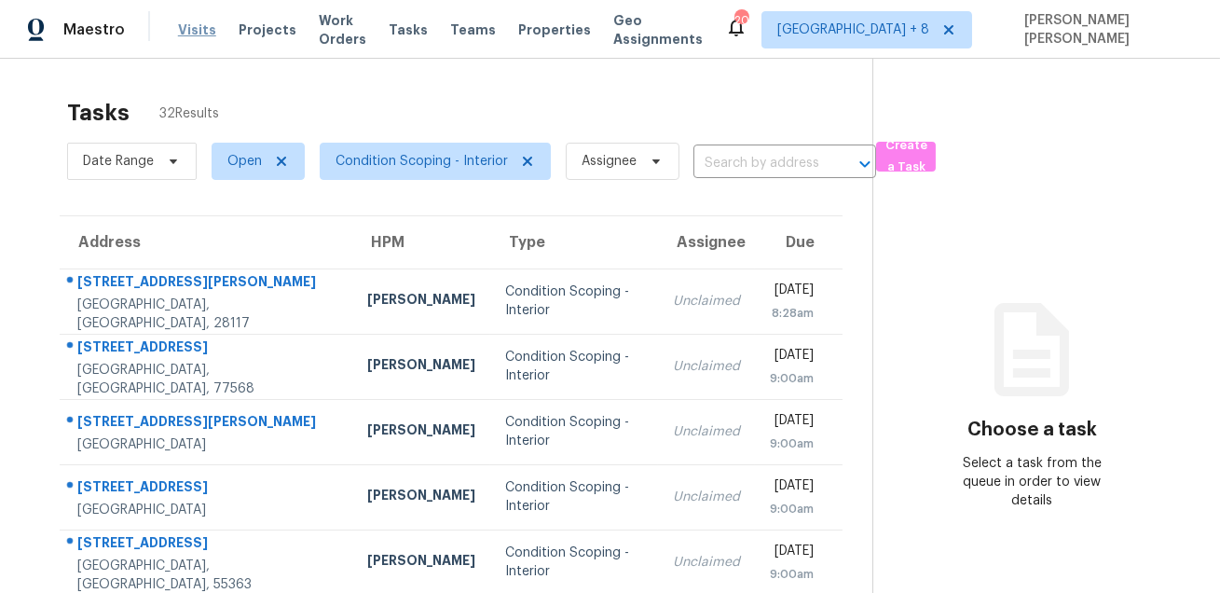
click at [186, 35] on span "Visits" at bounding box center [197, 29] width 38 height 19
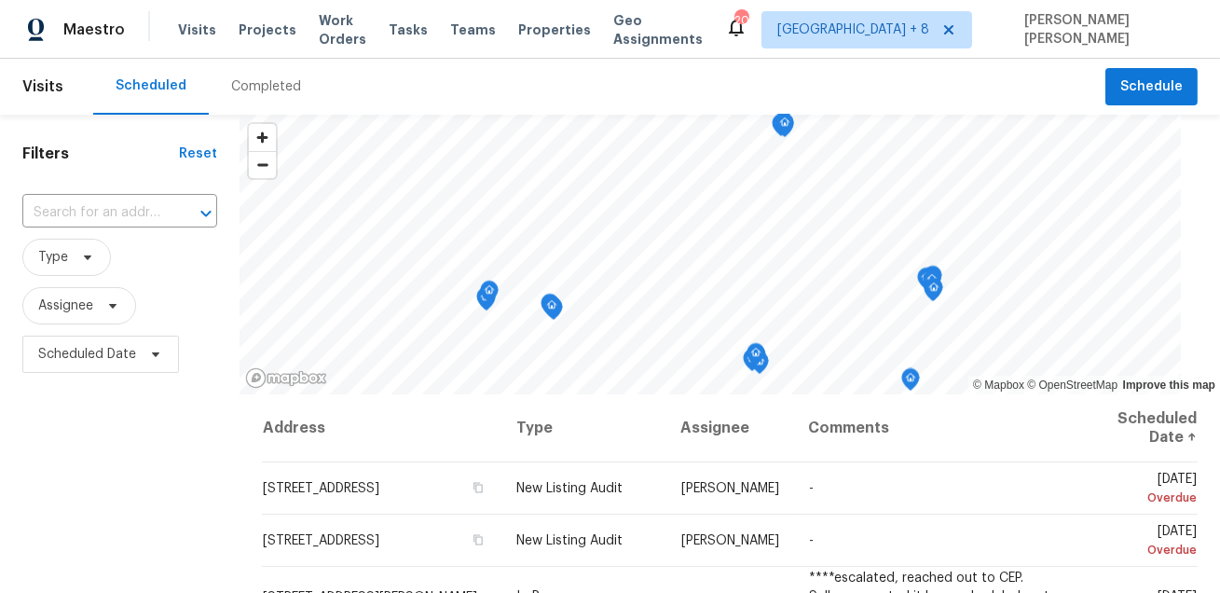
click at [233, 86] on div "Completed" at bounding box center [266, 86] width 70 height 19
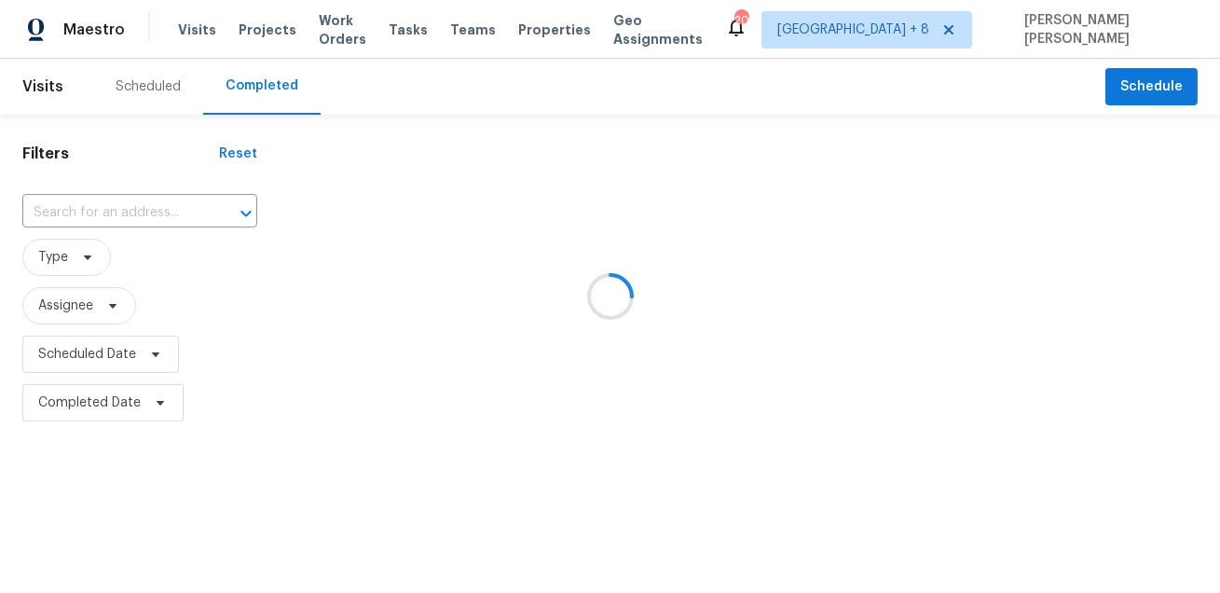
click at [131, 213] on div at bounding box center [610, 296] width 1220 height 593
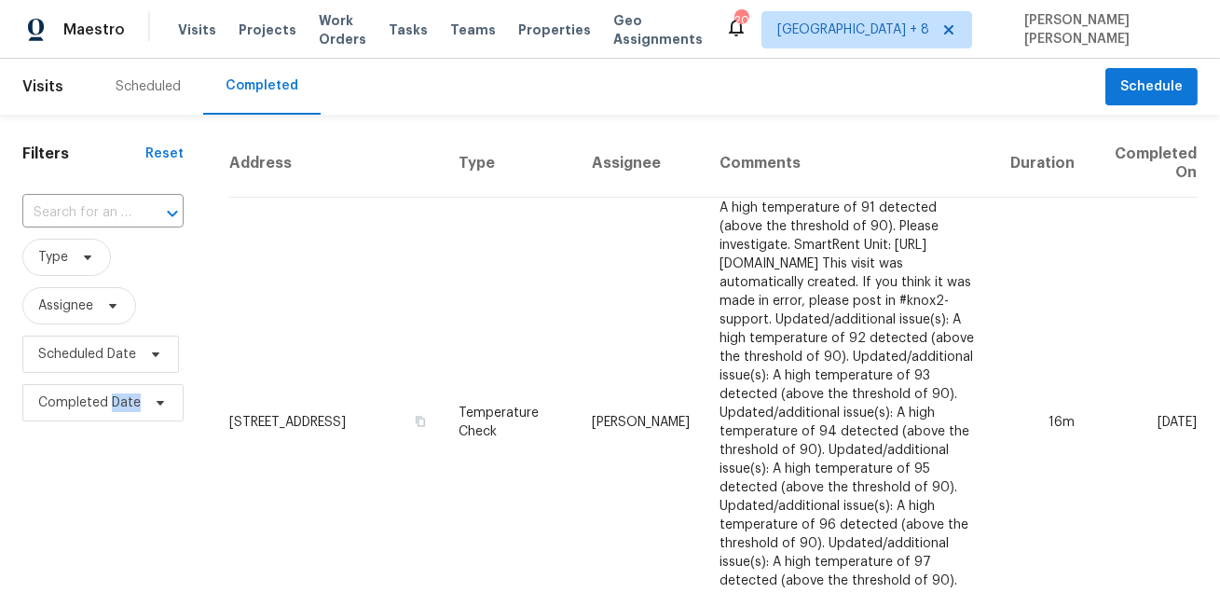
click at [131, 213] on div "​" at bounding box center [102, 212] width 161 height 29
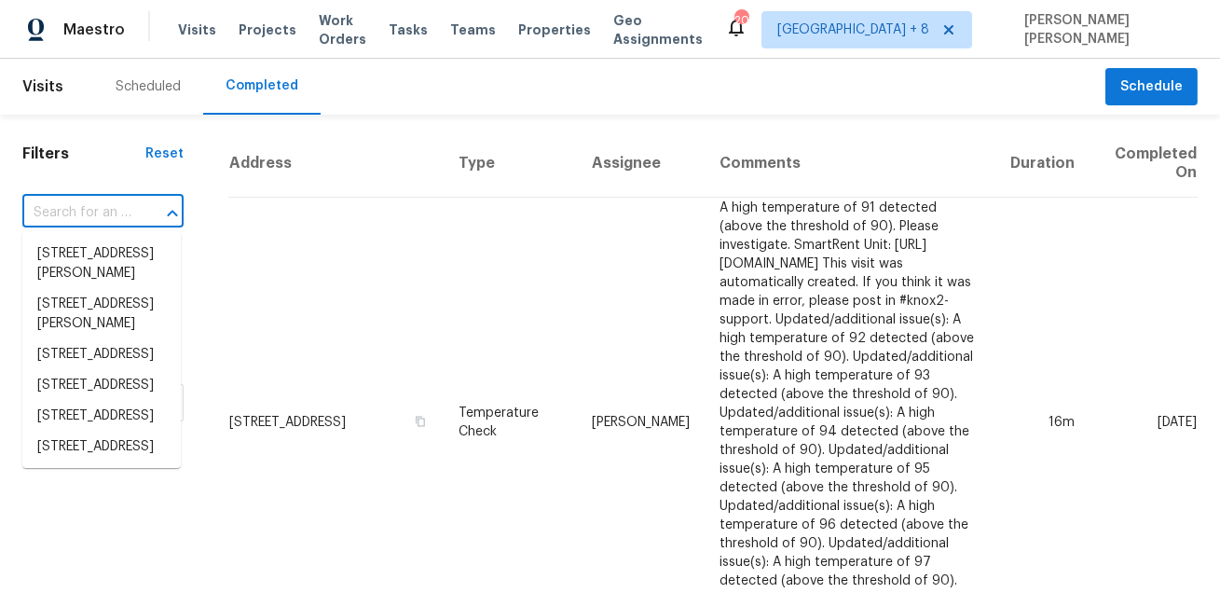
paste input "[STREET_ADDRESS][PERSON_NAME]"
type input "[STREET_ADDRESS][PERSON_NAME]"
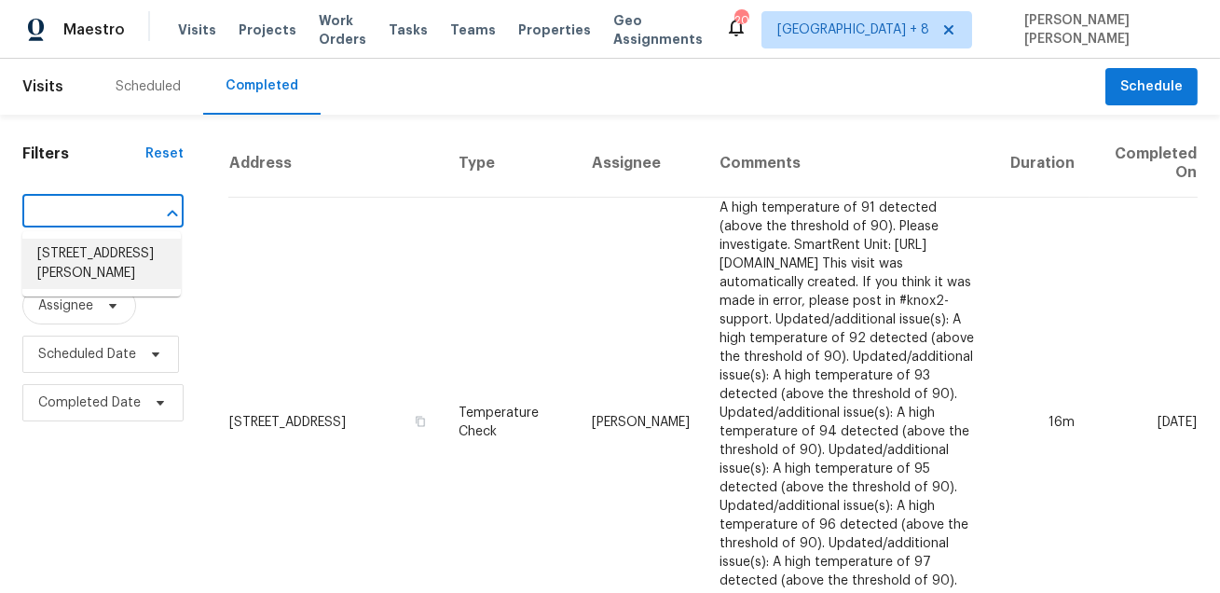
click at [100, 254] on li "[STREET_ADDRESS][PERSON_NAME]" at bounding box center [101, 264] width 158 height 50
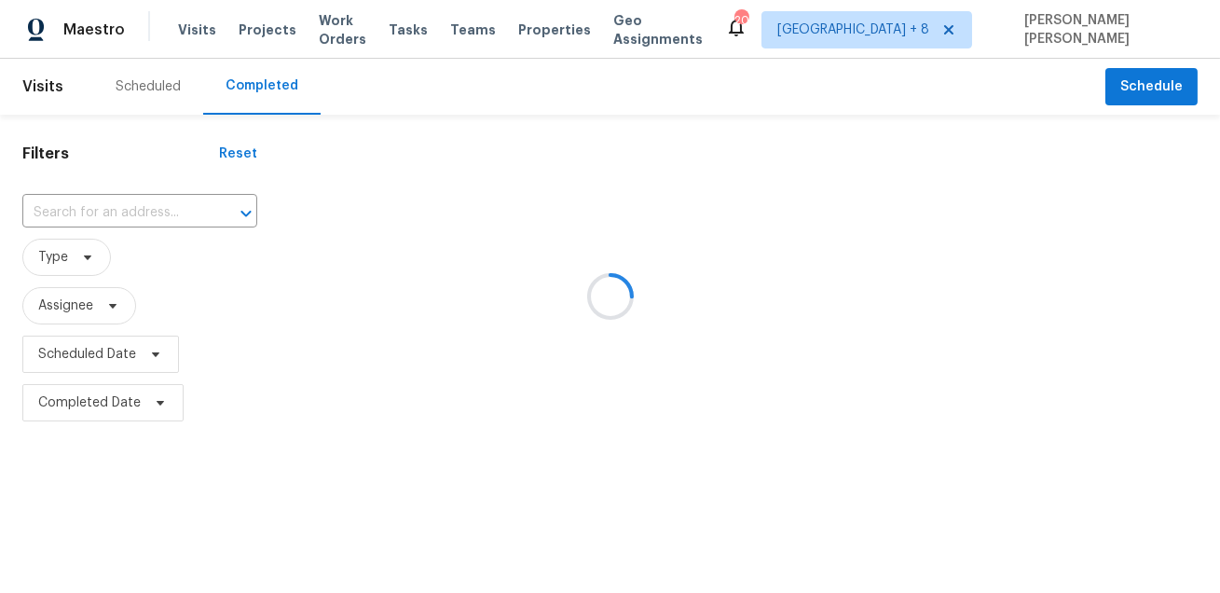
type input "[STREET_ADDRESS][PERSON_NAME]"
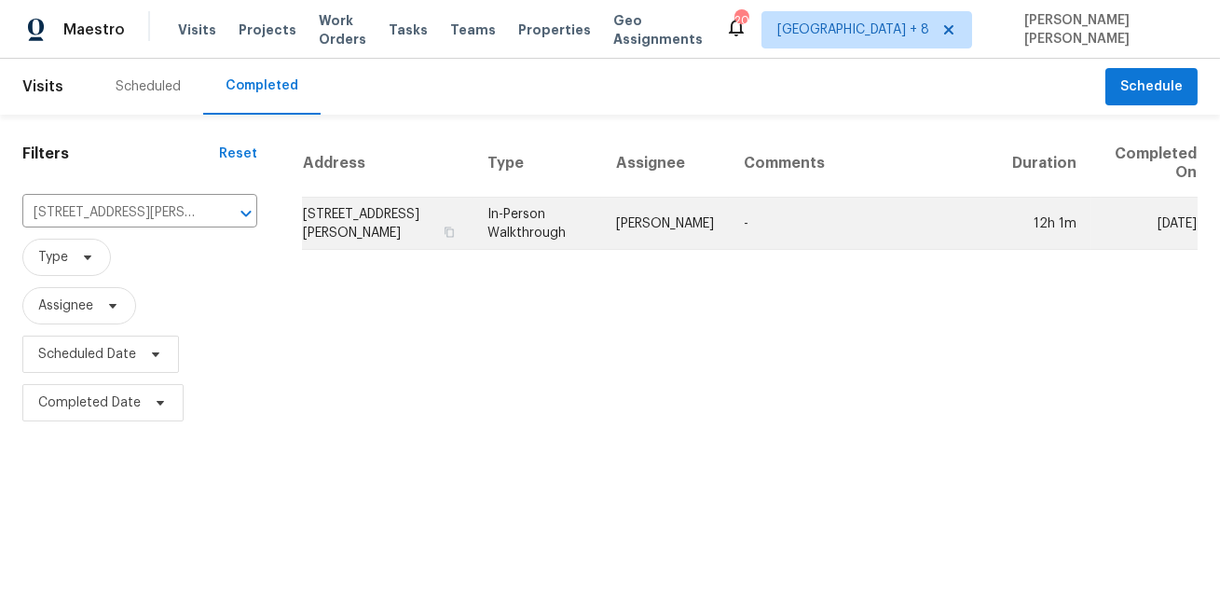
click at [601, 227] on td "In-Person Walkthrough" at bounding box center [536, 224] width 129 height 52
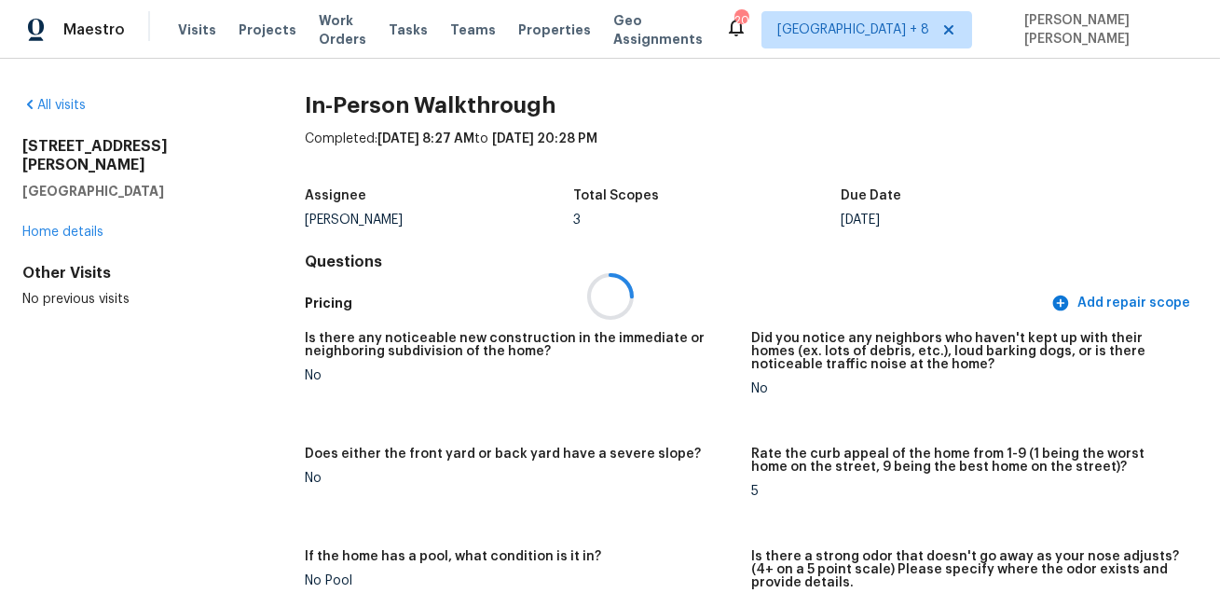
scroll to position [3401, 0]
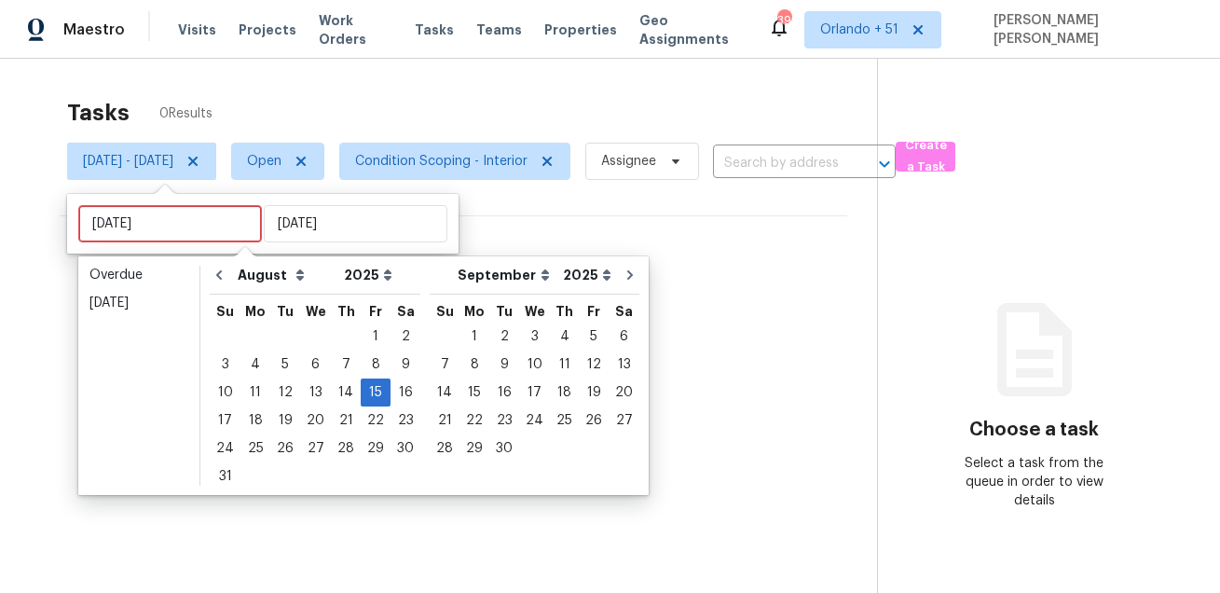
select select "7"
select select "2025"
select select "8"
select select "2025"
type input "[DATE]"
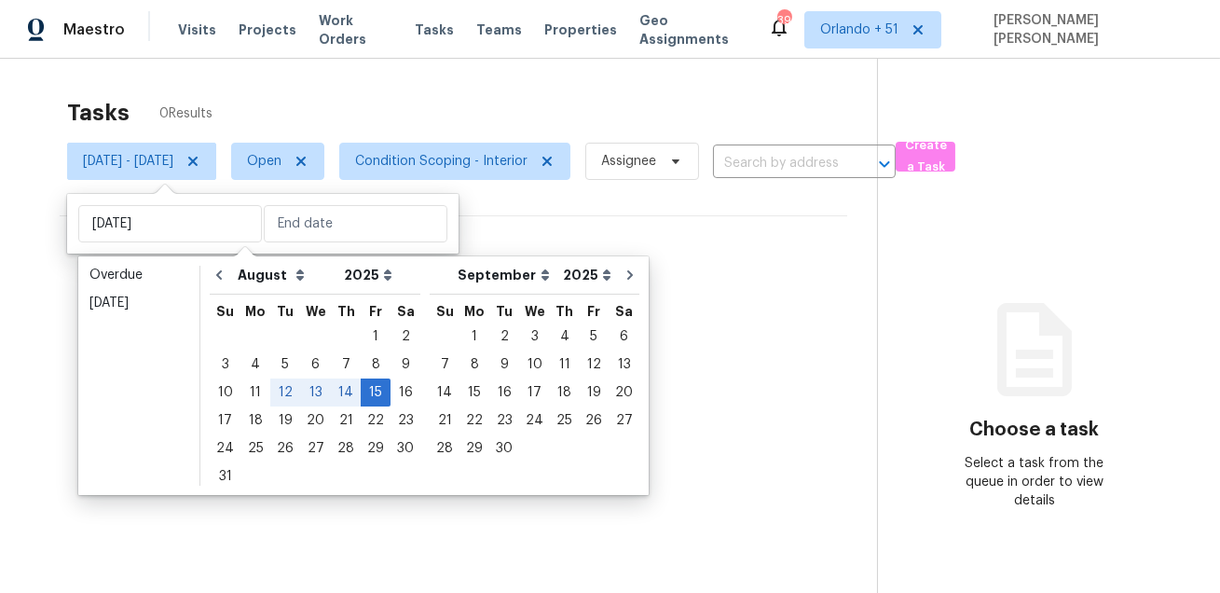
type input "[DATE]"
type input "Tue, Aug 12"
type input "Fri, Aug 15"
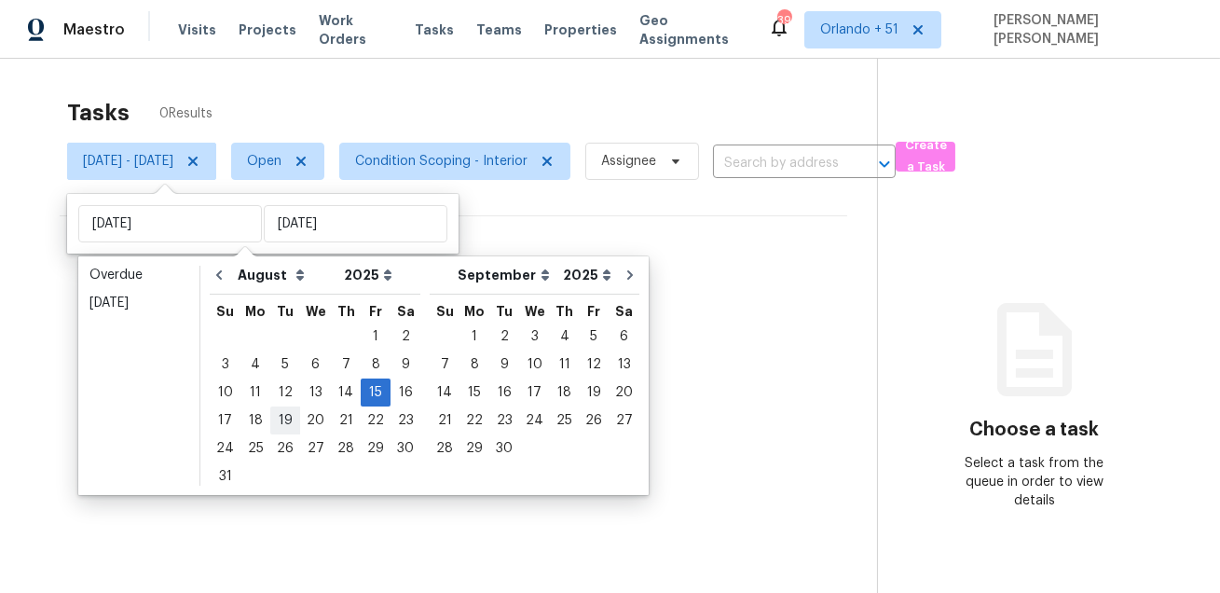
type input "Wed, Aug 20"
click at [254, 419] on div "18" at bounding box center [255, 420] width 30 height 26
type input "Mon, Aug 18"
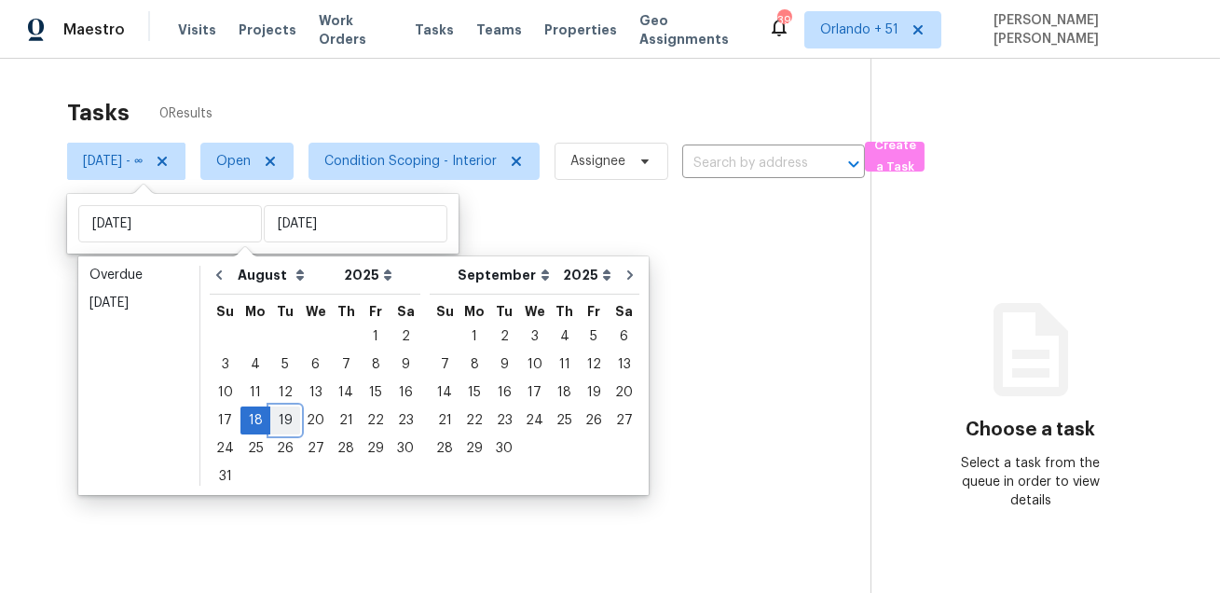
click at [283, 415] on div "19" at bounding box center [285, 420] width 30 height 26
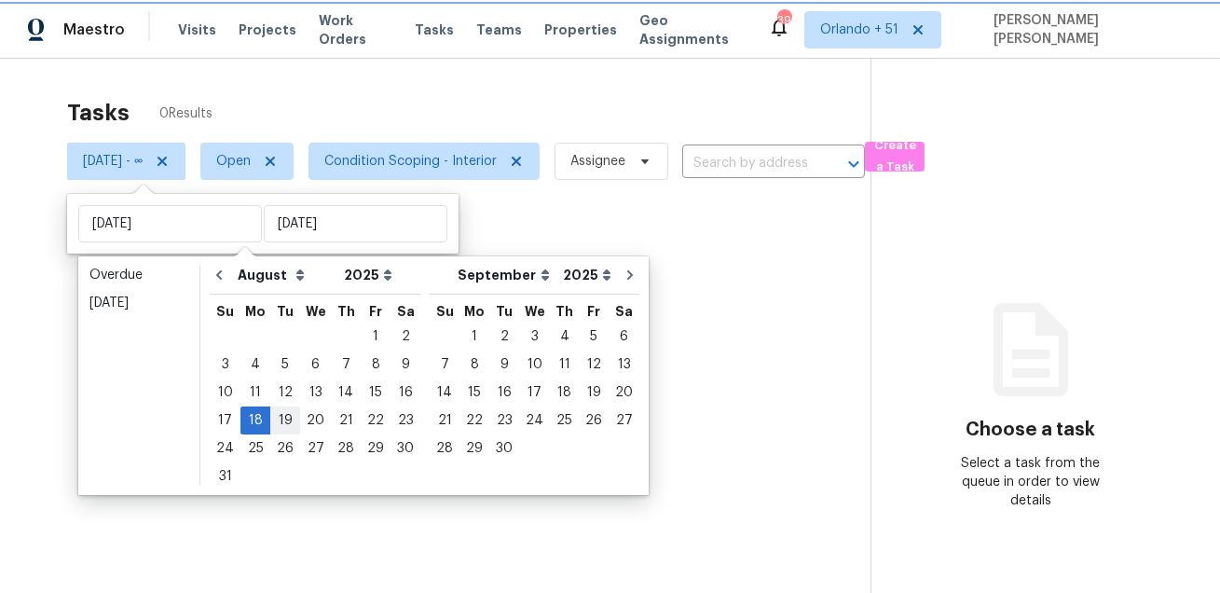
type input "Tue, Aug 19"
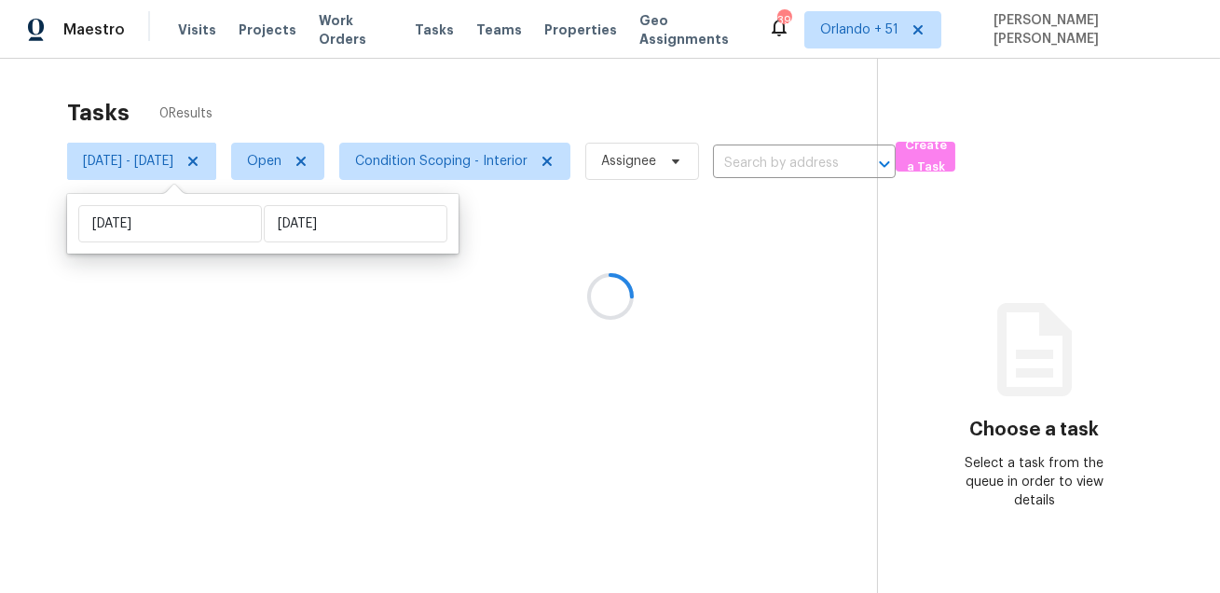
click at [283, 415] on div at bounding box center [610, 296] width 1220 height 593
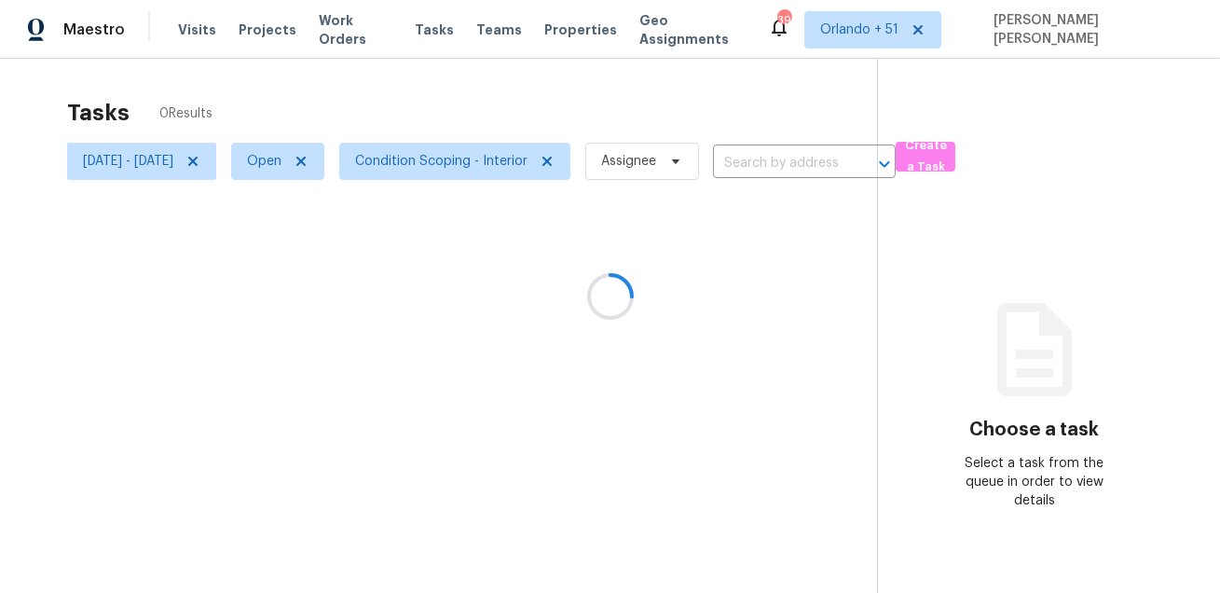
click at [183, 165] on div at bounding box center [610, 296] width 1220 height 593
click at [173, 165] on span "Mon, Aug 18 - Tue, Aug 19" at bounding box center [128, 161] width 90 height 19
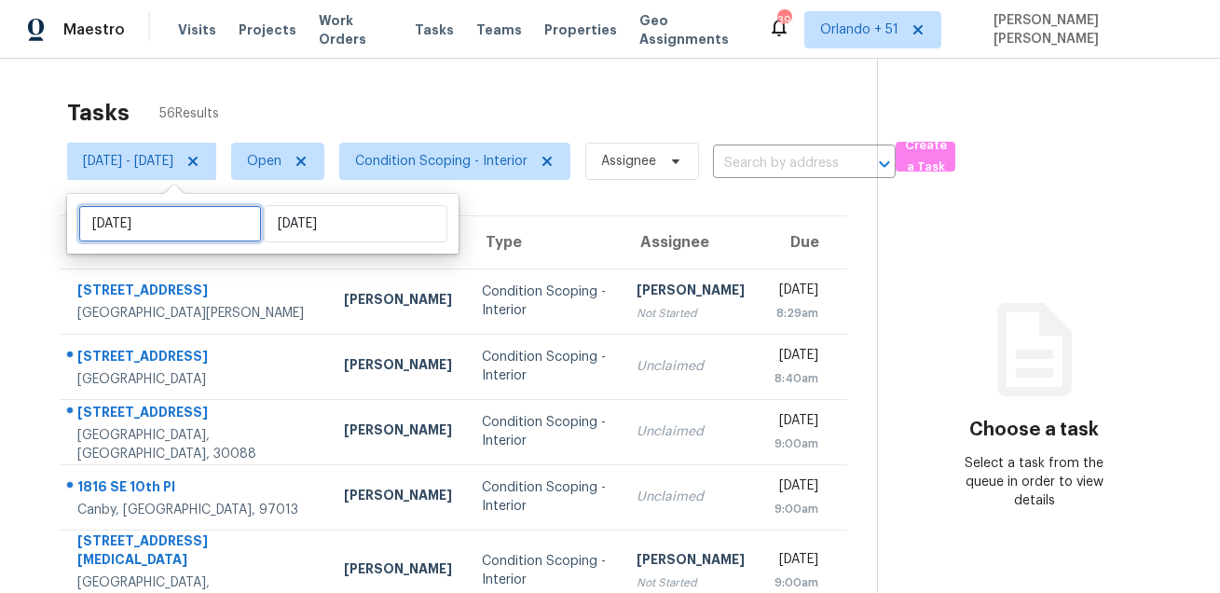
click at [203, 232] on input "Mon, Aug 18" at bounding box center [170, 223] width 184 height 37
select select "7"
select select "2025"
select select "8"
select select "2025"
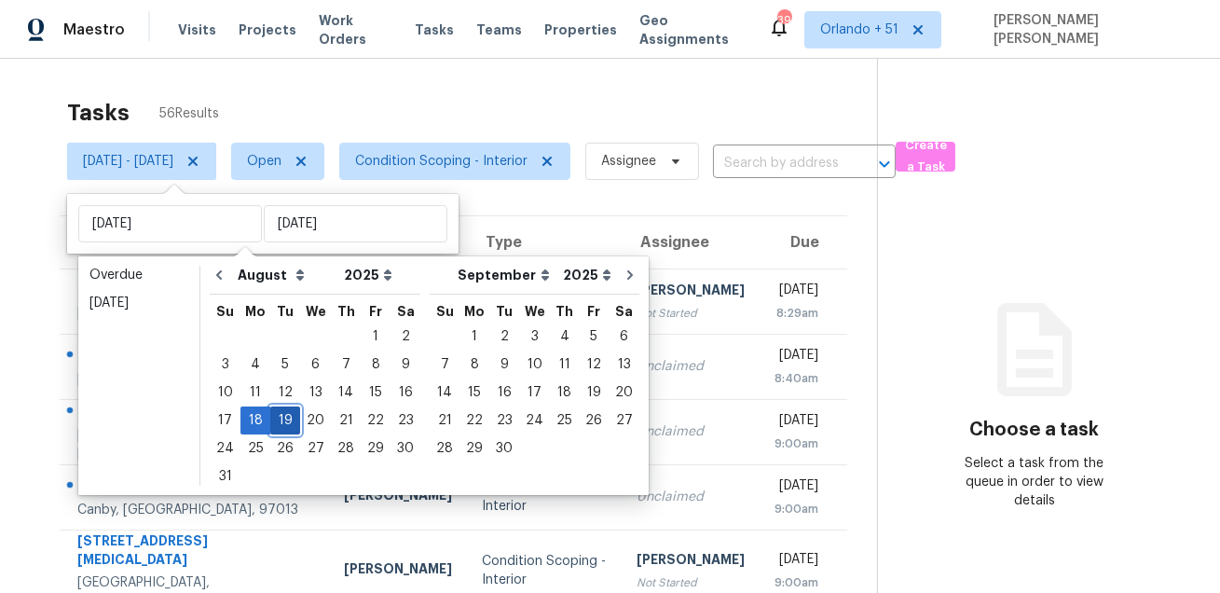
click at [282, 422] on div "19" at bounding box center [285, 420] width 30 height 26
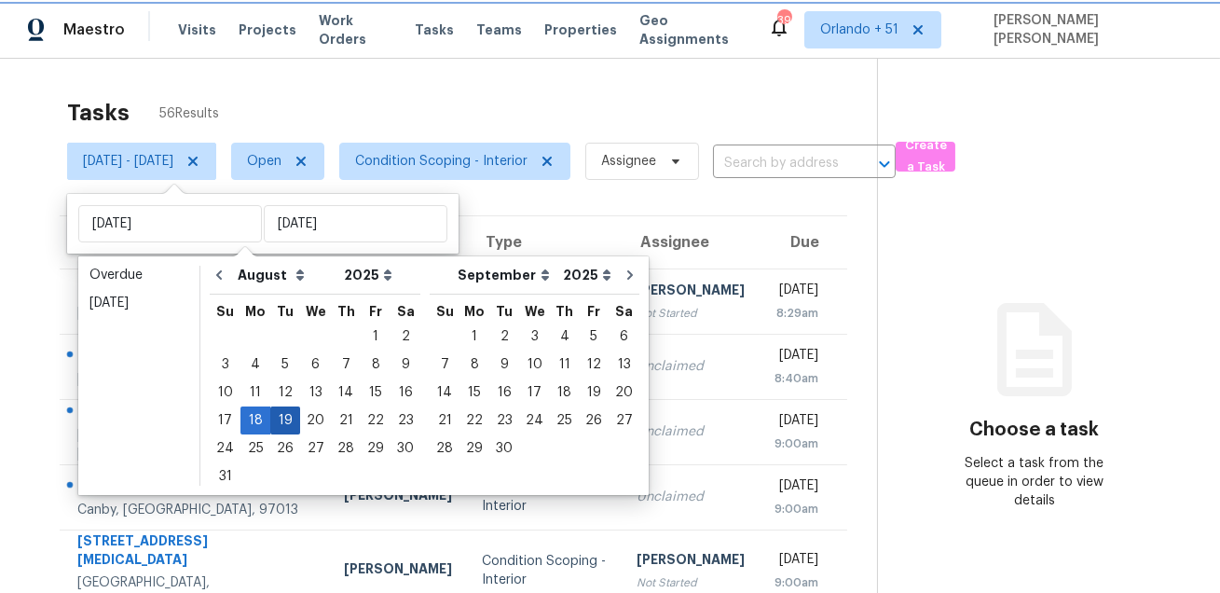
type input "Tue, Aug 19"
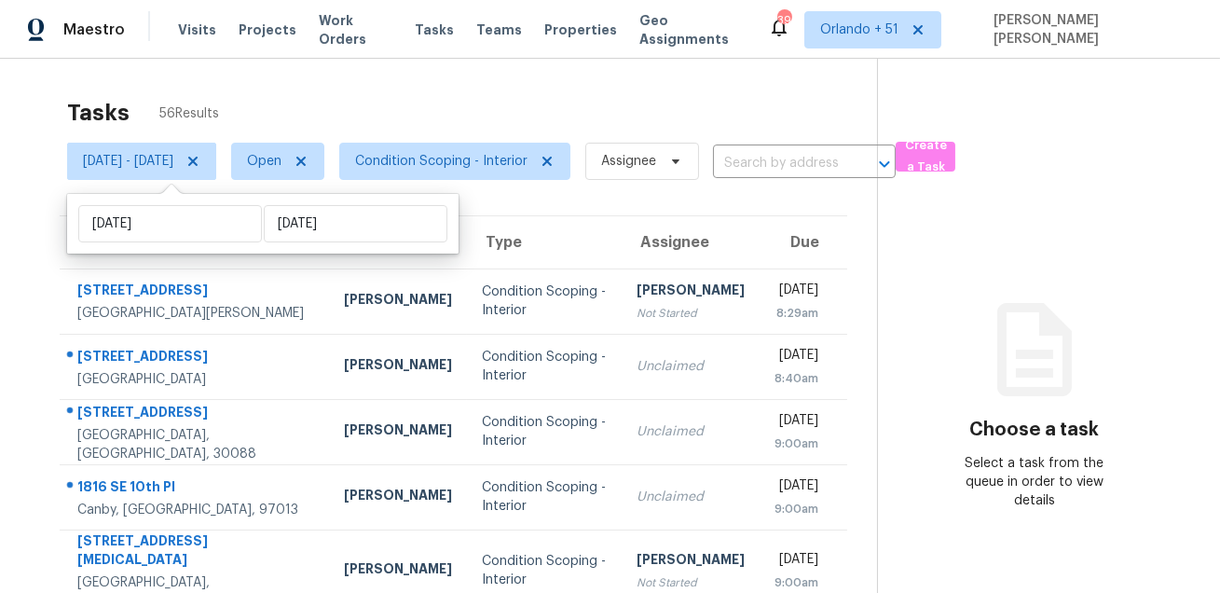
click at [429, 137] on span "Condition Scoping - Interior" at bounding box center [447, 161] width 246 height 48
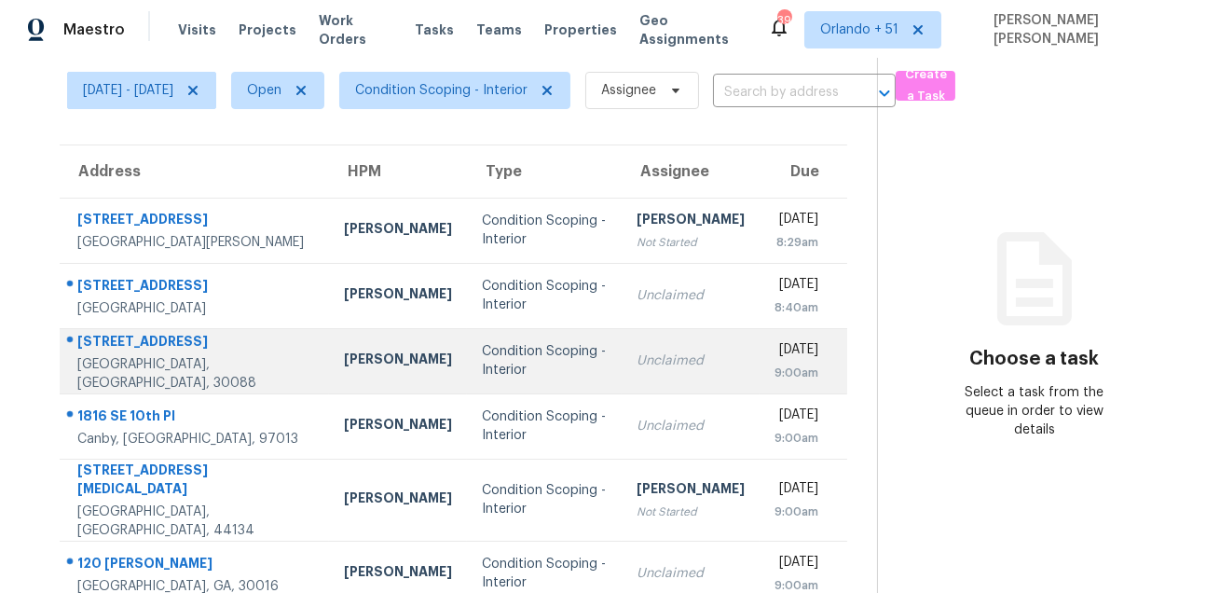
scroll to position [89, 0]
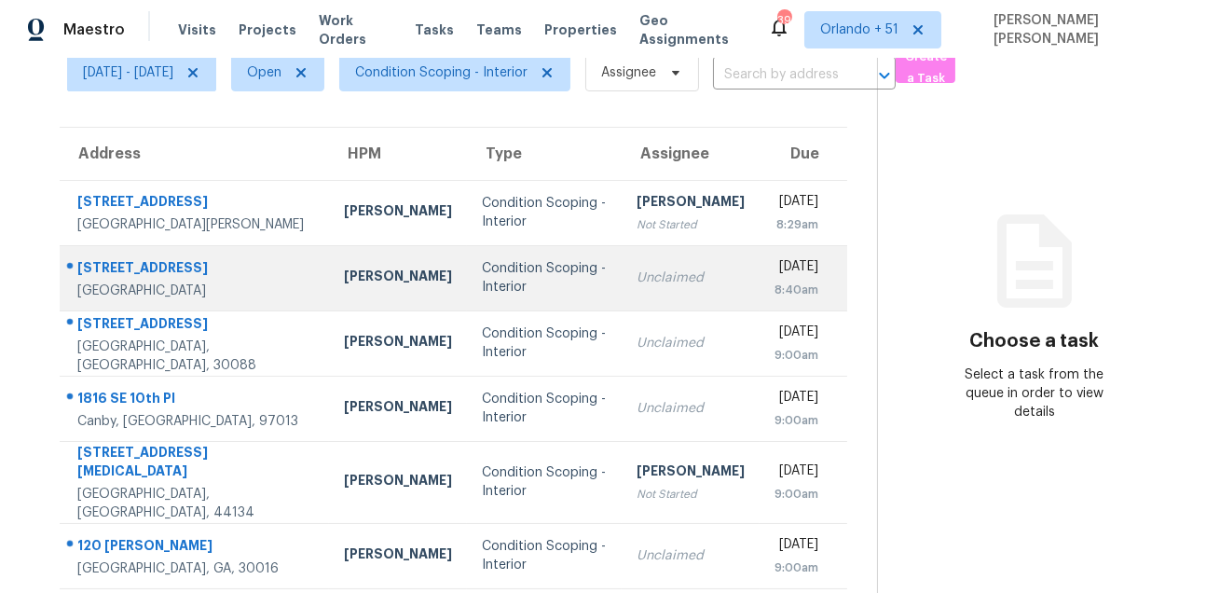
click at [157, 271] on div "[STREET_ADDRESS]" at bounding box center [195, 269] width 237 height 23
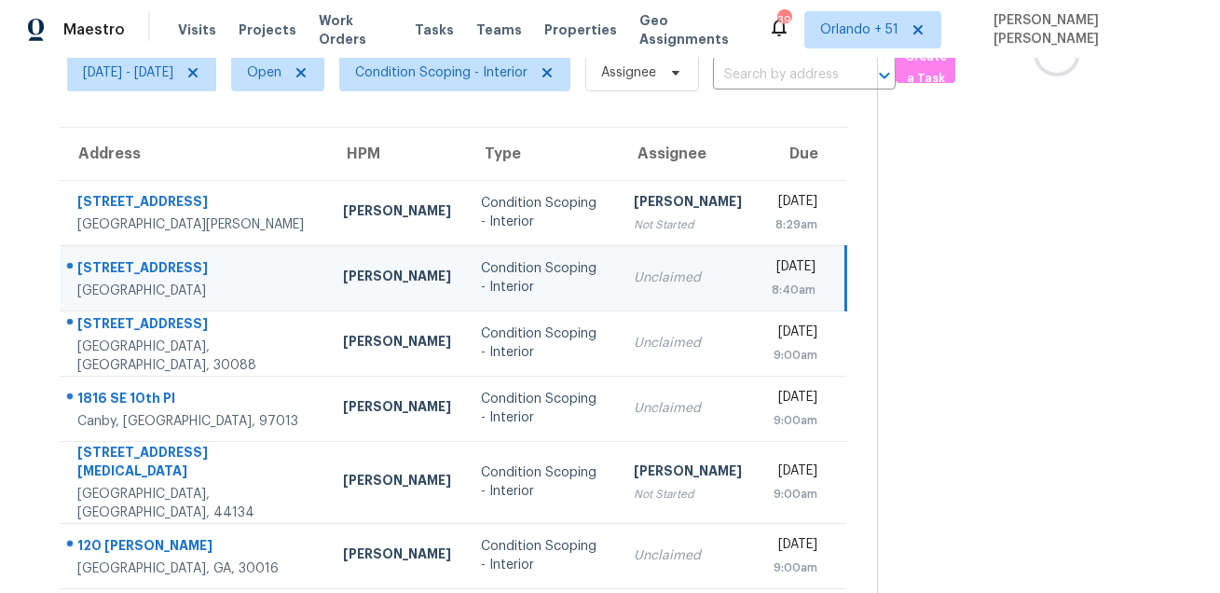
click at [157, 271] on div "[STREET_ADDRESS]" at bounding box center [195, 269] width 236 height 23
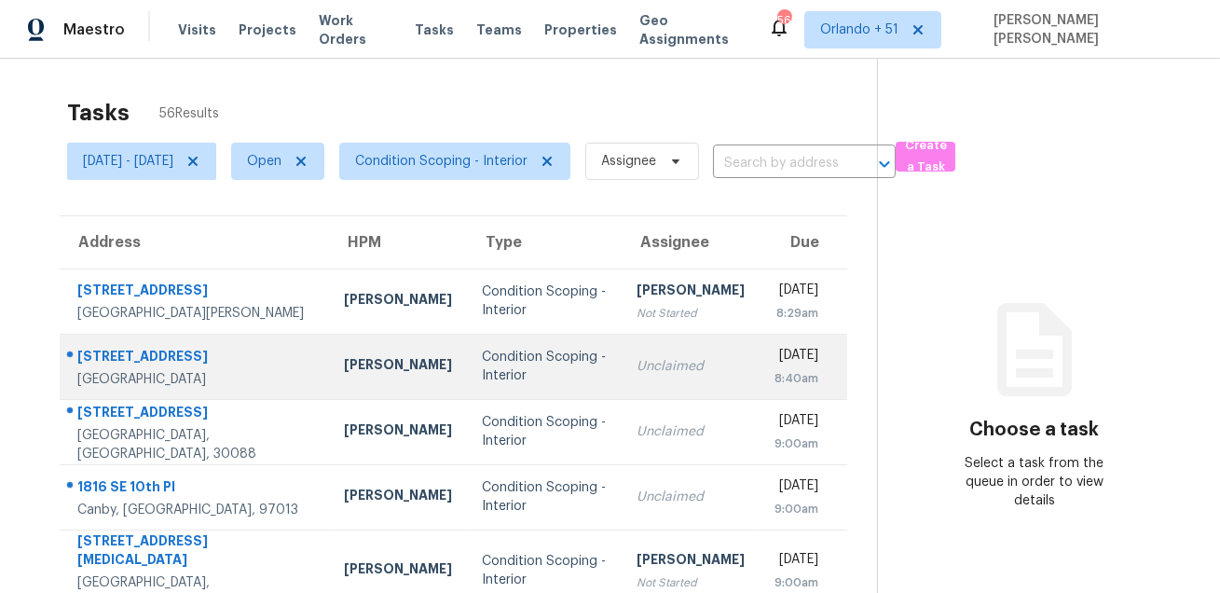
scroll to position [81, 0]
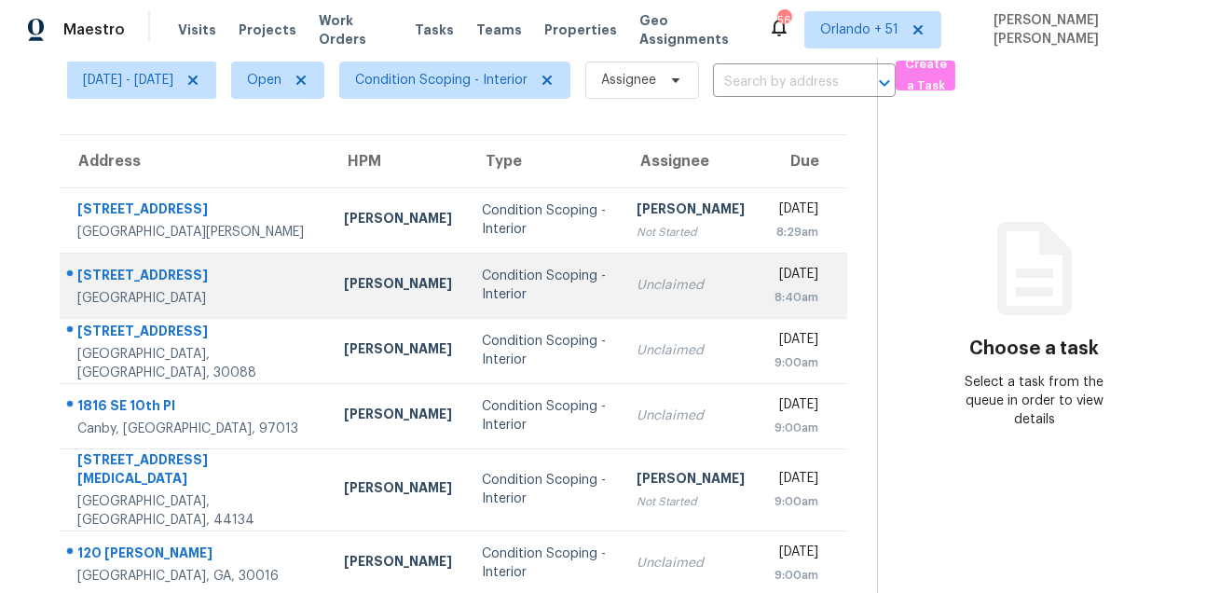
click at [131, 262] on td "[STREET_ADDRESS]" at bounding box center [194, 284] width 269 height 65
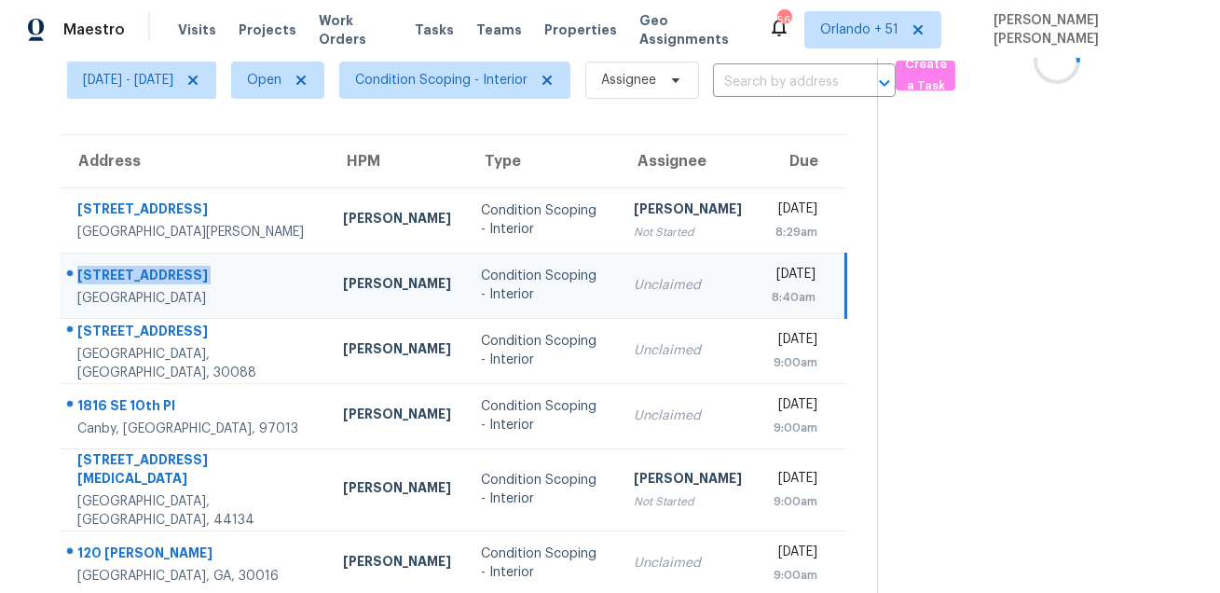
click at [131, 262] on td "[STREET_ADDRESS]" at bounding box center [194, 284] width 268 height 65
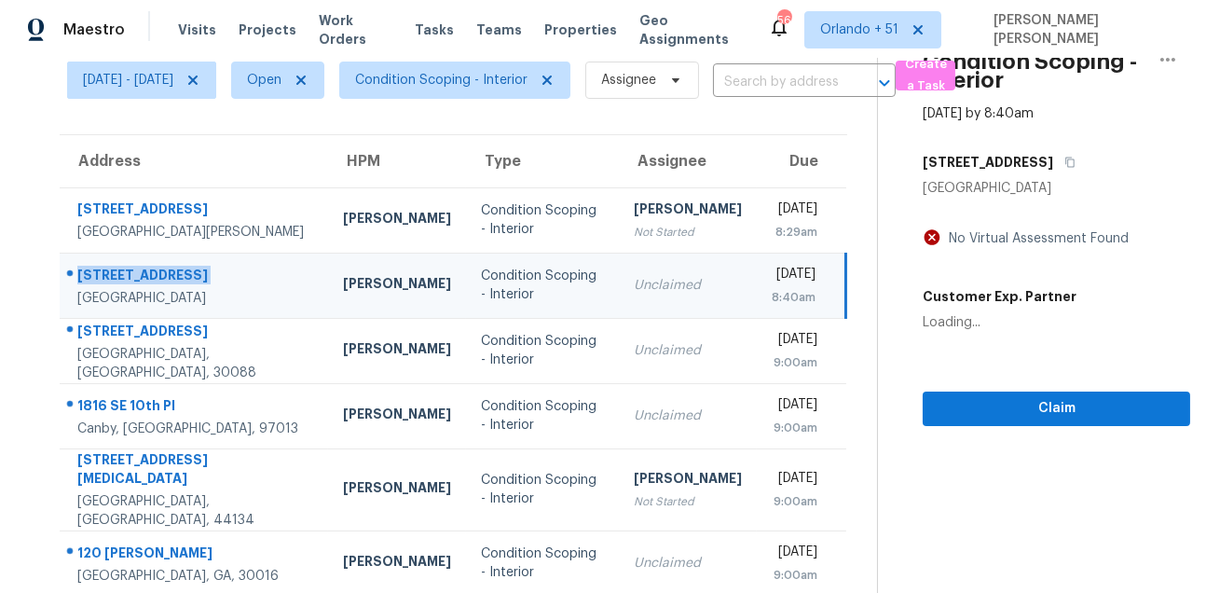
copy div "[STREET_ADDRESS]"
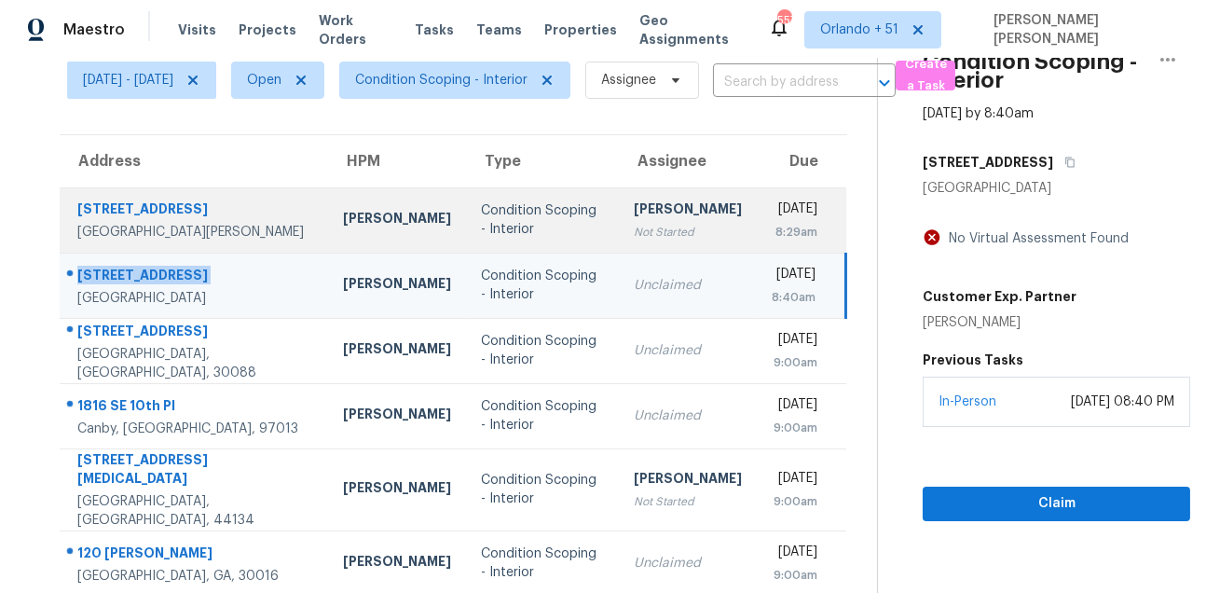
scroll to position [0, 0]
